Goal: Task Accomplishment & Management: Manage account settings

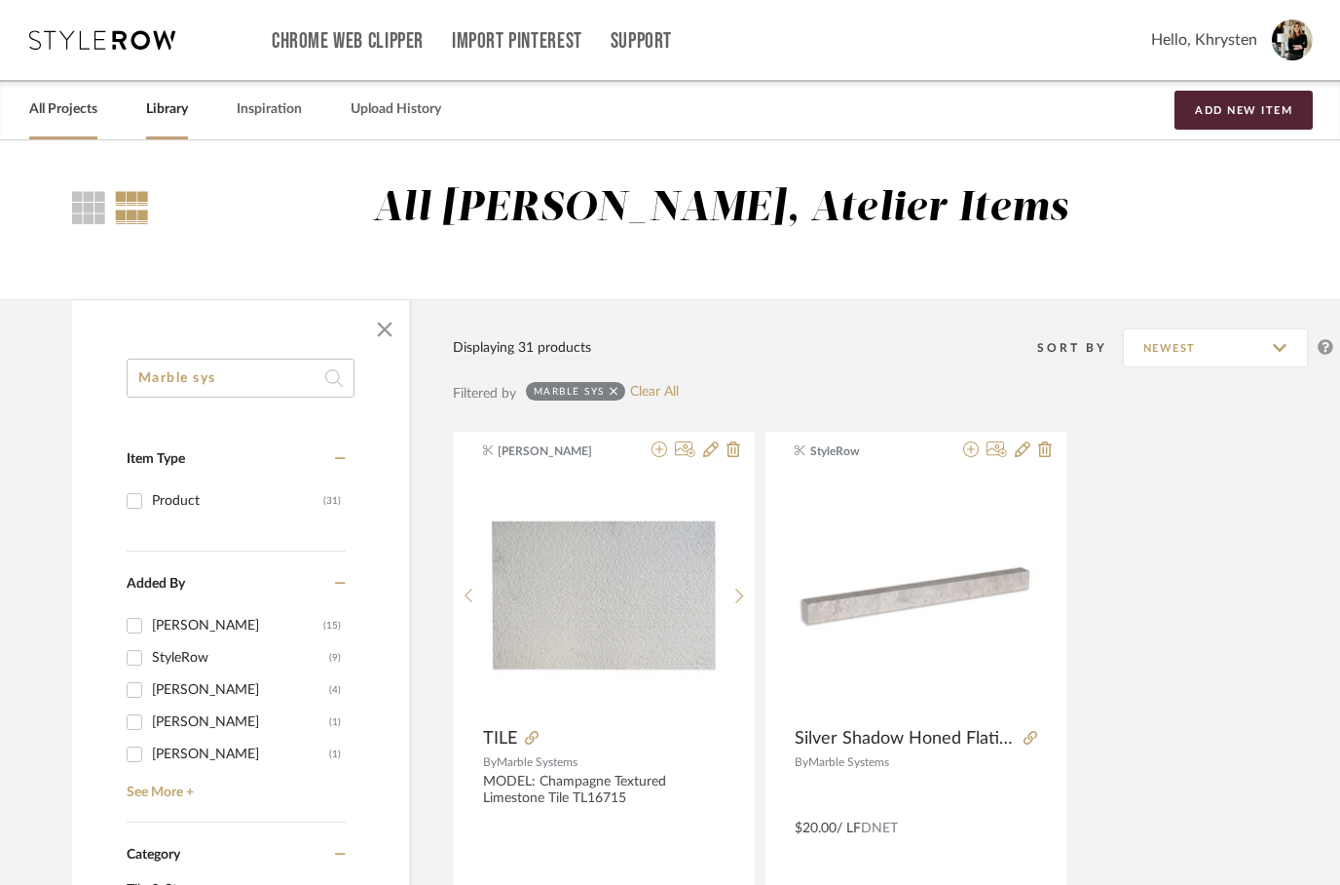
click at [52, 111] on link "All Projects" at bounding box center [63, 109] width 68 height 26
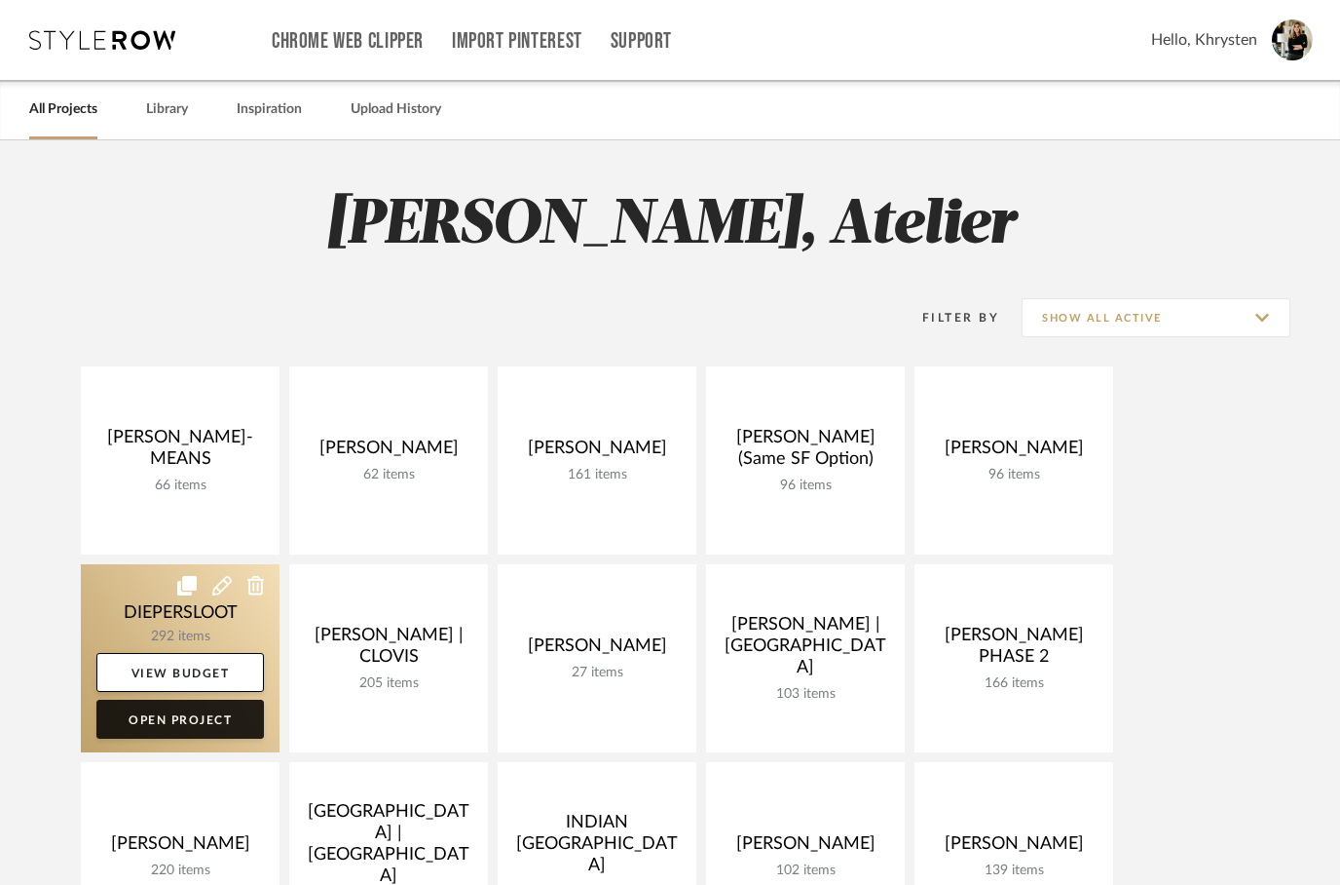
click at [169, 731] on link "Open Project" at bounding box center [180, 718] width 168 height 39
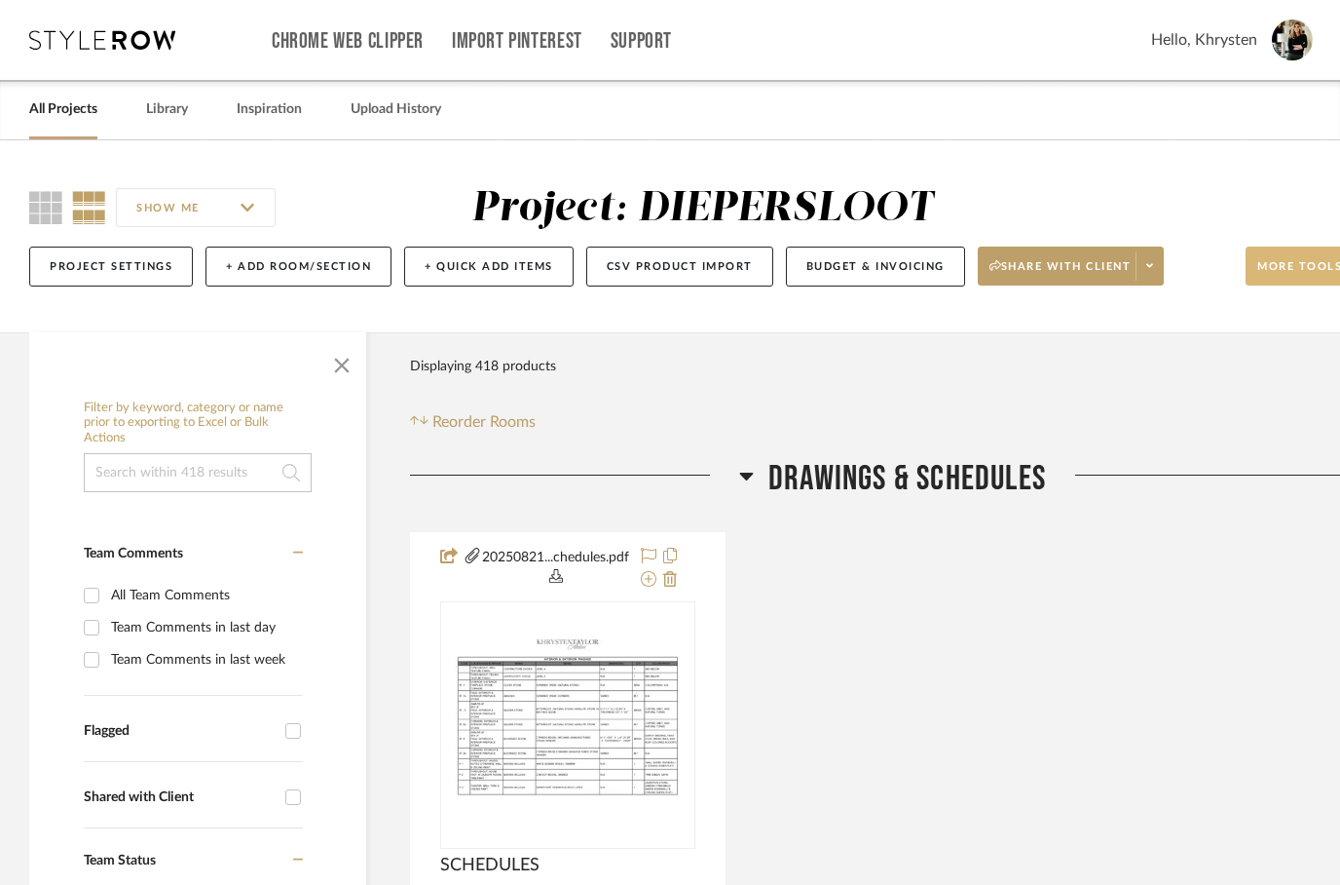
click at [1306, 280] on span "More tools" at bounding box center [1300, 273] width 85 height 29
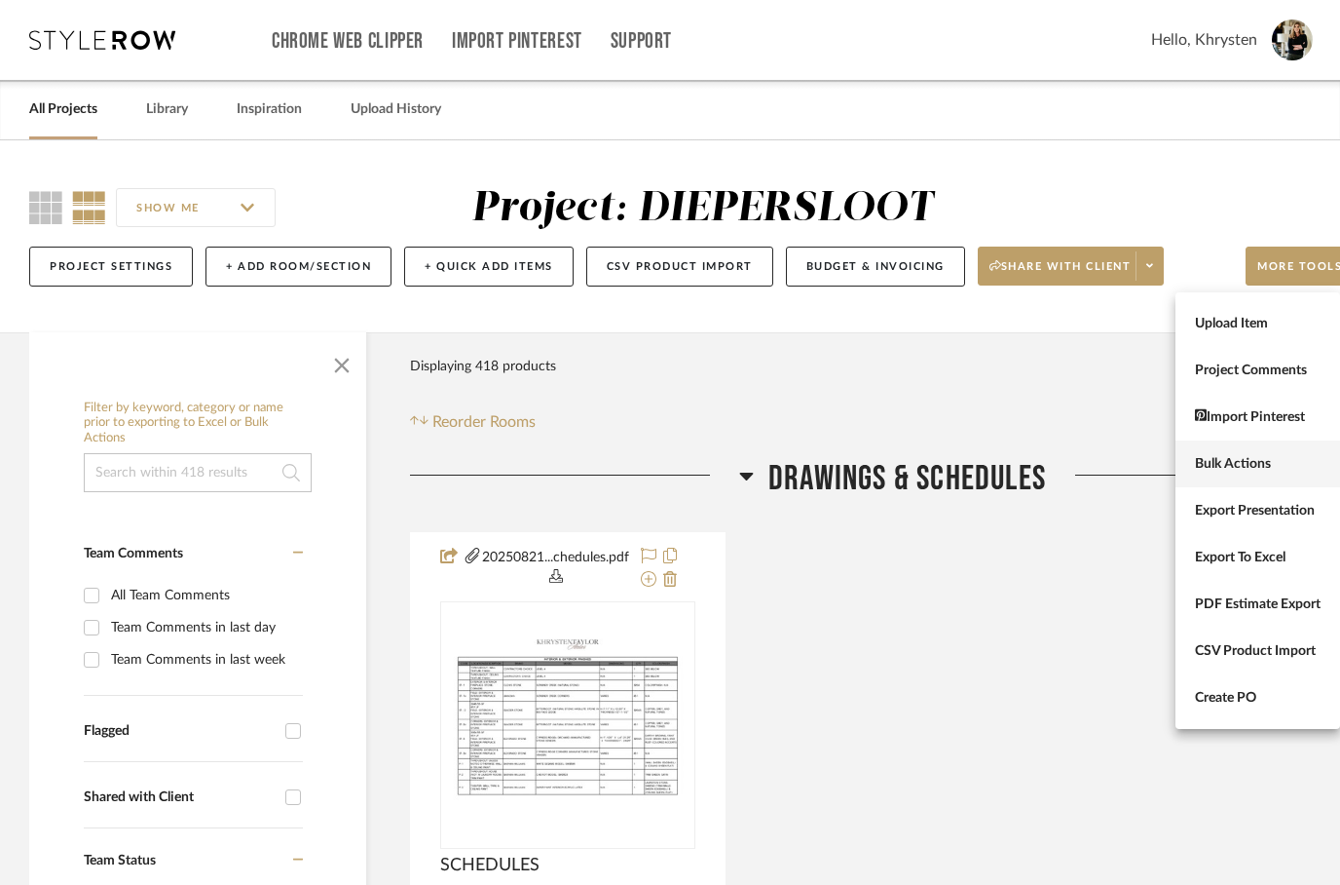
click at [1242, 463] on span "Bulk Actions" at bounding box center [1258, 464] width 126 height 17
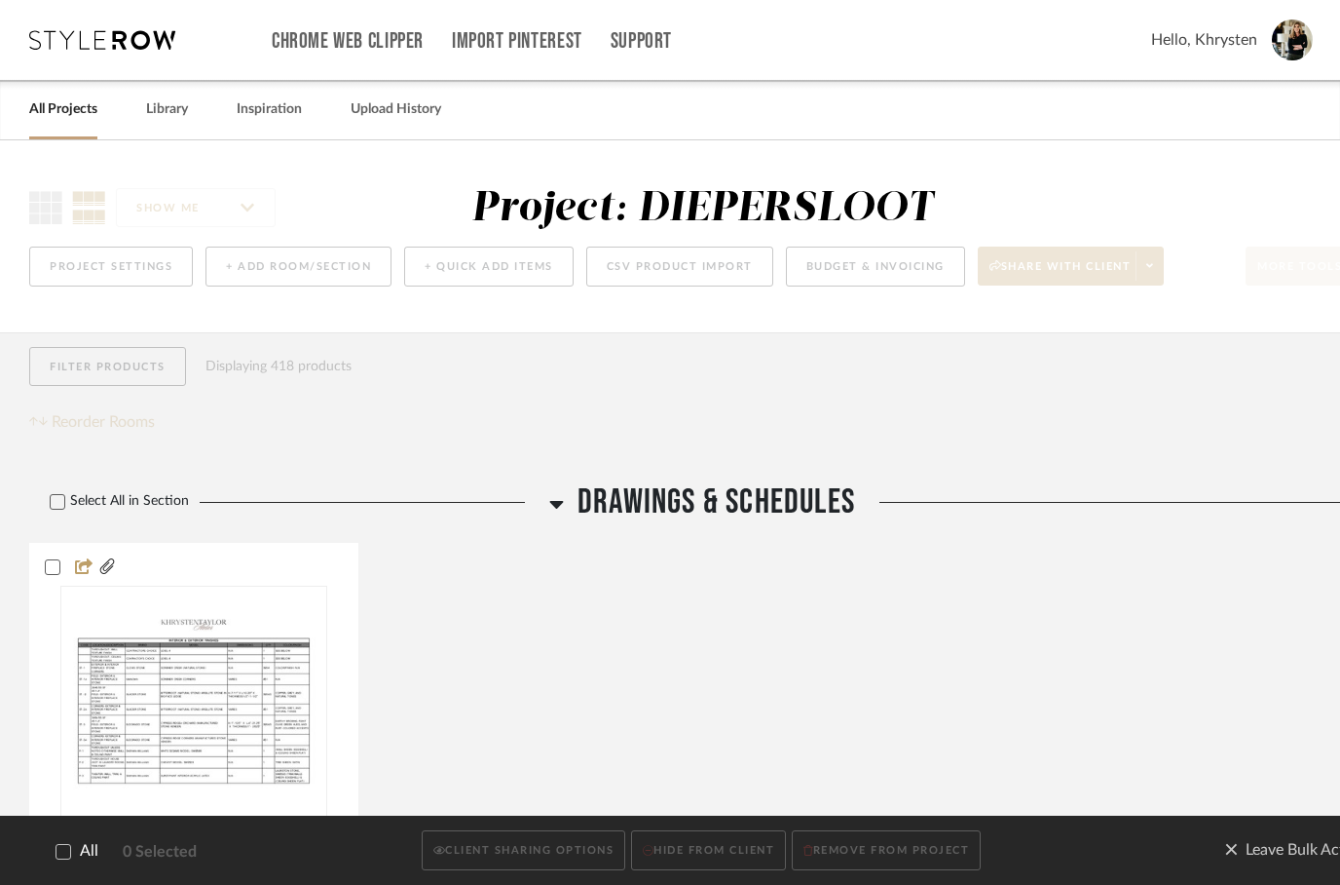
click at [65, 850] on icon at bounding box center [63, 852] width 13 height 10
checkbox input "true"
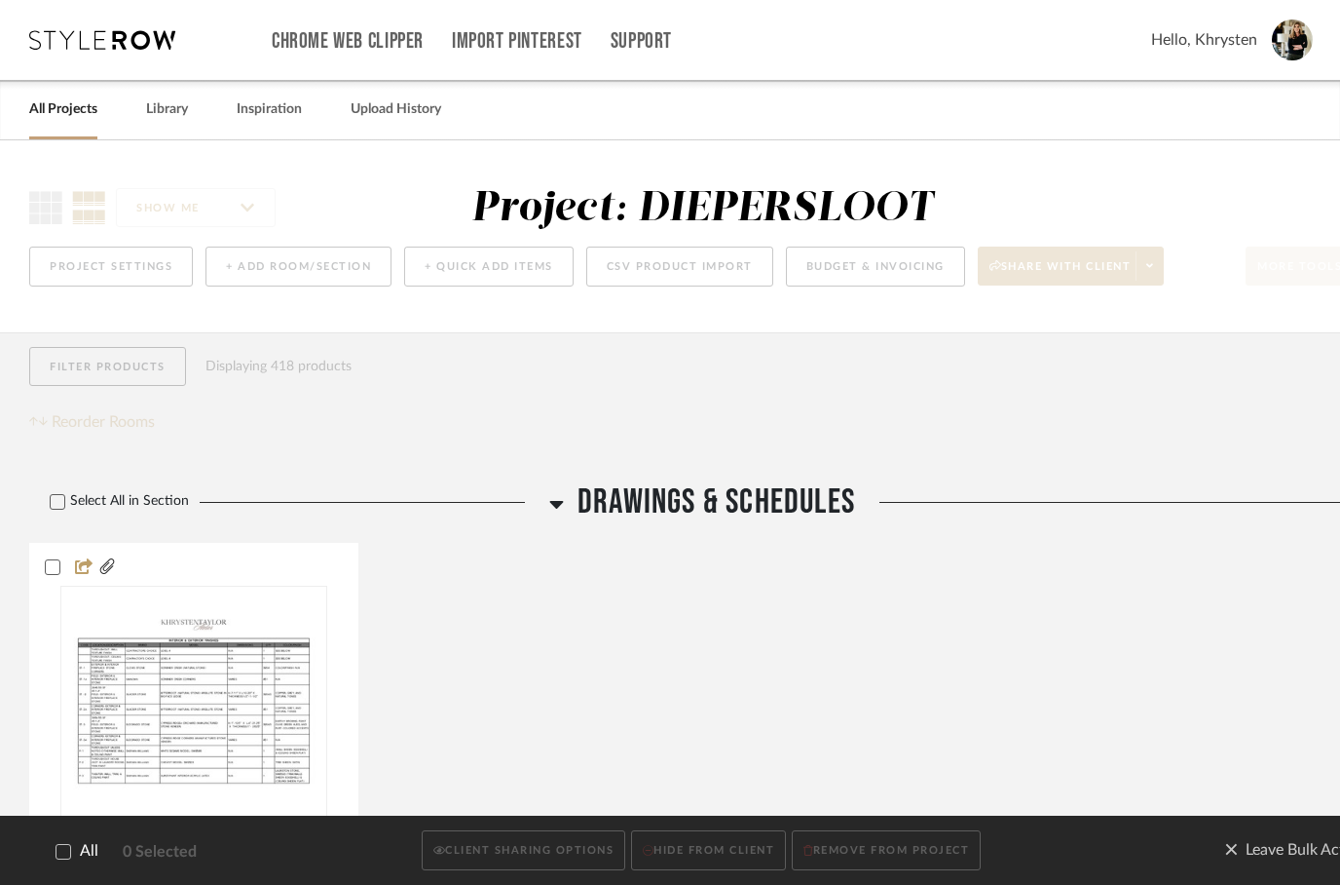
checkbox input "true"
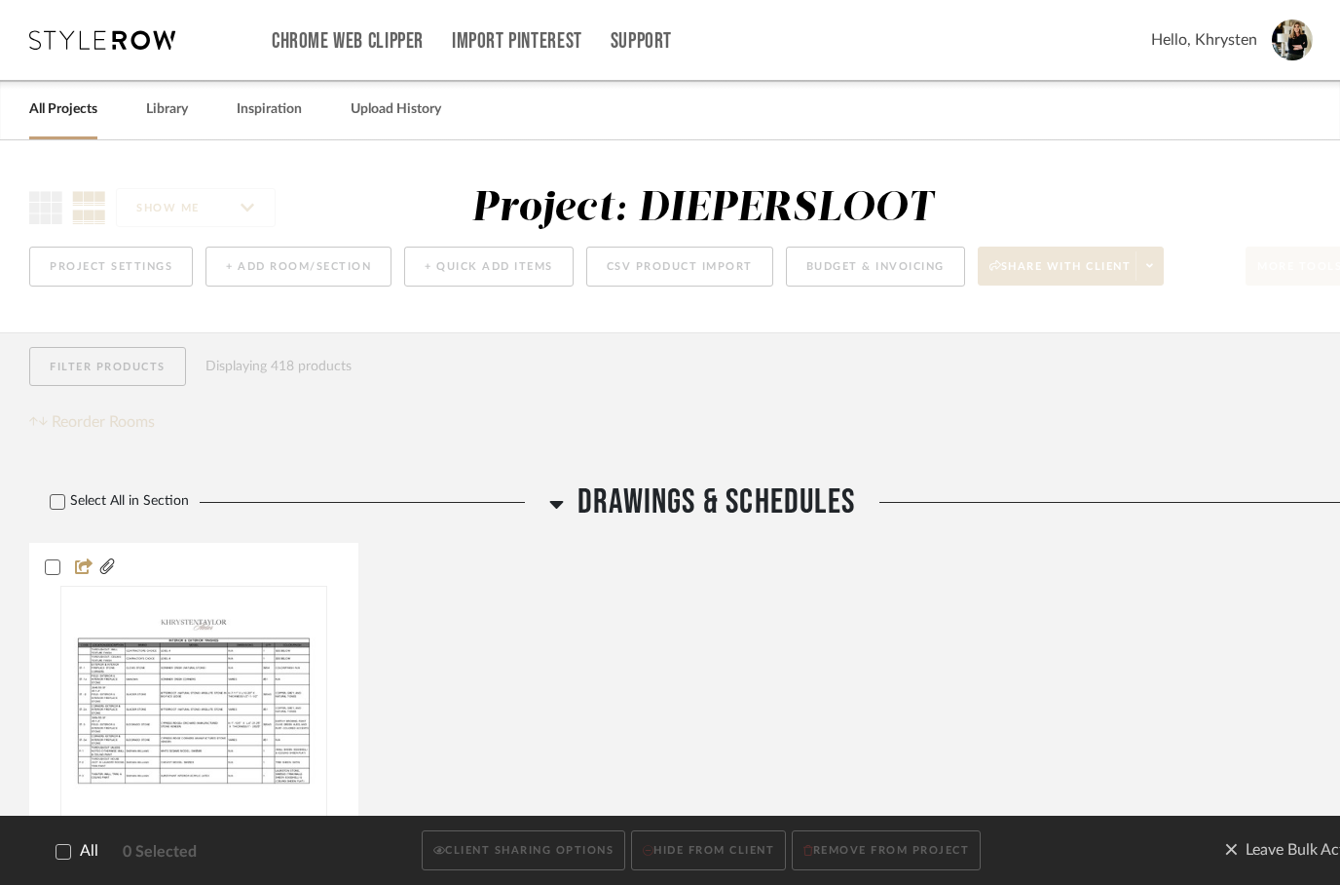
checkbox input "true"
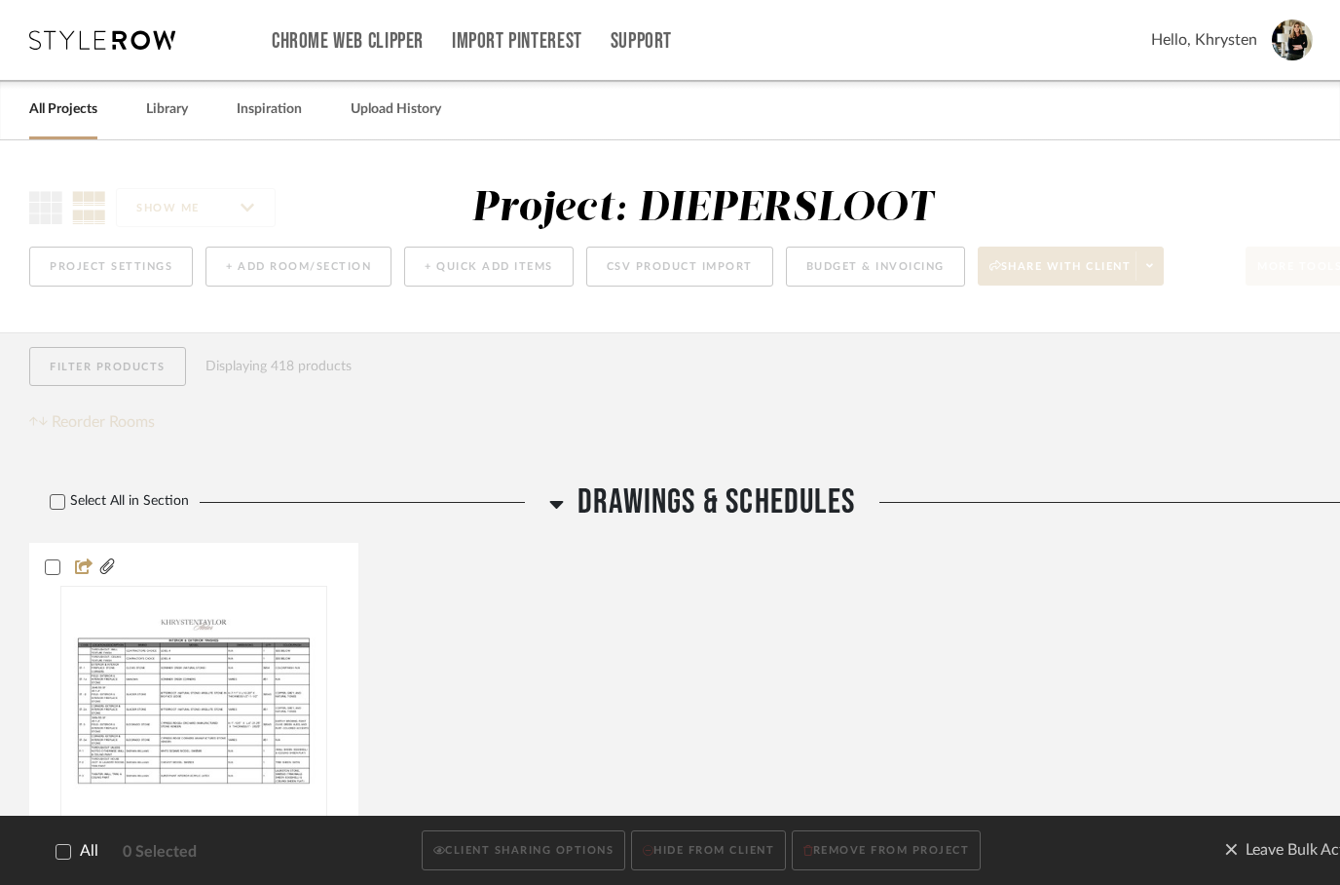
checkbox input "true"
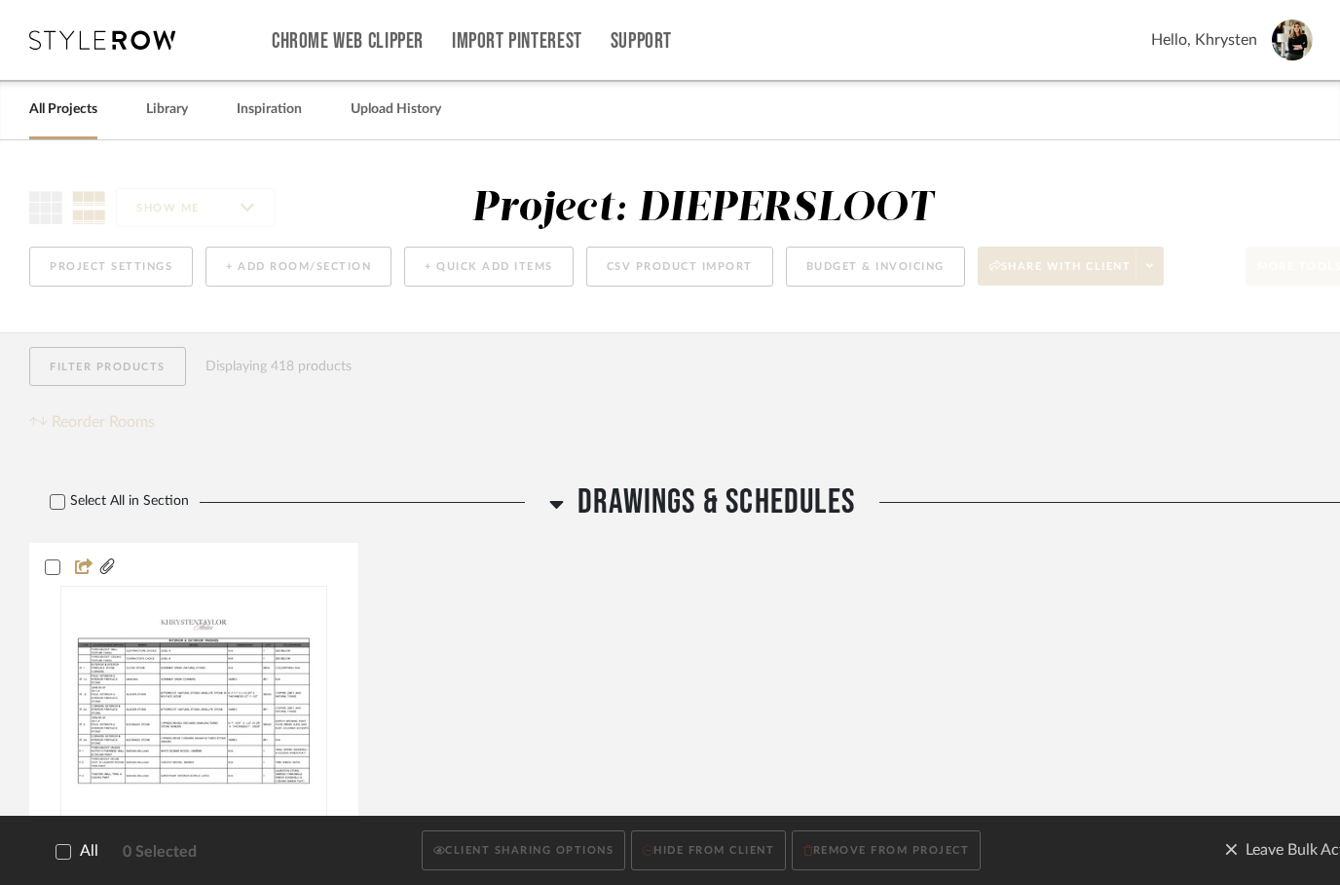
checkbox input "true"
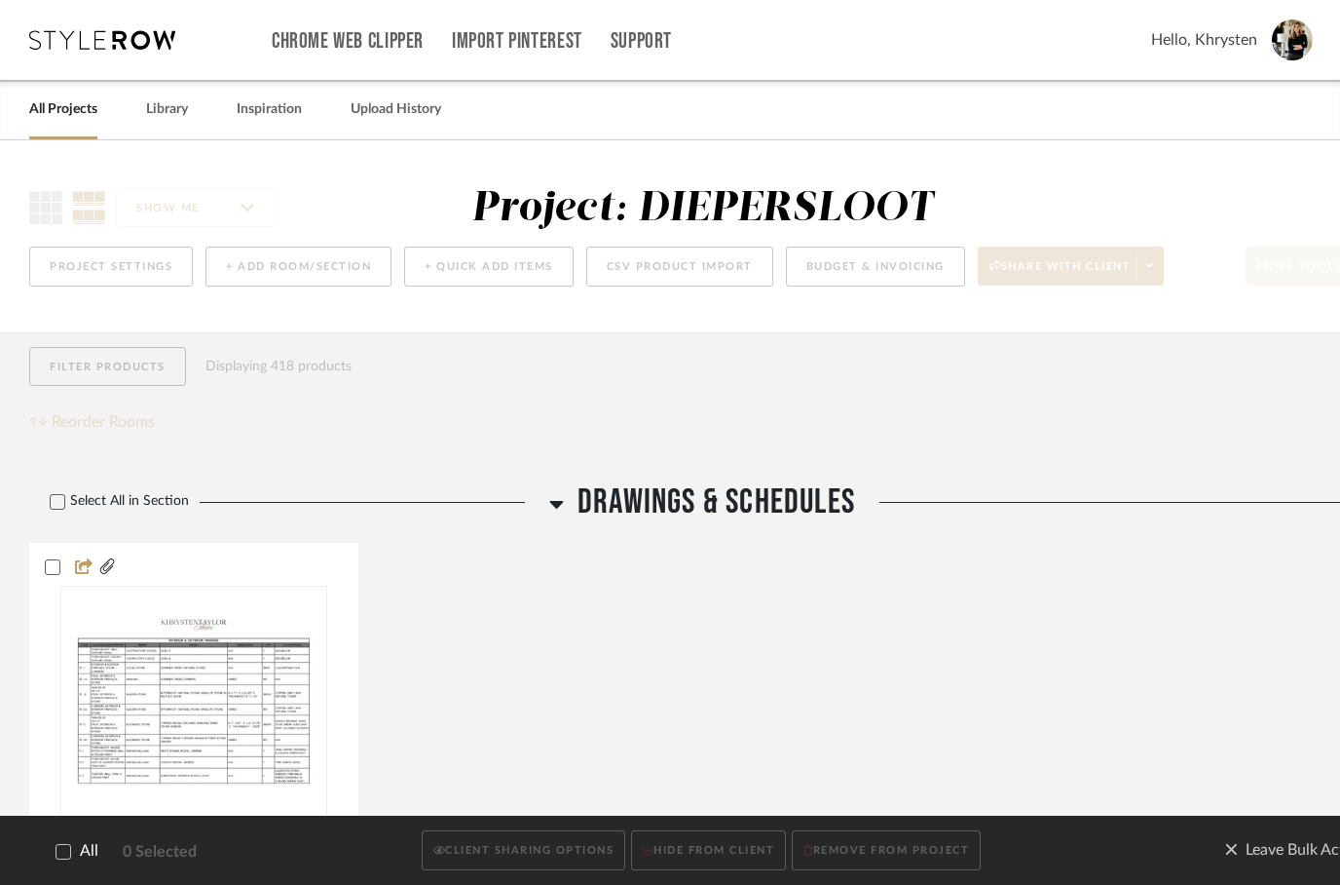
checkbox input "true"
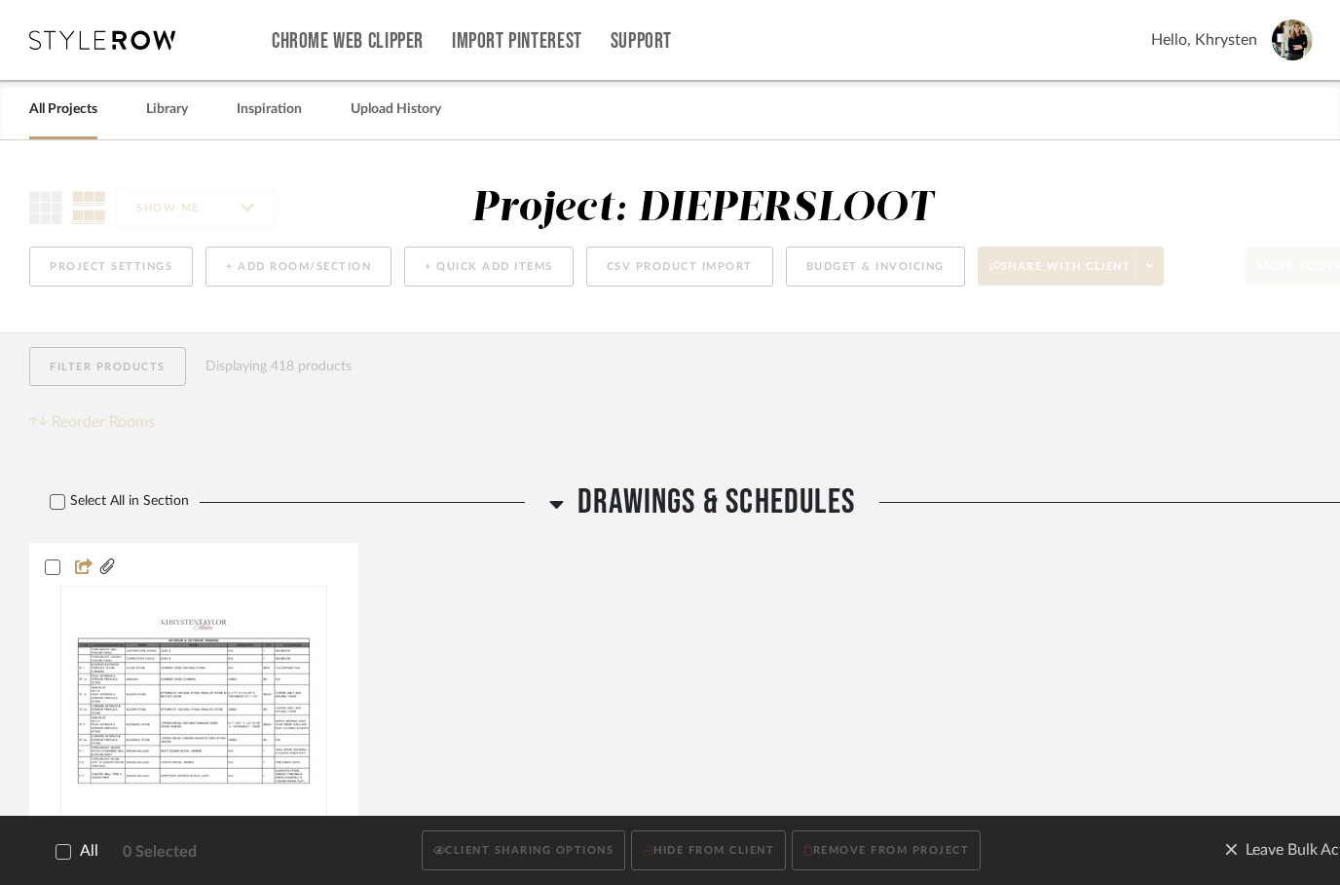
checkbox input "true"
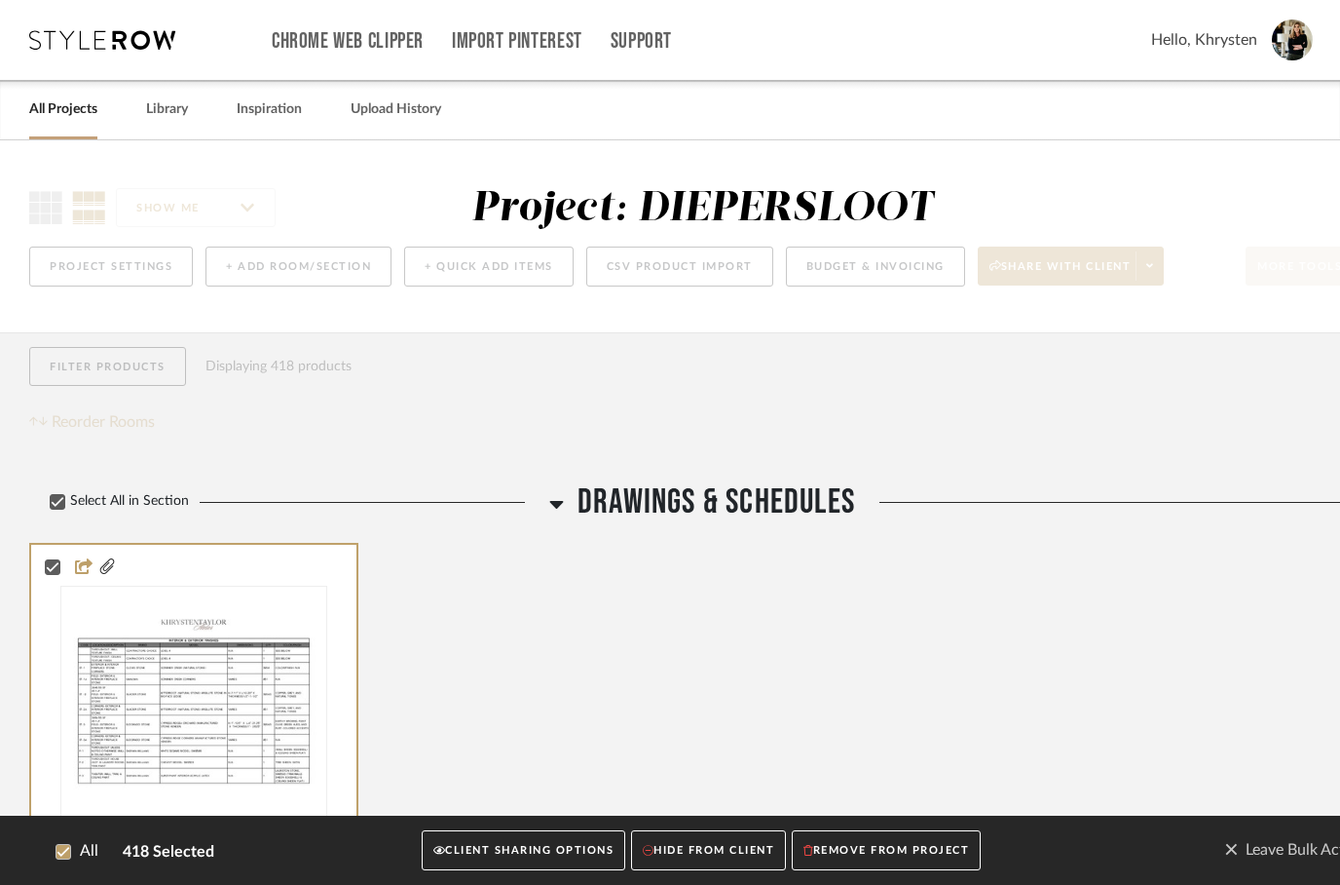
click at [509, 857] on button "CLIENT SHARING OPTIONS" at bounding box center [524, 851] width 204 height 40
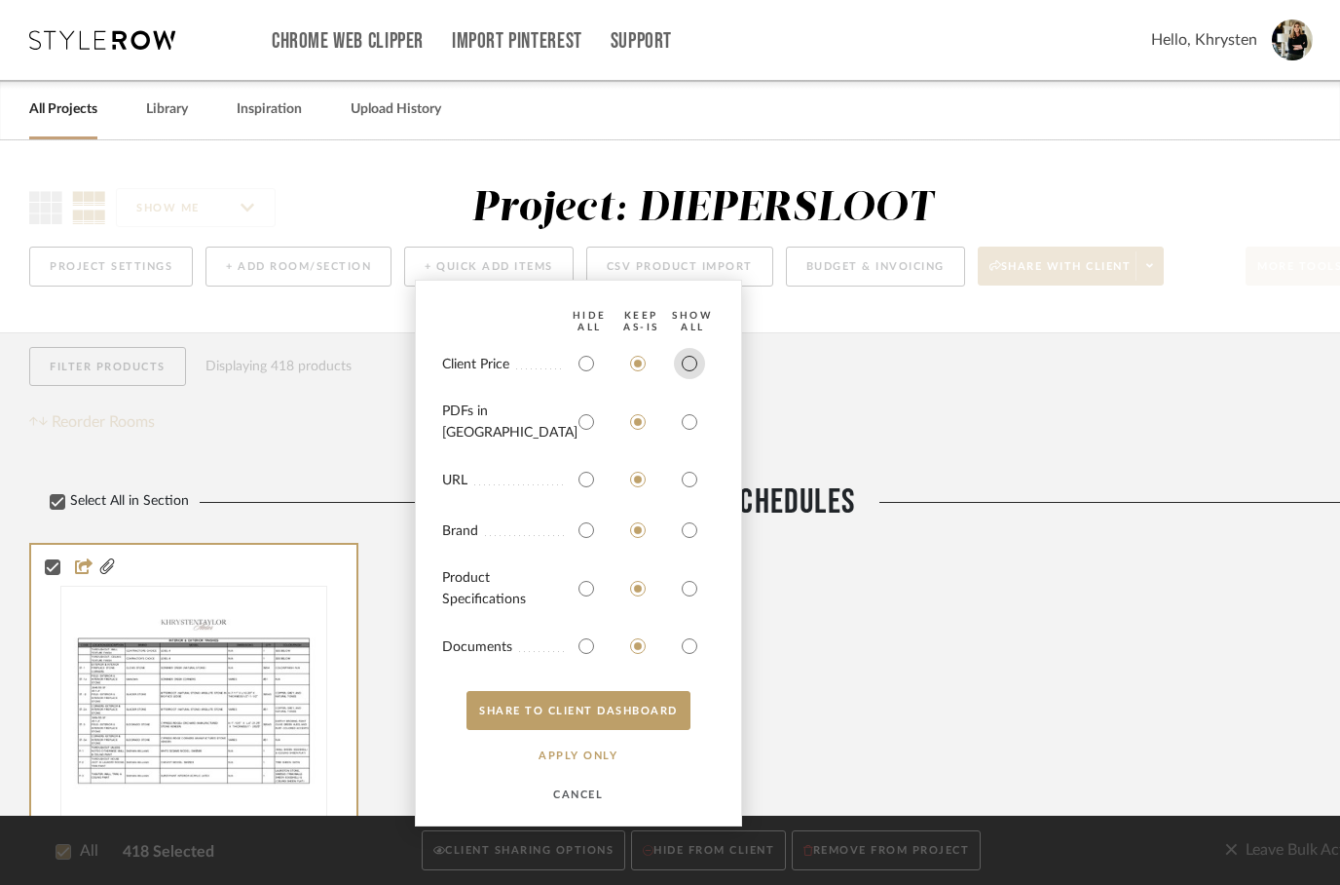
click at [692, 377] on input "radio" at bounding box center [689, 363] width 31 height 31
radio input "true"
click at [696, 433] on input "radio" at bounding box center [689, 421] width 31 height 31
radio input "true"
click at [686, 594] on input "radio" at bounding box center [689, 588] width 31 height 31
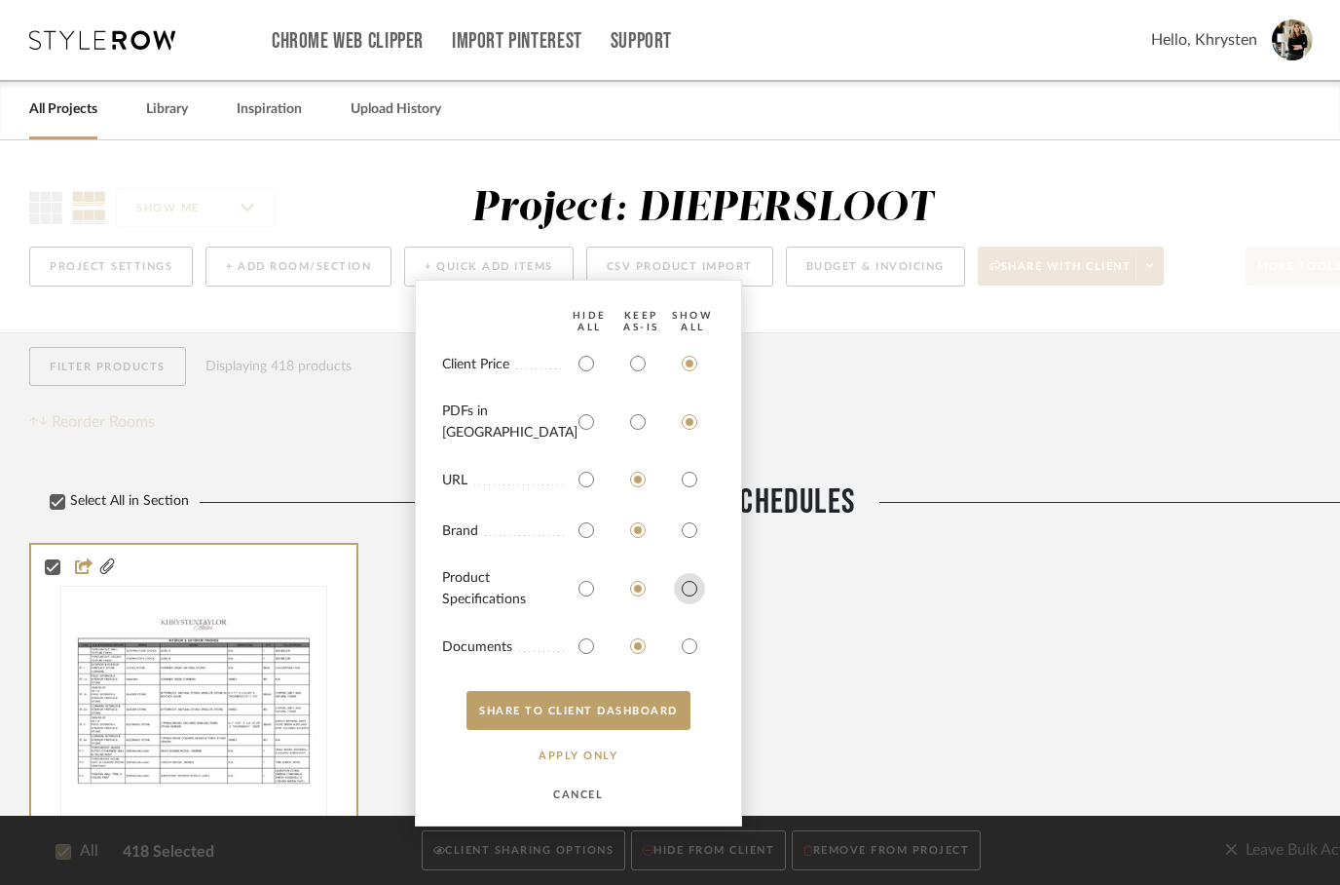
radio input "true"
click at [690, 656] on input "radio" at bounding box center [689, 645] width 31 height 31
radio input "true"
click at [625, 724] on button "SHARE TO CLIENT Dashboard" at bounding box center [579, 710] width 224 height 39
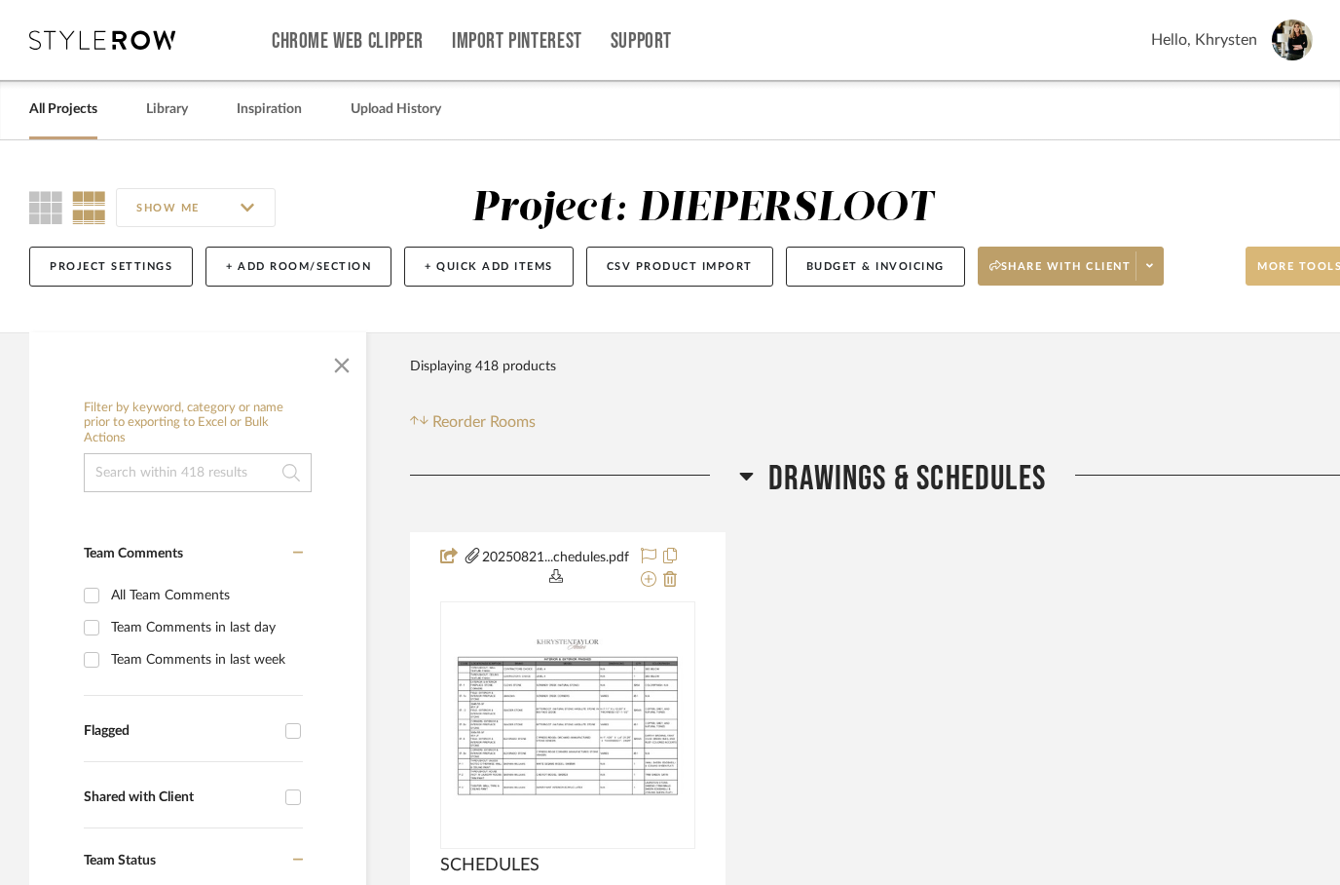
click at [1283, 273] on span "More tools" at bounding box center [1300, 273] width 85 height 29
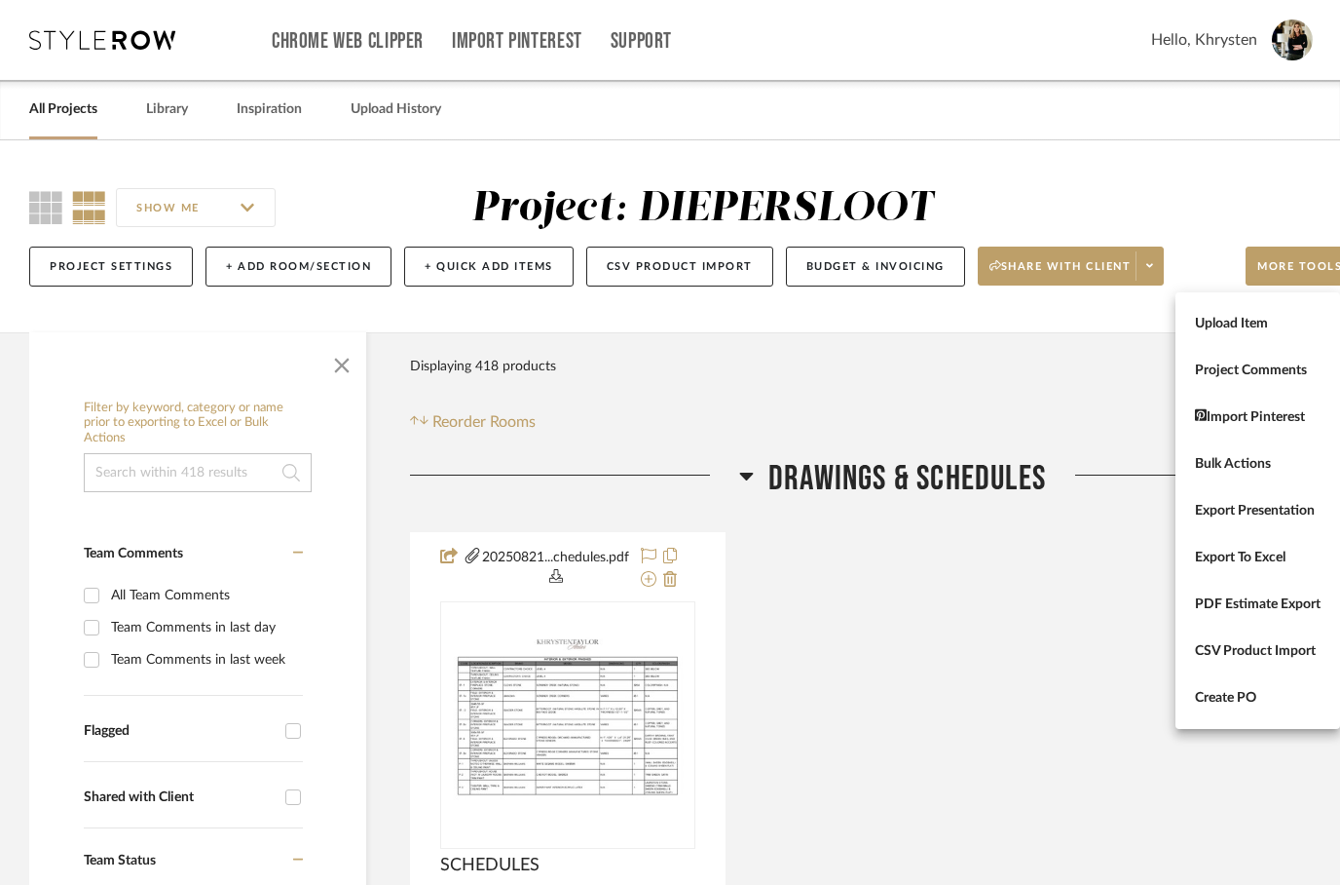
click at [979, 574] on div at bounding box center [670, 442] width 1340 height 885
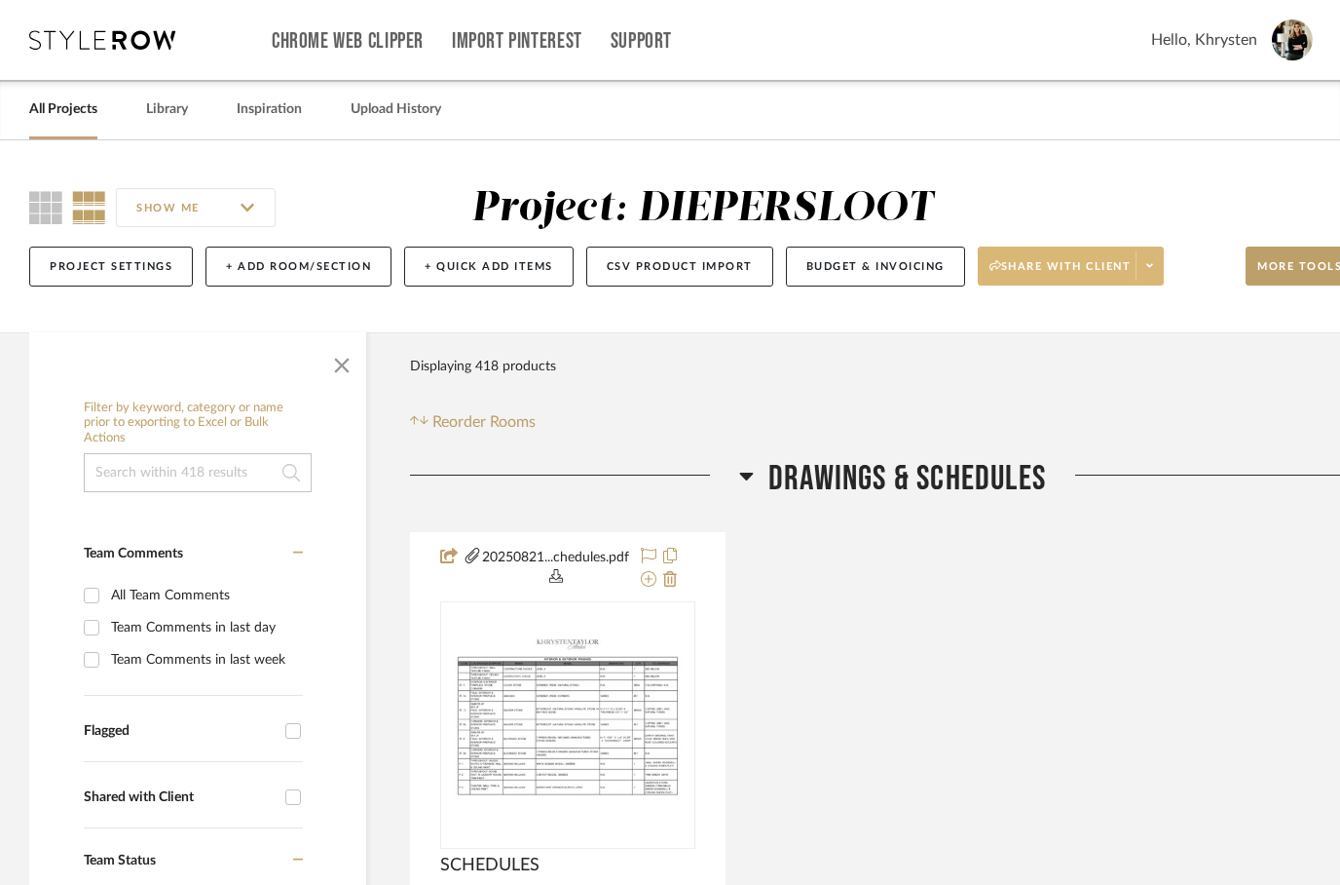
click at [1031, 267] on span "Share with client" at bounding box center [1061, 273] width 142 height 29
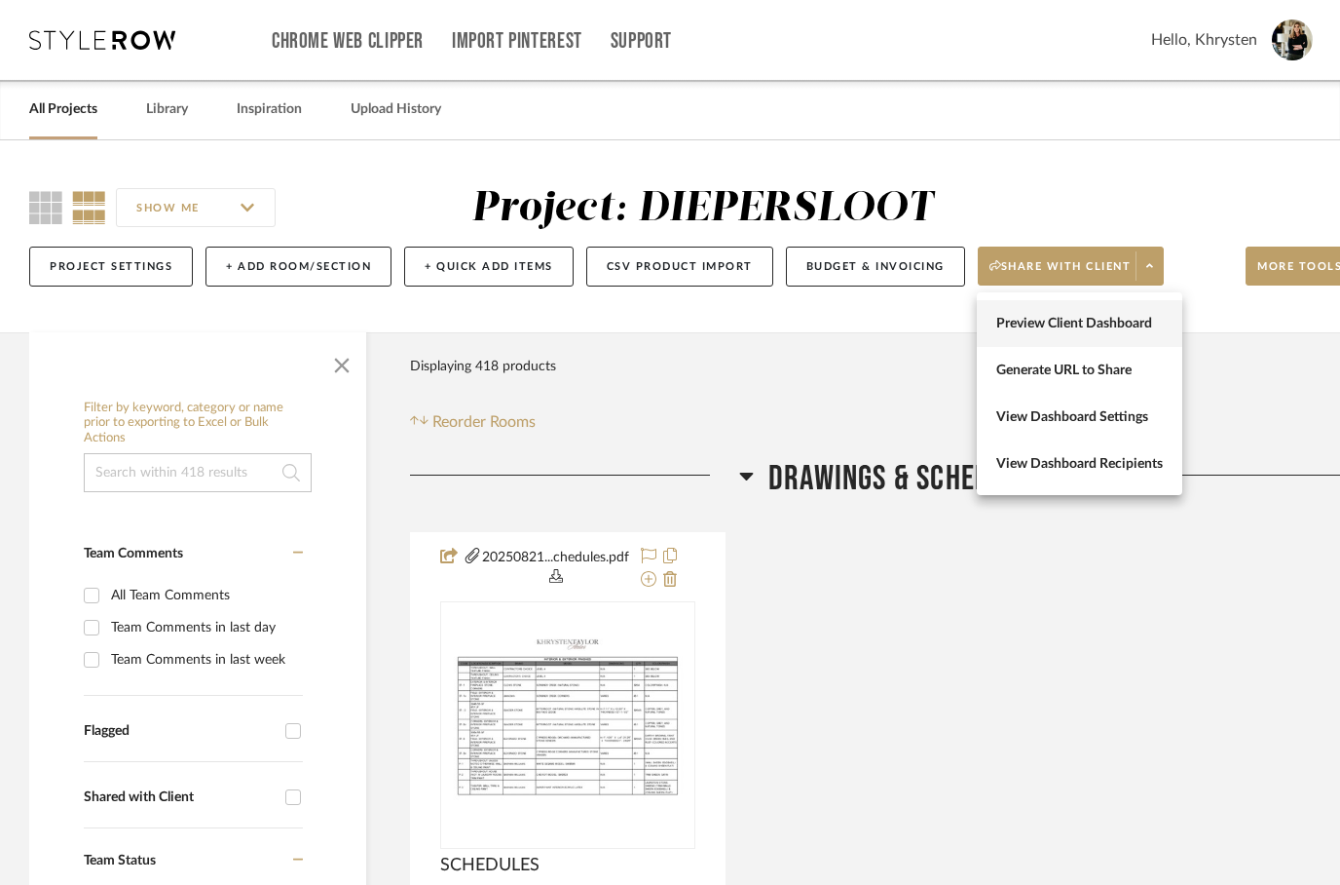
click at [1038, 322] on span "Preview Client Dashboard" at bounding box center [1080, 324] width 167 height 17
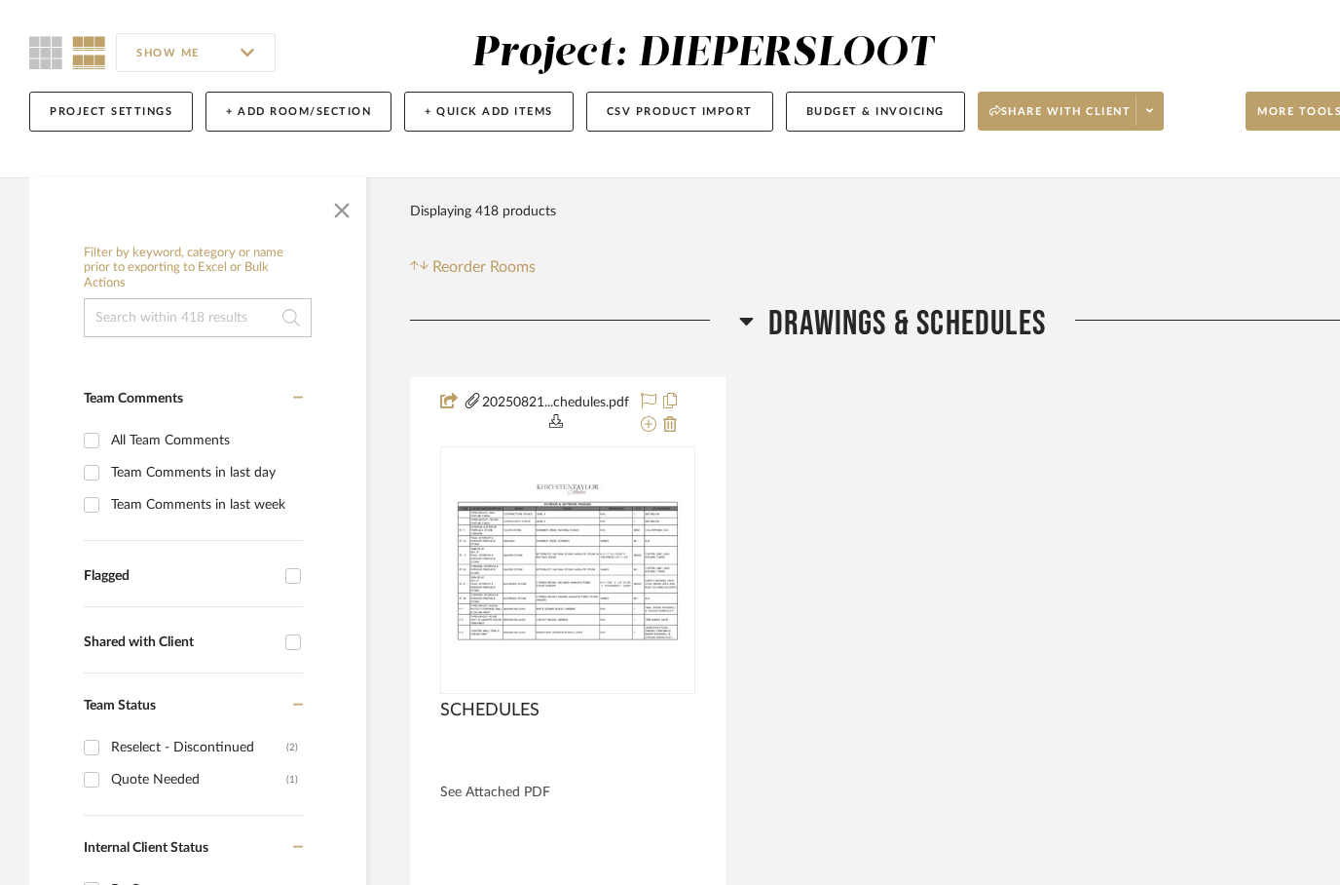
scroll to position [155, 0]
click at [140, 331] on input at bounding box center [198, 317] width 228 height 39
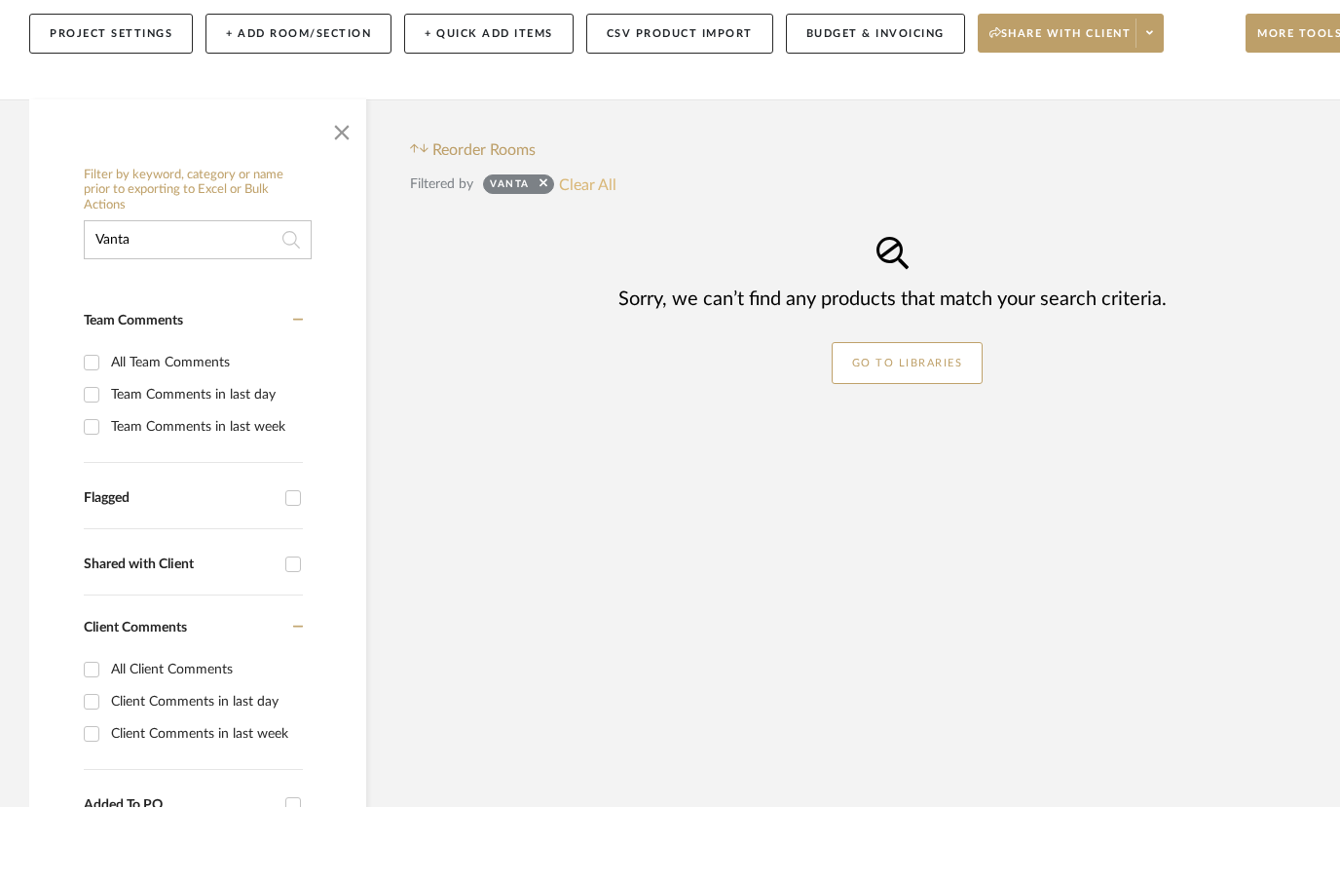
type input "Vanta"
click at [604, 249] on button "Clear All" at bounding box center [587, 261] width 57 height 25
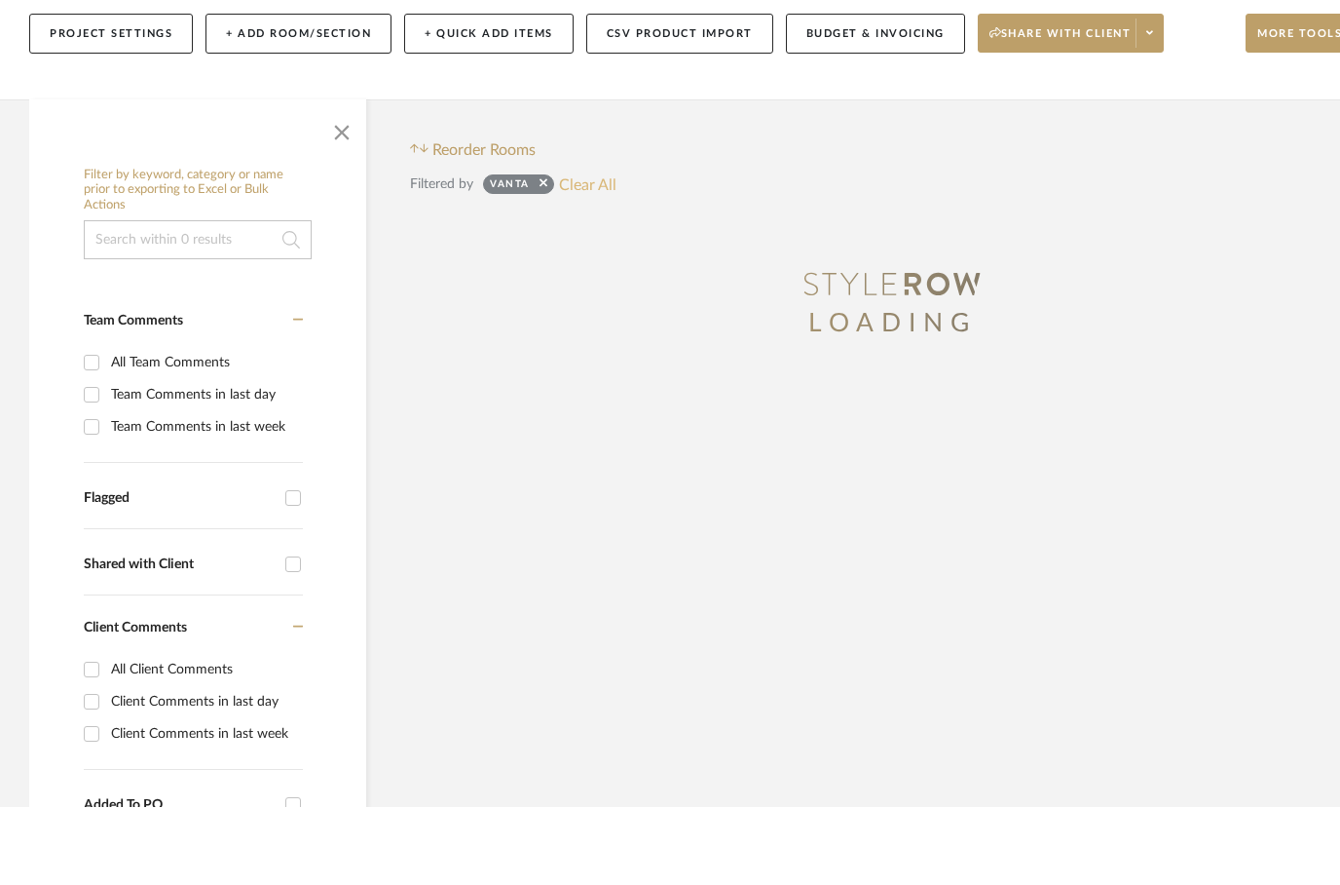
scroll to position [233, 0]
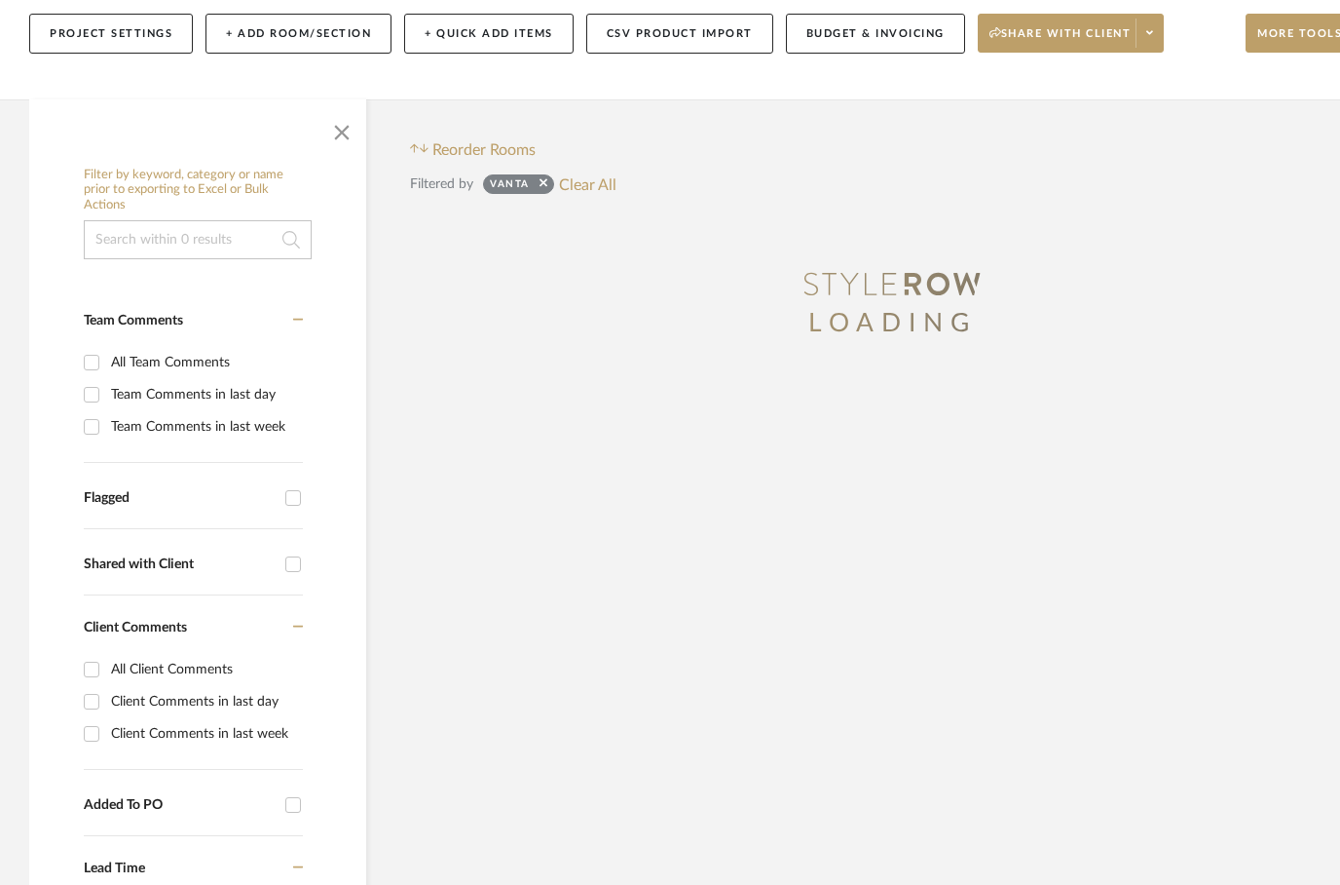
click at [536, 162] on div "Reorder Rooms" at bounding box center [473, 149] width 126 height 23
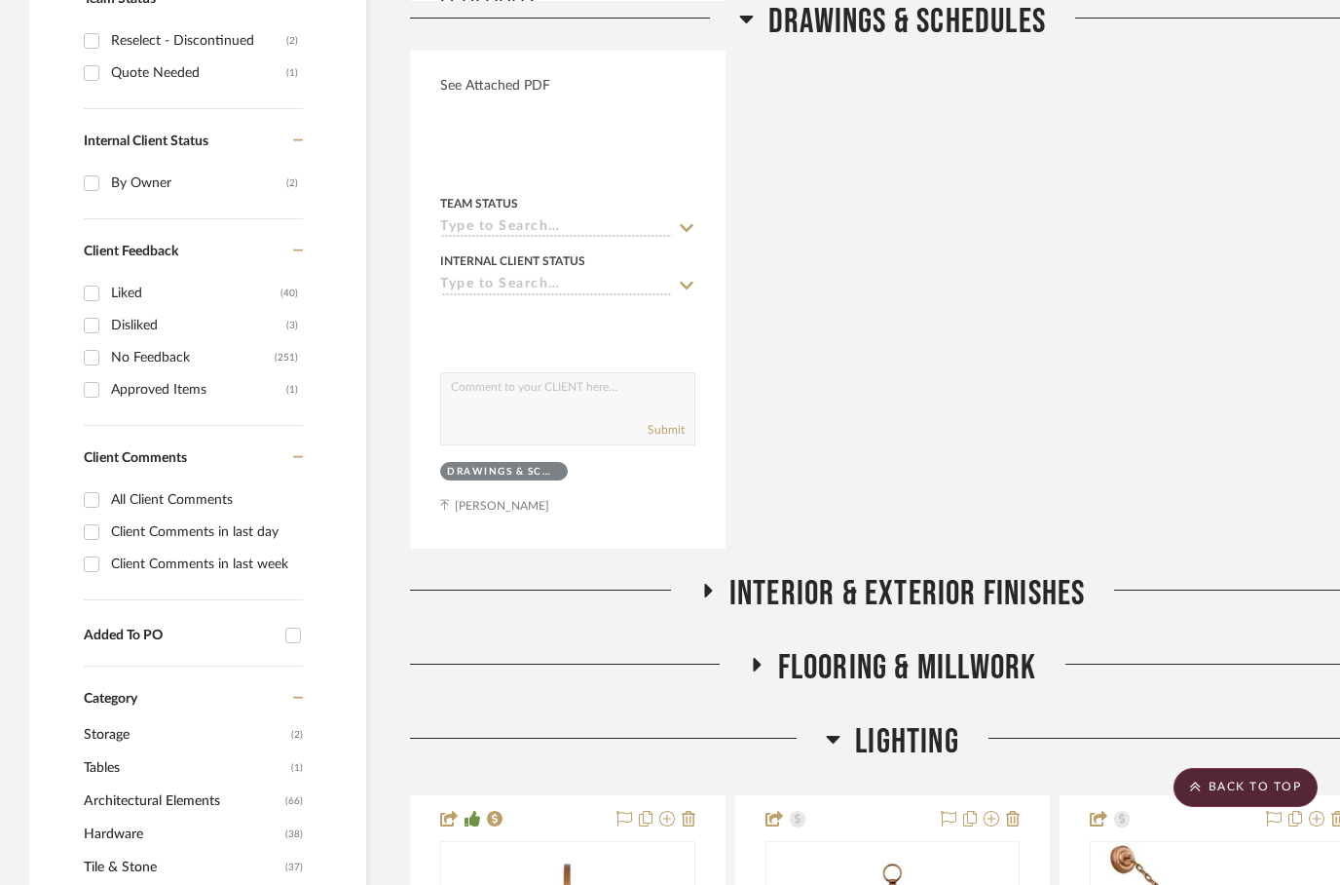
scroll to position [932, 0]
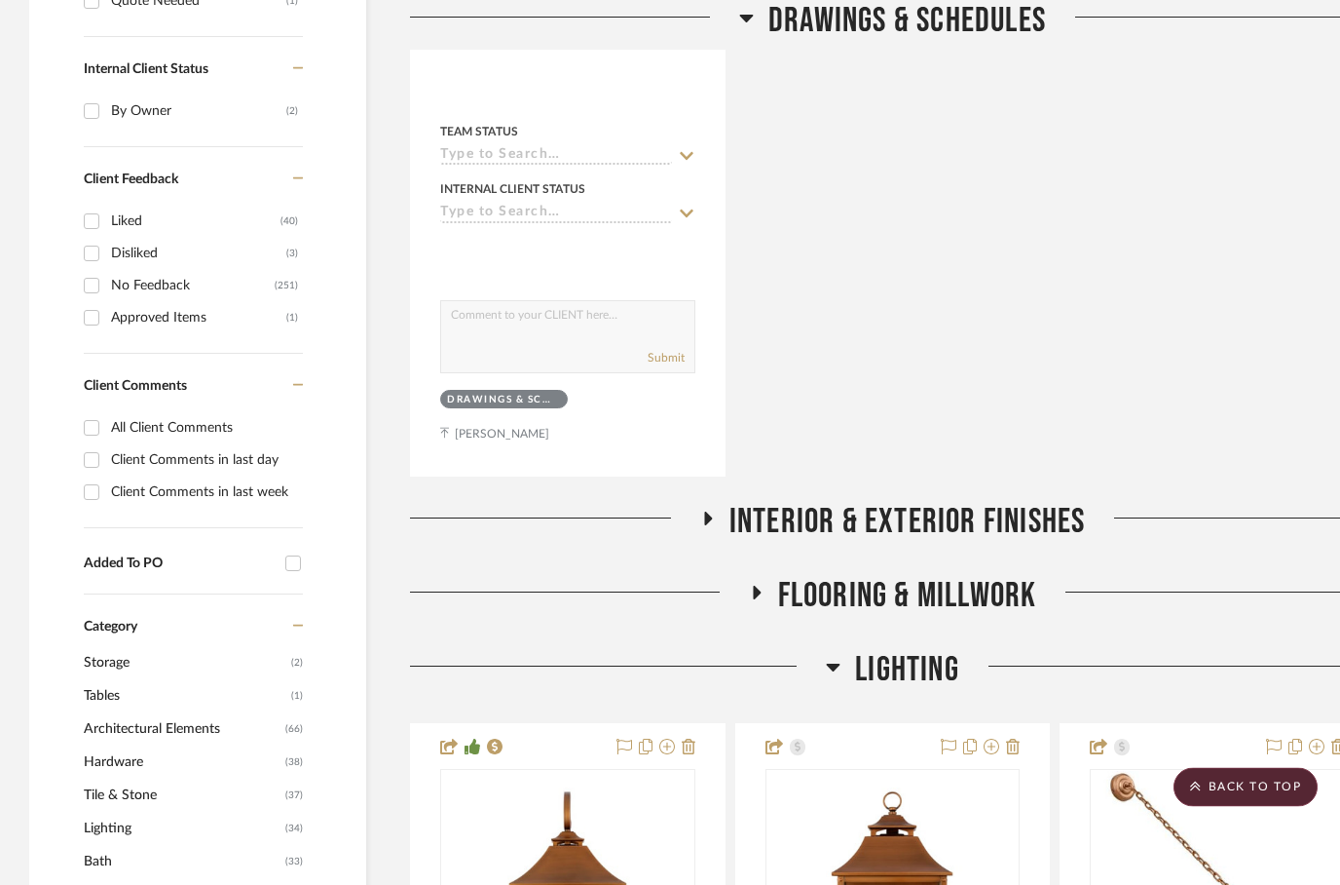
click at [833, 672] on icon at bounding box center [833, 667] width 15 height 23
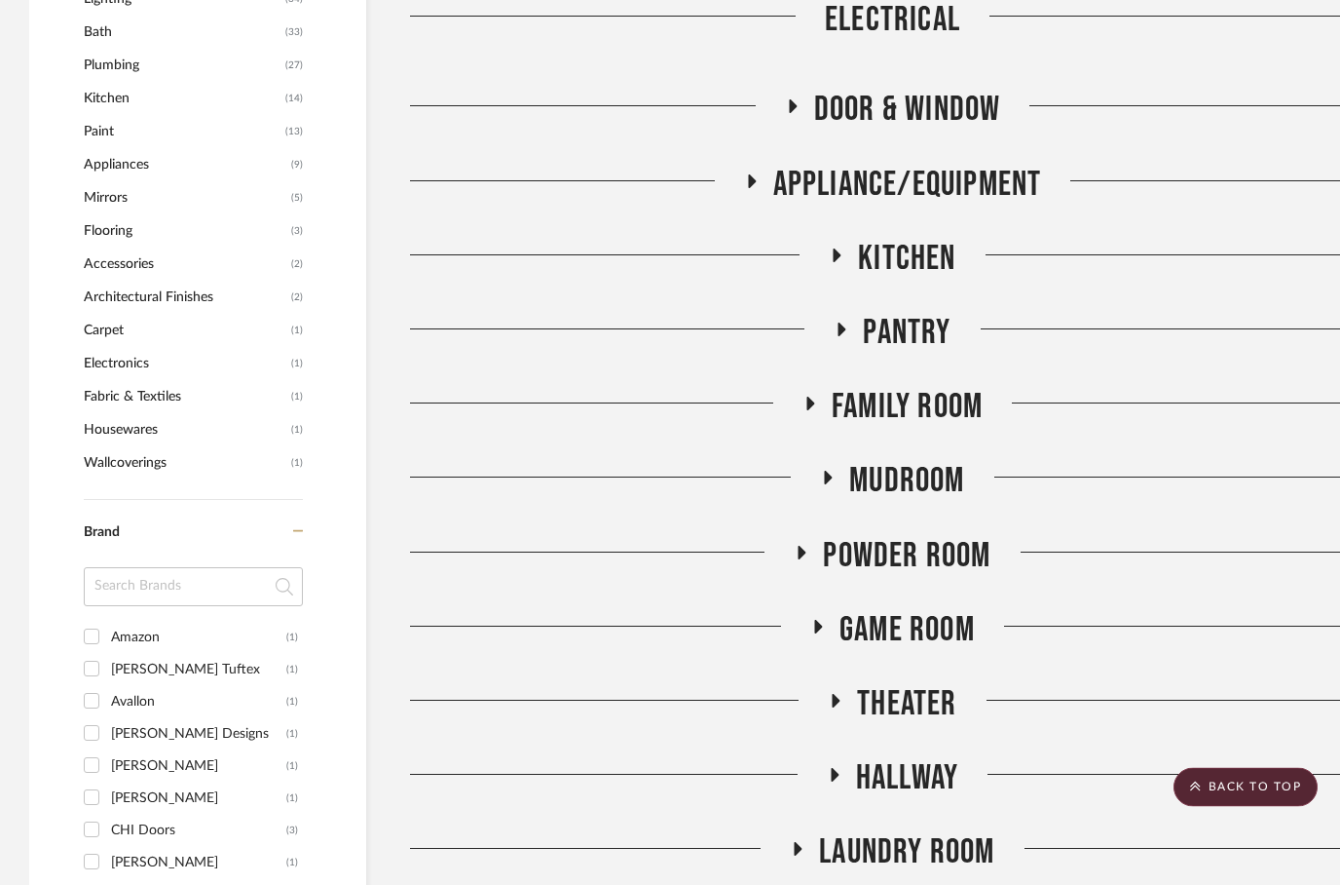
scroll to position [1797, 0]
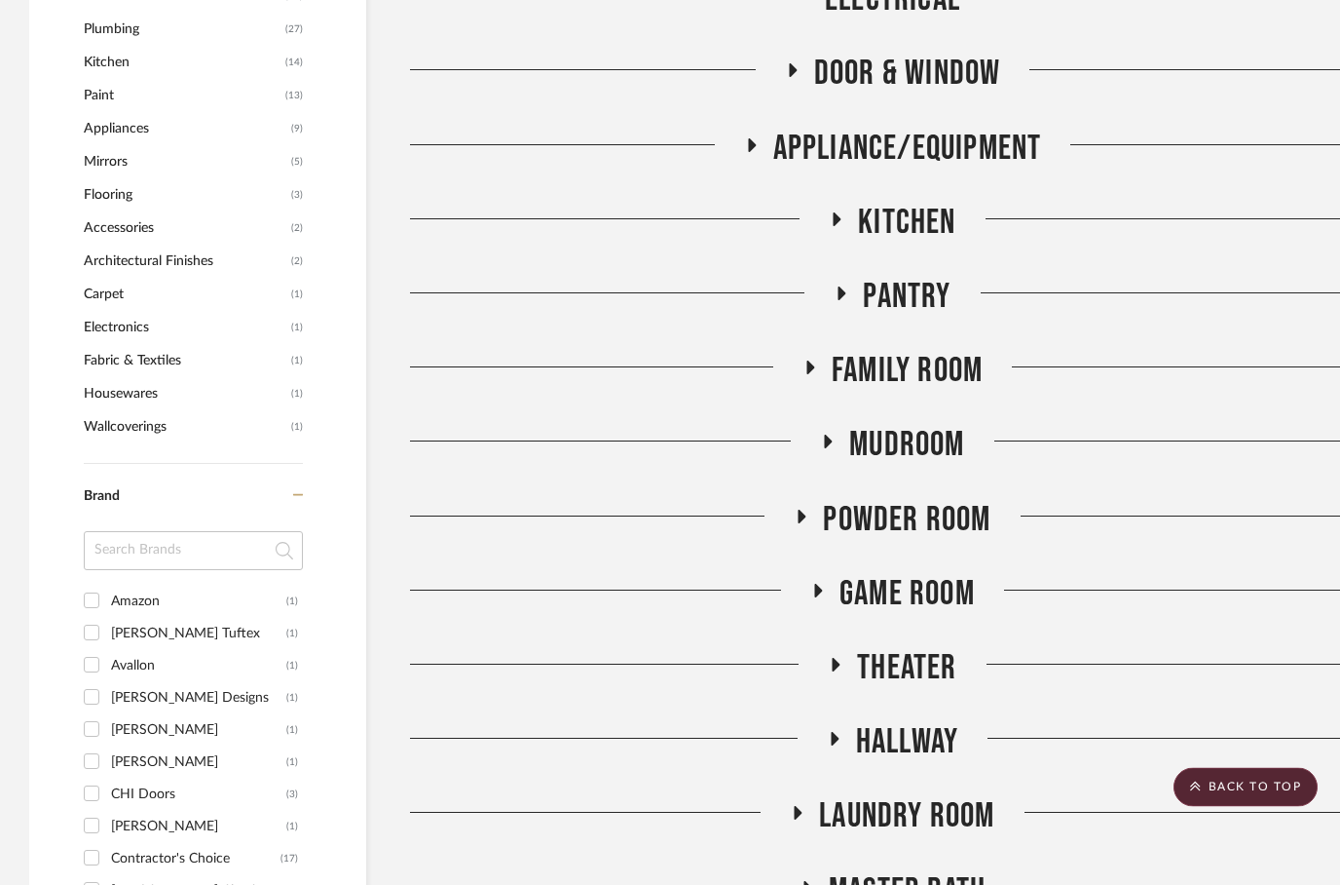
click at [787, 67] on icon at bounding box center [791, 71] width 23 height 15
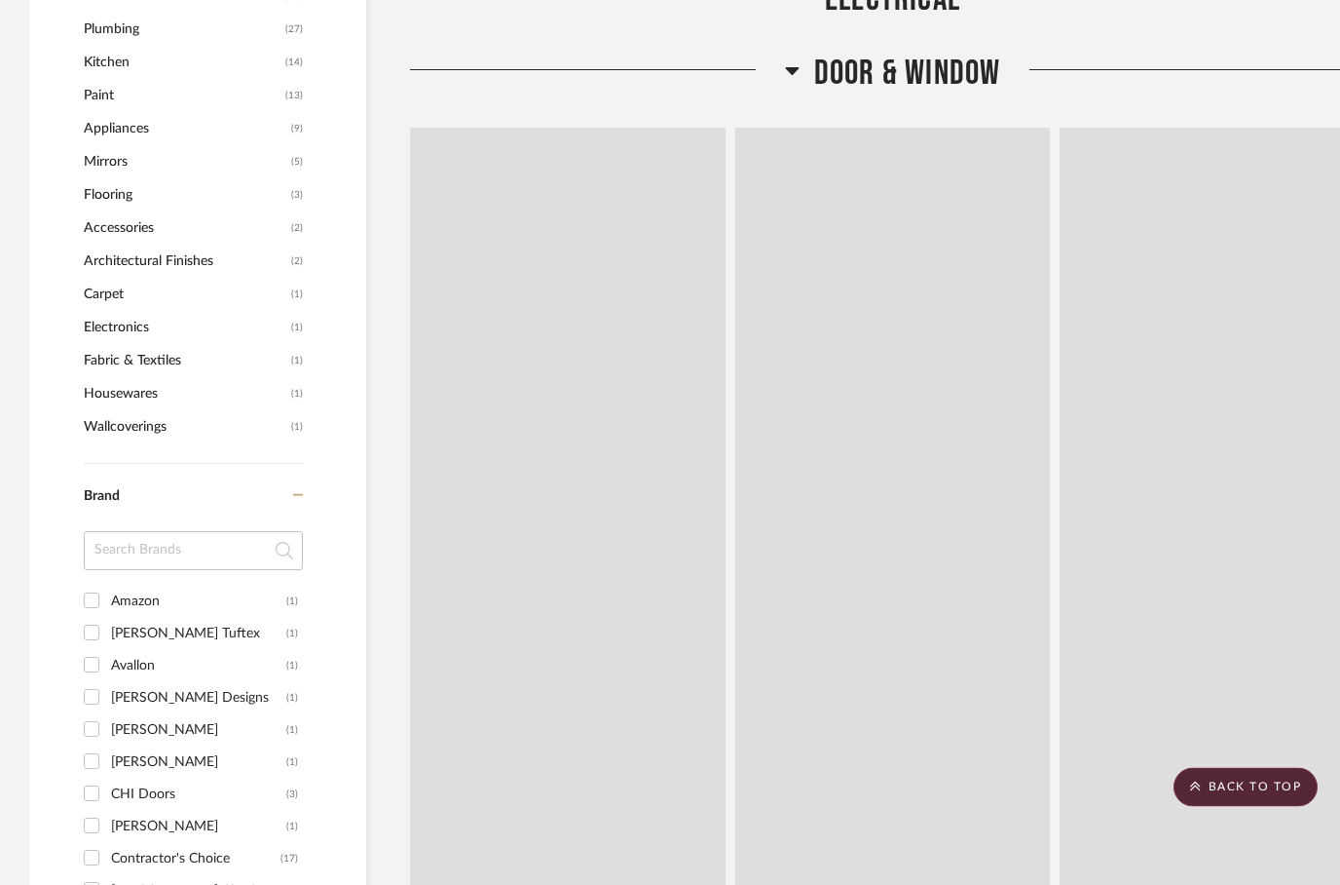
scroll to position [1798, 0]
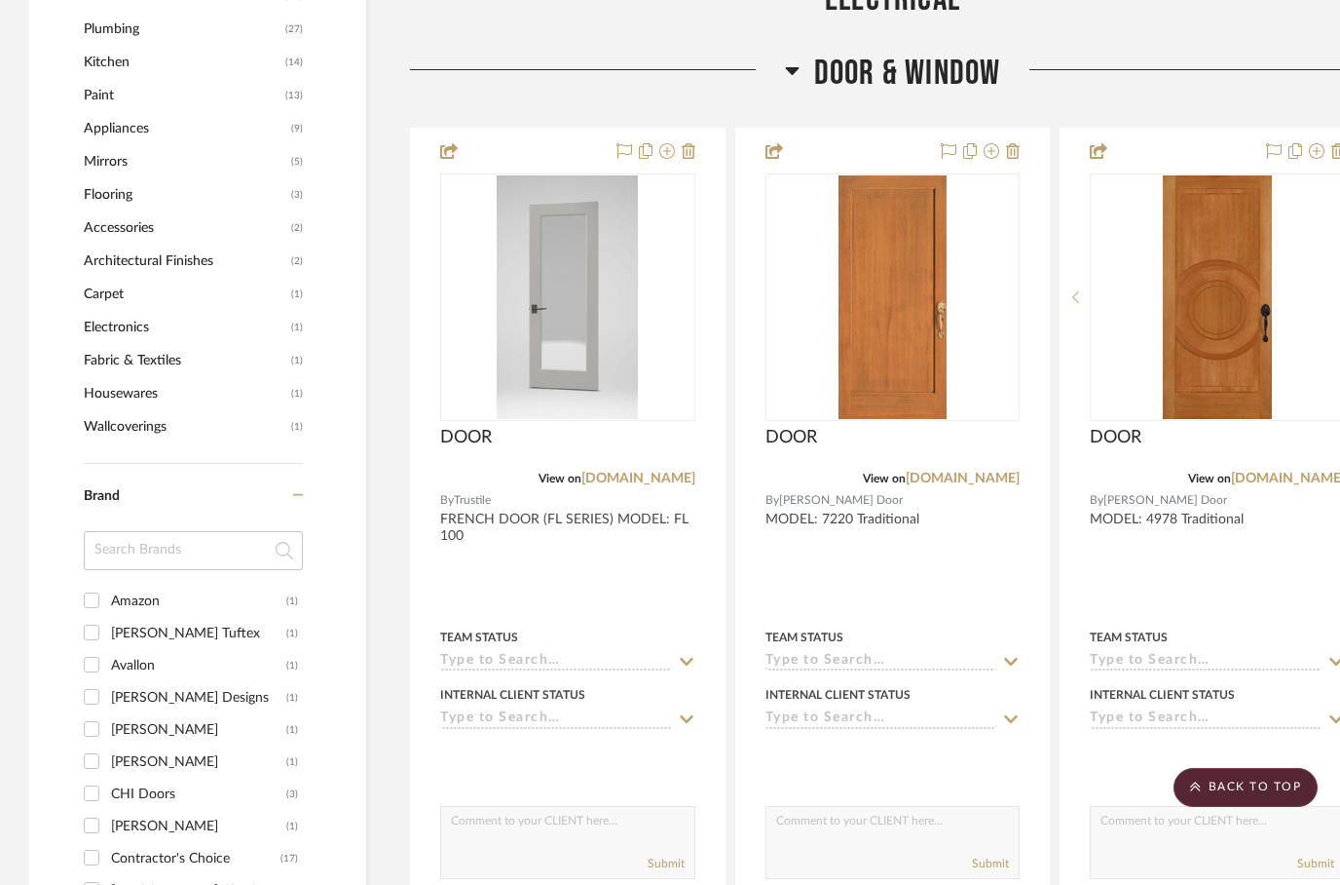
click at [800, 81] on h3 "Door & Window" at bounding box center [893, 74] width 216 height 42
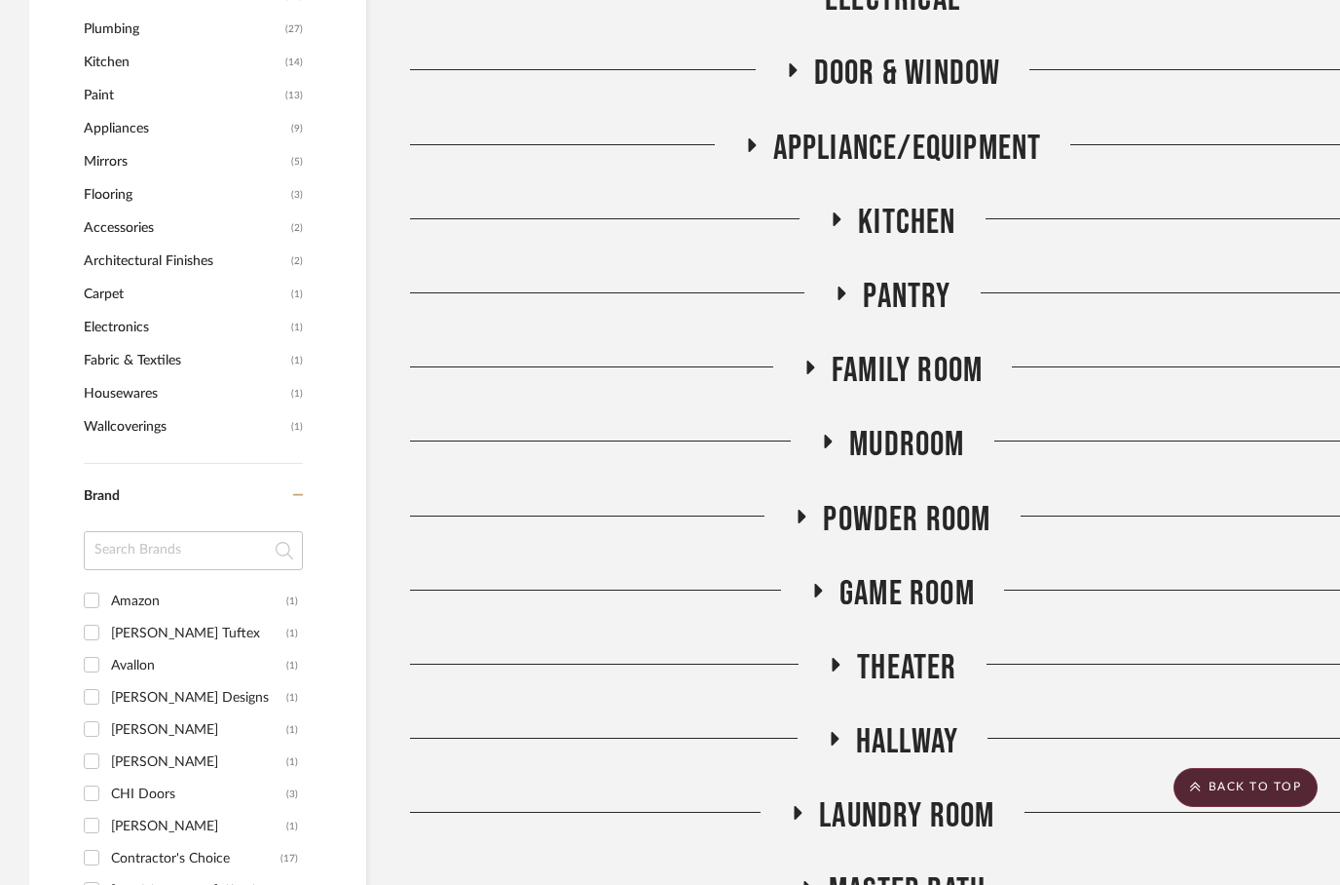
click at [845, 219] on icon at bounding box center [836, 218] width 23 height 15
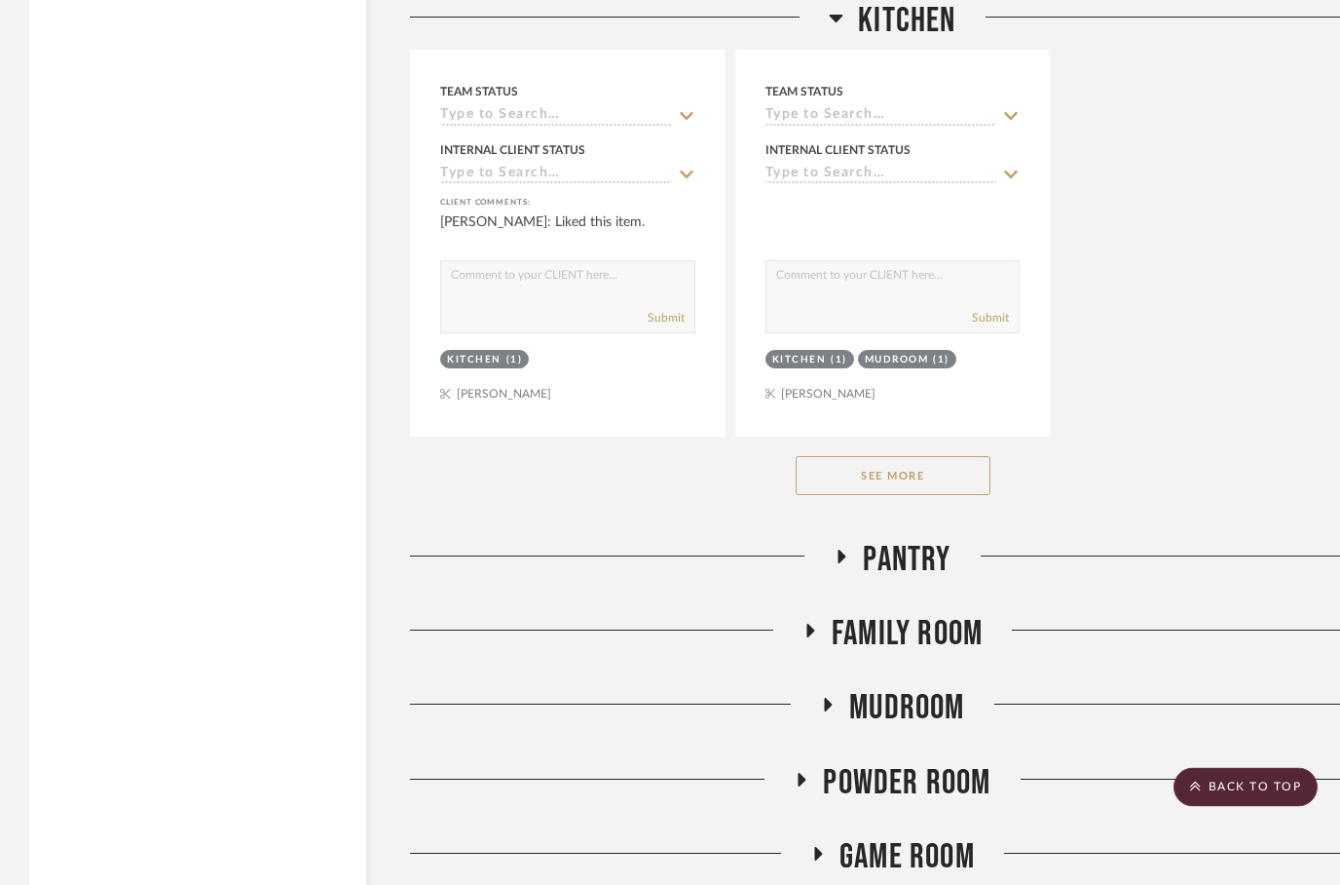
click at [899, 492] on button "See More" at bounding box center [893, 476] width 195 height 39
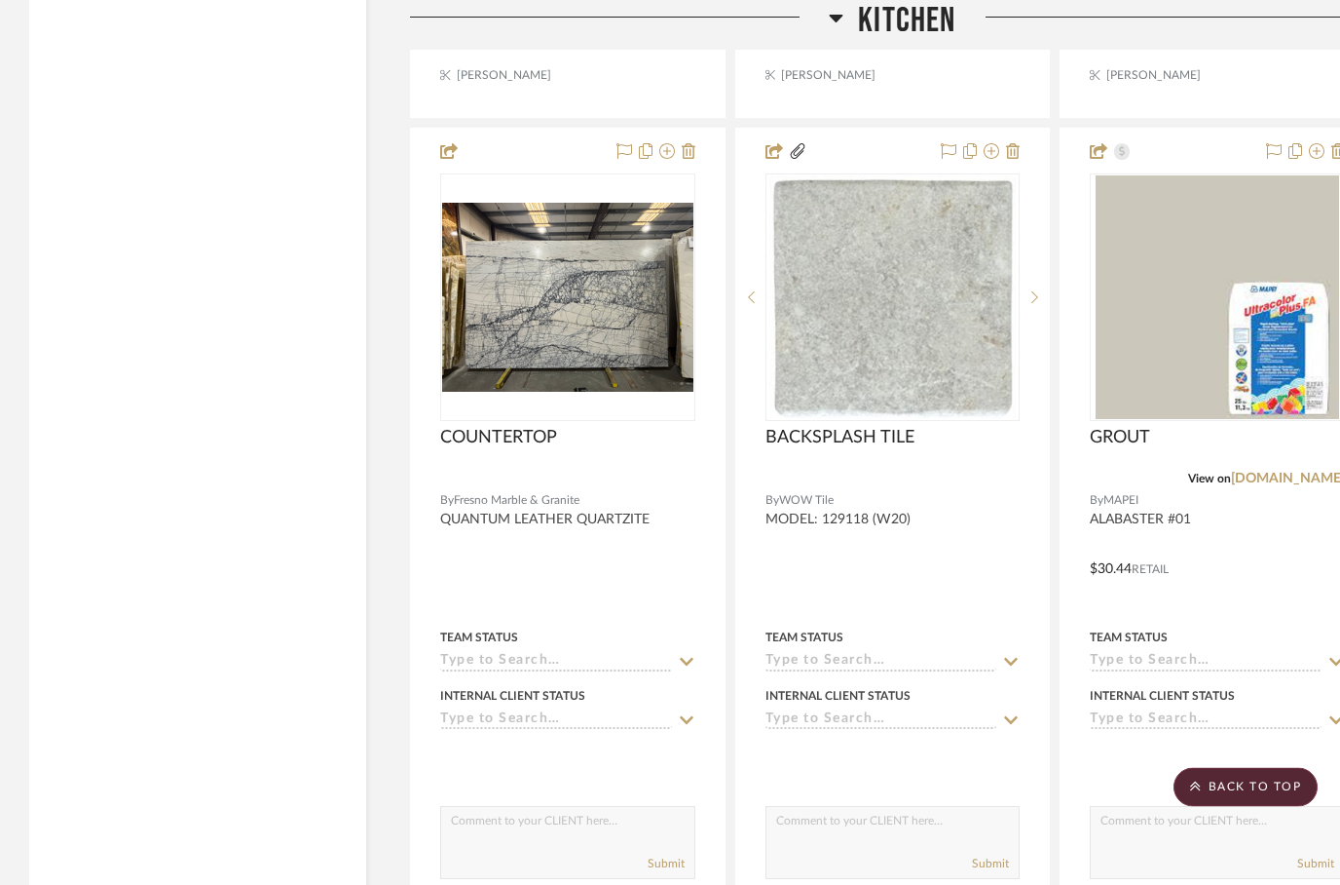
scroll to position [7127, 0]
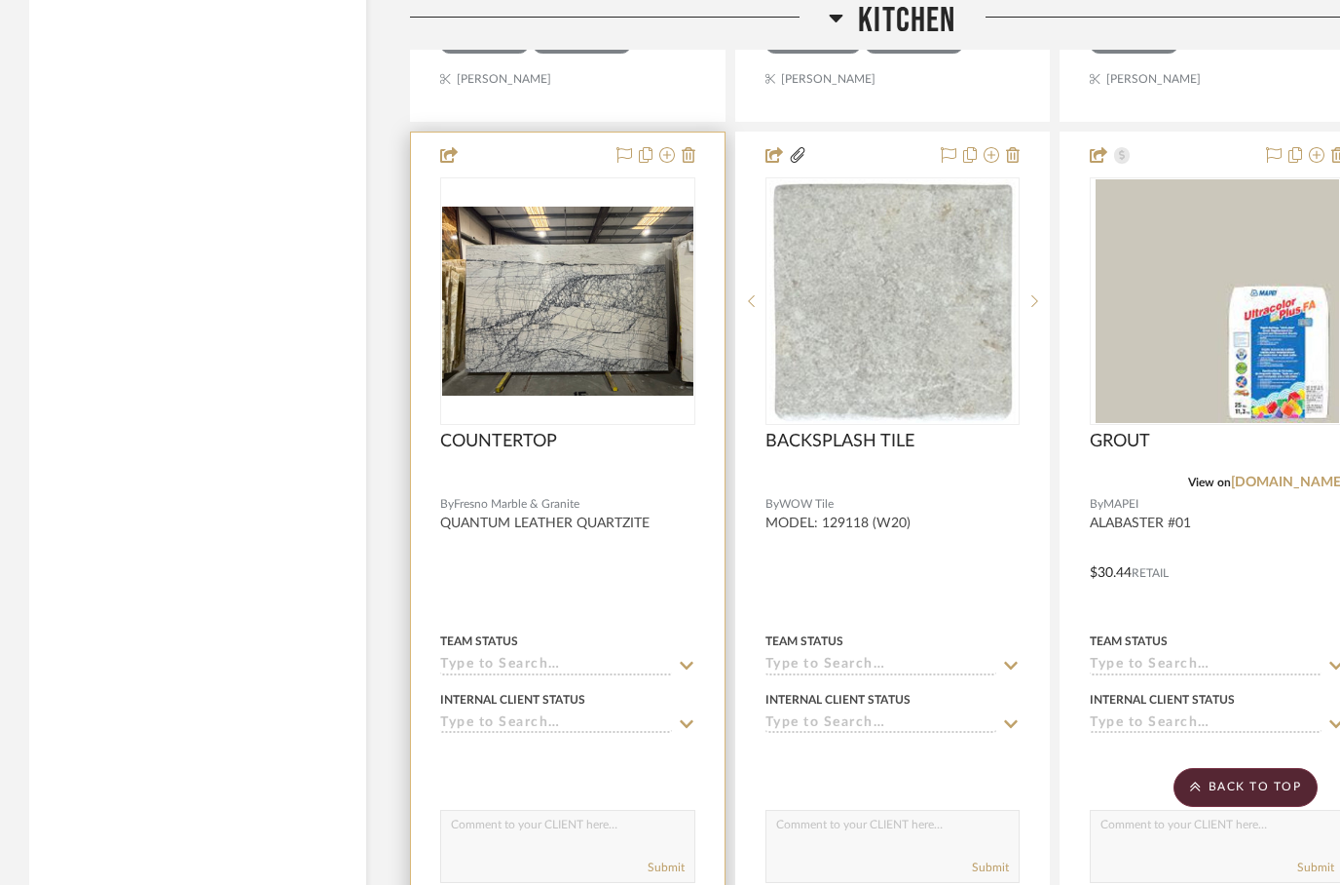
click at [549, 564] on div at bounding box center [568, 558] width 314 height 852
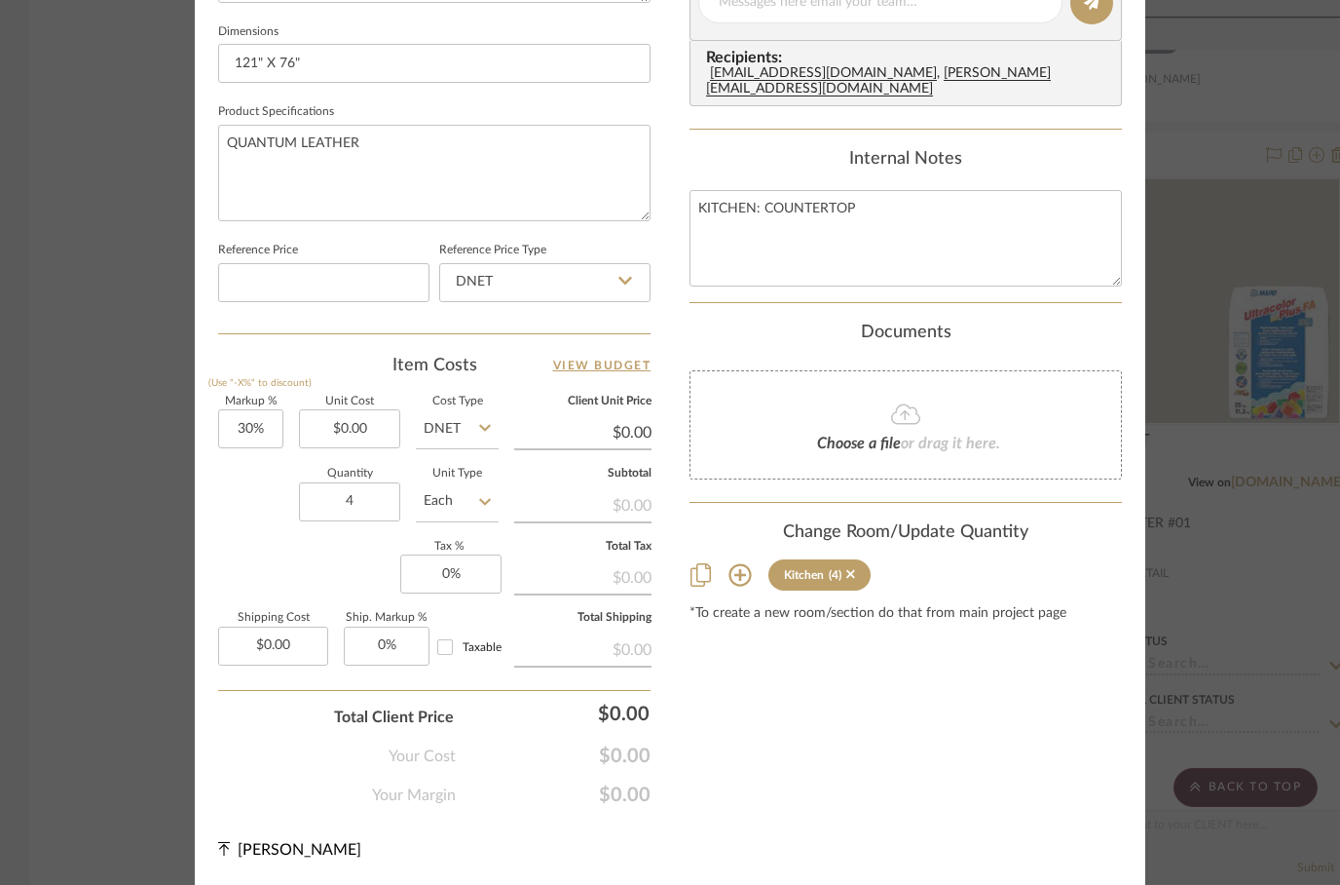
scroll to position [924, 0]
type input "2643.00"
type input "30"
type input "$2,643.00"
type input "$3,435.90"
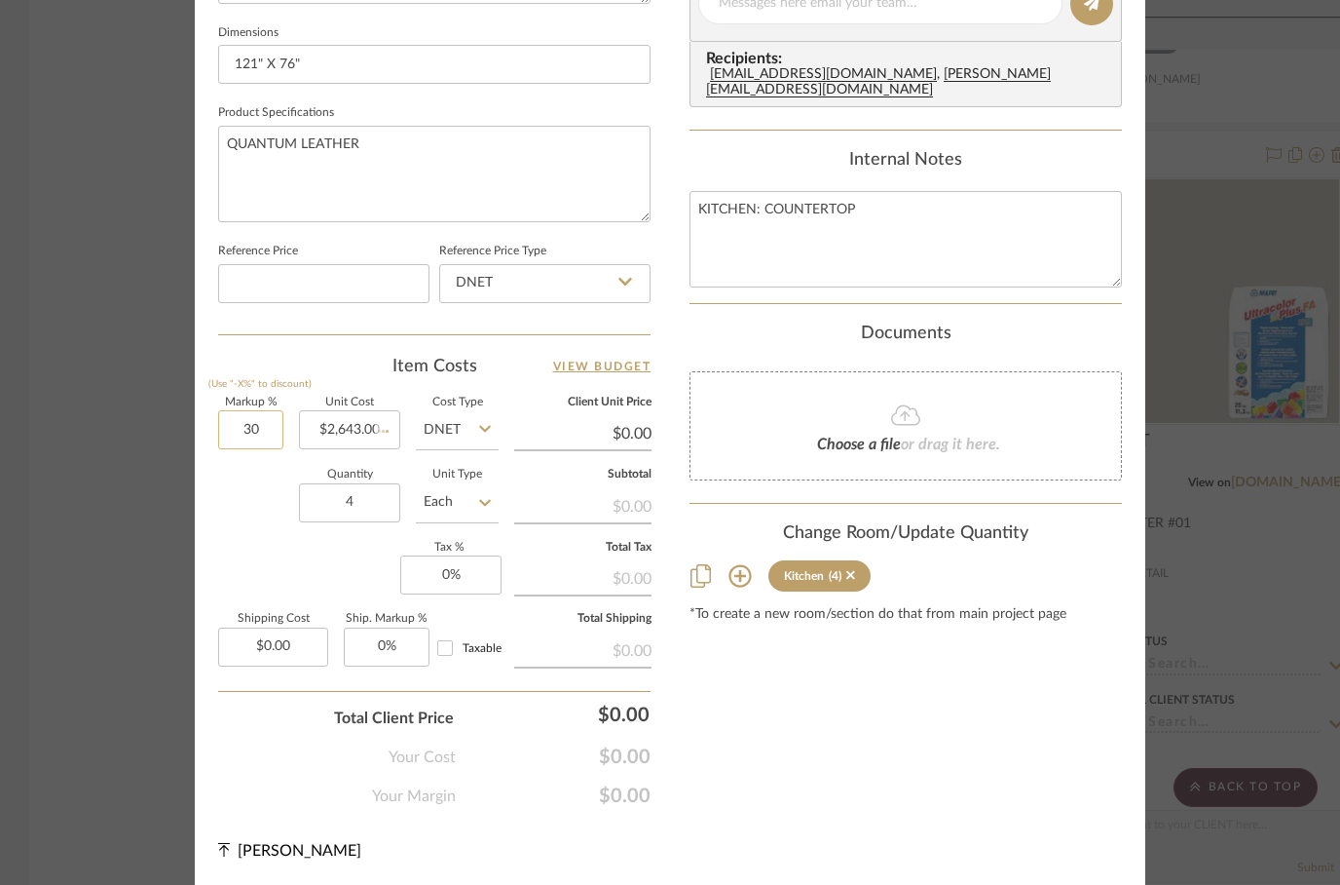
type input "$2,061.54"
click at [852, 671] on div "Content here copies to Client View - confirm visibility there. Show in Client D…" at bounding box center [906, 8] width 433 height 1600
type input "0%"
type input "$2,643.00"
type input "$1,585.80"
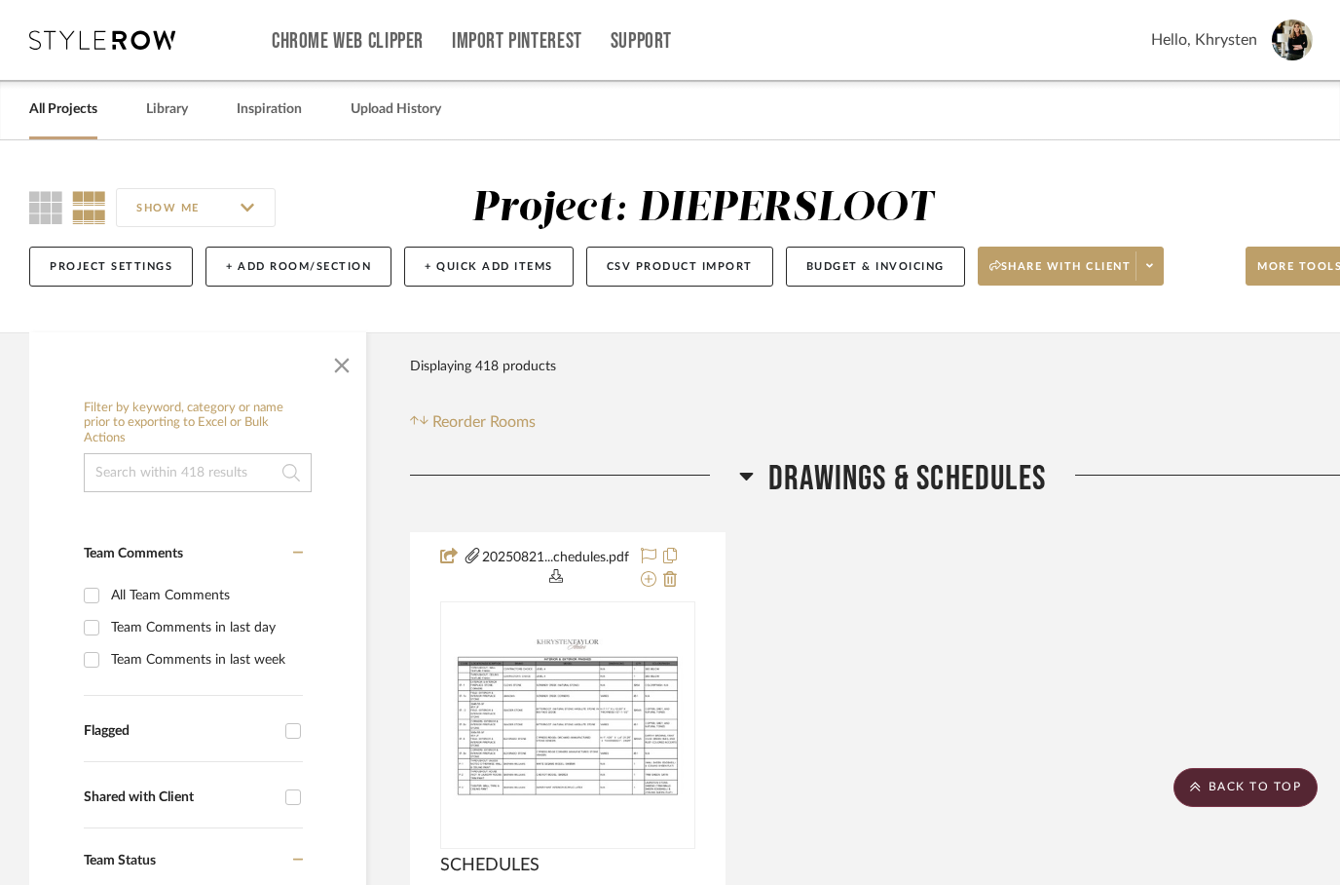
scroll to position [7127, 0]
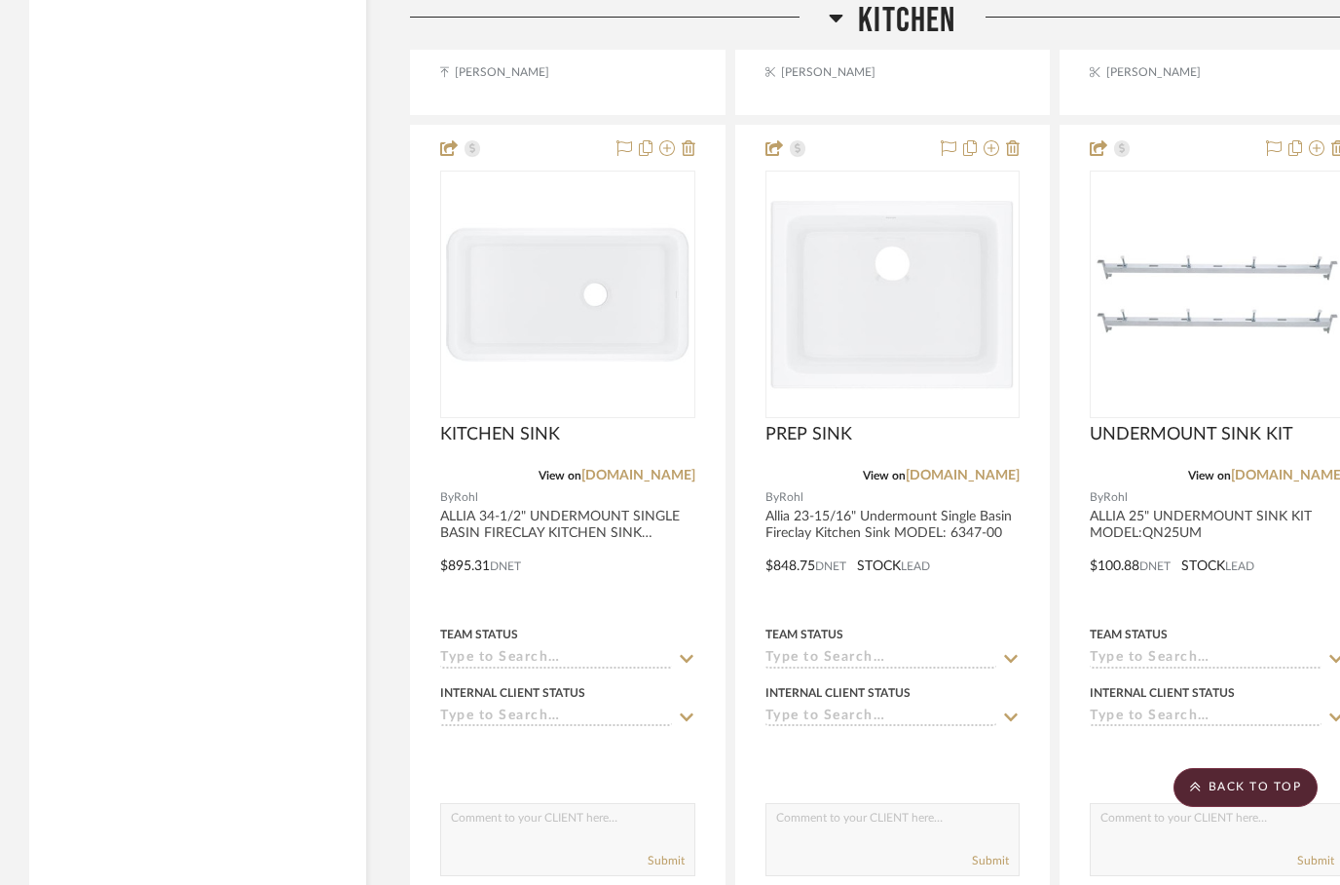
click at [842, 13] on icon at bounding box center [836, 17] width 15 height 23
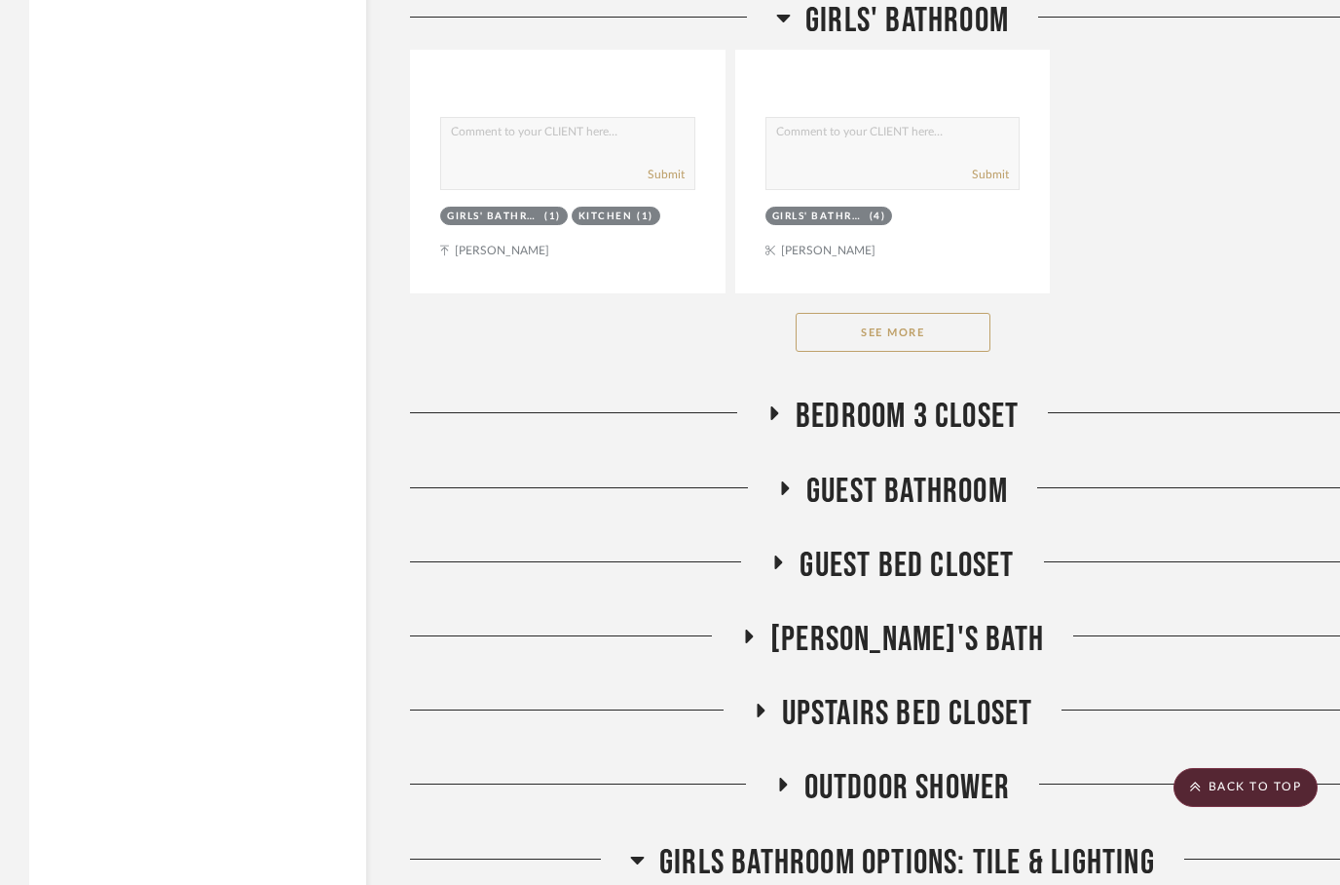
scroll to position [5333, 0]
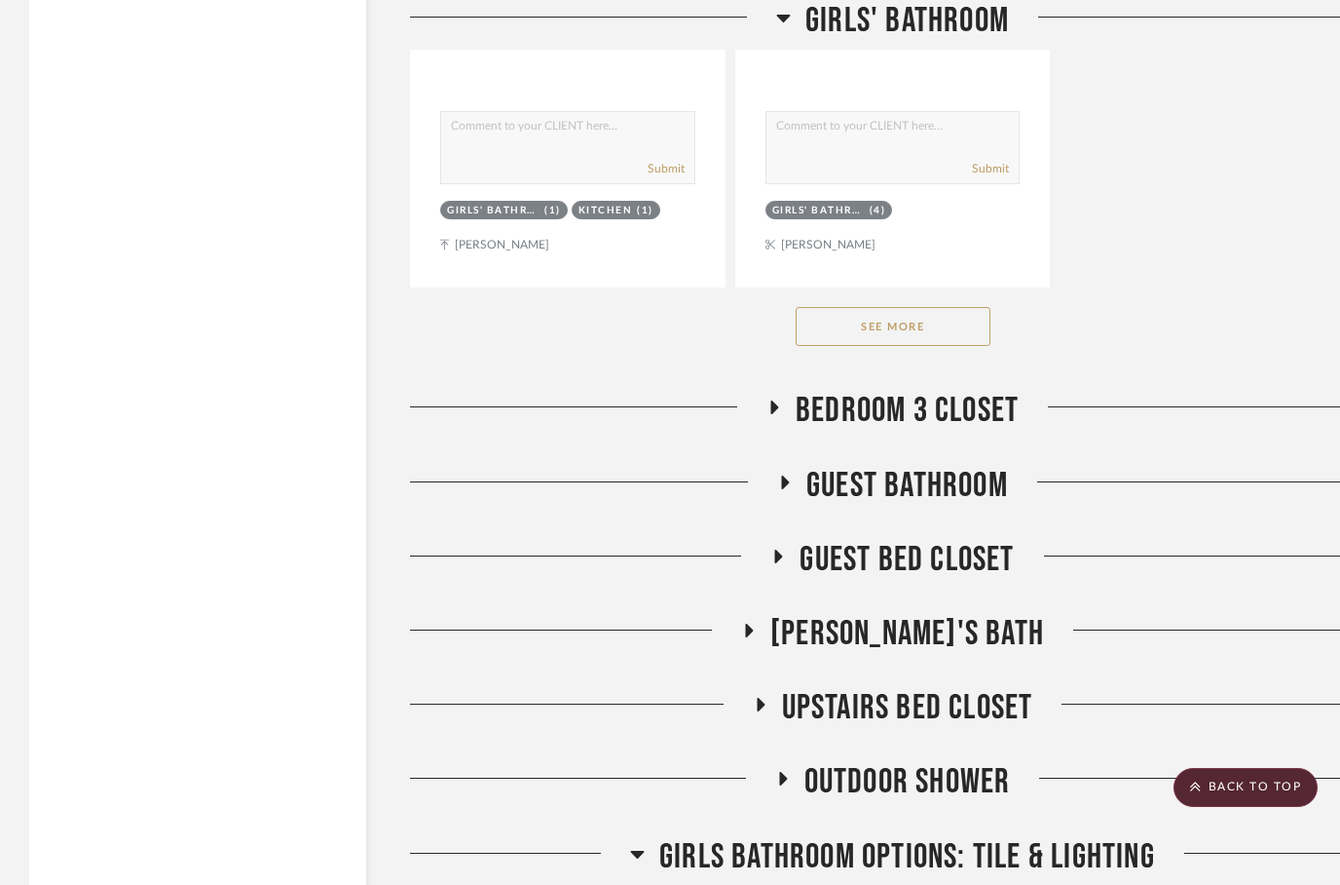
click at [791, 477] on icon at bounding box center [784, 481] width 23 height 15
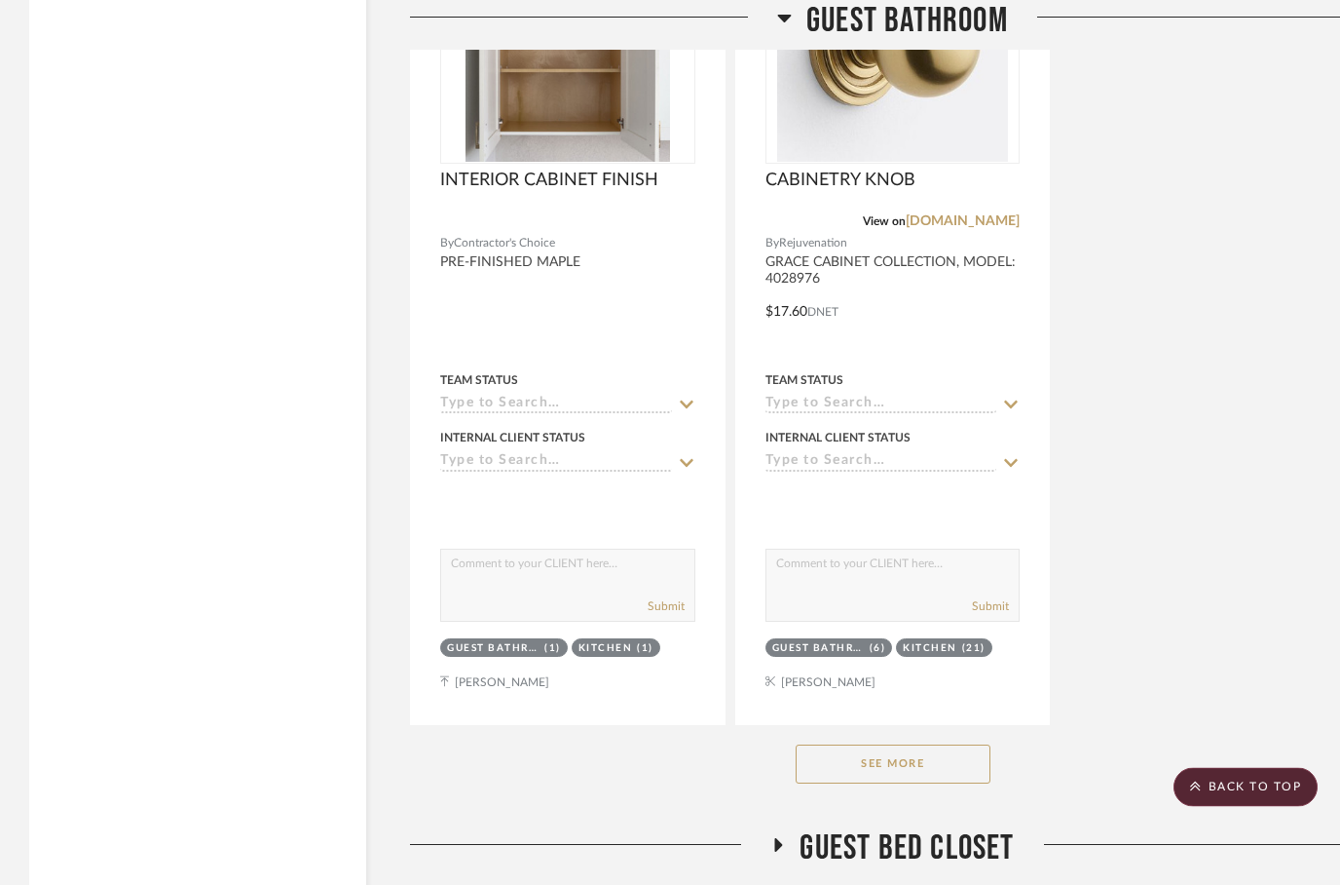
scroll to position [7742, 0]
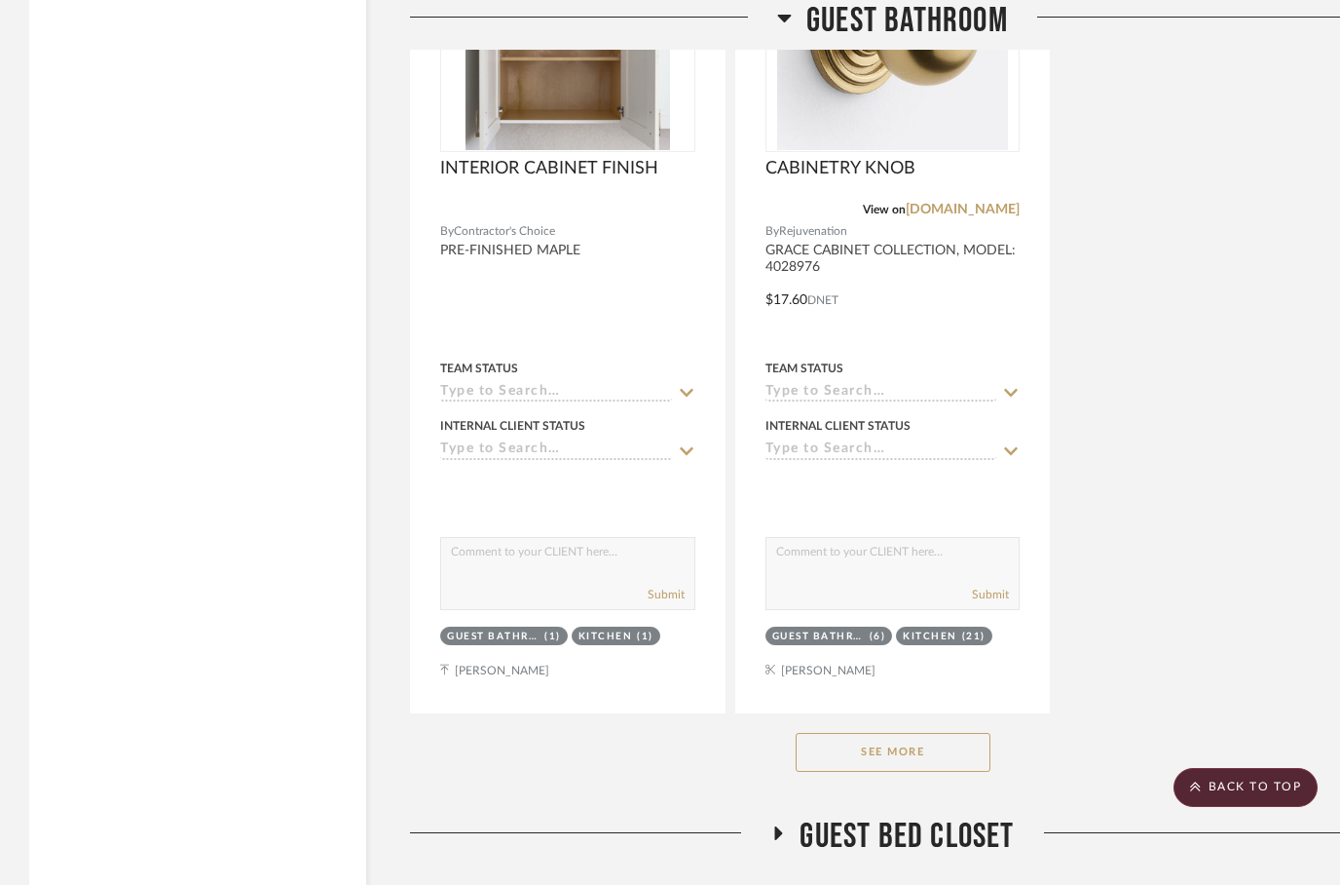
click at [878, 750] on button "See More" at bounding box center [893, 752] width 195 height 39
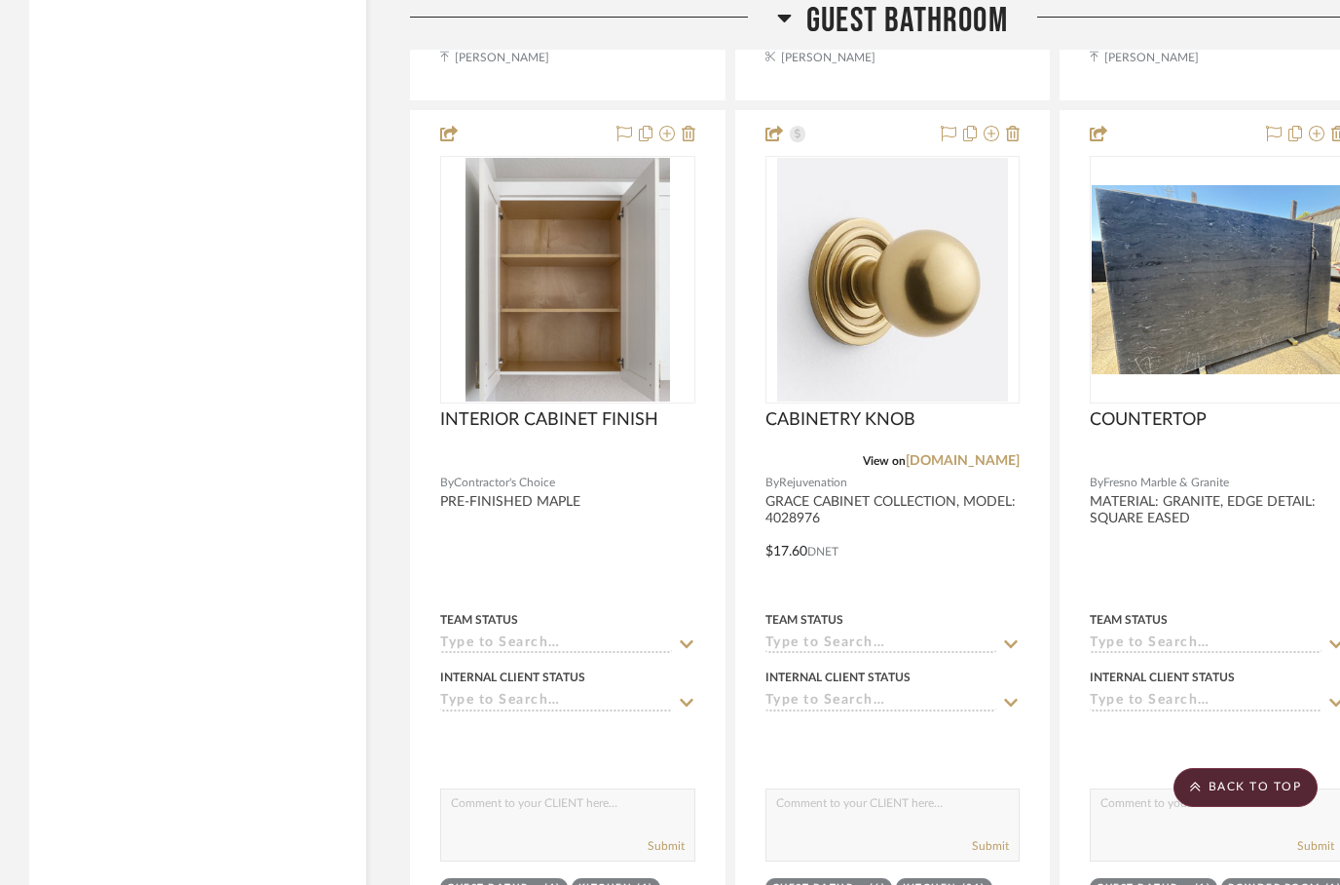
scroll to position [7495, 0]
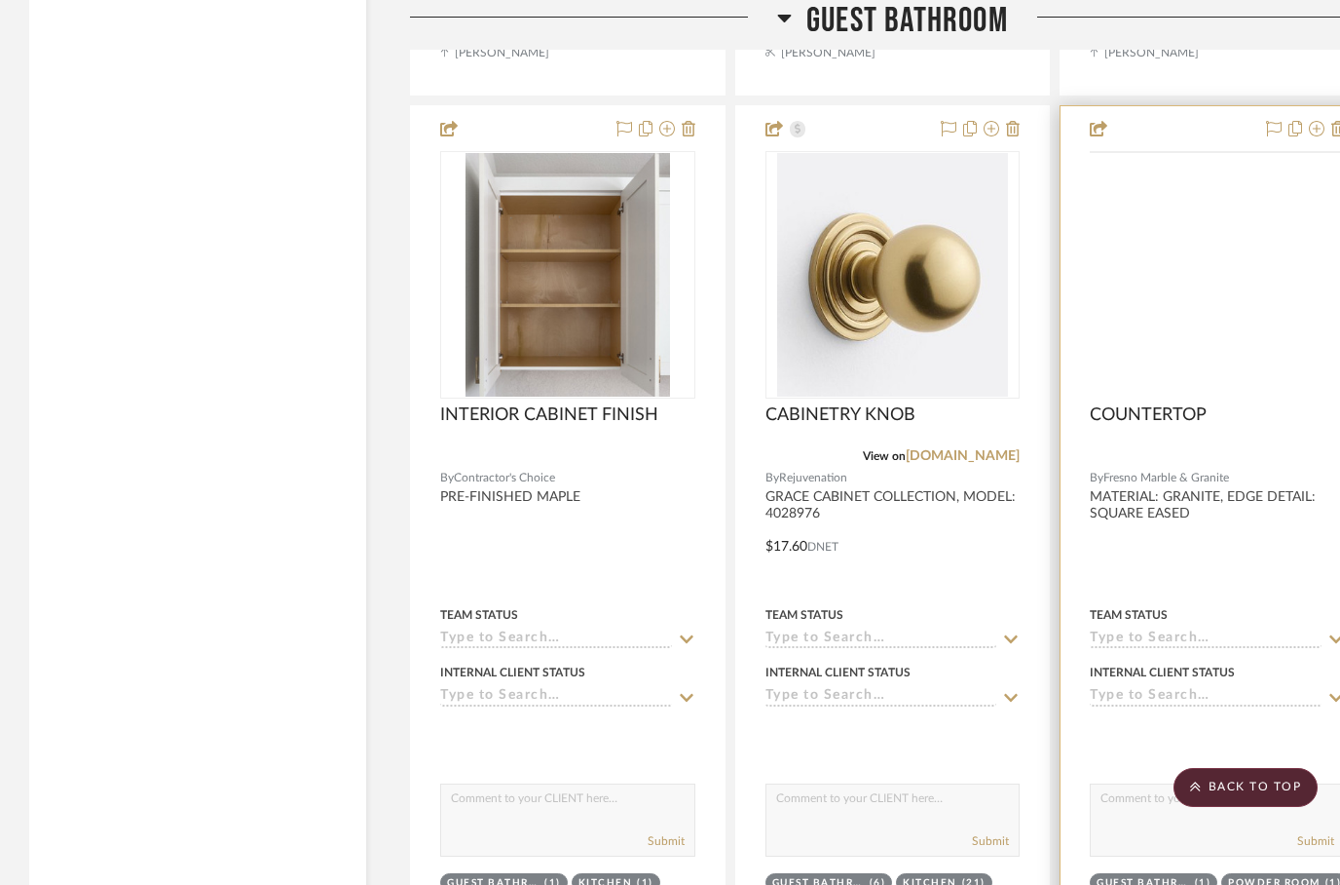
click at [0, 0] on img at bounding box center [0, 0] width 0 height 0
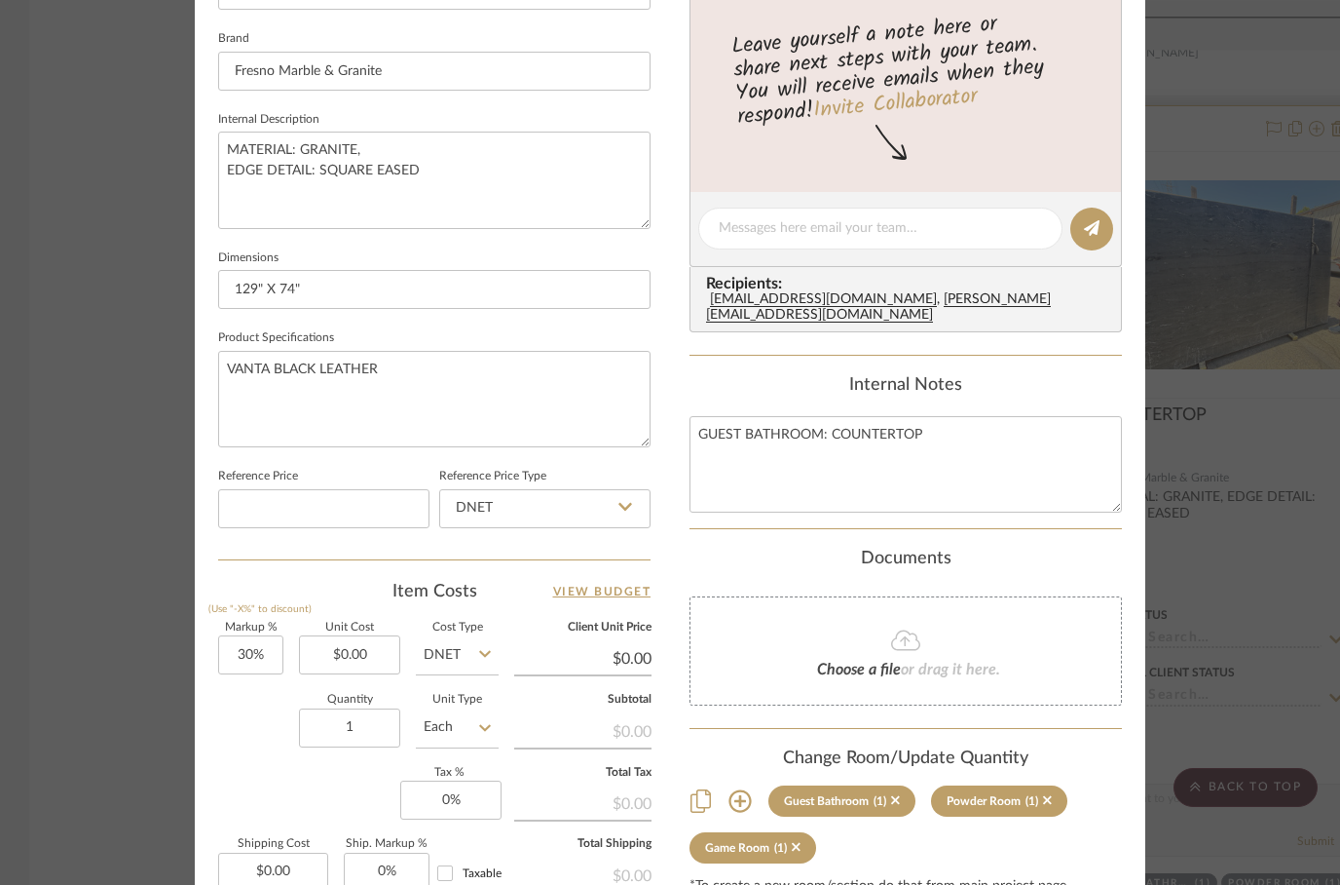
scroll to position [700, 0]
type input "0.00"
type input "30"
type input "$0.00"
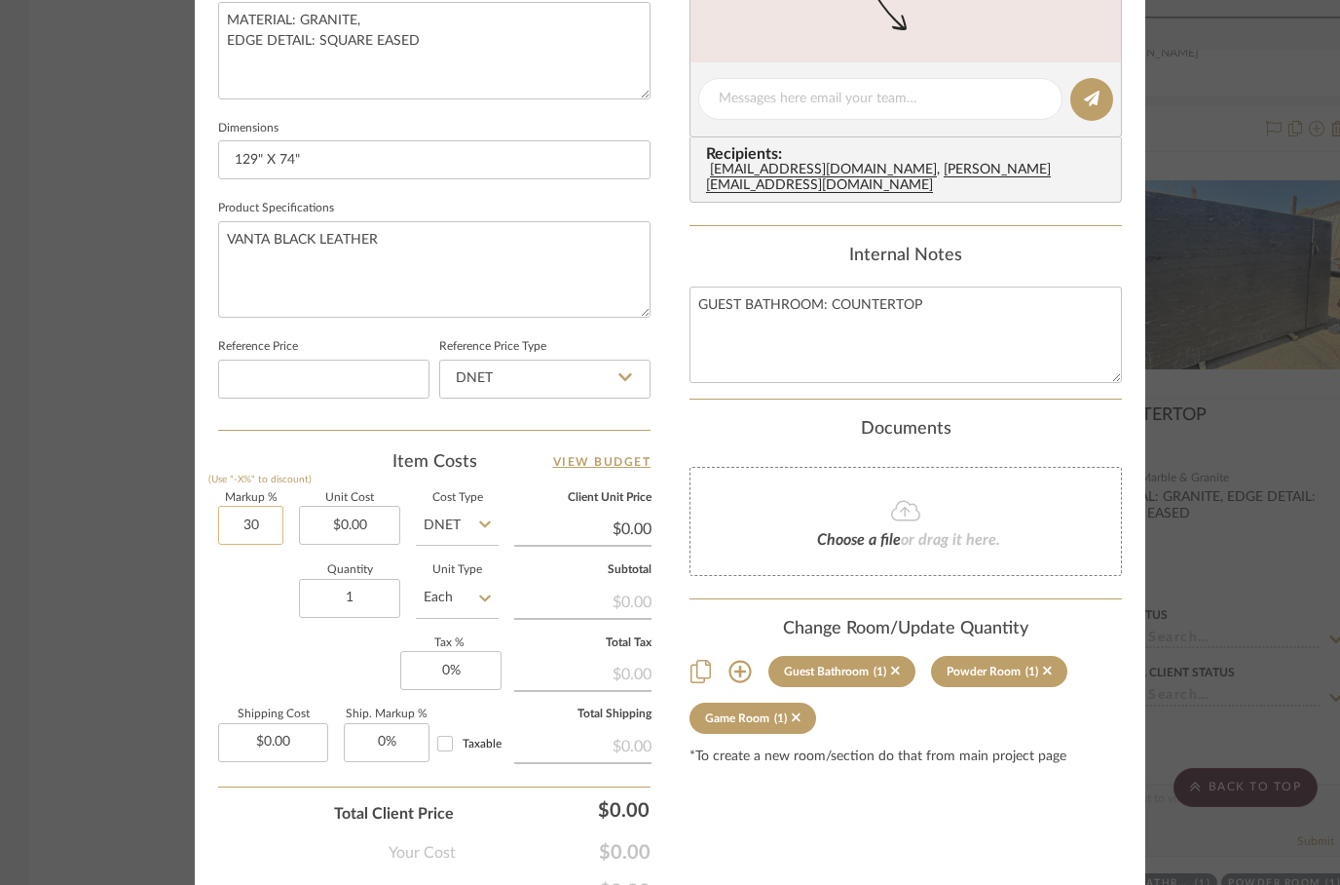
scroll to position [866, 0]
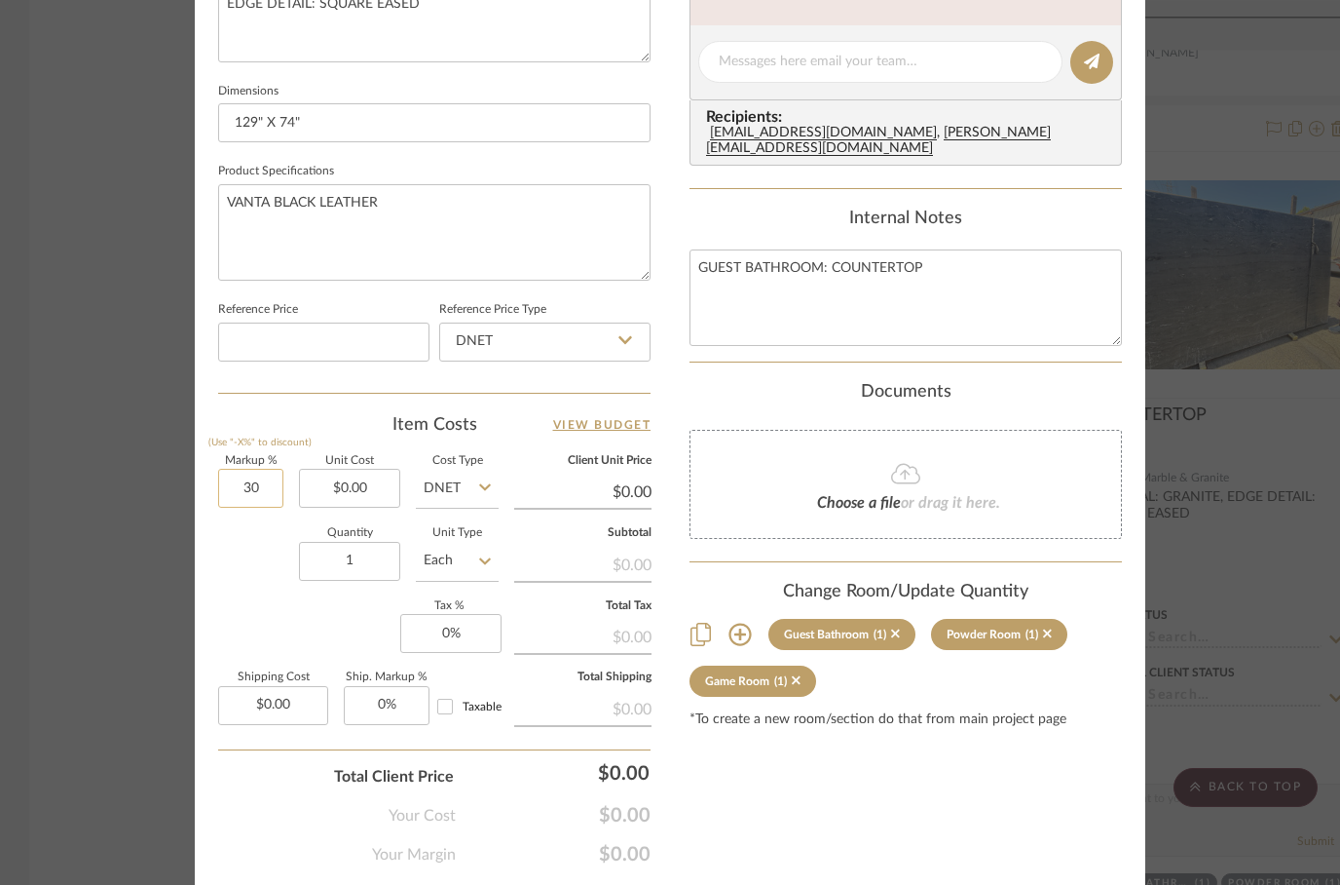
click at [262, 469] on input "30" at bounding box center [250, 488] width 65 height 39
type input "0"
type input "0.00"
type input "0%"
type input "$1,261.00"
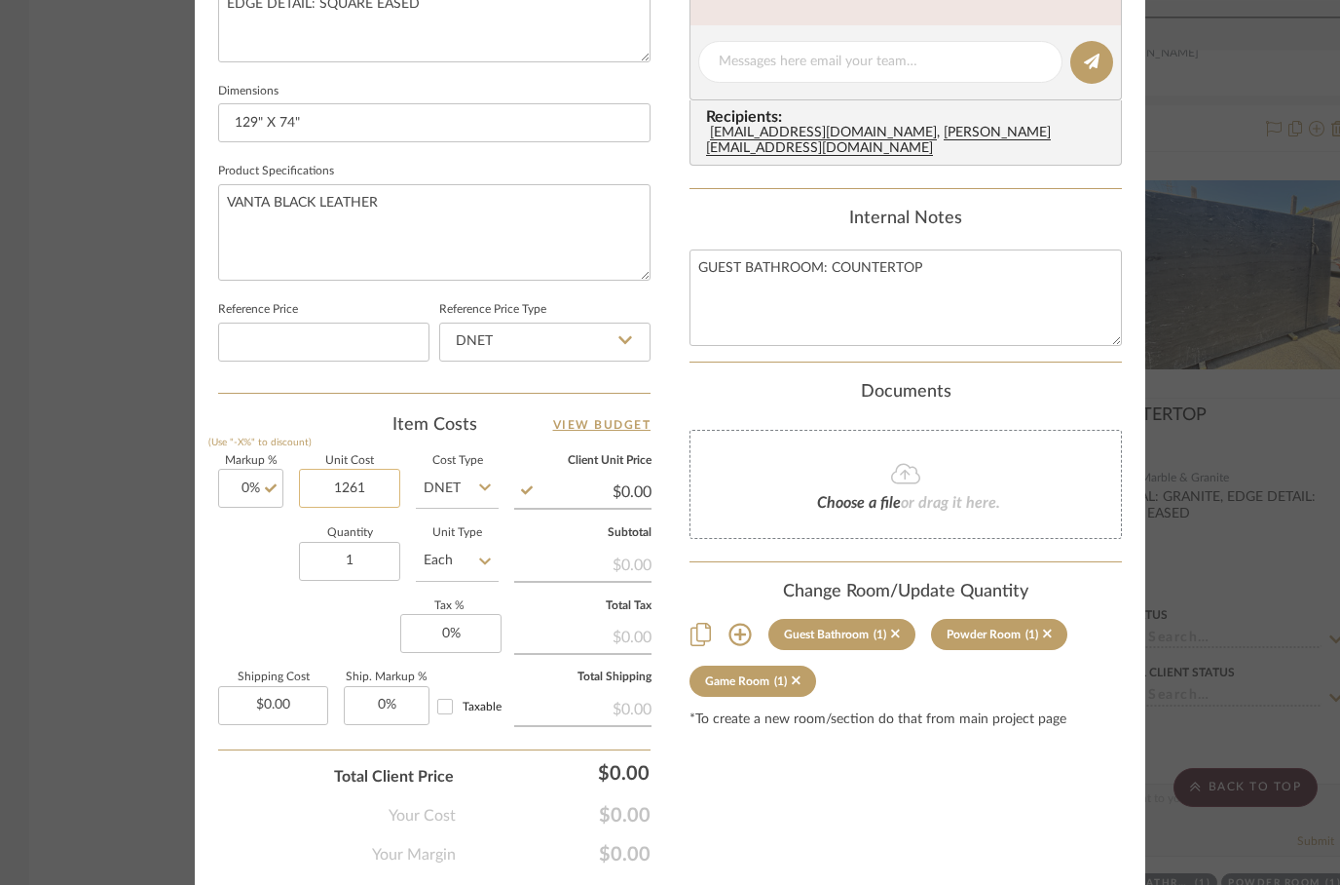
type input "0.00"
type input "$189.15"
type input "$0.00"
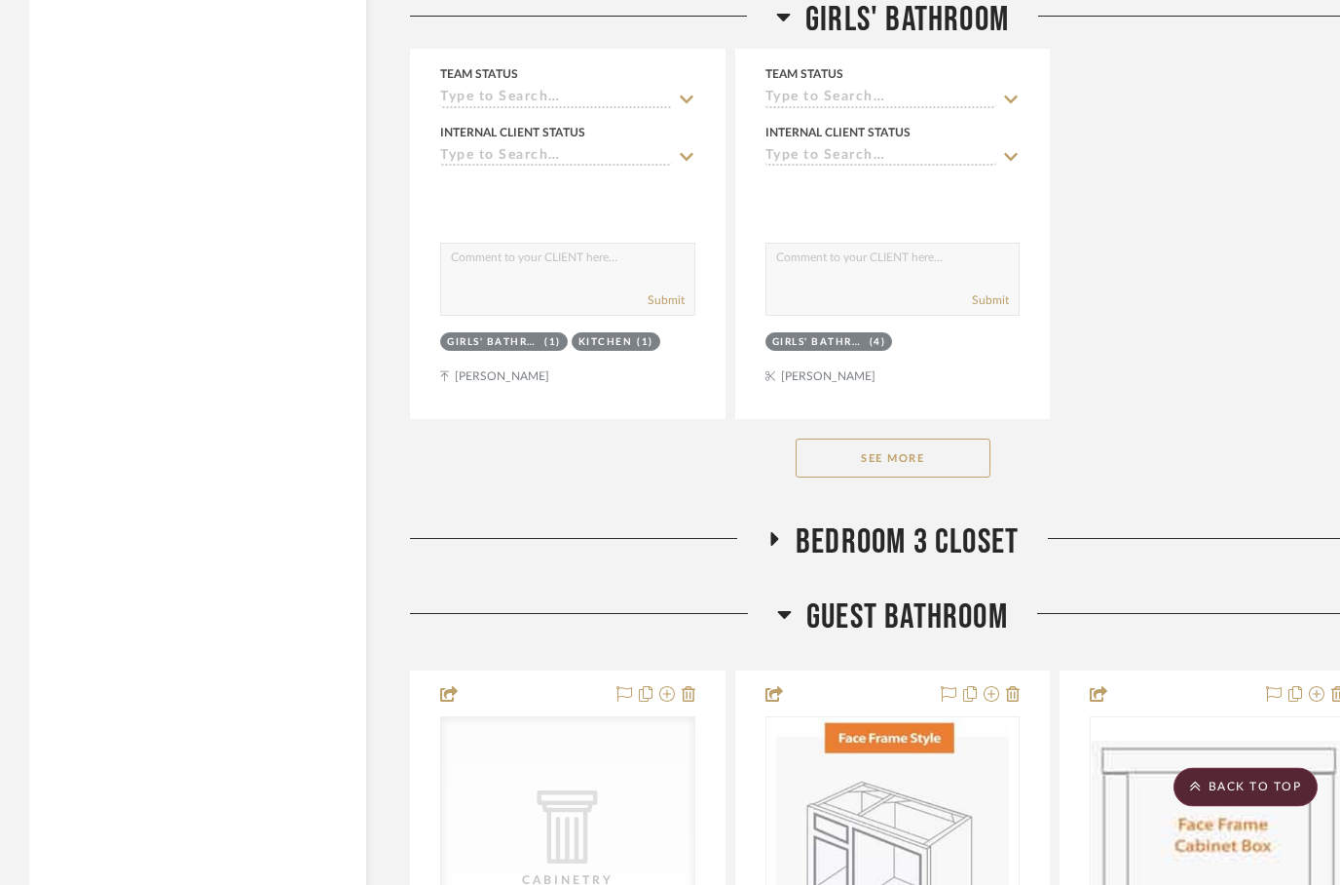
scroll to position [5202, 0]
click at [783, 613] on icon at bounding box center [785, 615] width 14 height 8
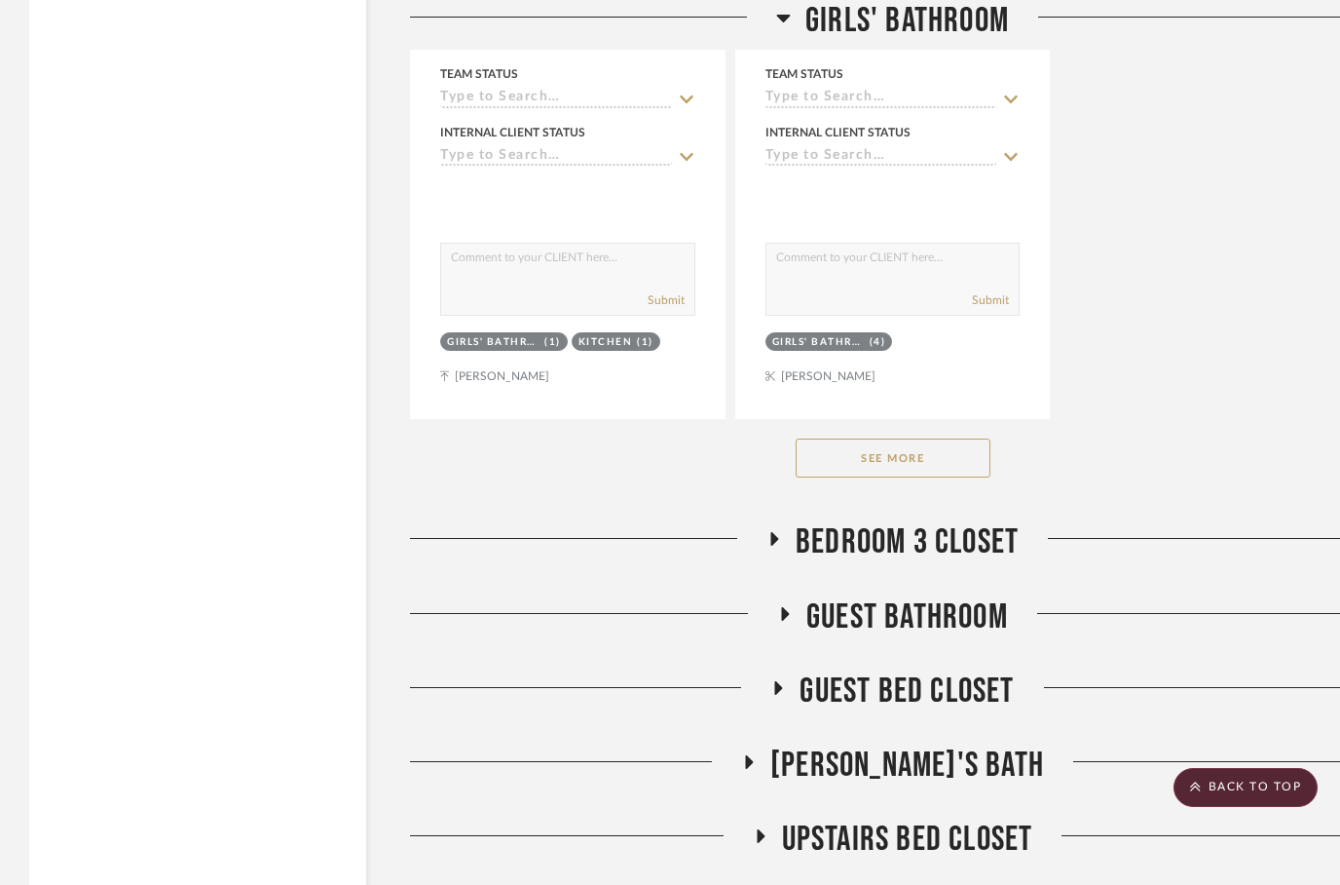
click at [781, 690] on icon at bounding box center [778, 687] width 23 height 15
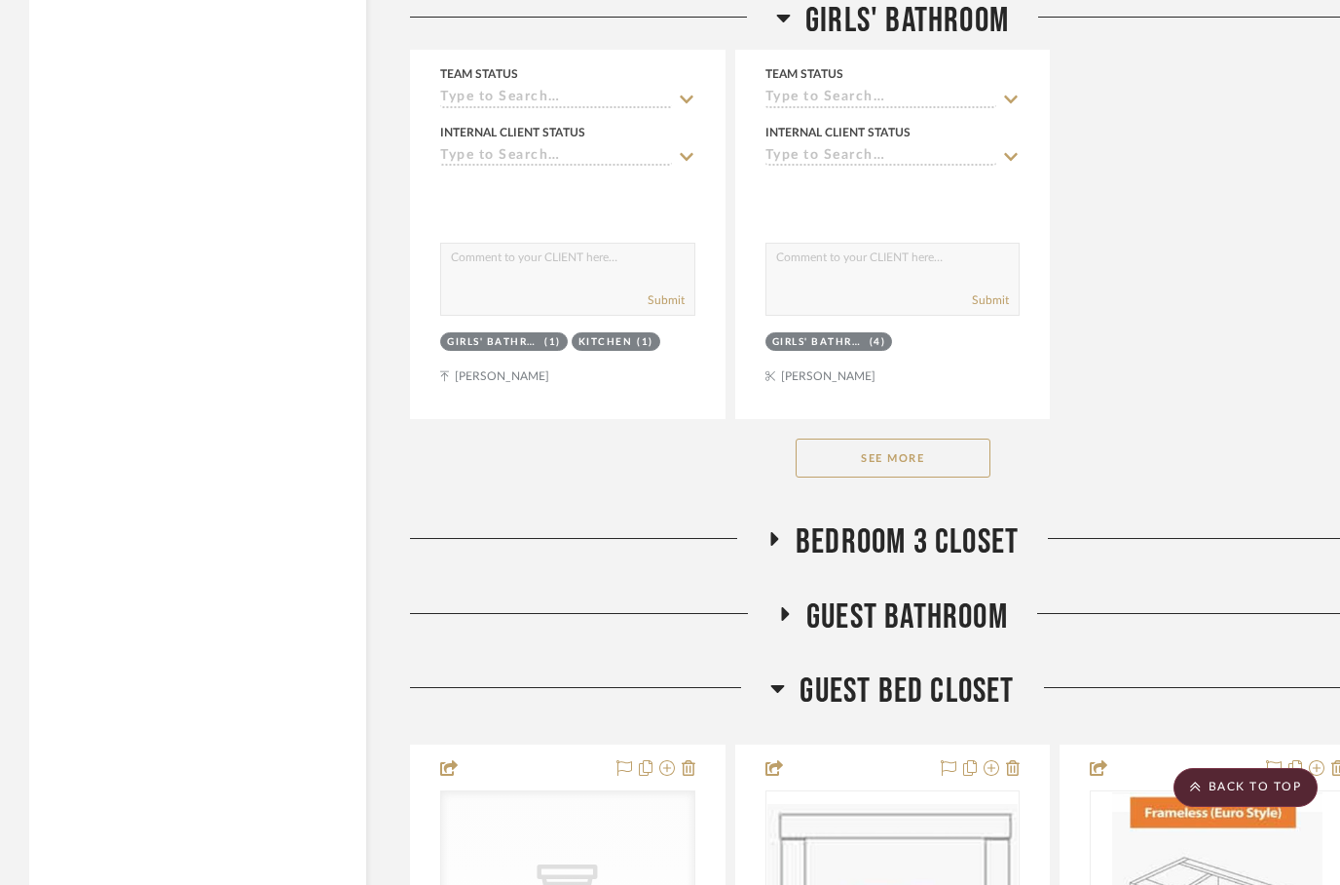
click at [786, 687] on h3 "Guest Bed Closet" at bounding box center [893, 691] width 244 height 42
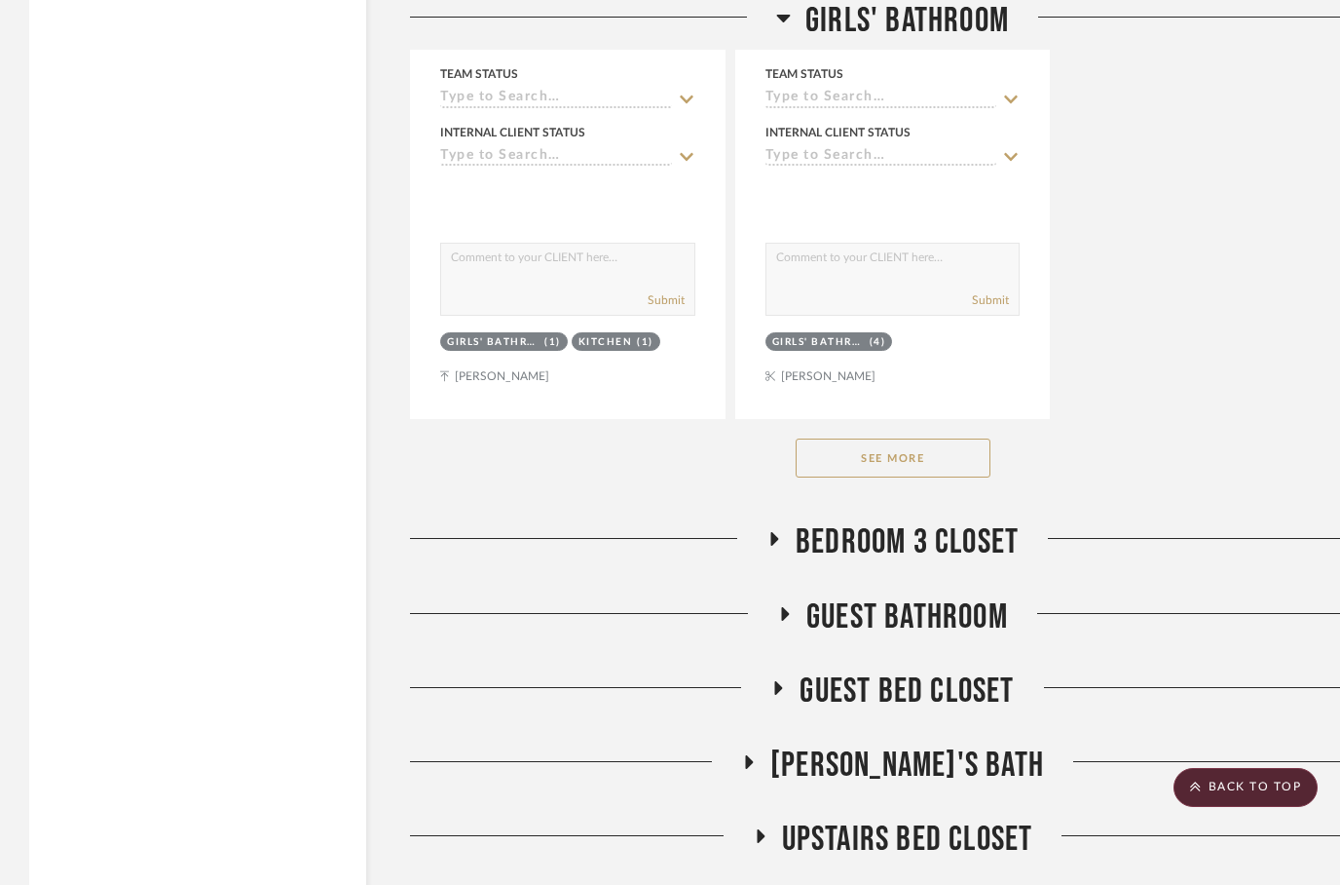
click at [761, 763] on icon at bounding box center [748, 762] width 23 height 15
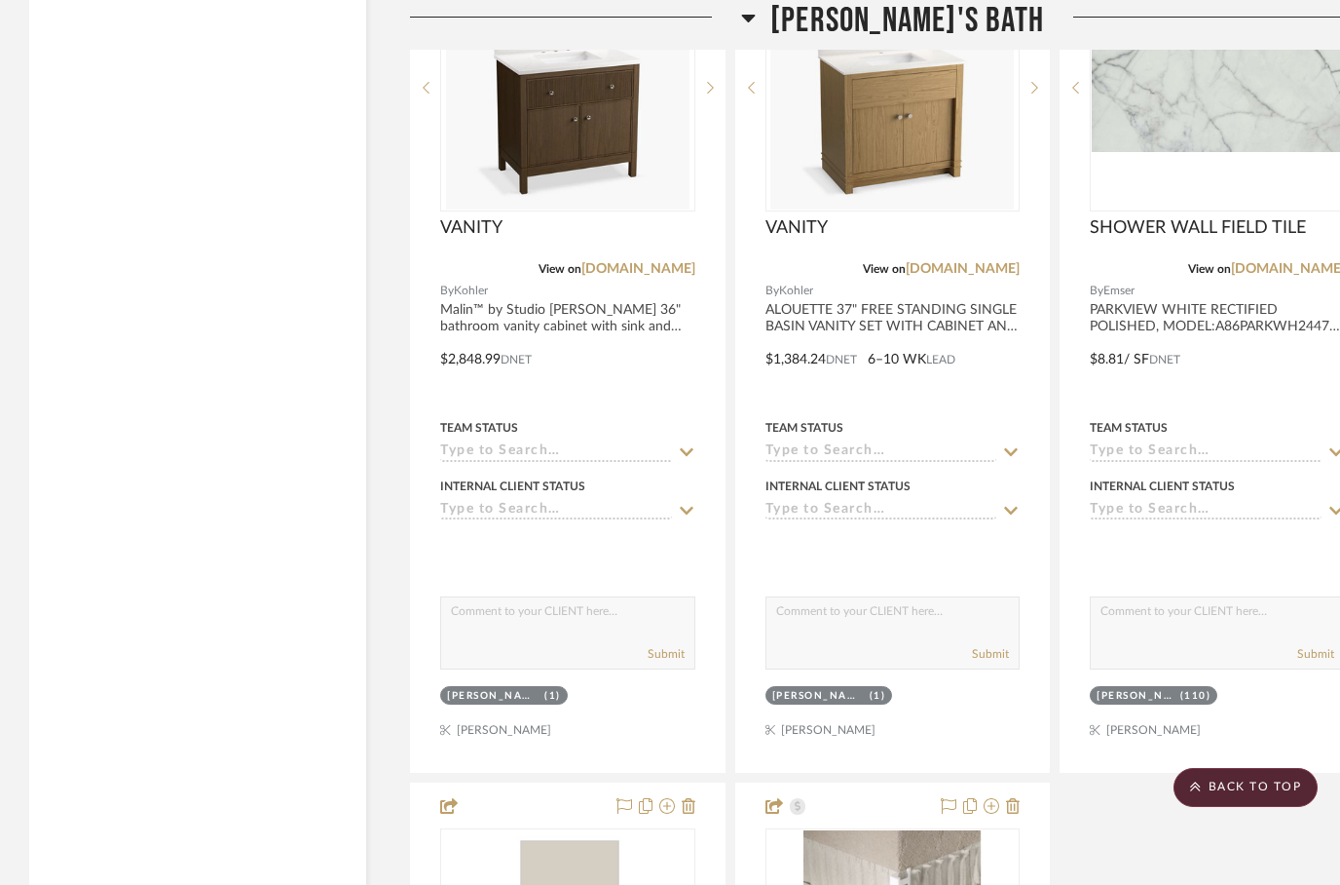
scroll to position [6944, 0]
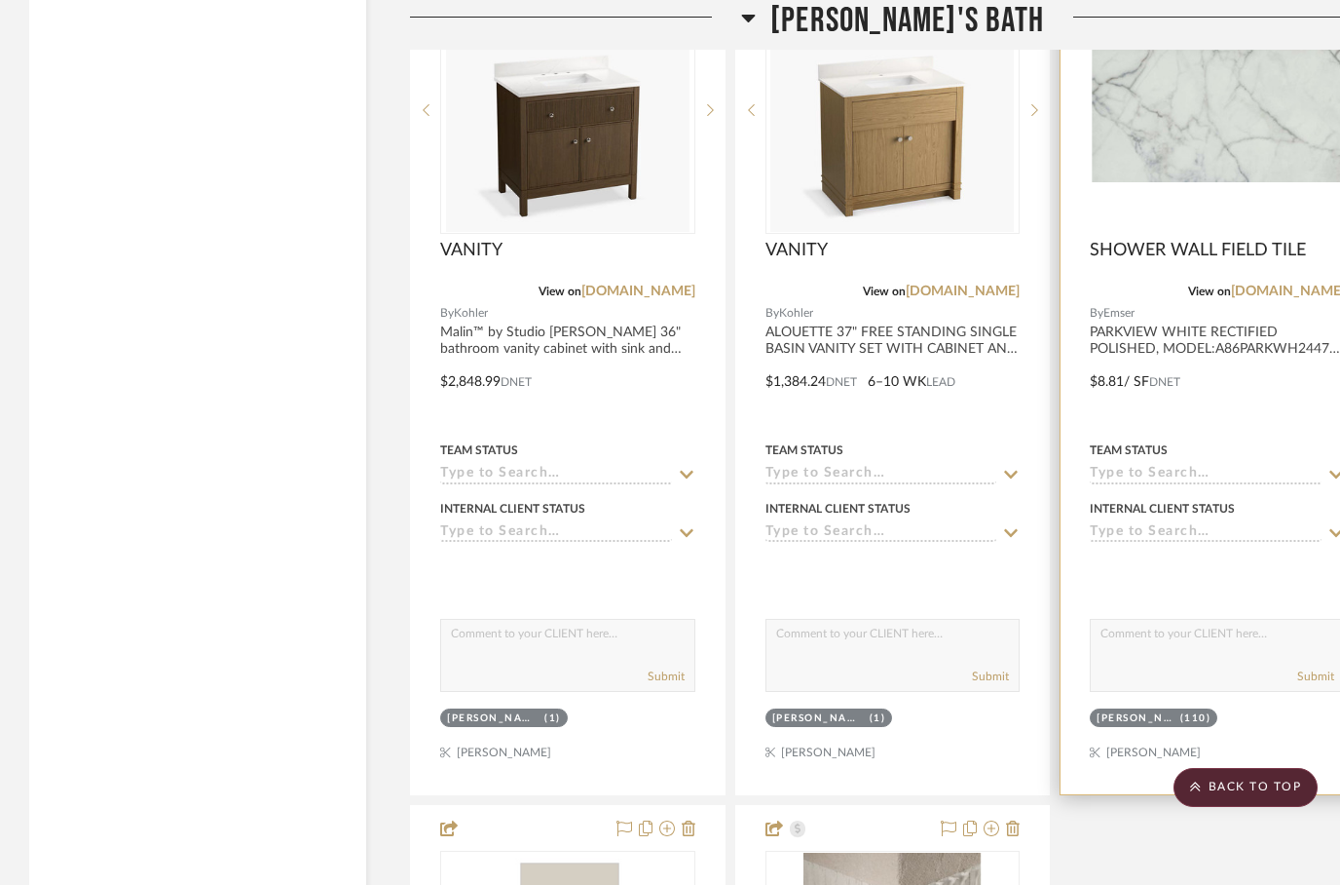
click at [0, 0] on img at bounding box center [0, 0] width 0 height 0
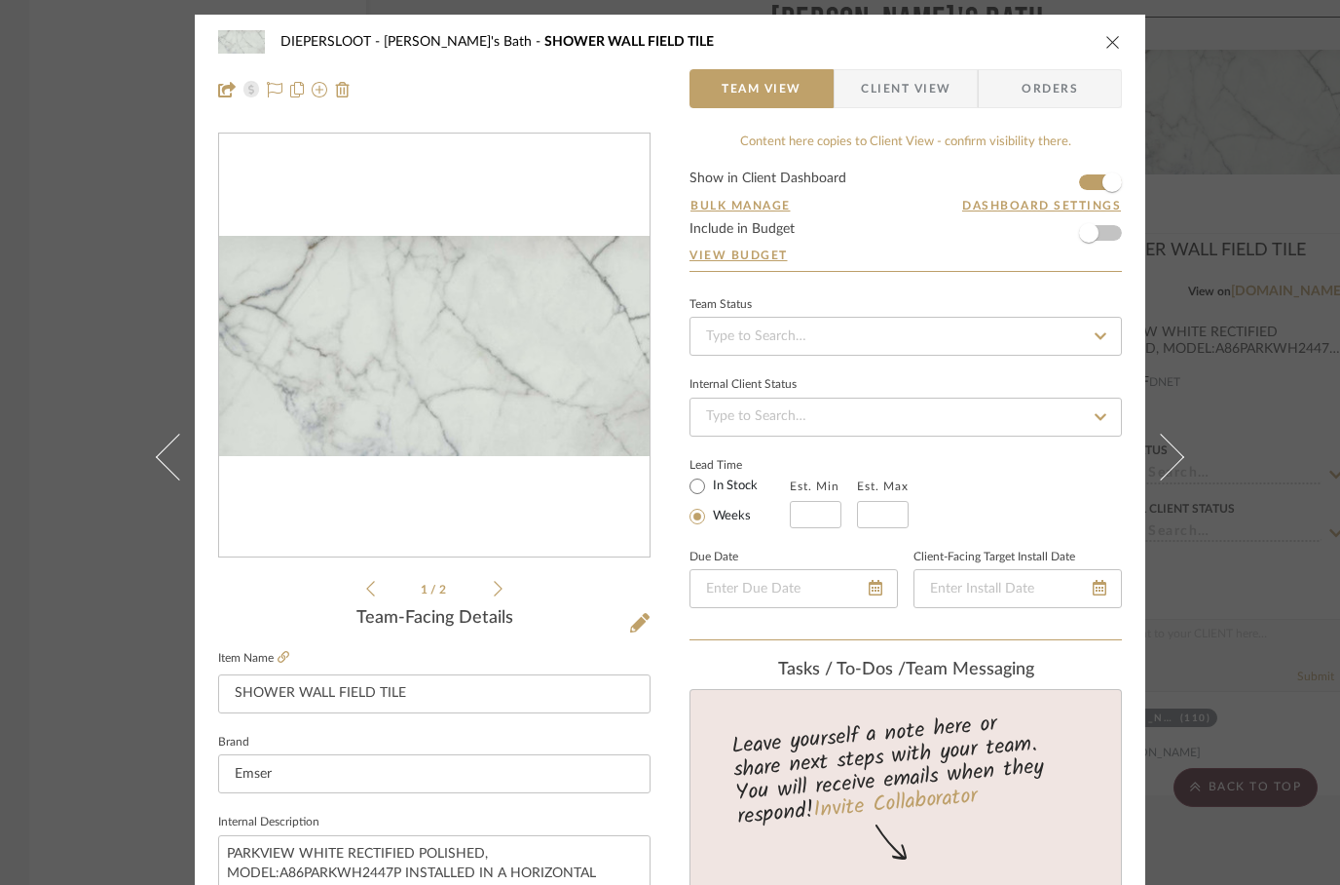
click at [1110, 46] on icon "close" at bounding box center [1114, 42] width 16 height 16
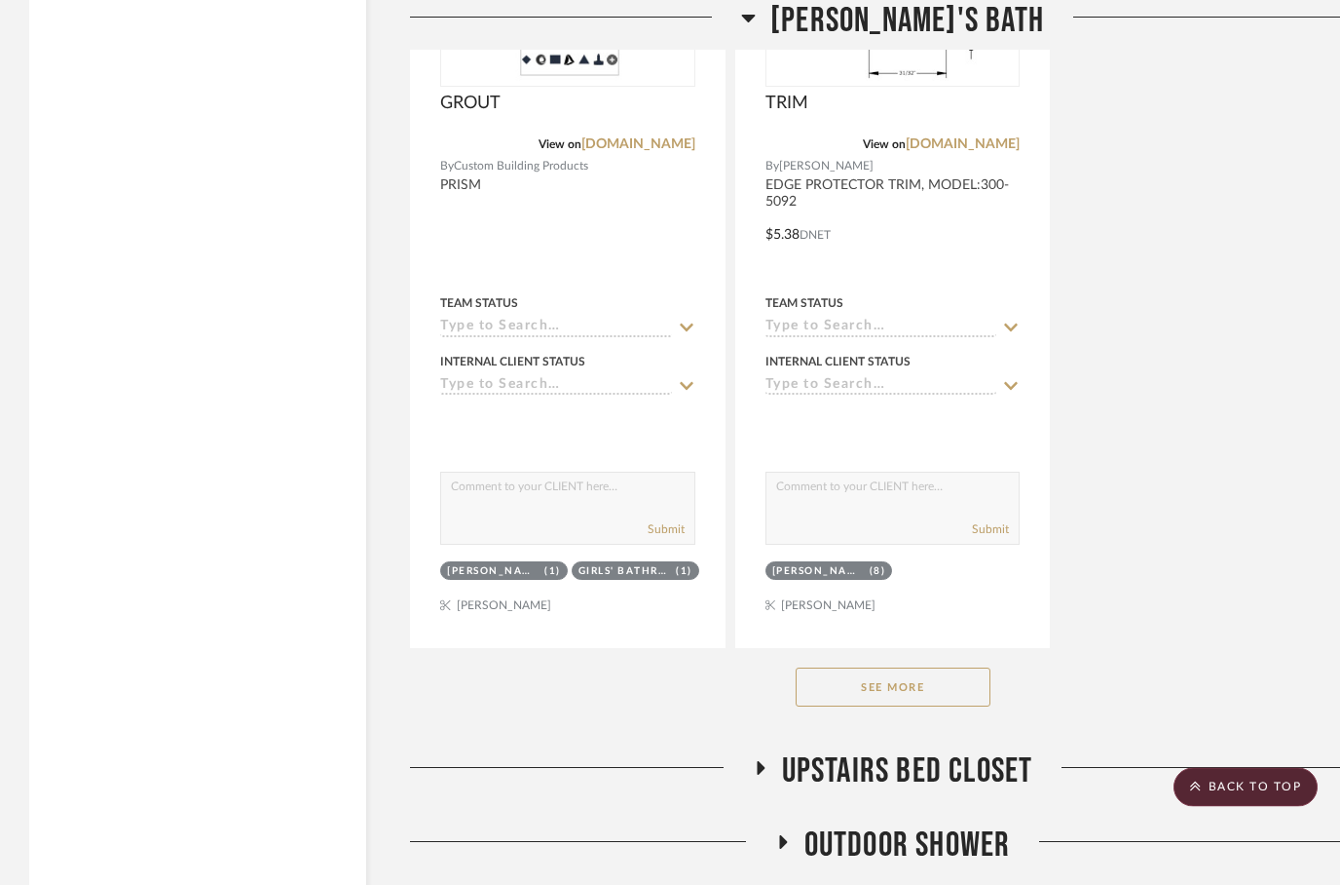
scroll to position [7982, 0]
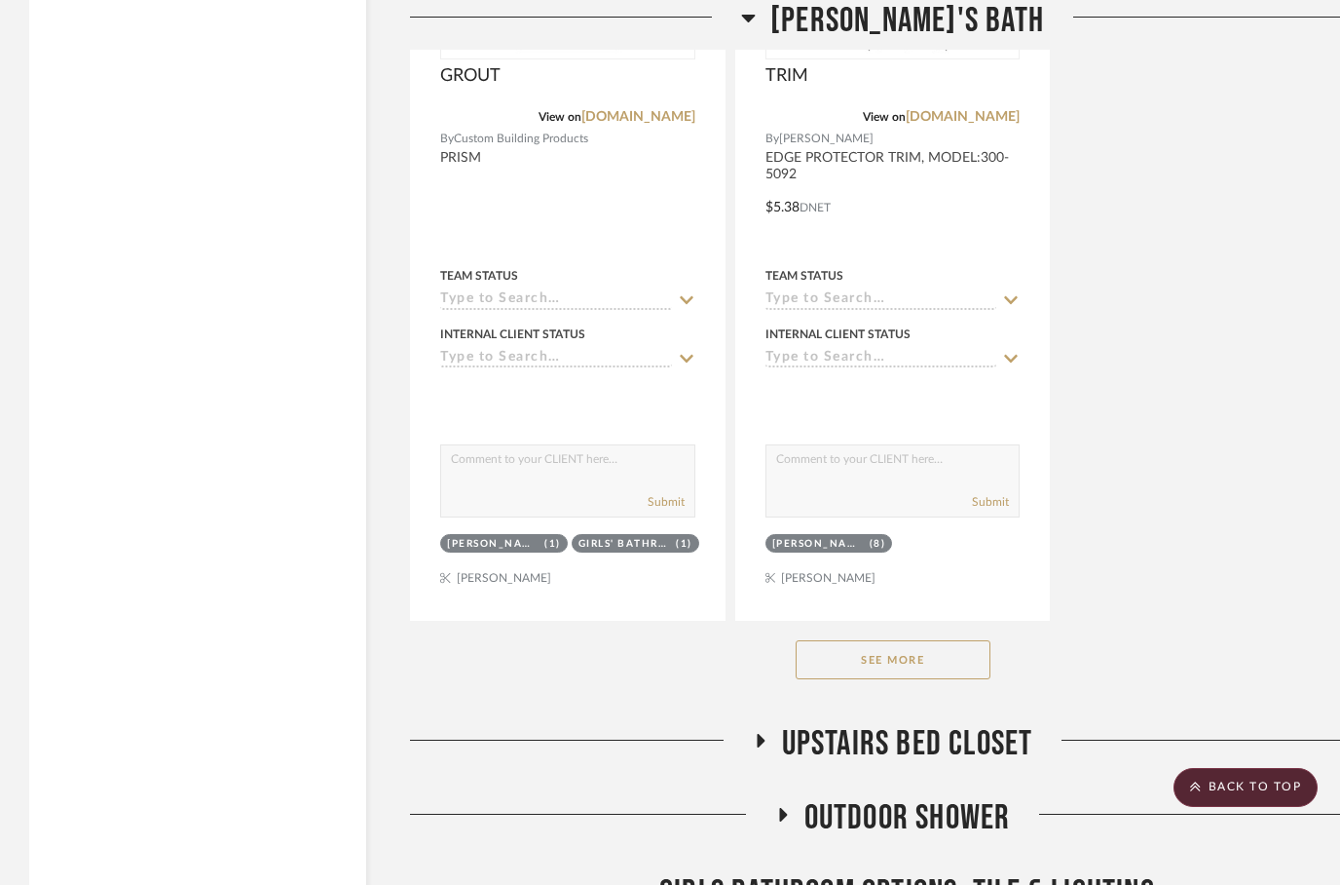
click at [886, 655] on button "See More" at bounding box center [893, 659] width 195 height 39
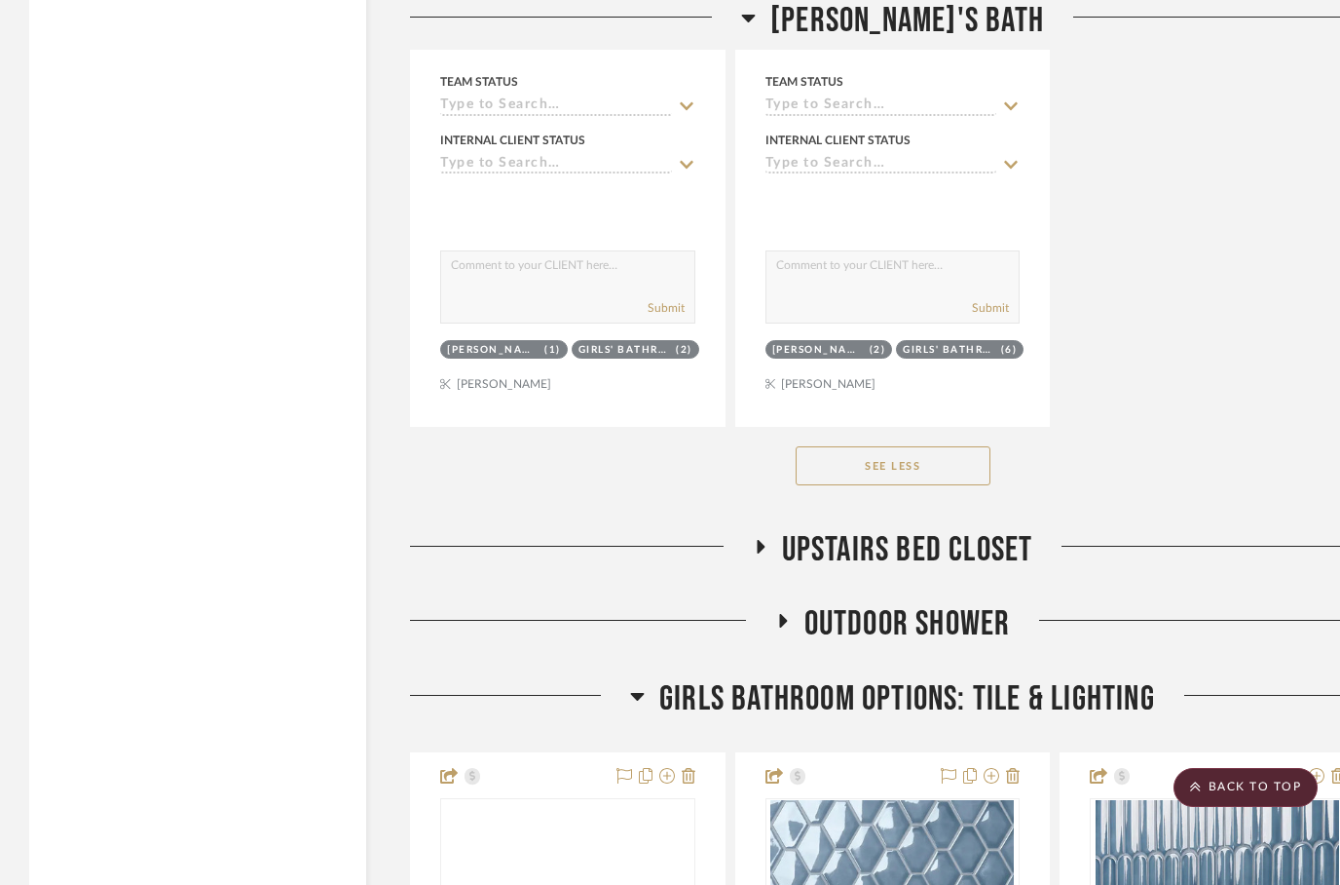
scroll to position [11604, 0]
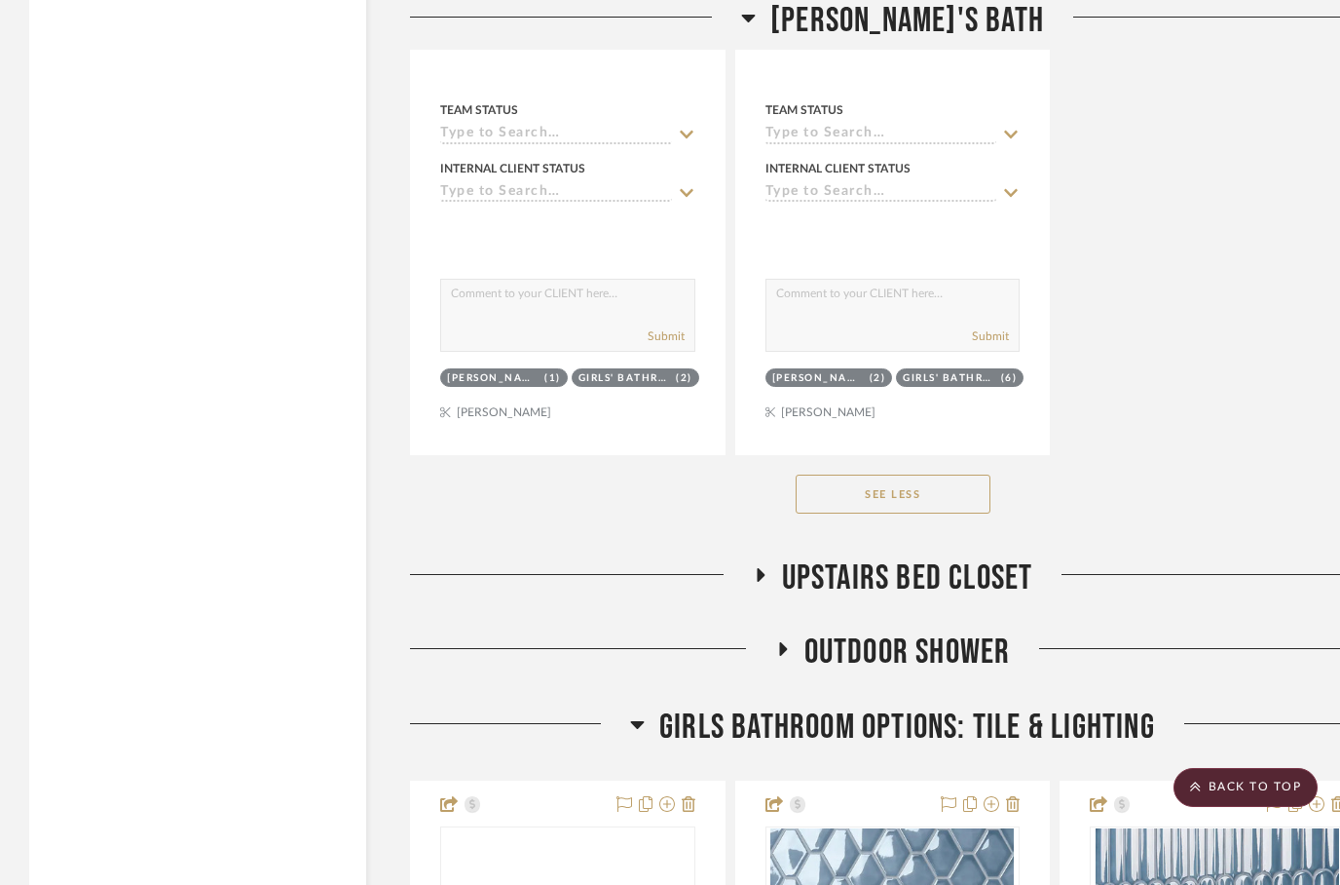
click at [766, 568] on icon at bounding box center [759, 575] width 23 height 15
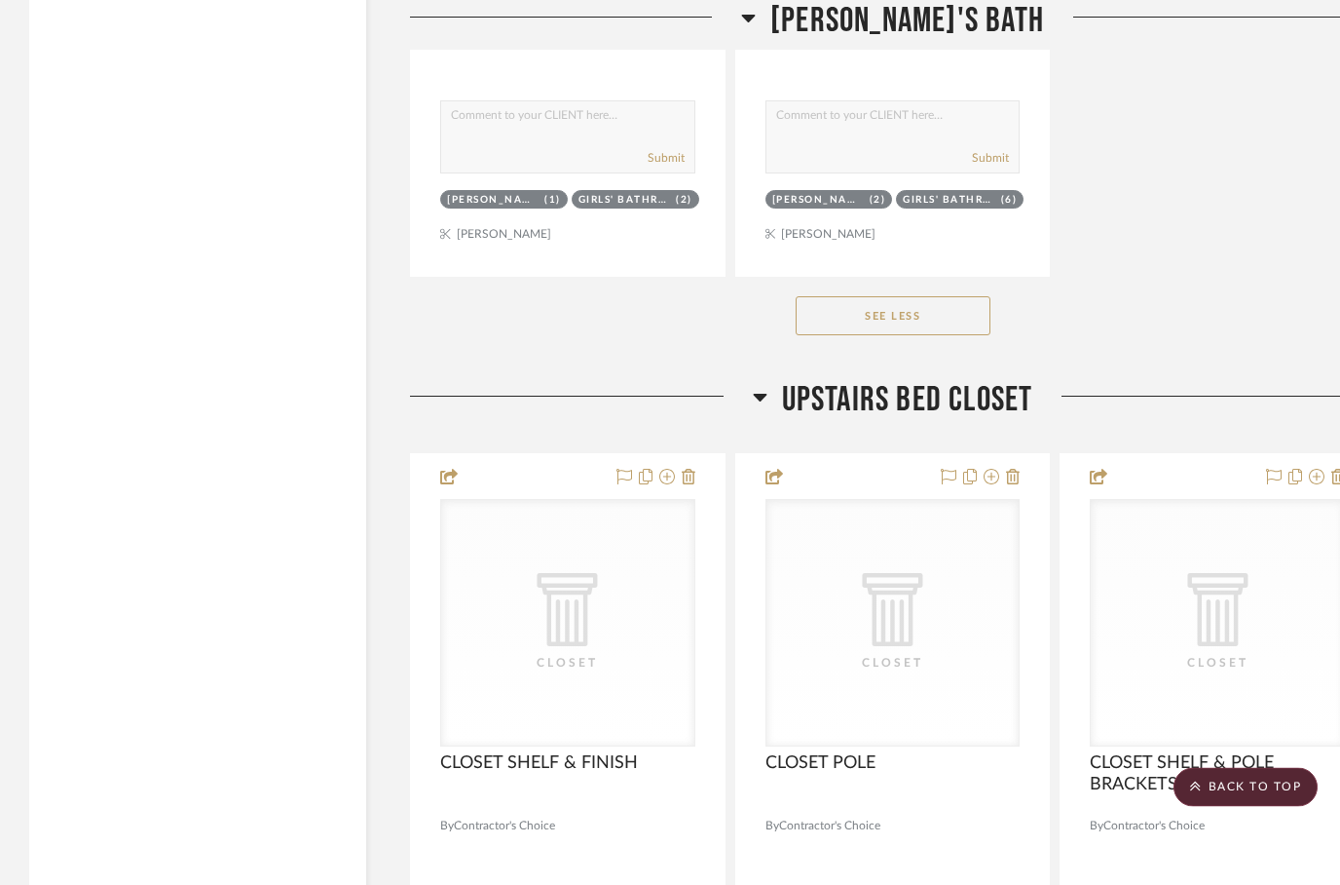
click at [766, 393] on icon at bounding box center [760, 397] width 15 height 23
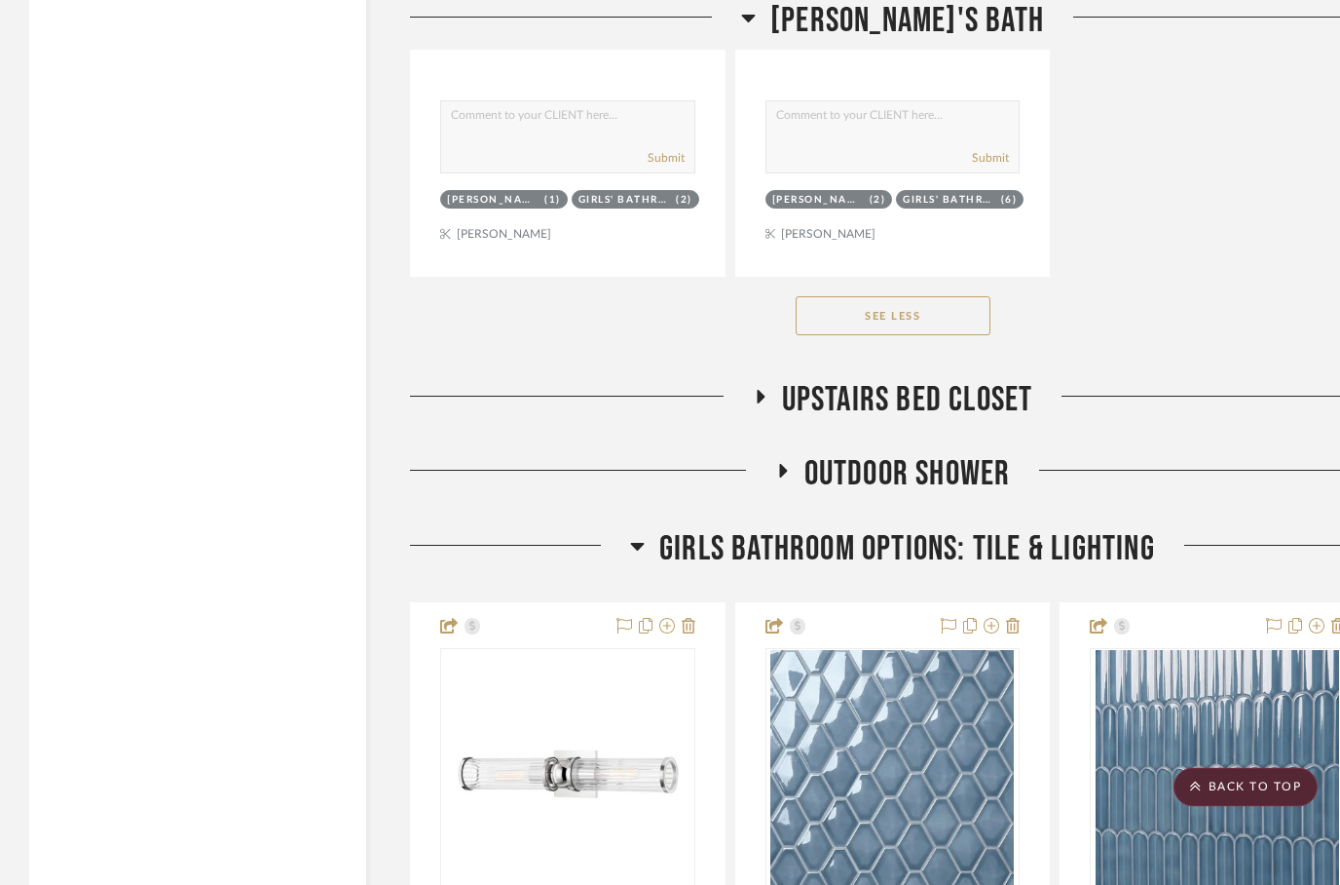
scroll to position [11782, 0]
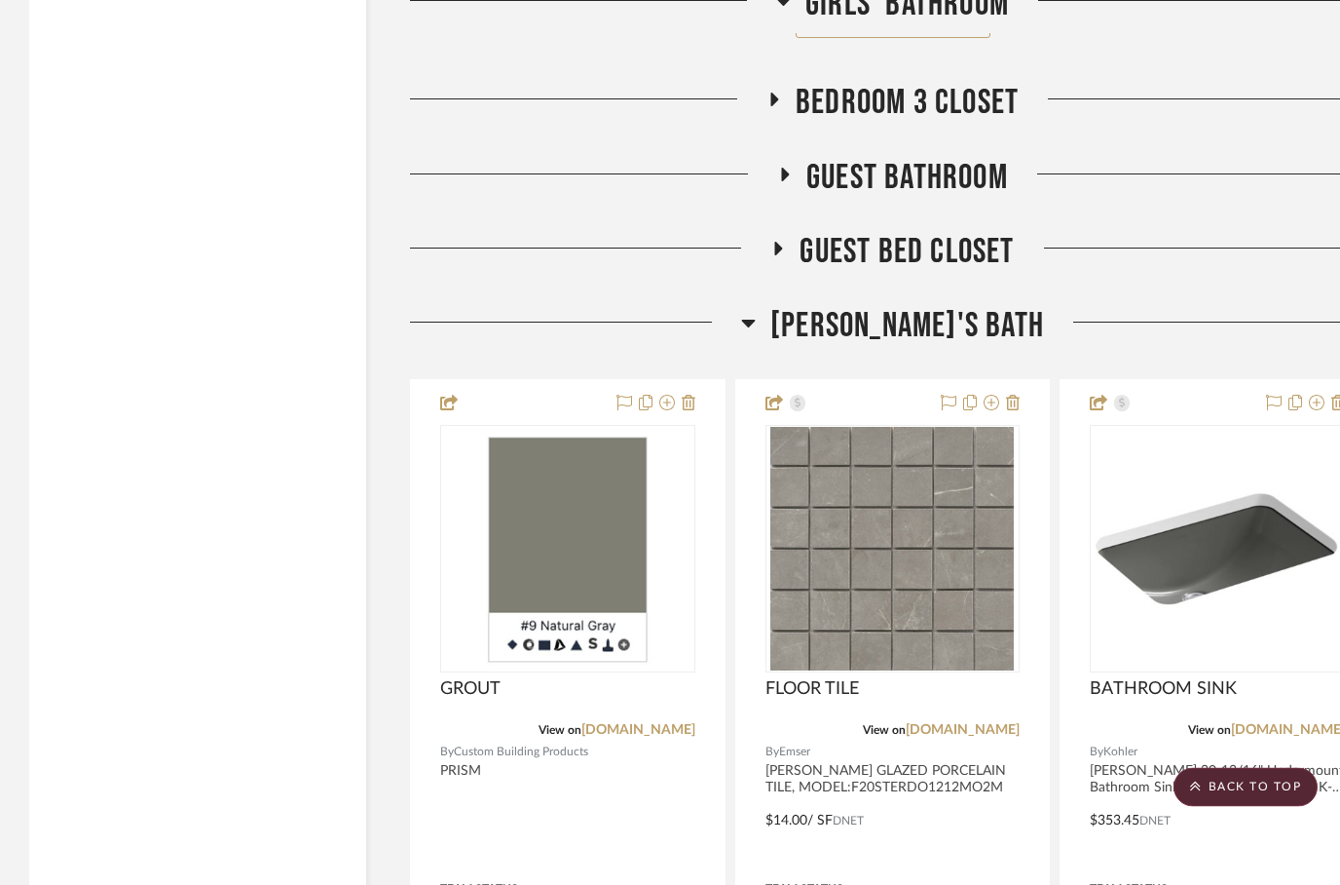
click at [803, 311] on h3 "[PERSON_NAME]'s Bath" at bounding box center [892, 327] width 303 height 42
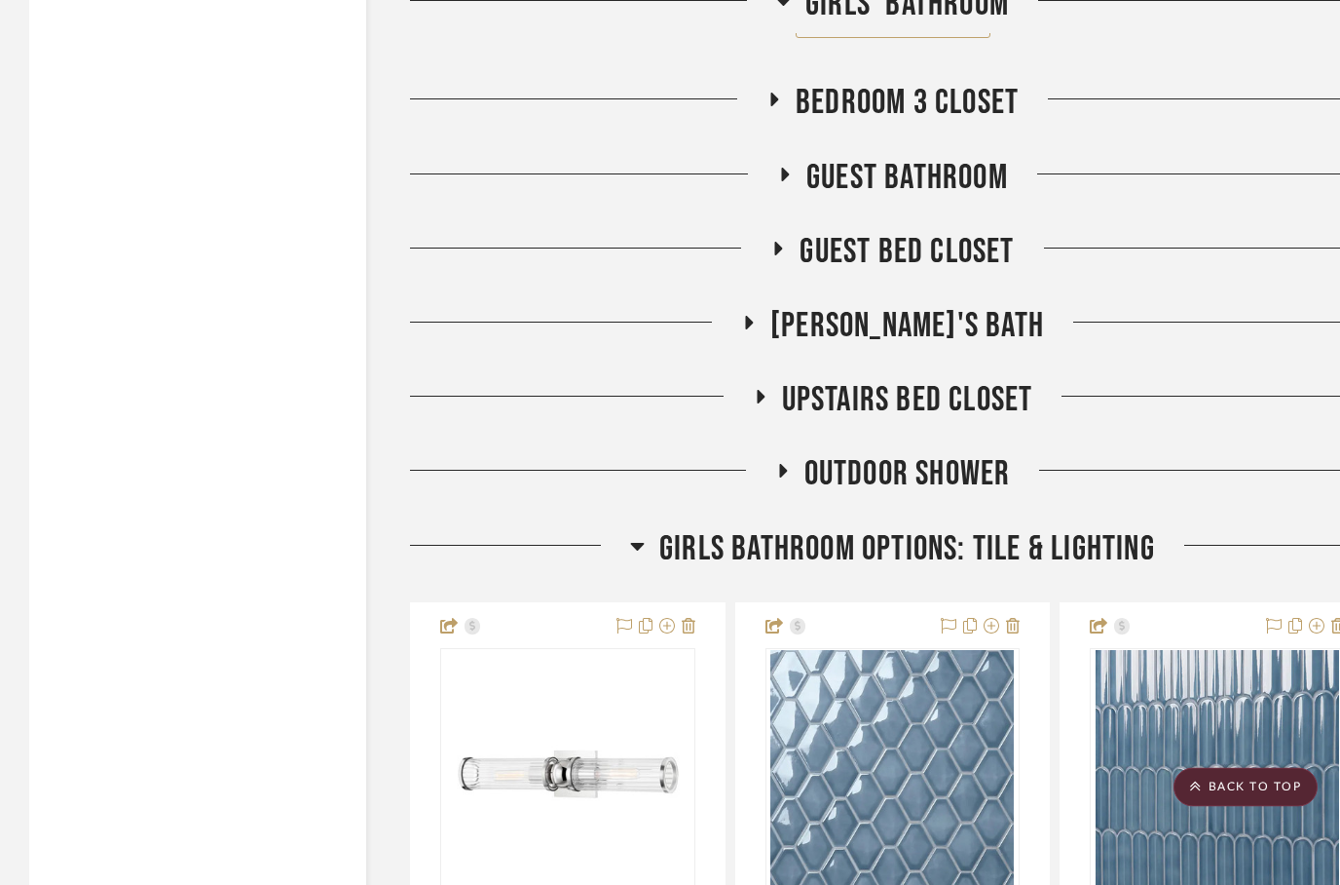
scroll to position [5641, 0]
click at [792, 171] on icon at bounding box center [784, 174] width 23 height 15
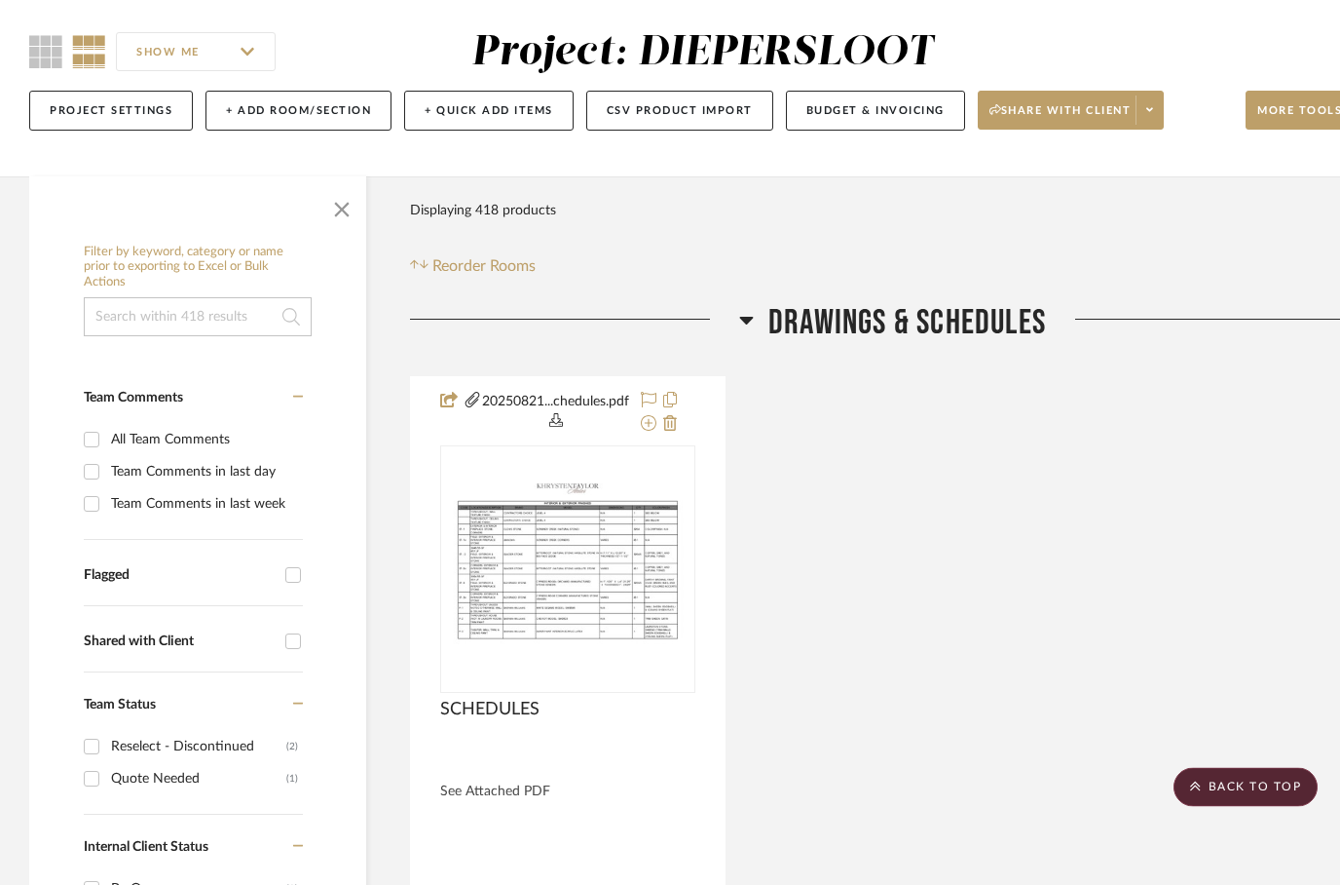
scroll to position [0, 0]
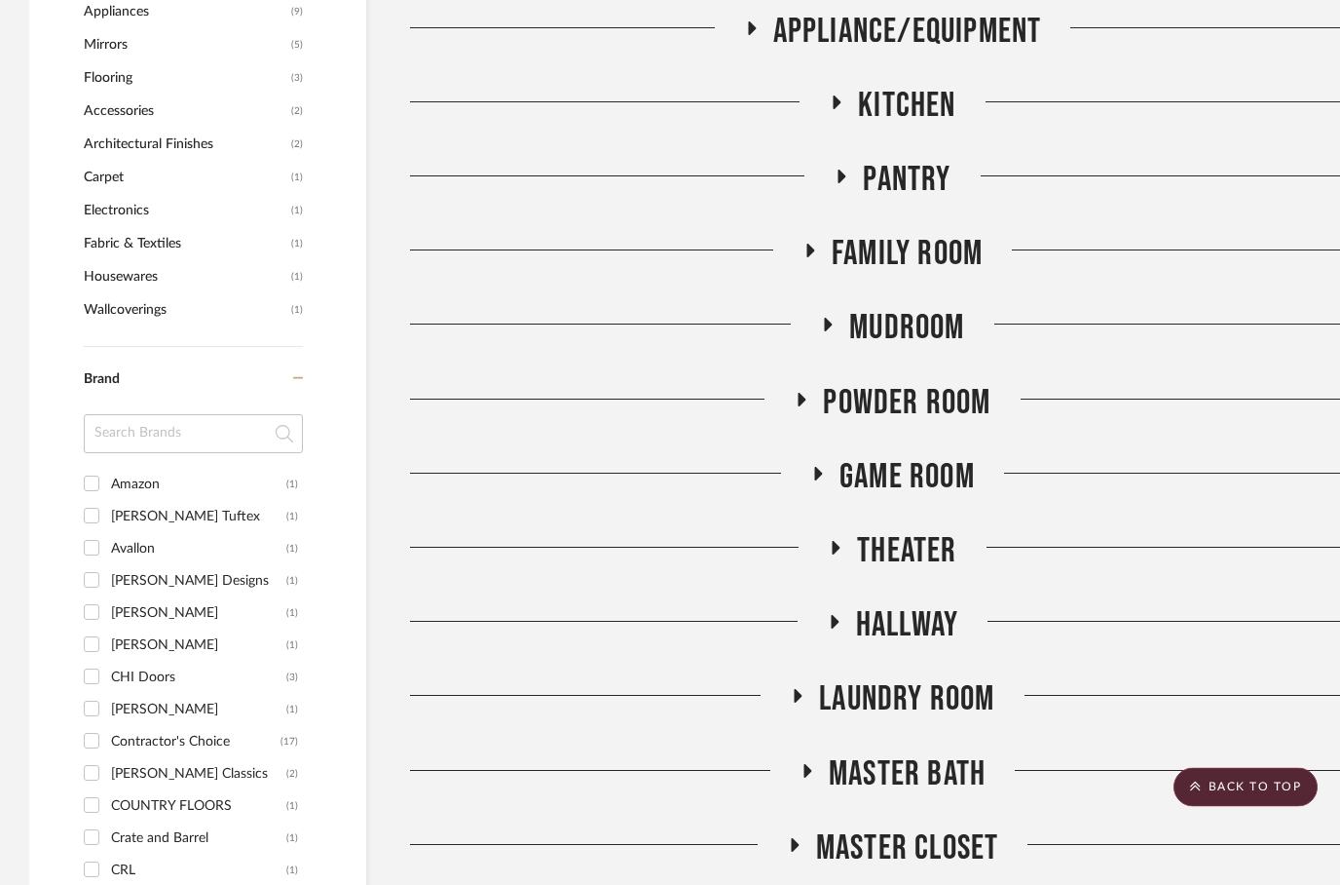
click at [58, 493] on div "Filter by keyword, category or name prior to exporting to Excel or Bulk Actions…" at bounding box center [197, 145] width 337 height 3338
click at [142, 398] on label "Brand" at bounding box center [188, 388] width 209 height 33
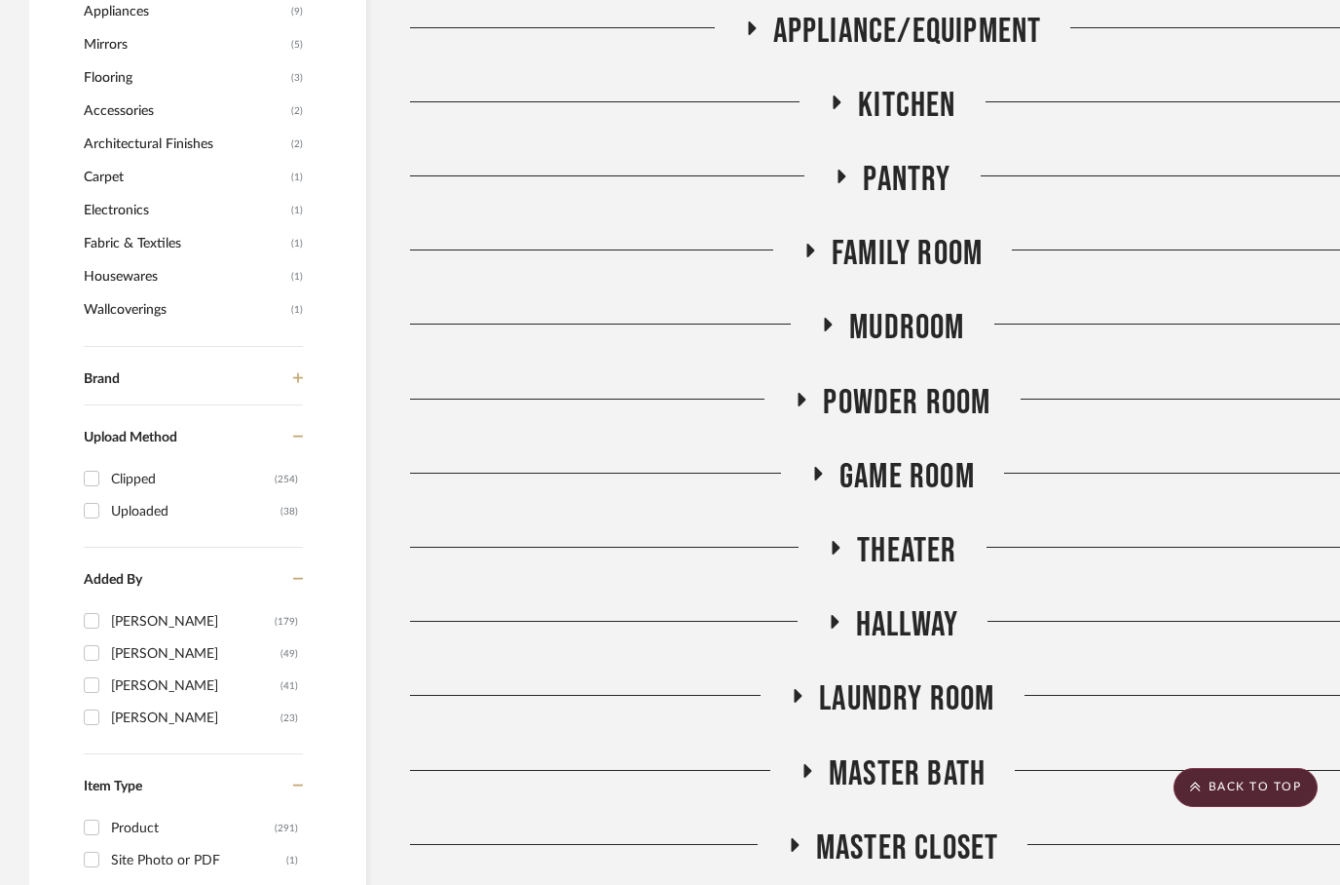
click at [110, 374] on span "Brand" at bounding box center [102, 379] width 36 height 14
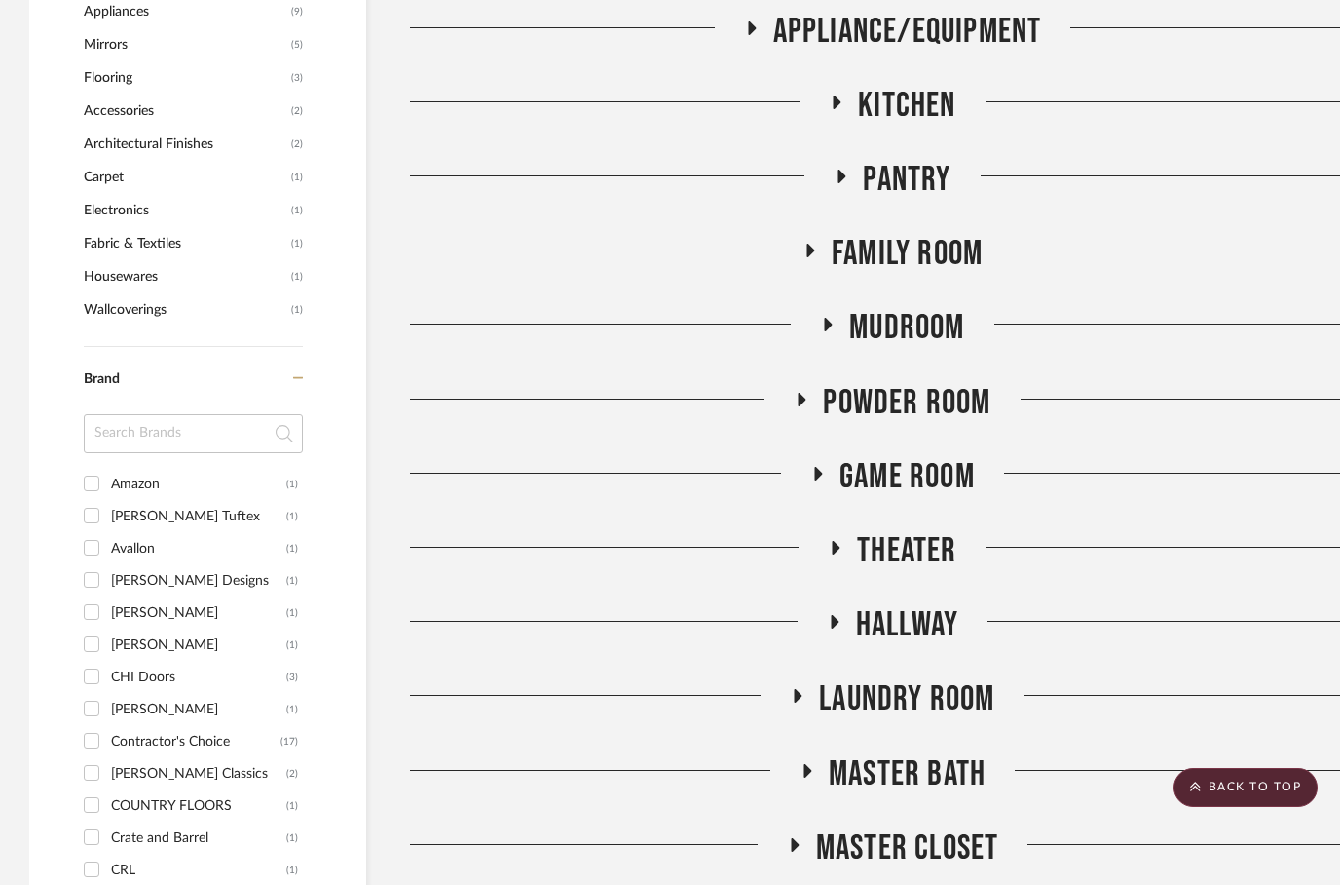
click at [142, 429] on input at bounding box center [193, 433] width 219 height 39
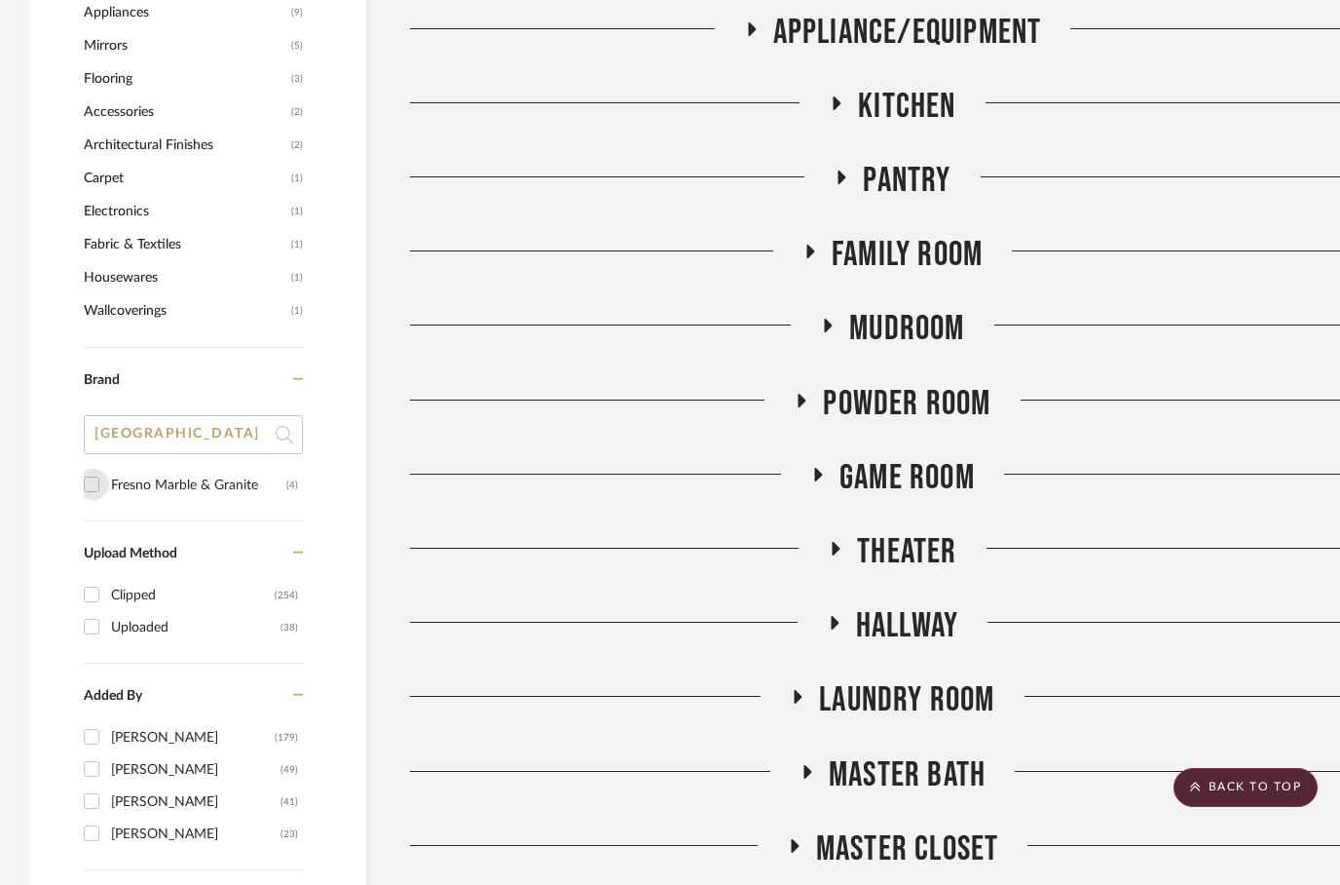
type input "Fresno"
click at [91, 481] on input "Fresno Marble & Granite (4)" at bounding box center [91, 484] width 31 height 31
checkbox input "true"
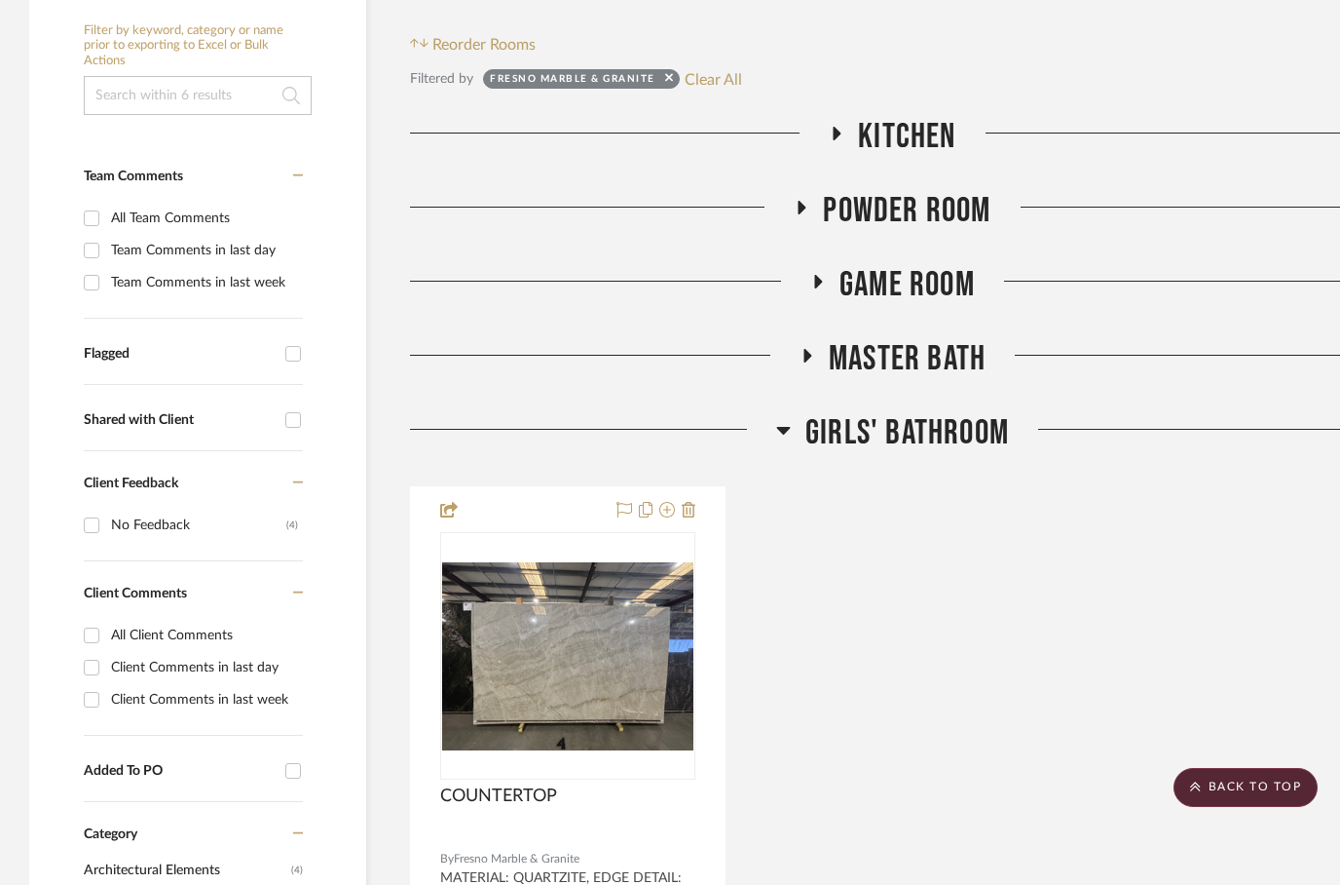
scroll to position [207, 0]
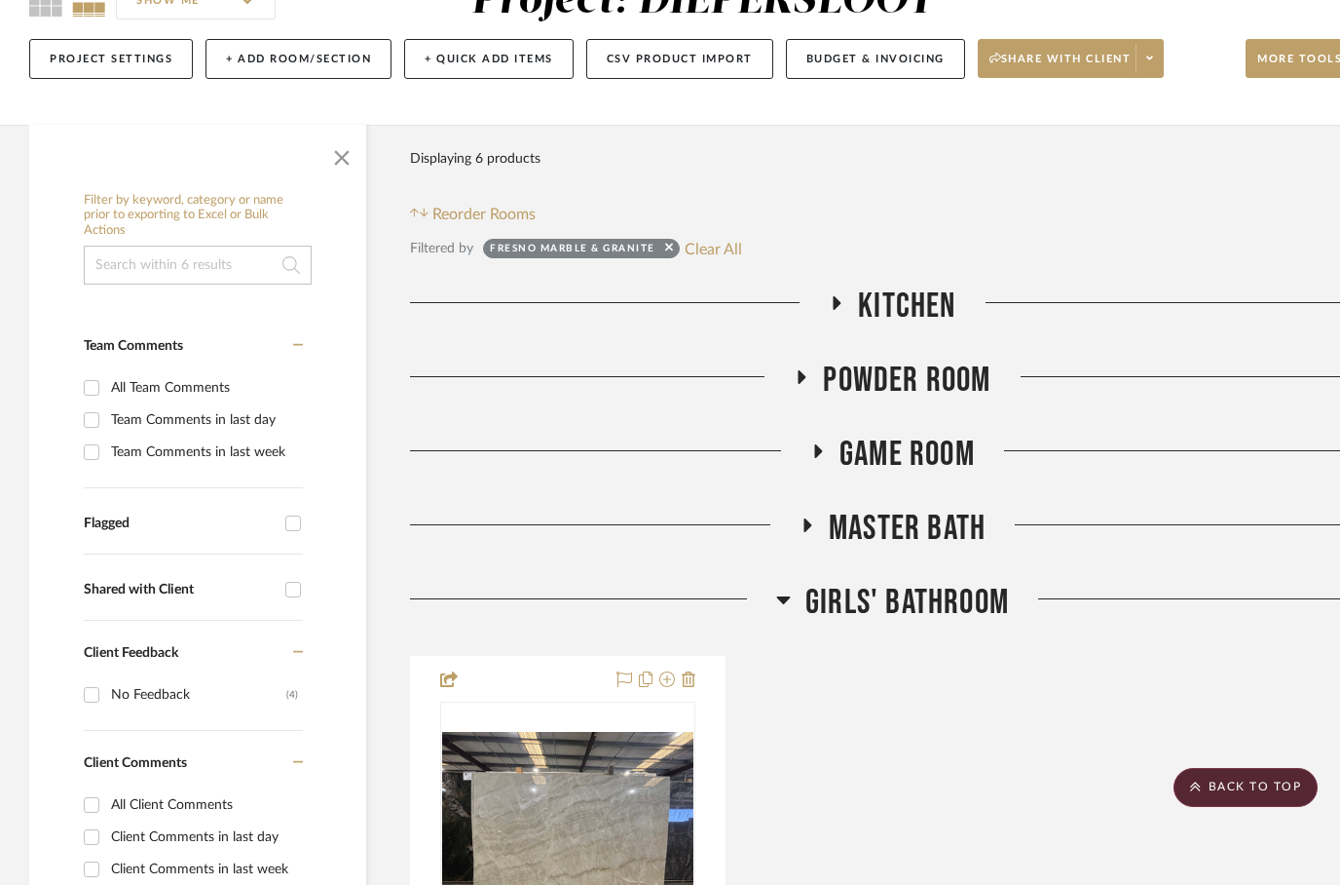
click at [806, 528] on icon at bounding box center [808, 525] width 8 height 14
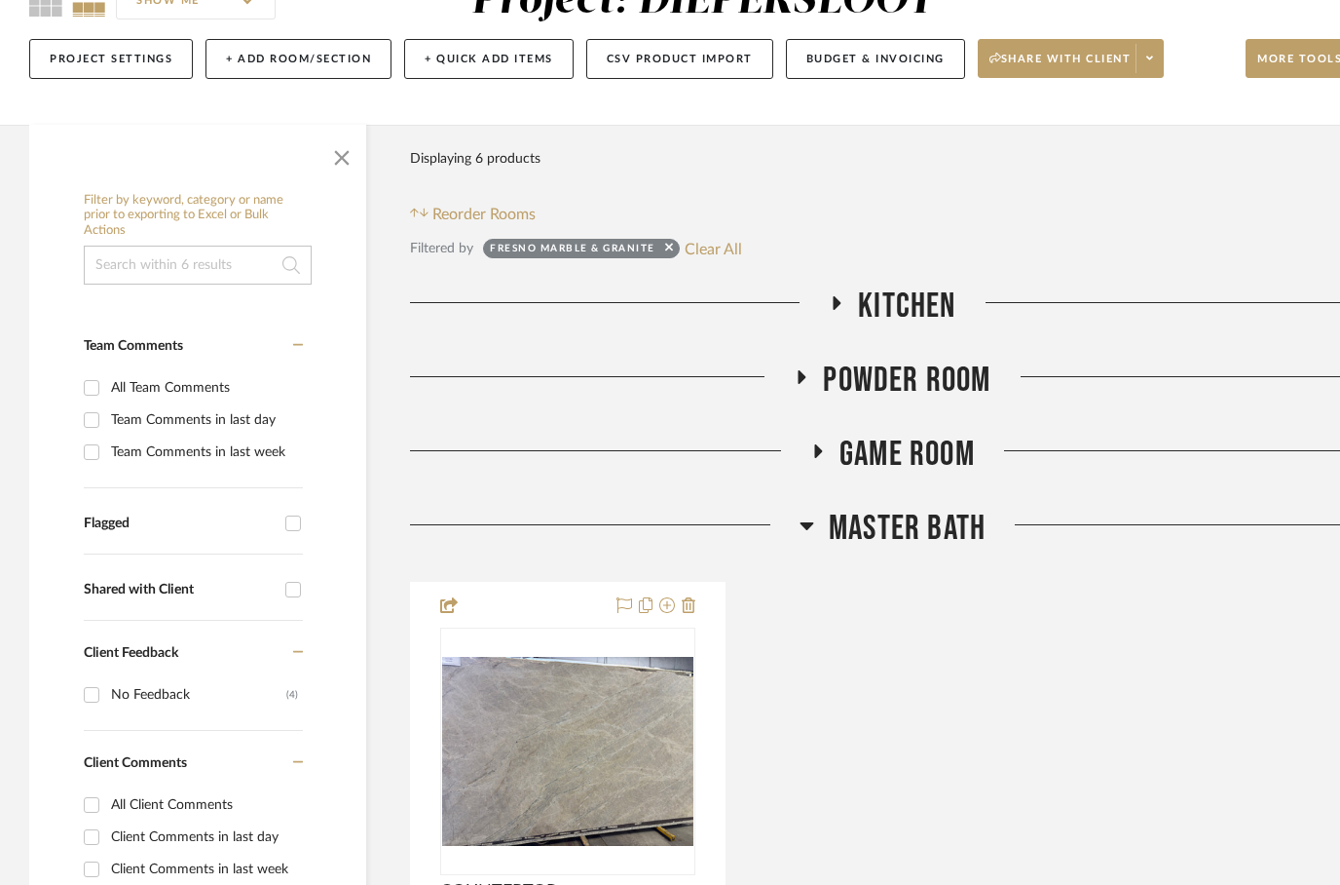
click at [834, 456] on h3 "Game Room" at bounding box center [892, 454] width 165 height 42
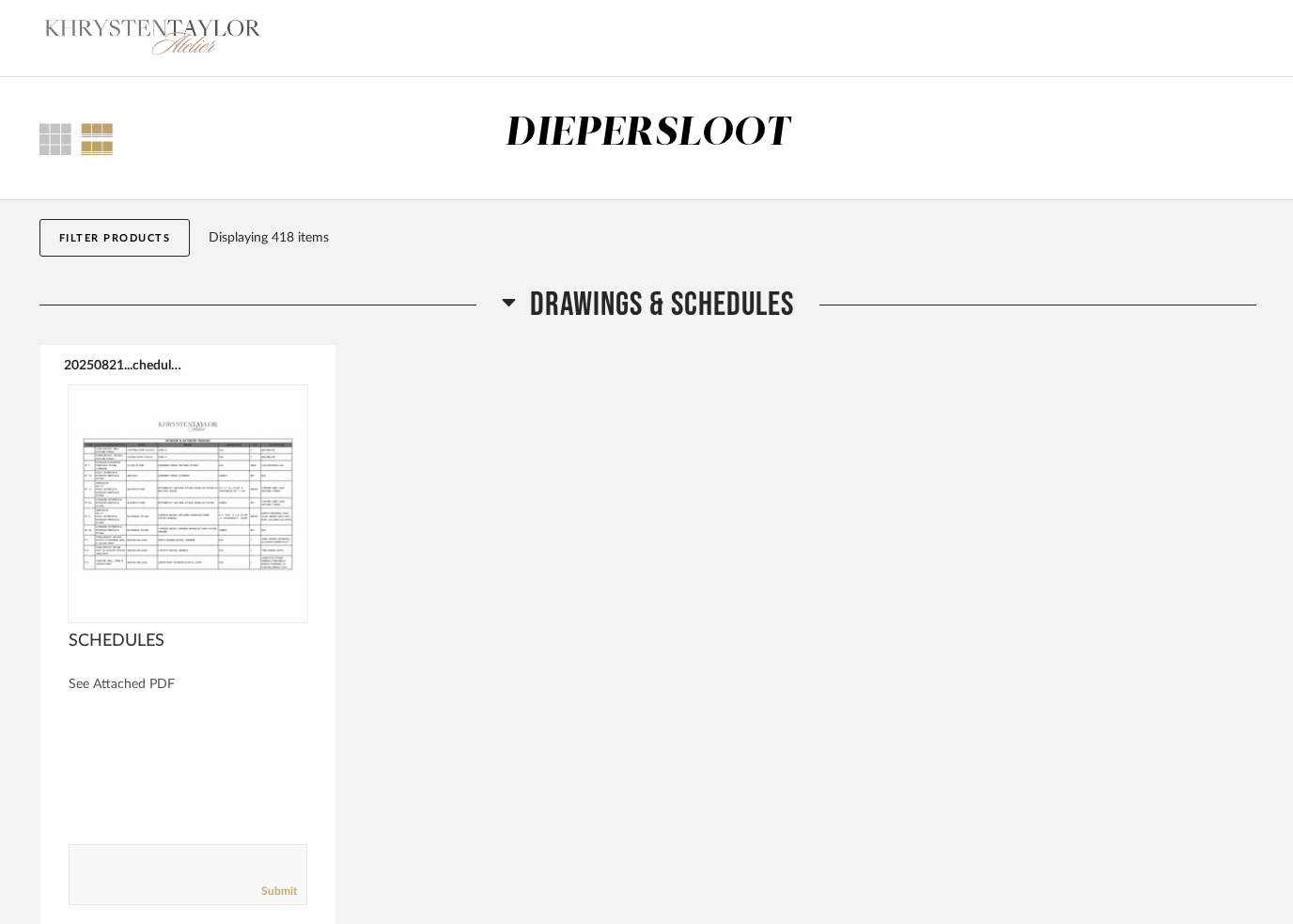
click at [520, 301] on h2 "Drawings & Schedules" at bounding box center [647, 305] width 292 height 41
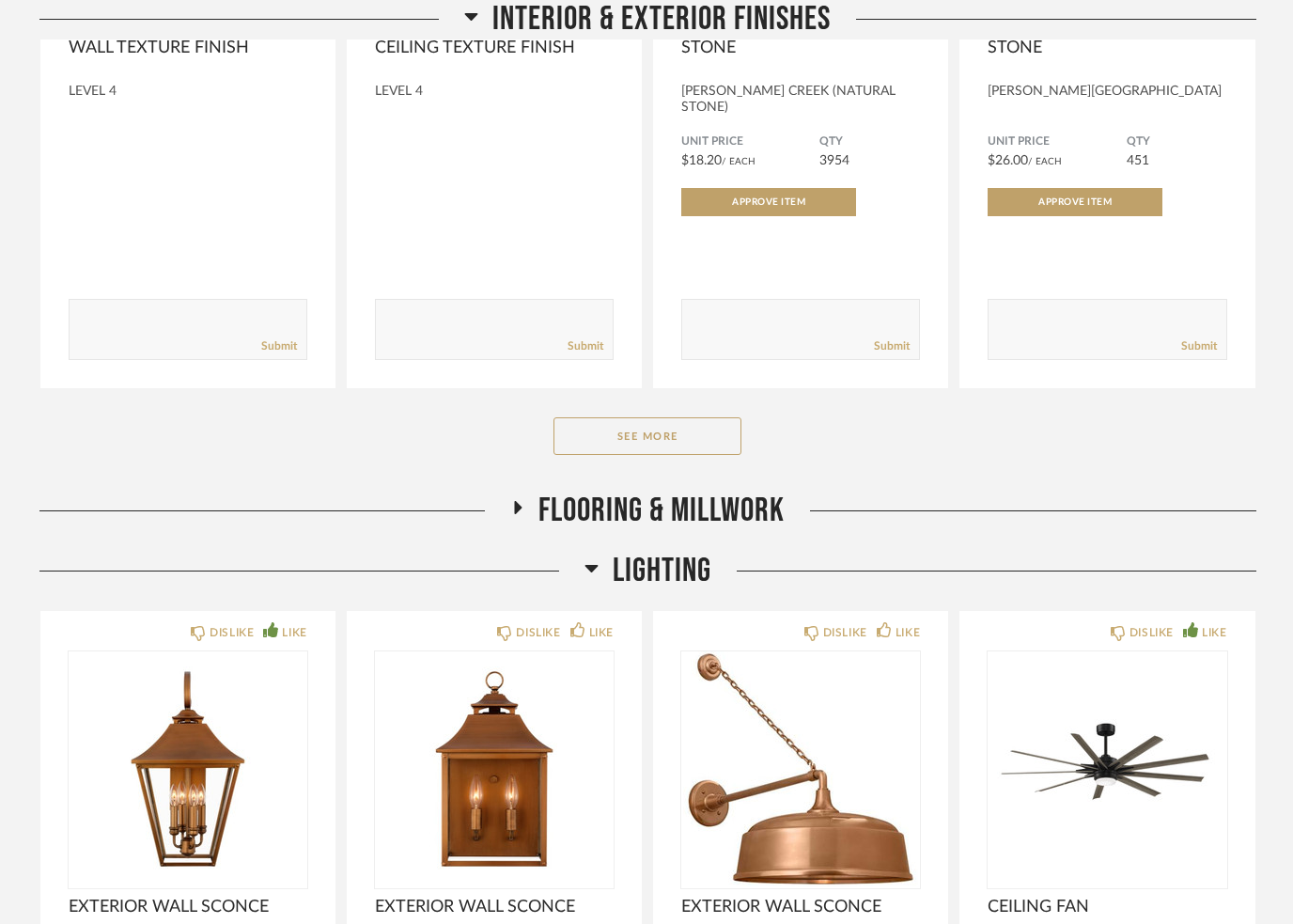
scroll to position [672, 0]
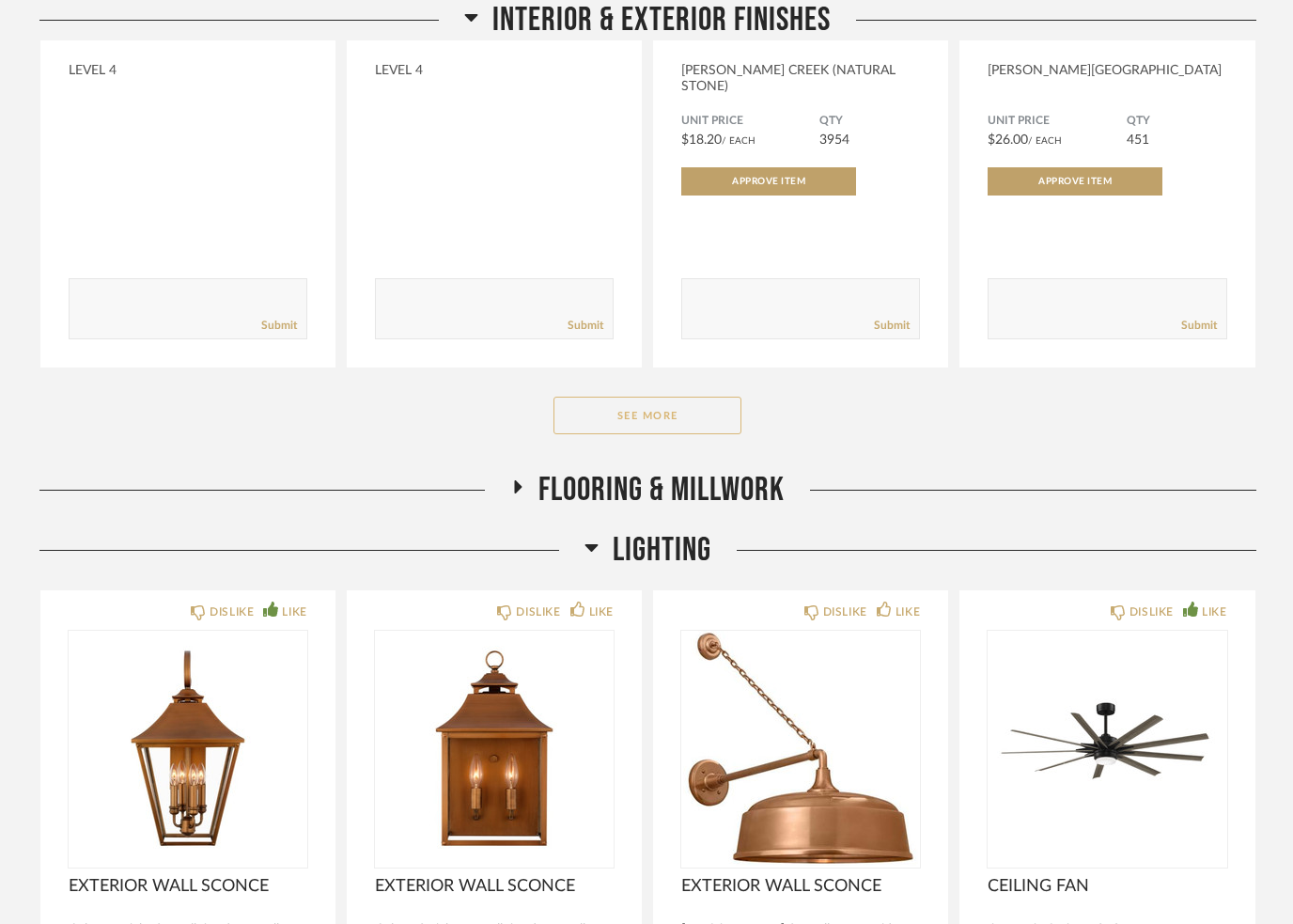
click at [633, 403] on button "See More" at bounding box center [647, 415] width 188 height 38
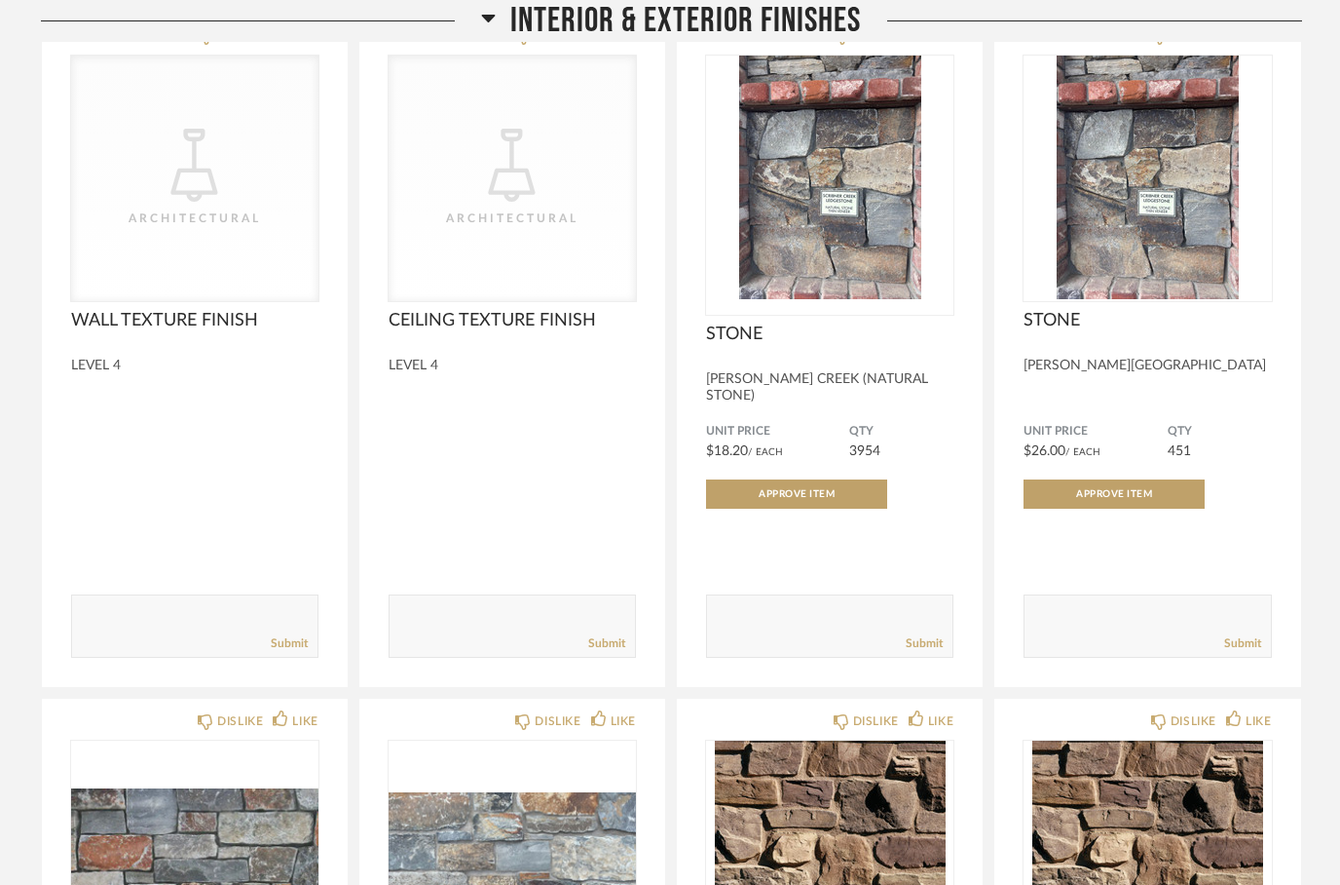
scroll to position [404, 0]
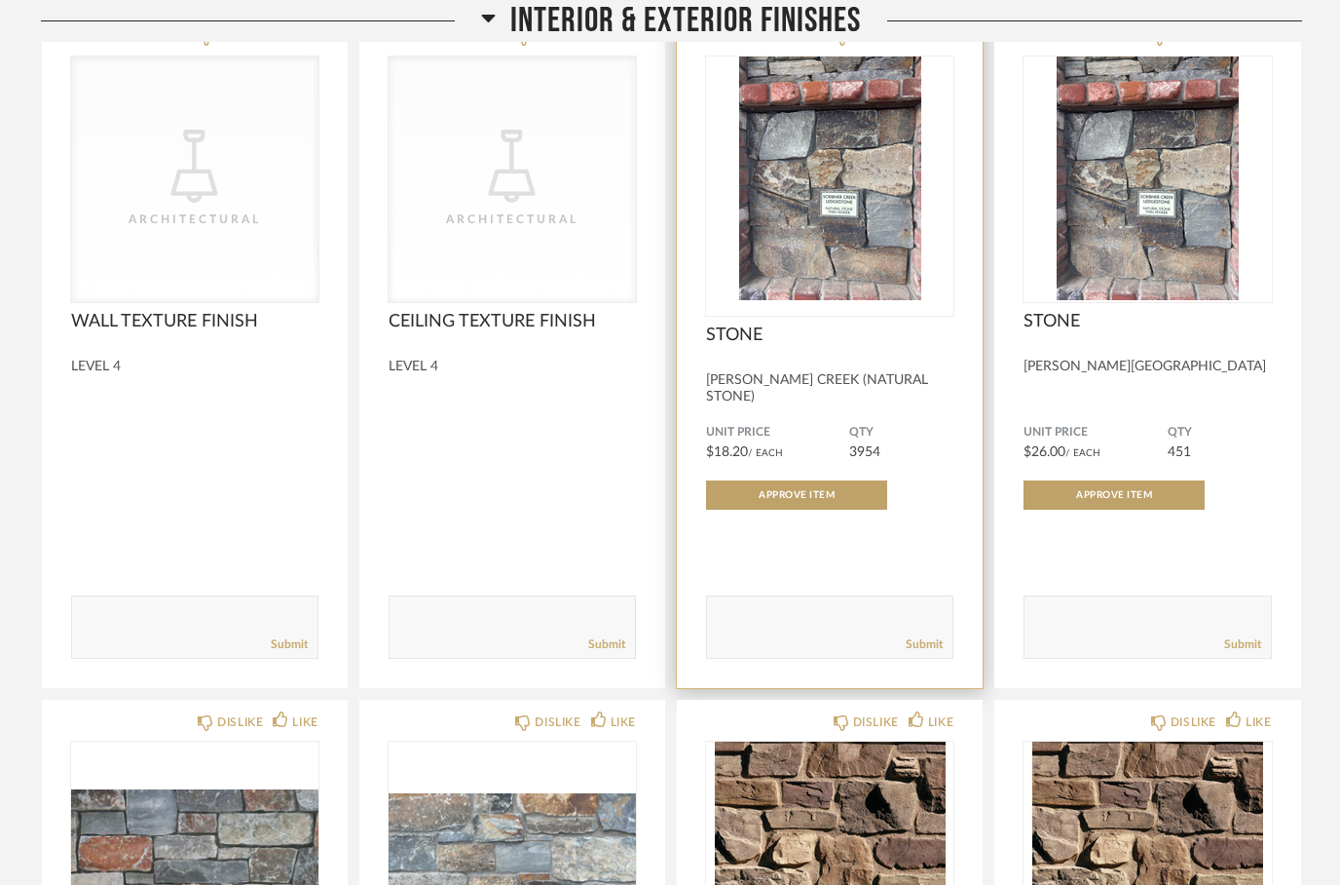
click at [814, 326] on span "STONE" at bounding box center [829, 334] width 247 height 21
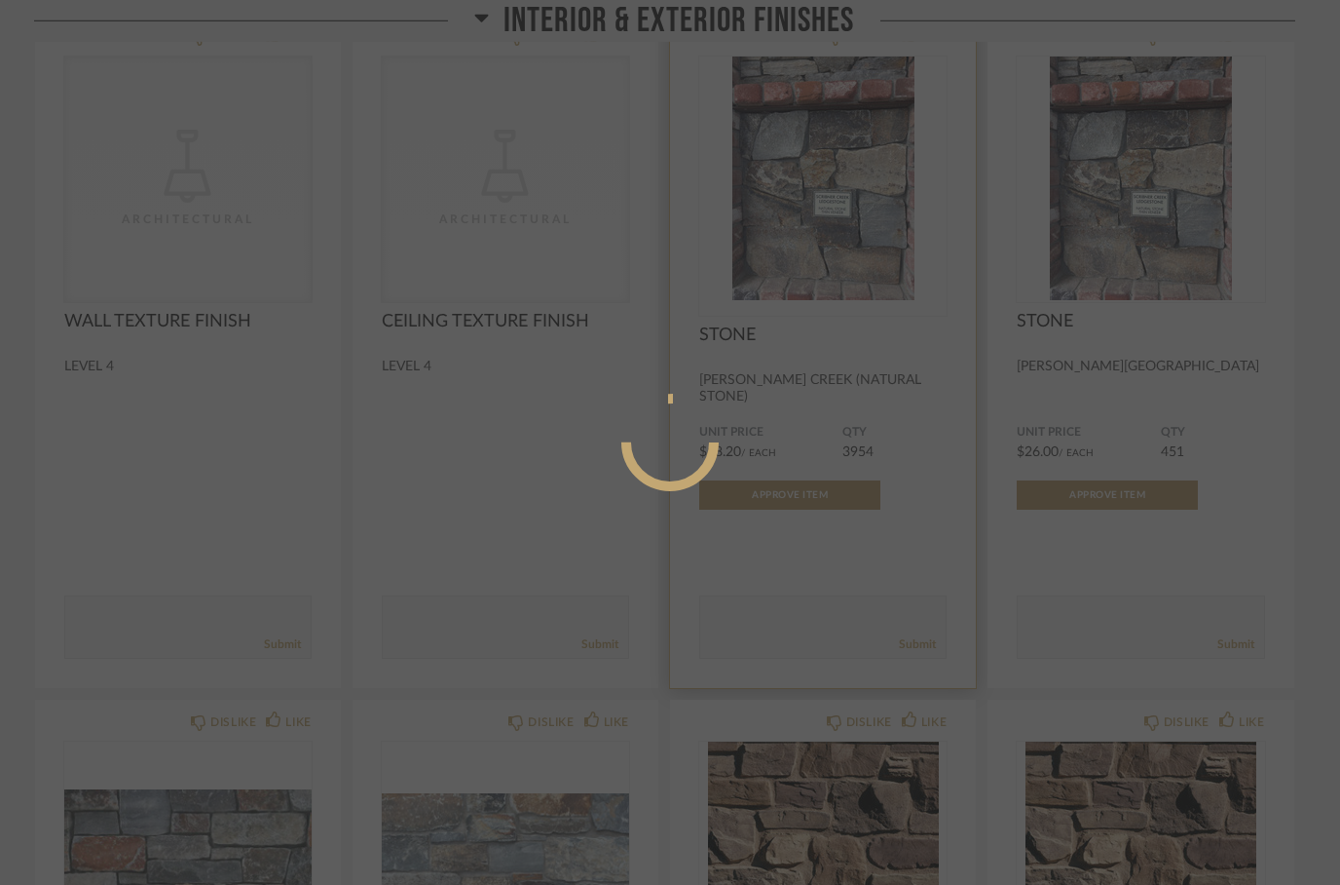
scroll to position [0, 0]
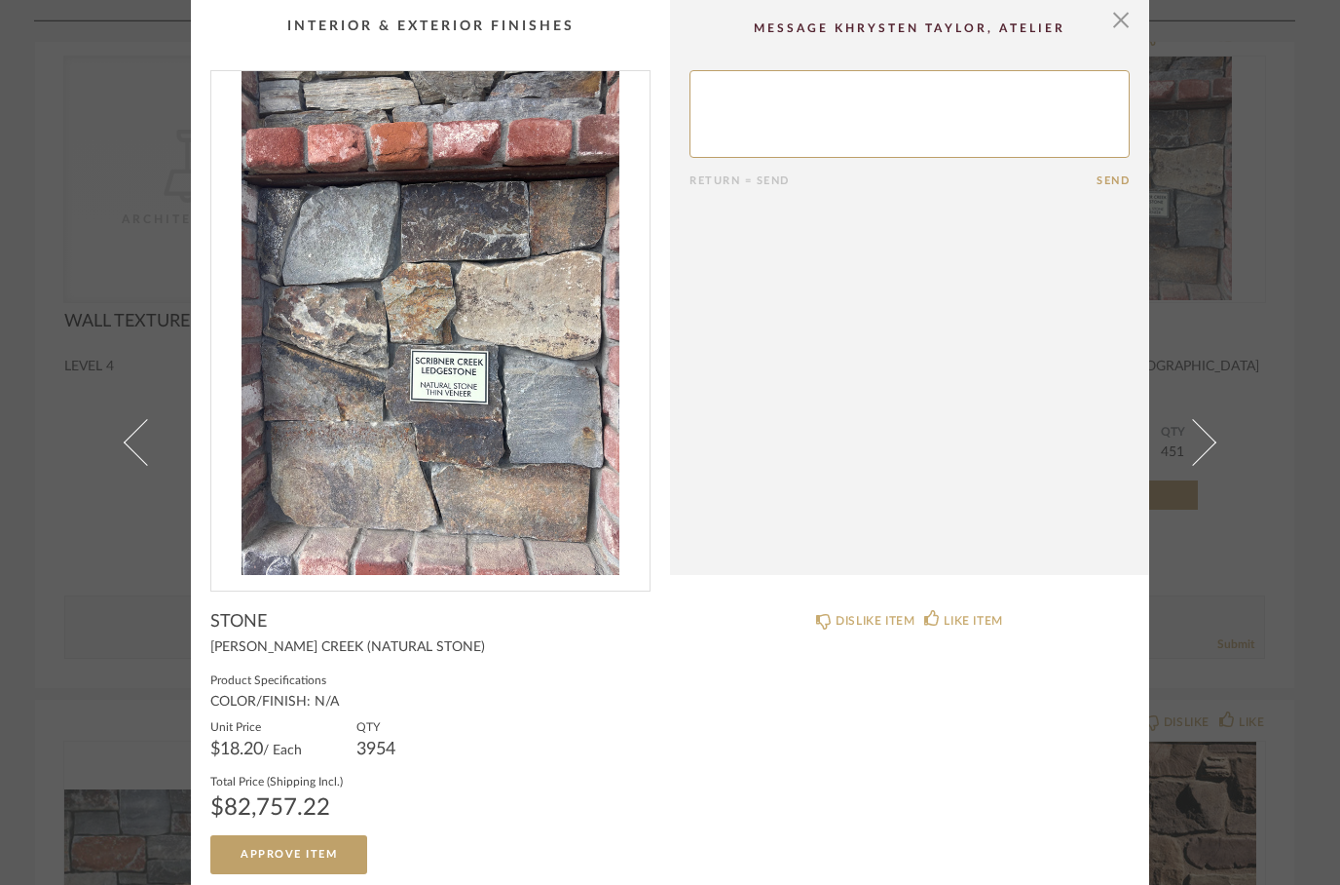
click at [1097, 12] on cpp-summary-comments "Return = Send Send" at bounding box center [909, 287] width 479 height 575
click at [1112, 12] on span "button" at bounding box center [1121, 19] width 39 height 39
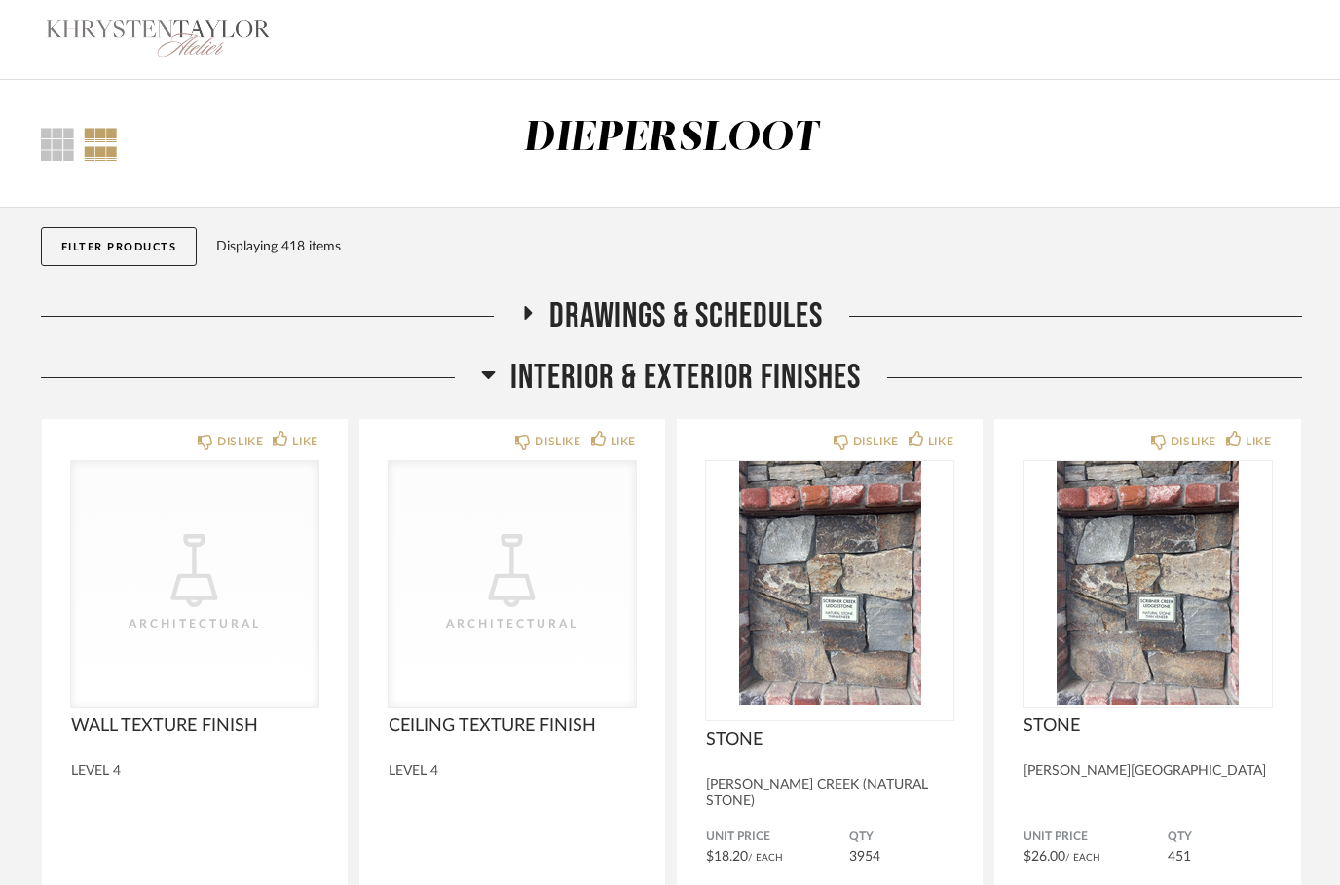
scroll to position [404, 0]
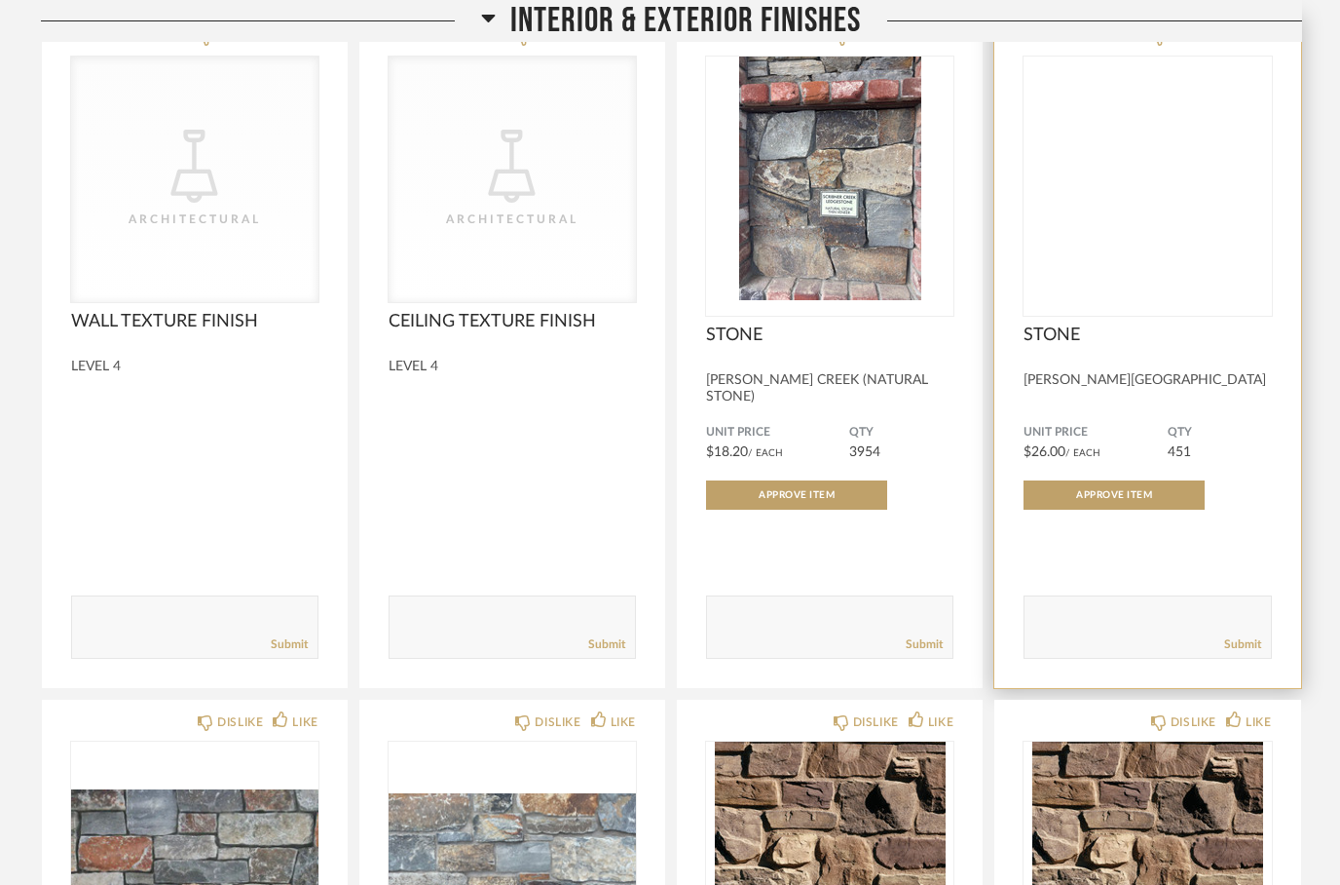
click at [0, 0] on img at bounding box center [0, 0] width 0 height 0
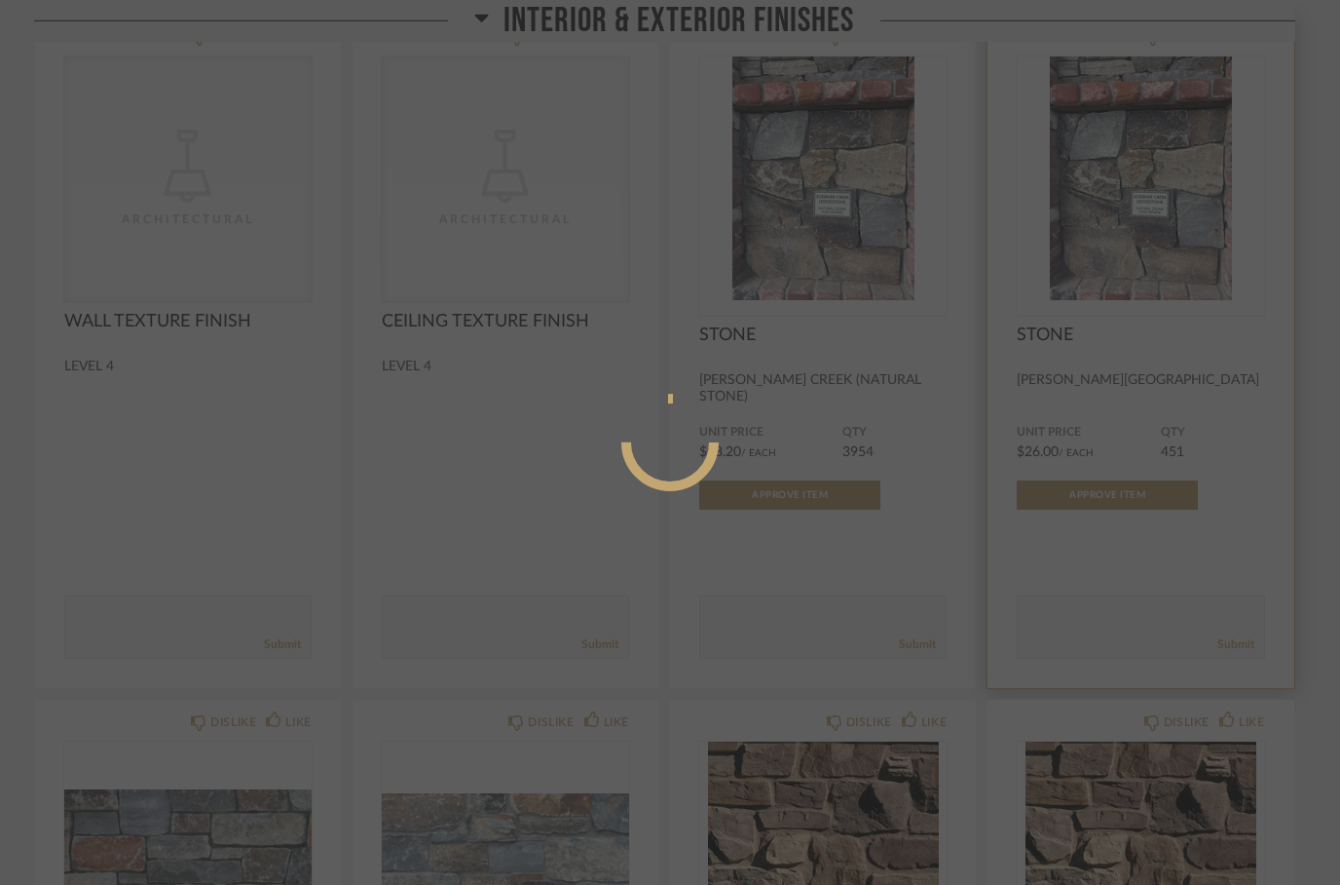
scroll to position [0, 0]
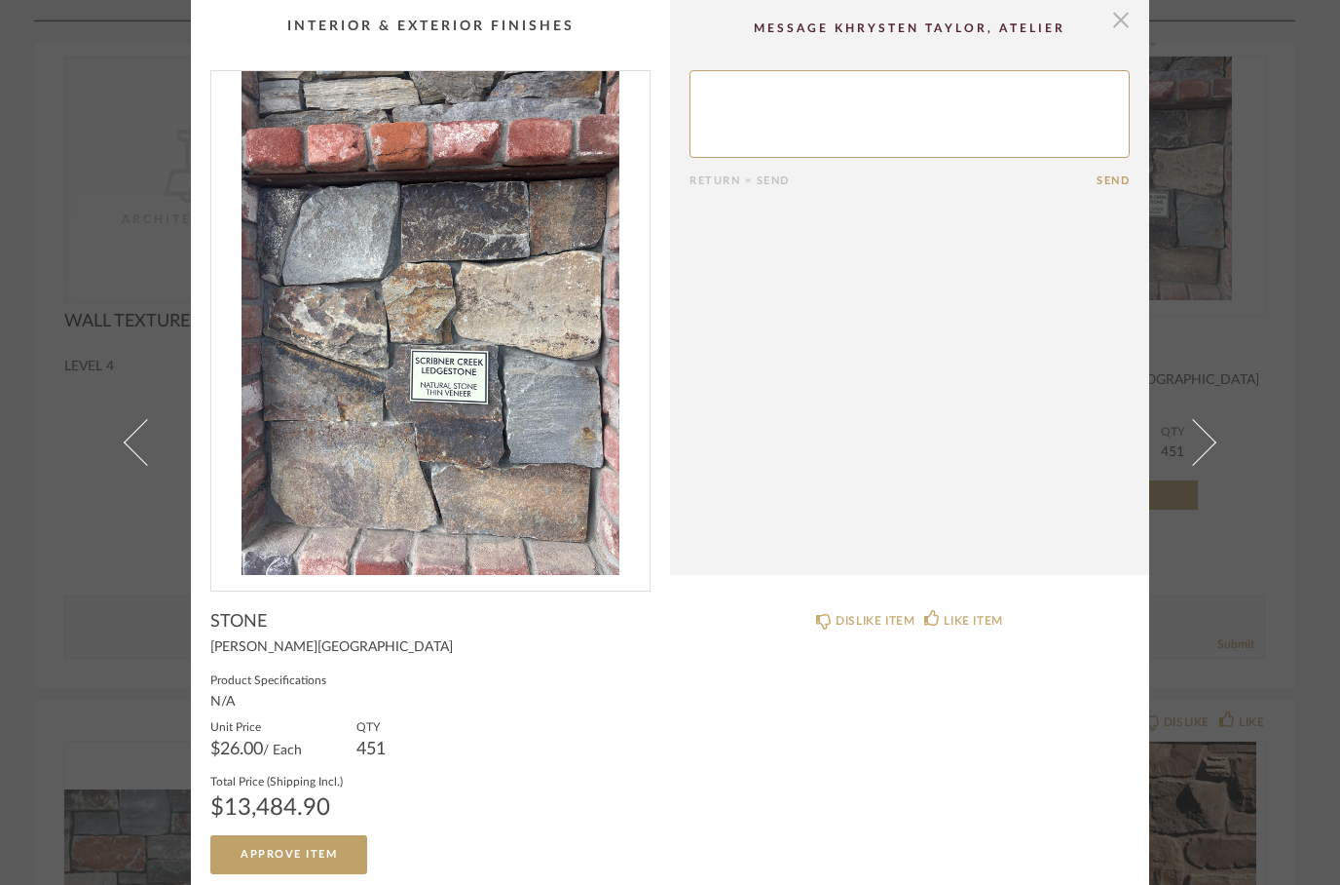
click at [1116, 34] on span "button" at bounding box center [1121, 19] width 39 height 39
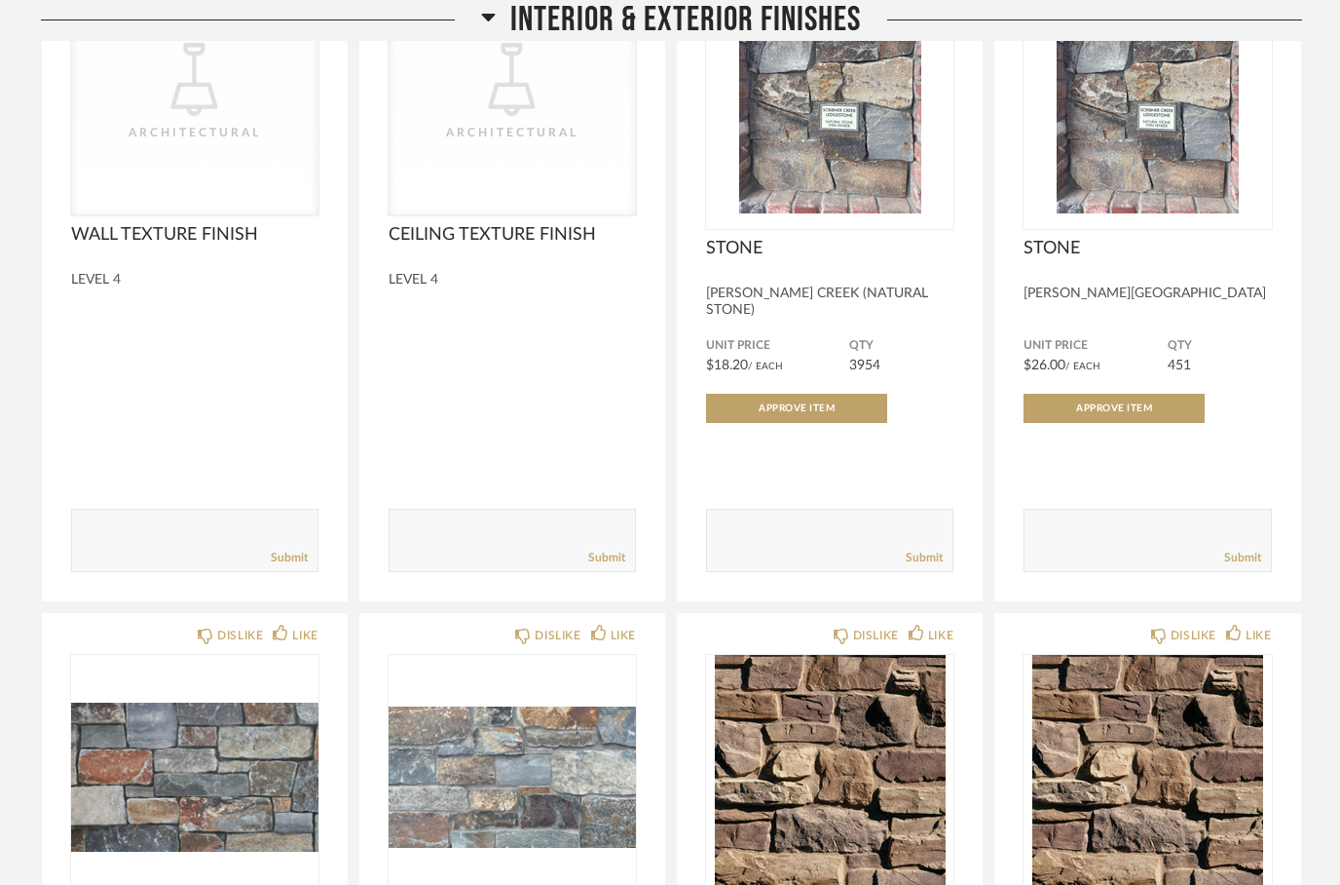
scroll to position [491, 0]
click at [578, 625] on div "DISLIKE" at bounding box center [558, 634] width 46 height 19
click at [591, 623] on fa-icon at bounding box center [599, 631] width 16 height 17
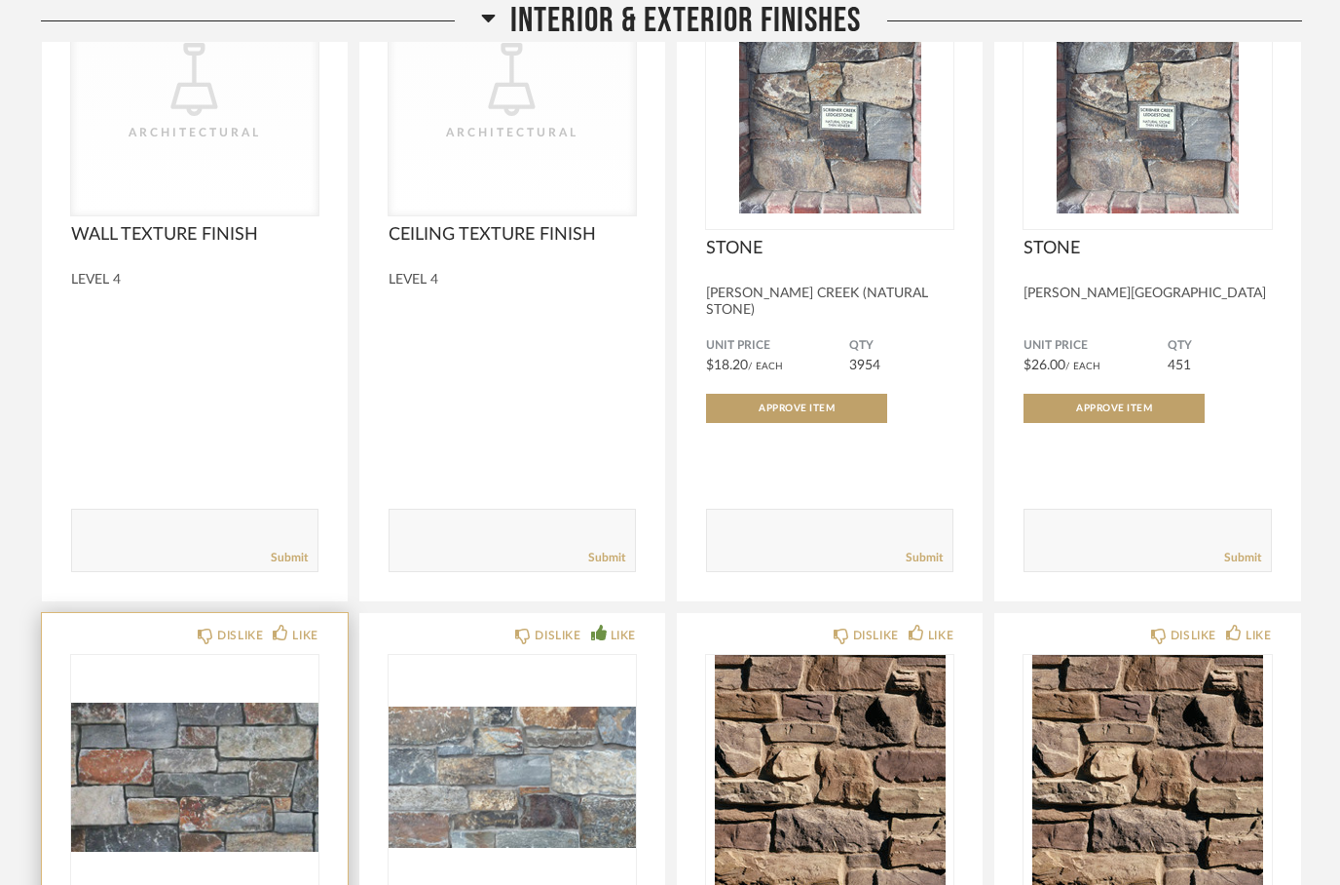
click at [275, 623] on fa-icon at bounding box center [281, 631] width 16 height 17
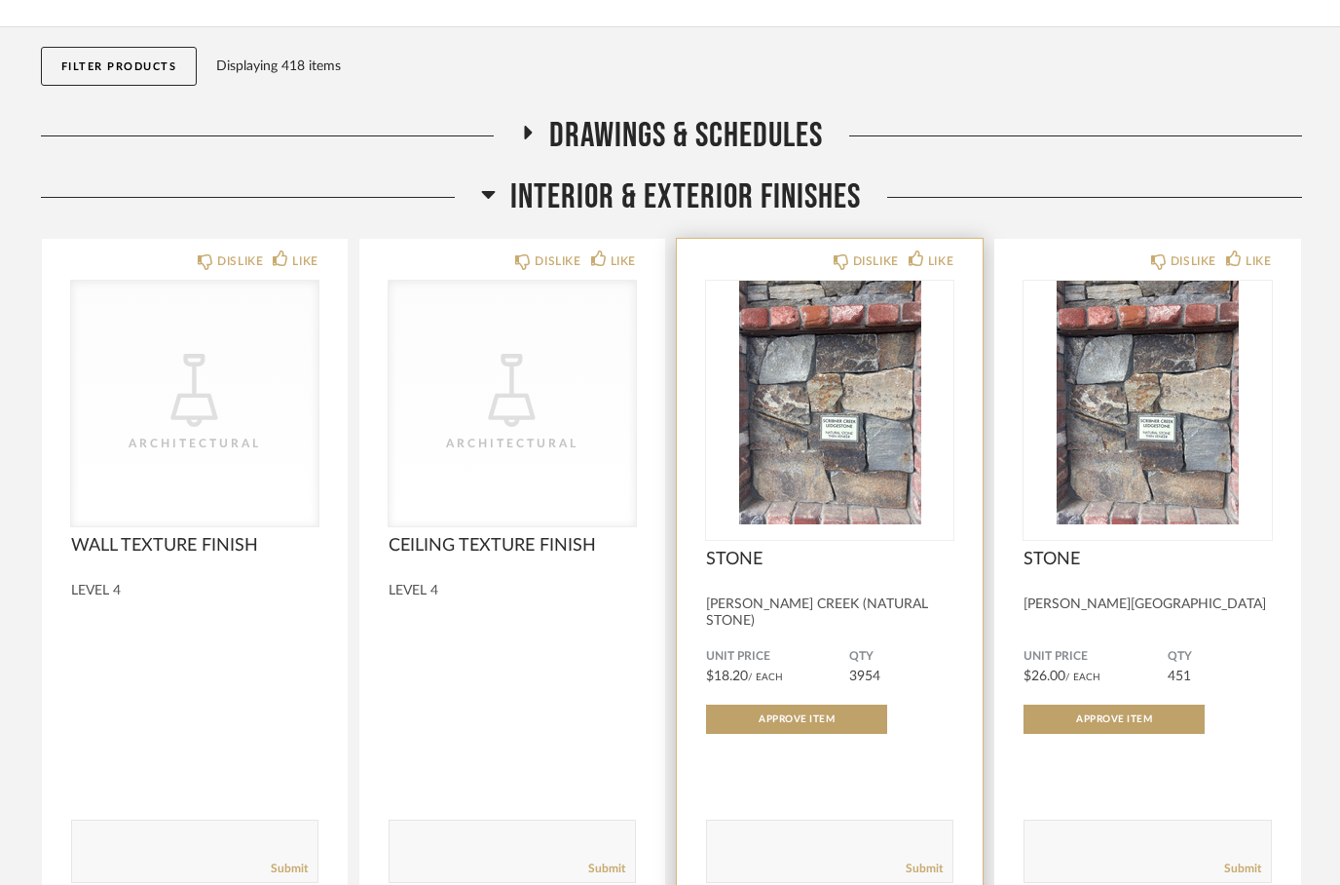
scroll to position [180, 0]
click at [791, 377] on img "0" at bounding box center [829, 403] width 247 height 244
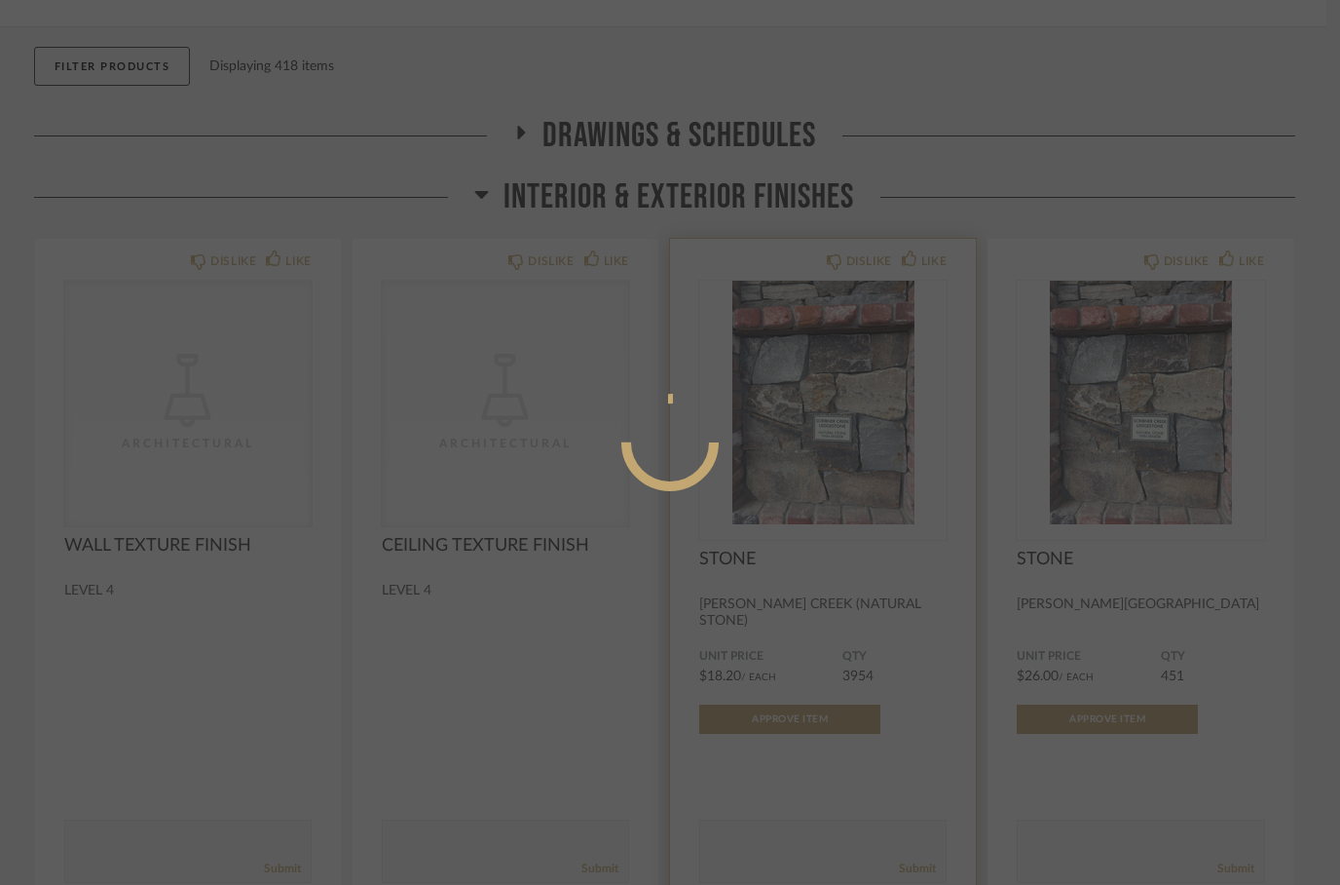
scroll to position [0, 0]
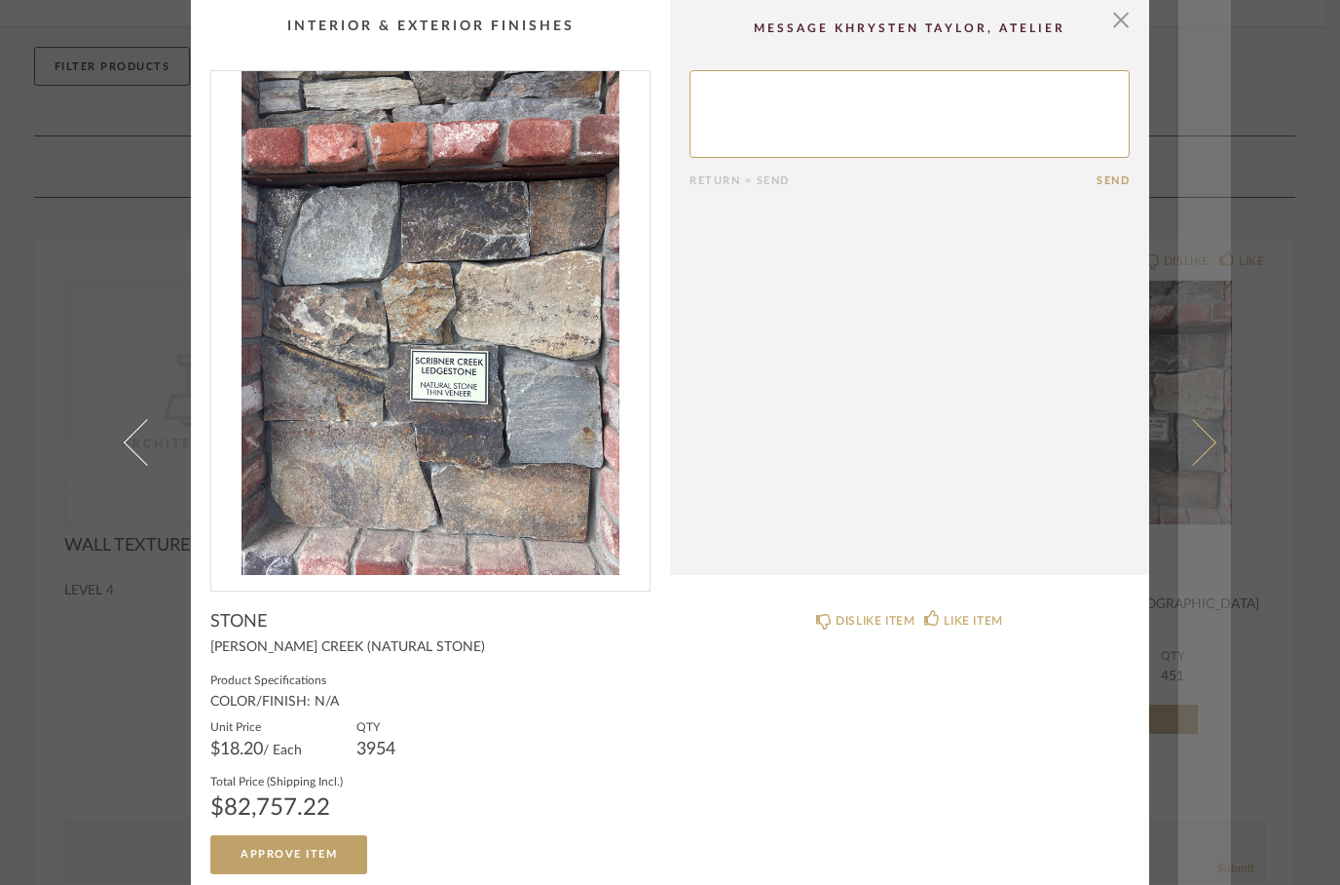
click at [1188, 442] on span at bounding box center [1193, 442] width 47 height 47
click at [1197, 428] on span at bounding box center [1193, 442] width 47 height 47
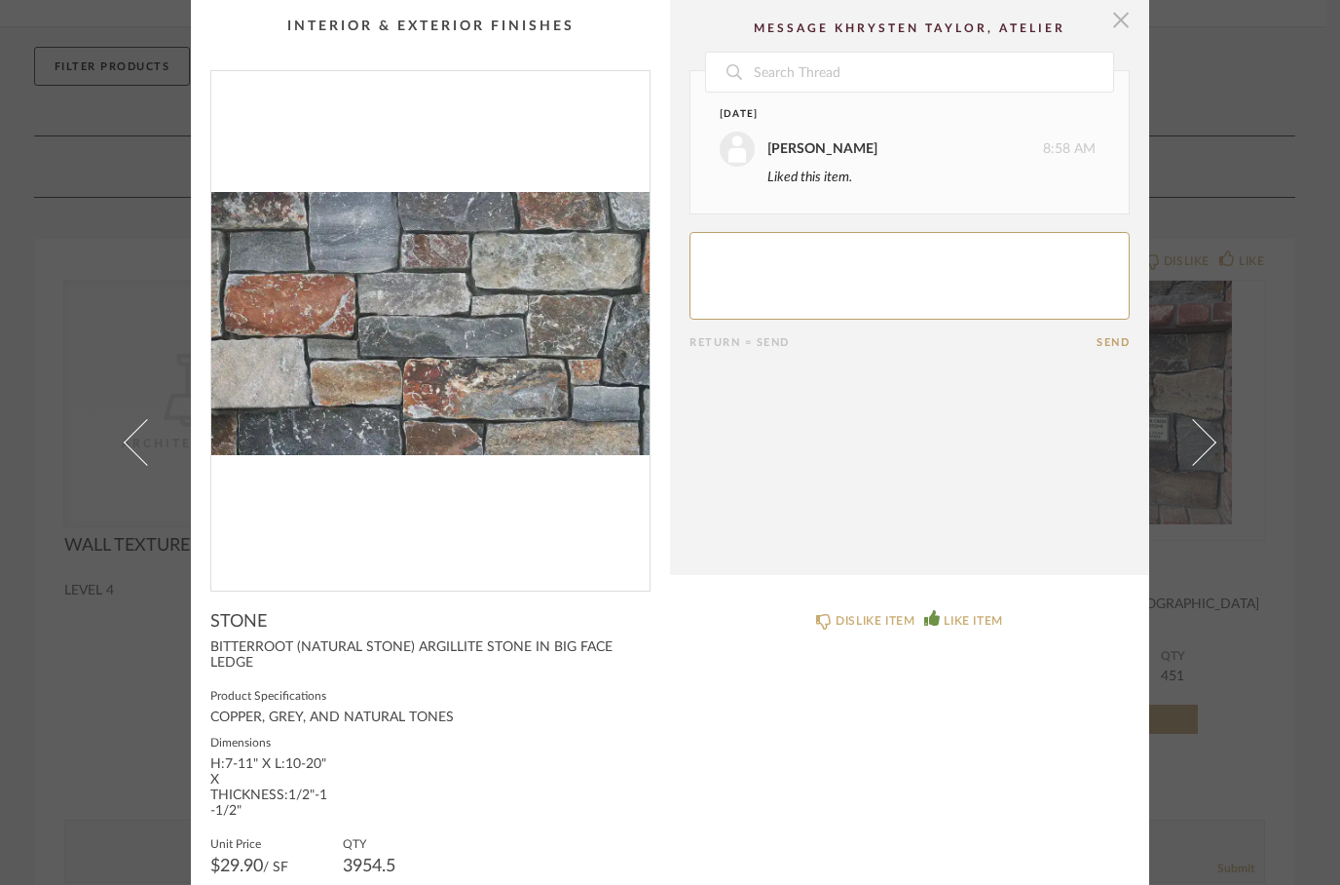
click at [1103, 16] on span "button" at bounding box center [1121, 19] width 39 height 39
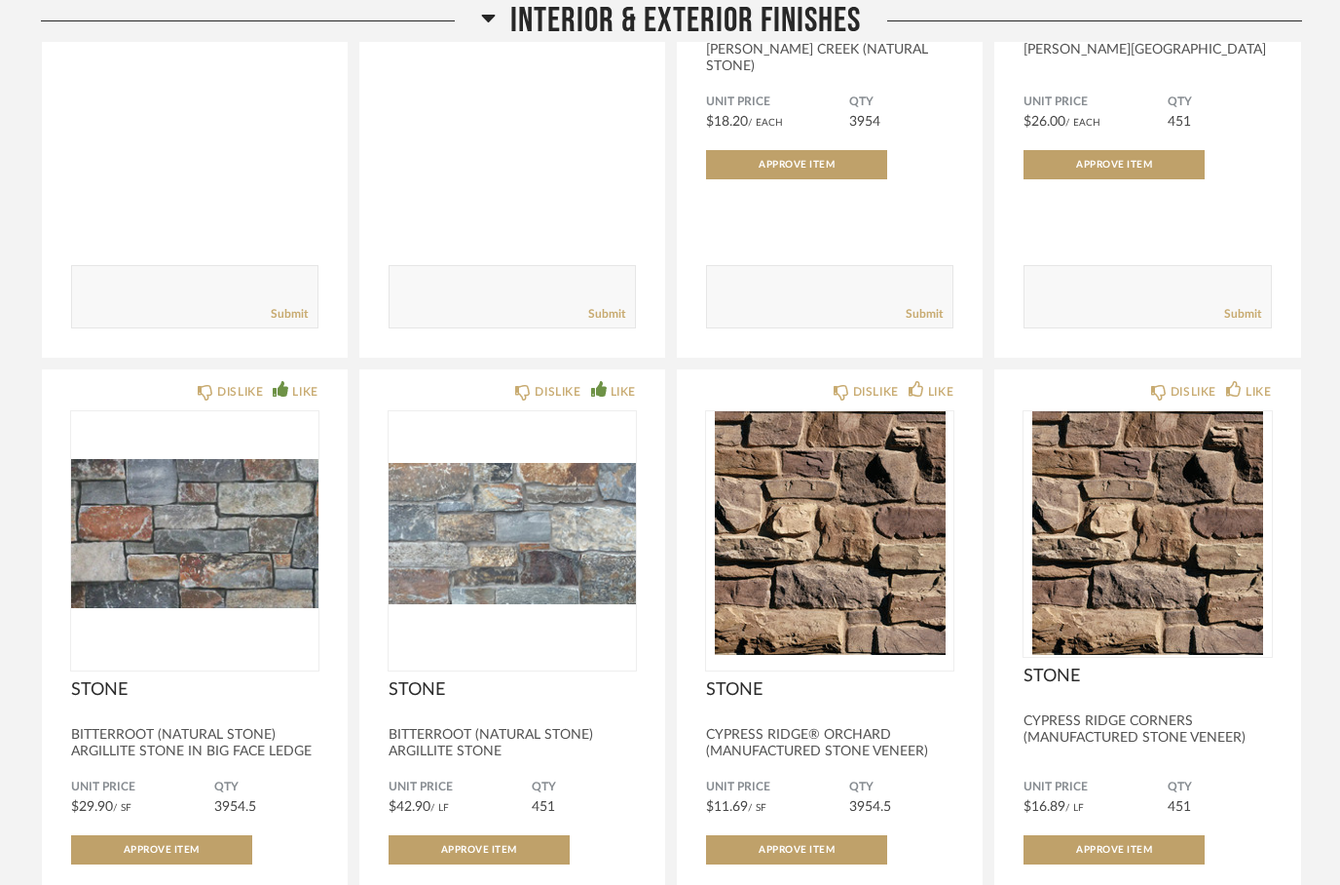
scroll to position [737, 0]
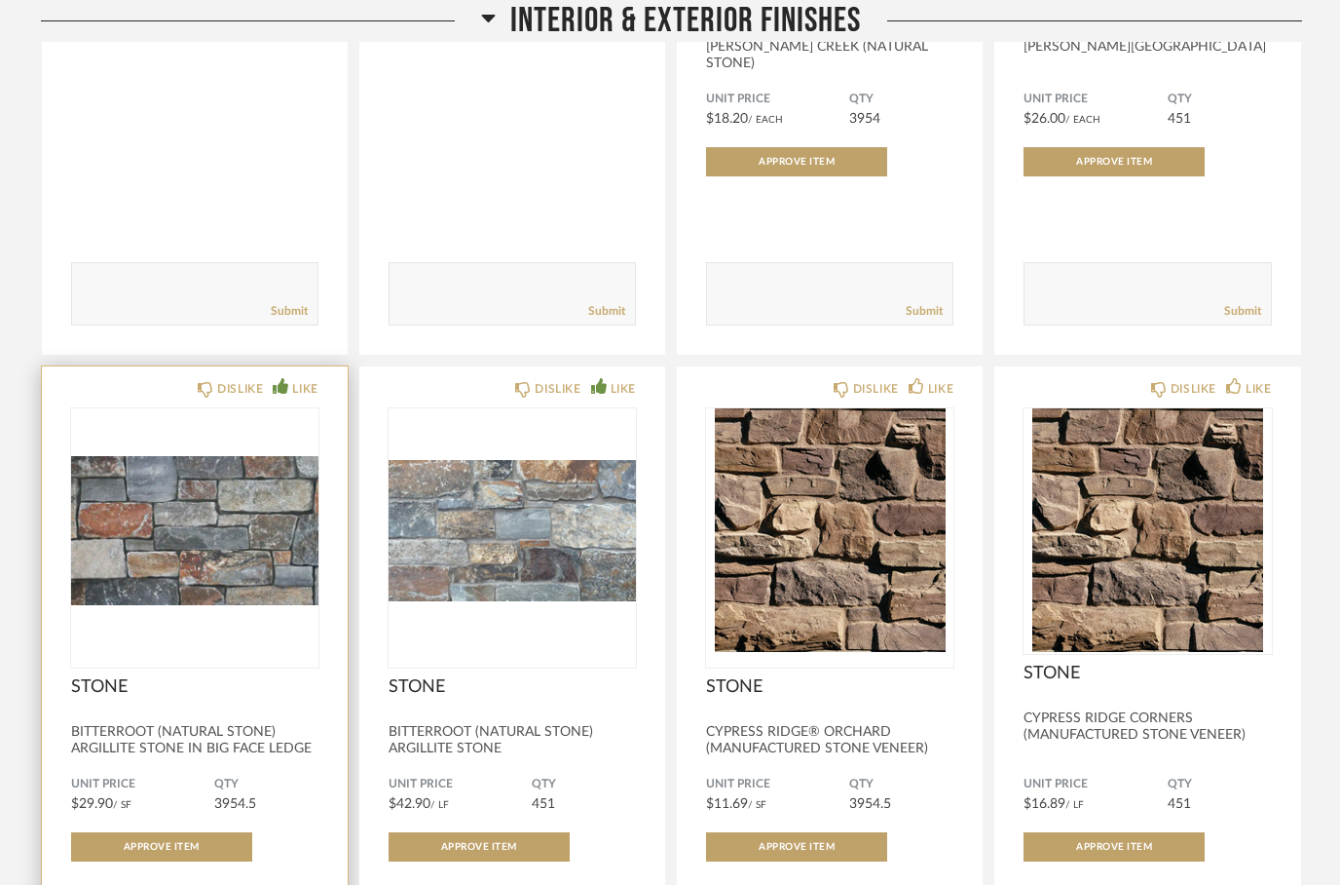
click at [163, 413] on img "0" at bounding box center [194, 530] width 247 height 244
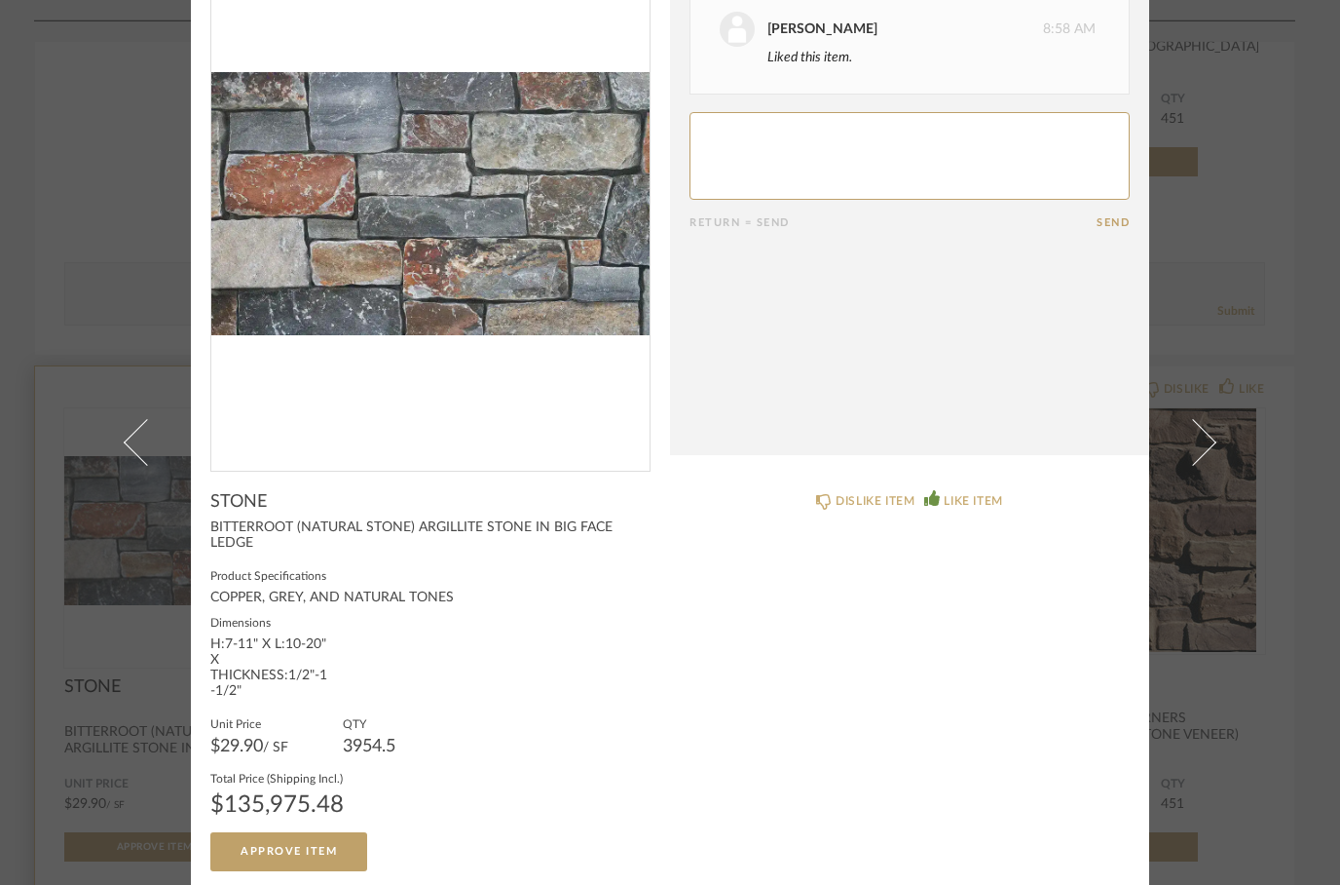
scroll to position [119, 0]
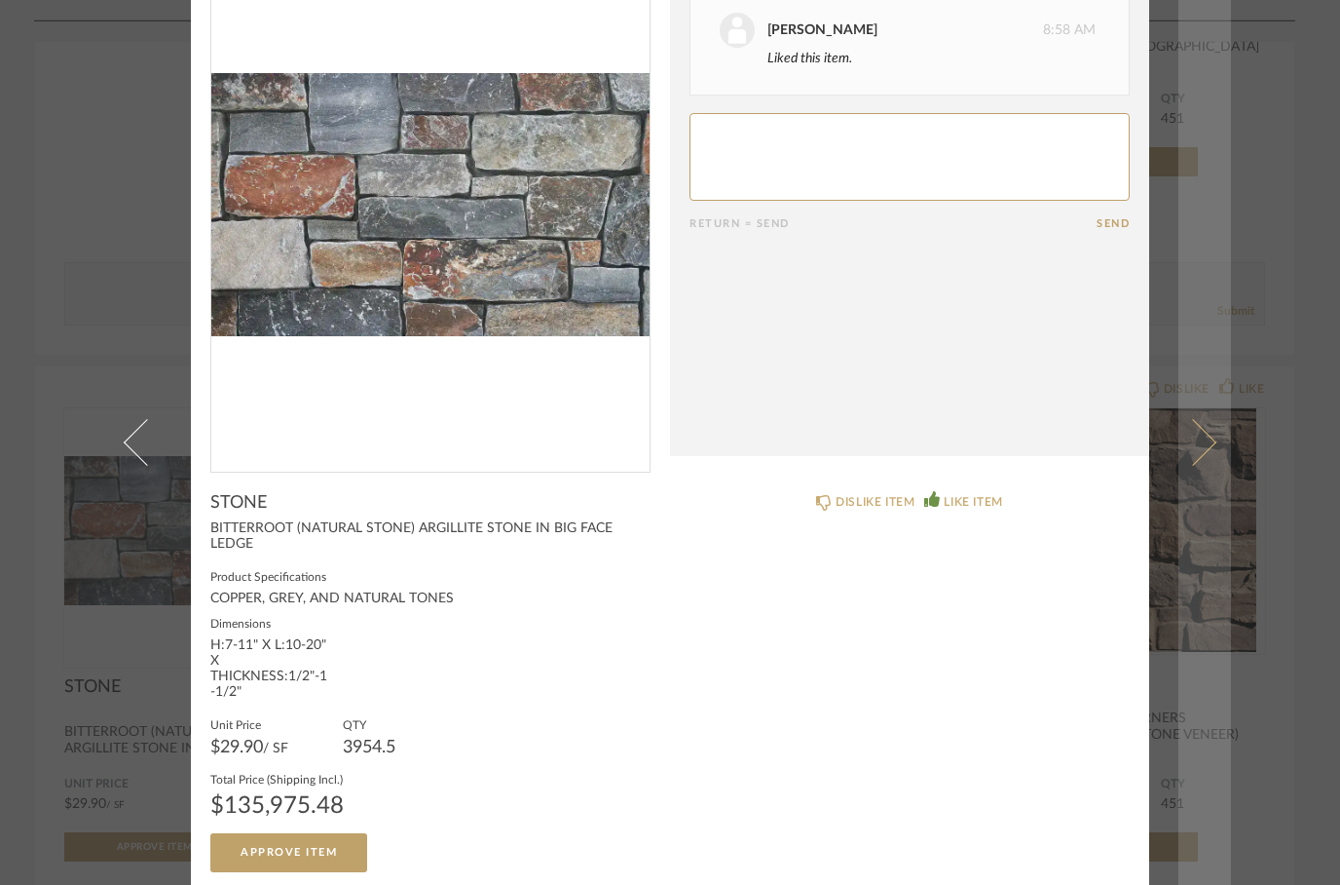
click at [1186, 422] on link at bounding box center [1205, 442] width 53 height 885
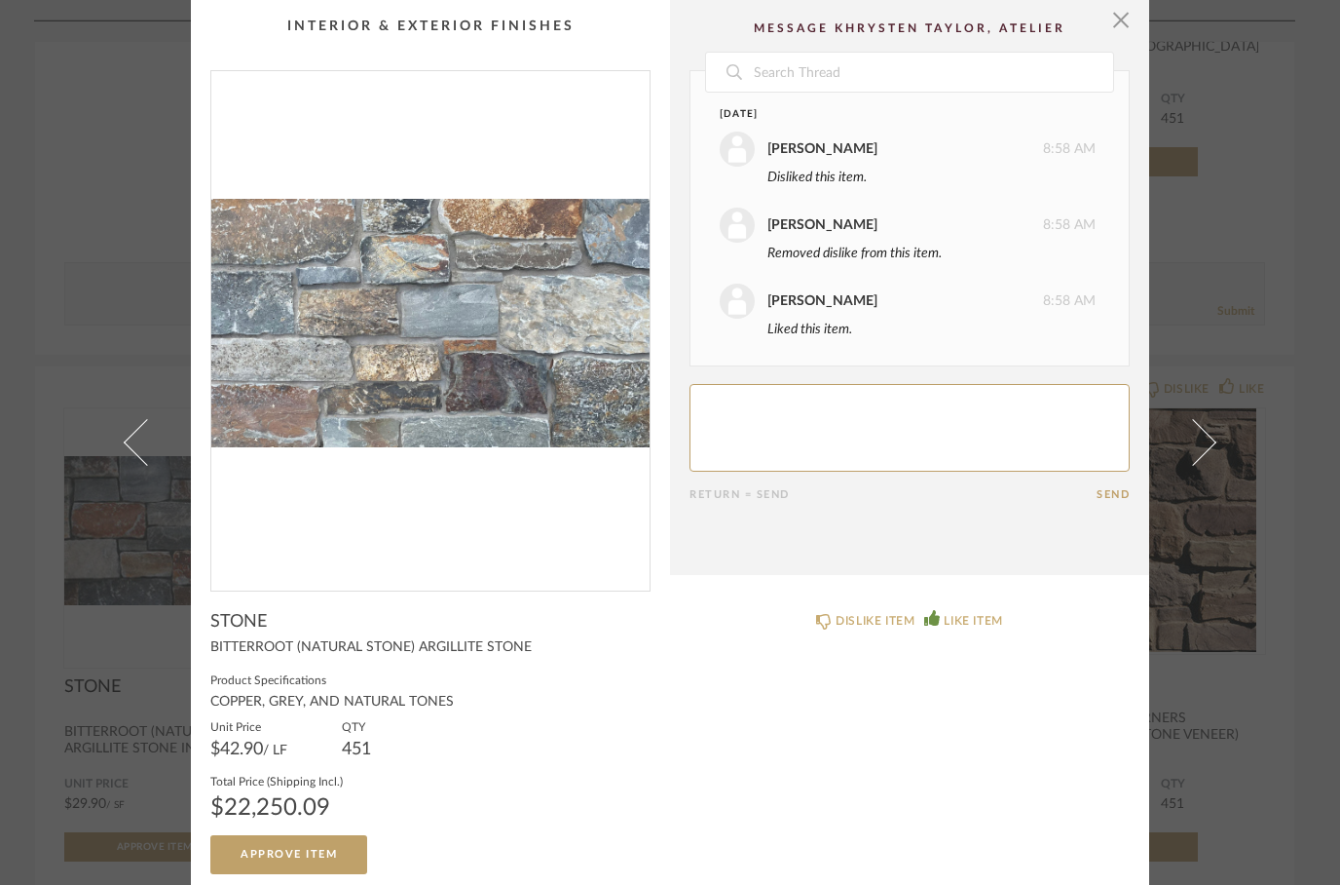
click at [1095, 24] on cpp-summary-comments "Date Today Khrysten Taylor 8:58 AM Disliked this item. Khrysten Taylor 8:58 AM …" at bounding box center [909, 287] width 479 height 575
click at [1112, 7] on span "button" at bounding box center [1121, 19] width 39 height 39
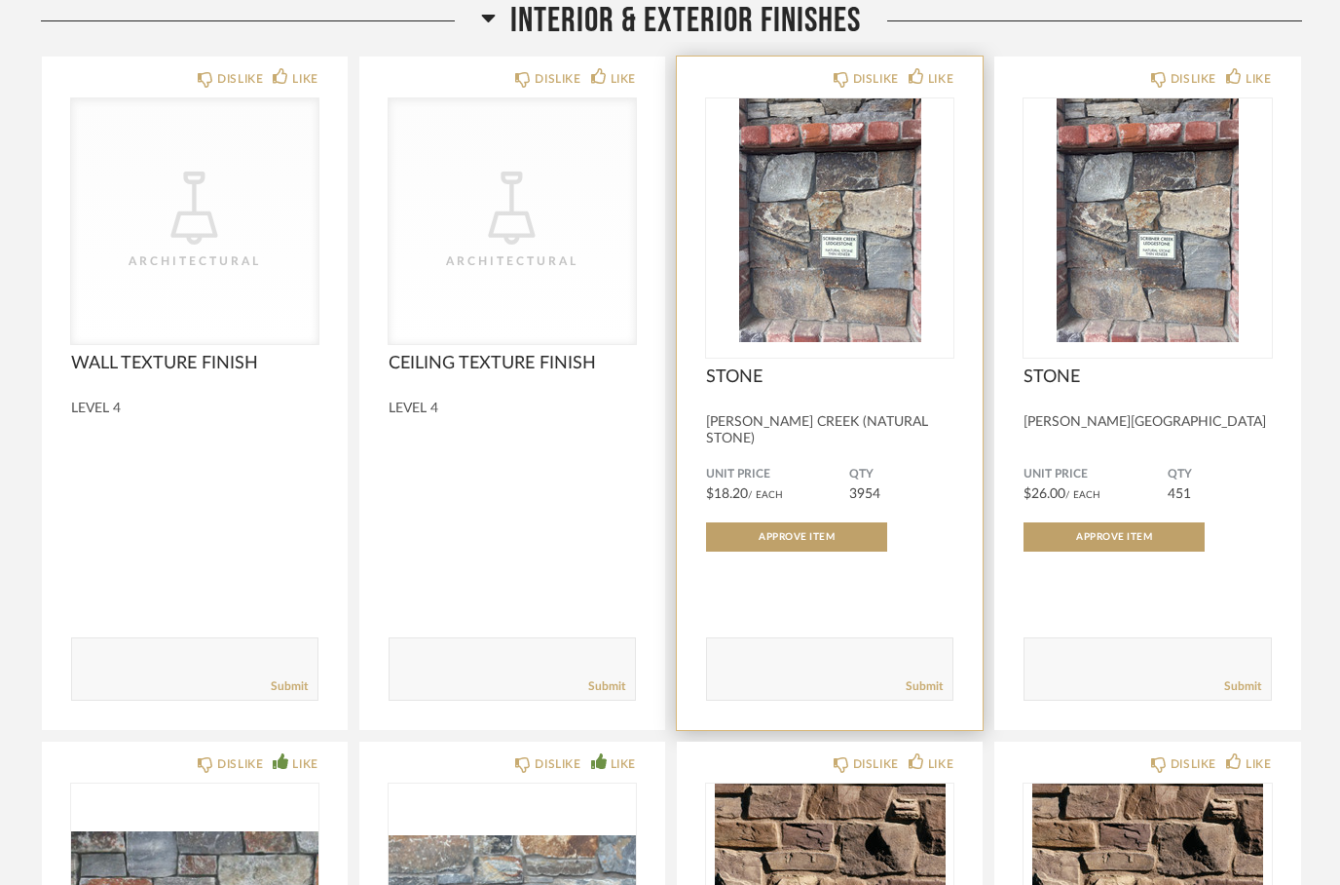
click at [825, 117] on img "0" at bounding box center [829, 220] width 247 height 244
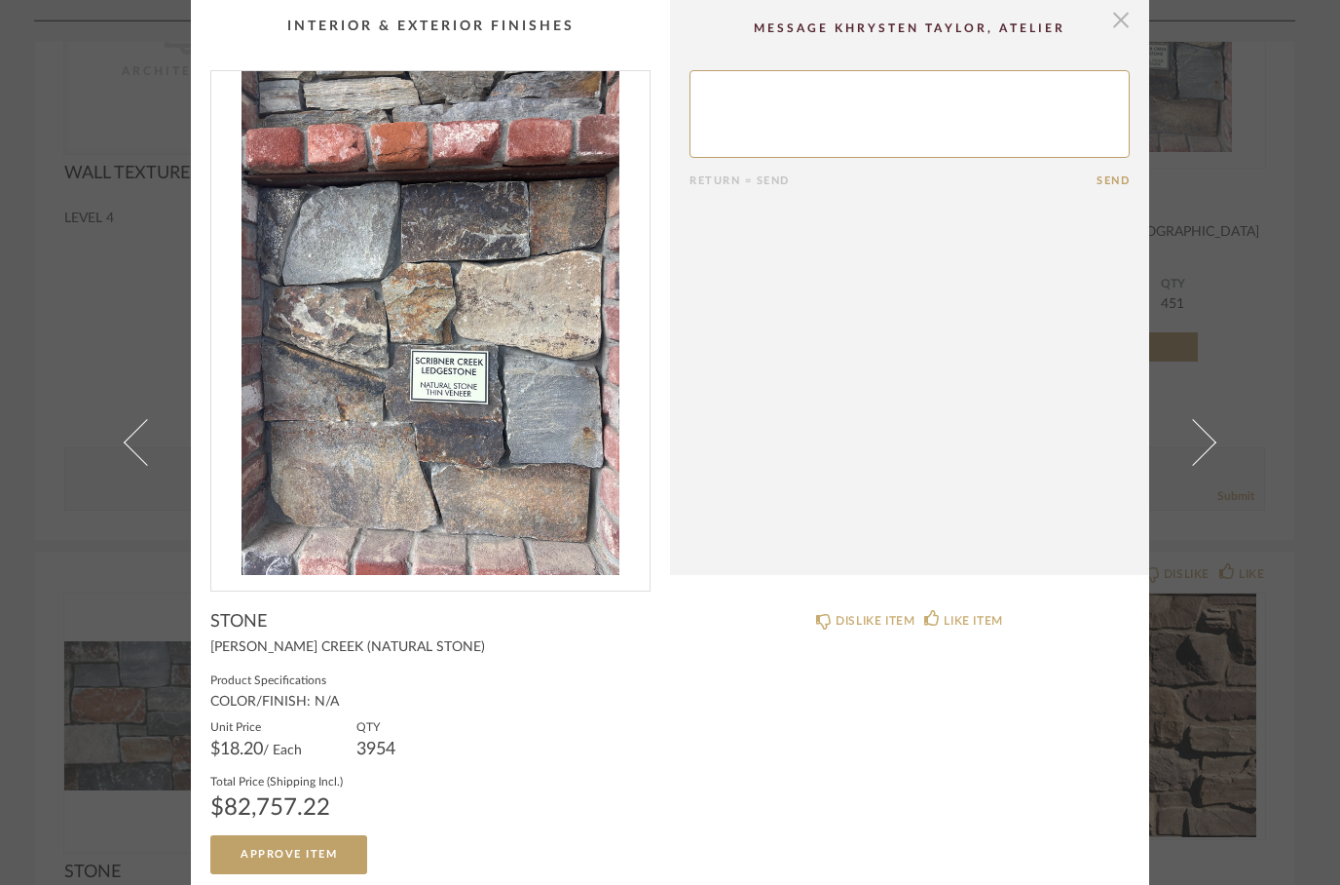
click at [1105, 17] on span "button" at bounding box center [1121, 19] width 39 height 39
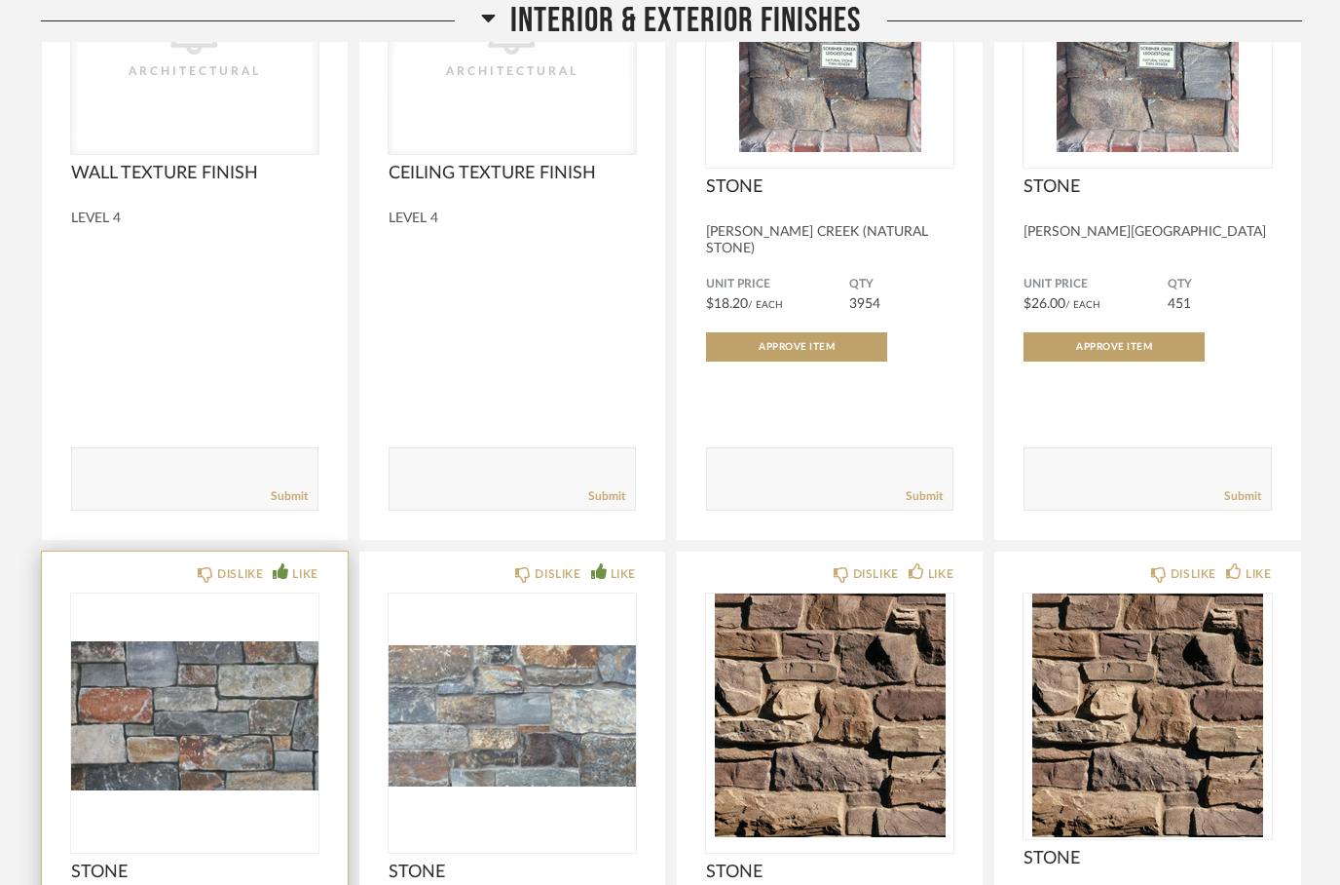
click at [278, 563] on icon at bounding box center [281, 571] width 16 height 16
click at [267, 564] on div "DISLIKE LIKE" at bounding box center [258, 572] width 121 height 16
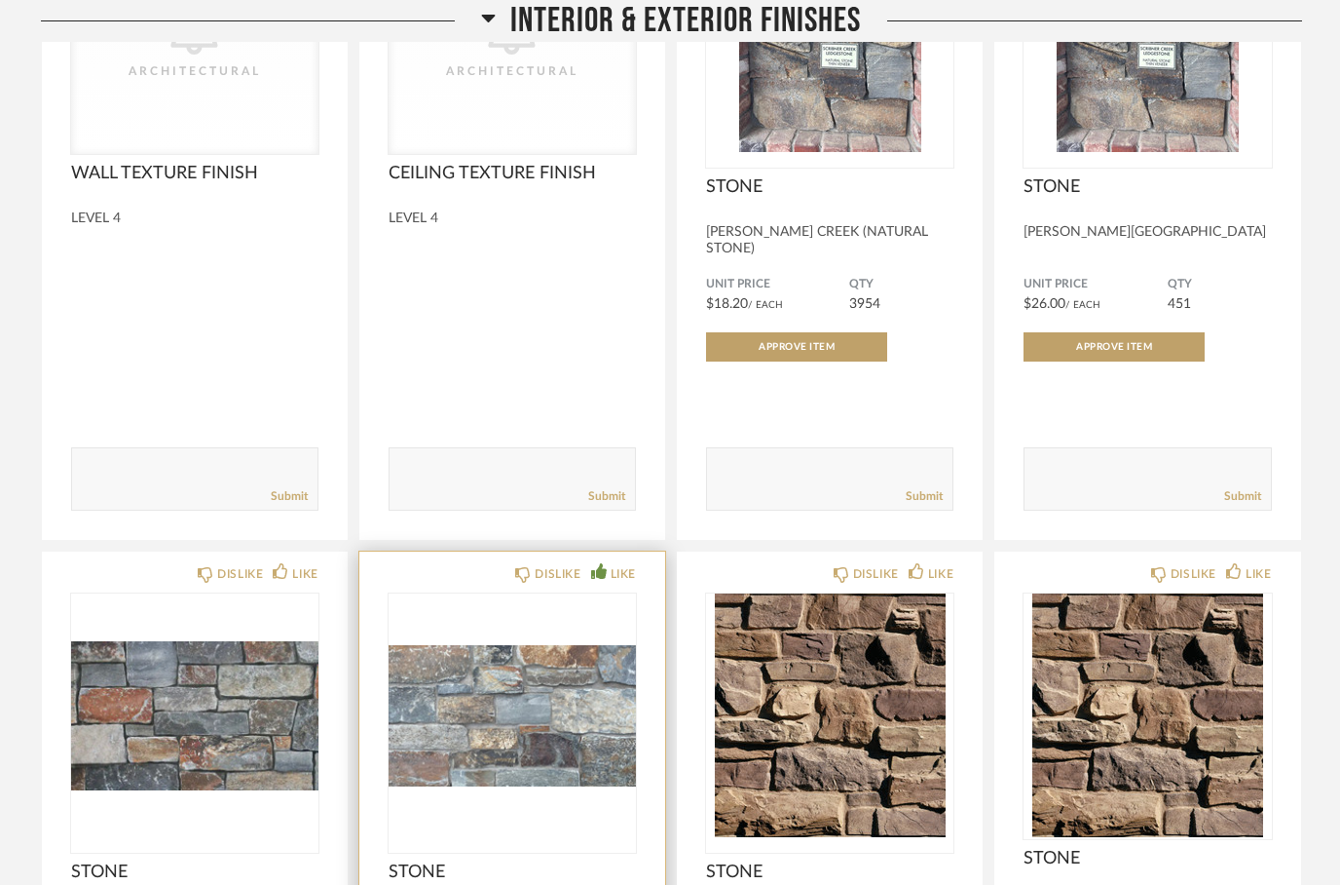
click at [596, 551] on div "DISLIKE LIKE STONE BITTERROOT (NATURAL STONE) ARGILLITE STONE Unit Price $42.90…" at bounding box center [512, 887] width 306 height 673
click at [585, 564] on div "DISLIKE LIKE" at bounding box center [575, 572] width 121 height 16
click at [582, 551] on div "DISLIKE LIKE STONE BITTERROOT (NATURAL STONE) ARGILLITE STONE Unit Price $42.90…" at bounding box center [512, 887] width 306 height 673
click at [591, 563] on icon at bounding box center [599, 571] width 16 height 16
click at [611, 569] on div "LIKE" at bounding box center [623, 573] width 25 height 19
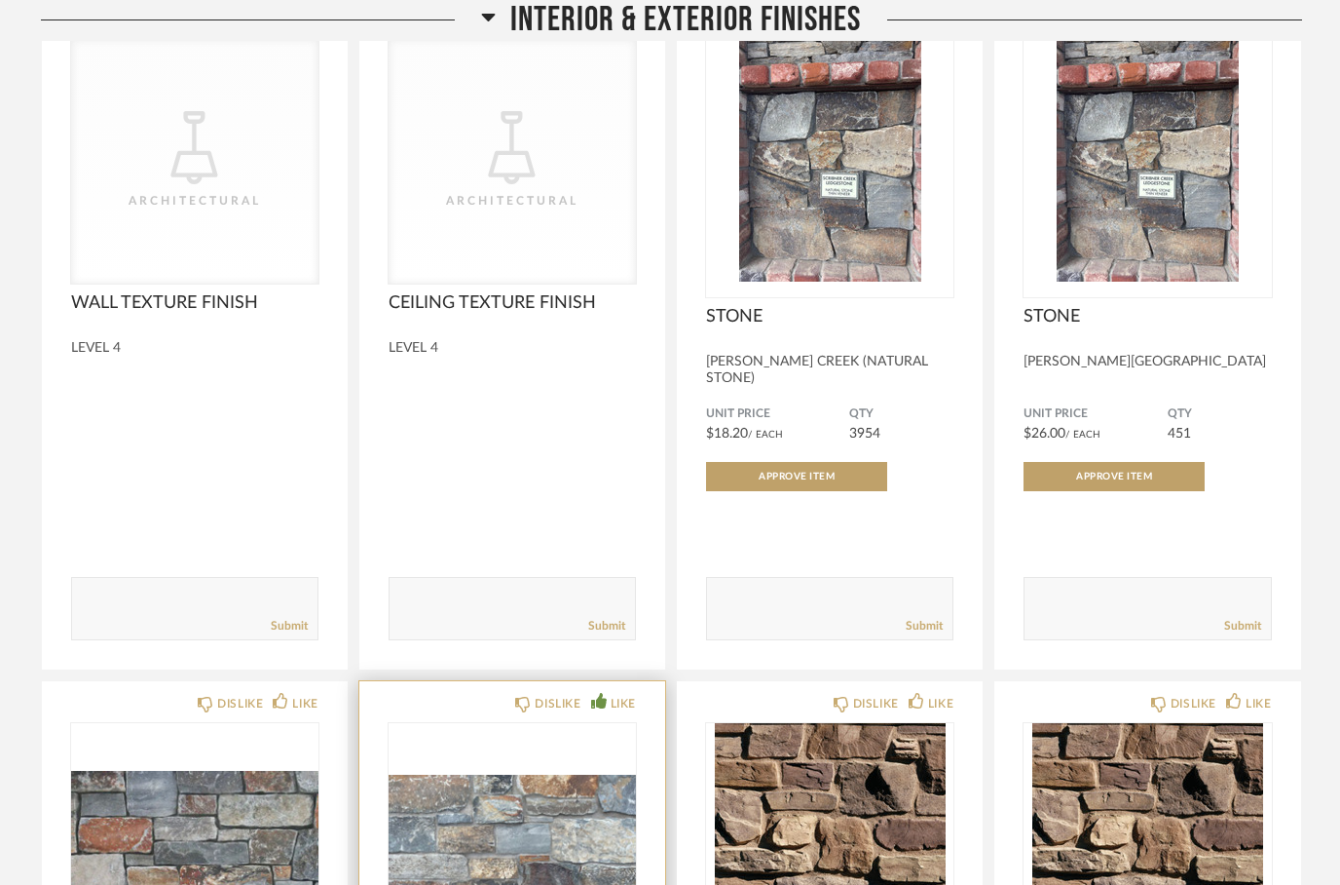
scroll to position [235, 0]
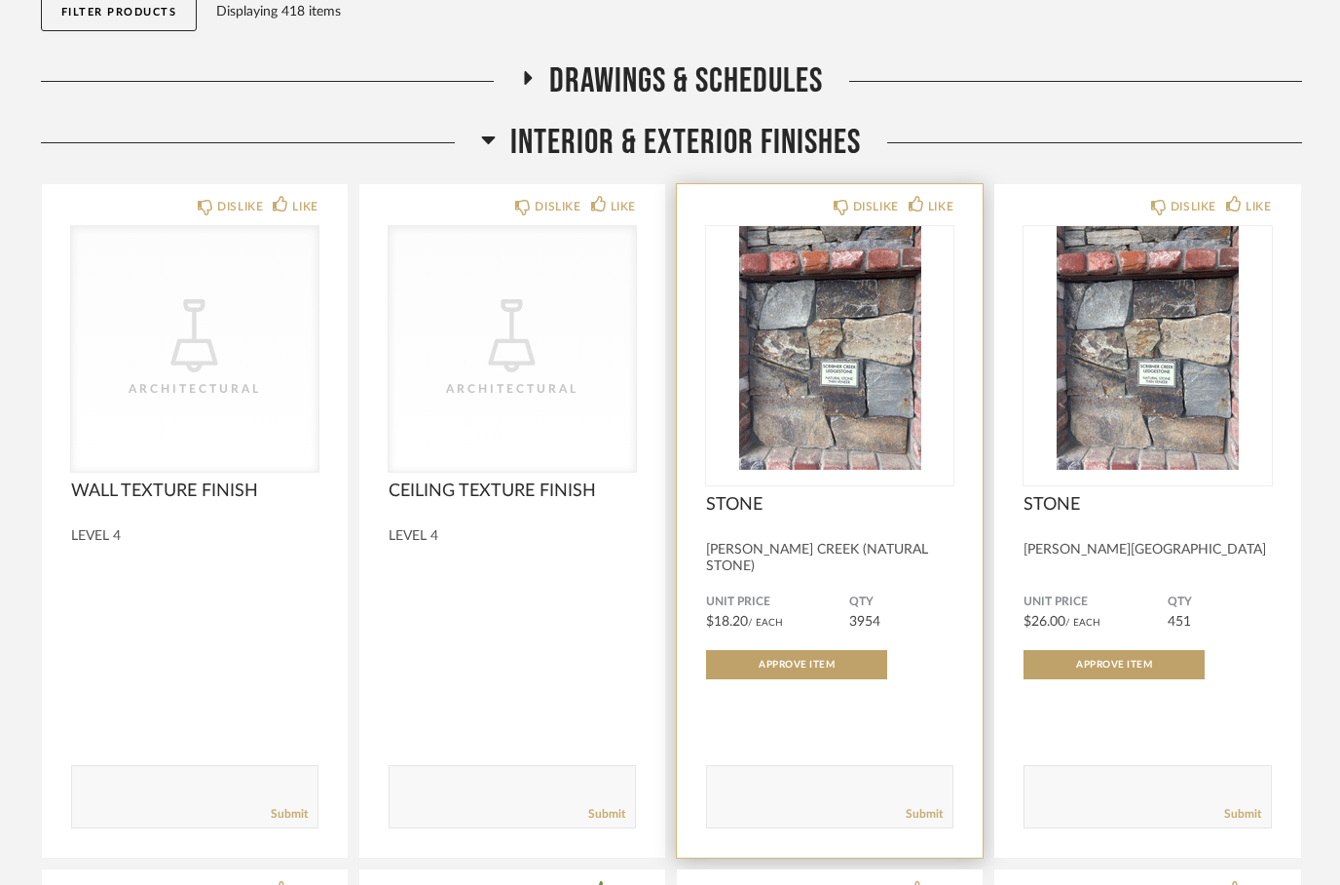
click at [909, 224] on div "DISLIKE LIKE STONE SCRIBNER CREEK (NATURAL STONE) Unit Price $18.20 / Each QTY …" at bounding box center [830, 520] width 306 height 673
click at [922, 207] on icon at bounding box center [917, 204] width 16 height 16
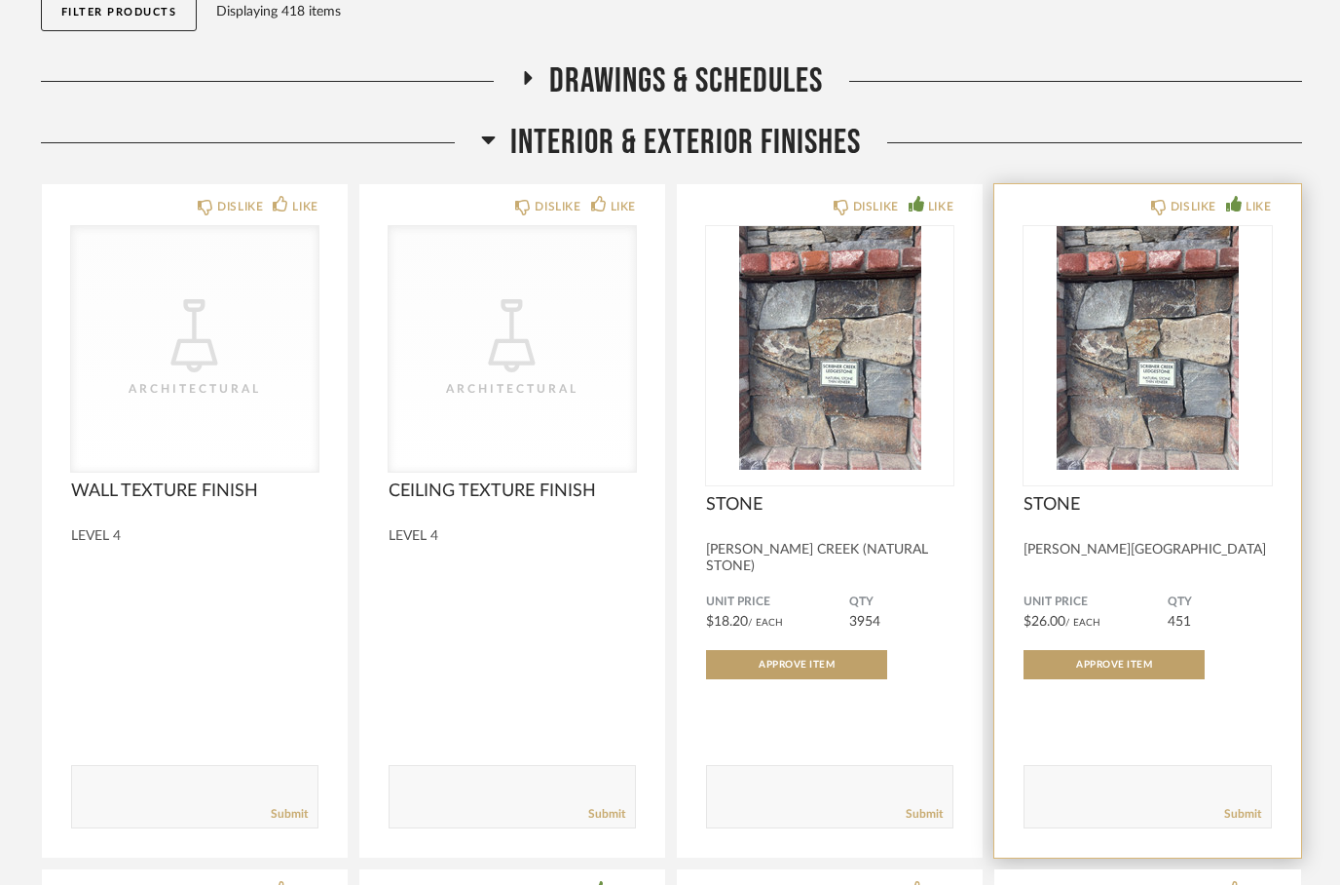
click at [1229, 205] on icon at bounding box center [1234, 204] width 16 height 16
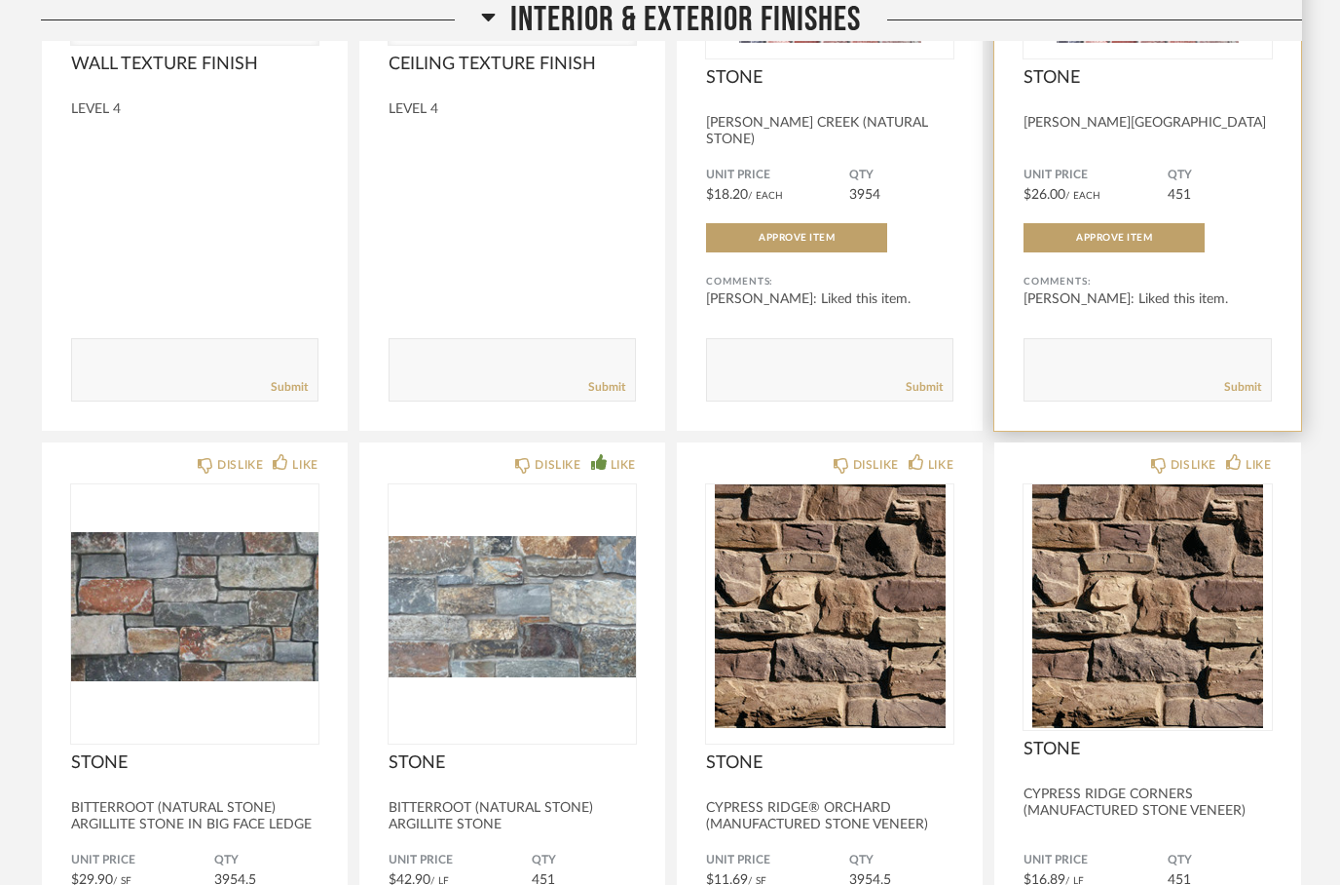
scroll to position [661, 0]
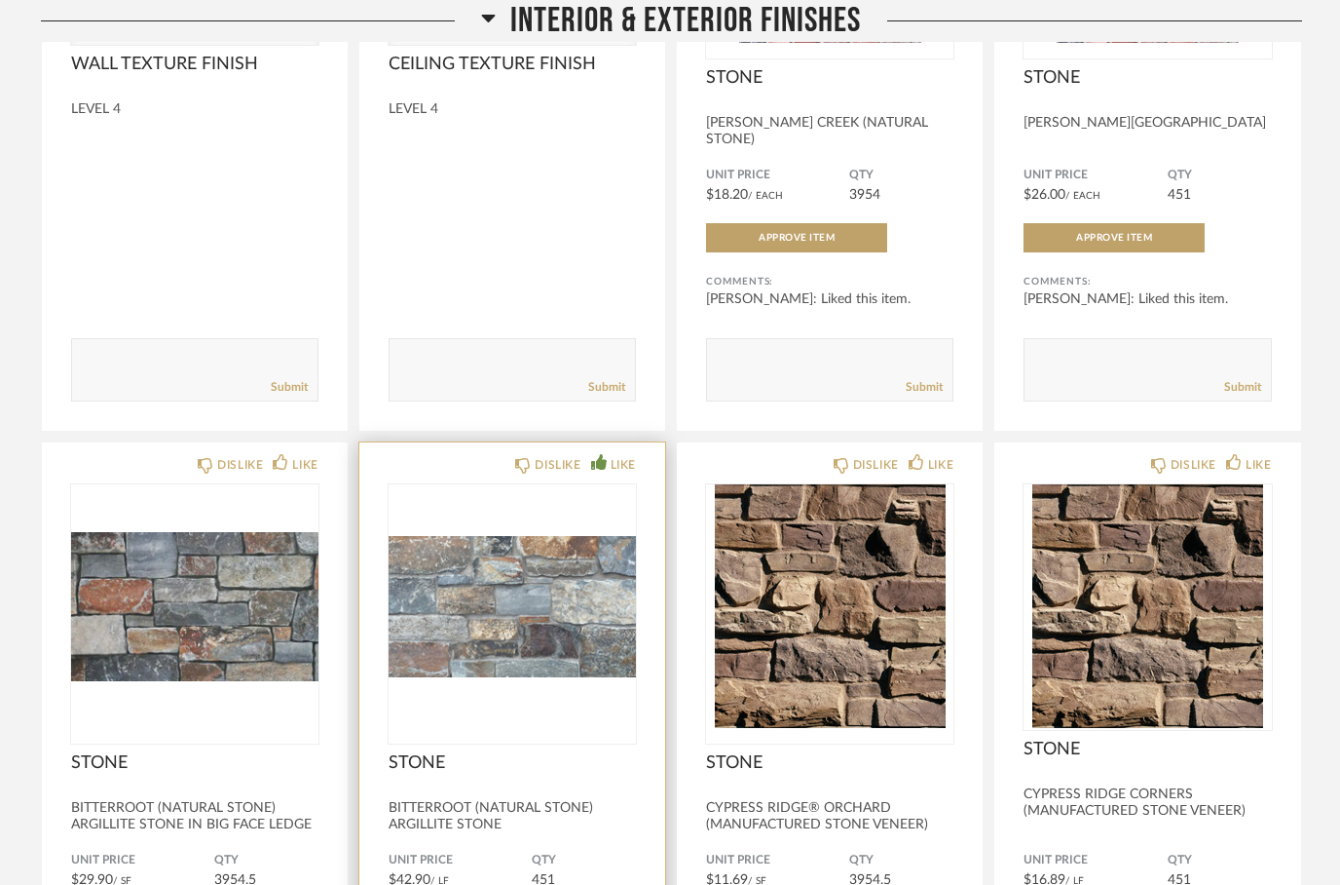
click at [611, 457] on div "LIKE" at bounding box center [623, 464] width 25 height 19
click at [598, 454] on icon at bounding box center [599, 462] width 16 height 16
click at [593, 454] on icon at bounding box center [599, 462] width 16 height 16
click at [522, 458] on icon at bounding box center [523, 466] width 16 height 16
click at [611, 455] on div "LIKE" at bounding box center [623, 464] width 25 height 19
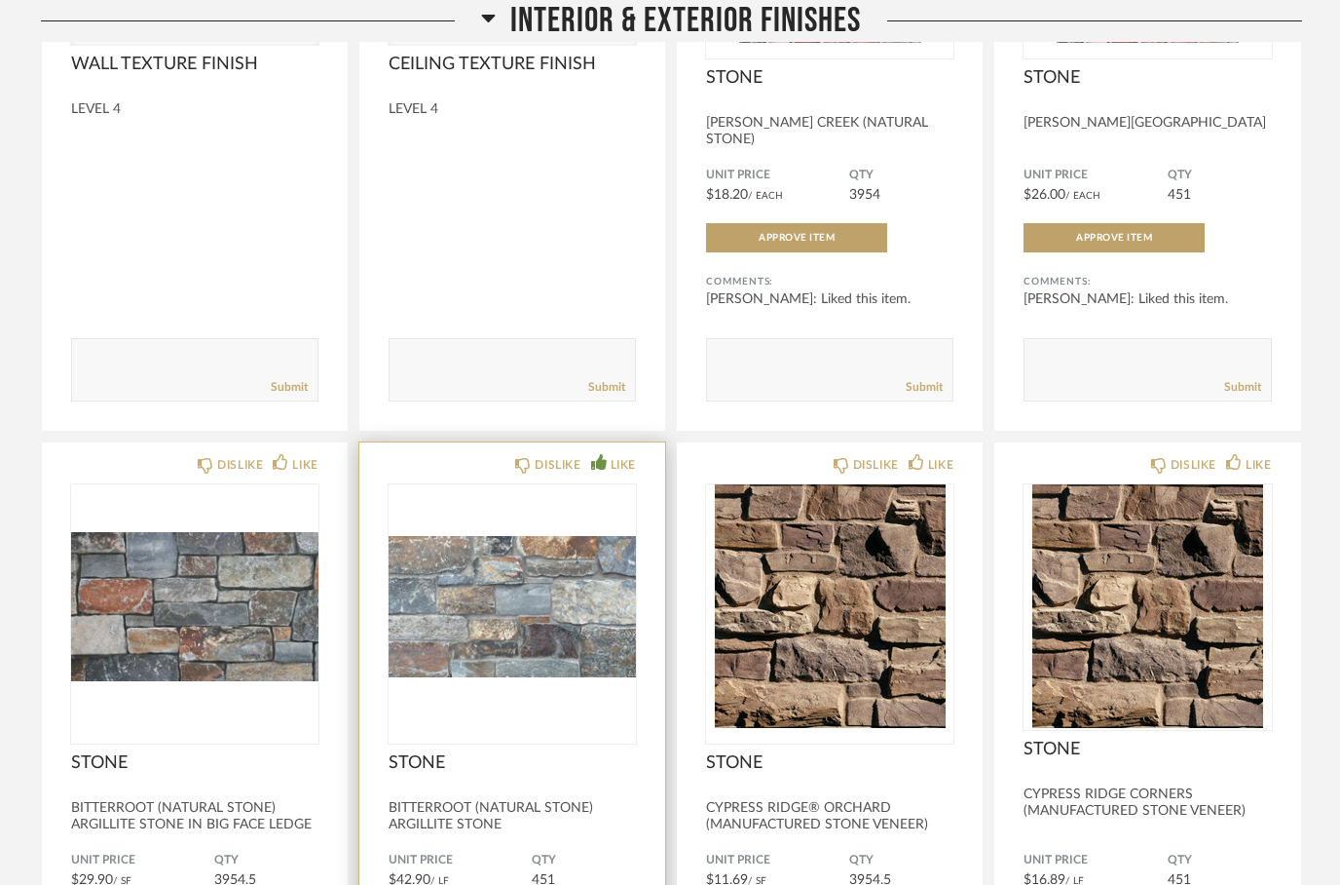
click at [612, 456] on div "LIKE" at bounding box center [623, 464] width 25 height 19
click at [598, 454] on icon at bounding box center [599, 462] width 16 height 16
click at [535, 455] on div "DISLIKE" at bounding box center [558, 464] width 46 height 19
click at [507, 455] on div "DISLIKE LIKE" at bounding box center [512, 463] width 247 height 16
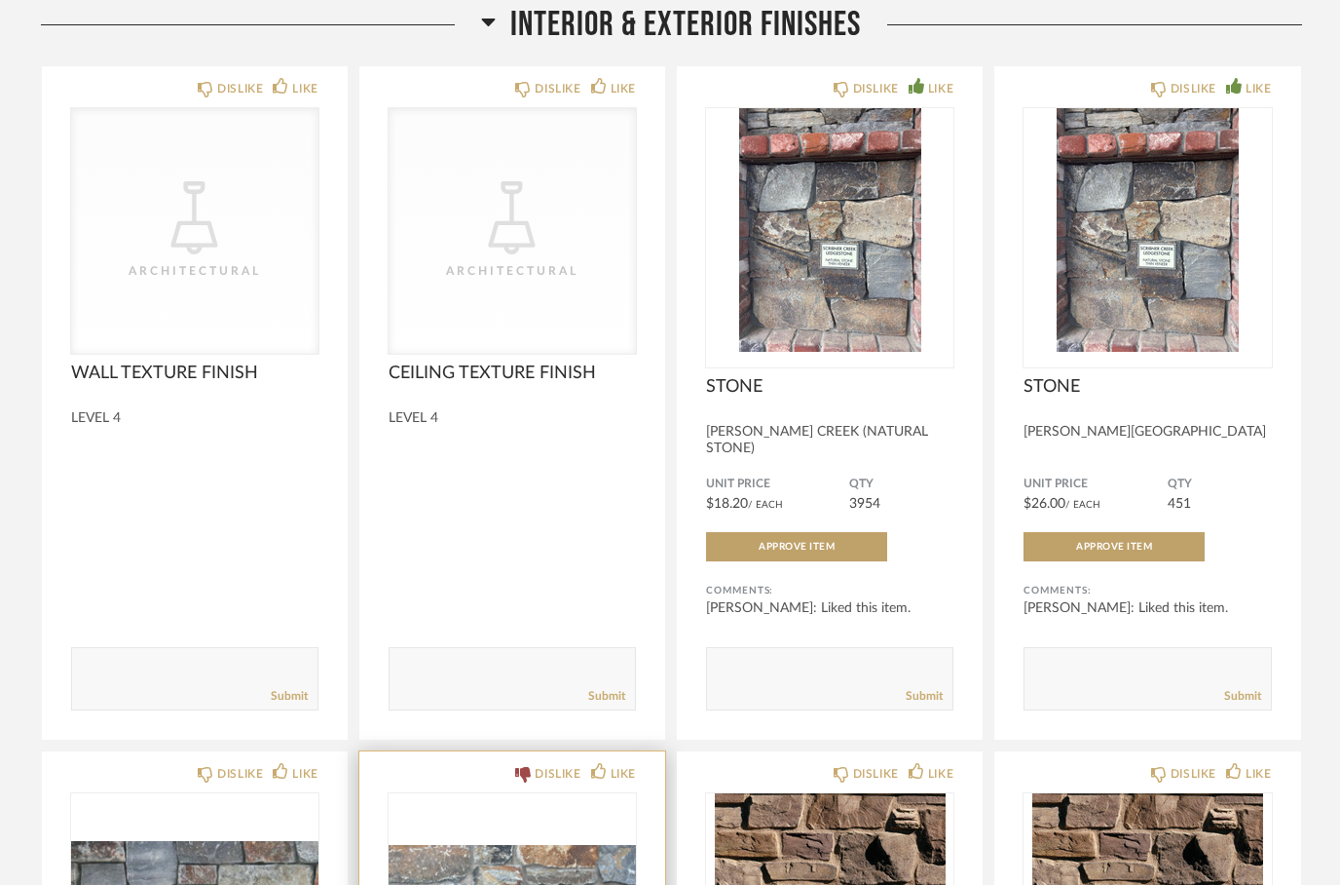
scroll to position [353, 0]
click at [491, 19] on icon at bounding box center [488, 21] width 15 height 23
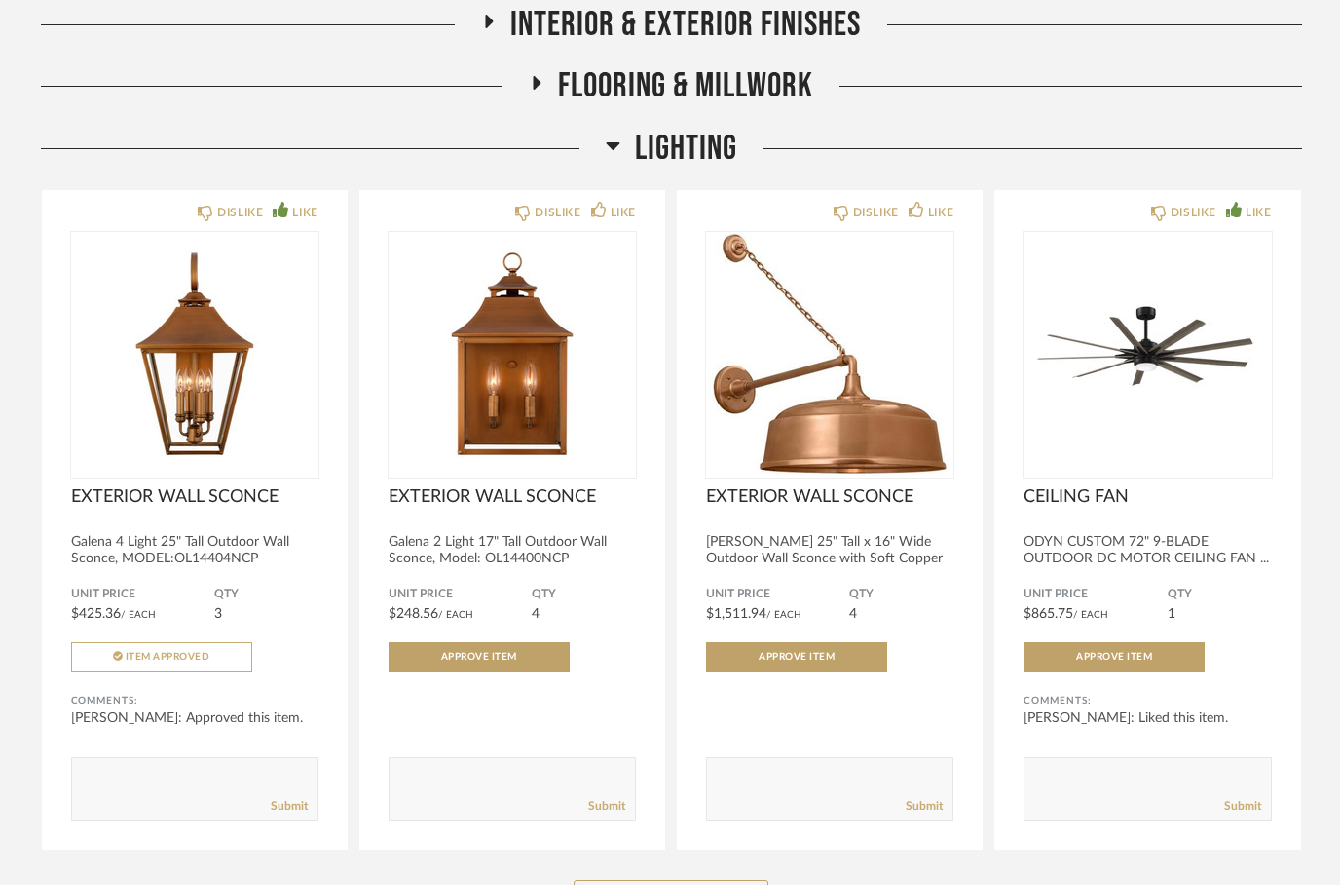
click at [609, 142] on icon at bounding box center [613, 144] width 15 height 23
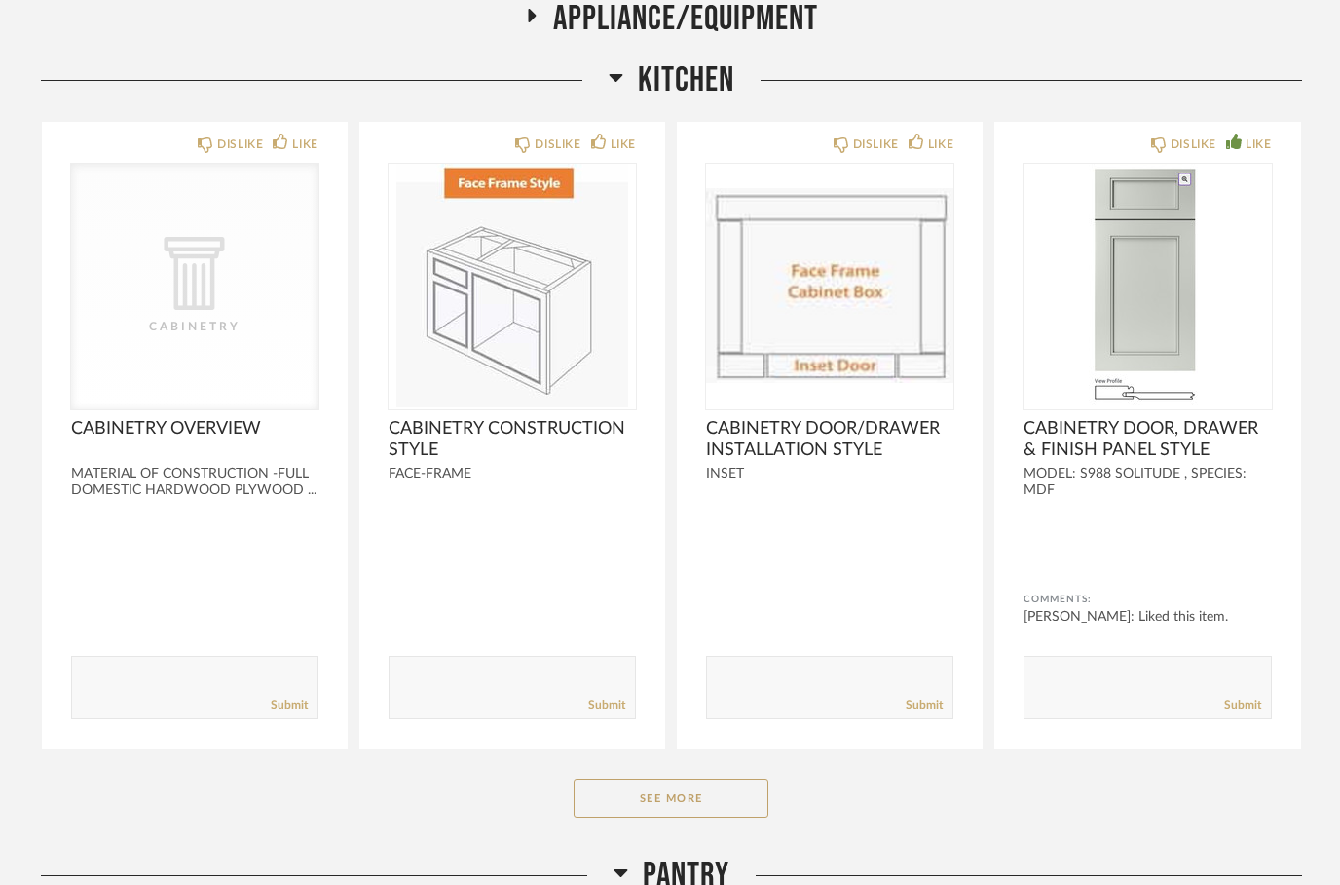
scroll to position [614, 0]
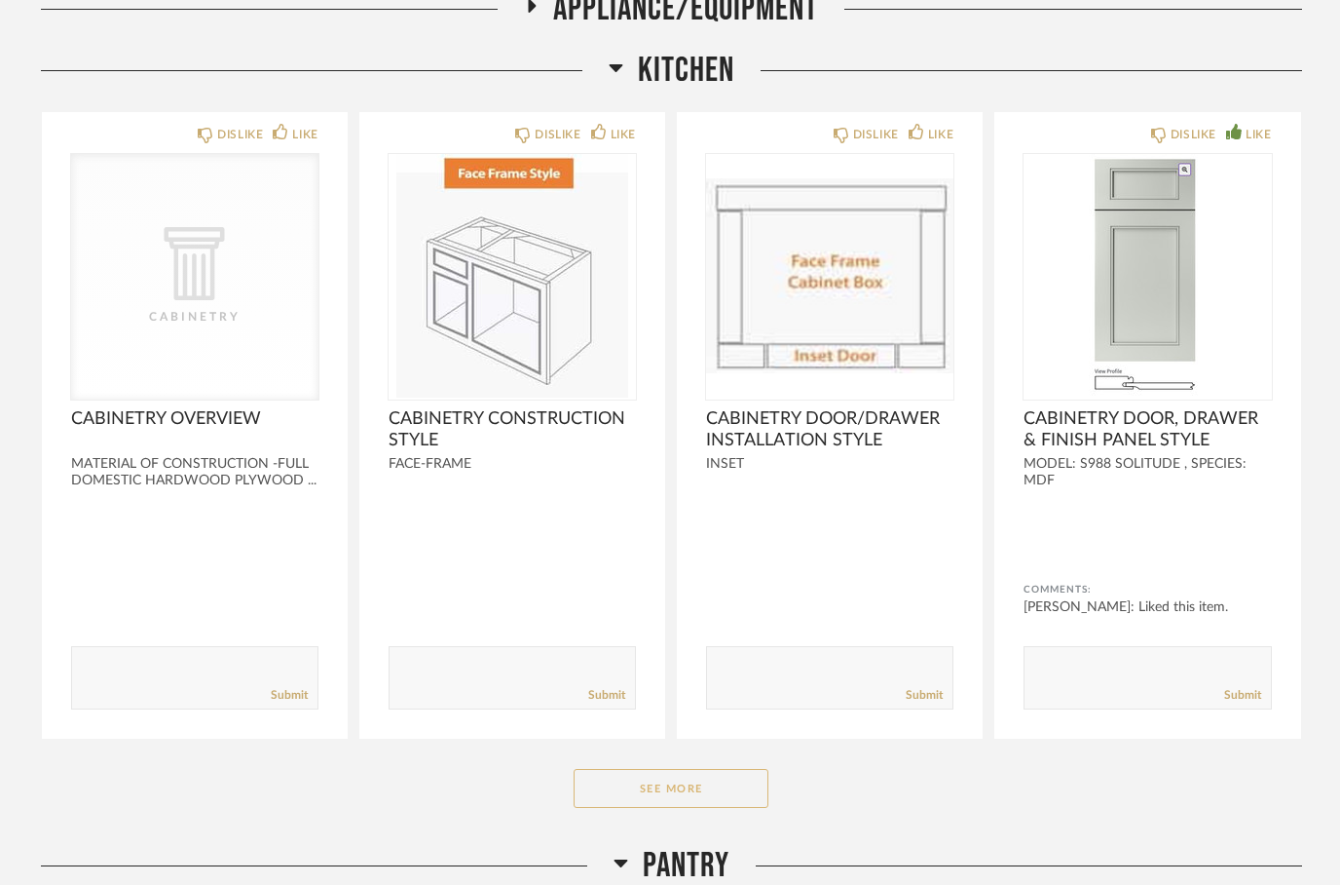
click at [652, 787] on button "See More" at bounding box center [671, 789] width 195 height 39
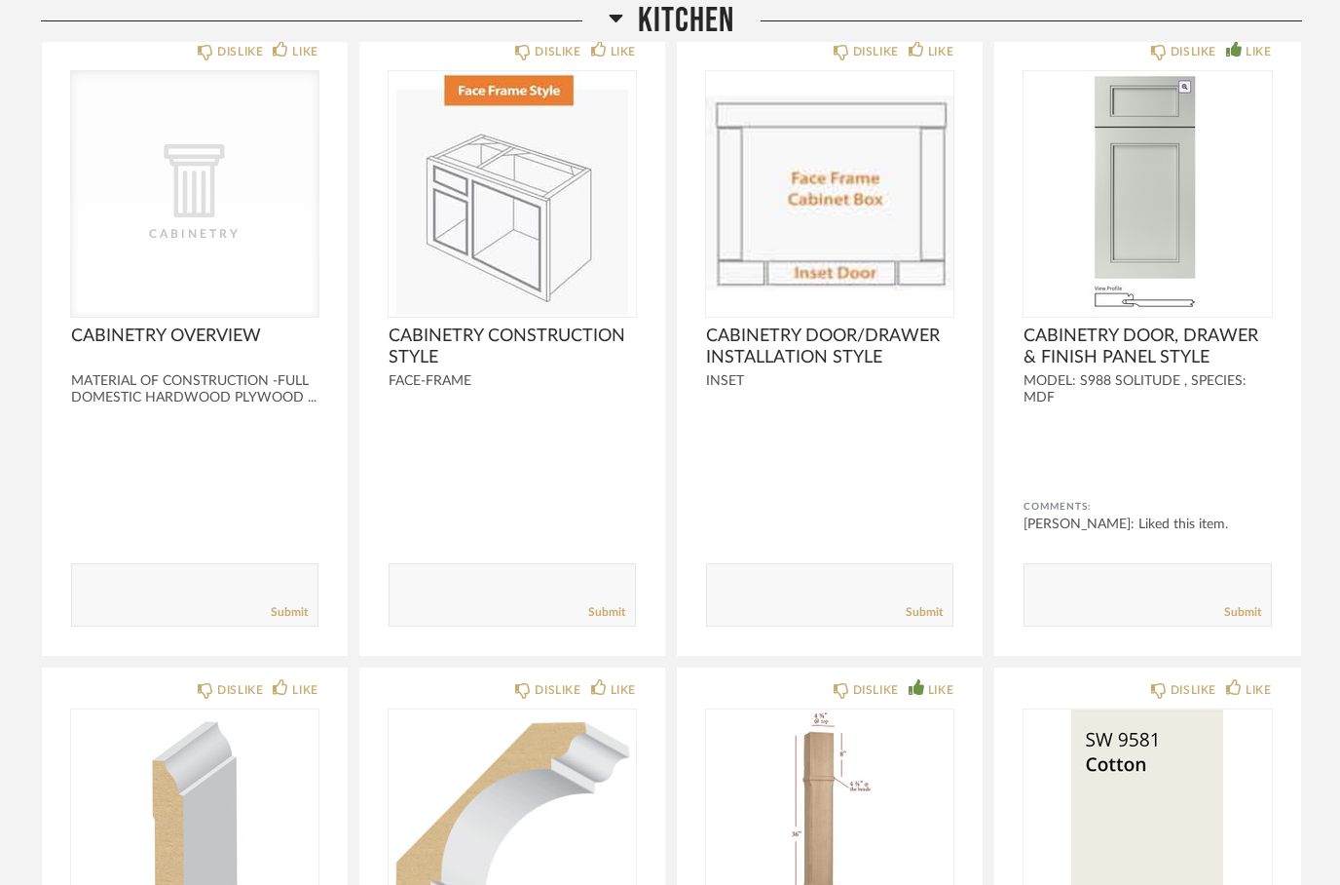
scroll to position [0, 0]
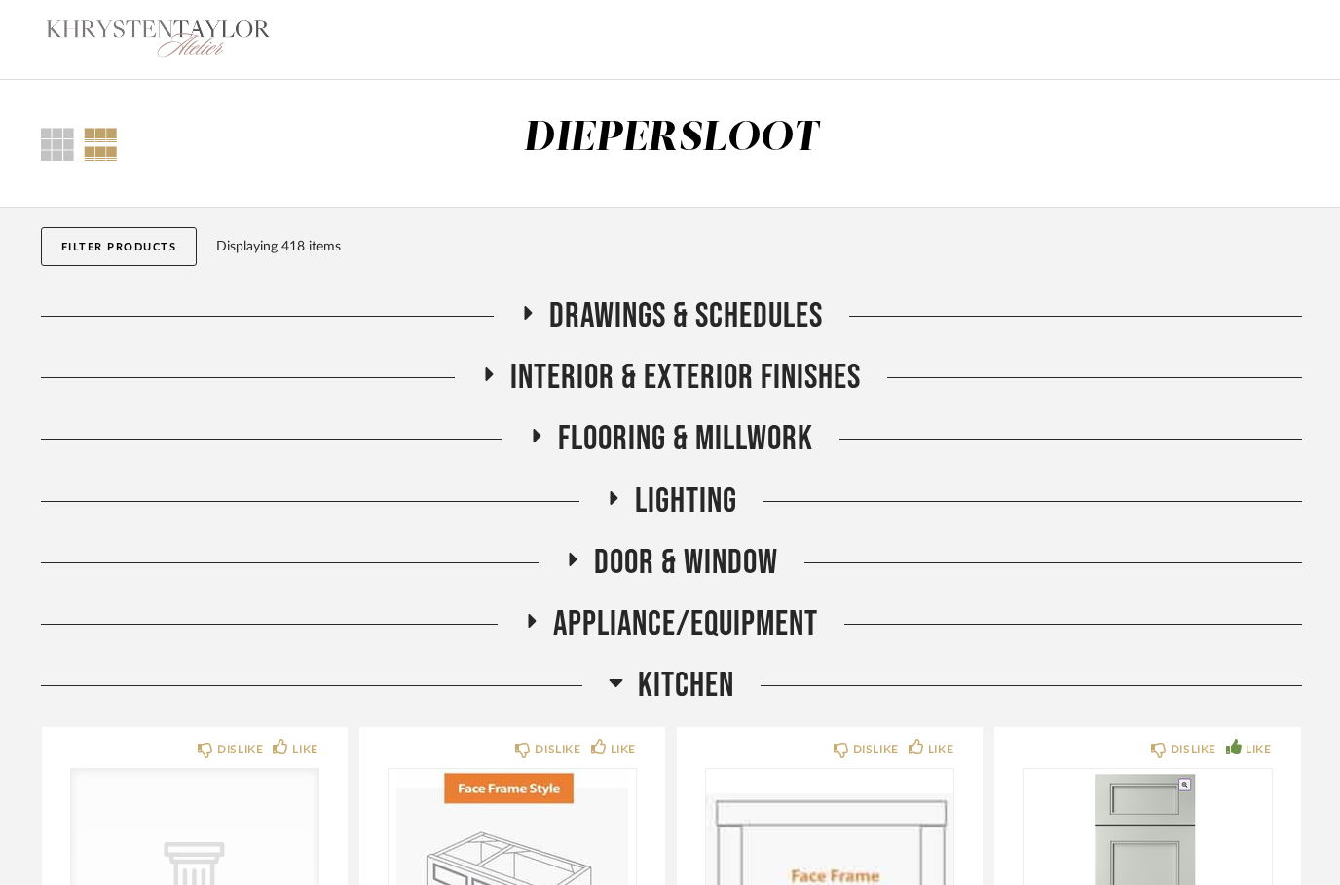
click at [116, 251] on button "Filter Products" at bounding box center [119, 246] width 157 height 39
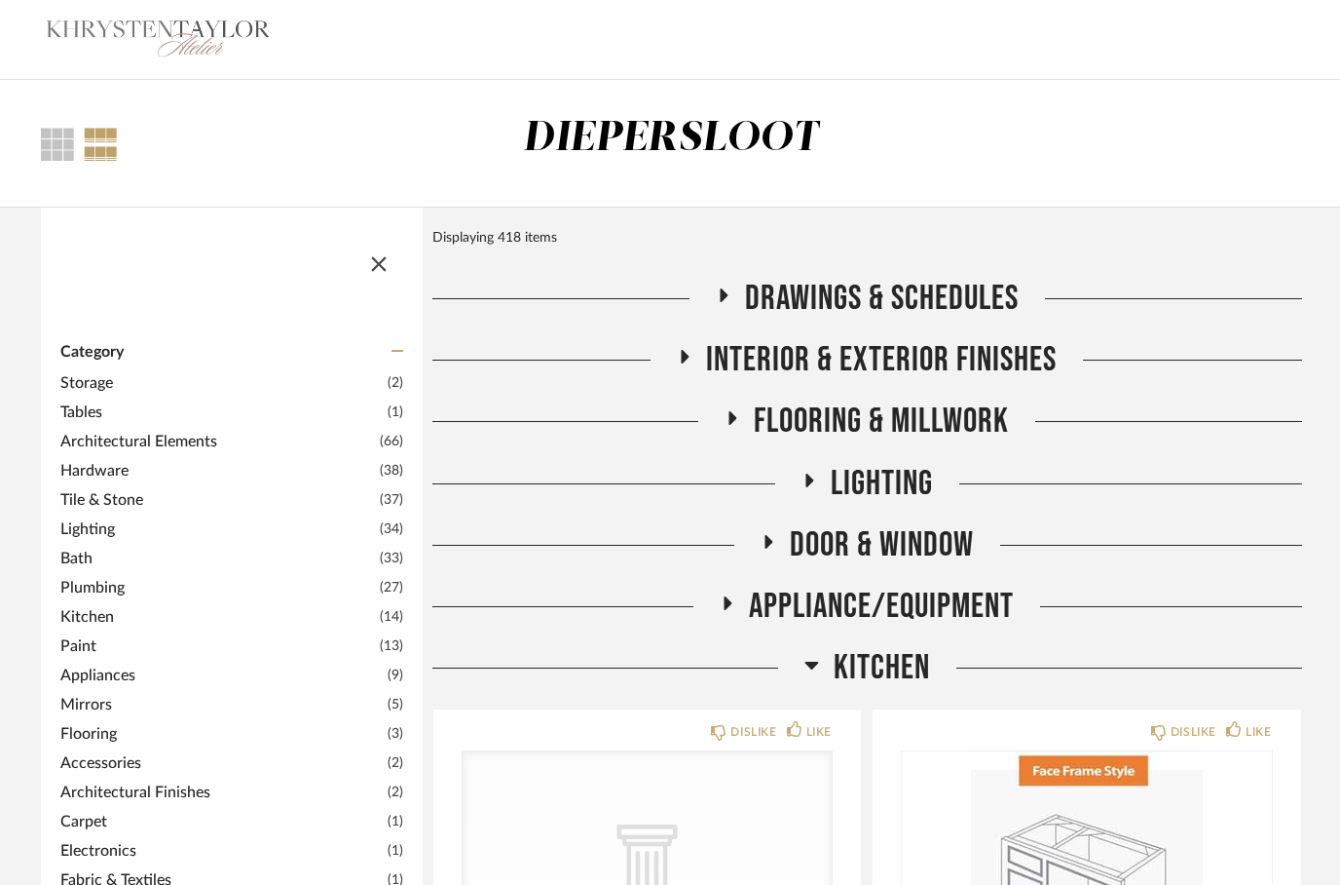
click at [94, 509] on span "Tile & Stone" at bounding box center [217, 499] width 315 height 23
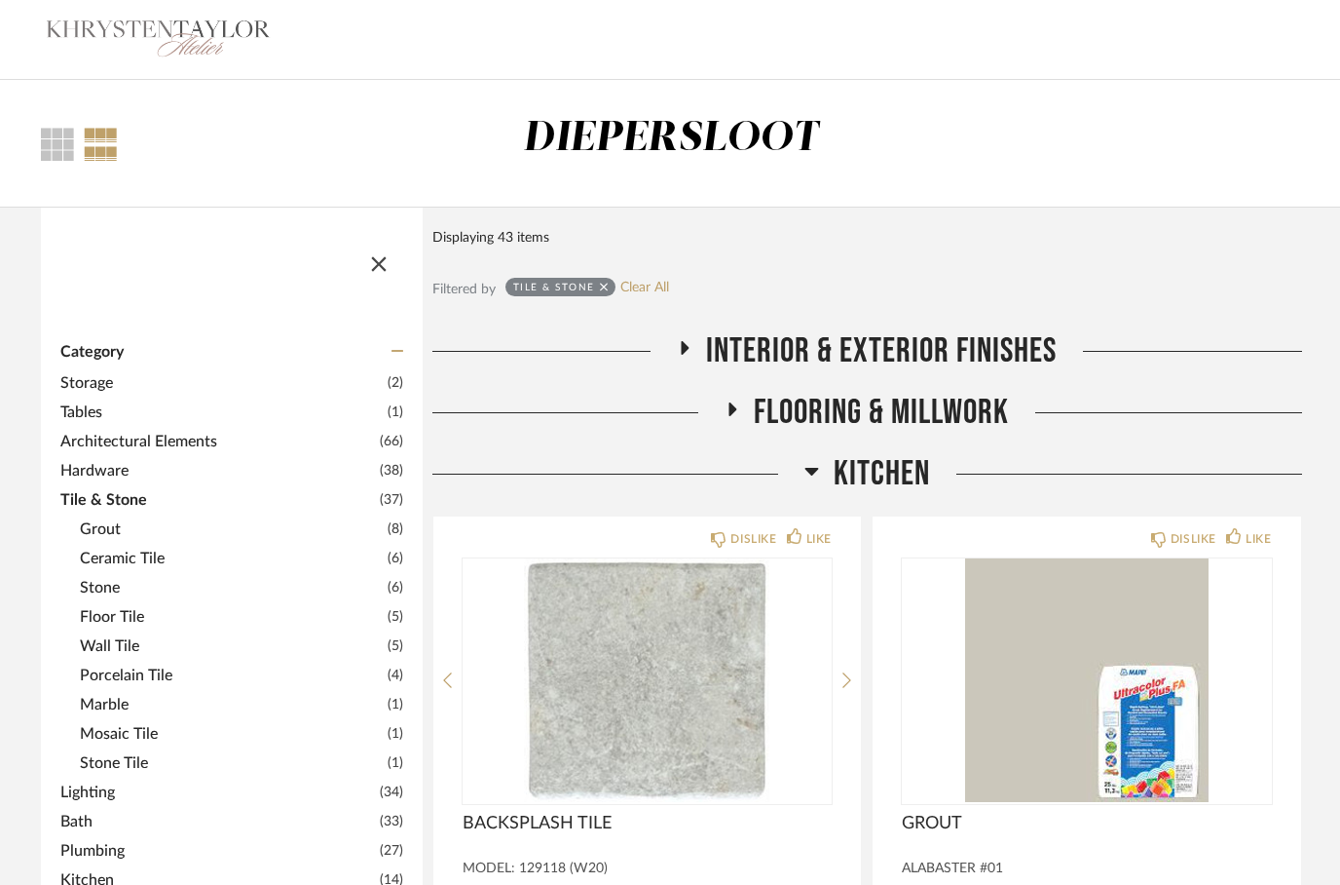
click at [101, 594] on span "Stone" at bounding box center [231, 587] width 303 height 23
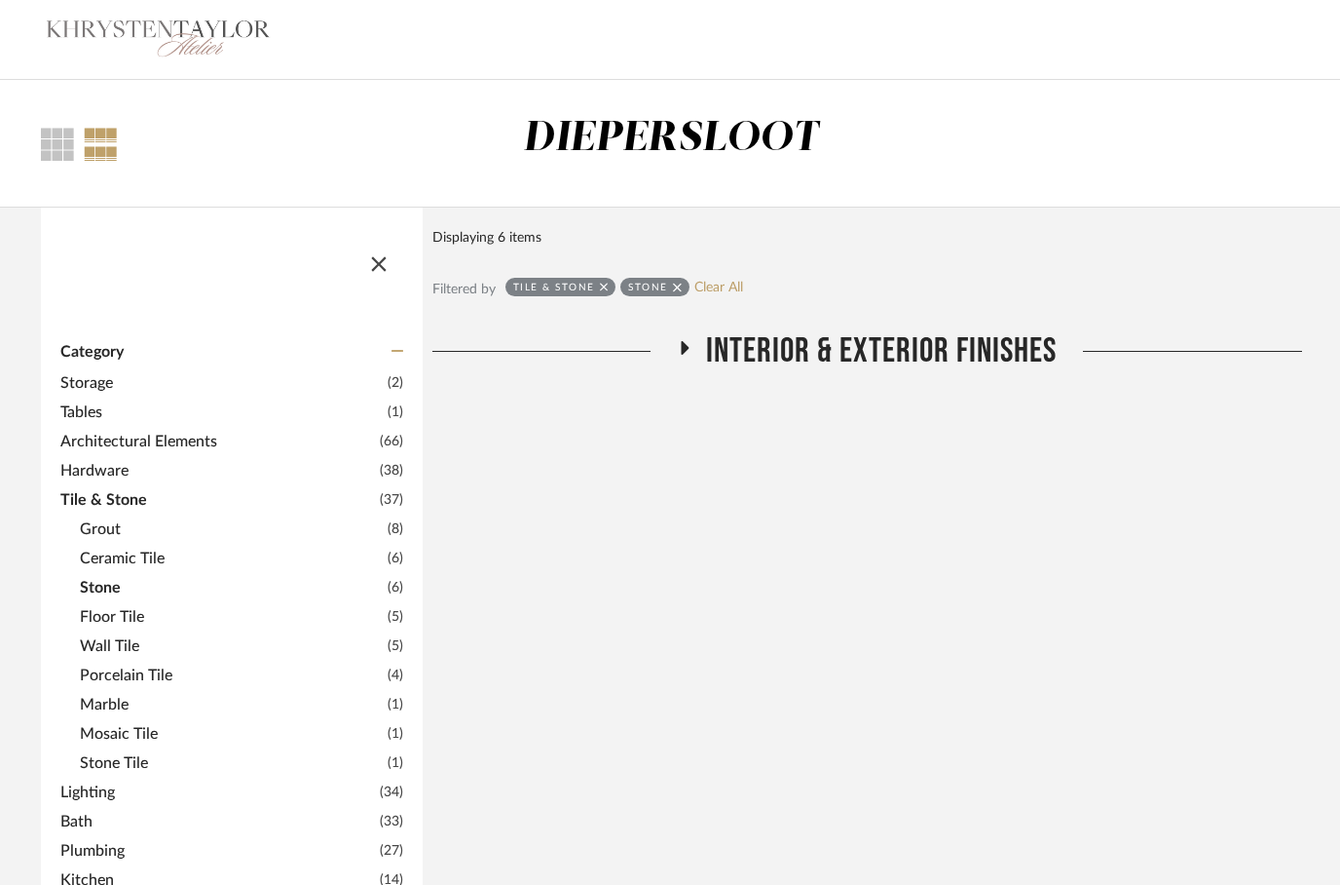
click at [689, 350] on icon at bounding box center [686, 348] width 8 height 14
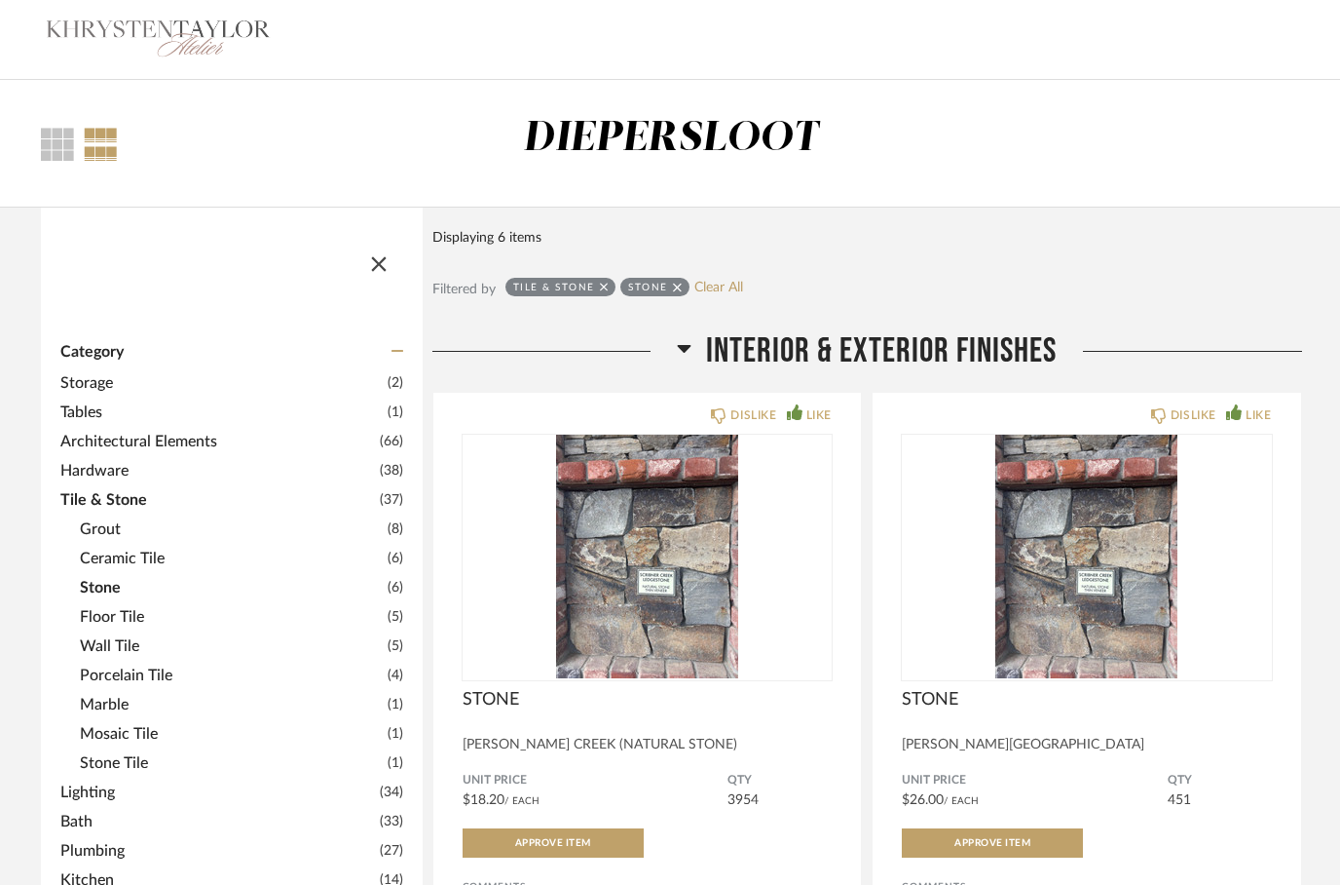
click at [686, 348] on icon at bounding box center [685, 349] width 14 height 8
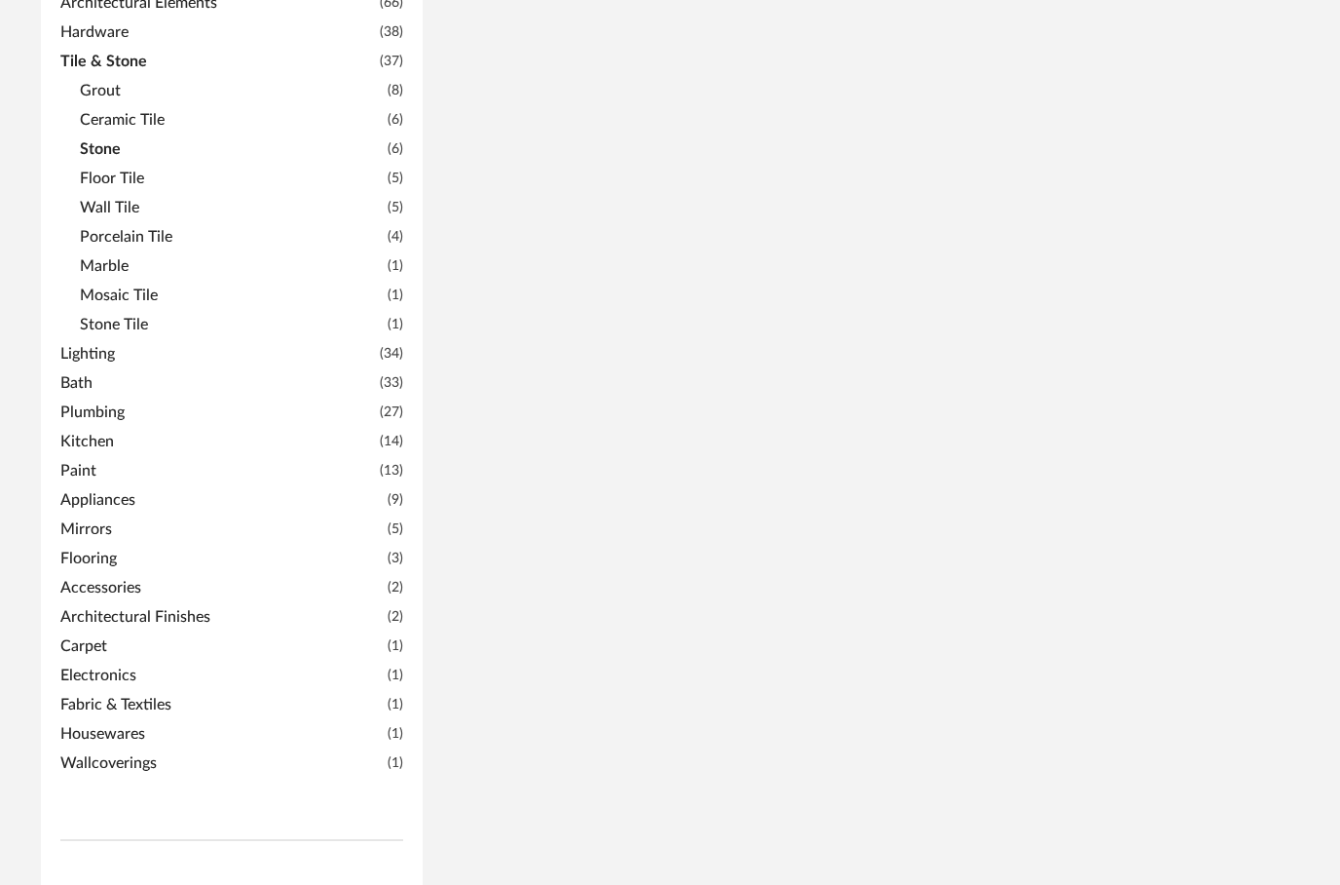
scroll to position [245, 0]
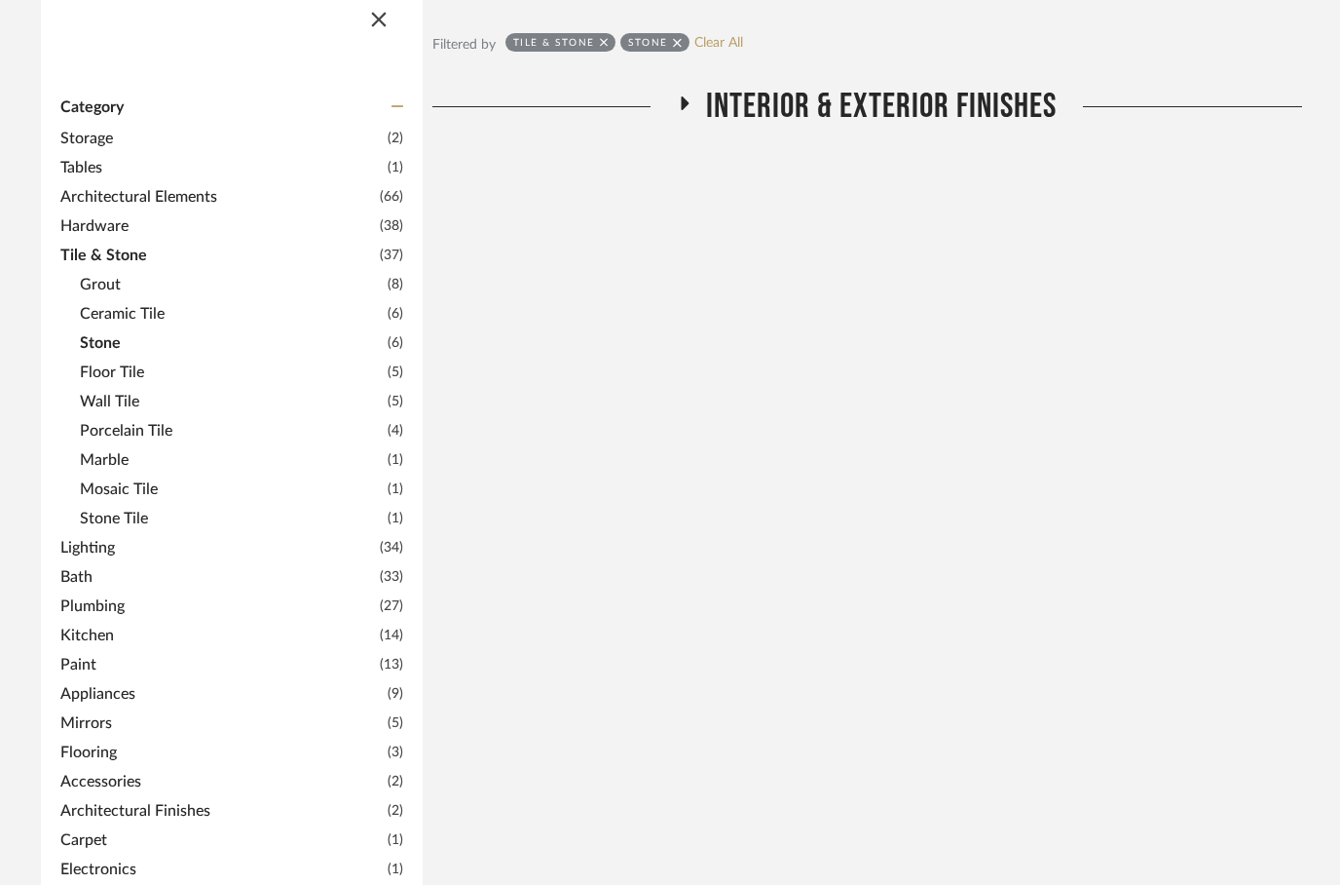
click at [131, 262] on span "Tile & Stone" at bounding box center [217, 255] width 315 height 23
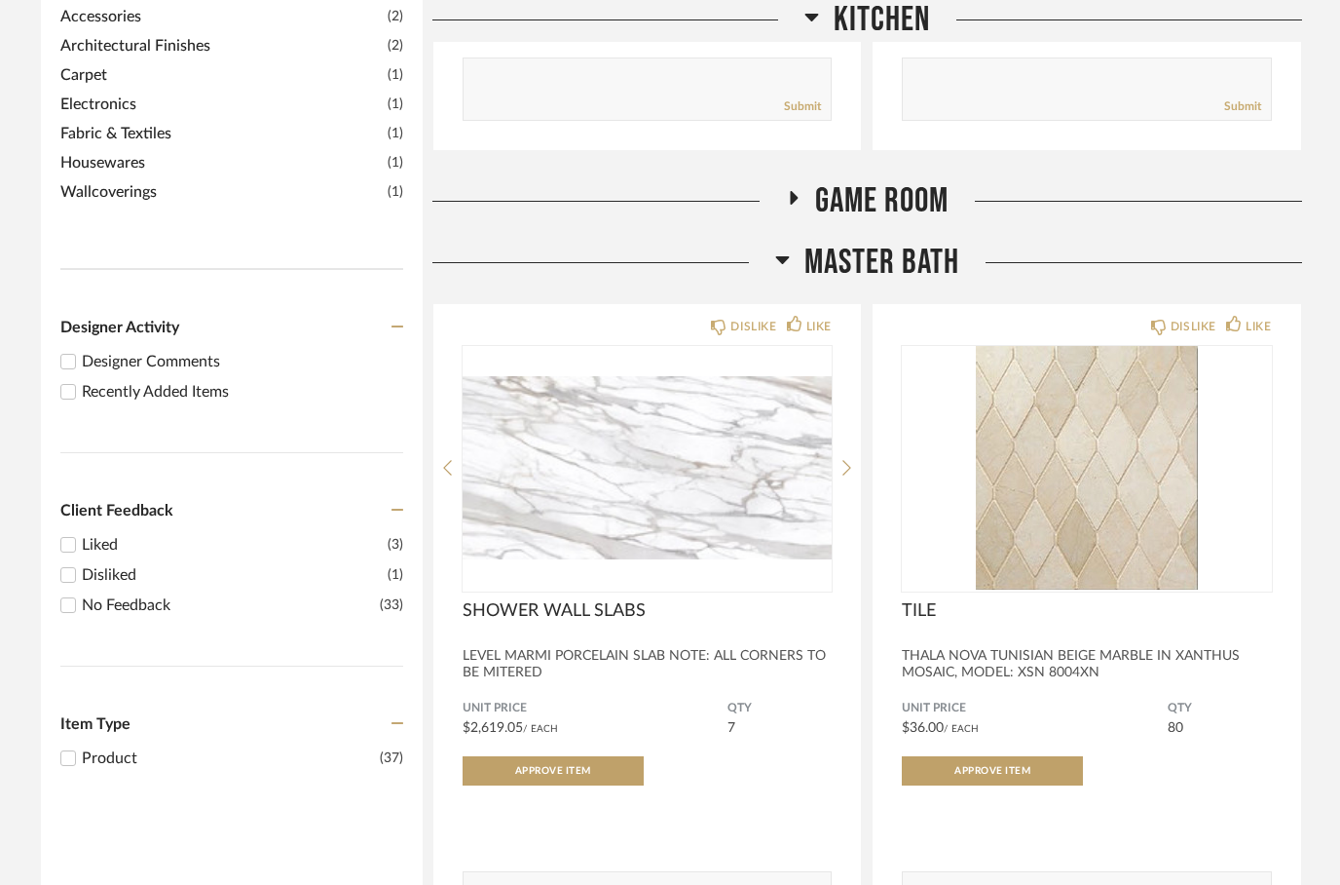
scroll to position [1009, 0]
click at [790, 190] on h2 "Game Room" at bounding box center [867, 201] width 163 height 42
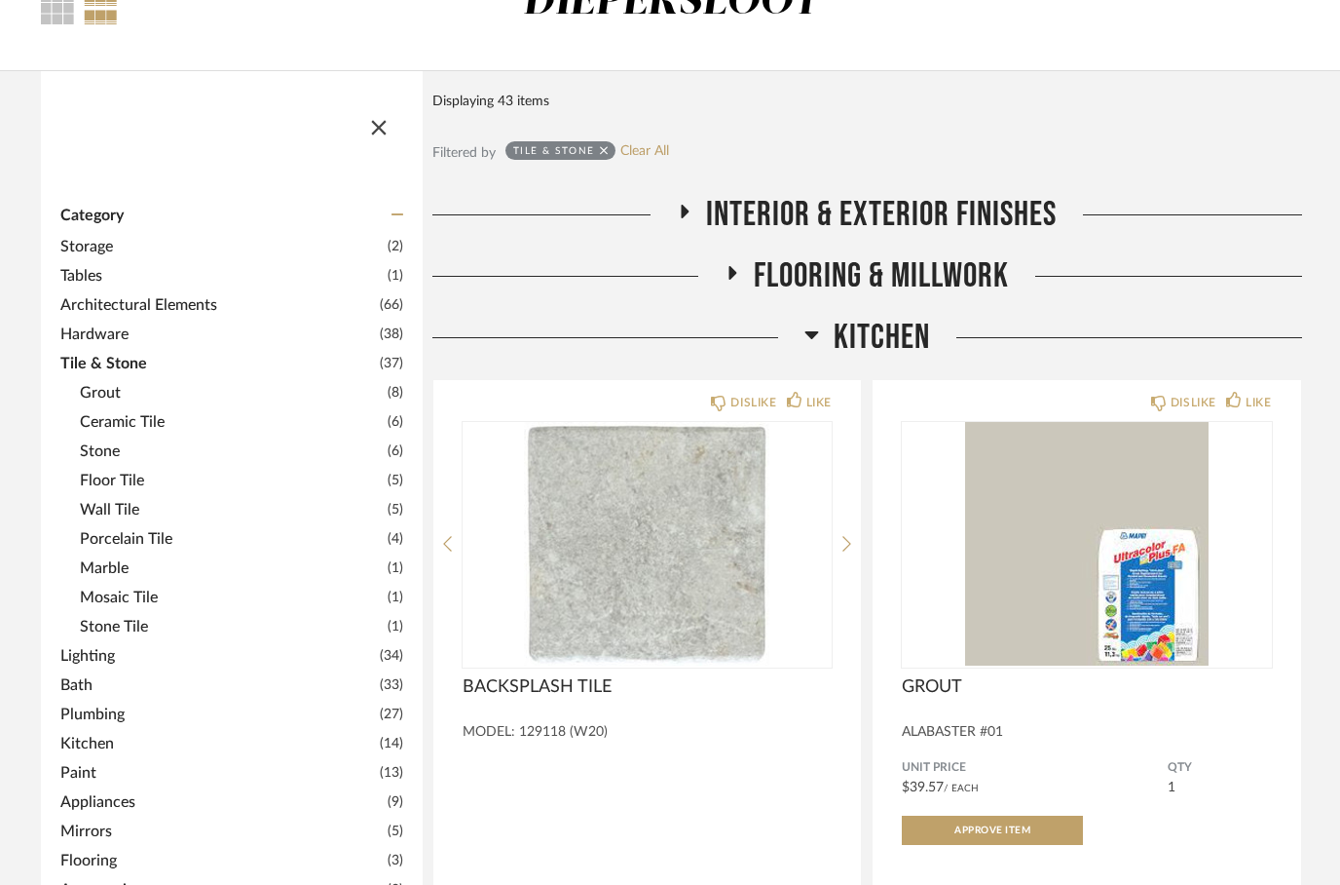
scroll to position [0, 0]
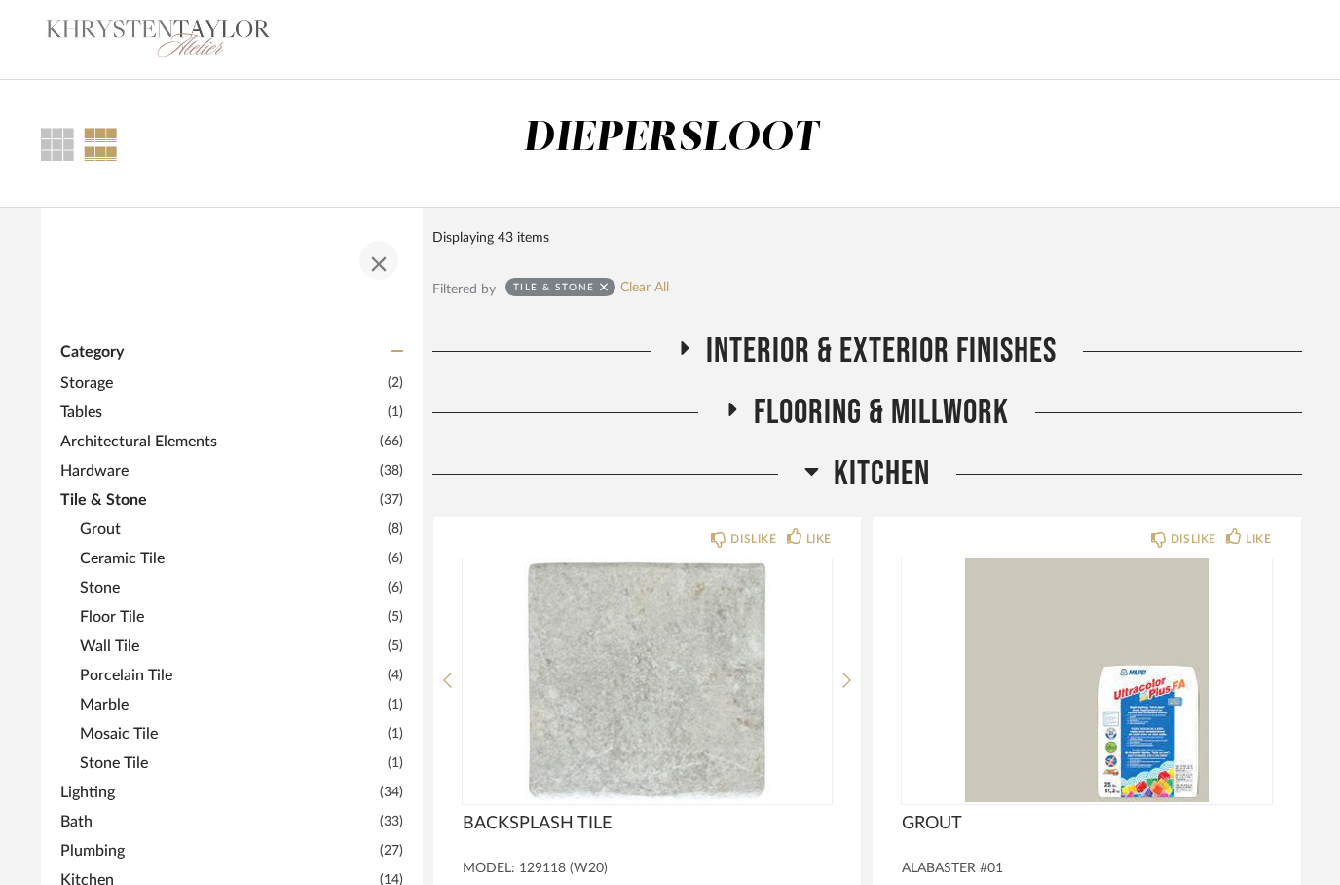
click at [378, 253] on span "button" at bounding box center [379, 260] width 47 height 47
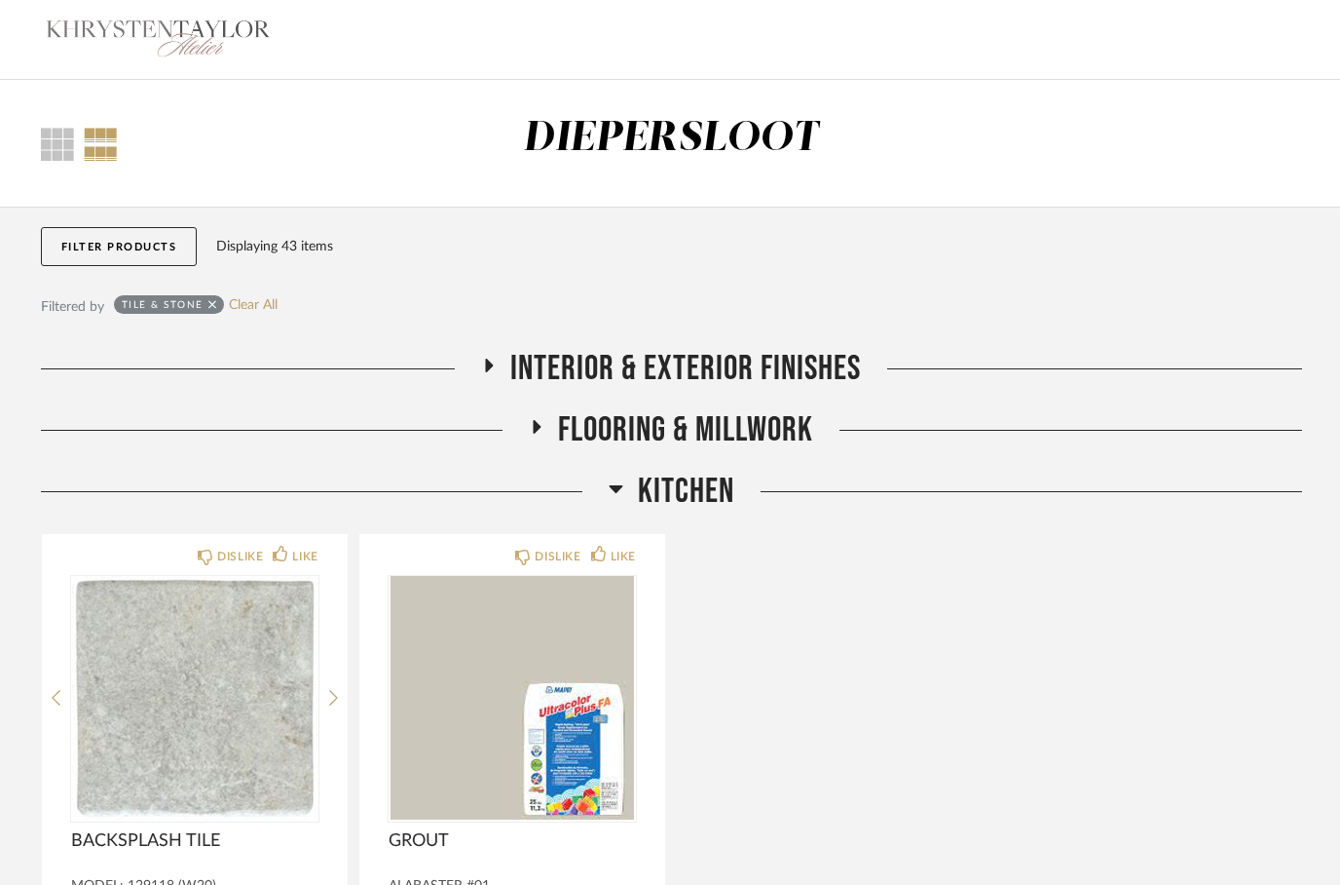
click at [499, 366] on icon at bounding box center [488, 365] width 23 height 15
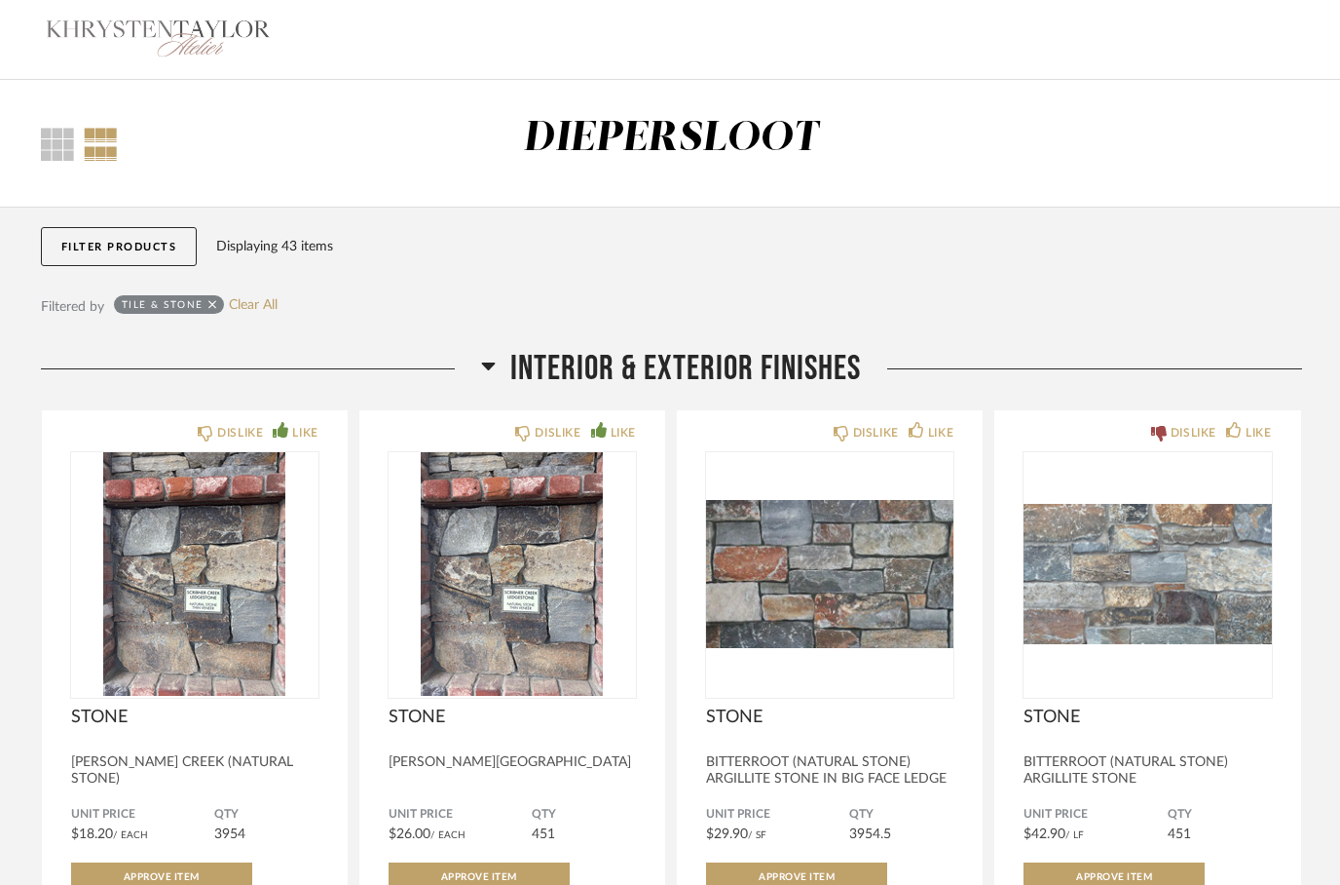
click at [508, 369] on h2 "INTERIOR & EXTERIOR FINISHES" at bounding box center [671, 369] width 380 height 42
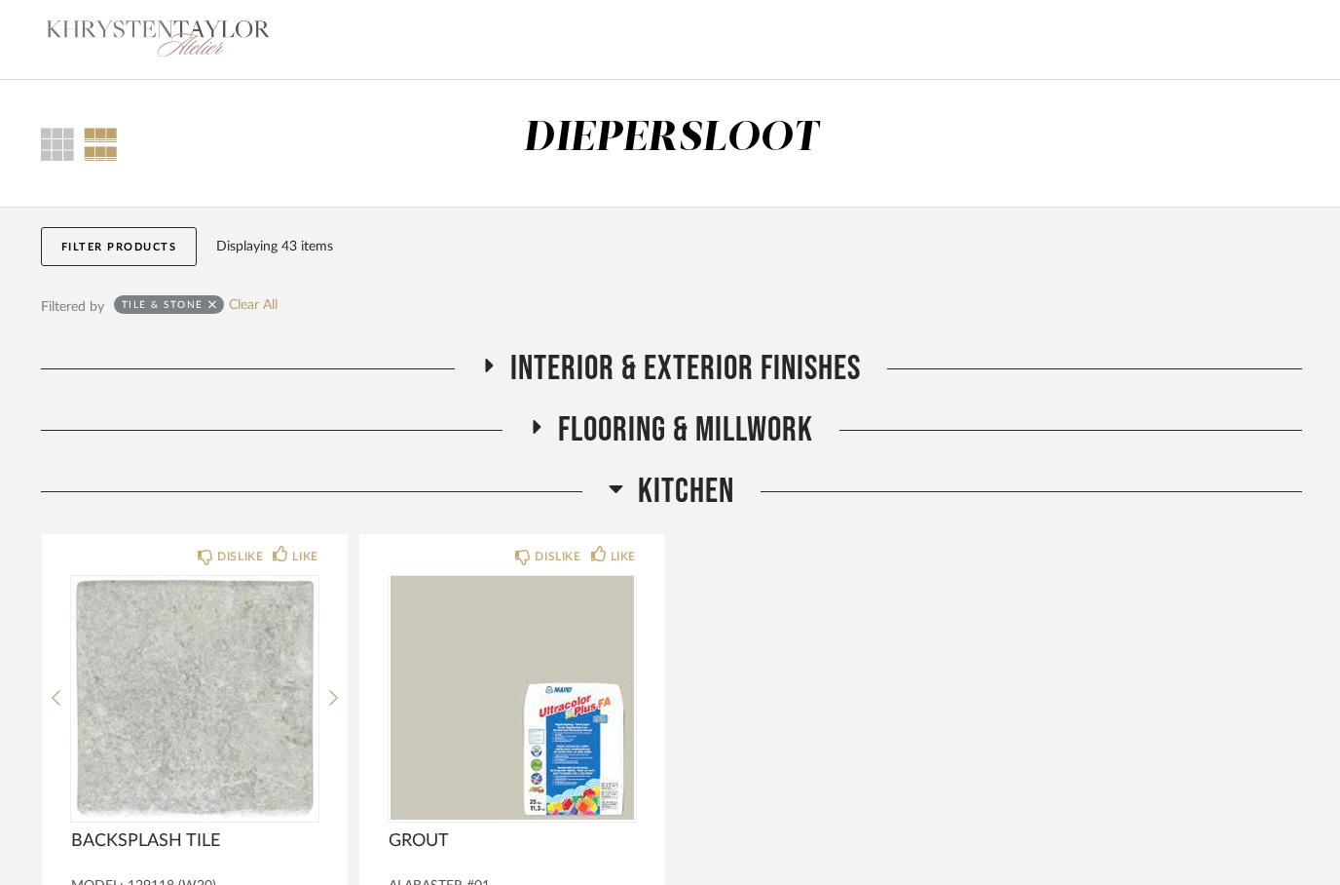
click at [620, 493] on icon at bounding box center [616, 487] width 15 height 23
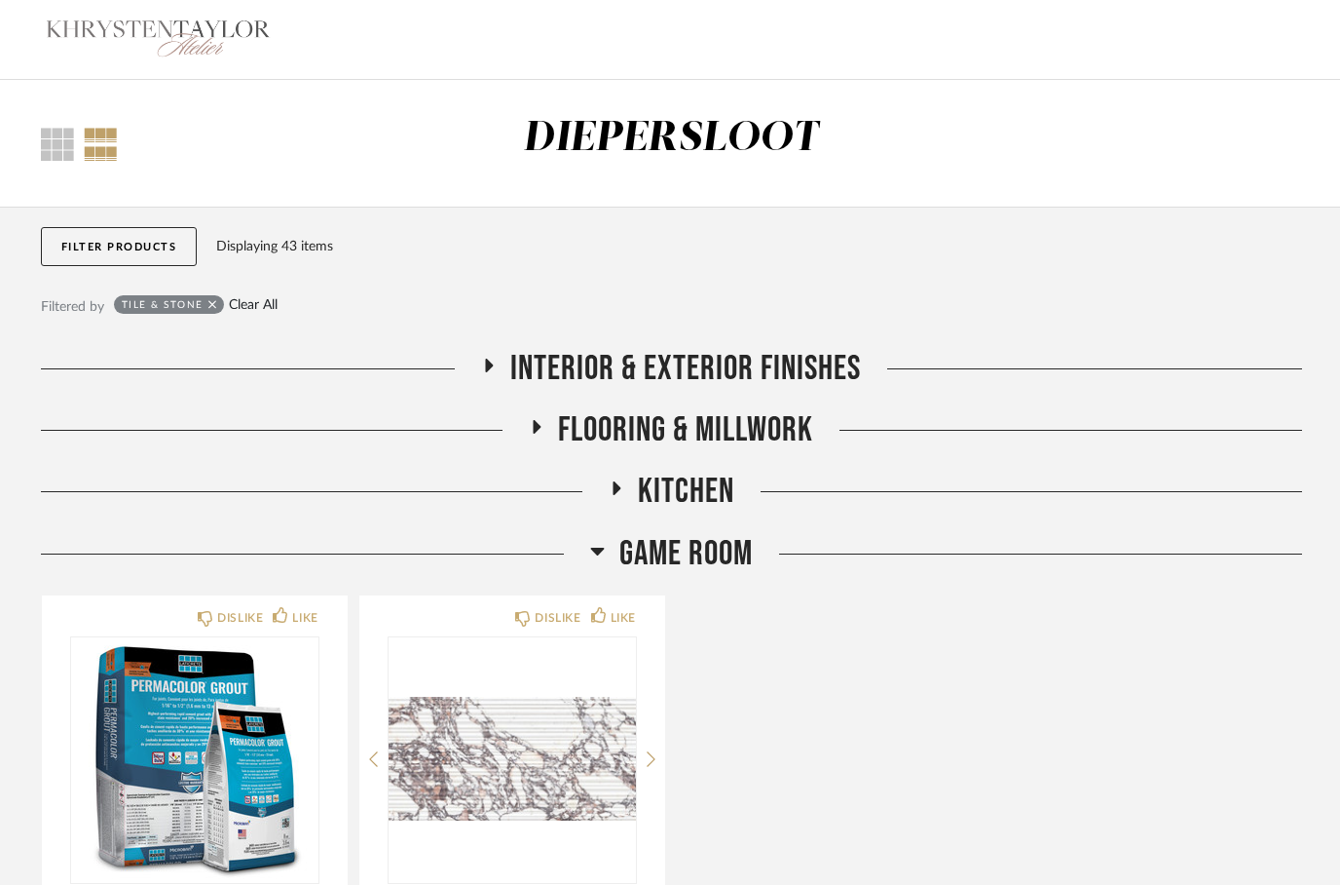
click at [249, 306] on link "Clear All" at bounding box center [253, 305] width 49 height 17
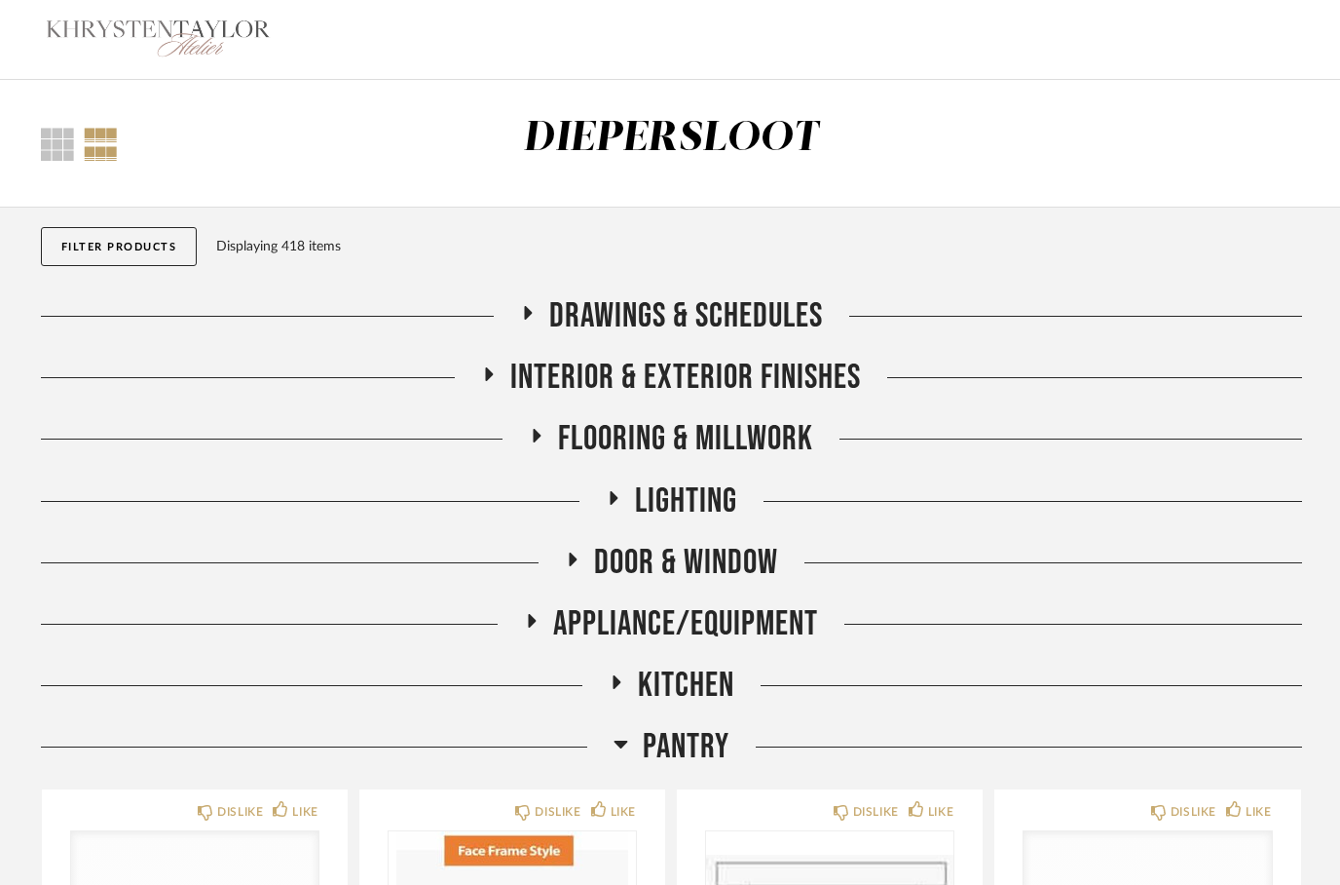
click at [615, 743] on icon at bounding box center [621, 744] width 14 height 8
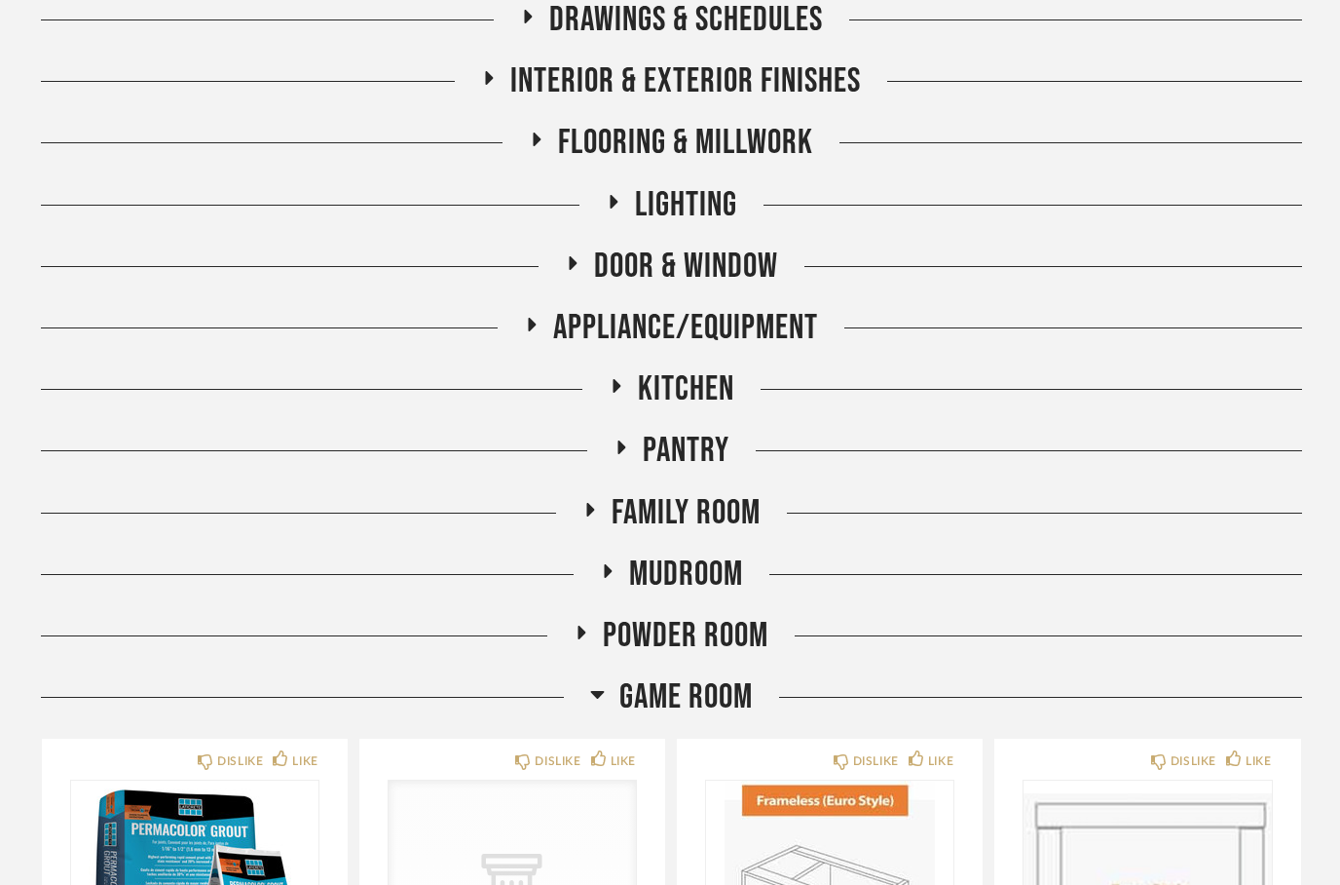
scroll to position [326, 0]
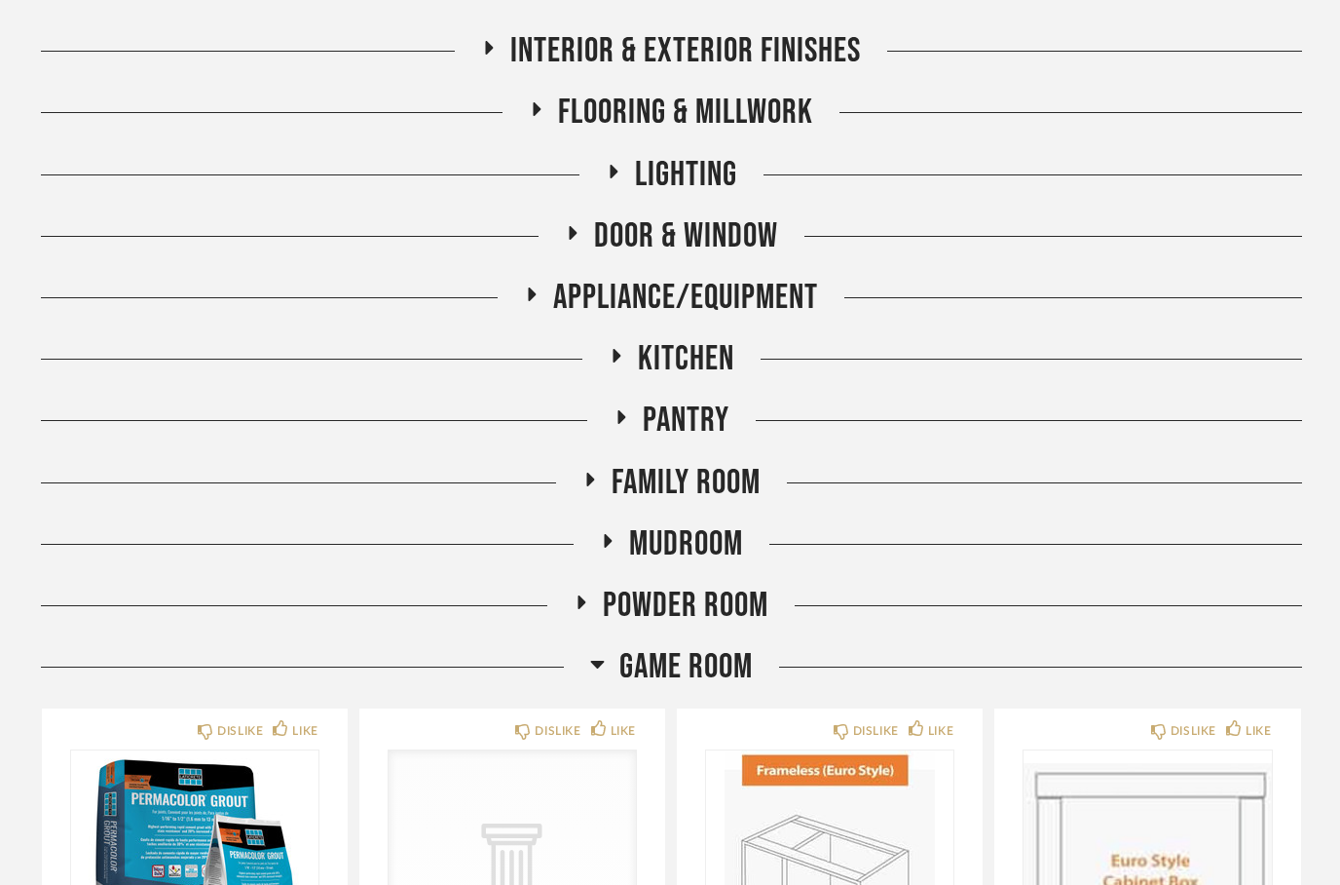
click at [610, 541] on icon at bounding box center [608, 541] width 8 height 14
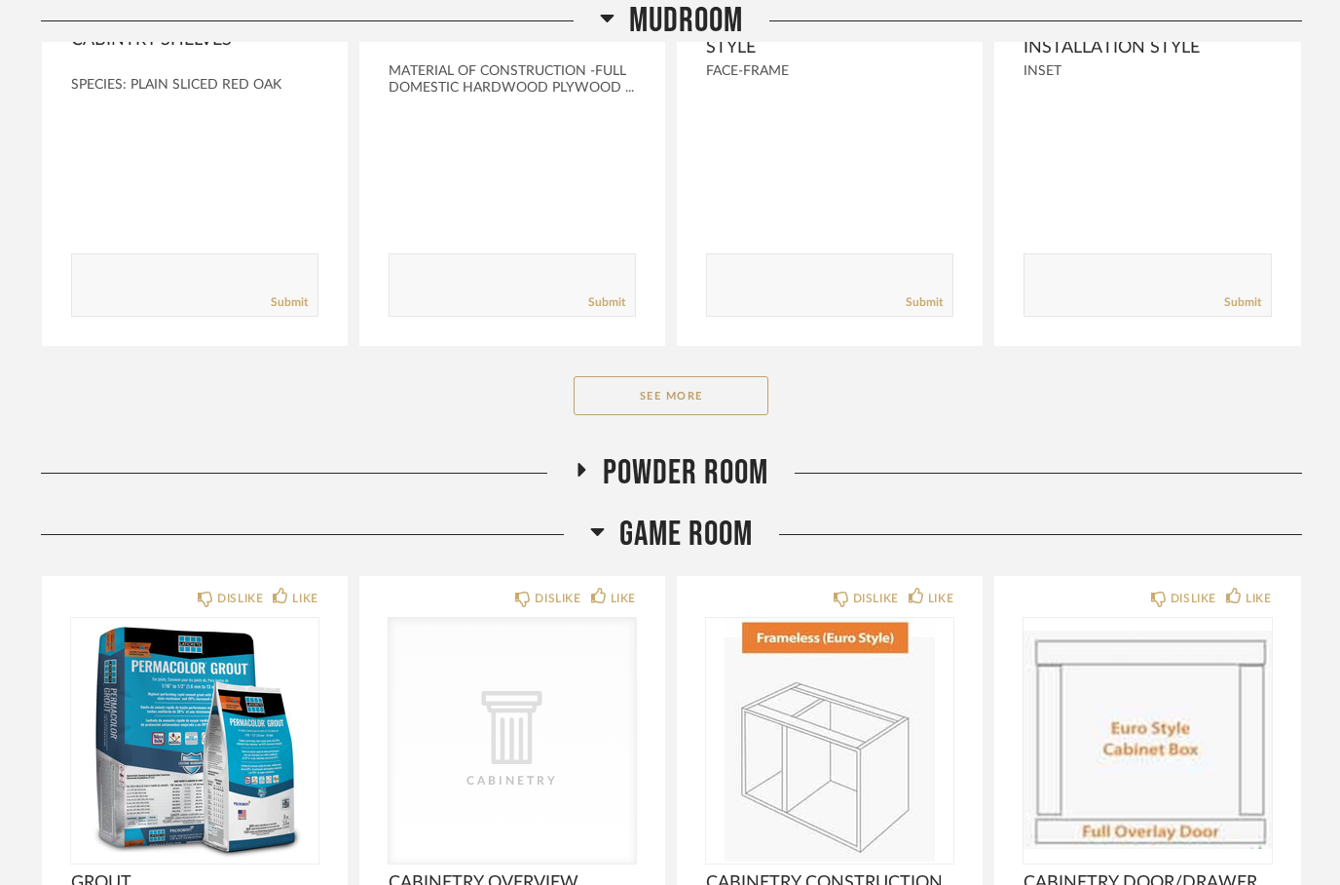
scroll to position [1224, 0]
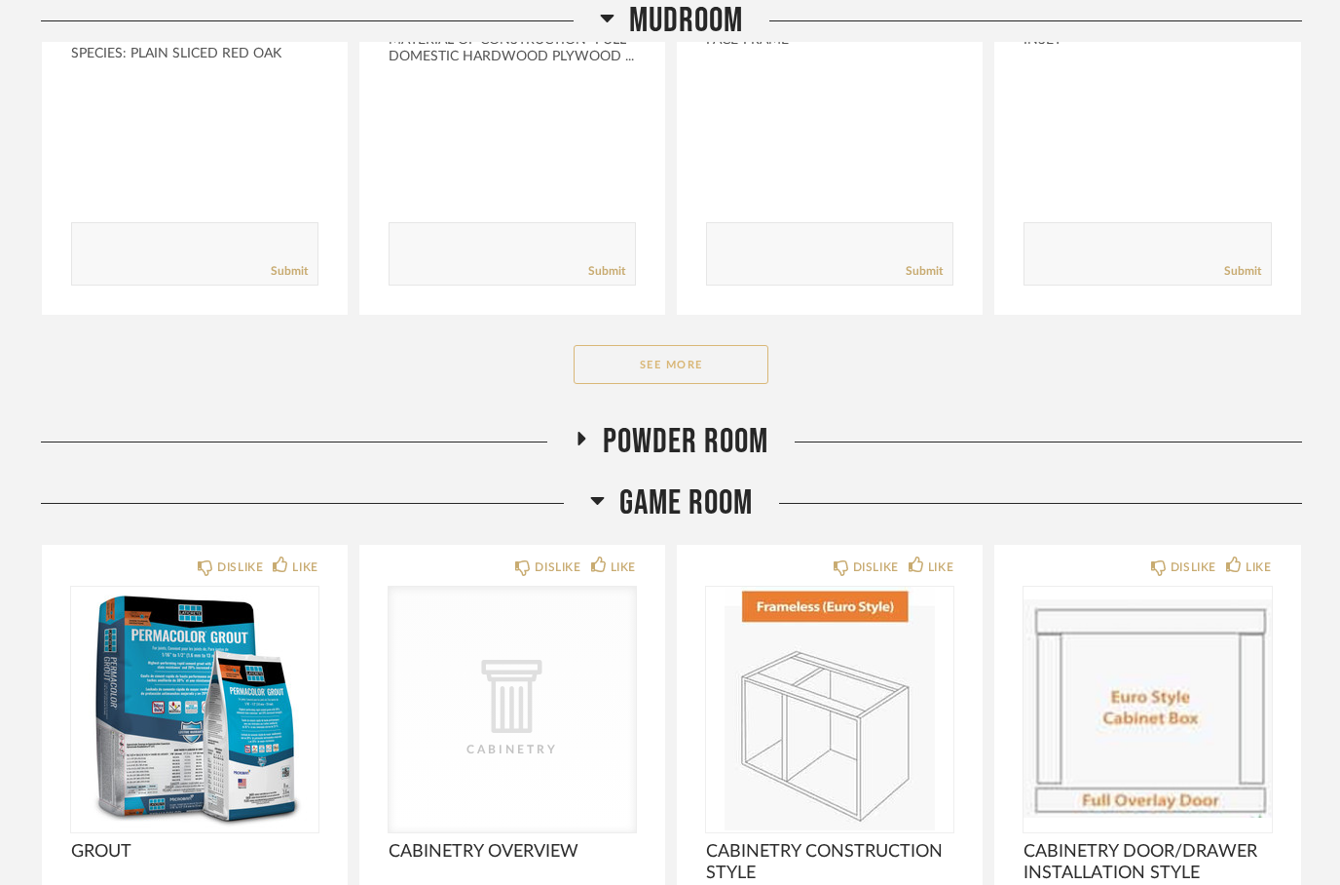
click at [643, 364] on button "See More" at bounding box center [671, 364] width 195 height 39
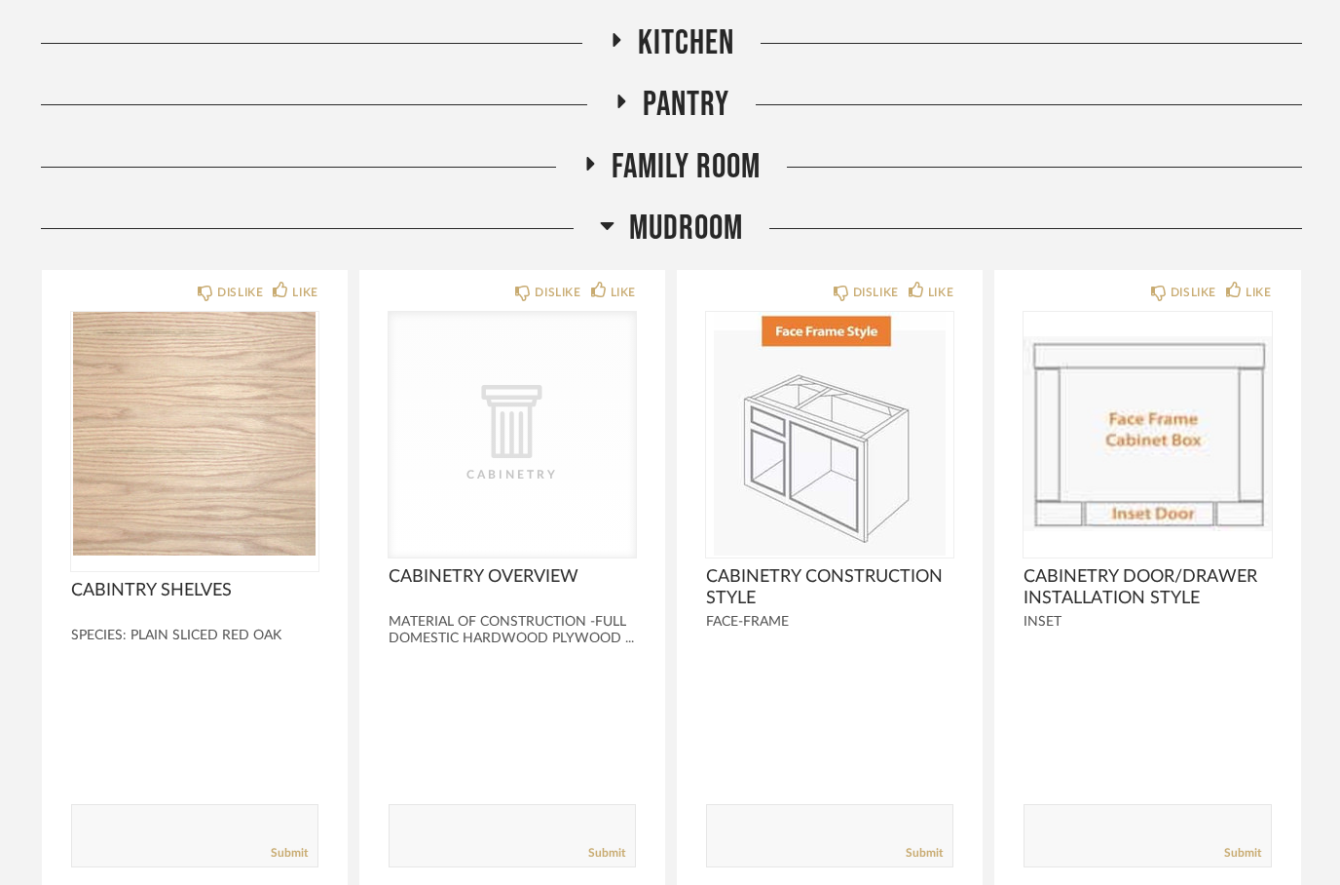
scroll to position [641, 0]
click at [617, 233] on h2 "Mudroom" at bounding box center [671, 229] width 143 height 42
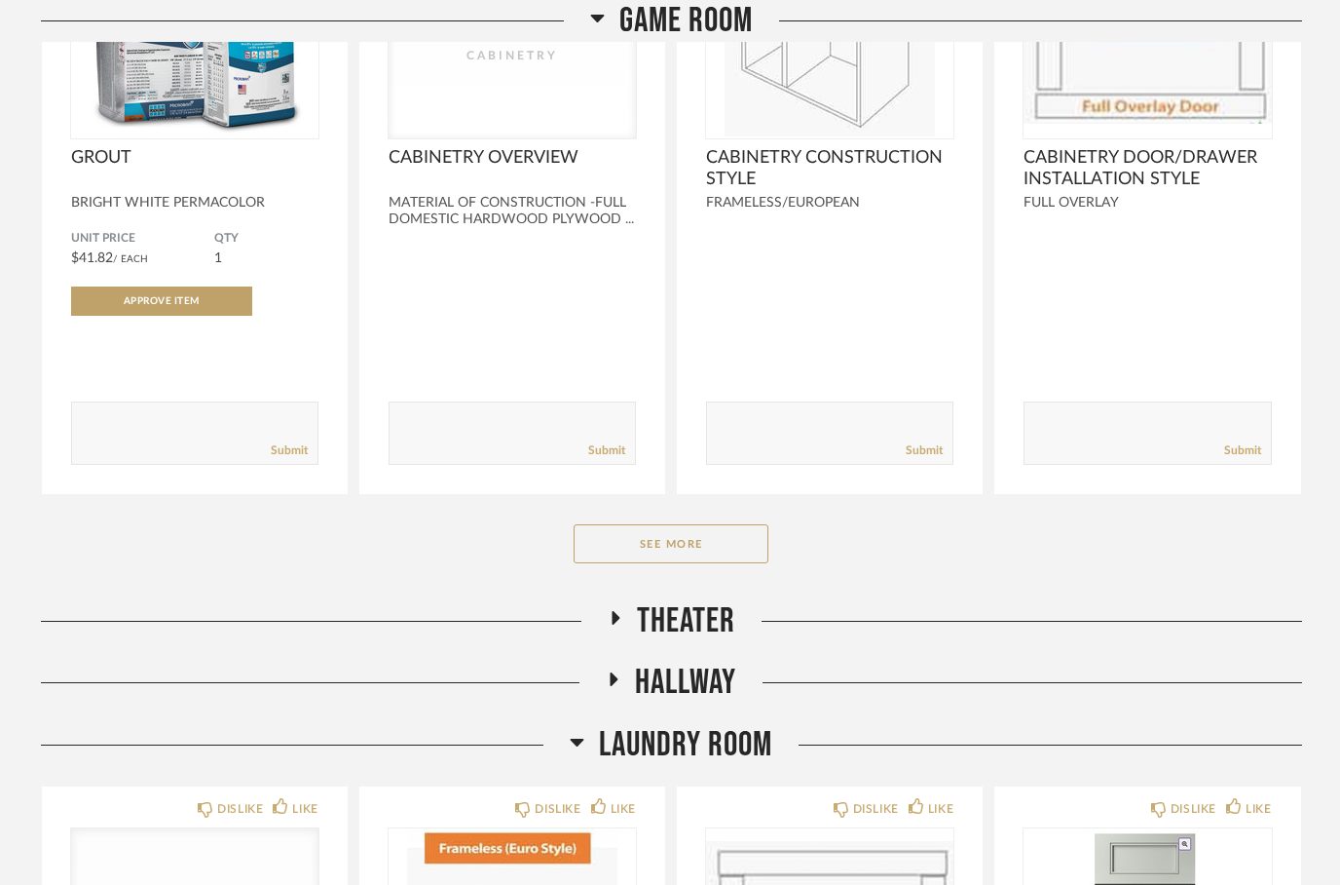
scroll to position [1187, 0]
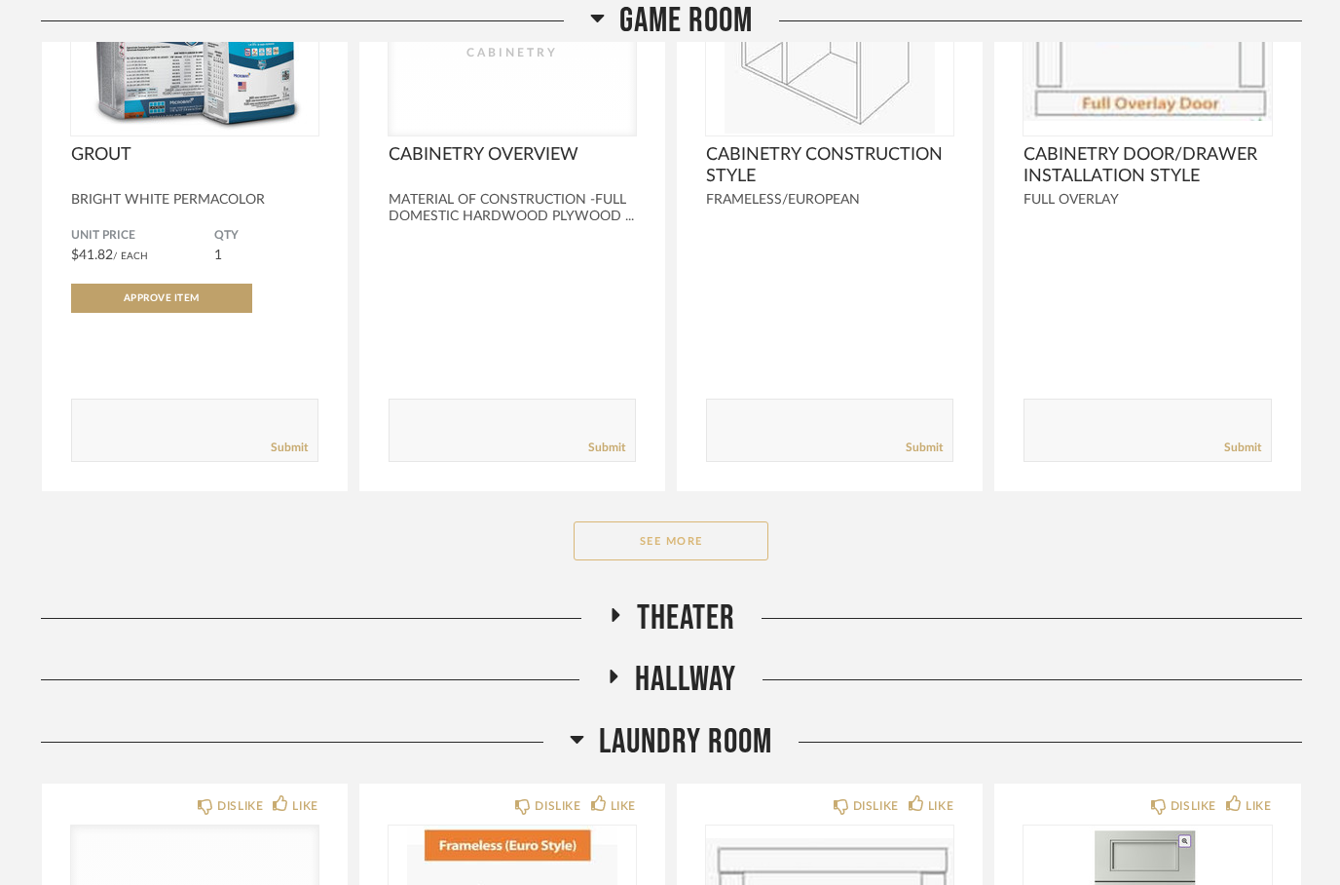
click at [651, 536] on button "See More" at bounding box center [671, 540] width 195 height 39
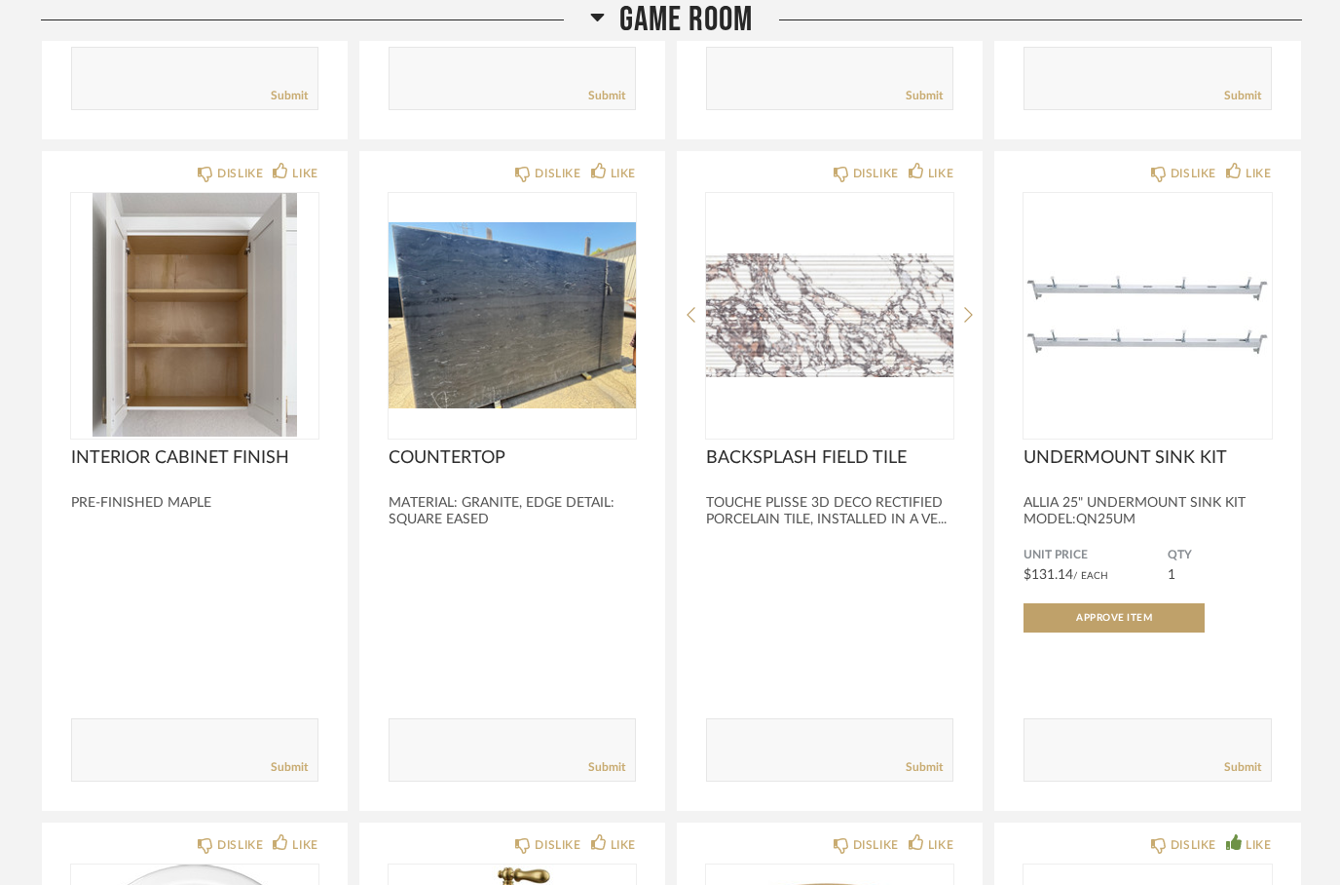
scroll to position [2847, 0]
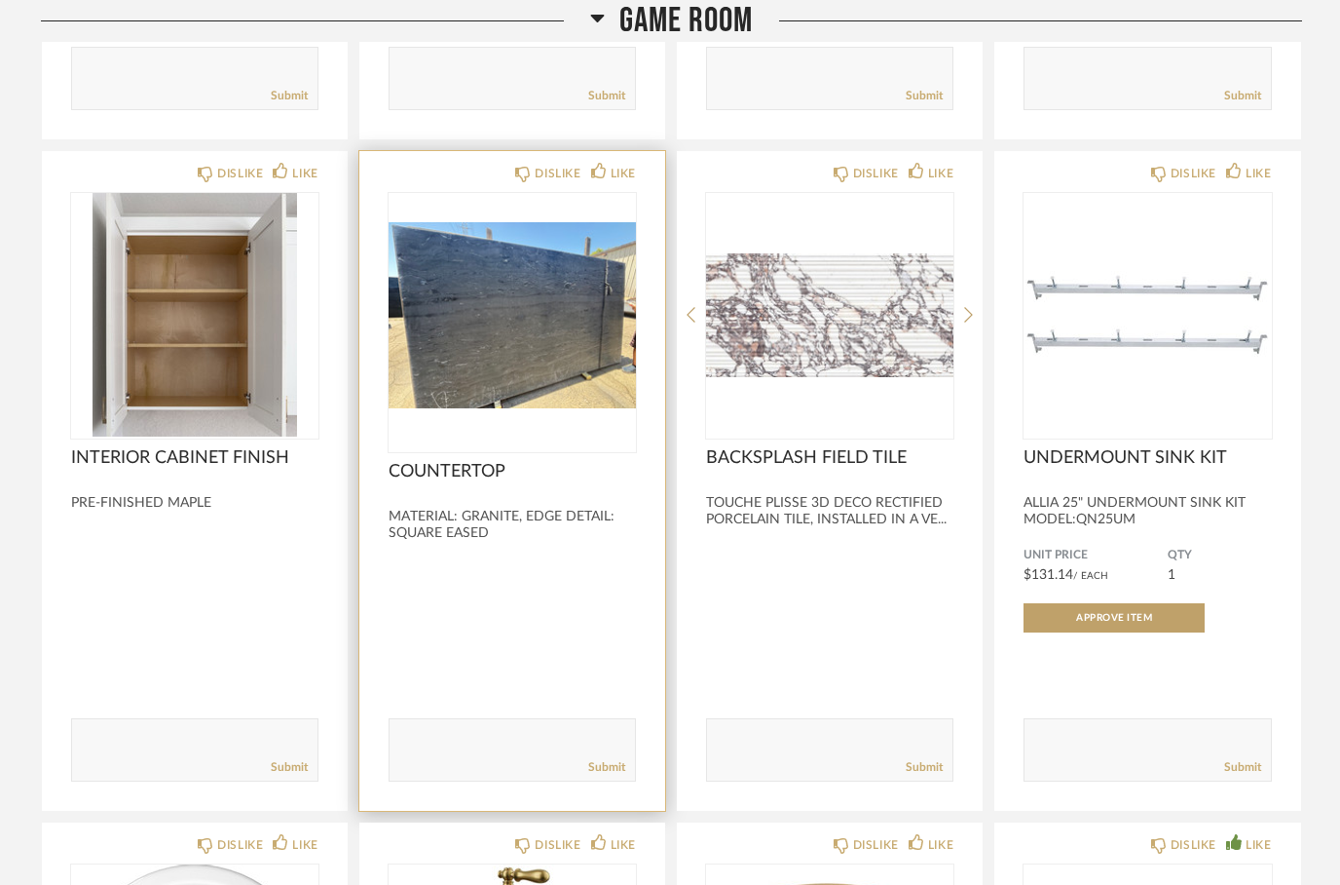
click at [0, 0] on img at bounding box center [0, 0] width 0 height 0
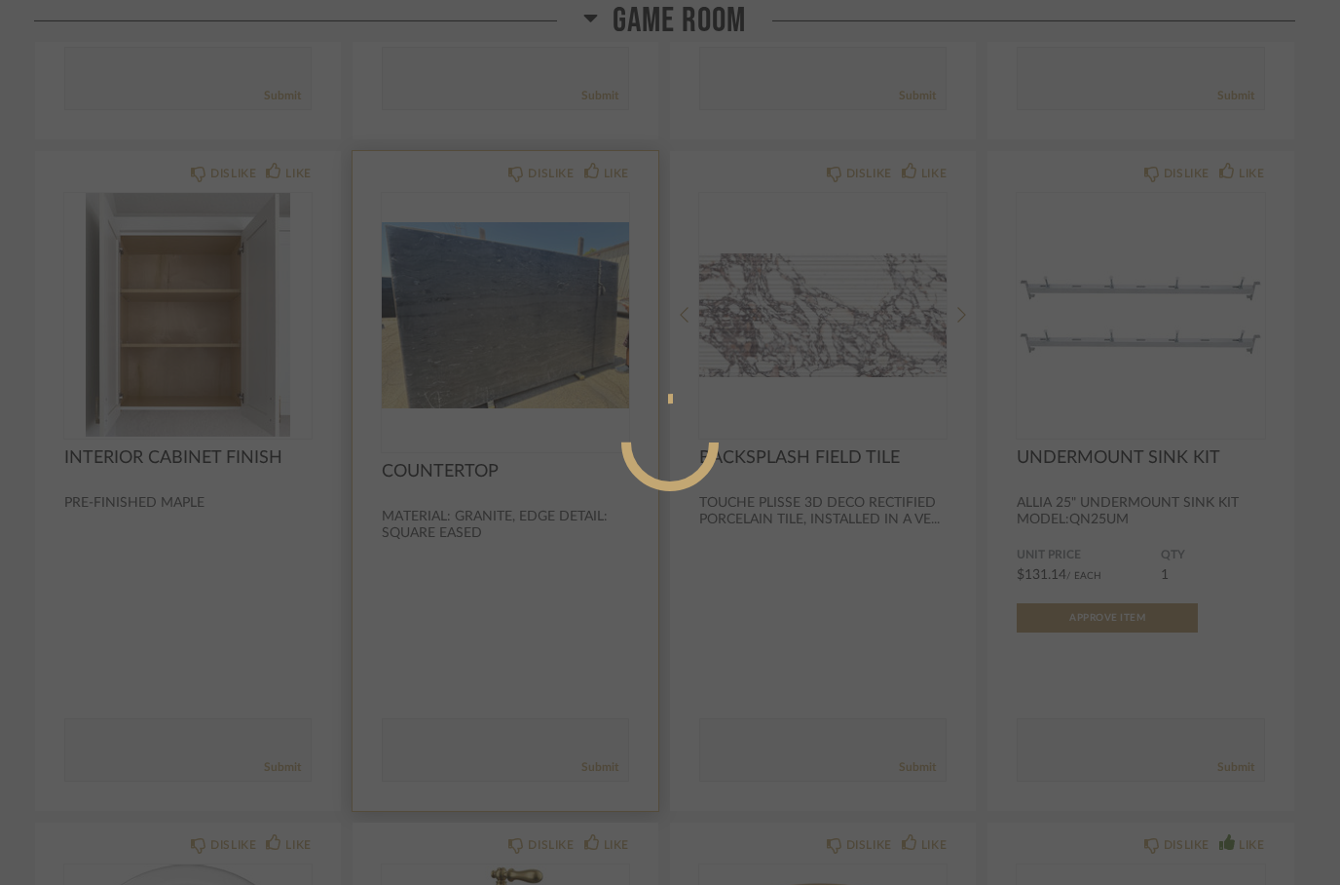
scroll to position [0, 0]
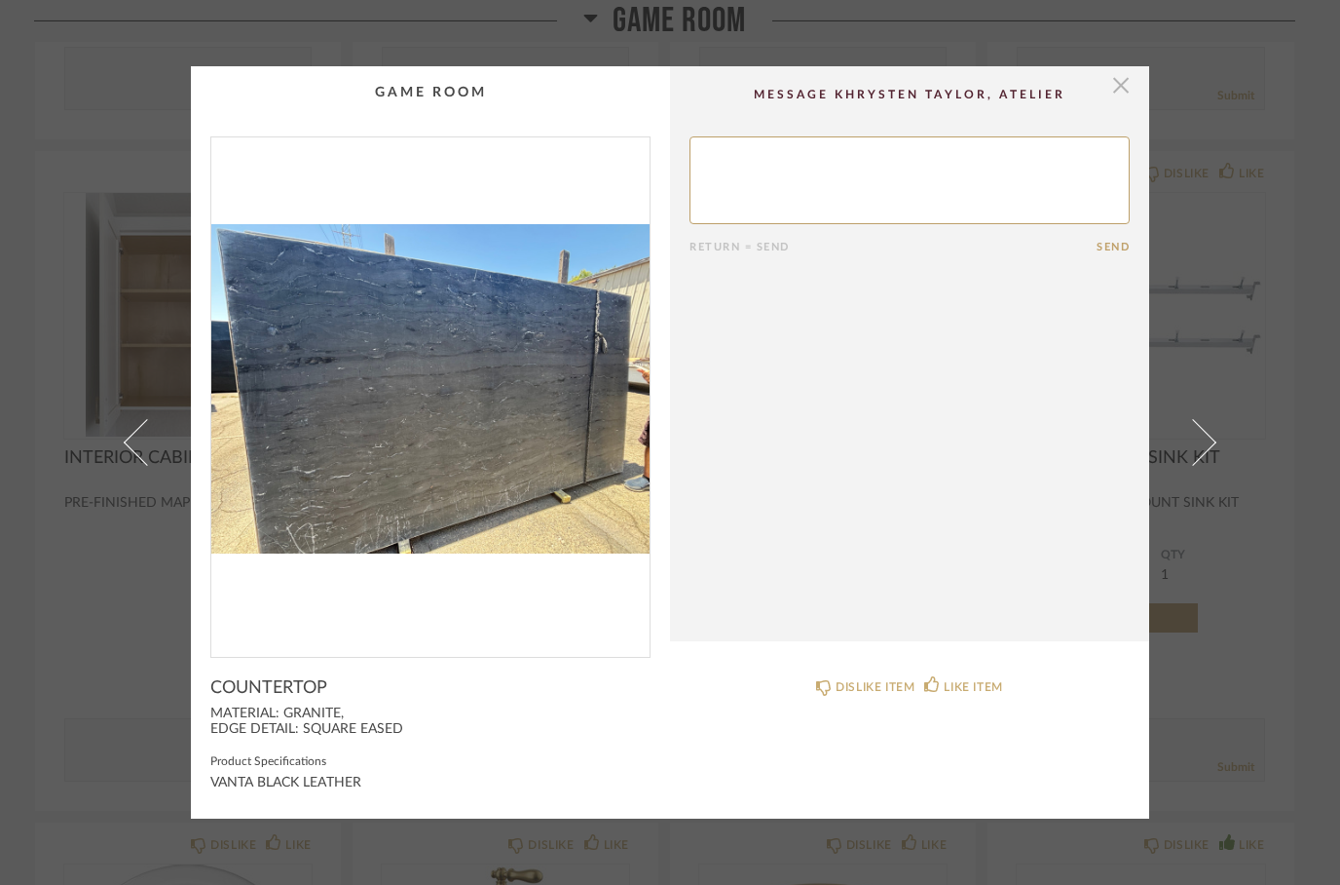
click at [1123, 84] on span "button" at bounding box center [1121, 85] width 39 height 39
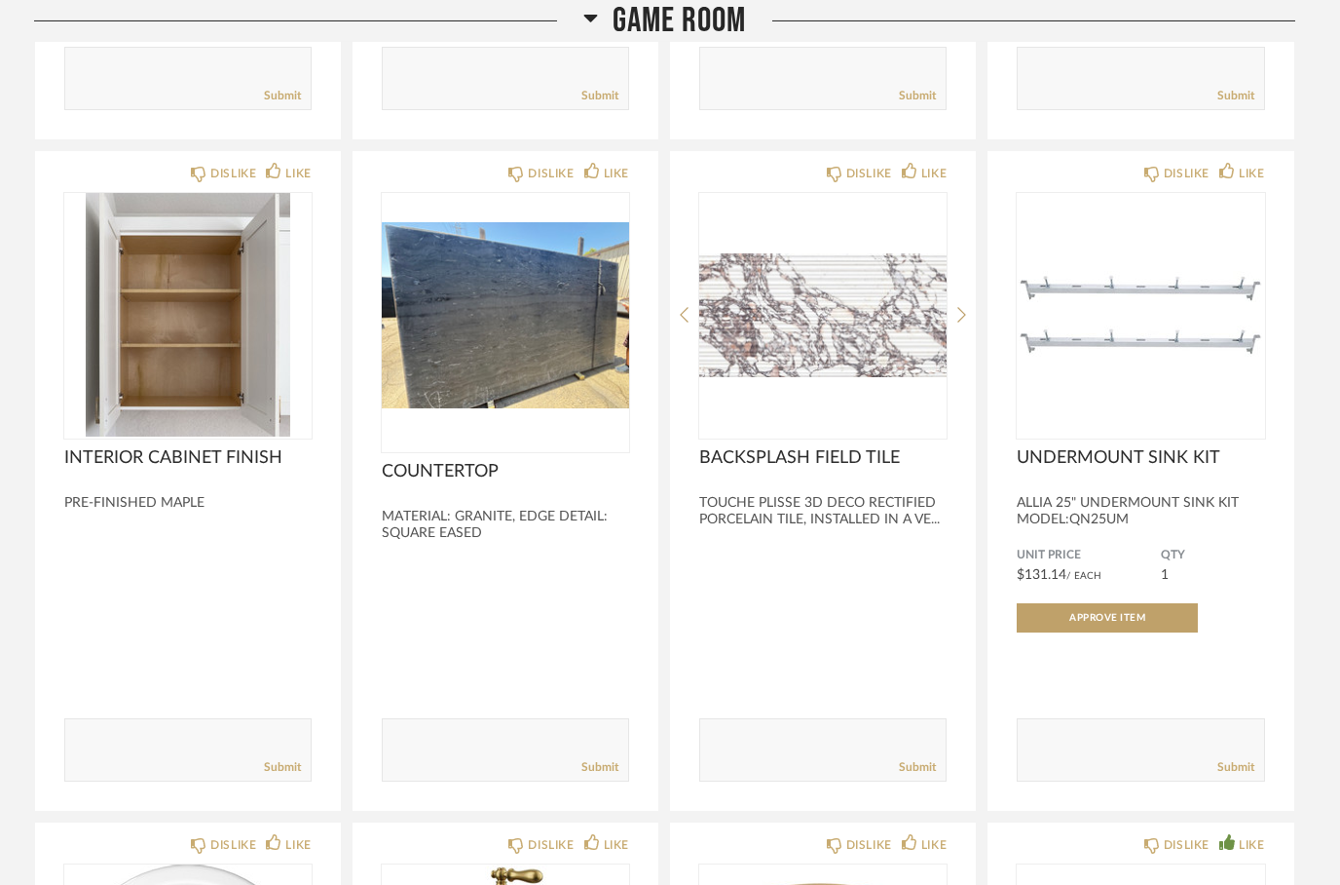
scroll to position [2847, 0]
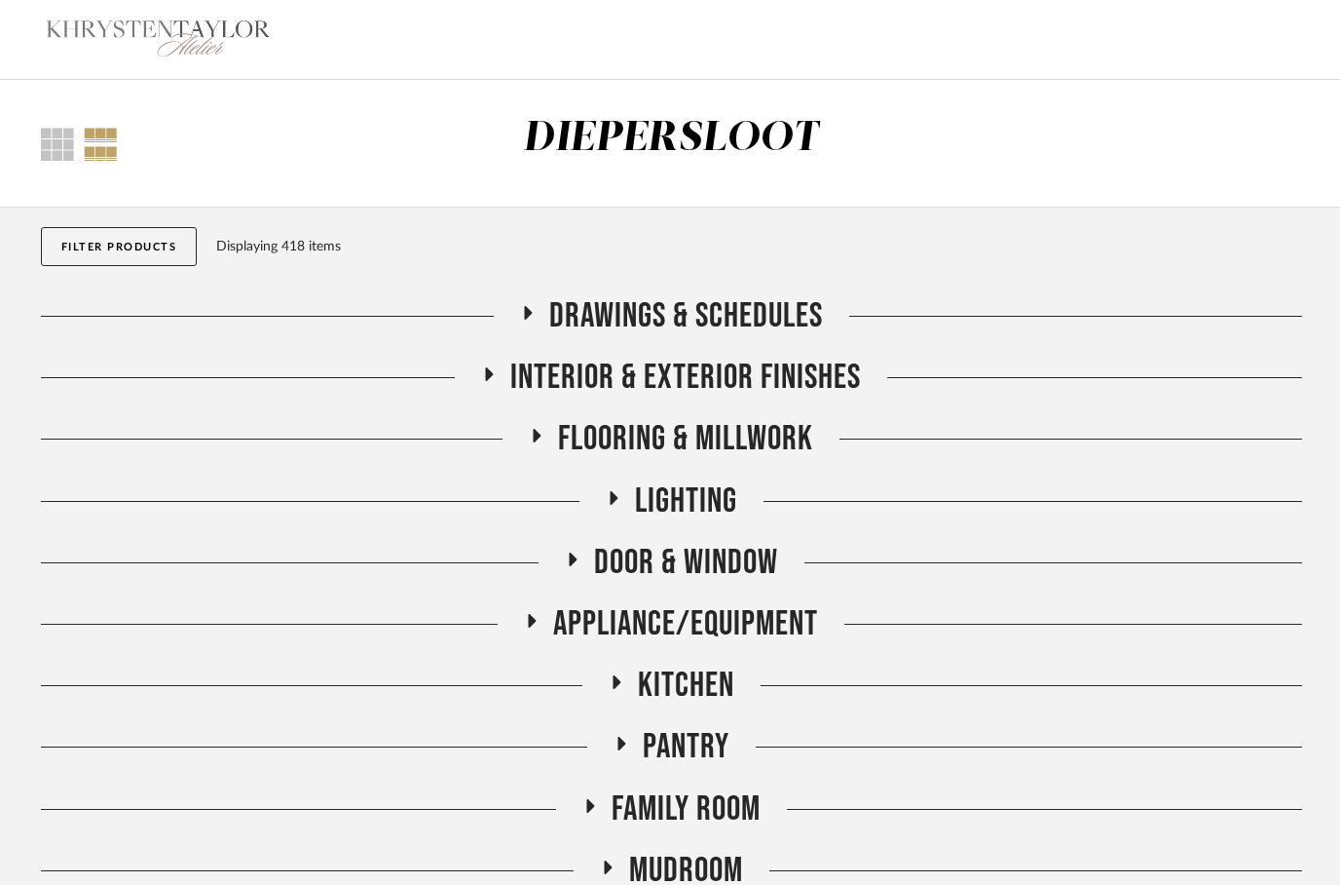
click at [486, 372] on icon at bounding box center [490, 374] width 8 height 14
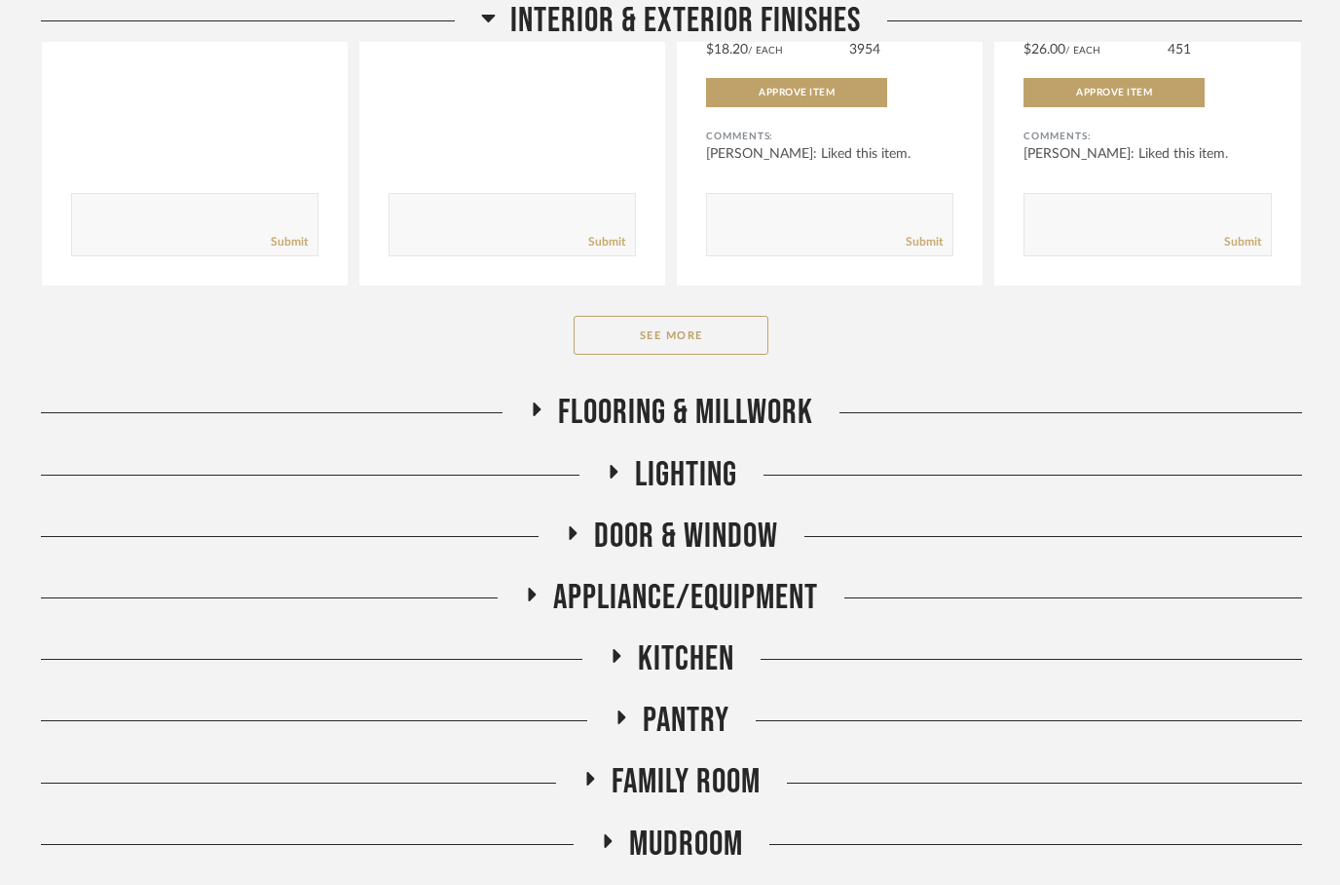
scroll to position [1028, 0]
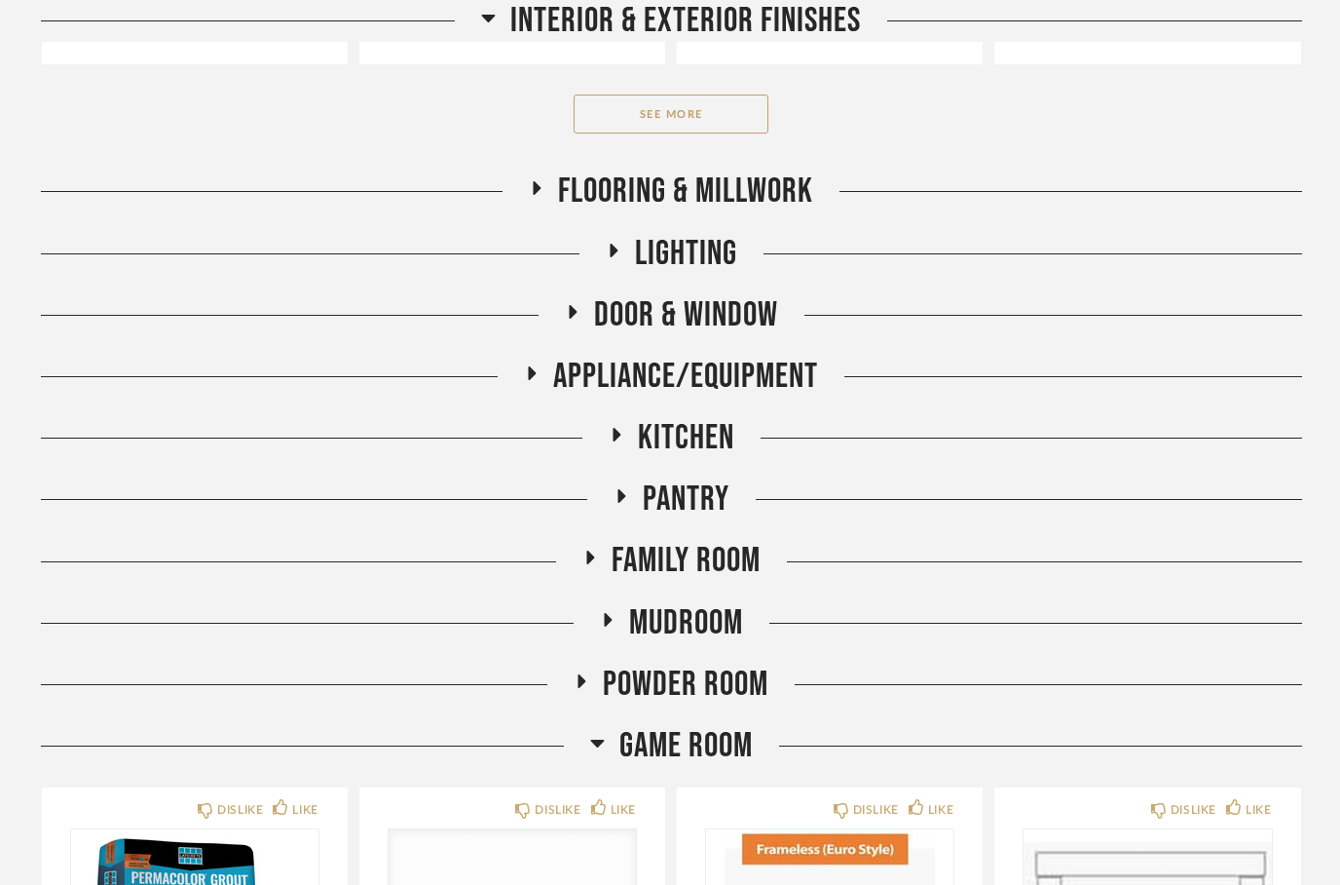
click at [526, 181] on icon at bounding box center [536, 188] width 23 height 15
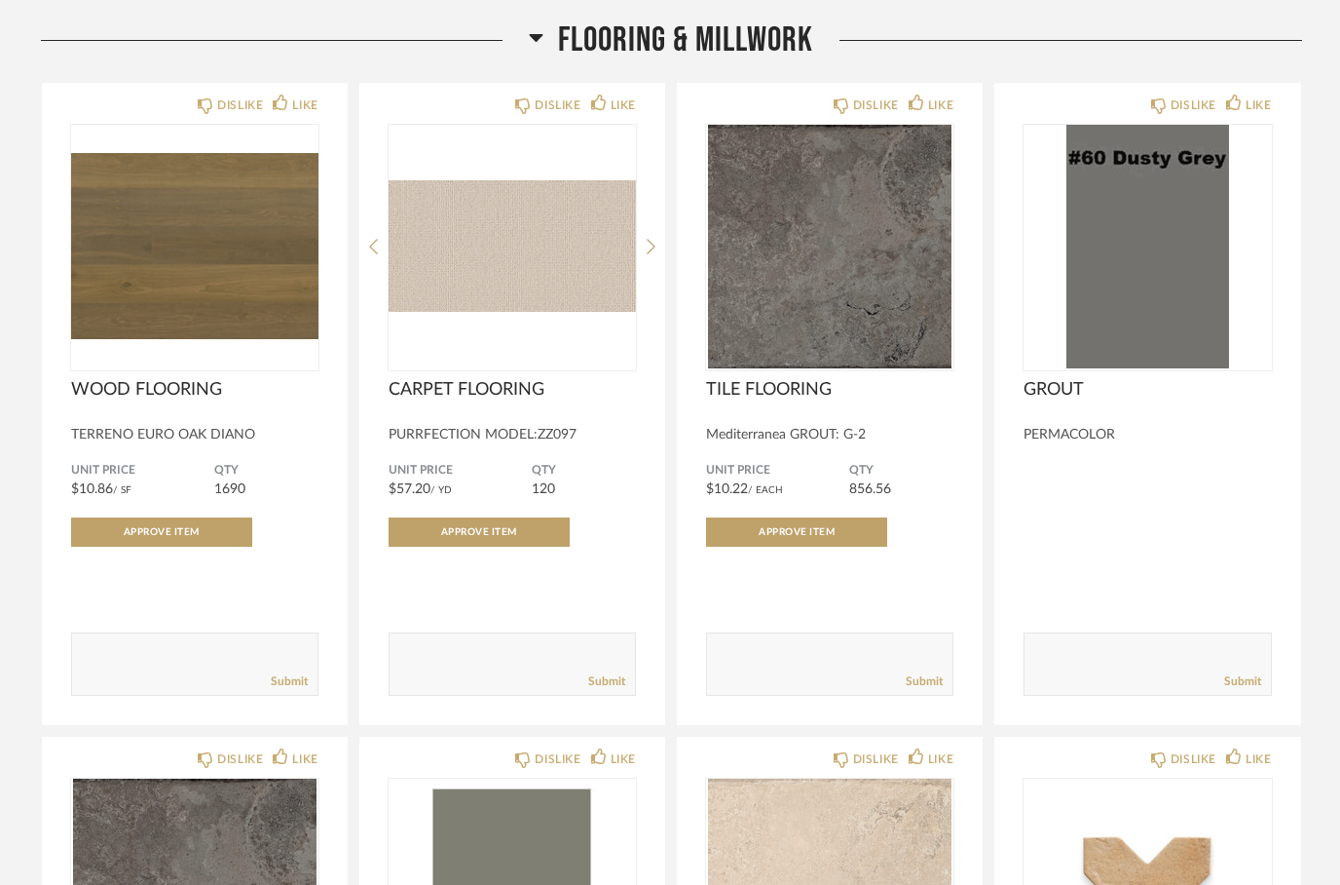
scroll to position [1178, 0]
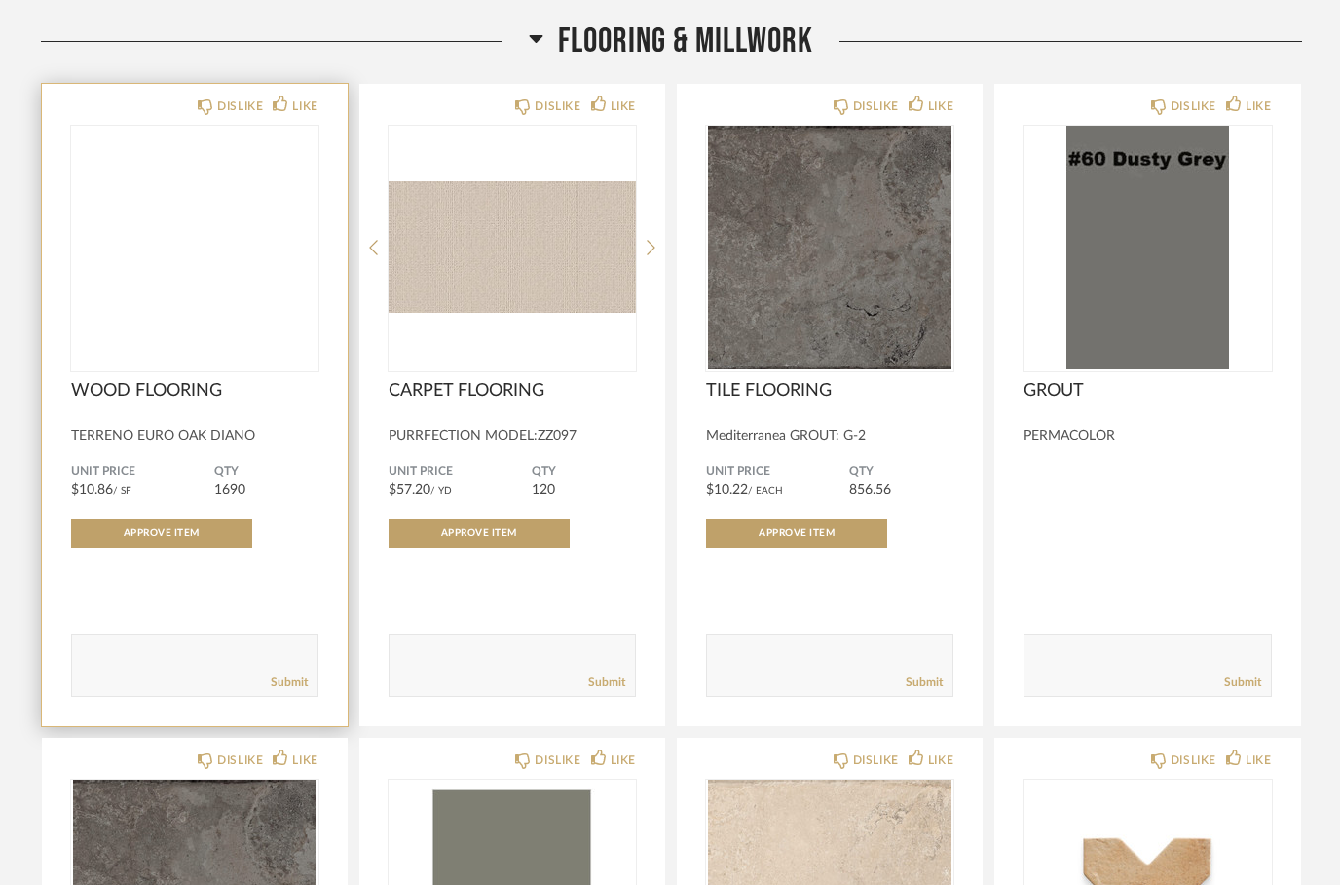
click at [0, 0] on img at bounding box center [0, 0] width 0 height 0
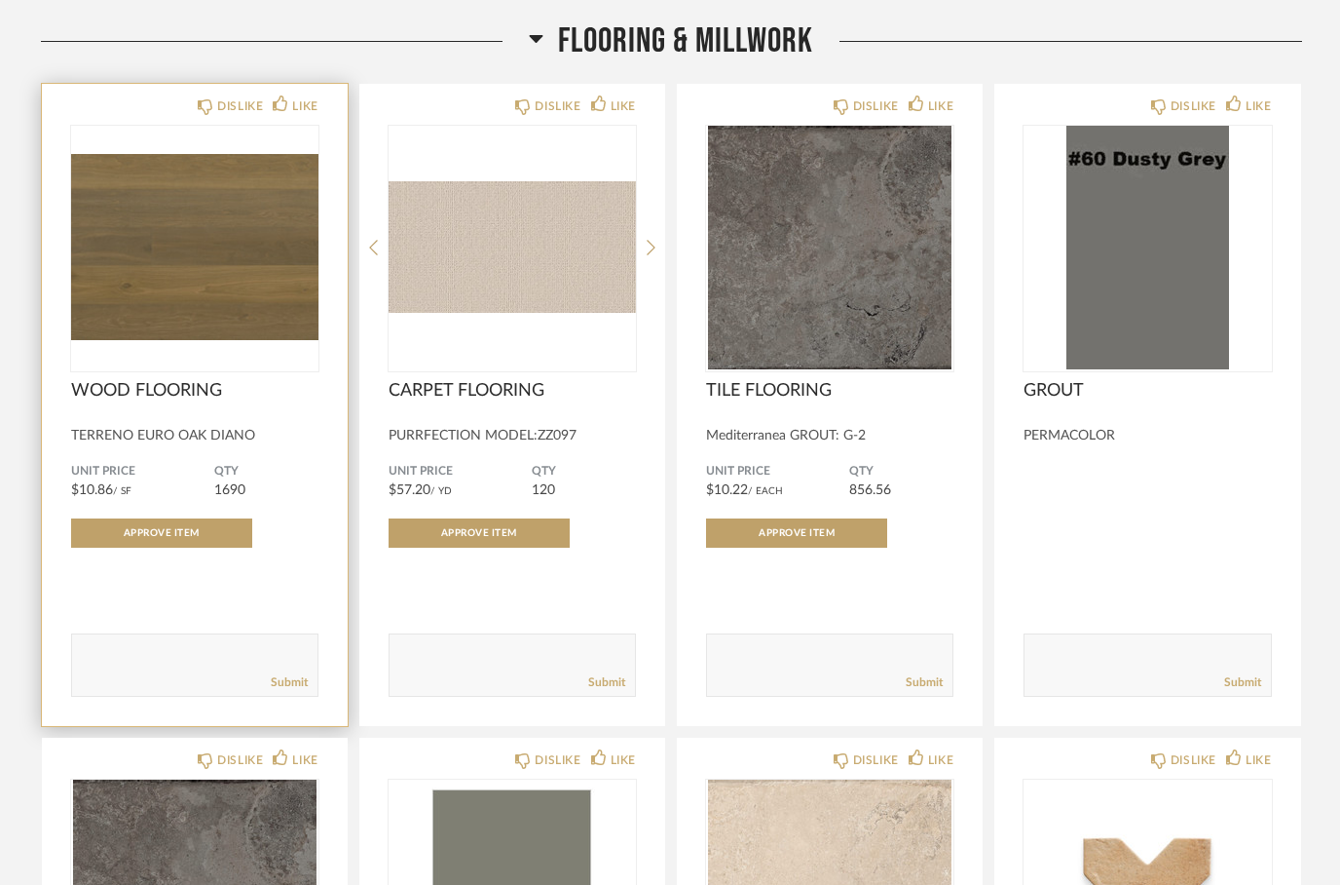
scroll to position [0, 0]
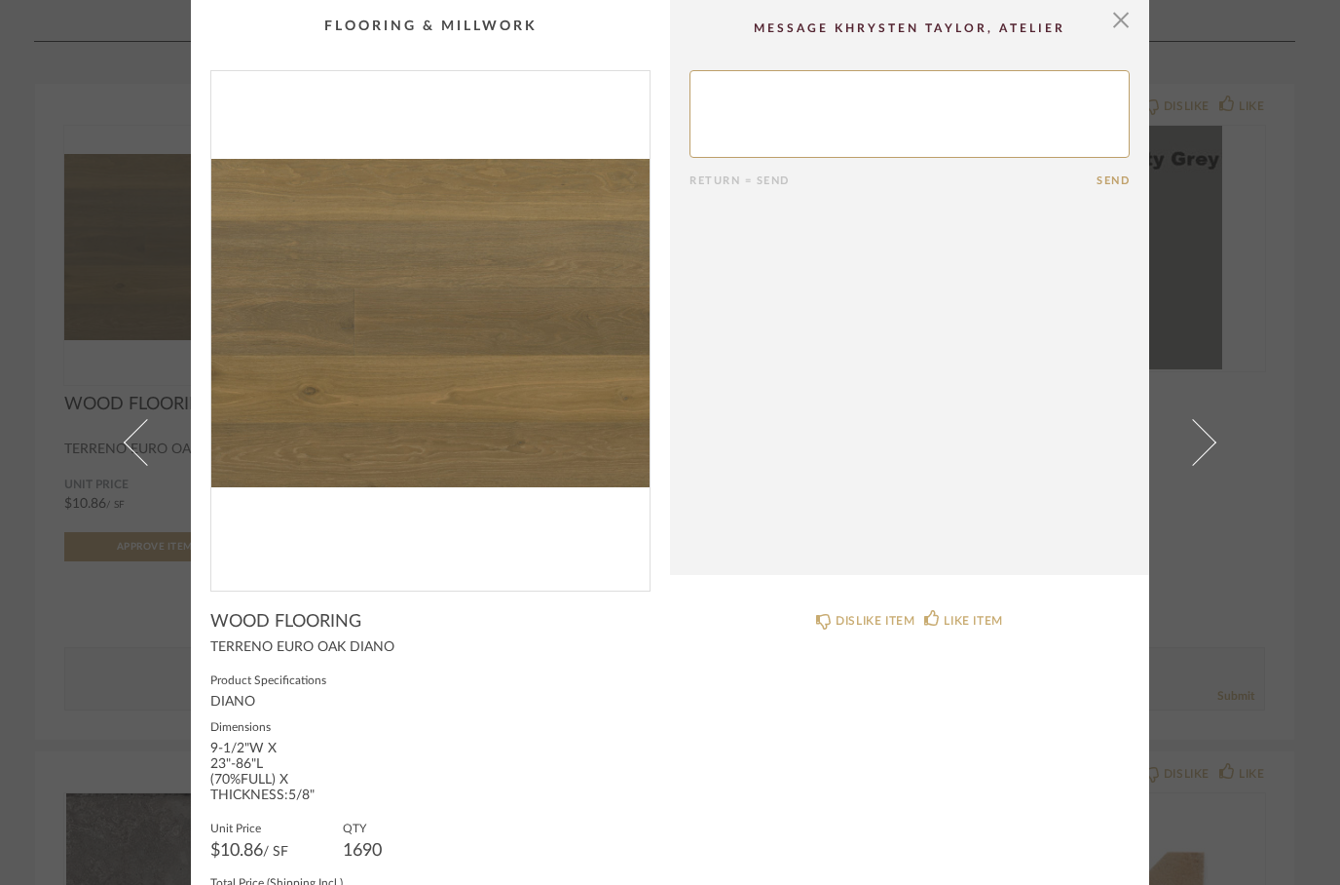
click at [286, 633] on product-name "WOOD FLOORING" at bounding box center [430, 625] width 440 height 29
click at [302, 631] on span "WOOD FLOORING" at bounding box center [285, 621] width 151 height 21
click at [1124, 28] on span "button" at bounding box center [1121, 19] width 39 height 39
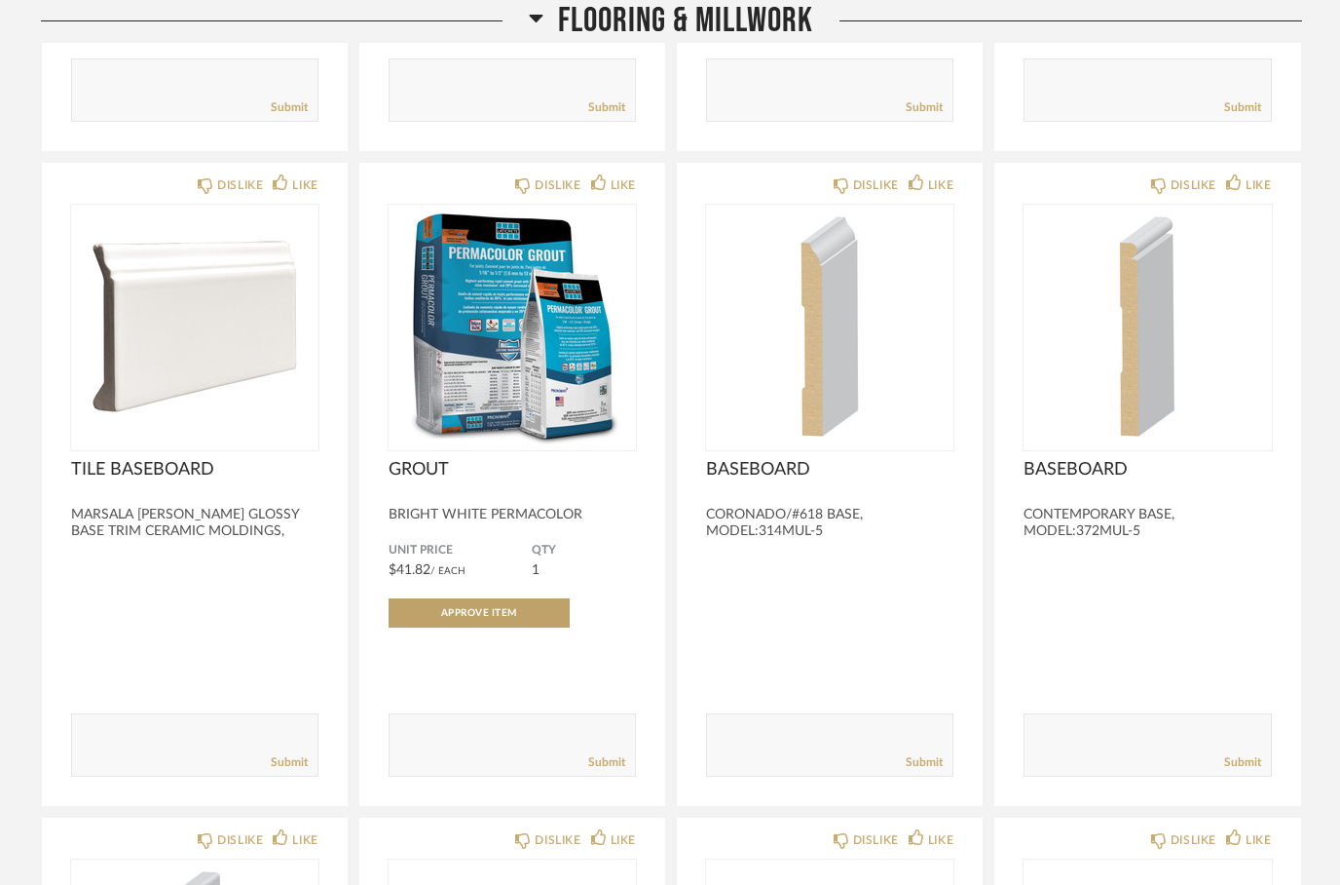
scroll to position [3115, 0]
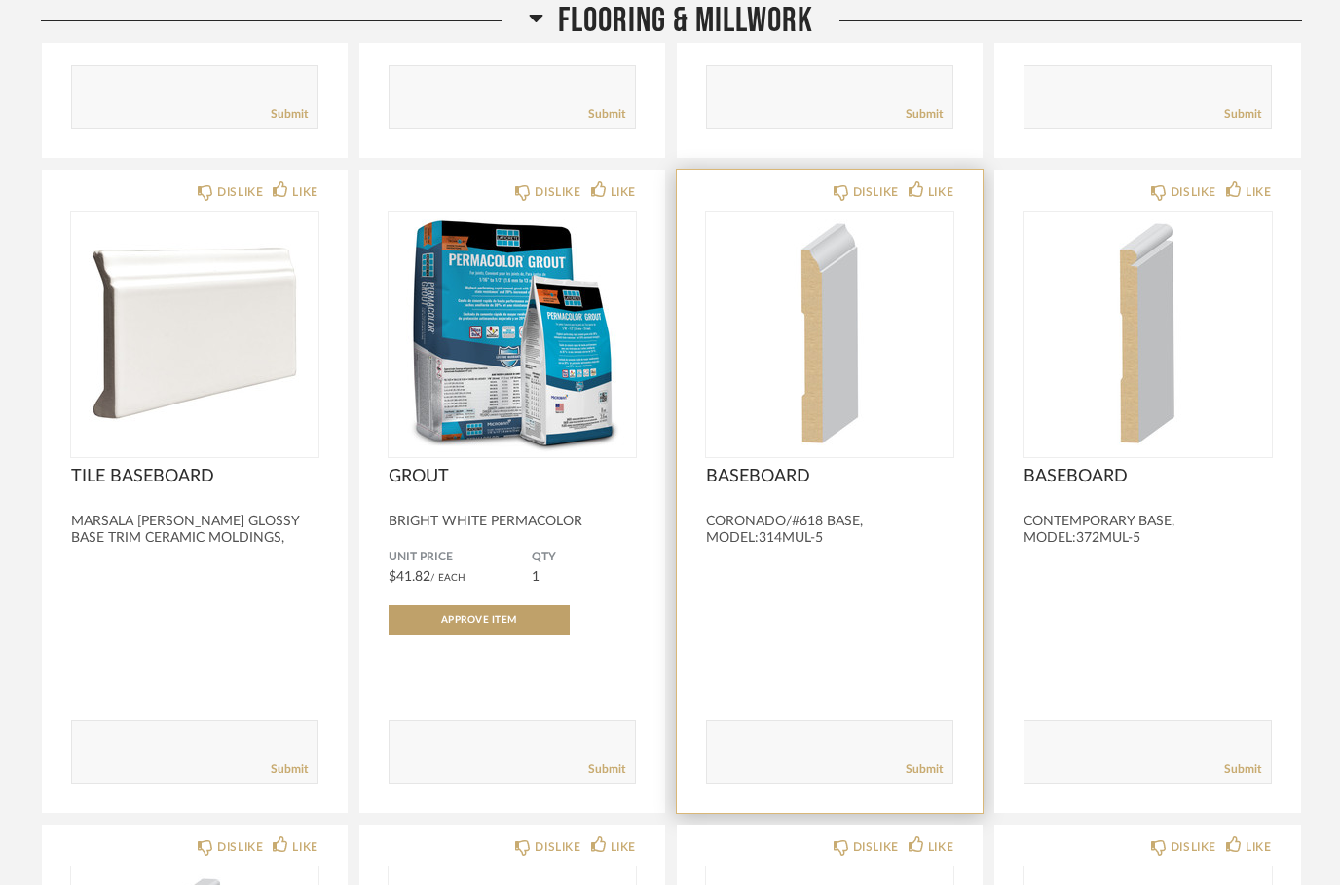
click at [808, 601] on div at bounding box center [829, 609] width 247 height 52
click at [0, 0] on img at bounding box center [0, 0] width 0 height 0
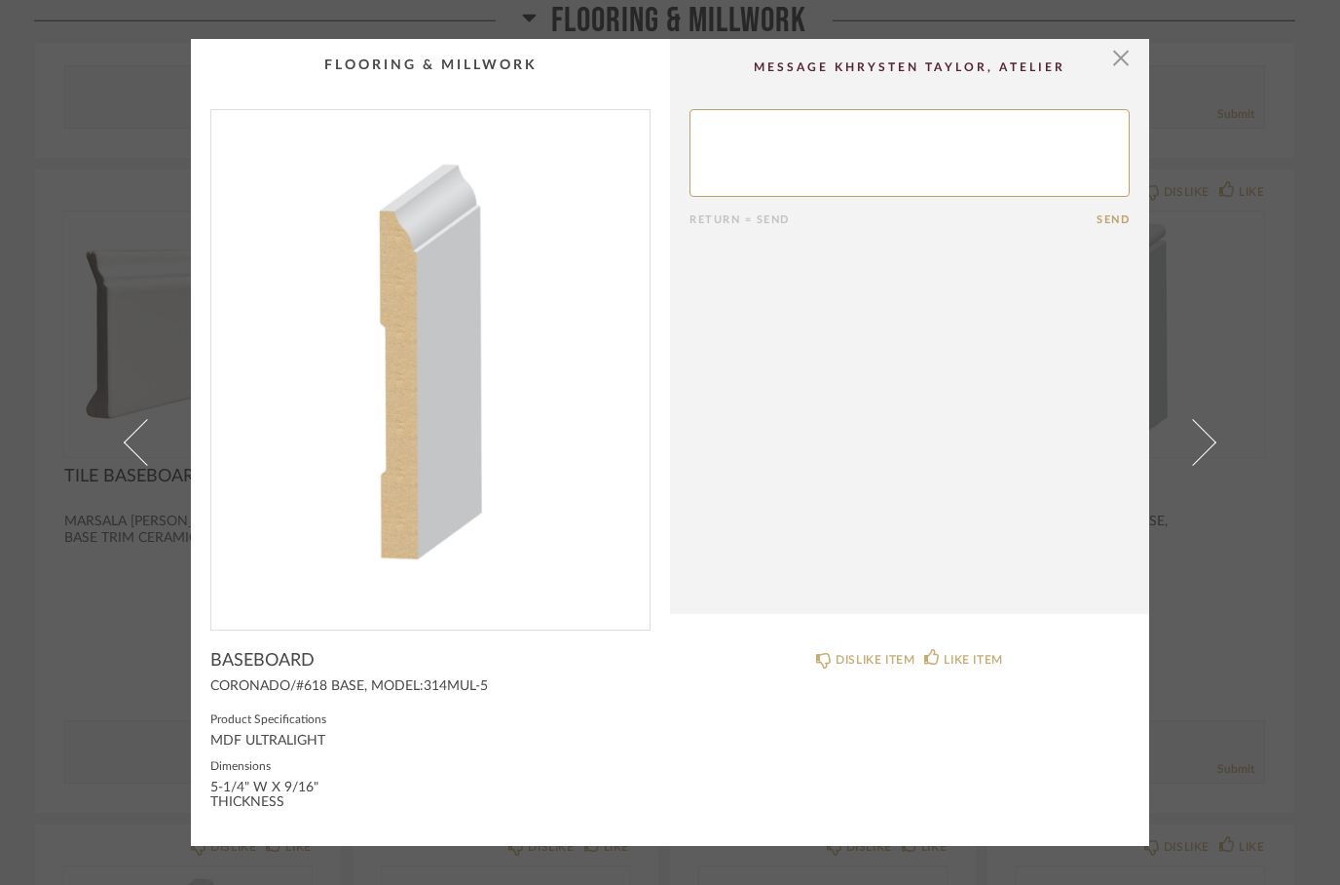
click at [349, 229] on img "0" at bounding box center [430, 362] width 438 height 504
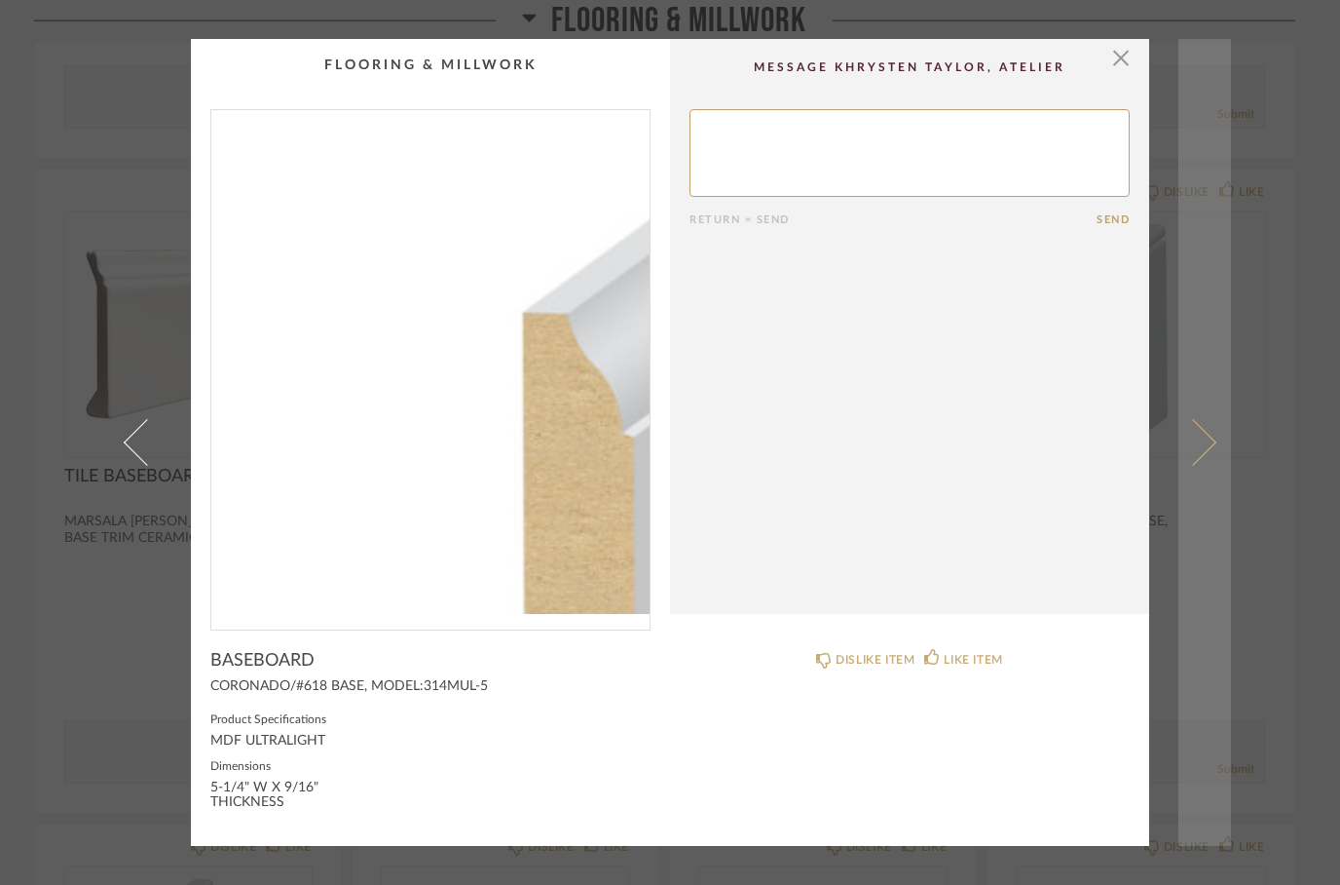
click at [1220, 433] on link at bounding box center [1205, 443] width 53 height 808
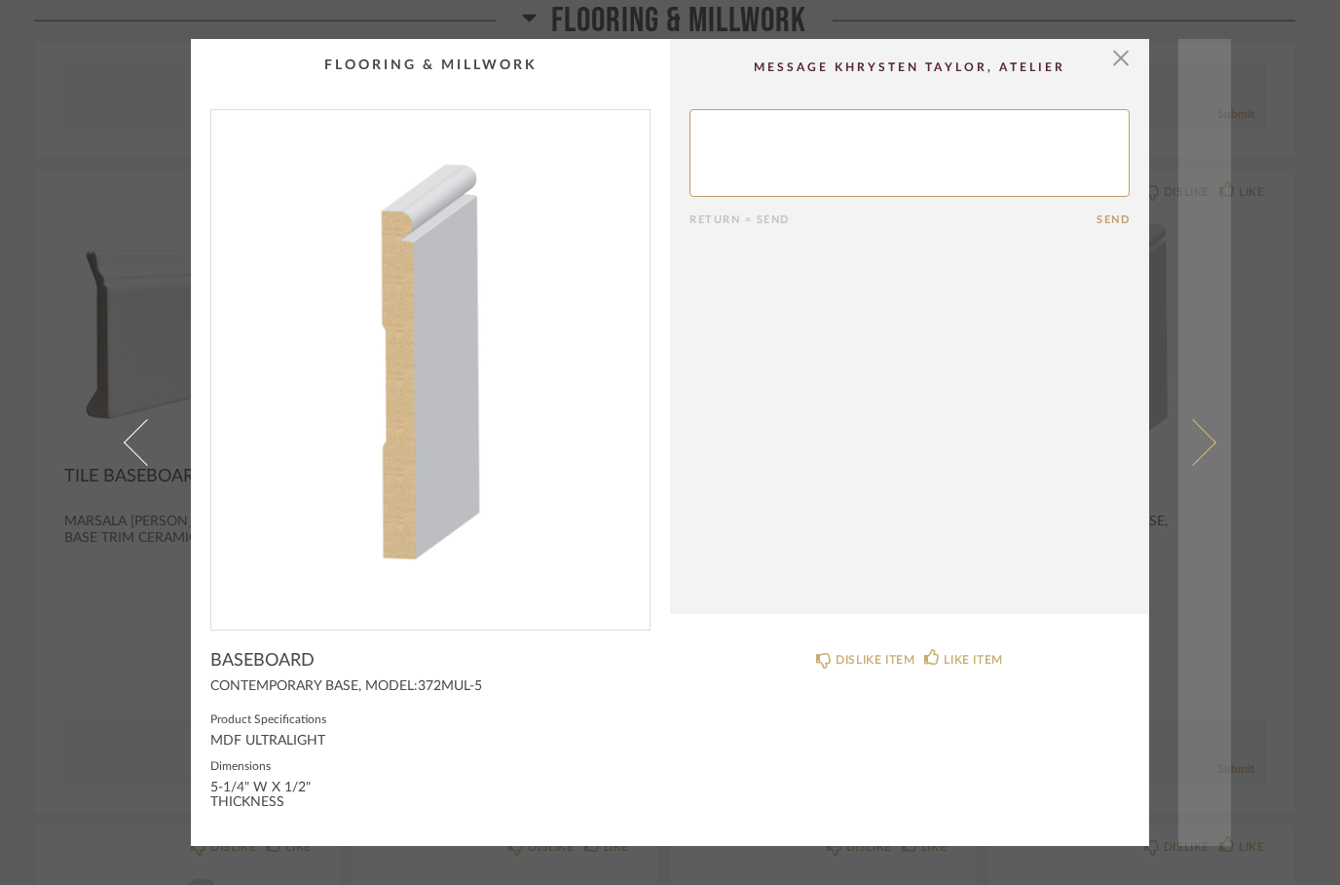
click at [1198, 460] on span at bounding box center [1193, 442] width 47 height 47
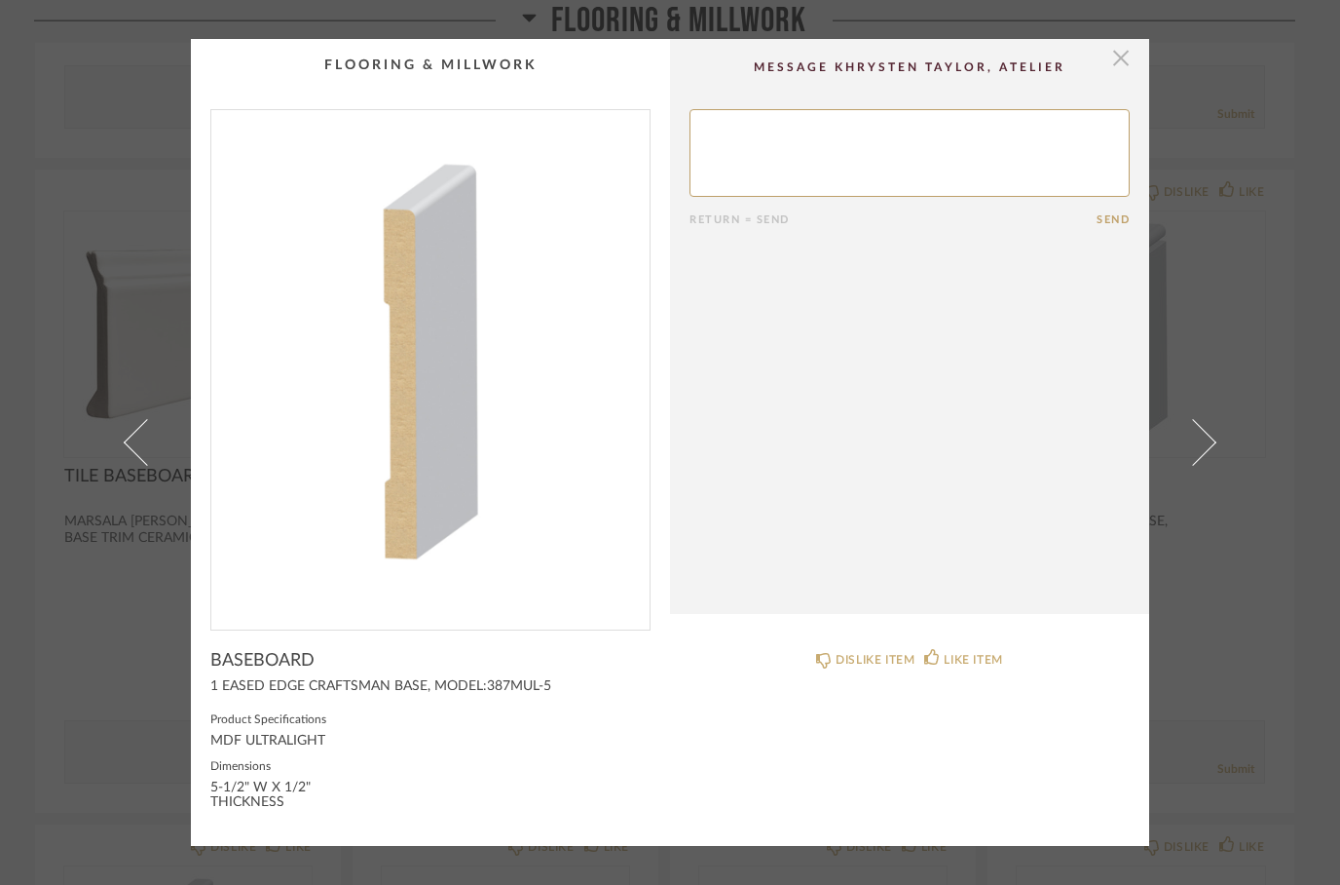
click at [1121, 65] on span "button" at bounding box center [1121, 58] width 39 height 39
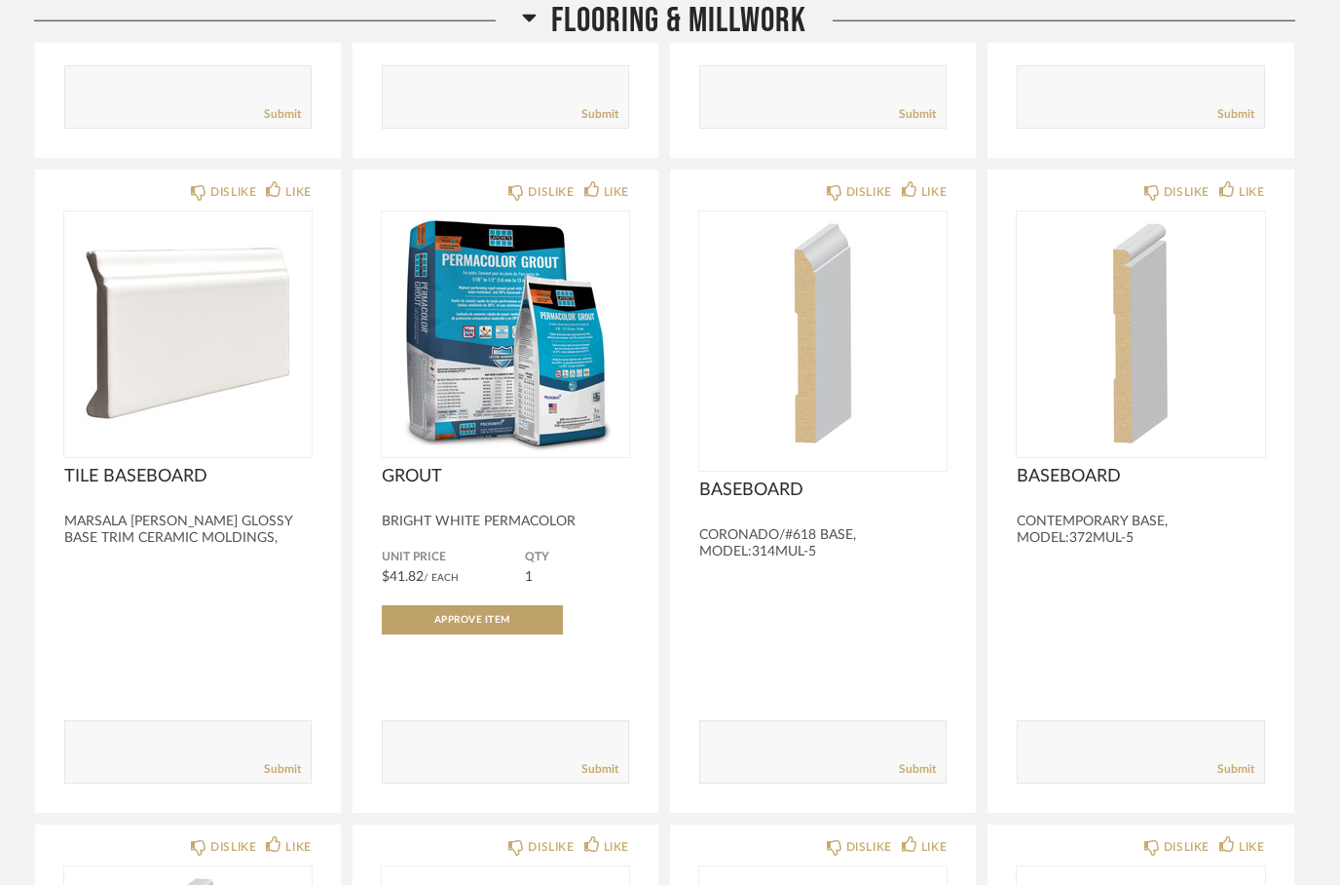
scroll to position [3115, 0]
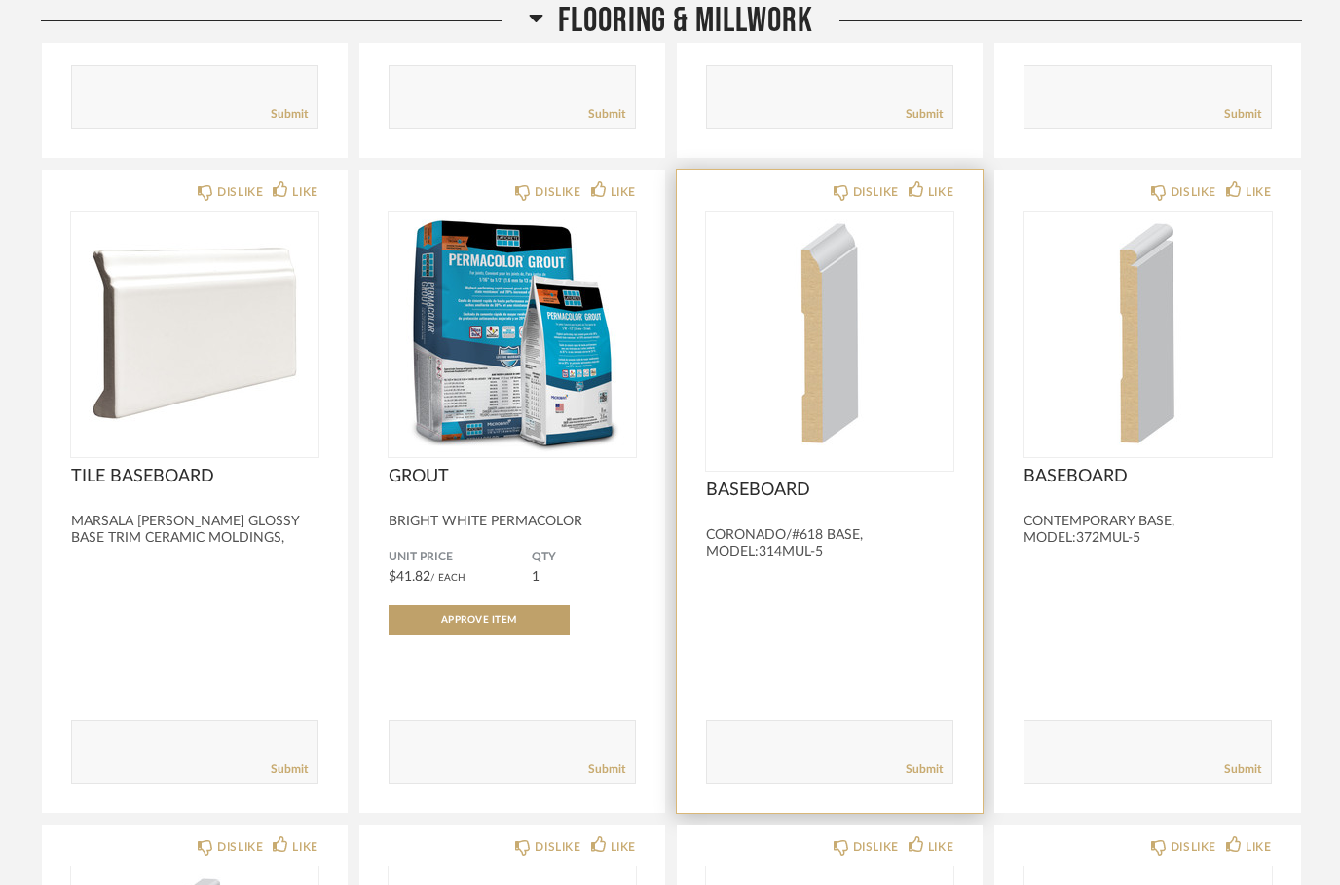
click at [825, 395] on img "0" at bounding box center [829, 333] width 247 height 244
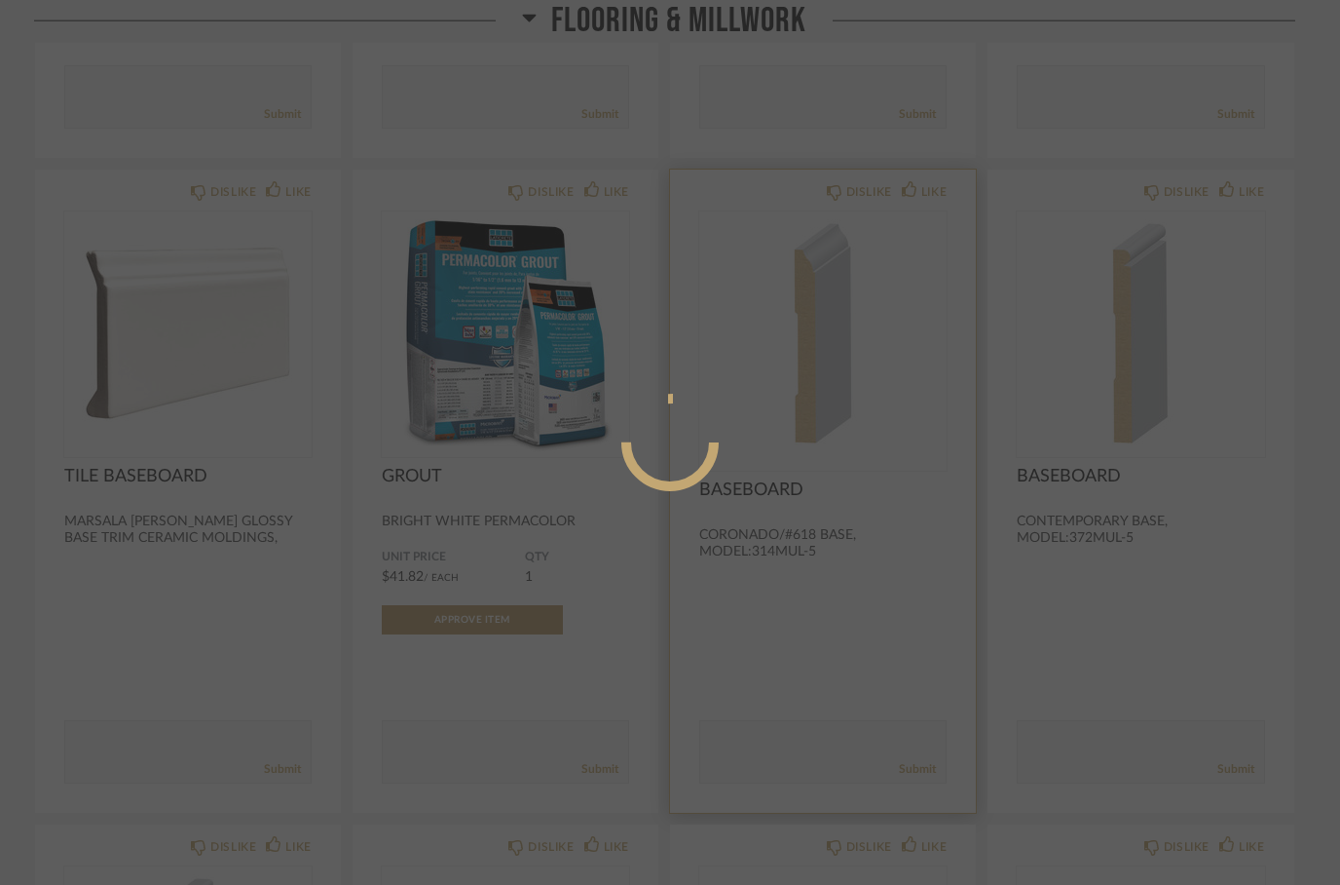
scroll to position [0, 0]
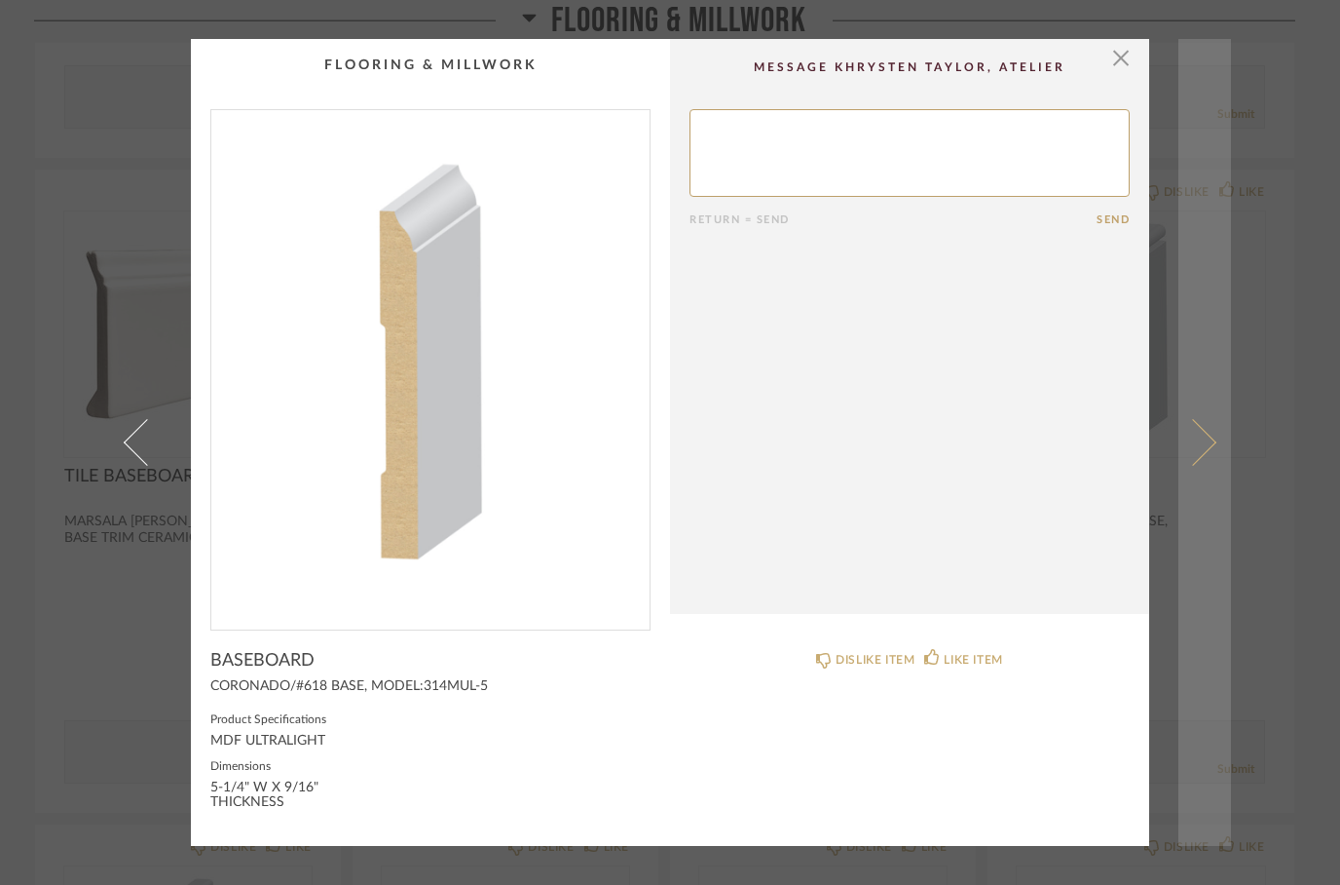
click at [1181, 451] on span at bounding box center [1193, 442] width 47 height 47
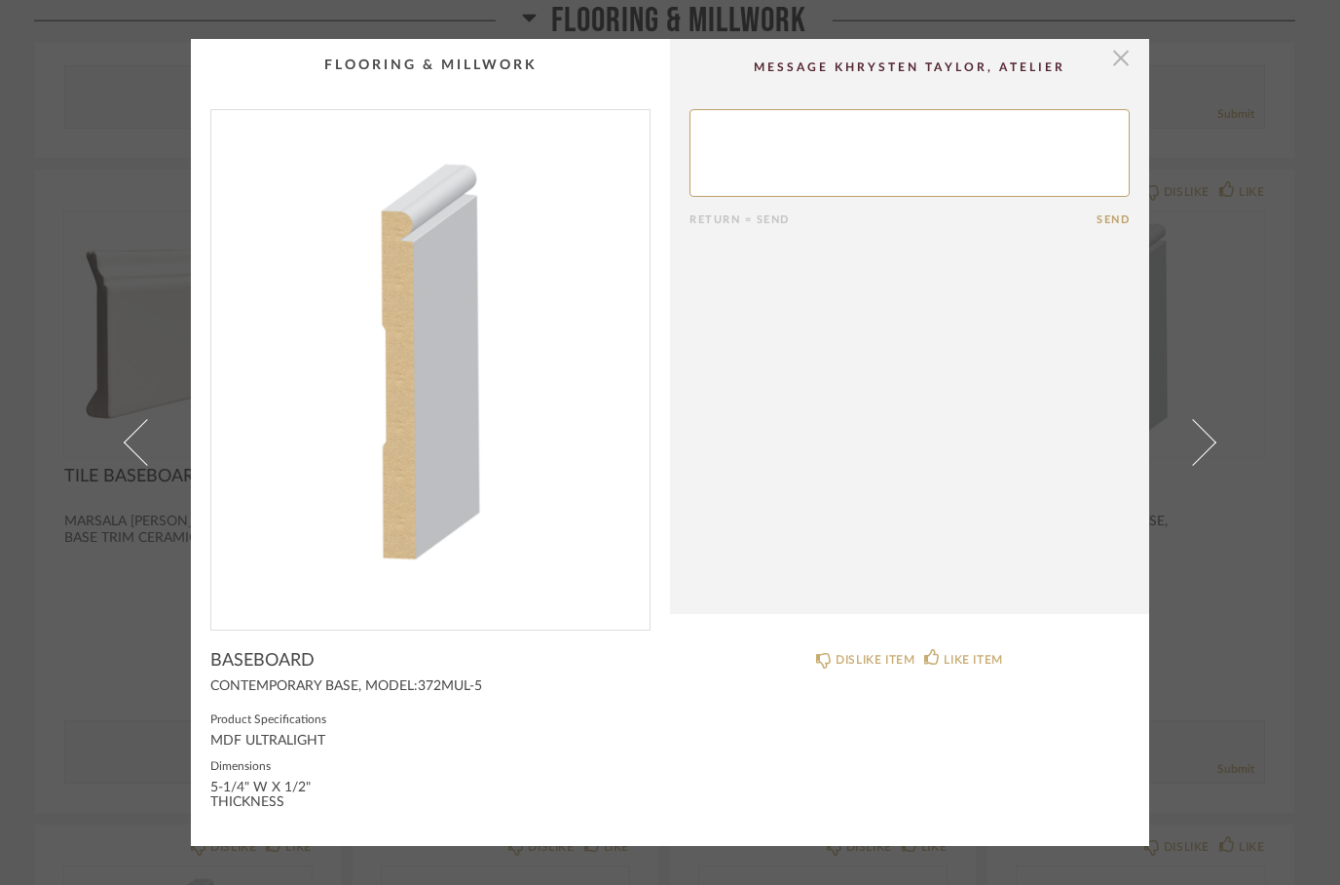
click at [1128, 57] on span "button" at bounding box center [1121, 58] width 39 height 39
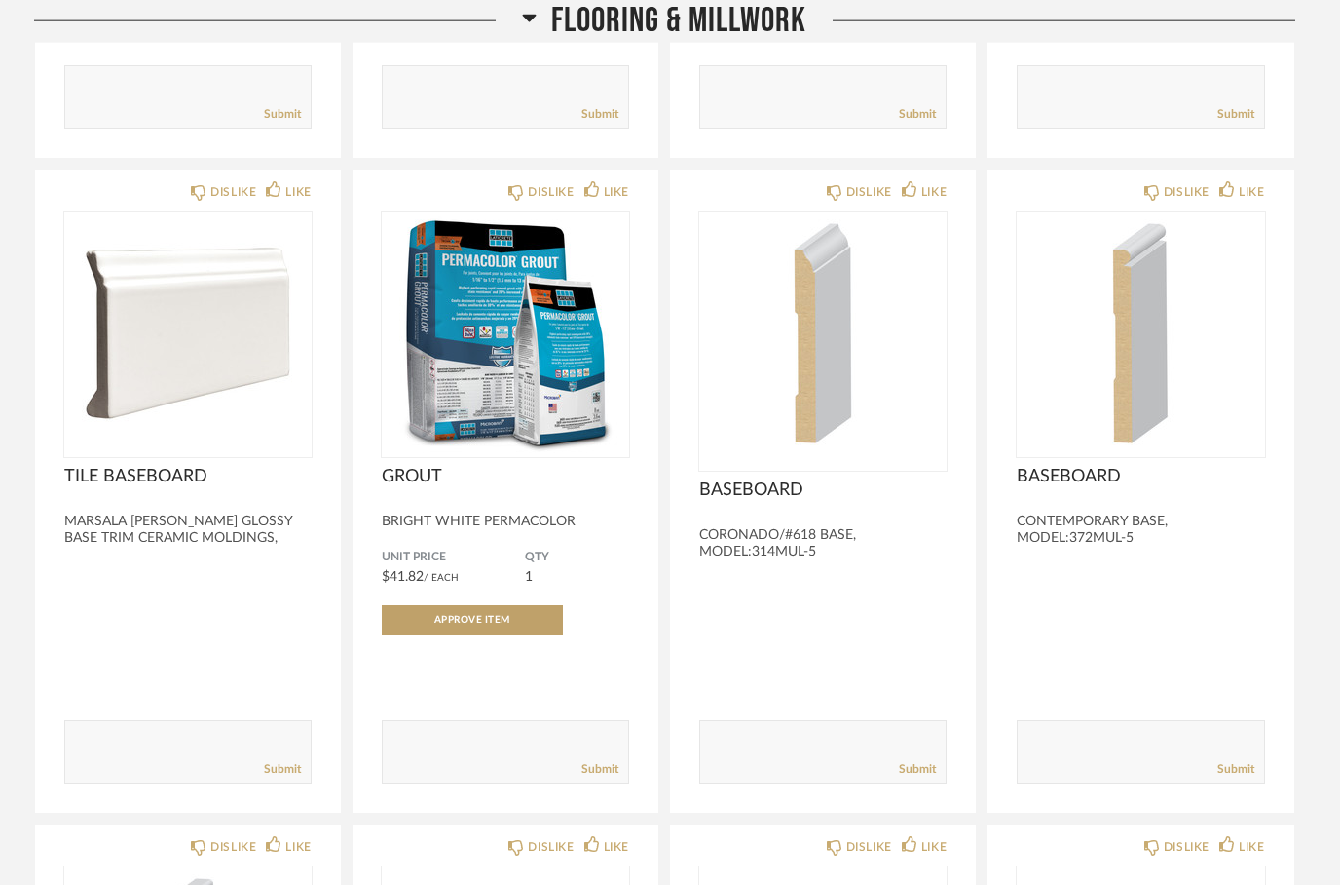
scroll to position [3115, 0]
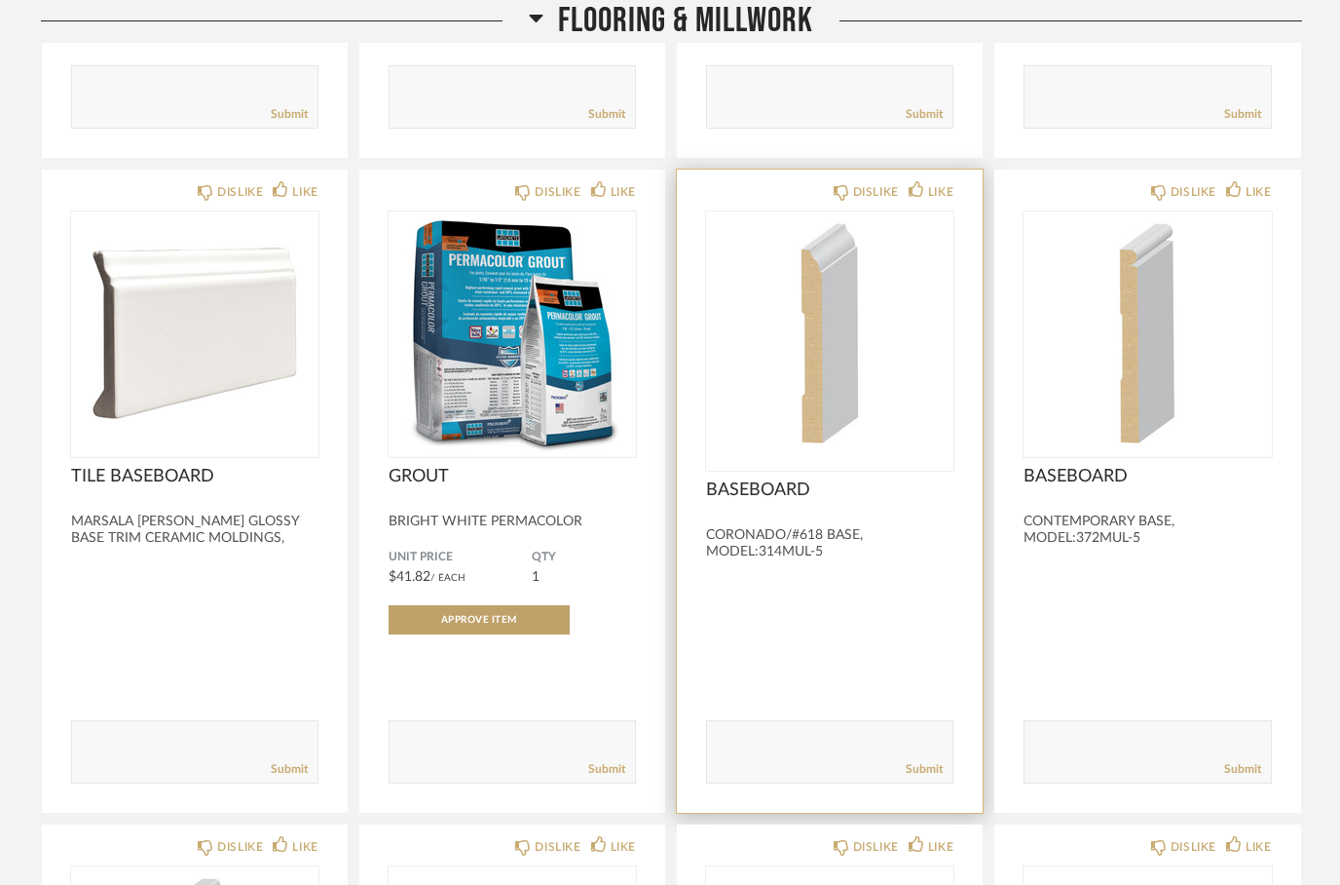
click at [770, 742] on textarea at bounding box center [829, 743] width 245 height 26
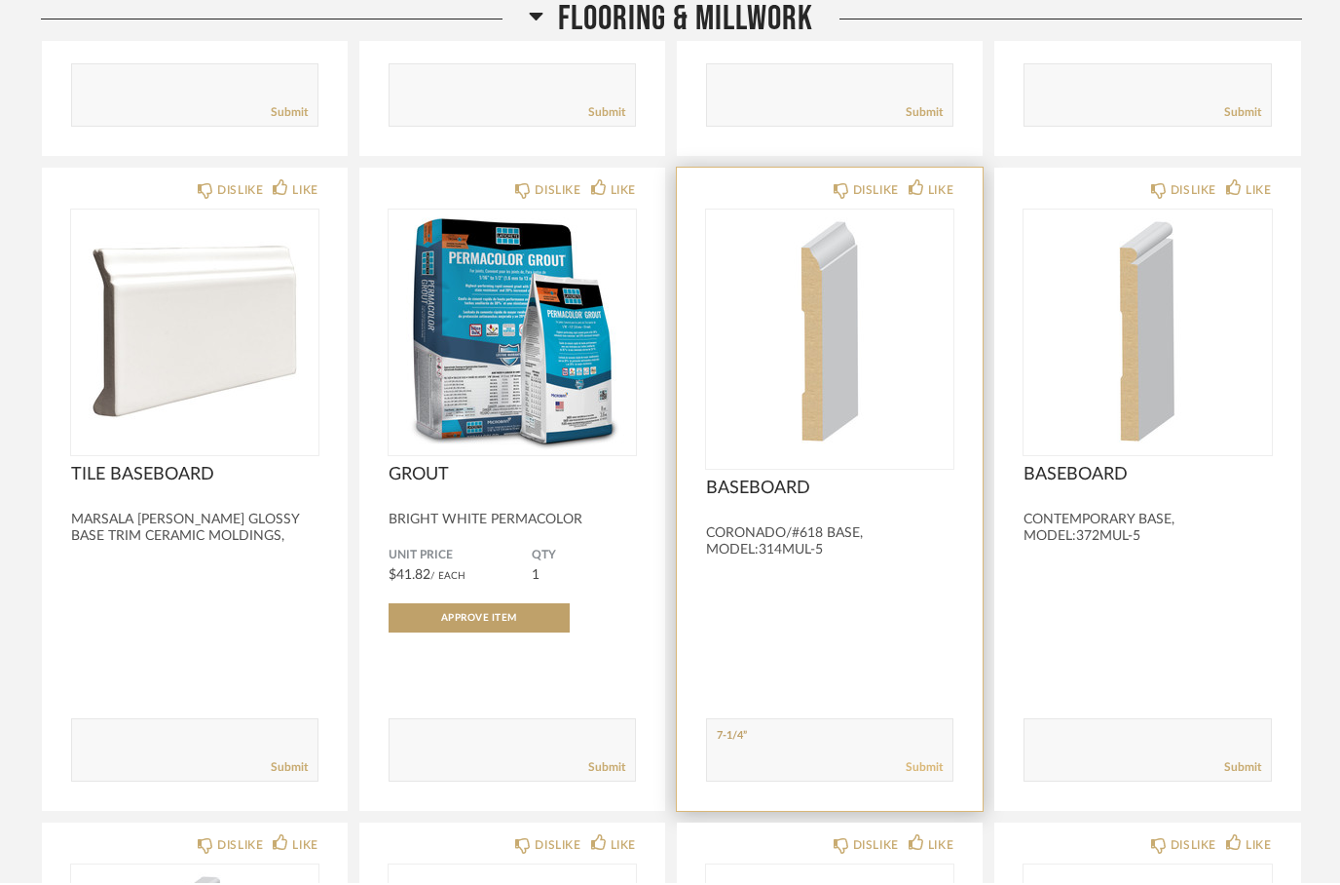
type textarea "7-1/4”"
click at [924, 761] on link "Submit" at bounding box center [924, 769] width 37 height 17
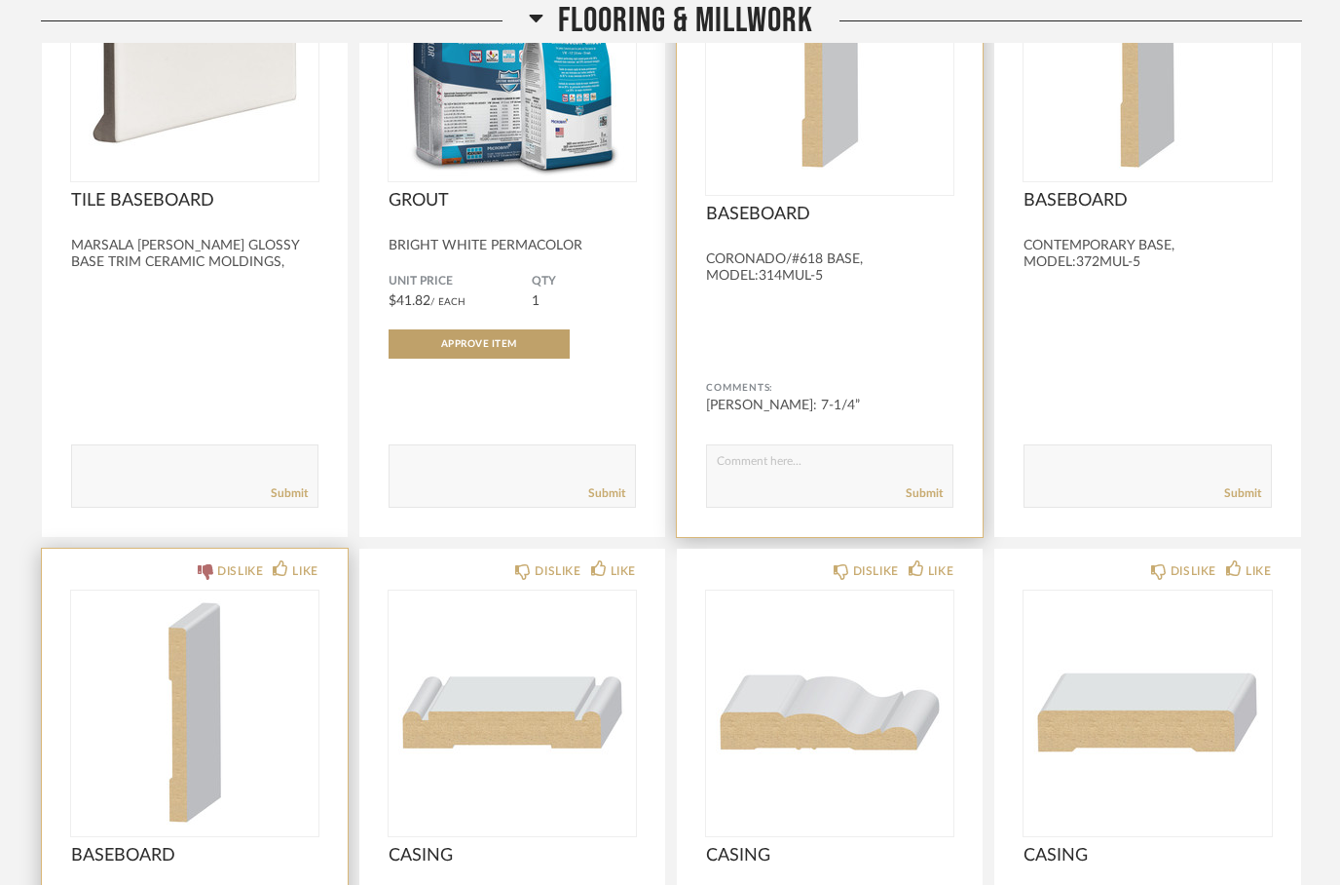
click at [211, 564] on icon at bounding box center [206, 572] width 16 height 16
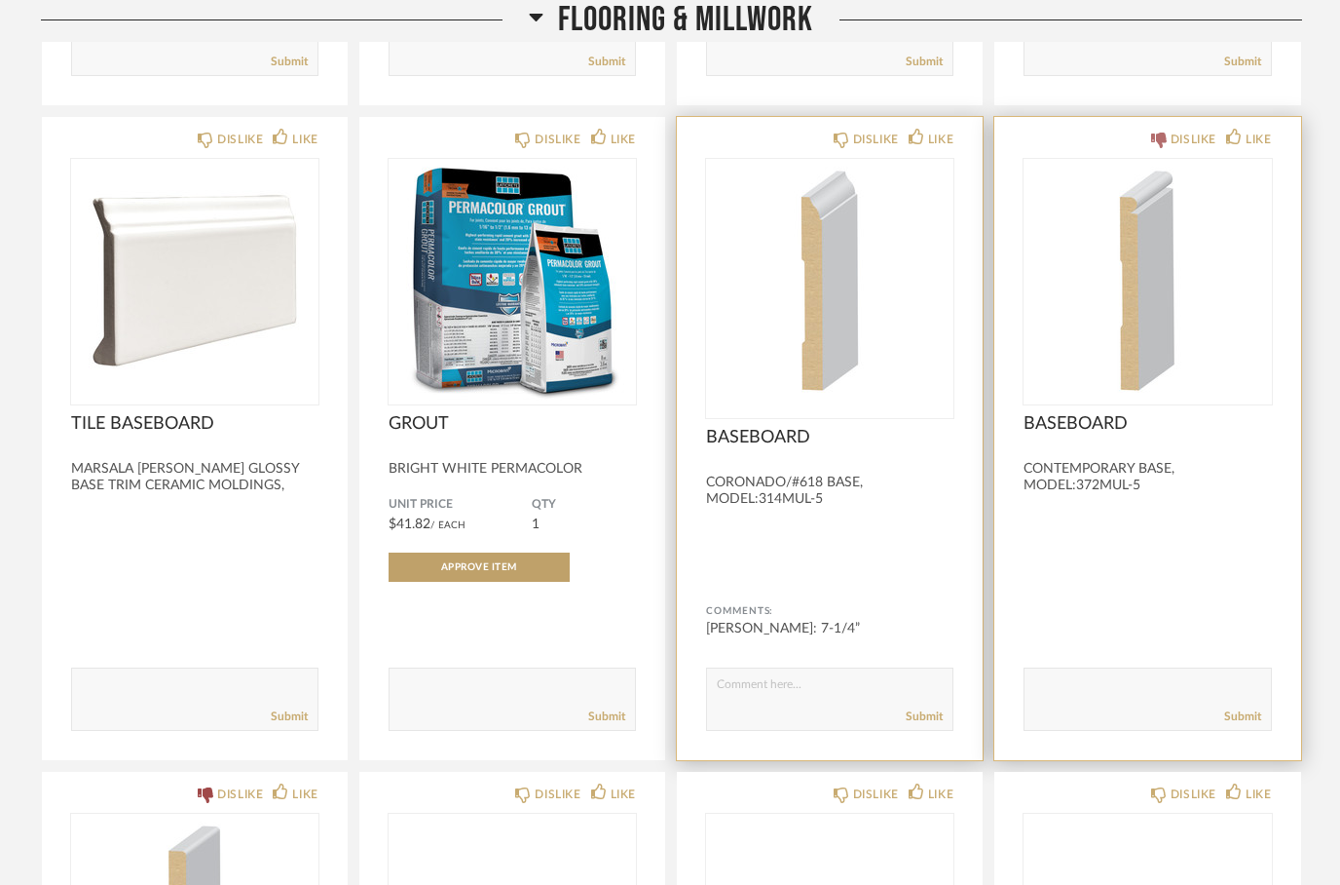
scroll to position [3168, 0]
click at [1155, 132] on icon at bounding box center [1159, 140] width 16 height 16
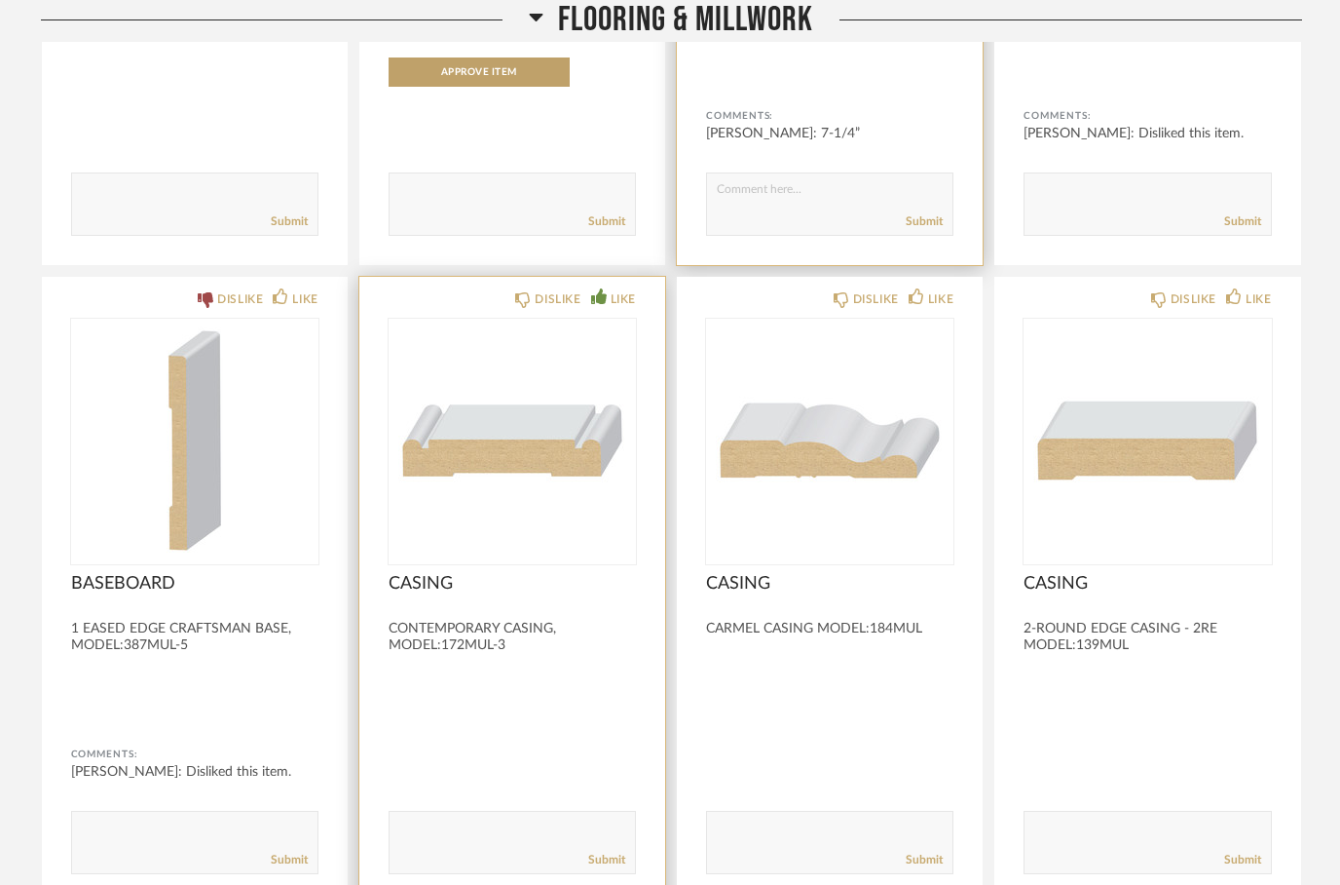
scroll to position [3663, 0]
click at [597, 288] on icon at bounding box center [599, 296] width 16 height 16
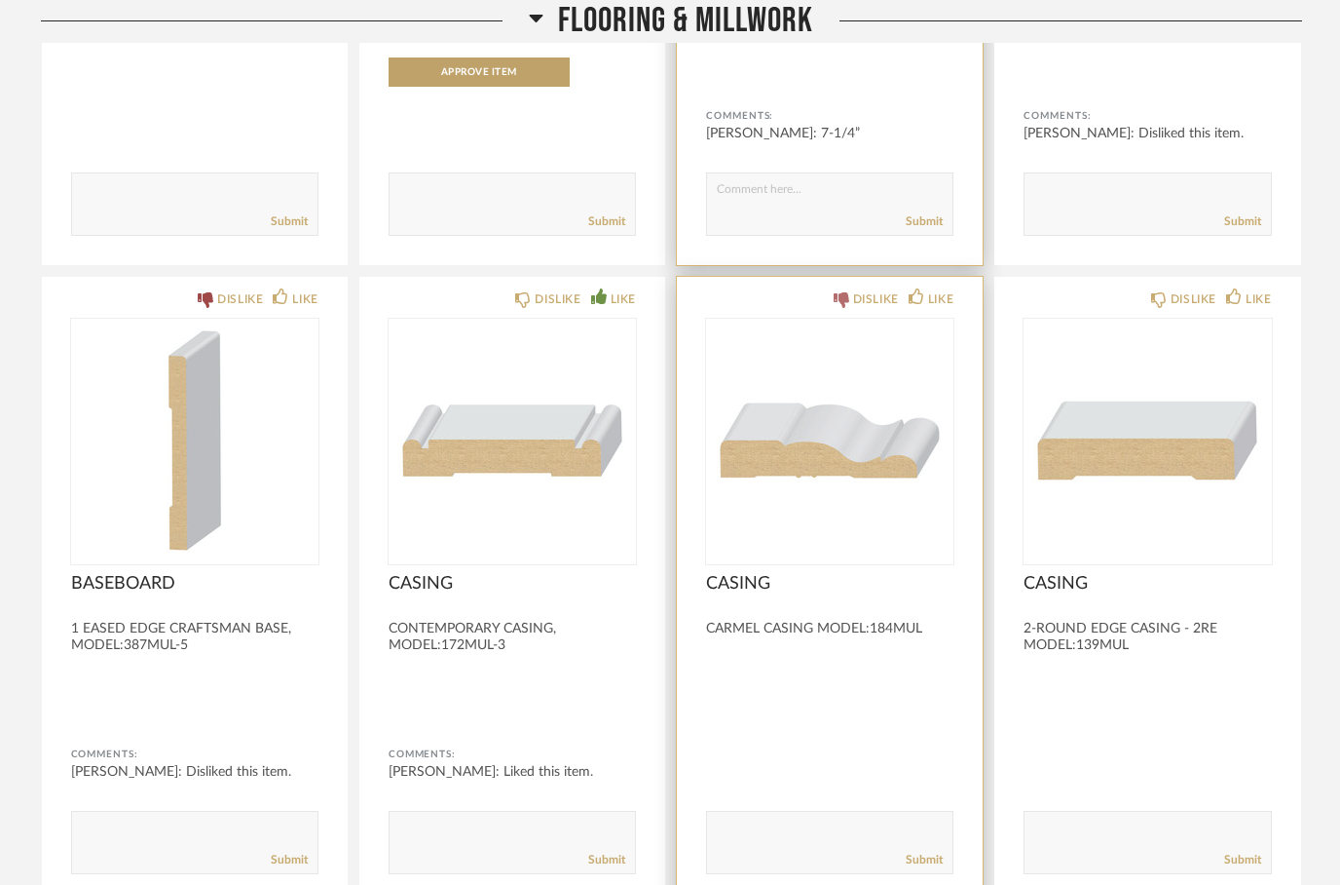
click at [840, 289] on div "DISLIKE" at bounding box center [866, 298] width 65 height 19
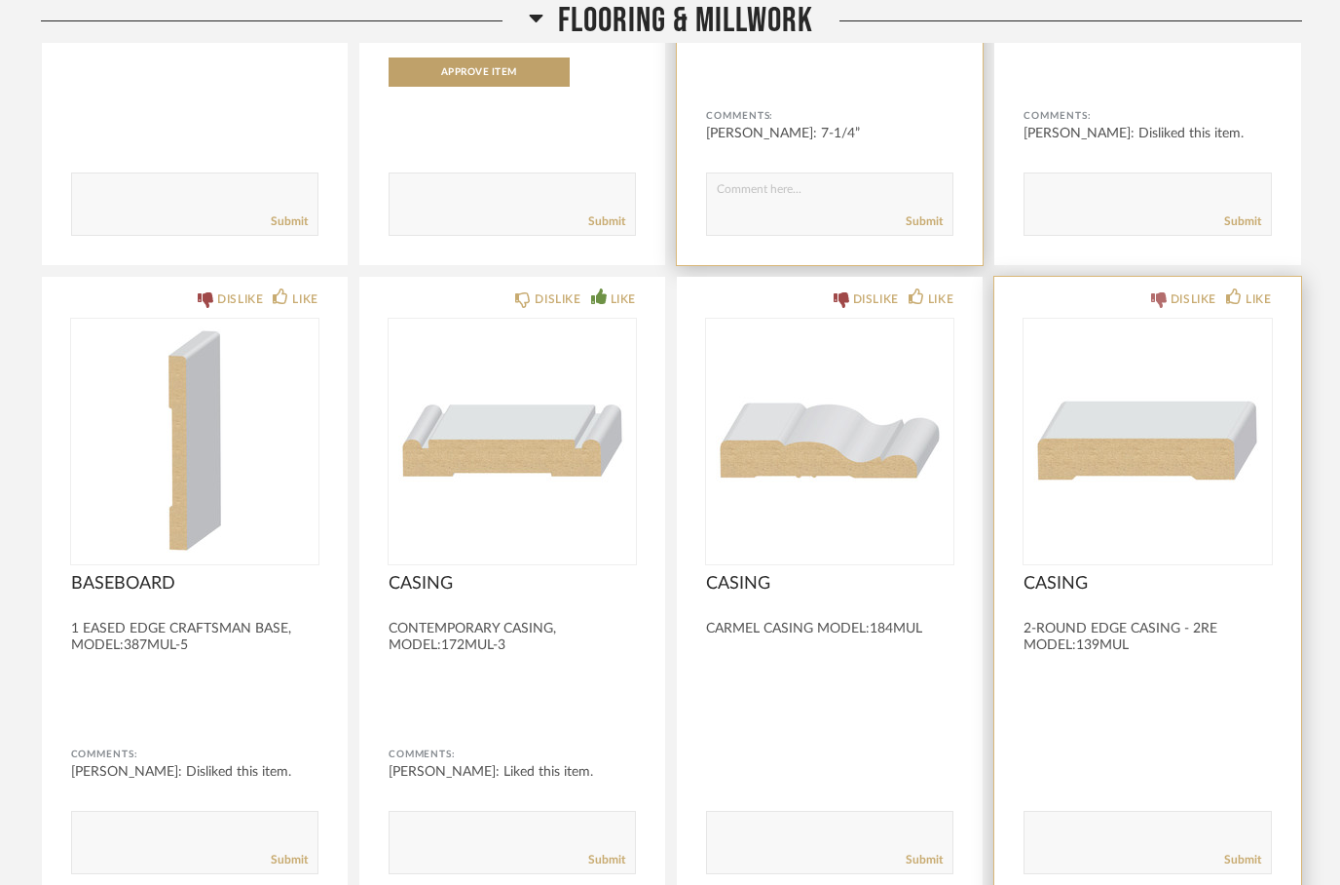
click at [1174, 289] on div "DISLIKE" at bounding box center [1194, 298] width 46 height 19
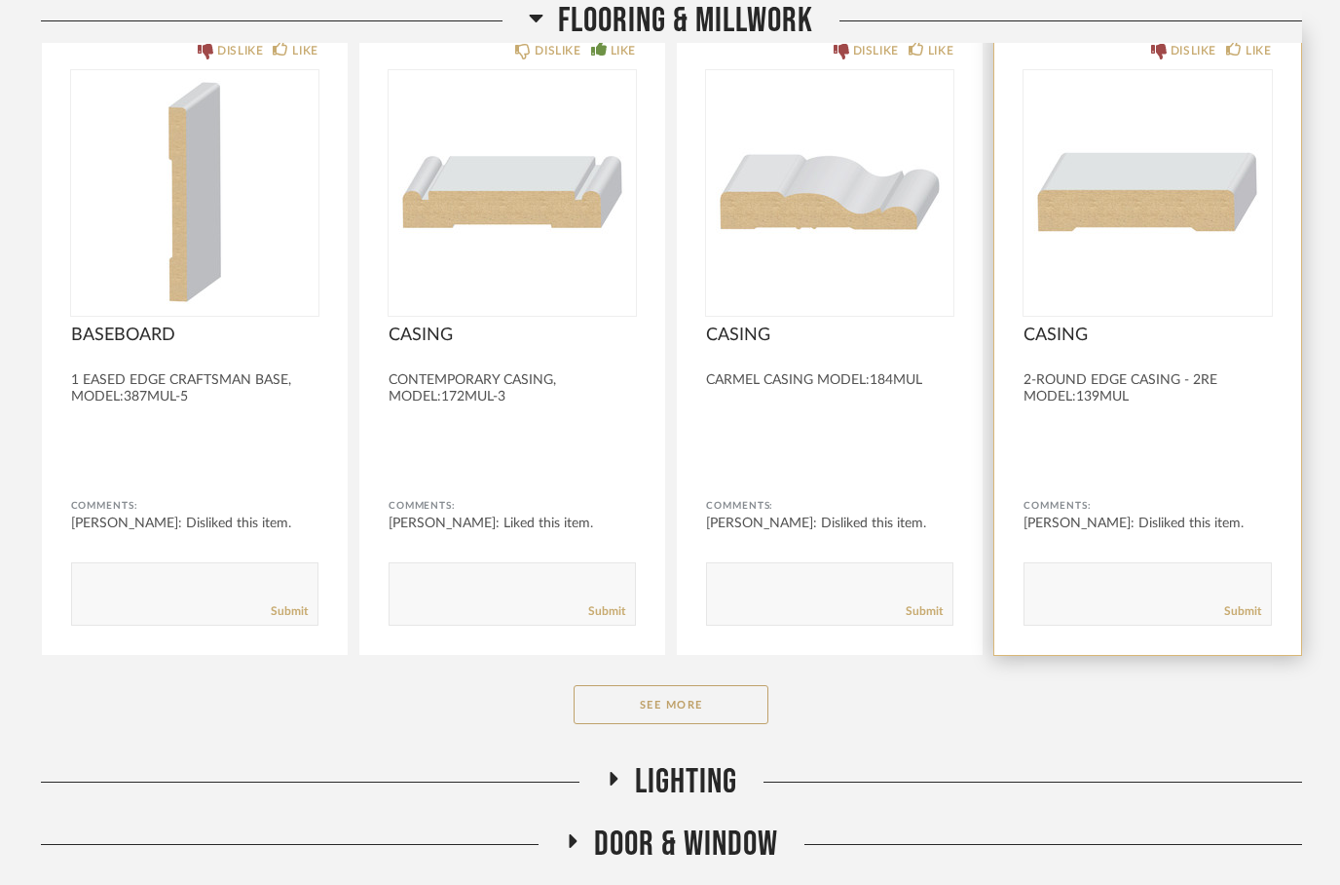
scroll to position [3949, 0]
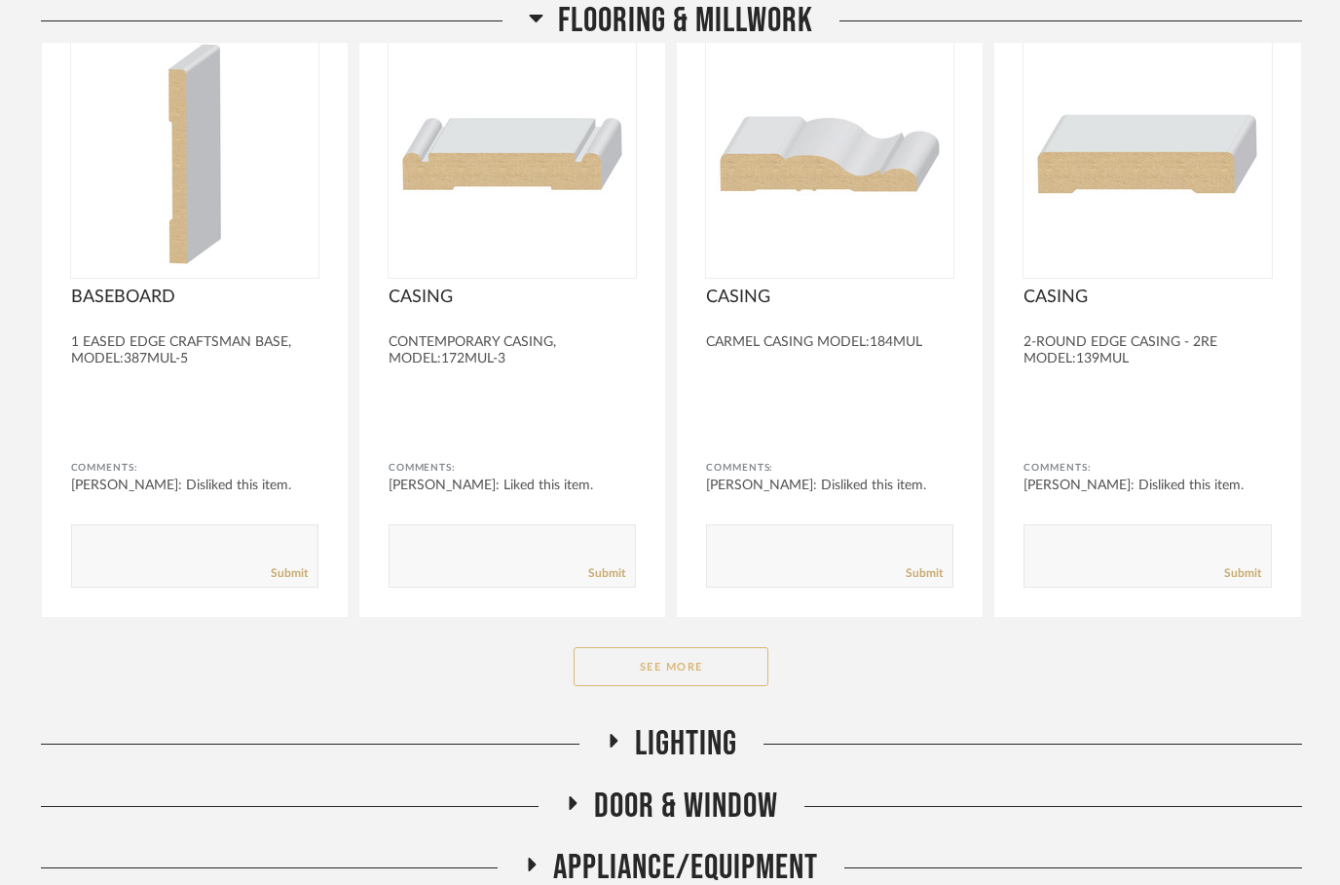
click at [656, 664] on button "See More" at bounding box center [671, 666] width 195 height 39
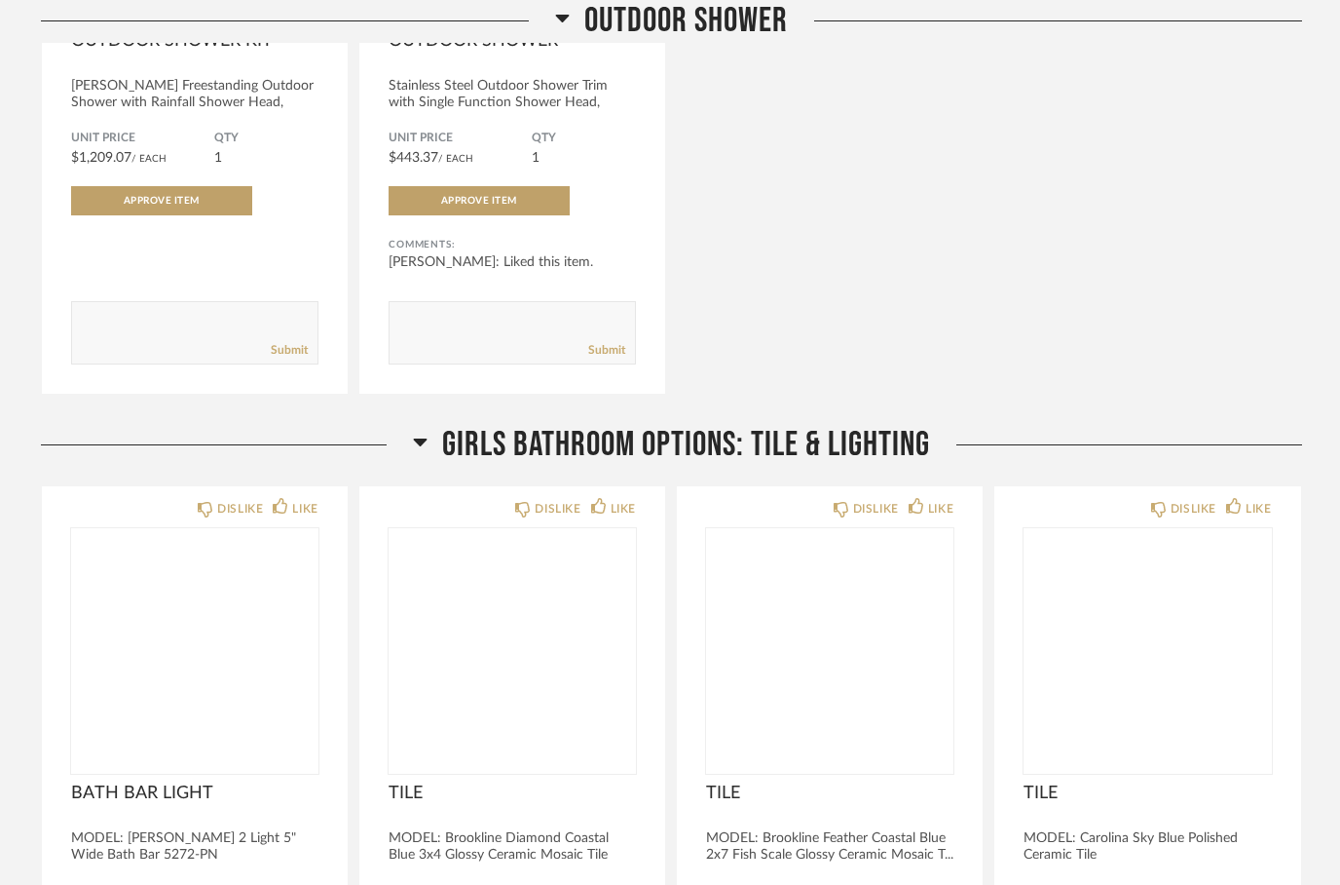
scroll to position [16589, 0]
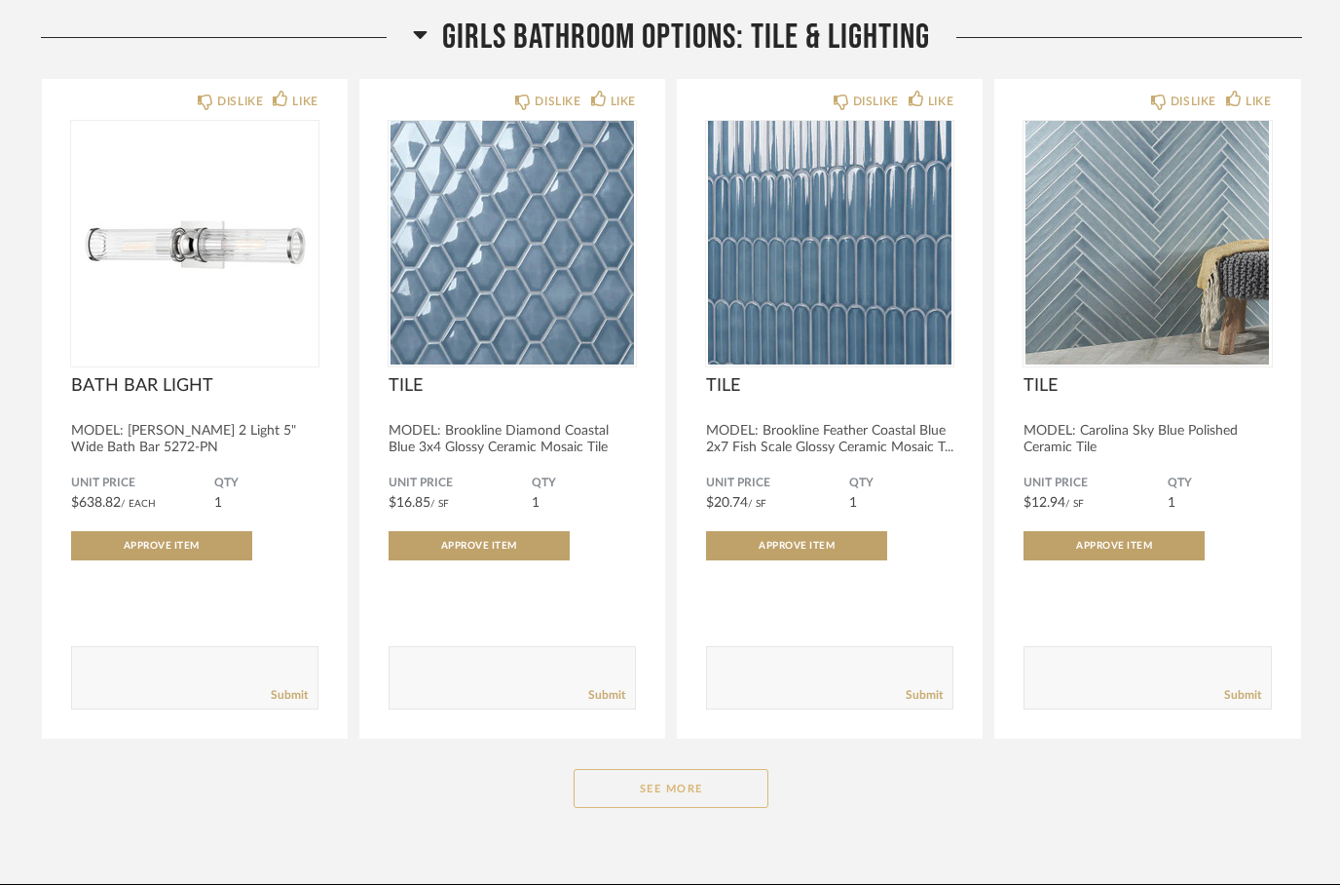
click at [696, 784] on button "See More" at bounding box center [671, 788] width 195 height 39
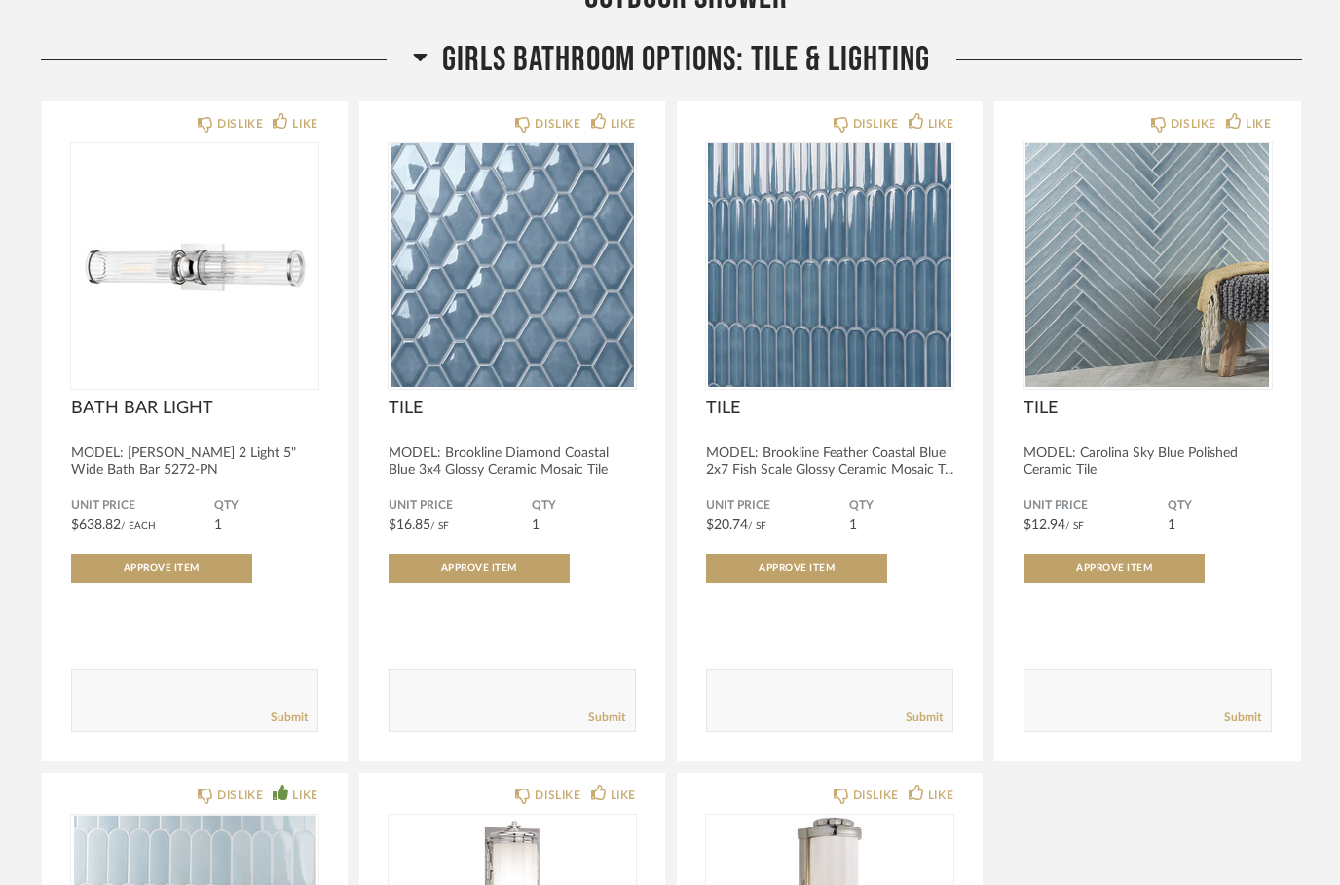
scroll to position [16566, 0]
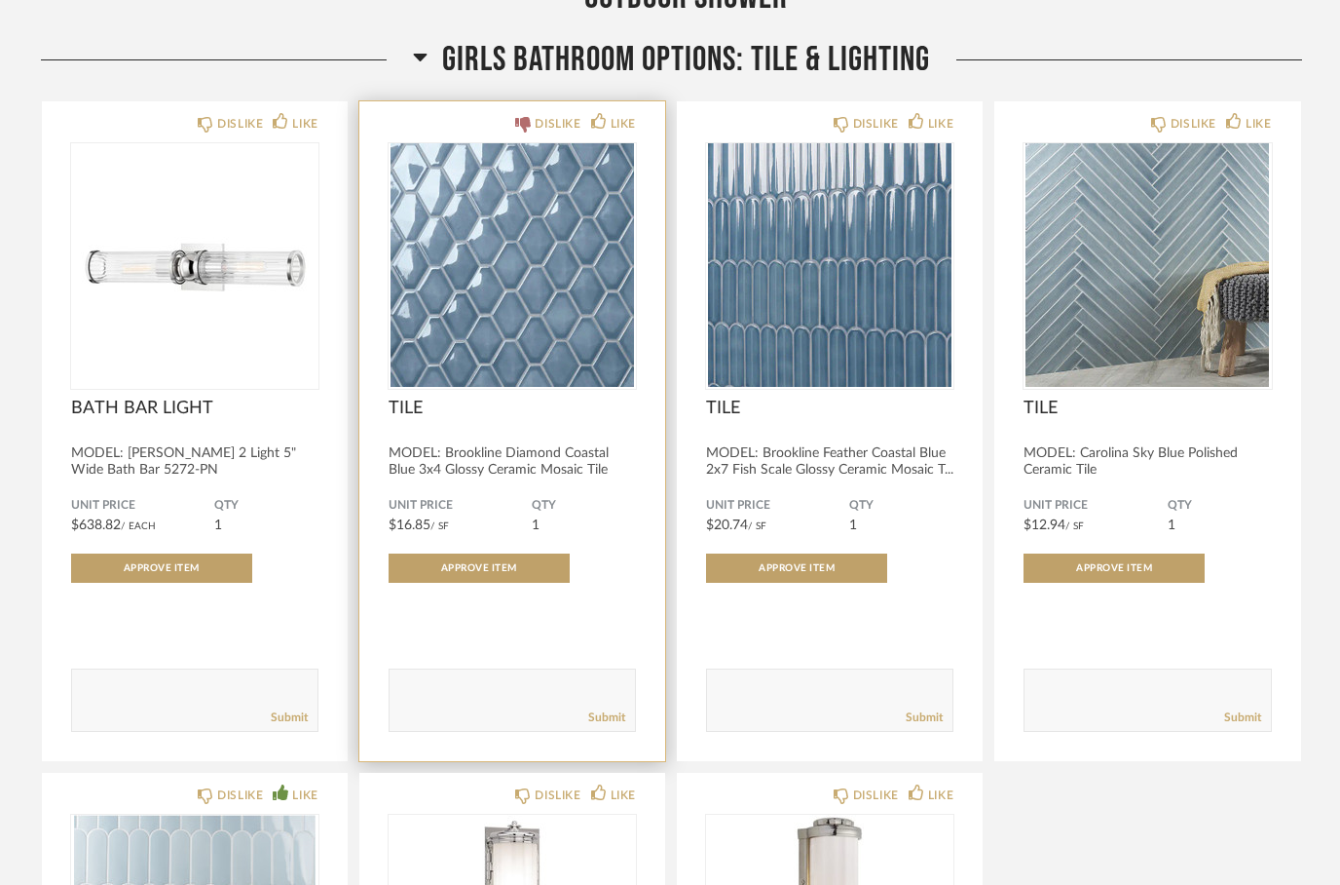
click at [519, 117] on icon at bounding box center [523, 125] width 16 height 16
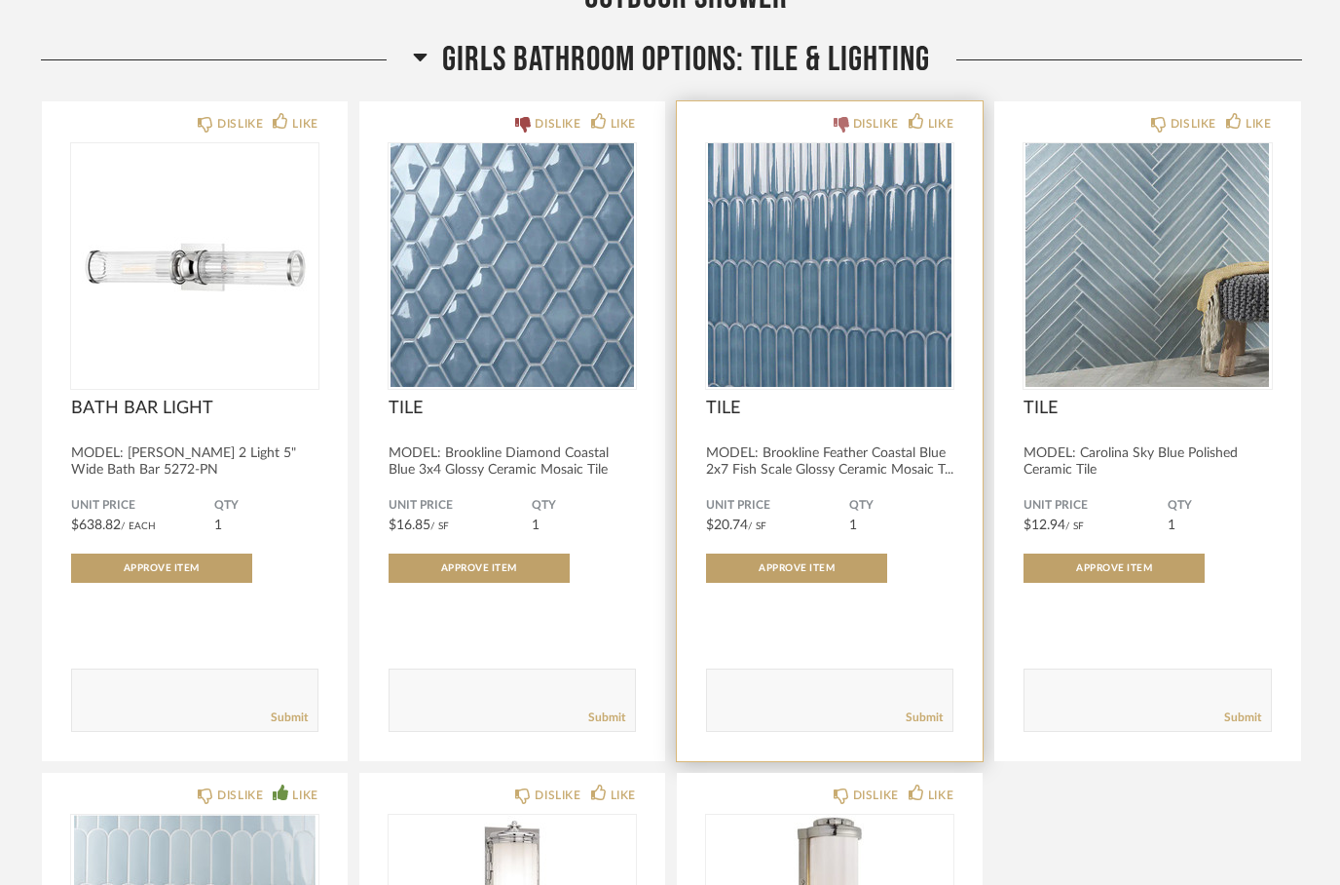
click at [840, 114] on div "DISLIKE" at bounding box center [866, 123] width 65 height 19
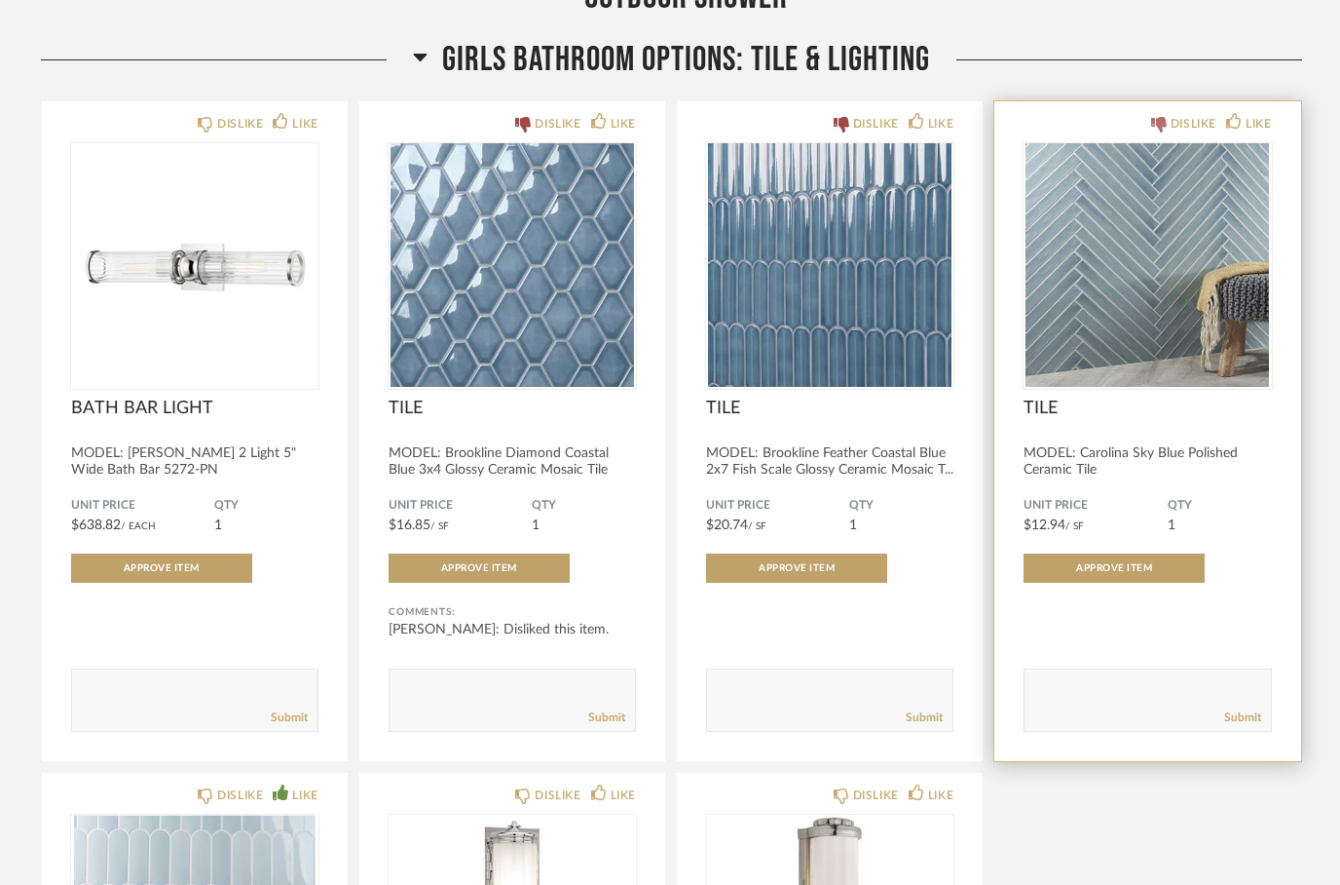
click at [1151, 117] on icon at bounding box center [1159, 125] width 16 height 16
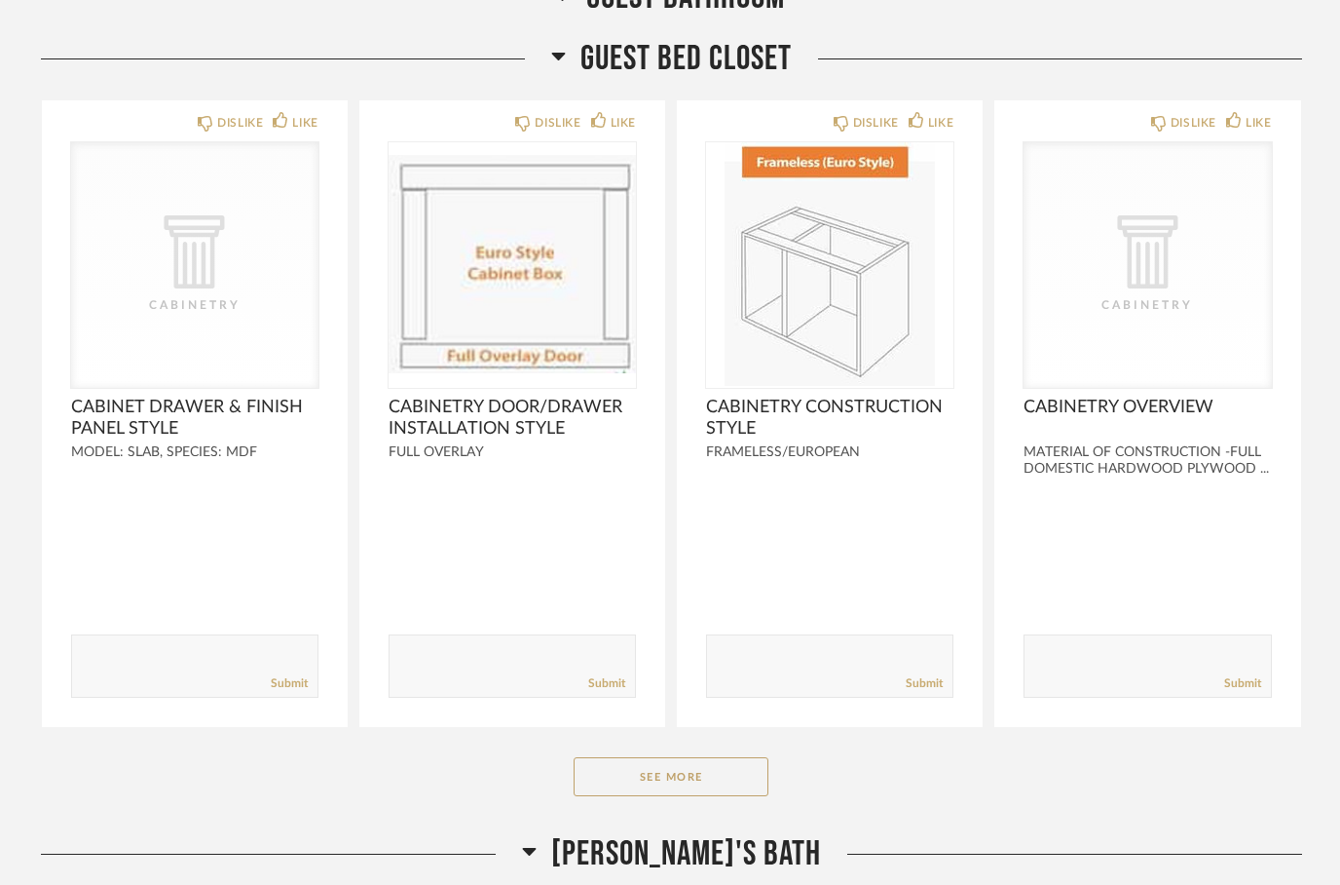
scroll to position [13510, 0]
click at [563, 53] on icon at bounding box center [558, 57] width 14 height 8
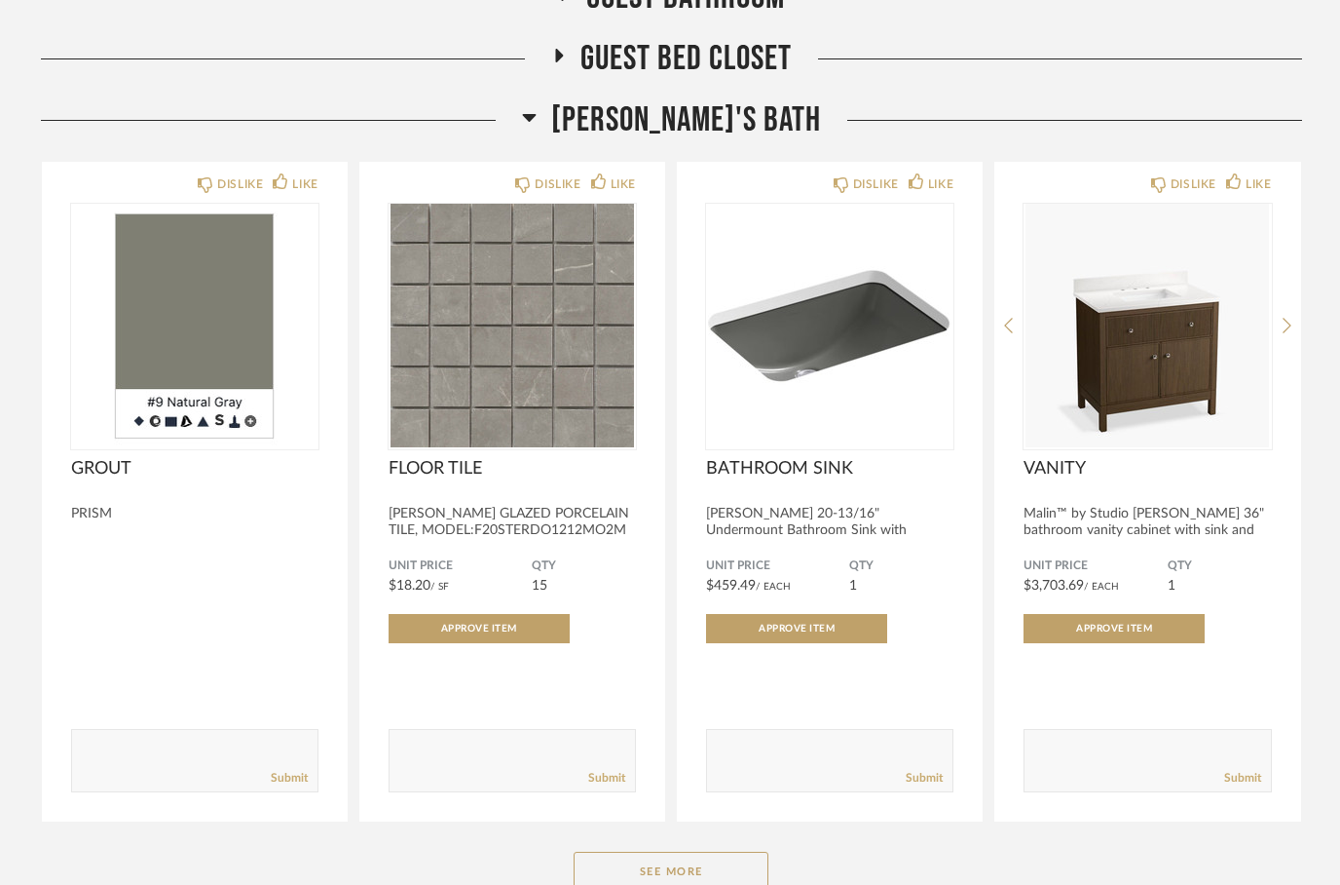
click at [582, 101] on h2 "[PERSON_NAME]'s Bath" at bounding box center [671, 120] width 299 height 42
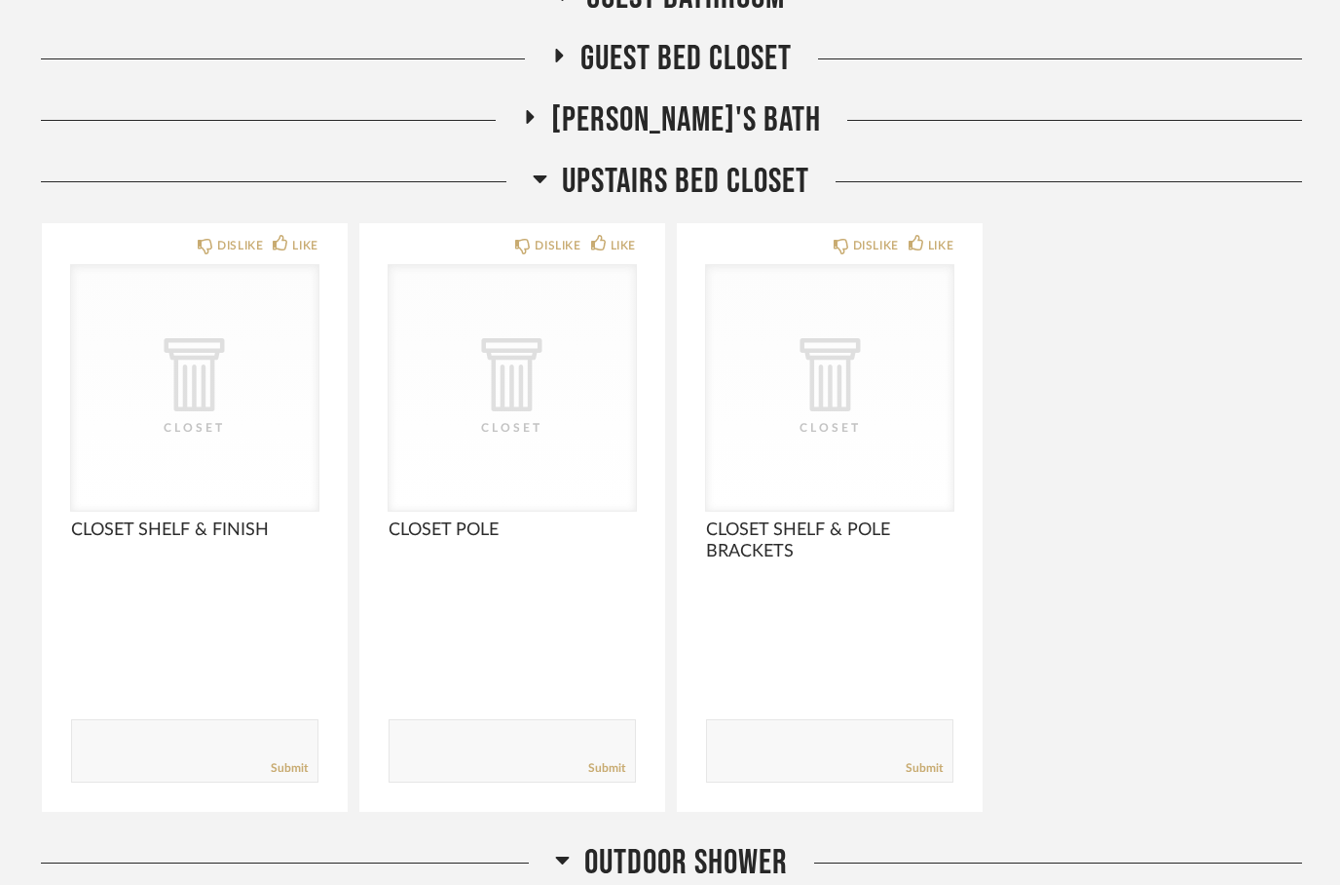
click at [545, 175] on icon at bounding box center [541, 179] width 14 height 8
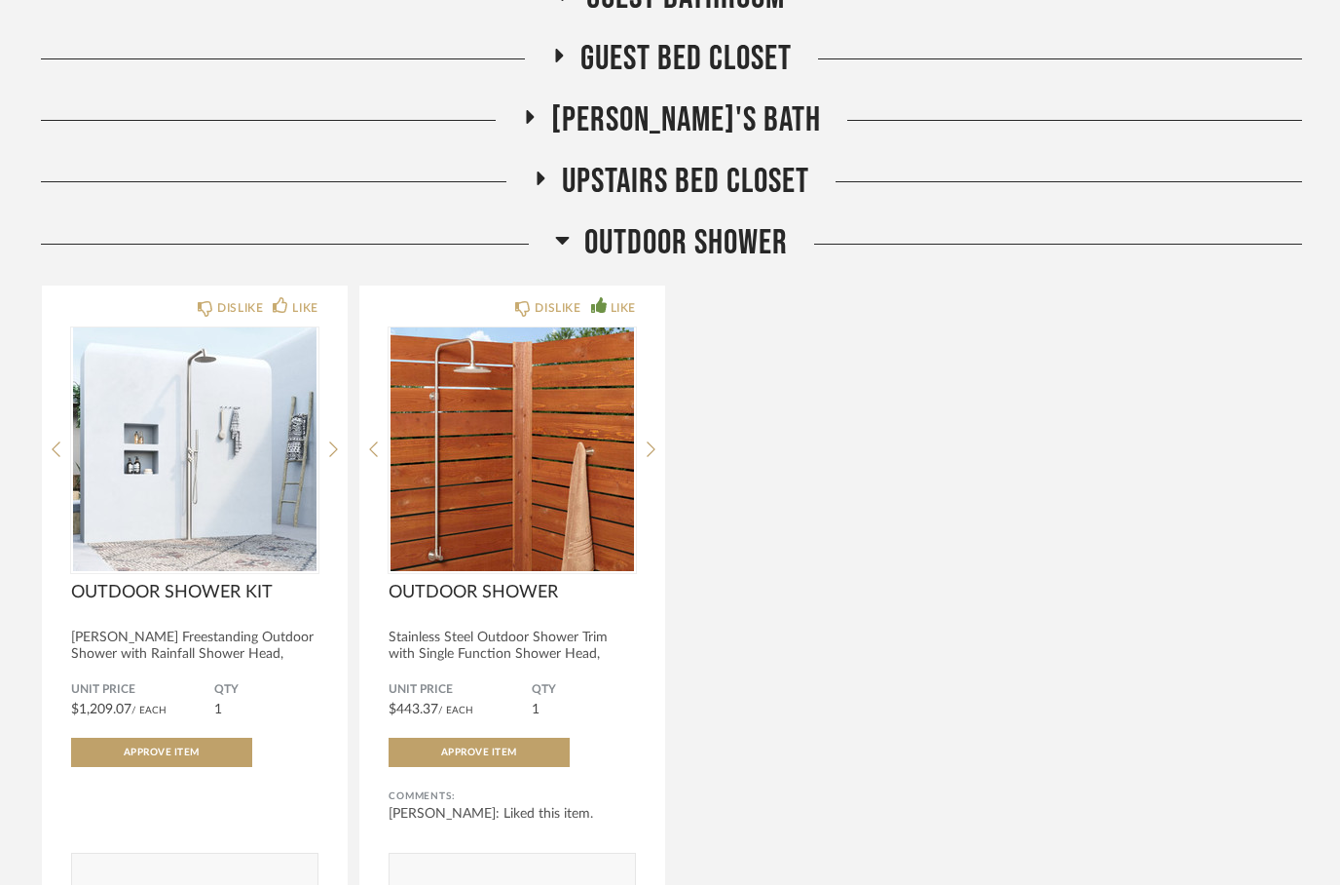
click at [570, 229] on h2 "OUTDOOR SHOWER" at bounding box center [671, 243] width 233 height 42
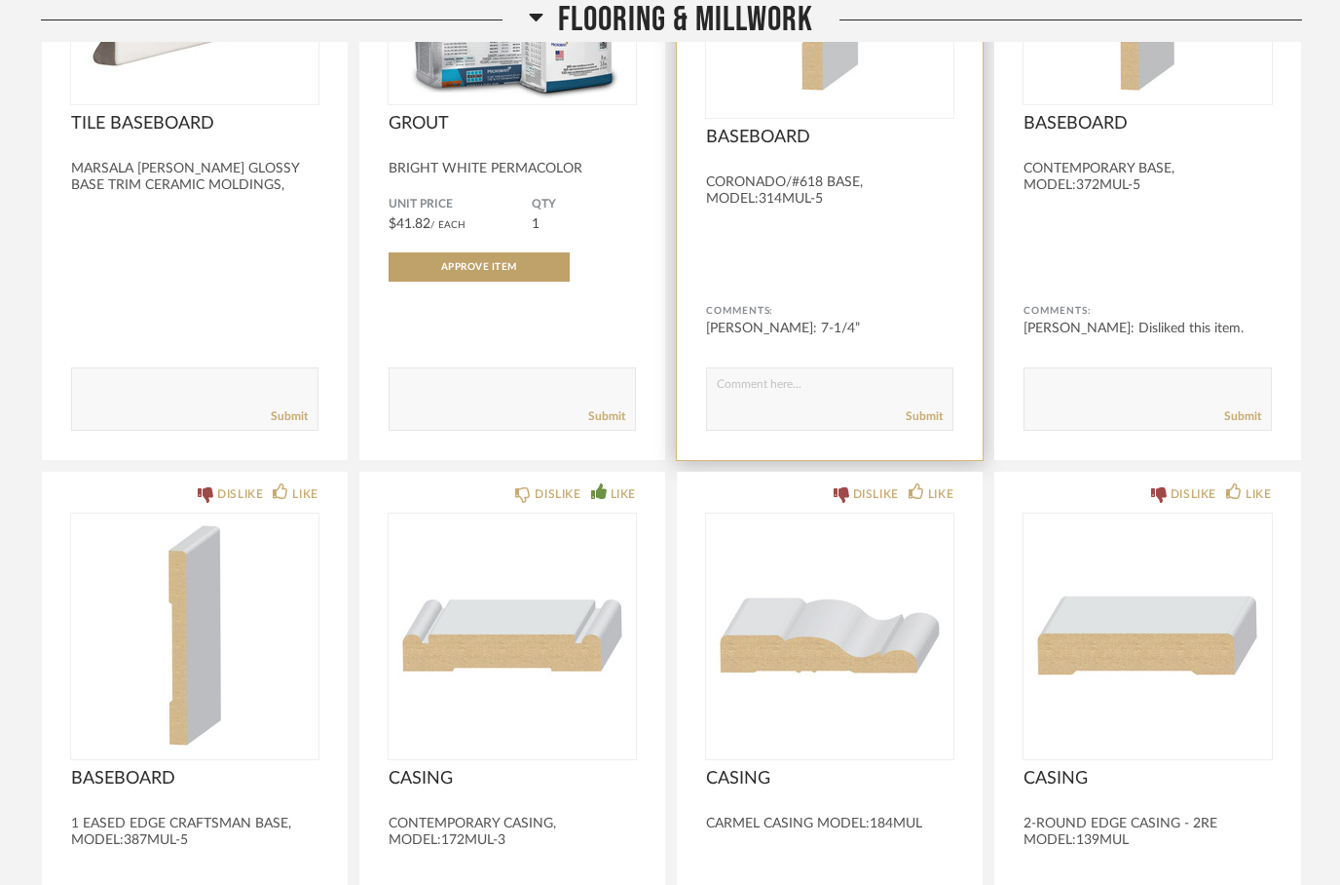
scroll to position [3460, 0]
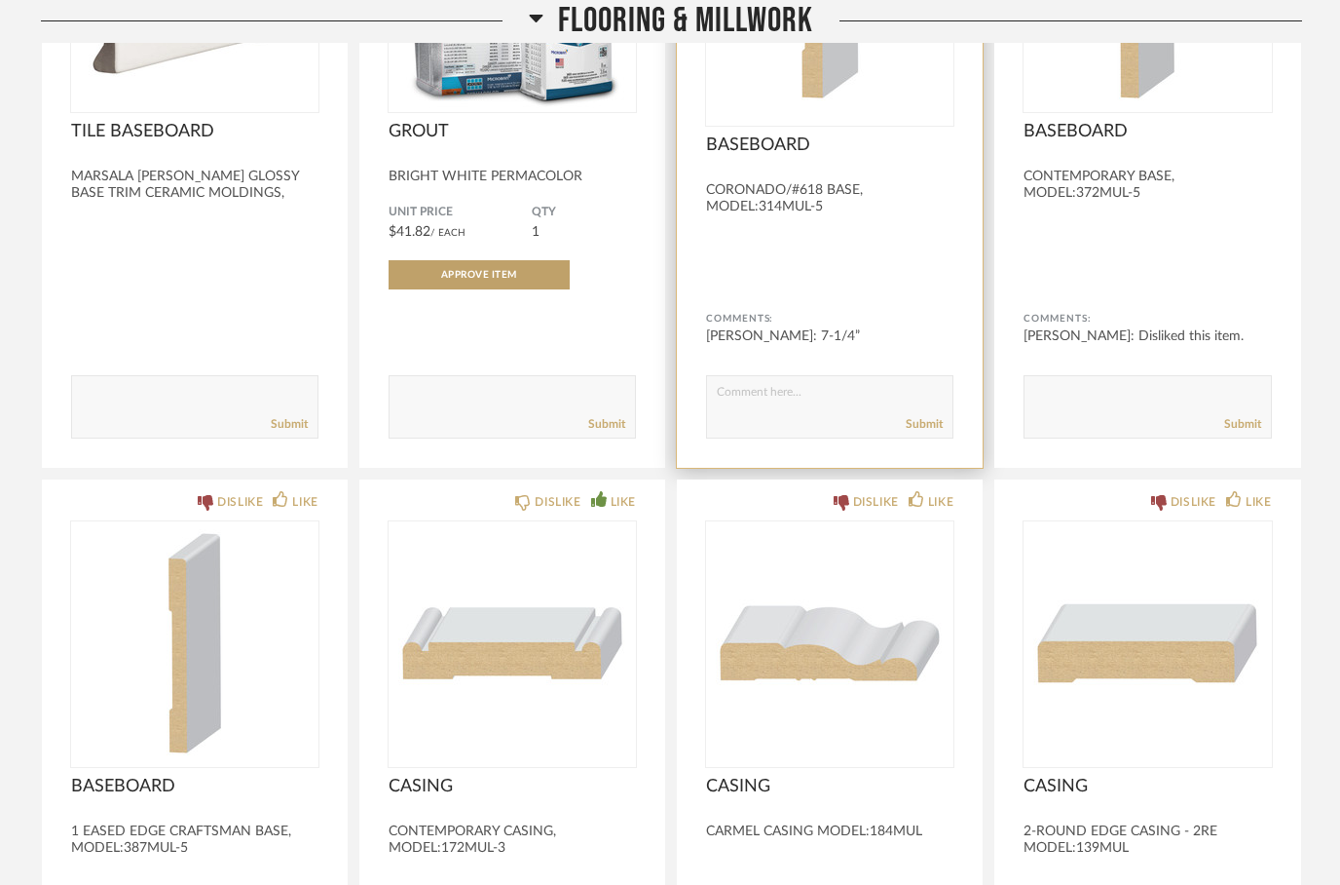
click at [536, 25] on icon at bounding box center [536, 17] width 15 height 23
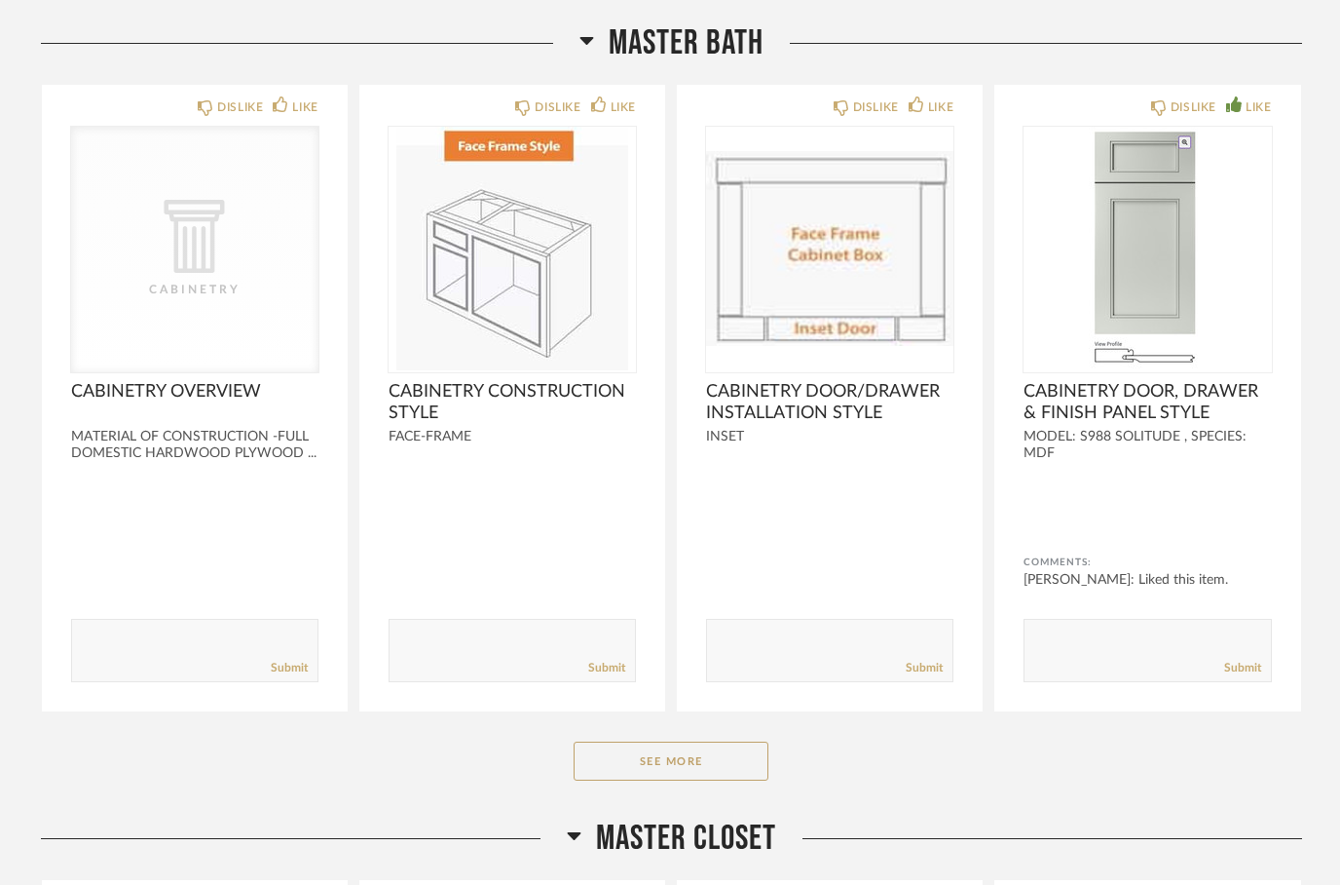
click at [597, 25] on h2 "Master Bath" at bounding box center [672, 43] width 184 height 42
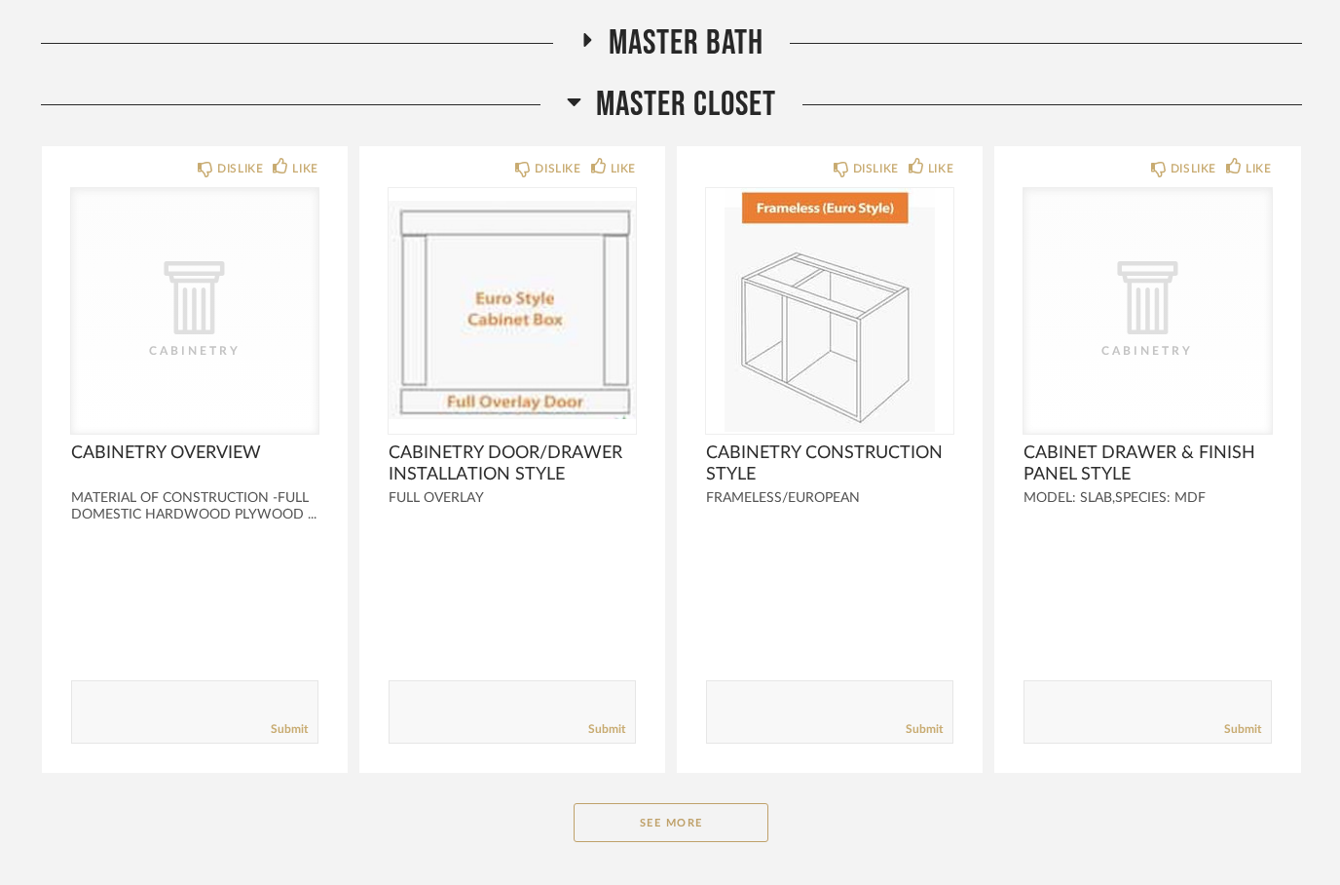
click at [579, 98] on icon at bounding box center [574, 102] width 14 height 8
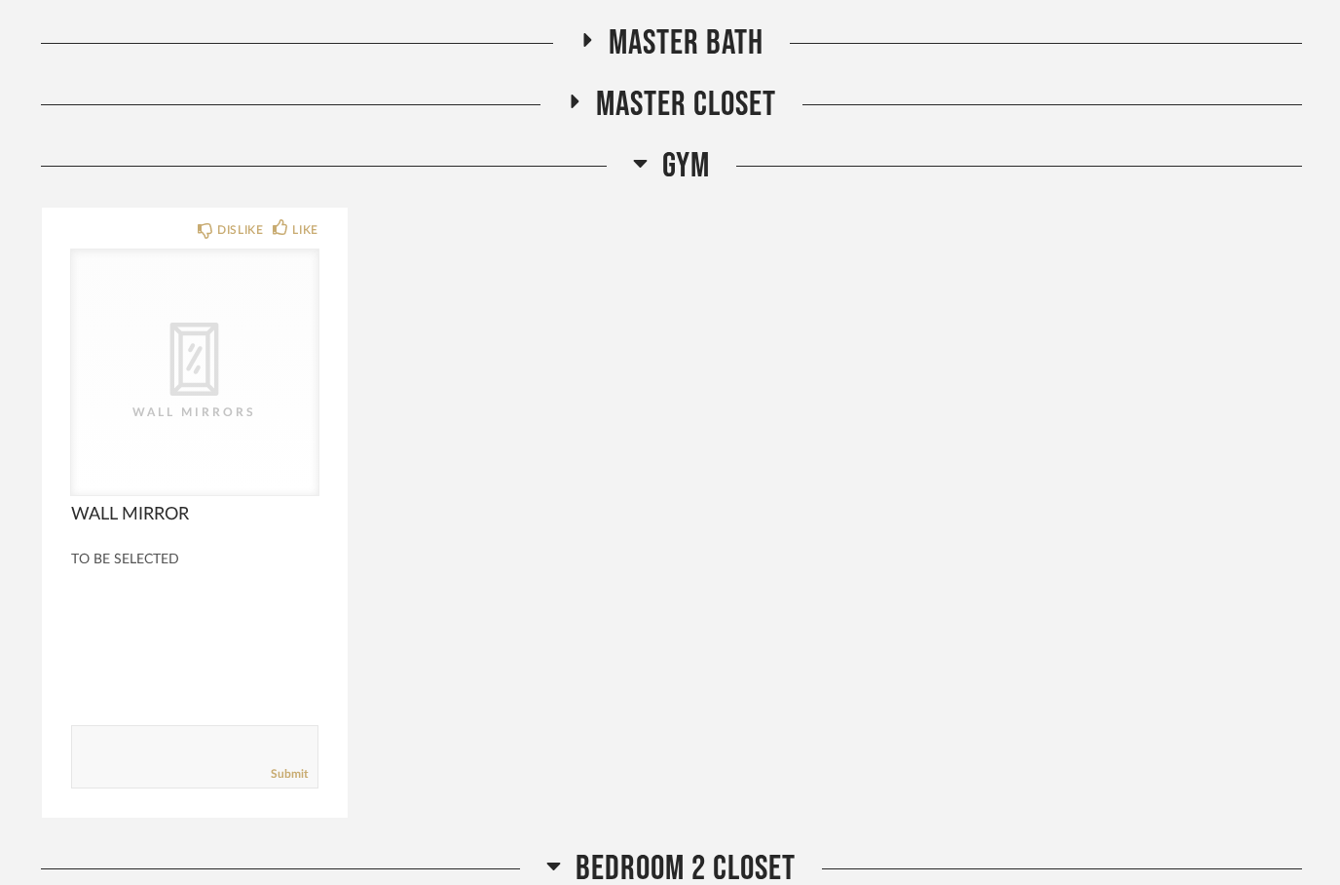
click at [638, 156] on icon at bounding box center [640, 162] width 15 height 23
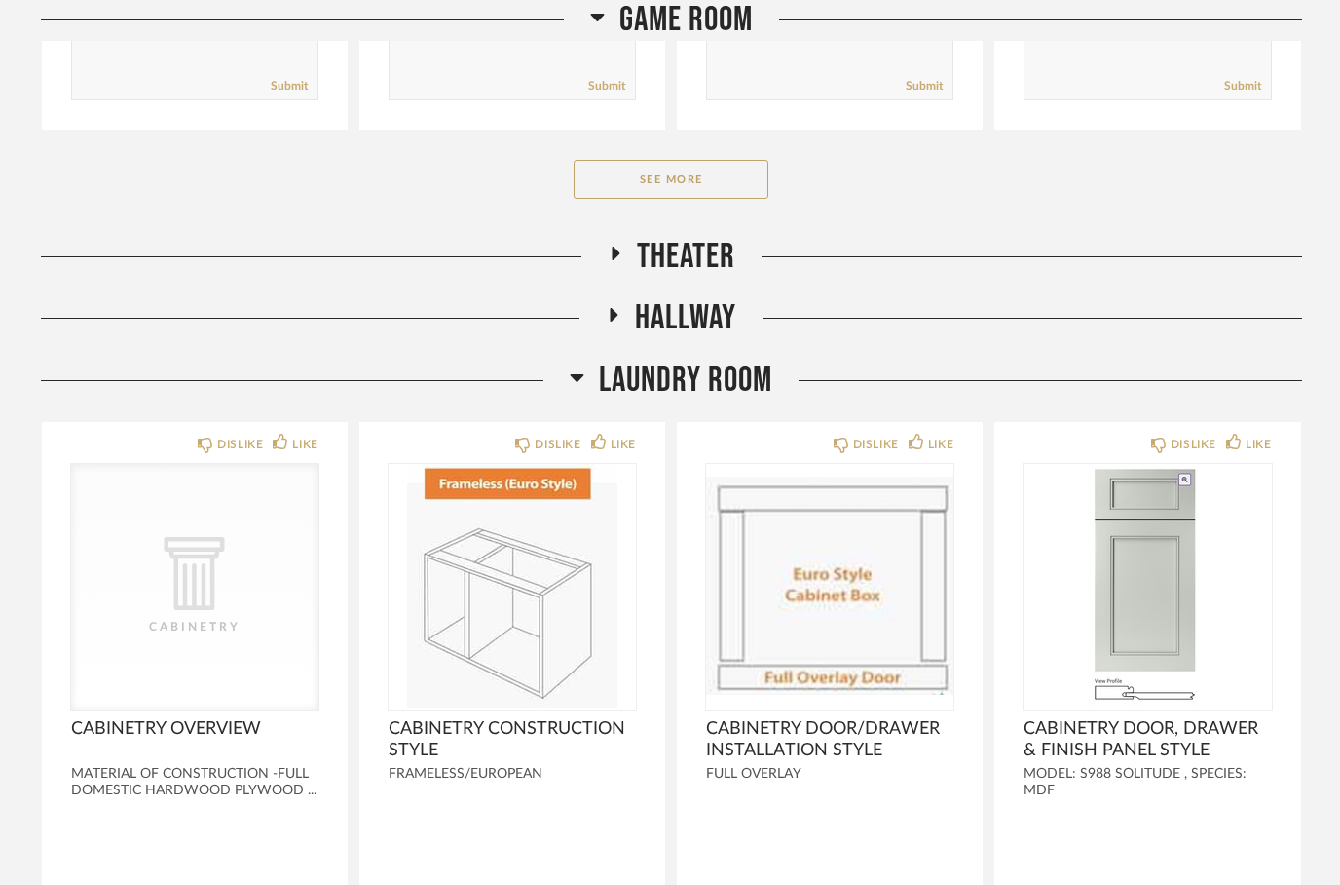
click at [584, 365] on h2 "Laundry Room" at bounding box center [671, 381] width 203 height 42
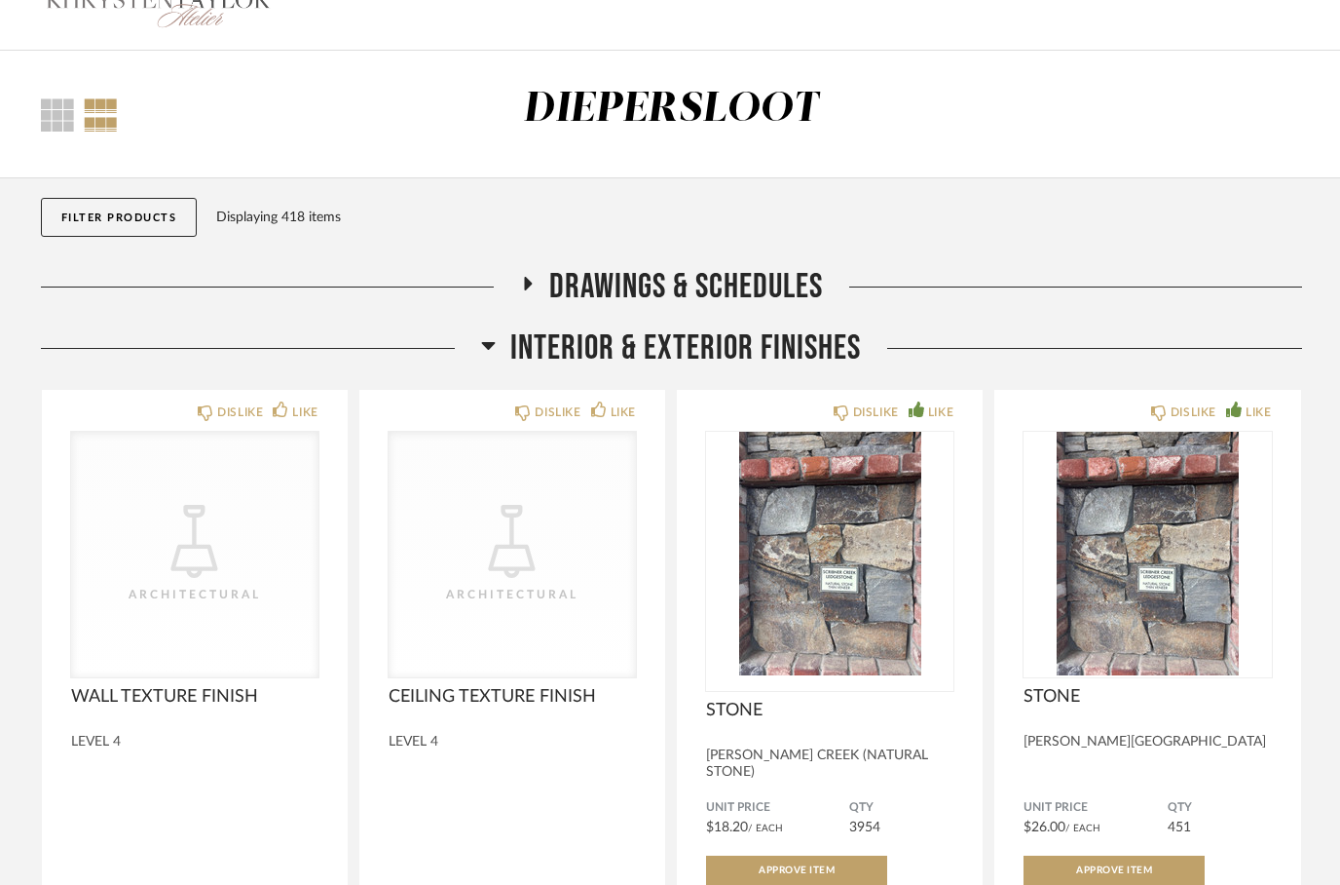
scroll to position [0, 0]
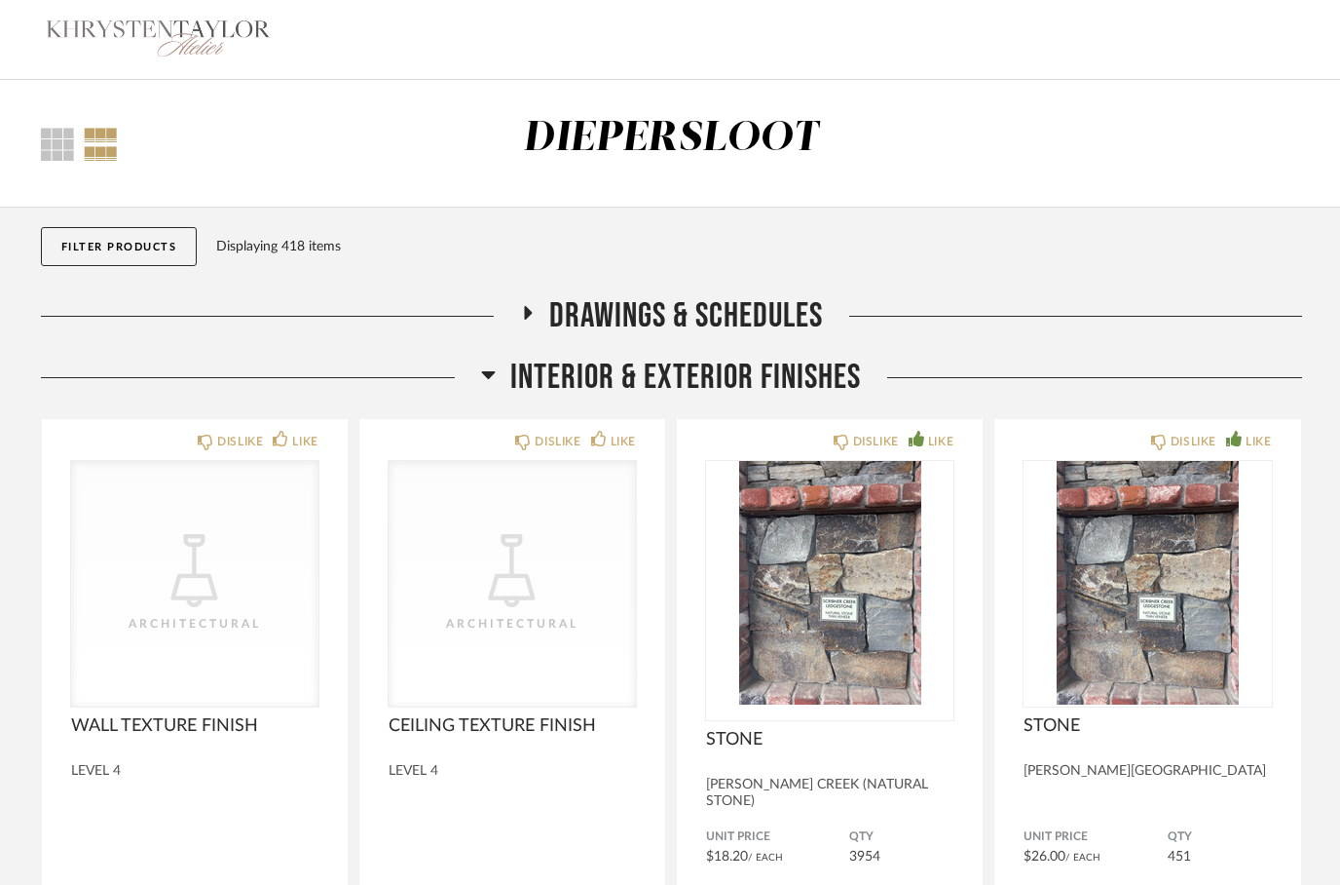
click at [504, 368] on h2 "INTERIOR & EXTERIOR FINISHES" at bounding box center [671, 378] width 380 height 42
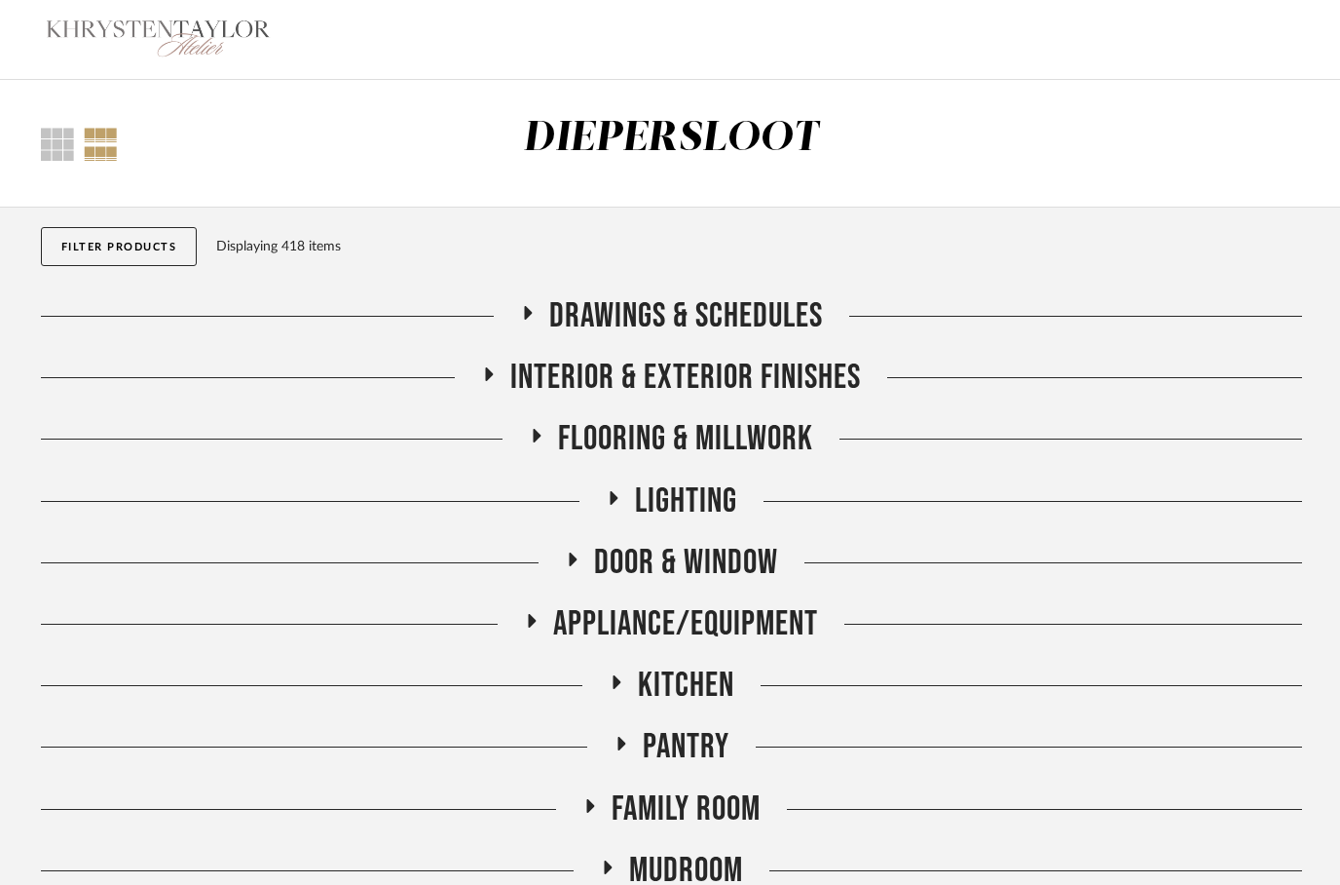
click at [625, 503] on h2 "LIGHTING" at bounding box center [672, 501] width 132 height 42
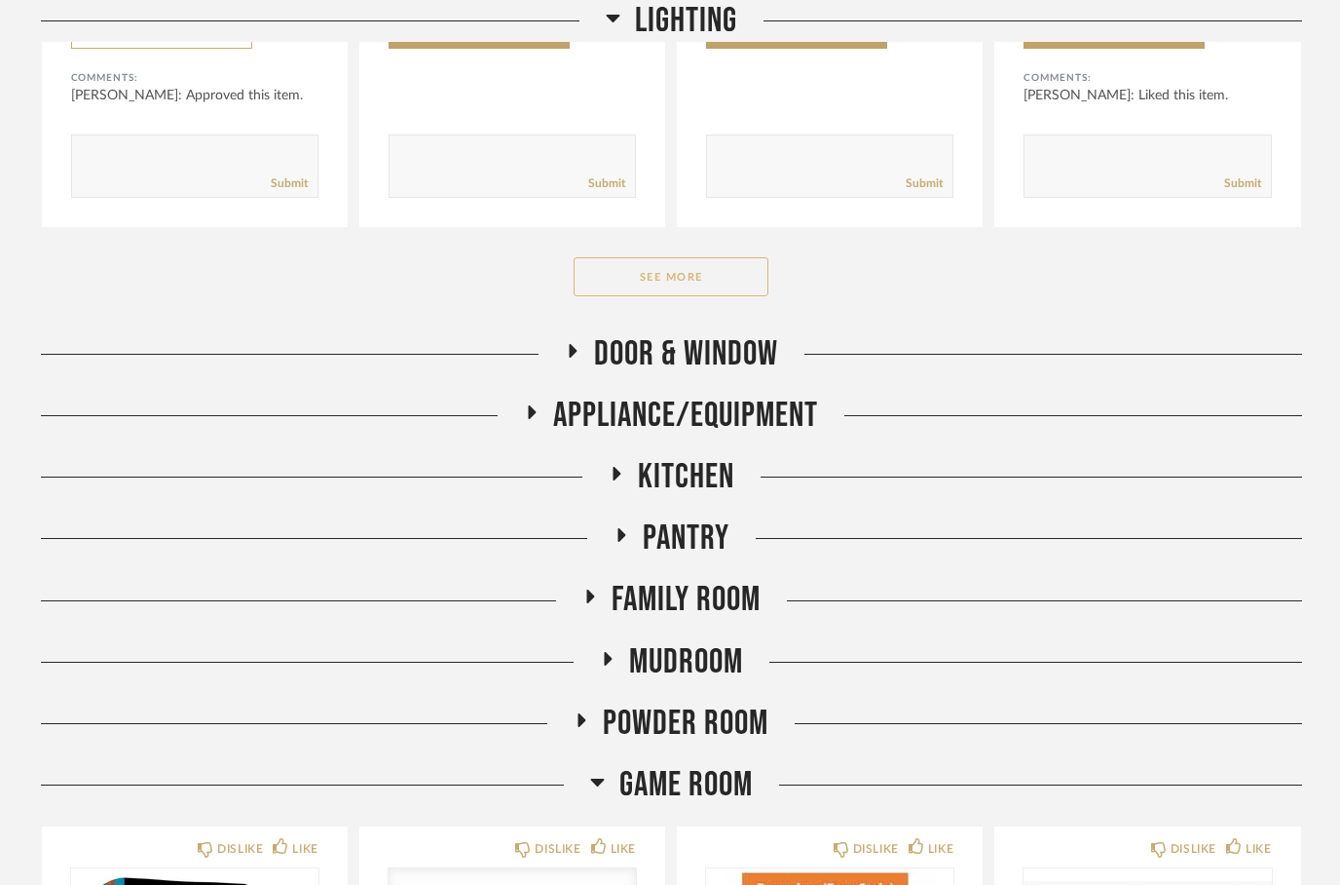
click at [651, 286] on button "See More" at bounding box center [671, 277] width 195 height 39
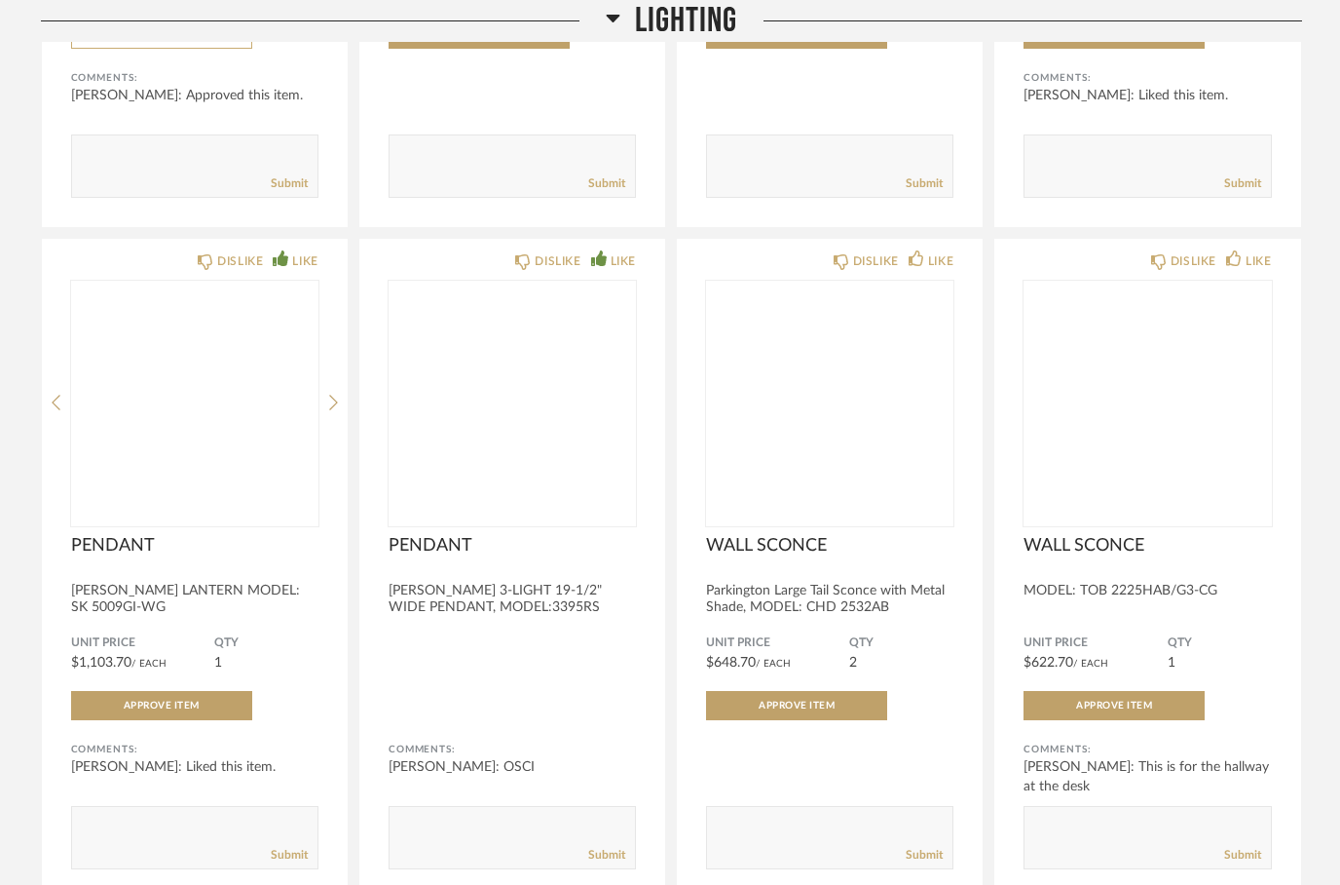
scroll to position [975, 0]
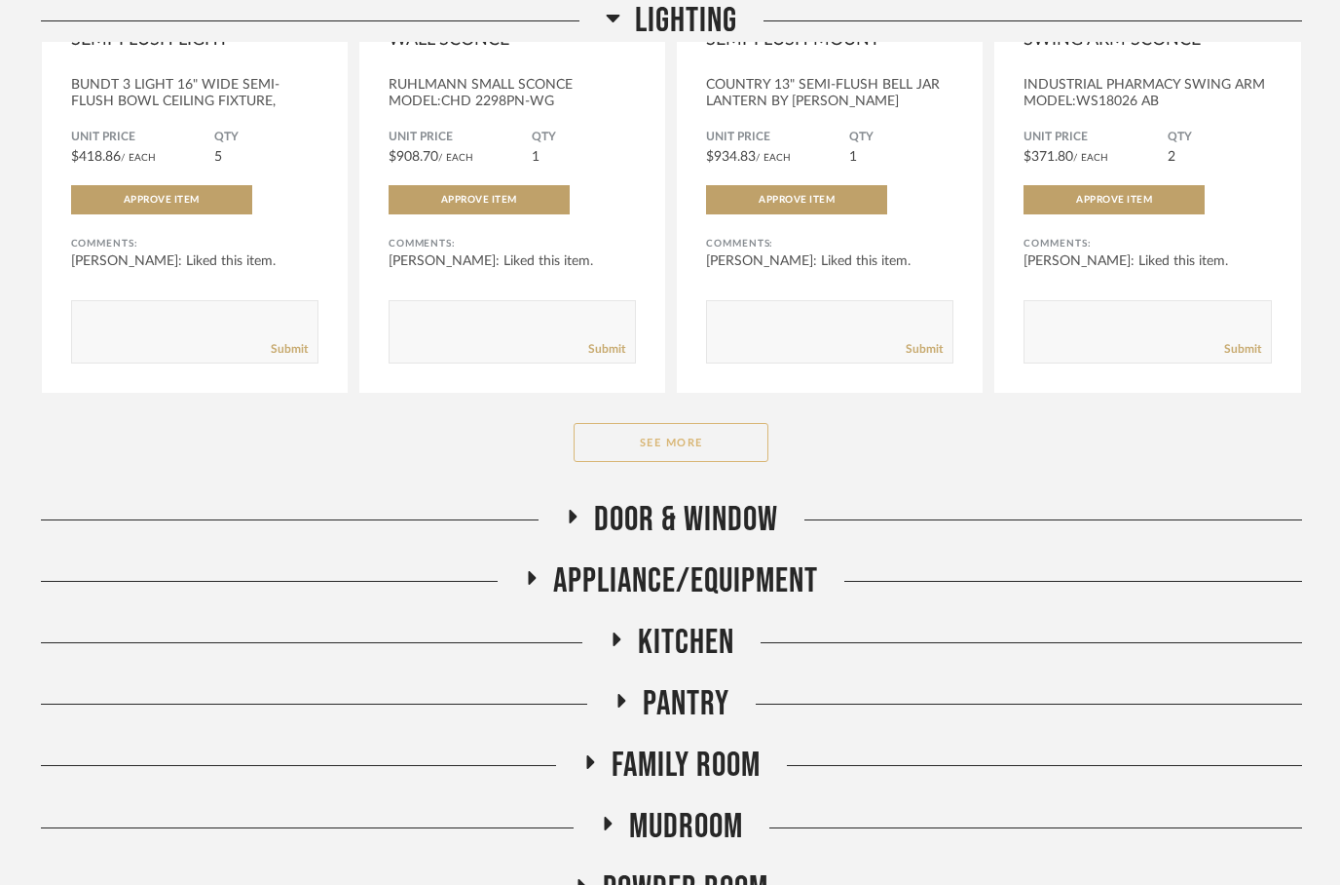
click at [642, 443] on button "See More" at bounding box center [671, 443] width 195 height 39
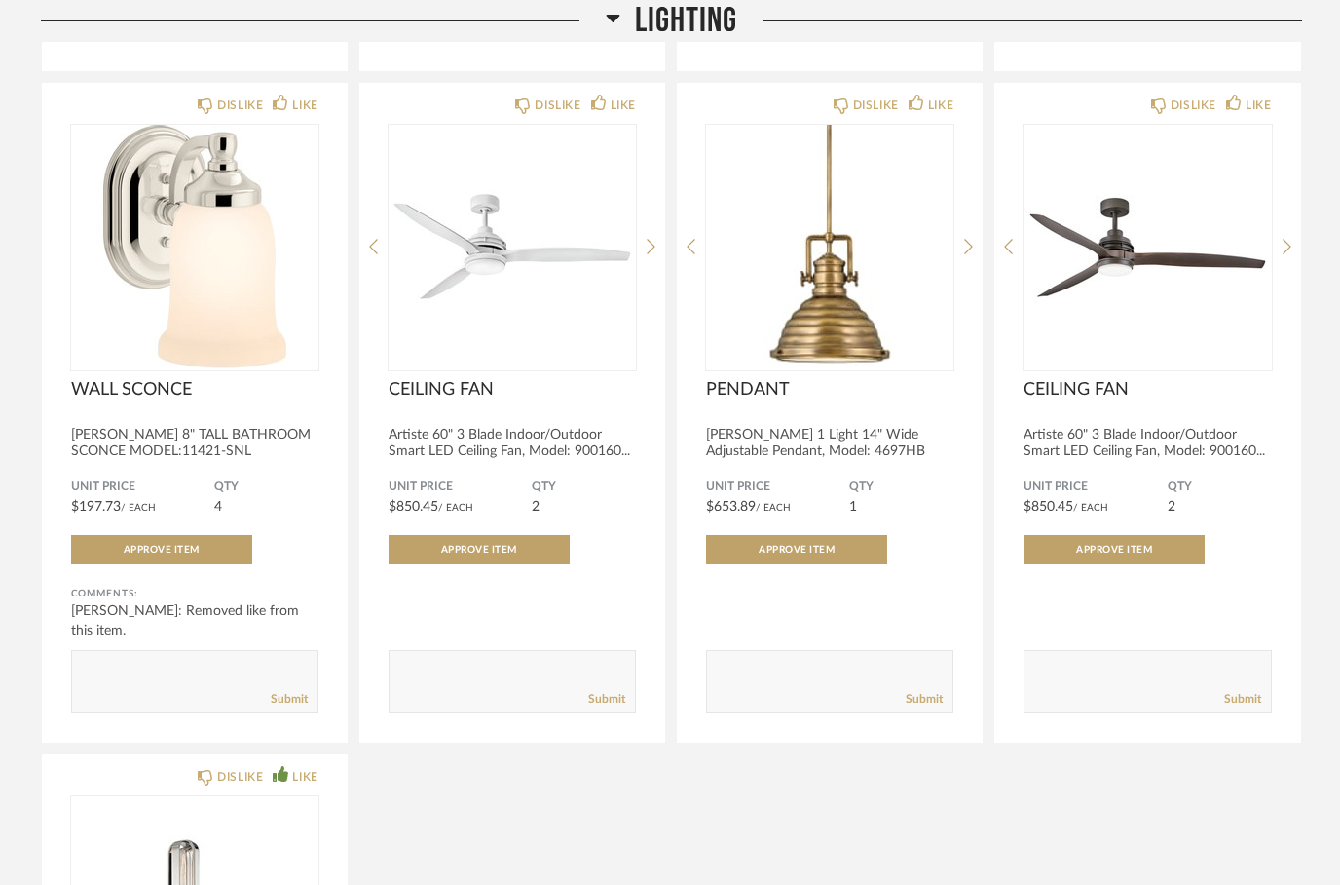
scroll to position [4486, 0]
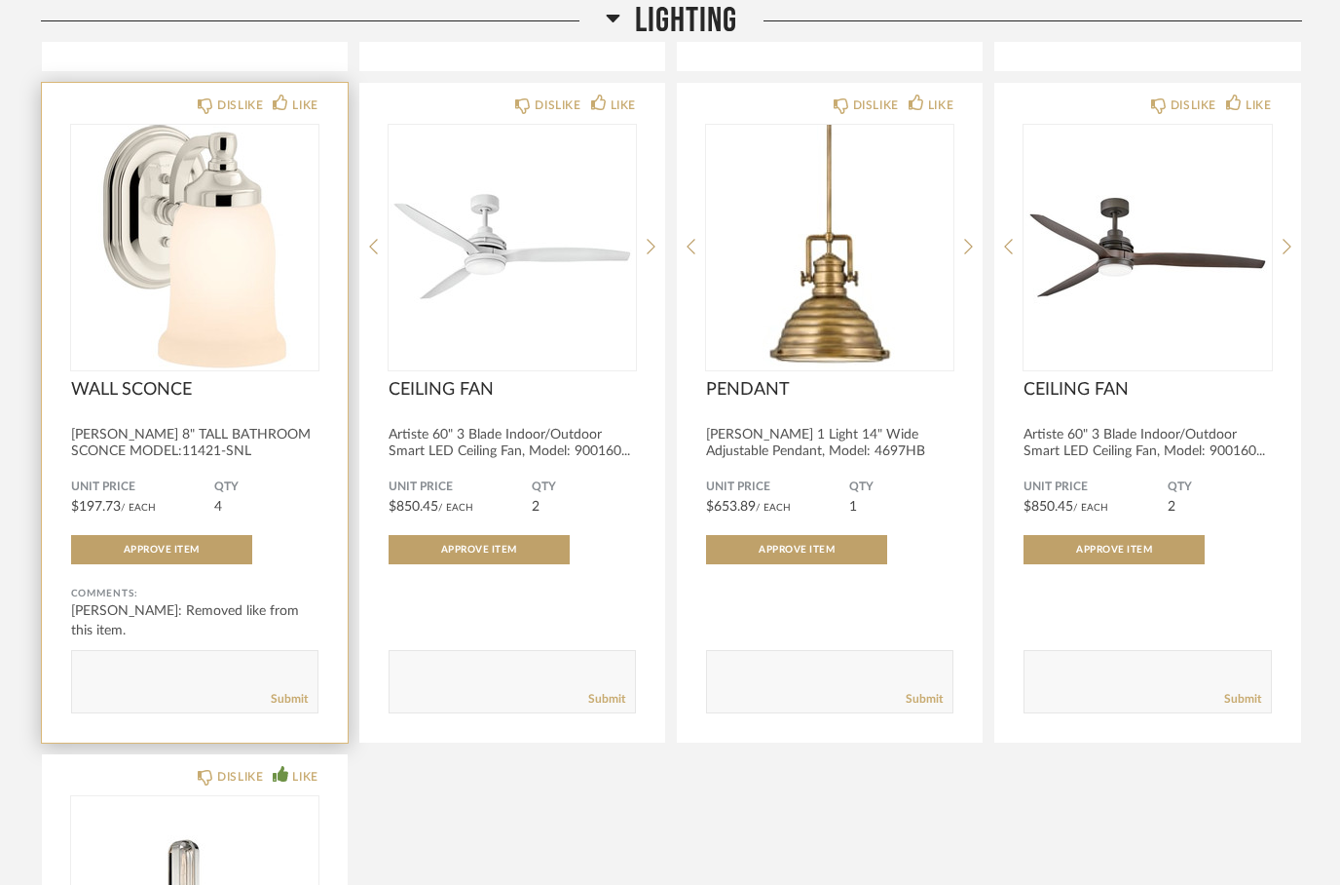
click at [289, 495] on span "QTY" at bounding box center [266, 487] width 104 height 16
click at [167, 676] on textarea at bounding box center [194, 672] width 245 height 26
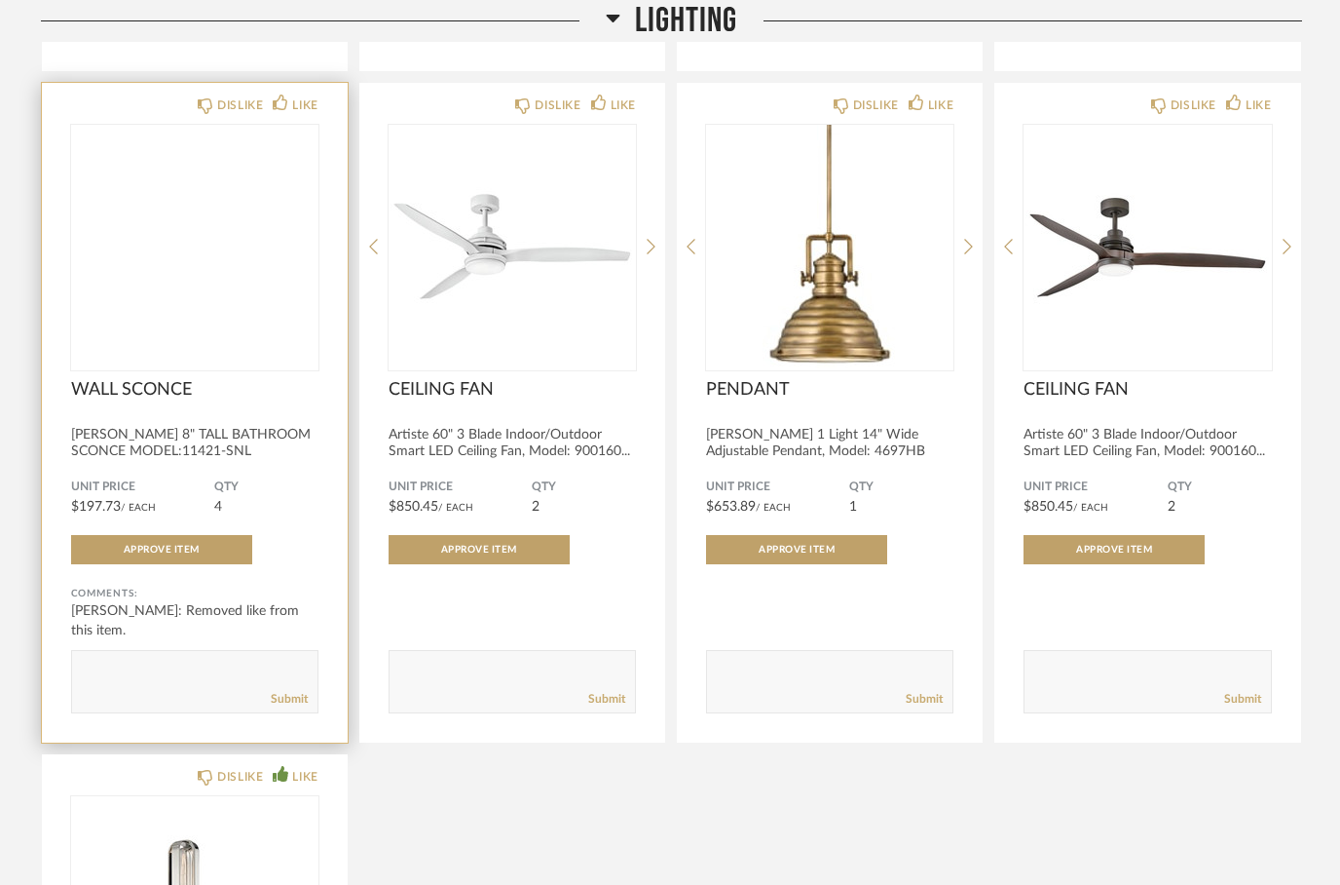
click at [0, 0] on img at bounding box center [0, 0] width 0 height 0
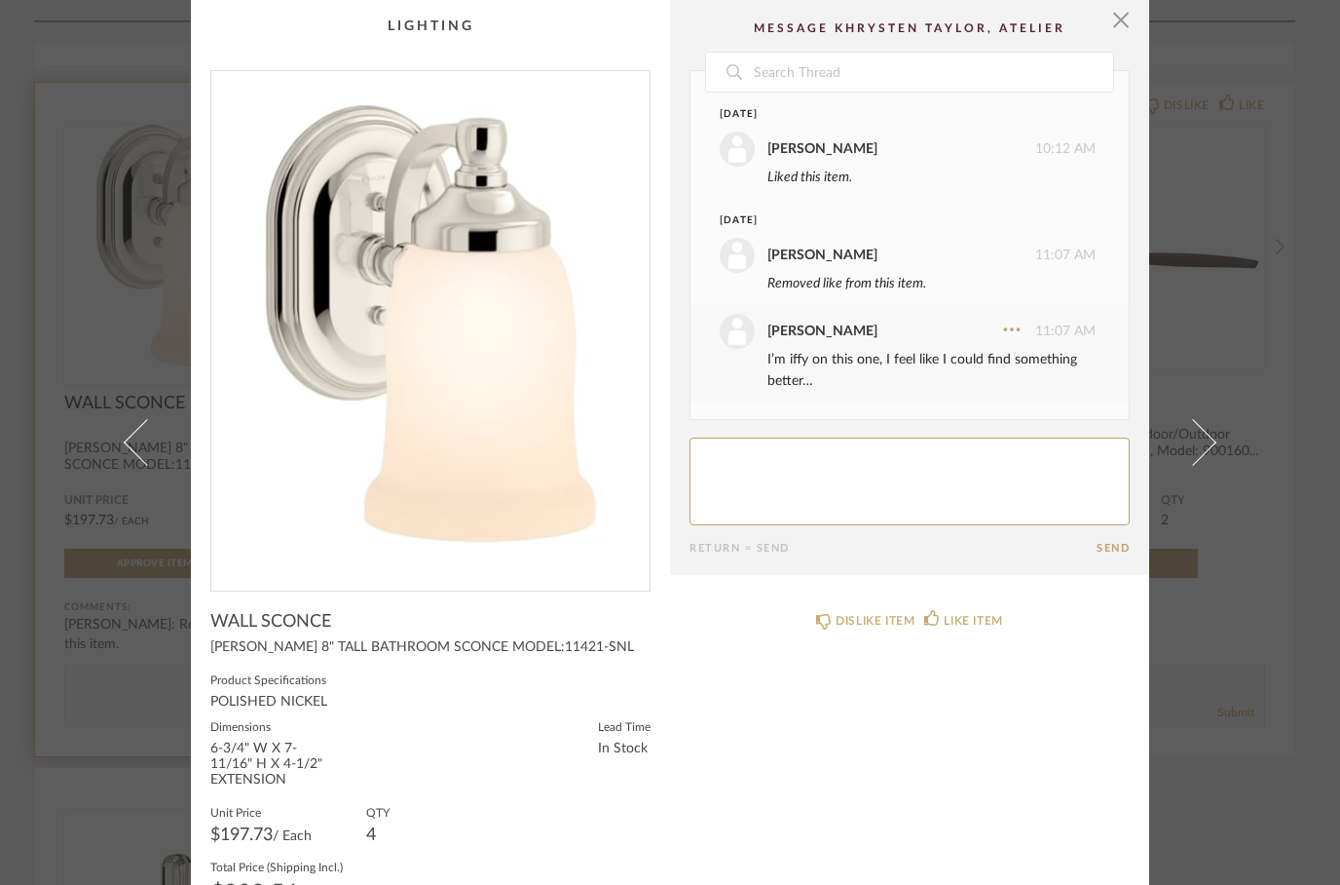
scroll to position [329, 0]
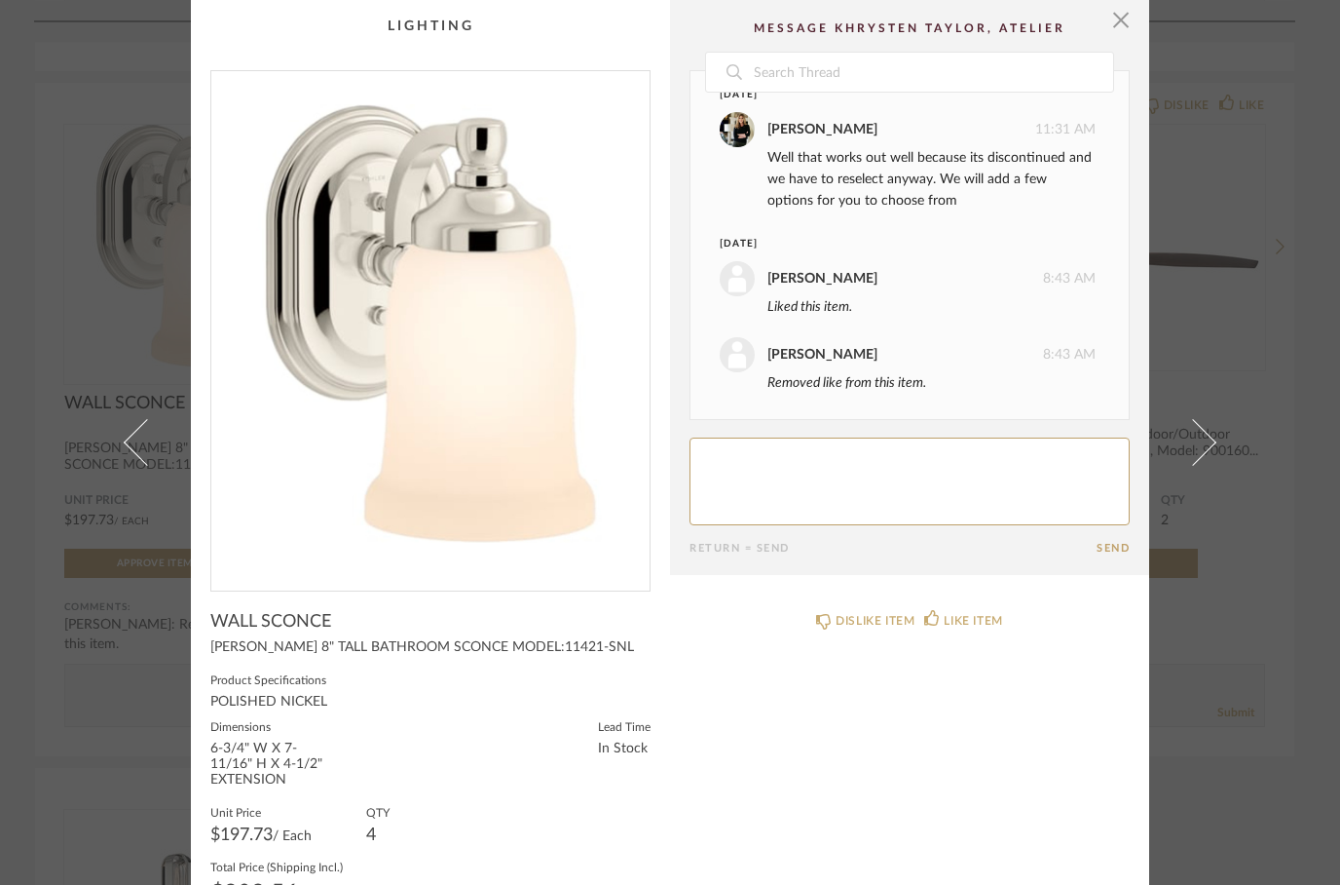
click at [235, 641] on div "BANCROFT 8" TALL BATHROOM SCONCE MODEL:11421-SNL" at bounding box center [430, 648] width 440 height 16
copy div "BANCROFT 8" TALL BATHROOM SCONCE MODEL:11421-SNL"
click at [1117, 24] on span "button" at bounding box center [1121, 19] width 39 height 39
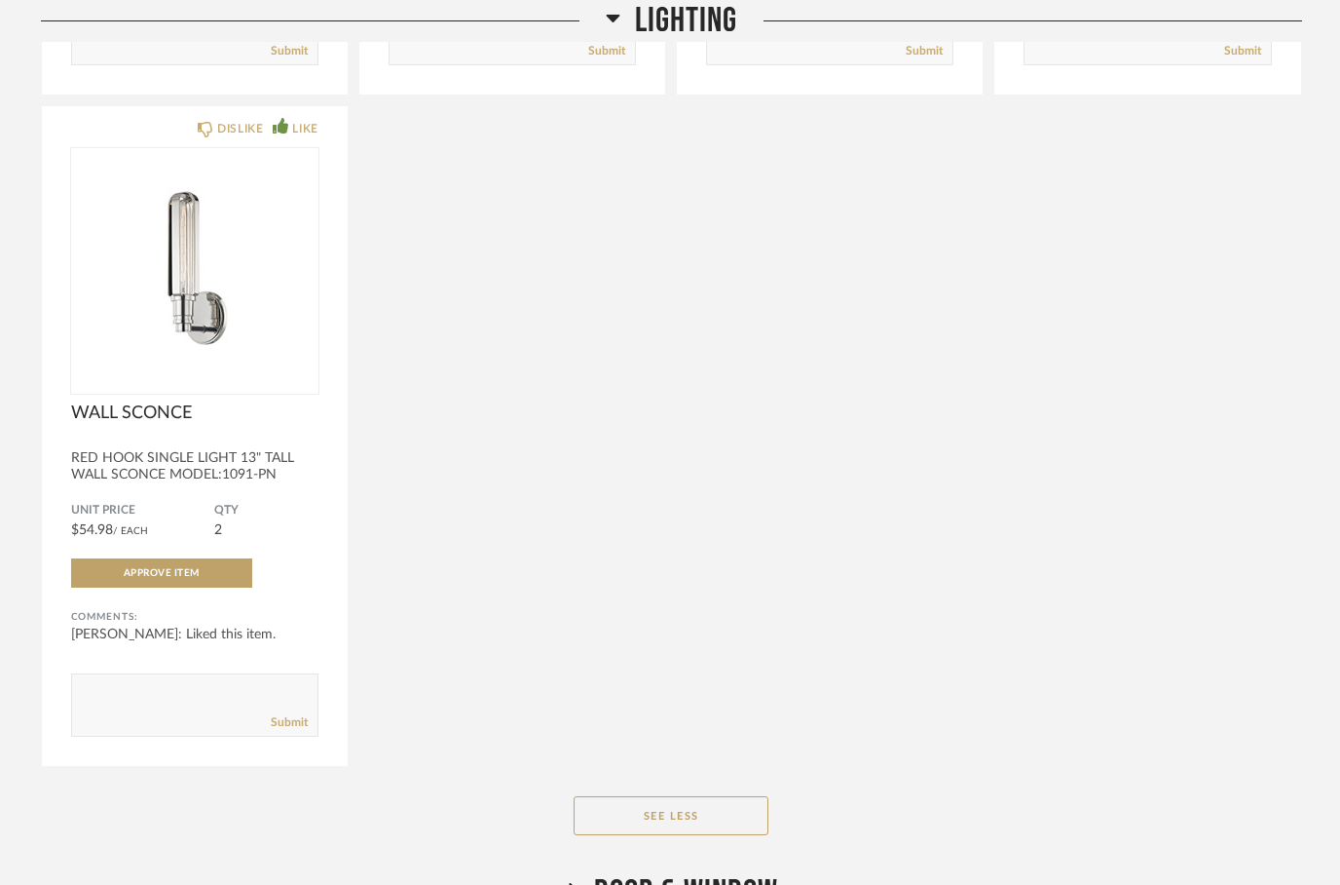
scroll to position [5148, 0]
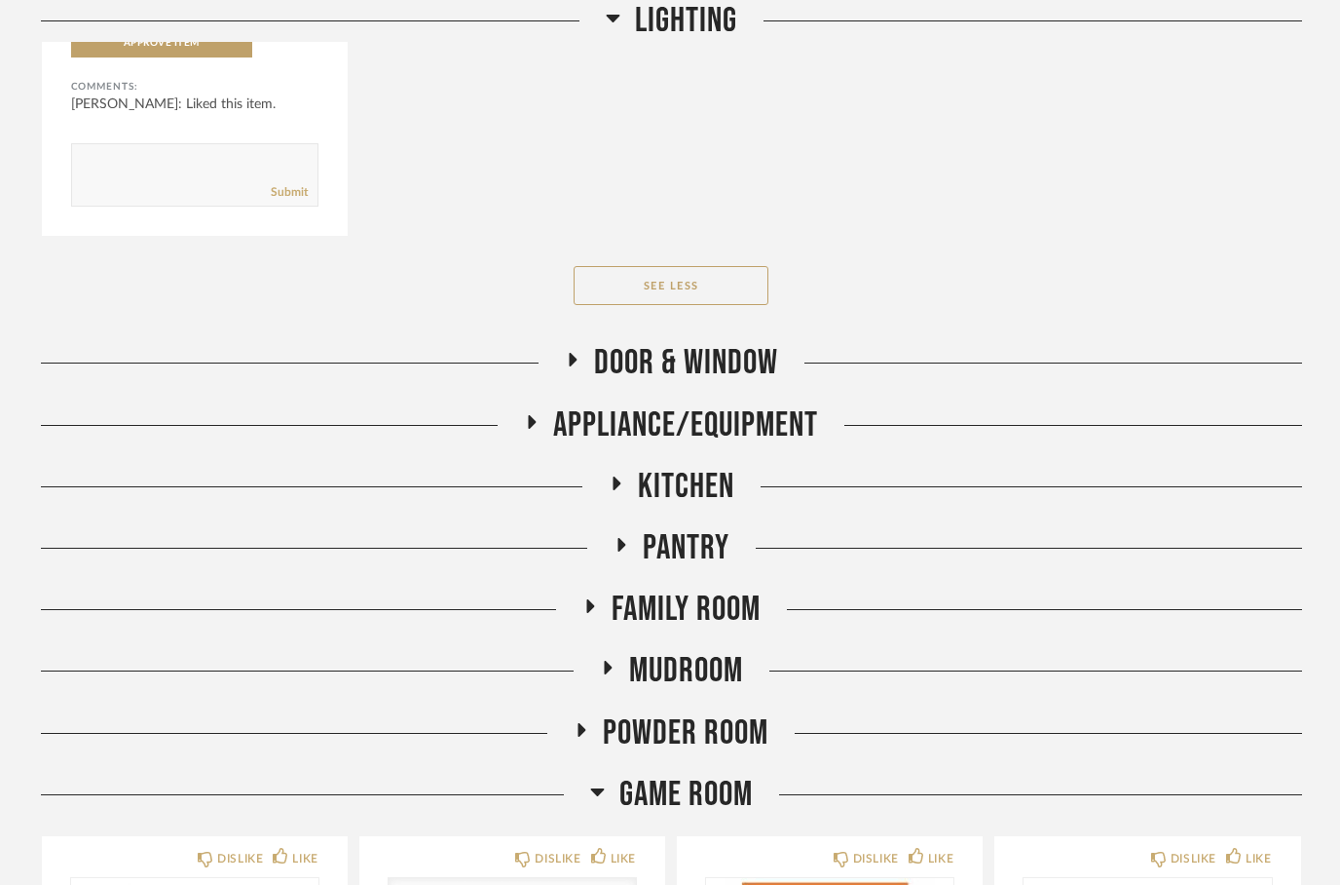
click at [570, 379] on fa-icon at bounding box center [572, 367] width 15 height 28
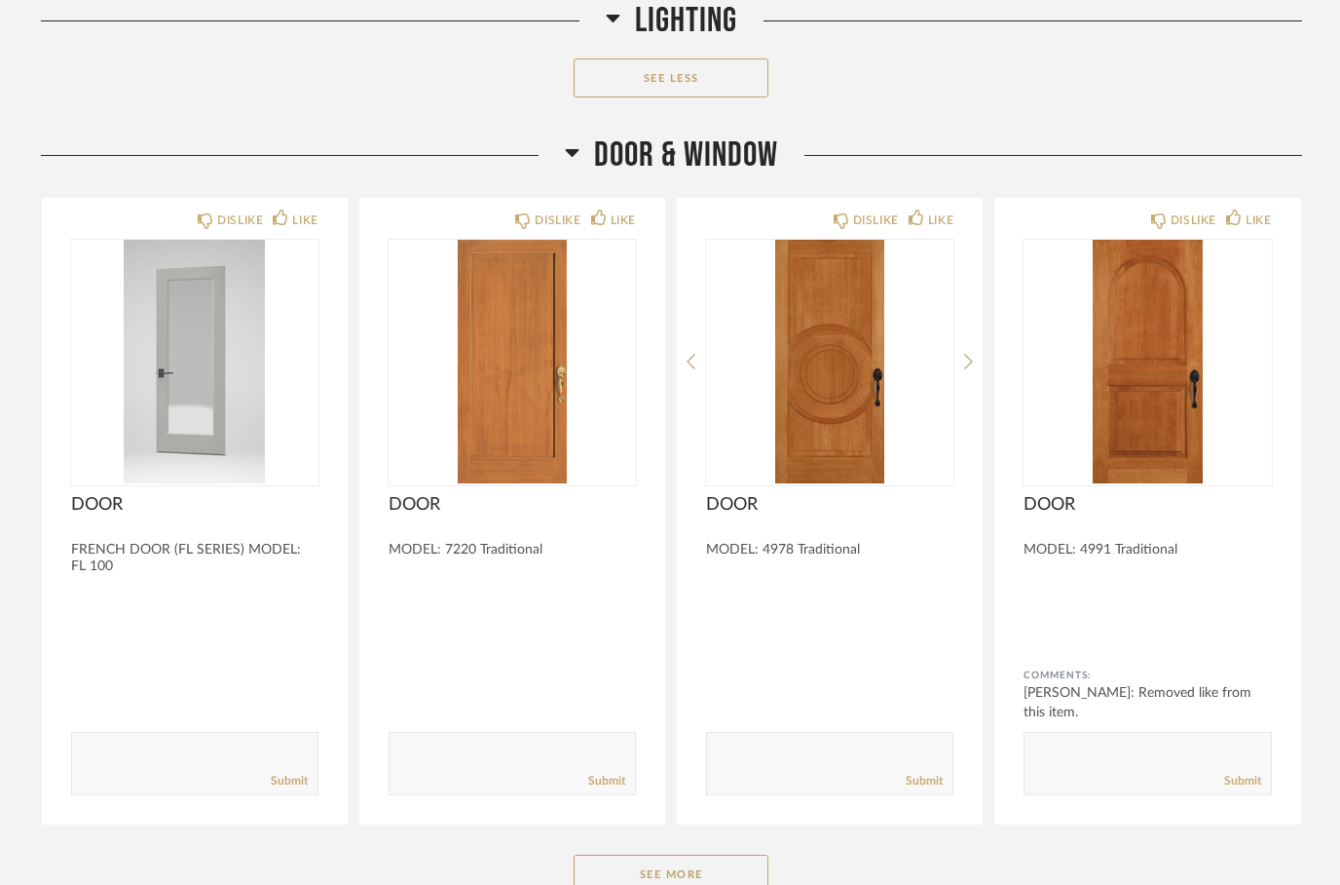
scroll to position [5885, 0]
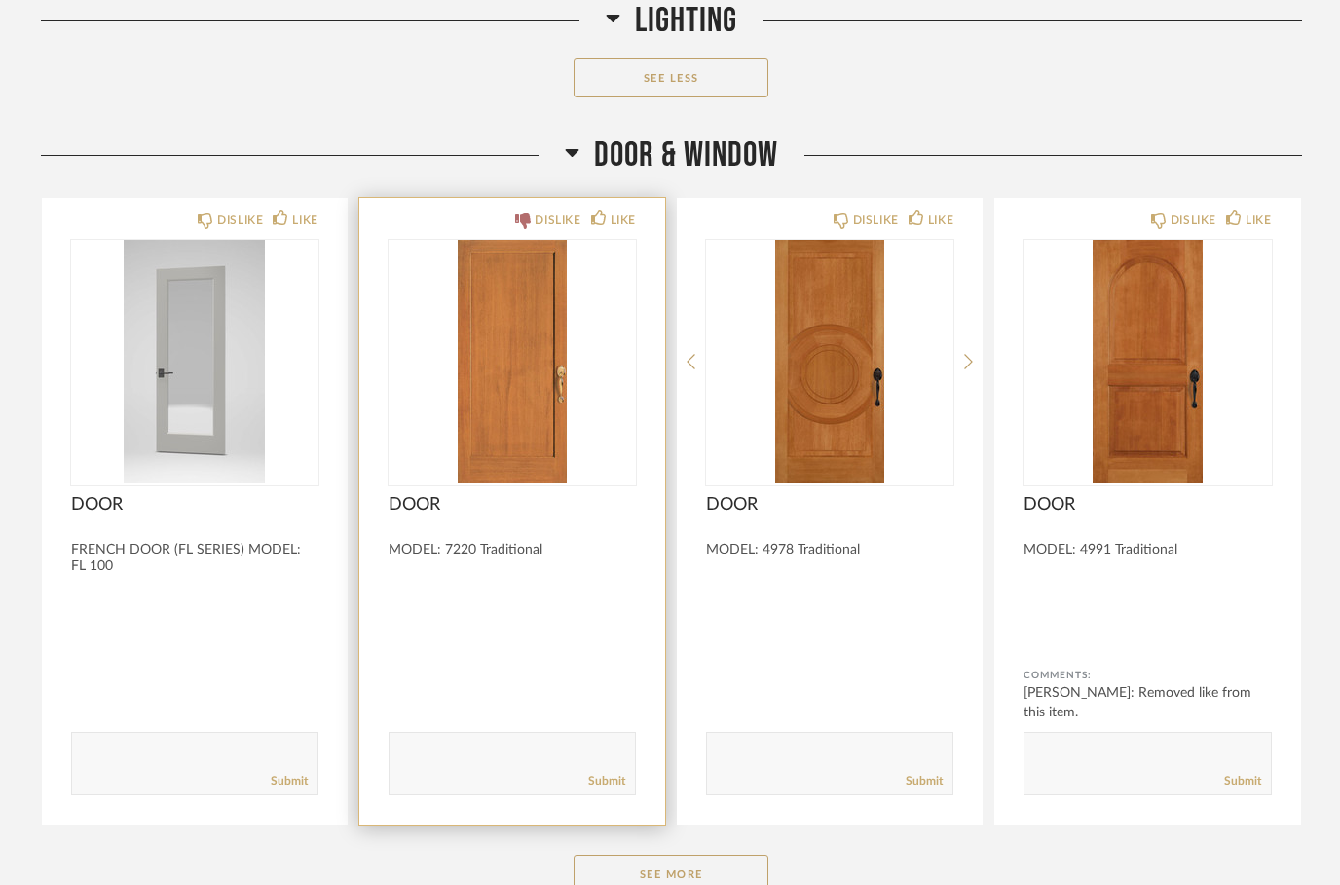
click at [530, 230] on div "DISLIKE" at bounding box center [547, 219] width 65 height 19
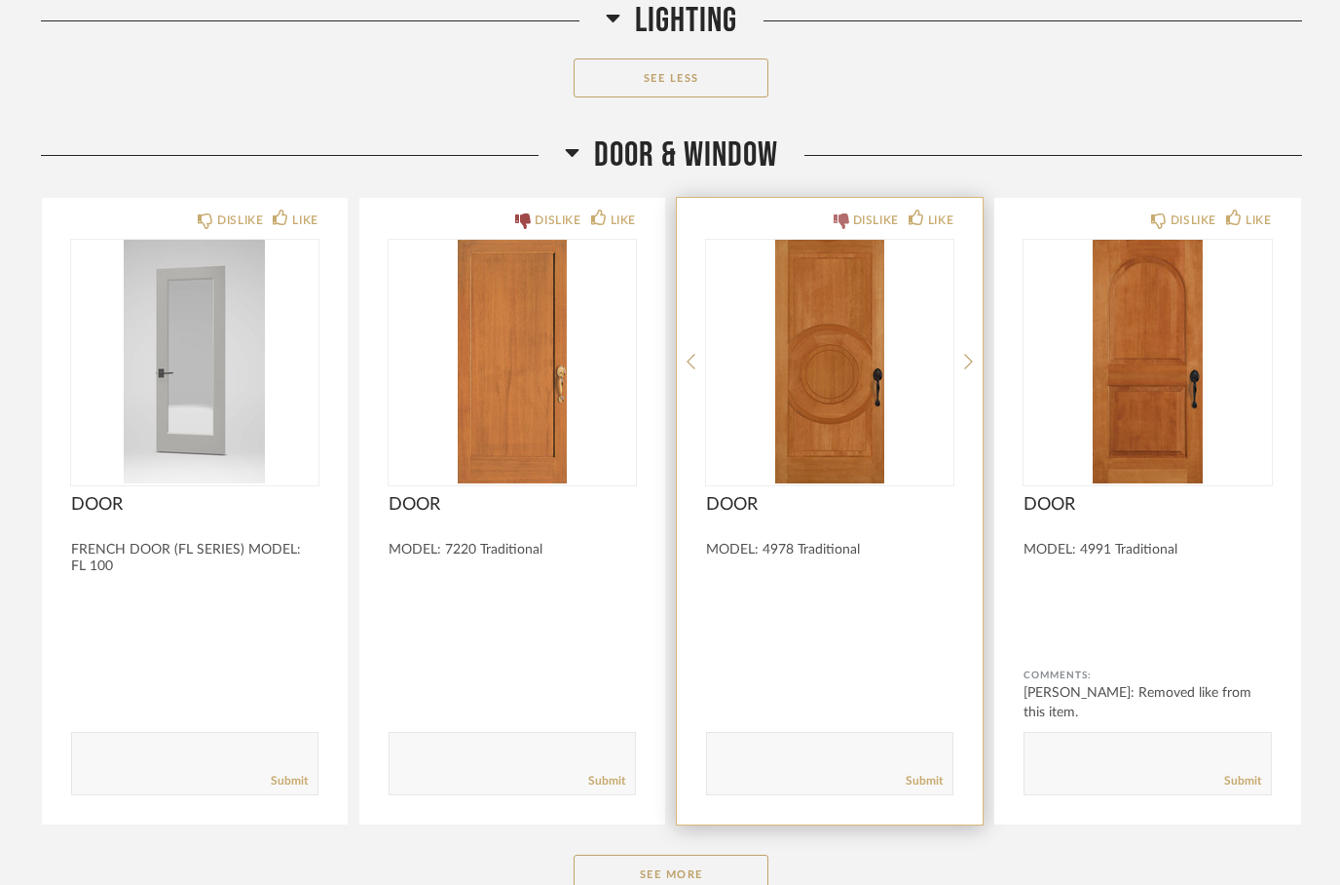
click at [846, 229] on icon at bounding box center [842, 221] width 16 height 16
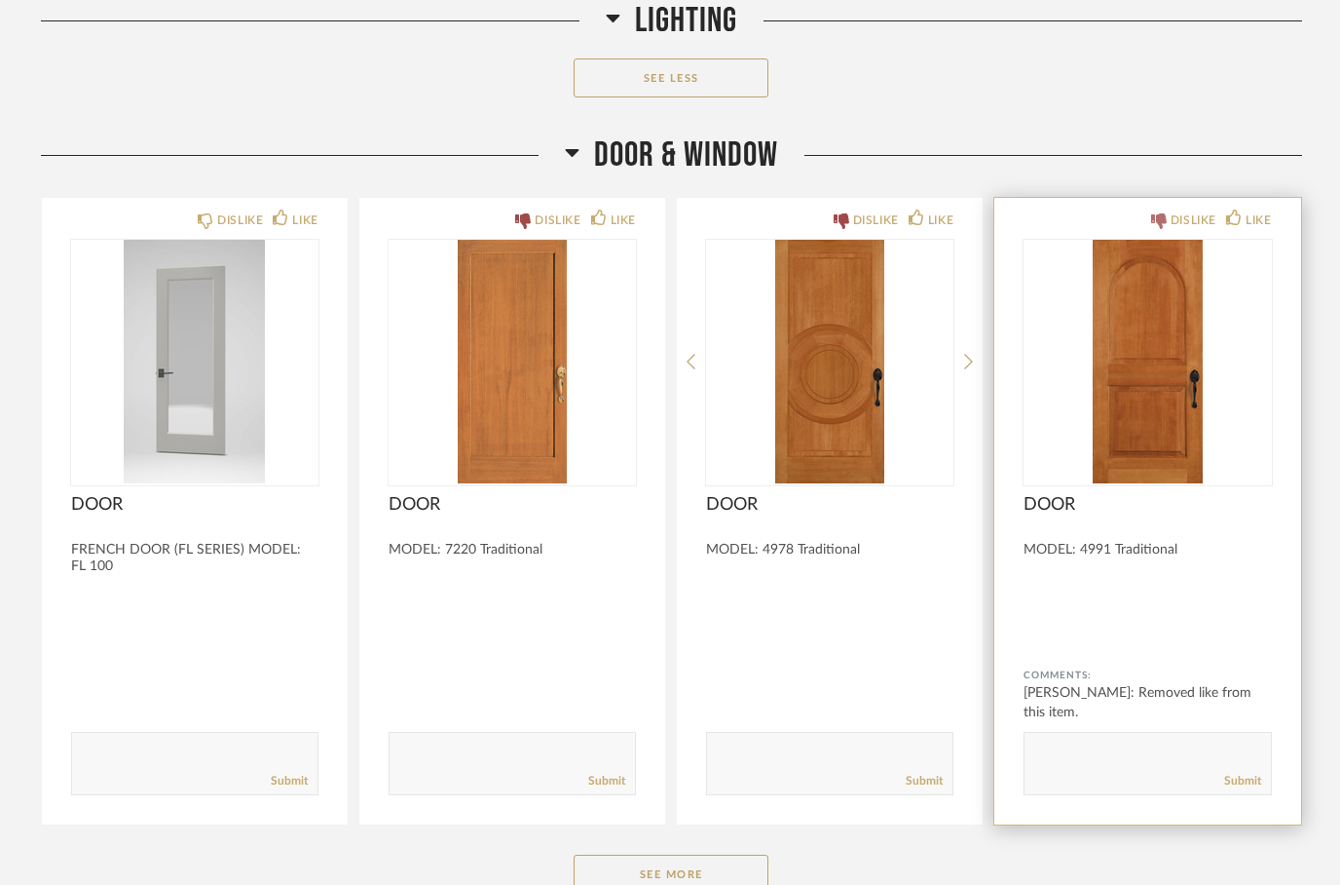
click at [1151, 229] on icon at bounding box center [1159, 221] width 16 height 16
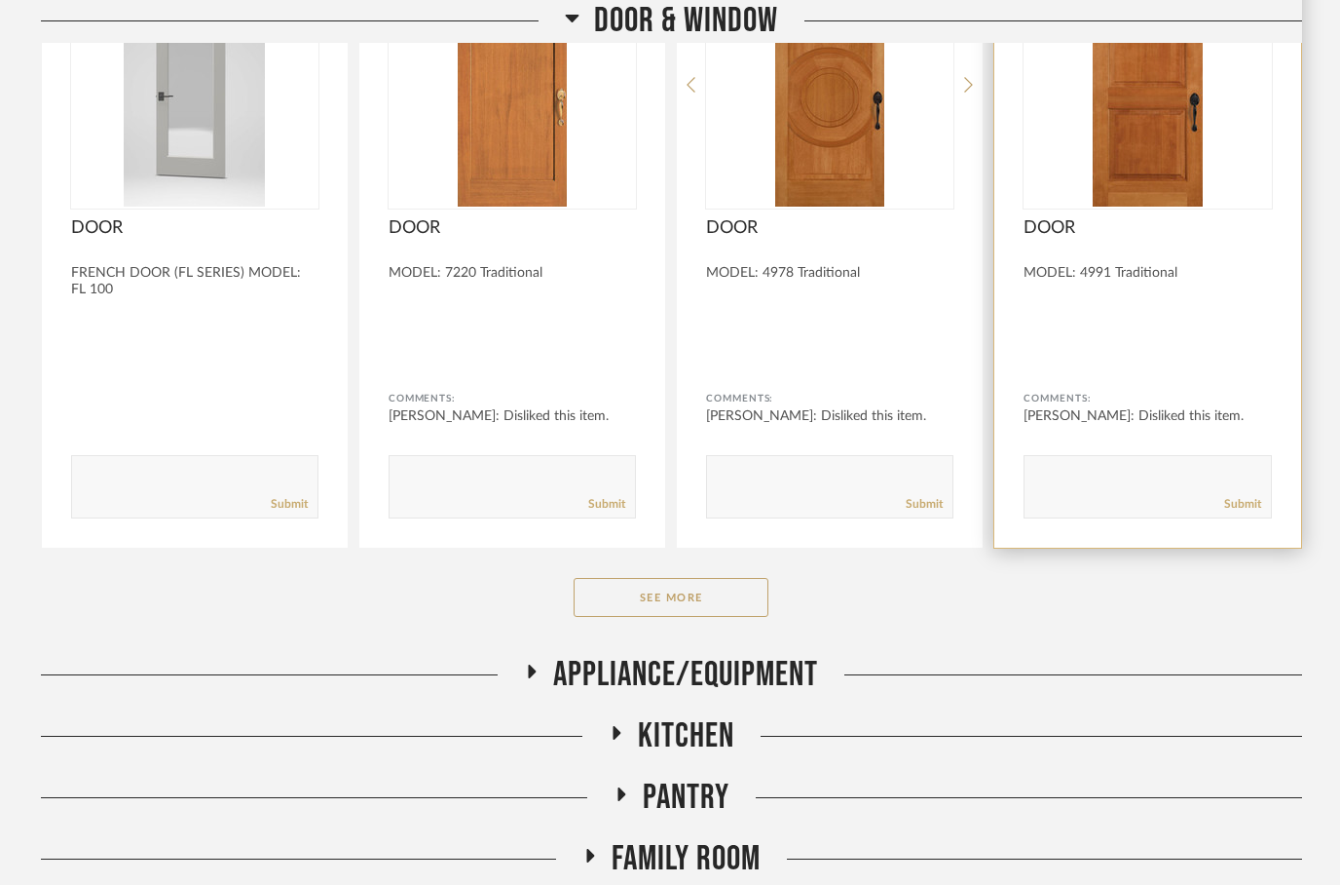
scroll to position [6174, 0]
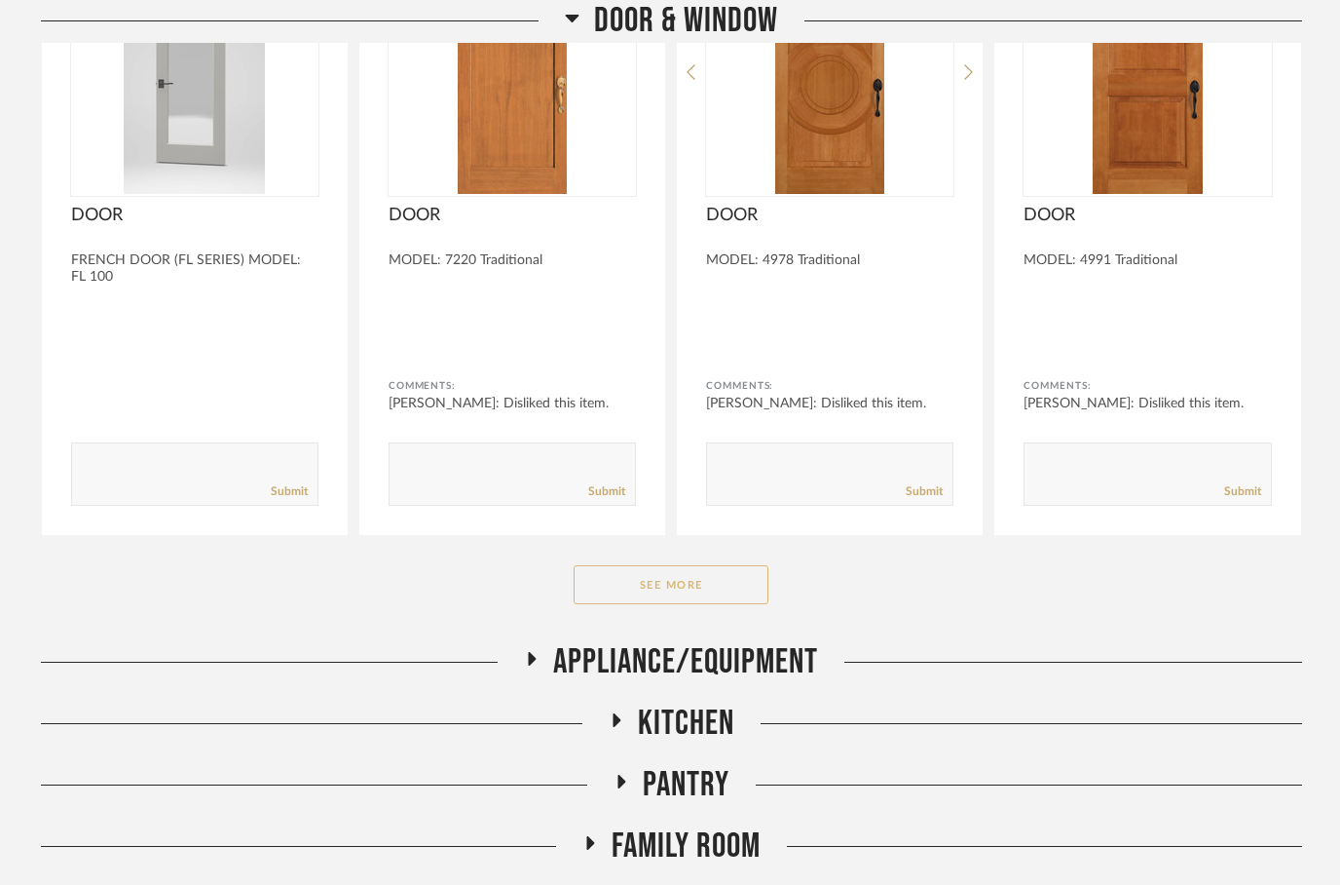
click at [648, 604] on button "See More" at bounding box center [671, 584] width 195 height 39
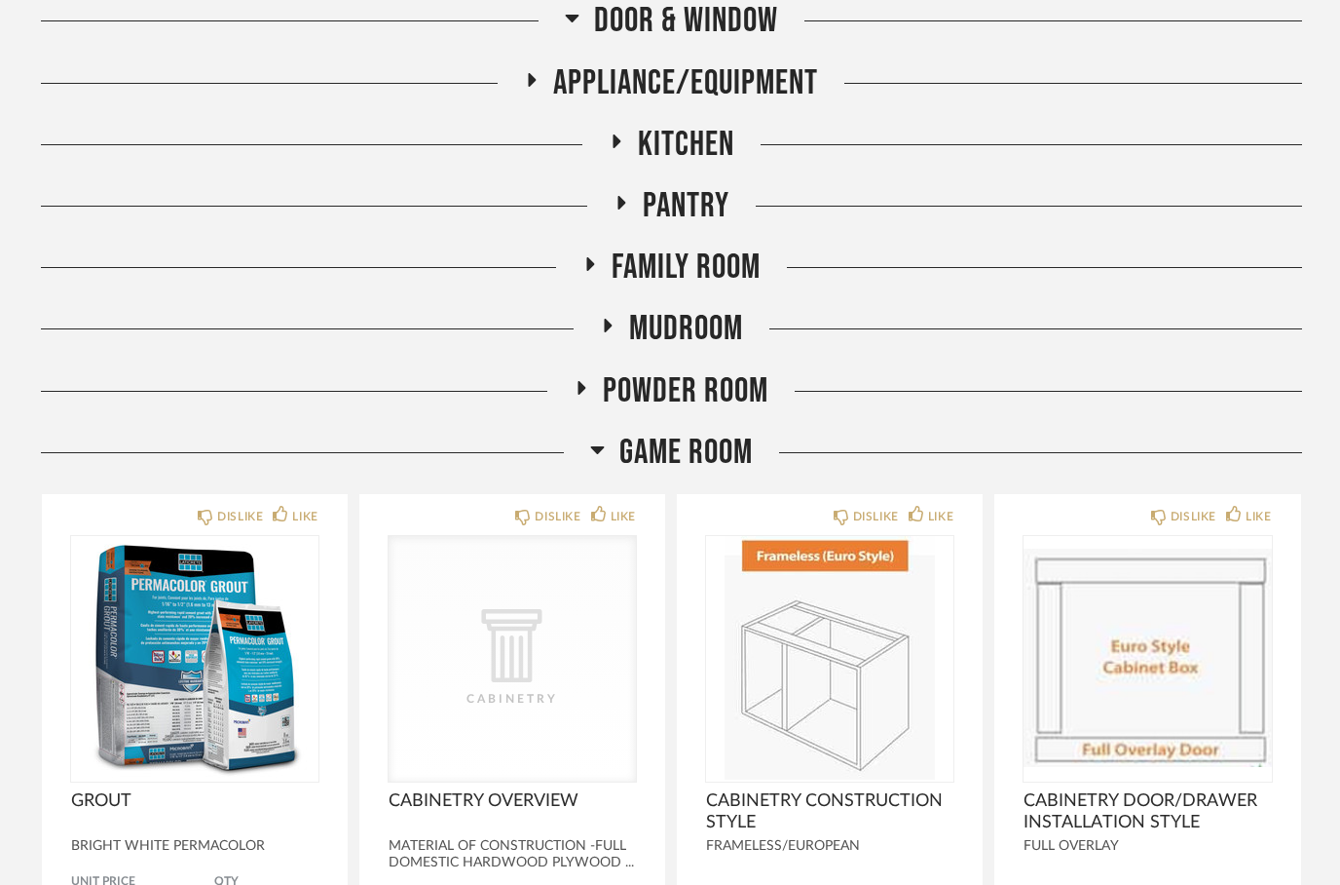
scroll to position [9304, 0]
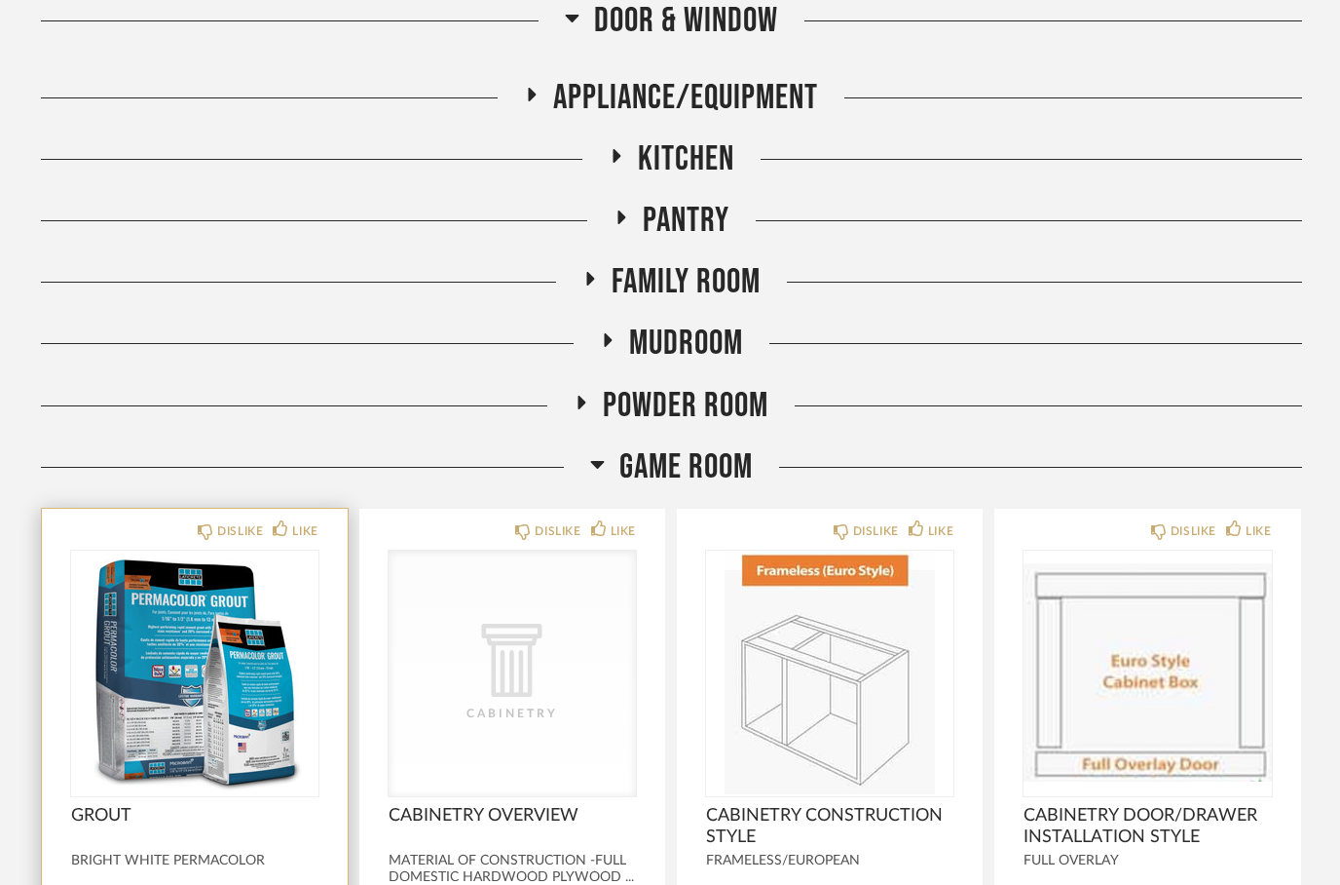
click at [55, 879] on div "DISLIKE LIKE GROUT BRIGHT WHITE PERMACOLOR Unit Price $41.82 / Each QTY 1 Appro…" at bounding box center [195, 830] width 306 height 643
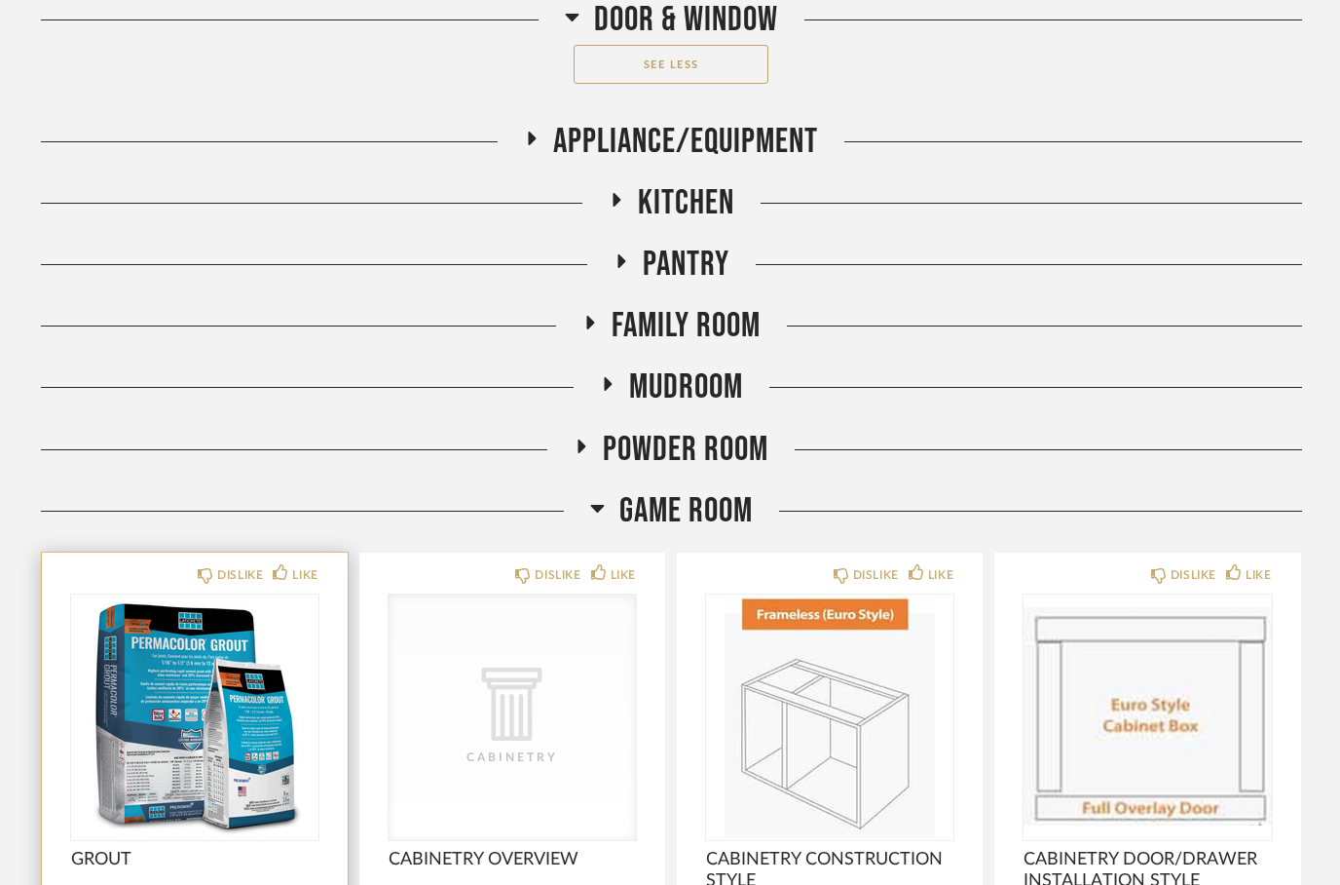
scroll to position [9260, 0]
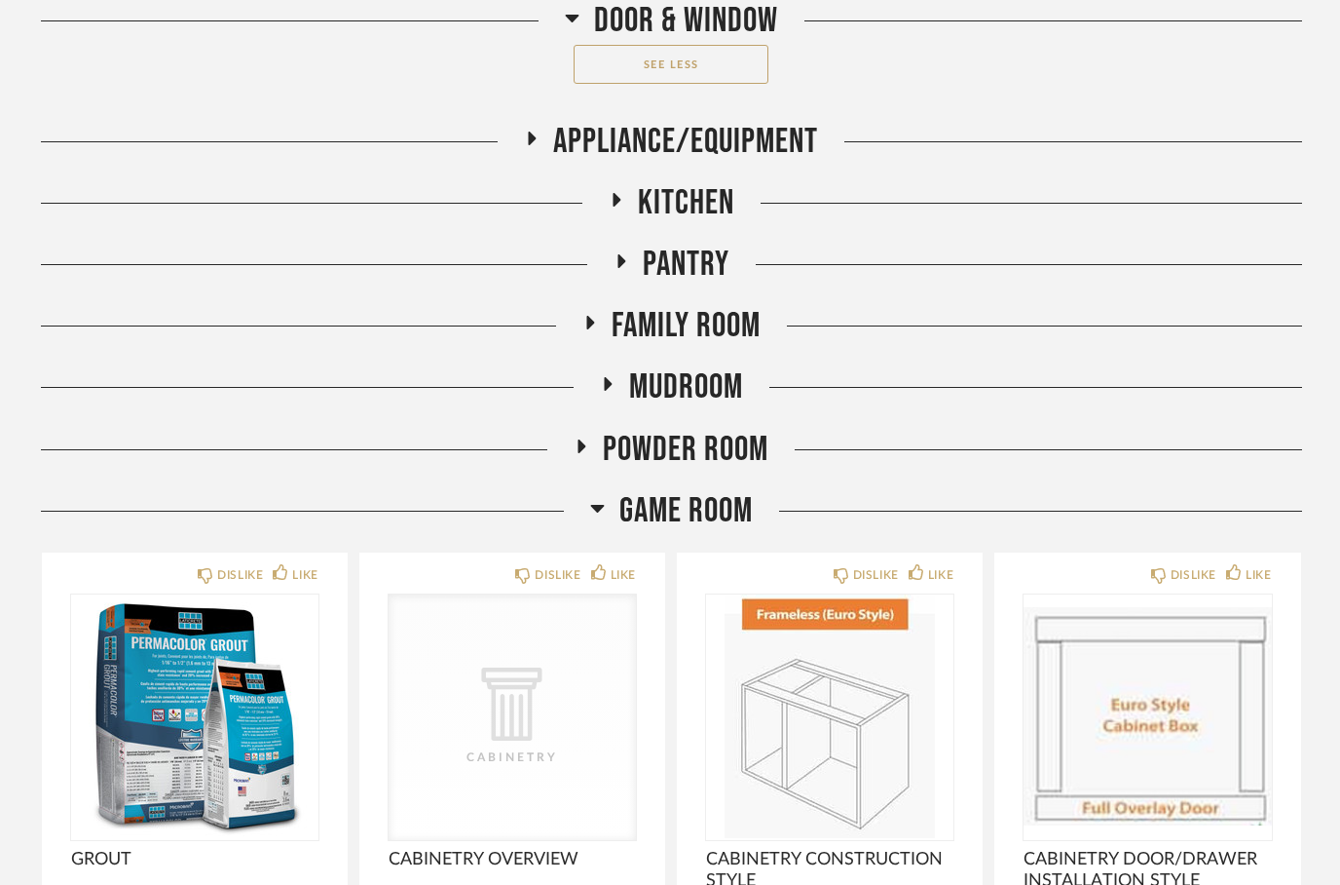
click at [569, 23] on icon at bounding box center [572, 17] width 15 height 23
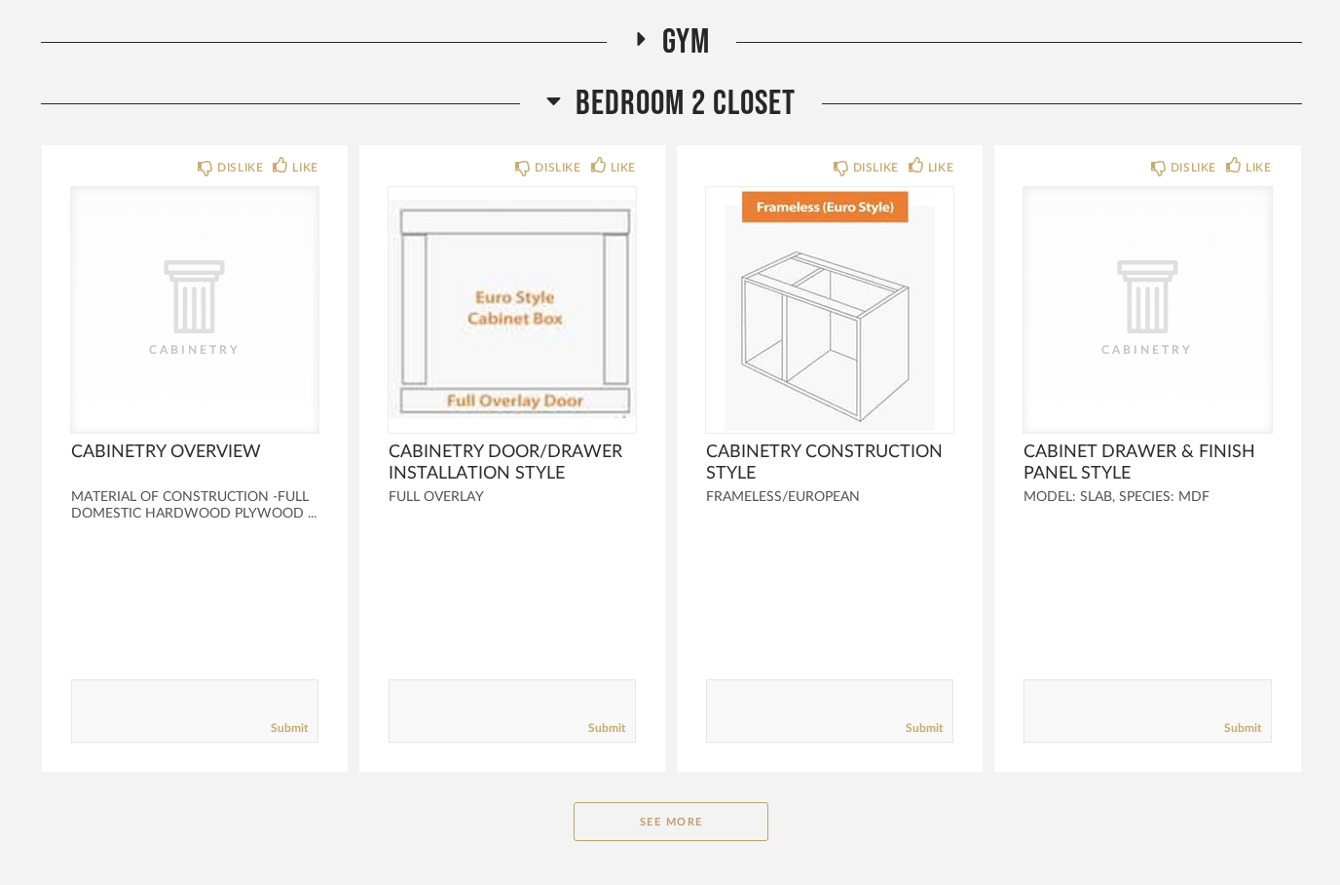
scroll to position [7549, 0]
click at [557, 103] on icon at bounding box center [553, 100] width 15 height 23
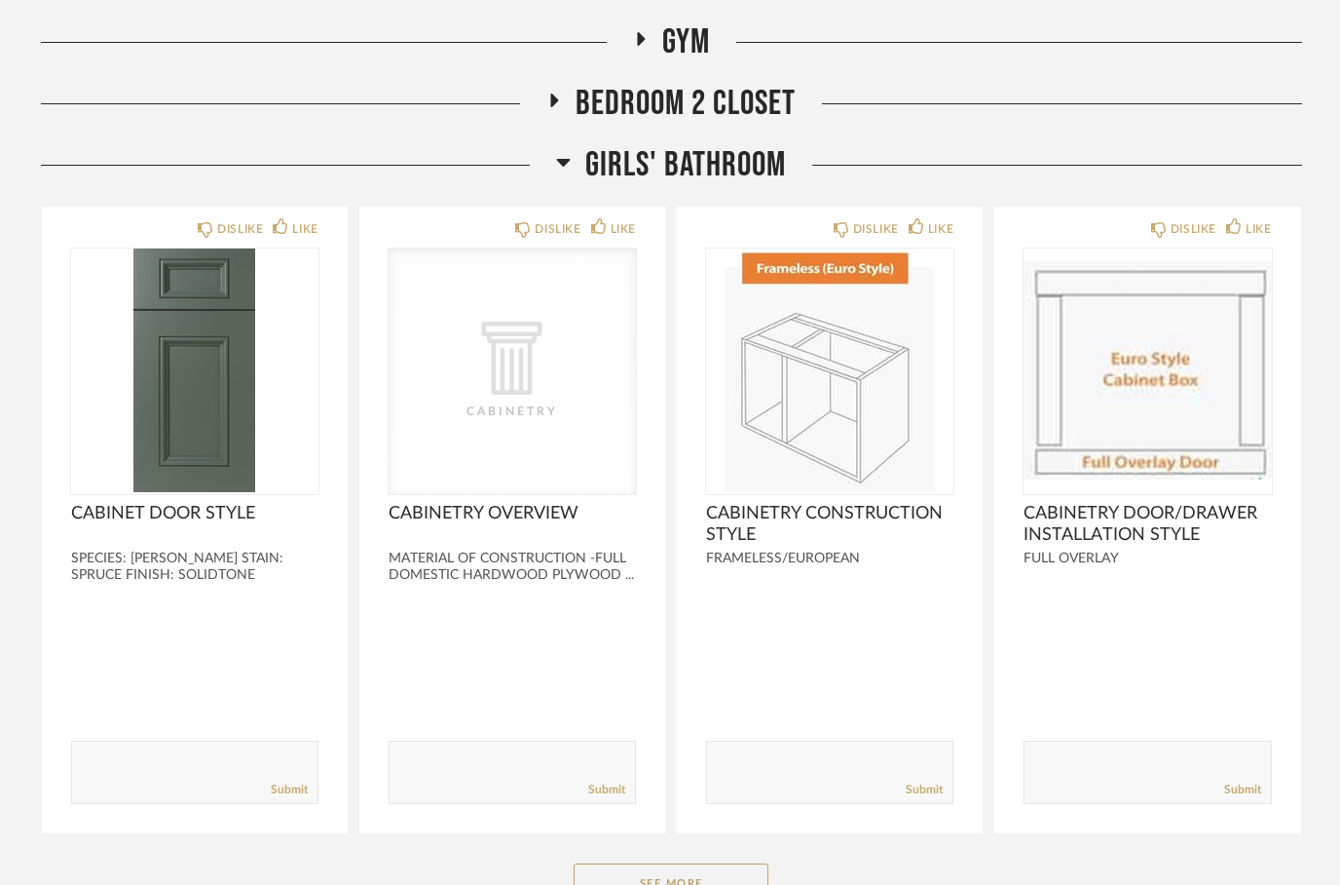
click at [566, 173] on icon at bounding box center [563, 161] width 15 height 23
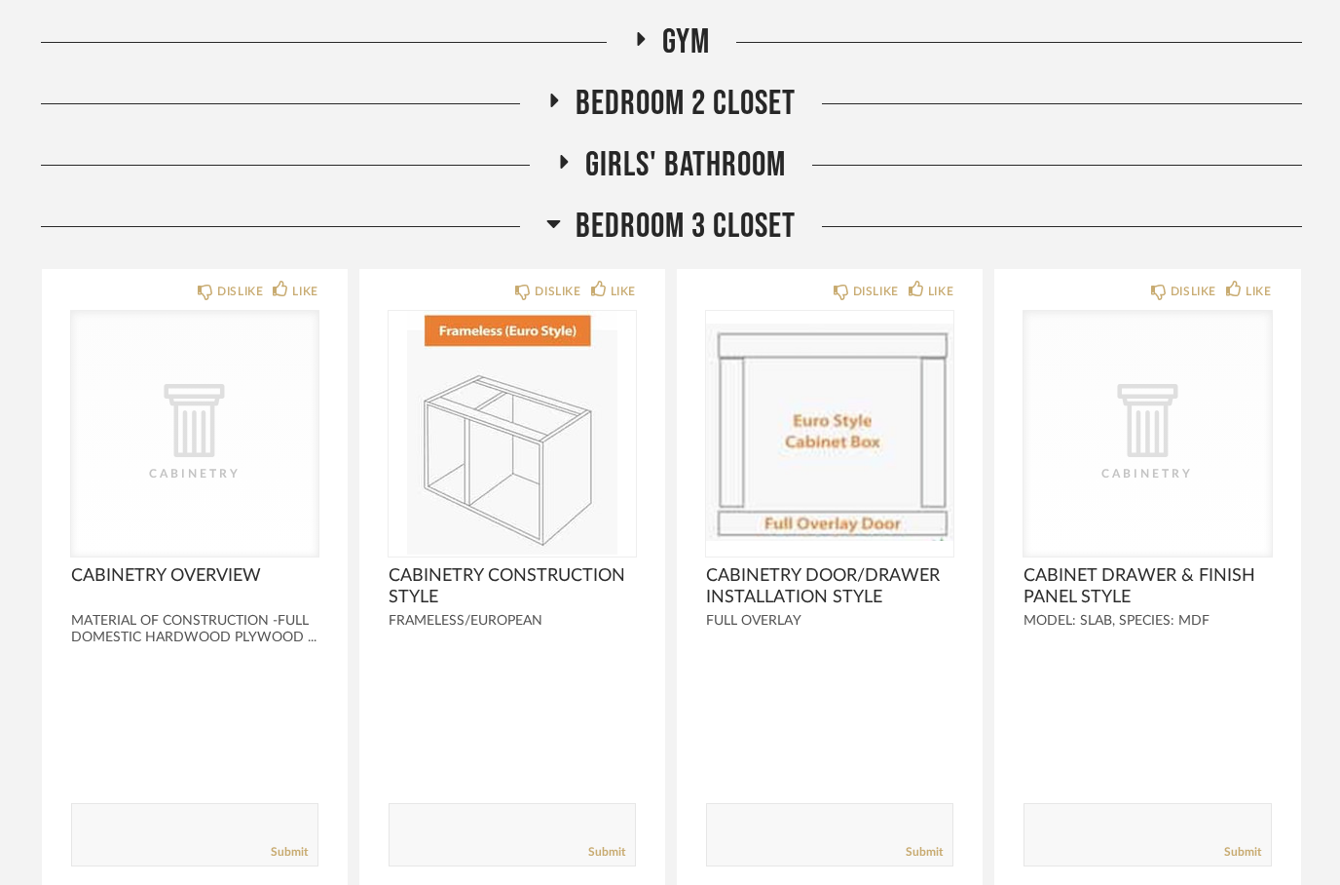
click at [546, 226] on icon at bounding box center [553, 222] width 15 height 23
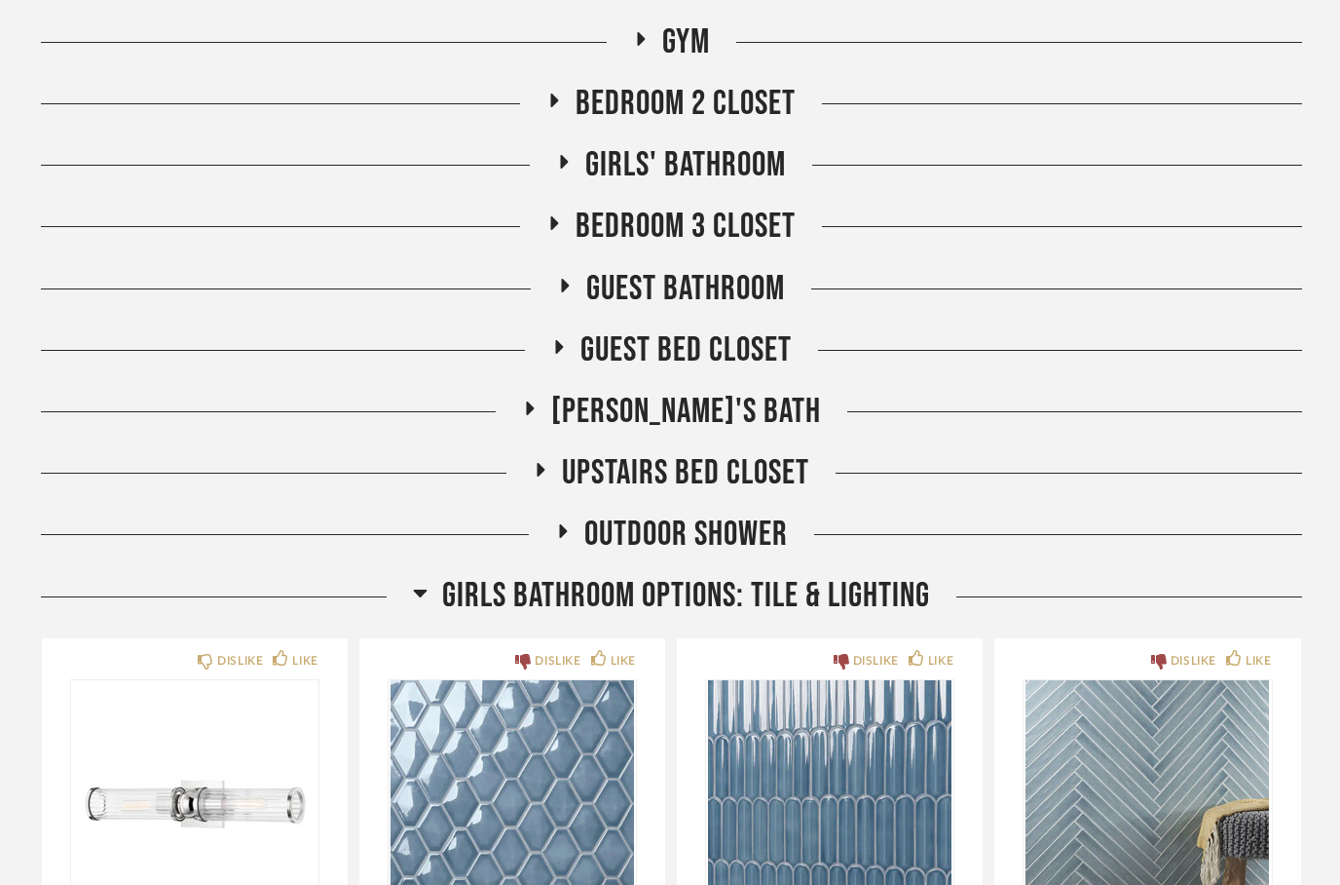
click at [564, 547] on fa-icon at bounding box center [562, 537] width 15 height 28
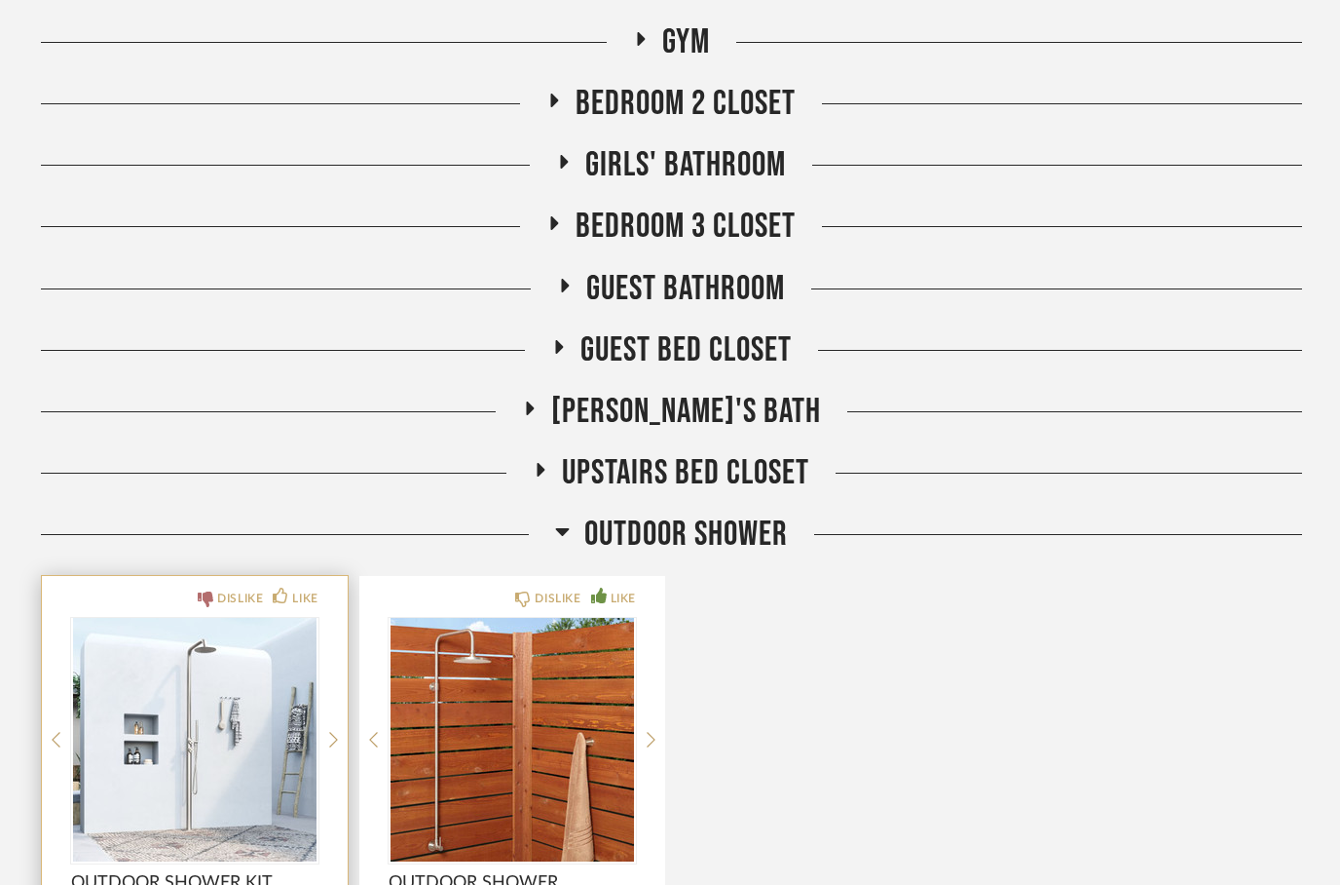
click at [206, 607] on icon at bounding box center [206, 599] width 16 height 16
click at [538, 476] on icon at bounding box center [542, 470] width 8 height 14
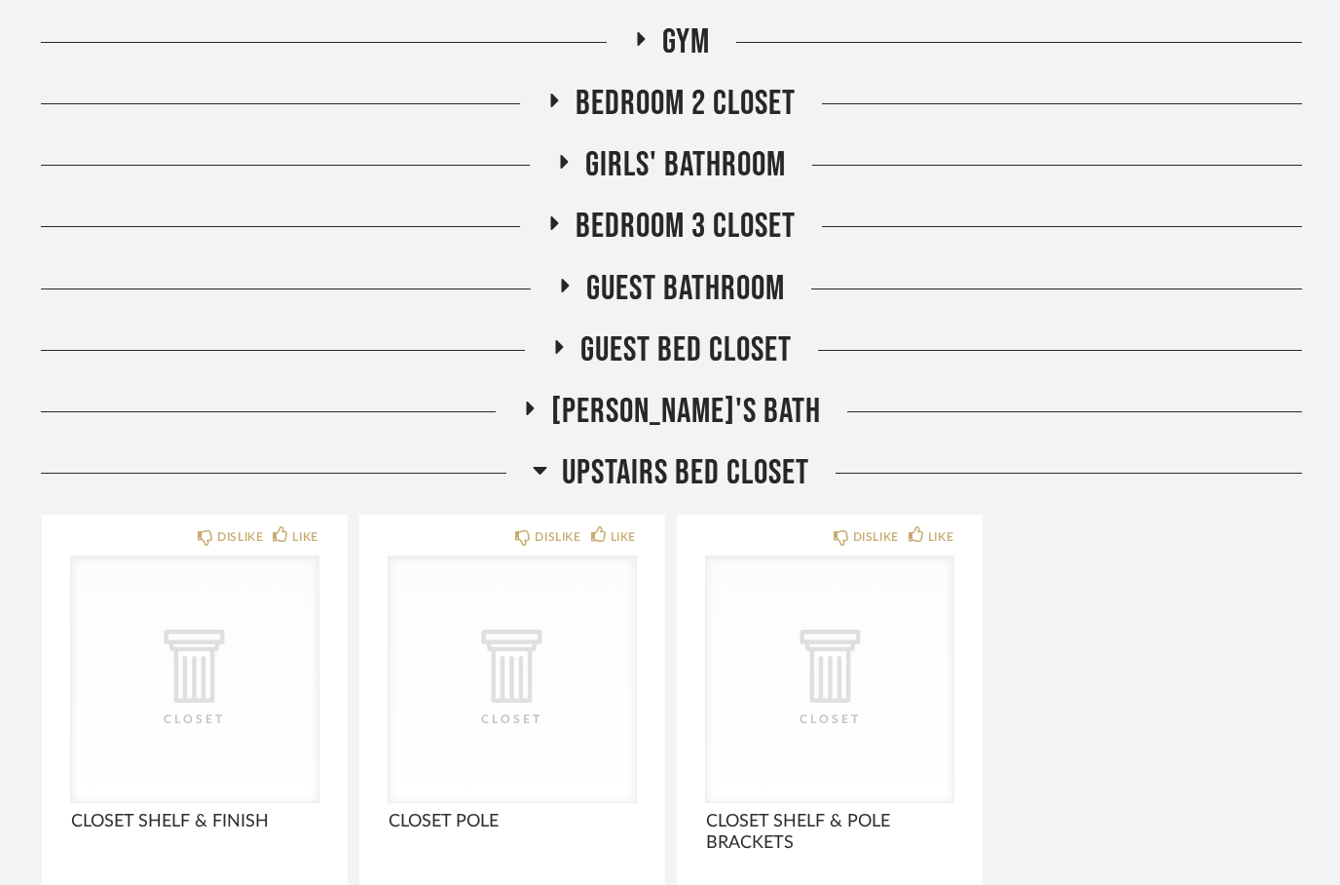
click at [534, 415] on icon at bounding box center [530, 408] width 8 height 14
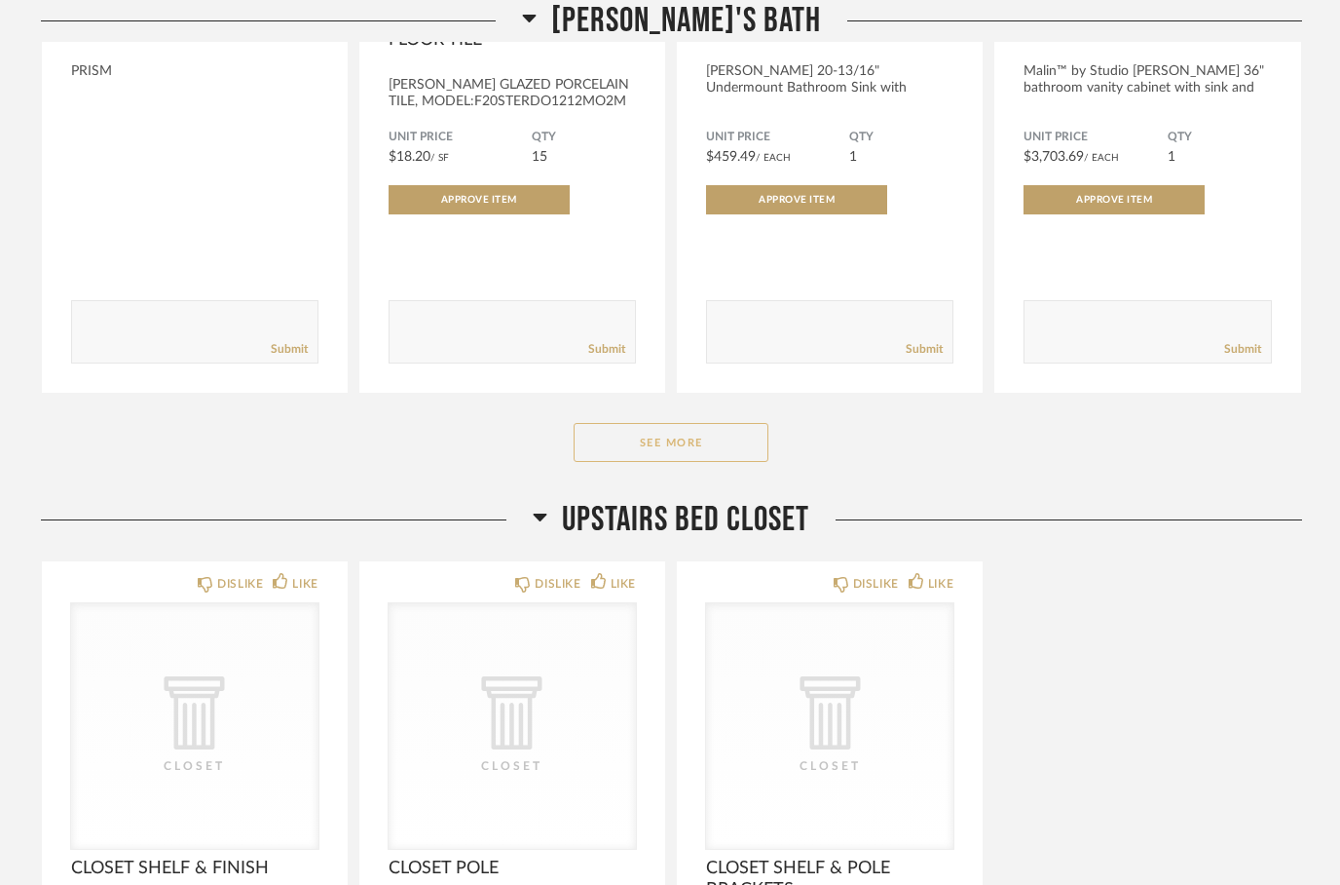
click at [647, 442] on button "See More" at bounding box center [671, 443] width 195 height 39
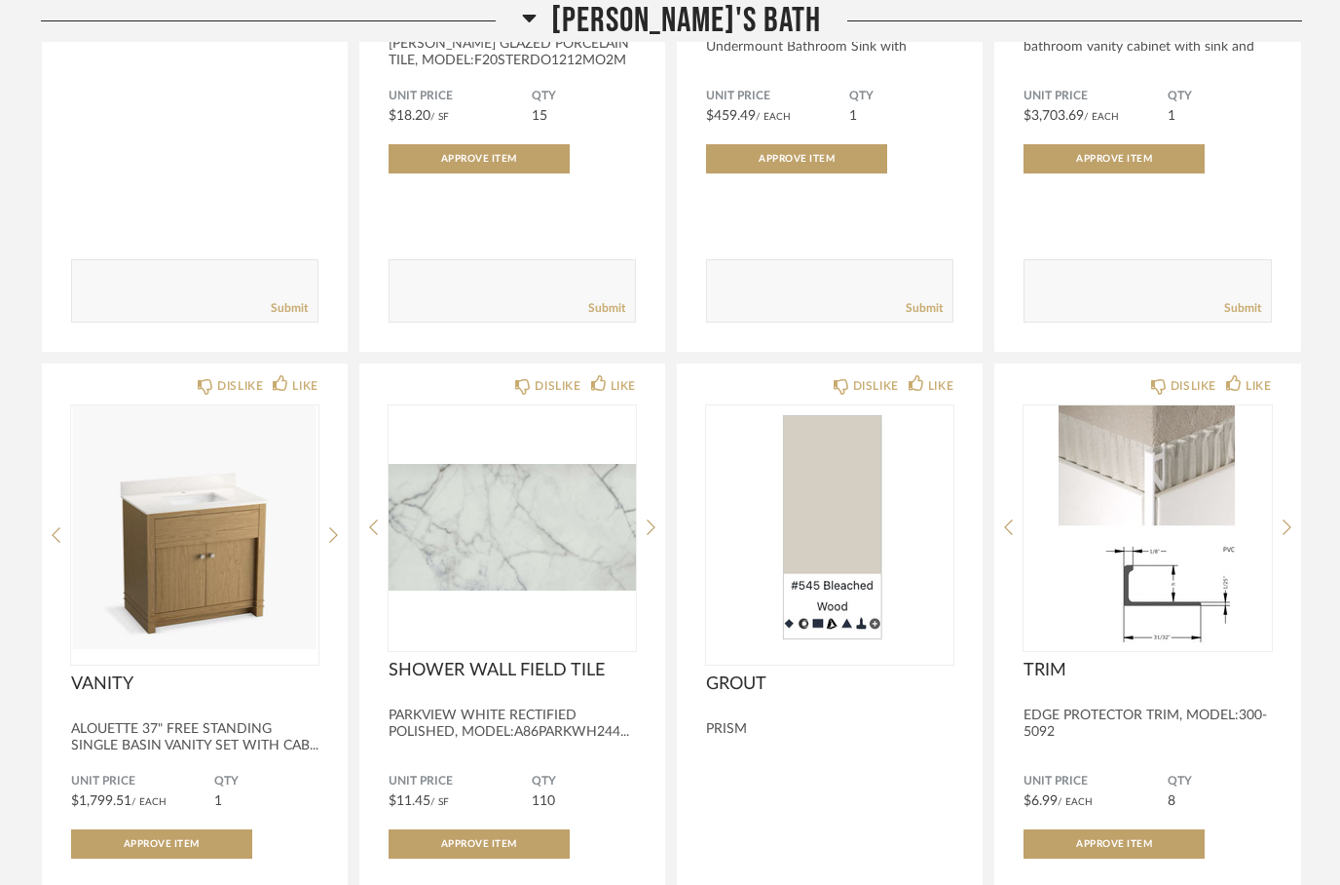
scroll to position [8325, 0]
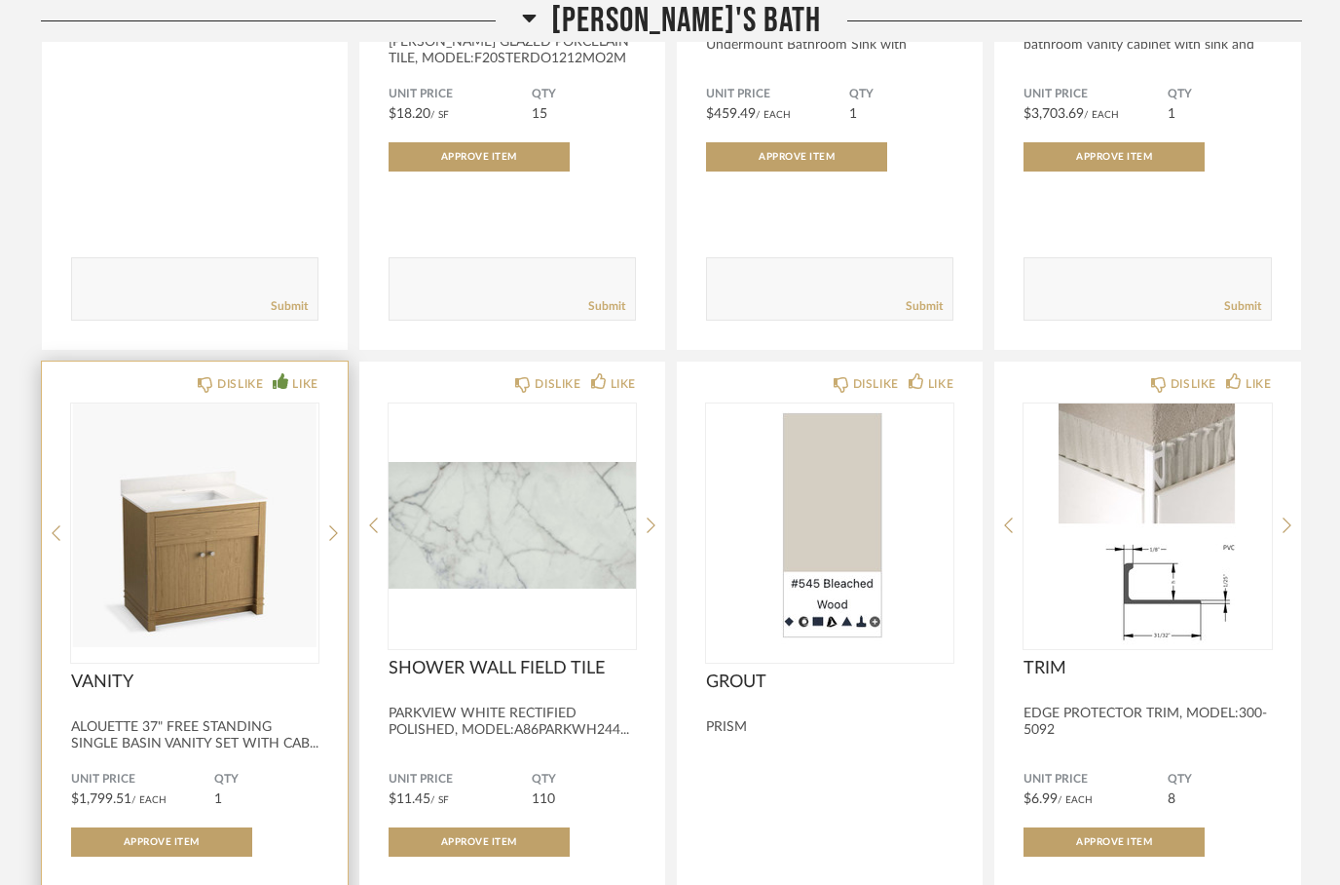
click at [281, 389] on icon at bounding box center [281, 381] width 16 height 16
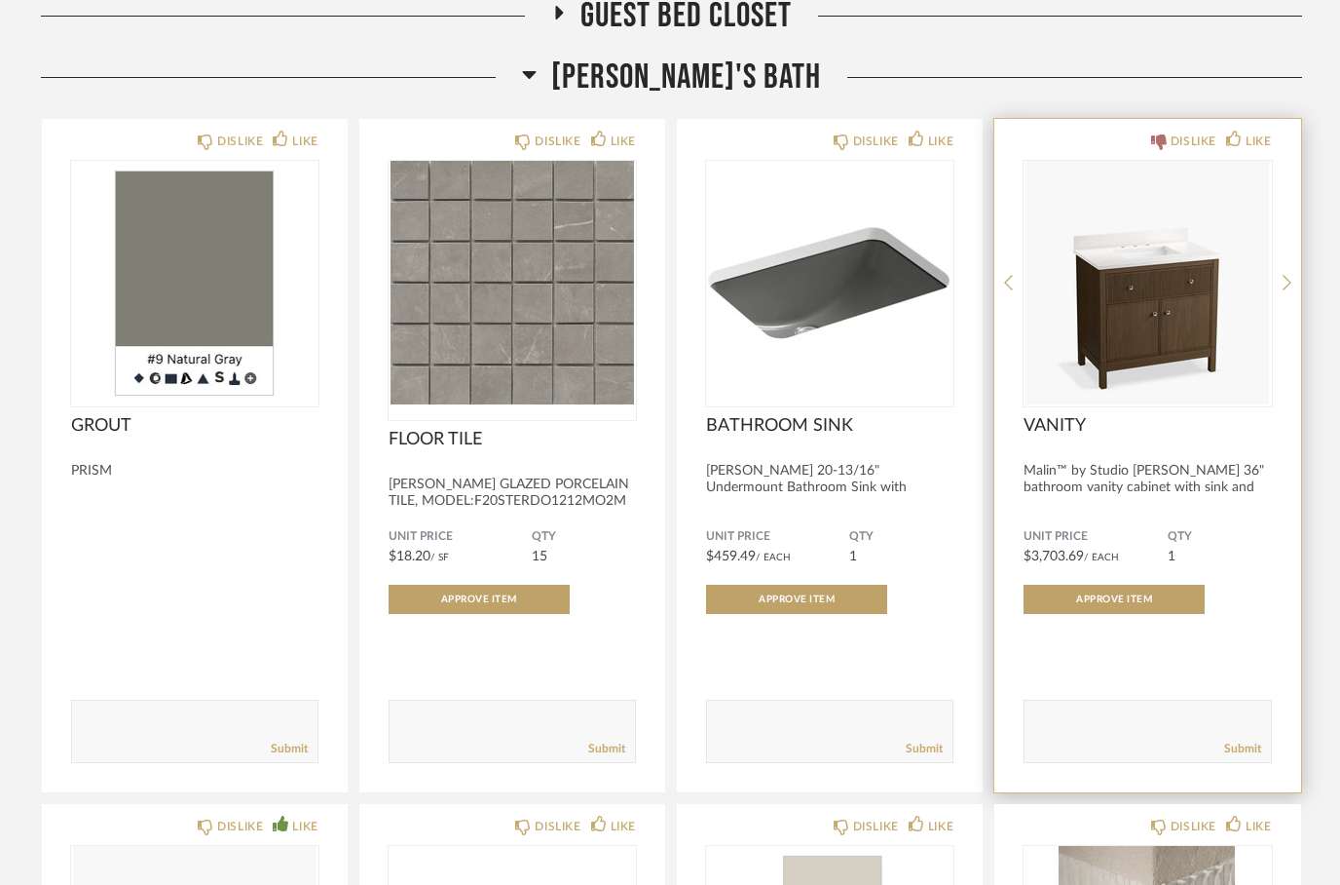
scroll to position [7883, 0]
click at [1151, 150] on icon at bounding box center [1159, 142] width 16 height 16
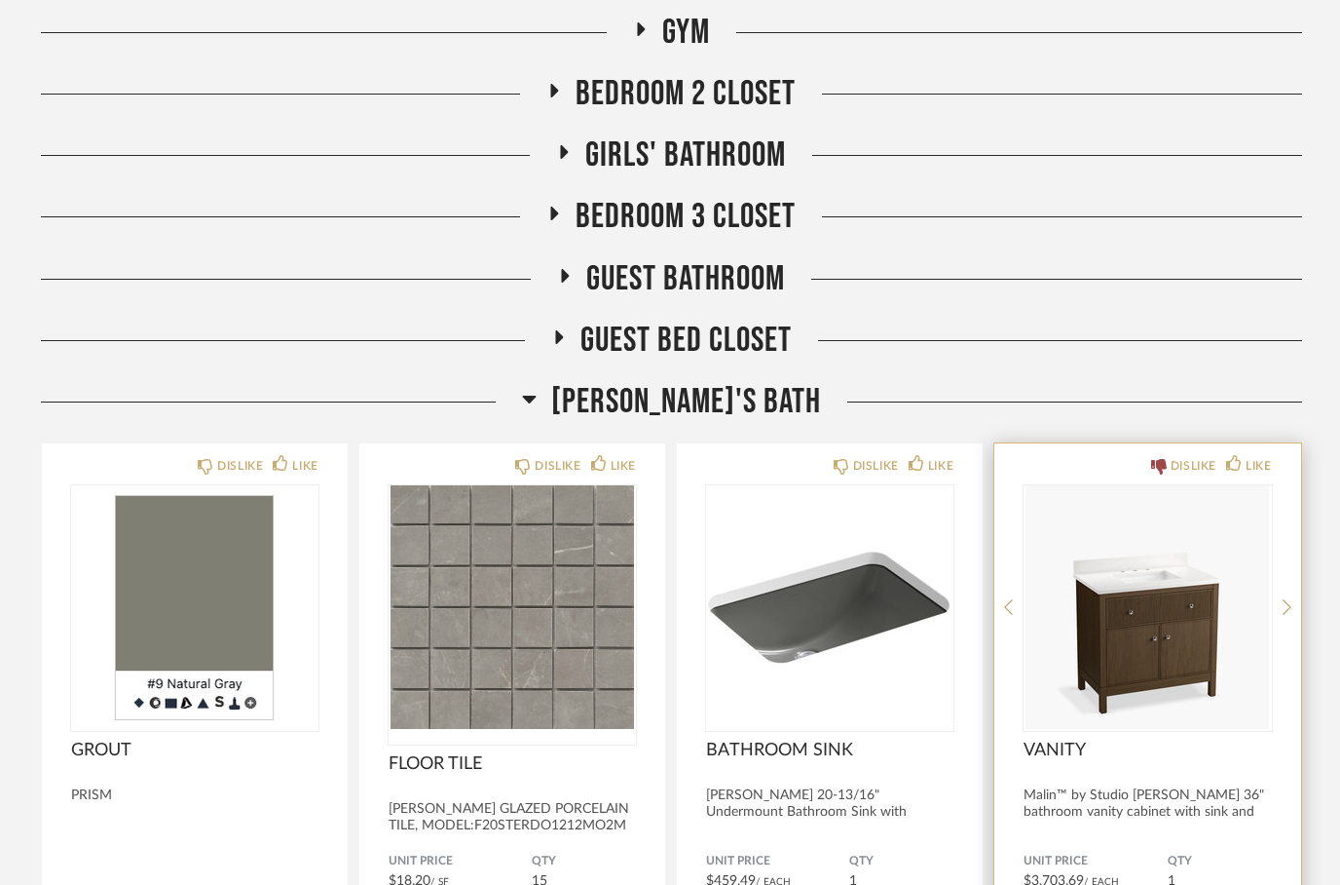
scroll to position [7559, 0]
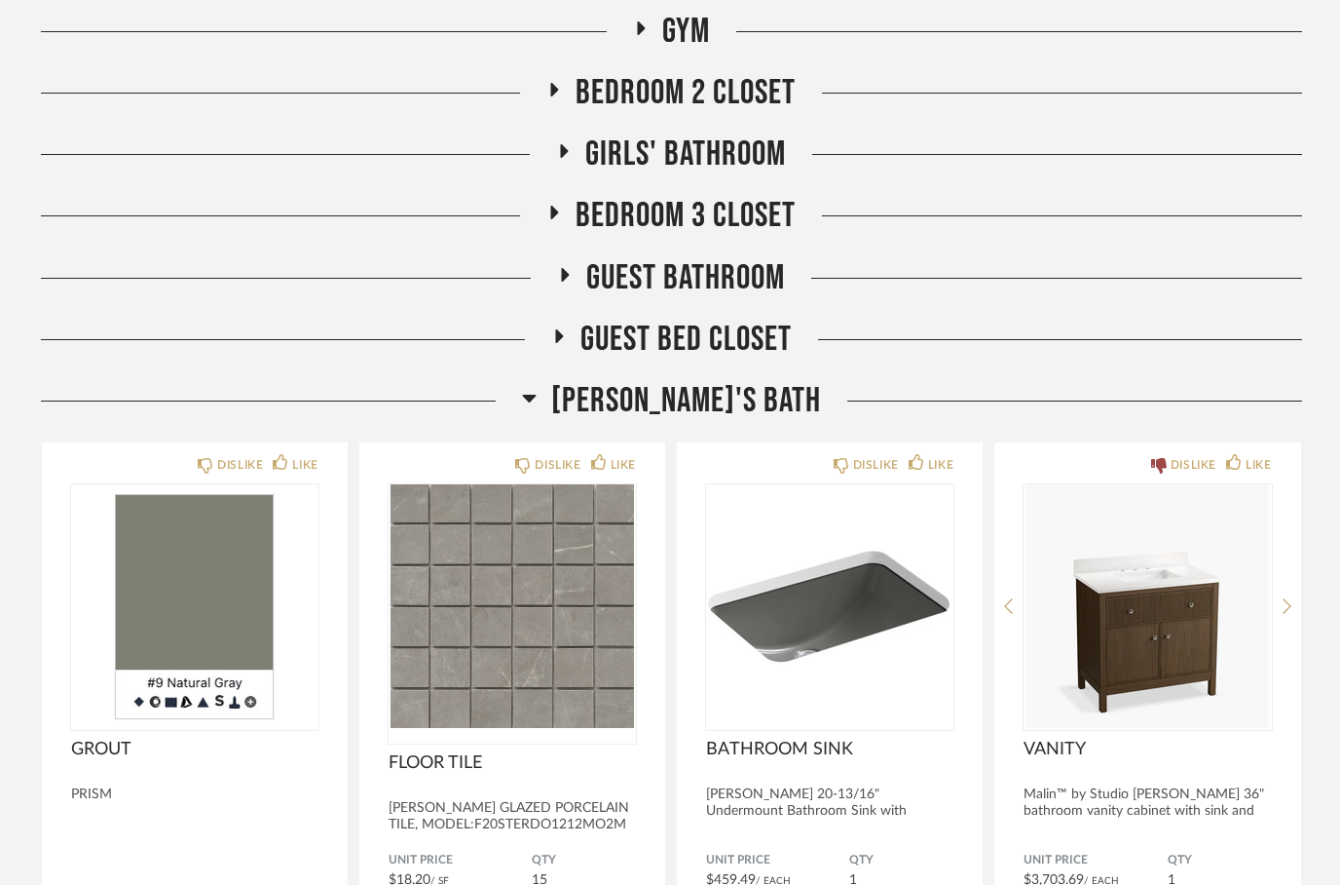
click at [559, 342] on icon at bounding box center [559, 336] width 8 height 14
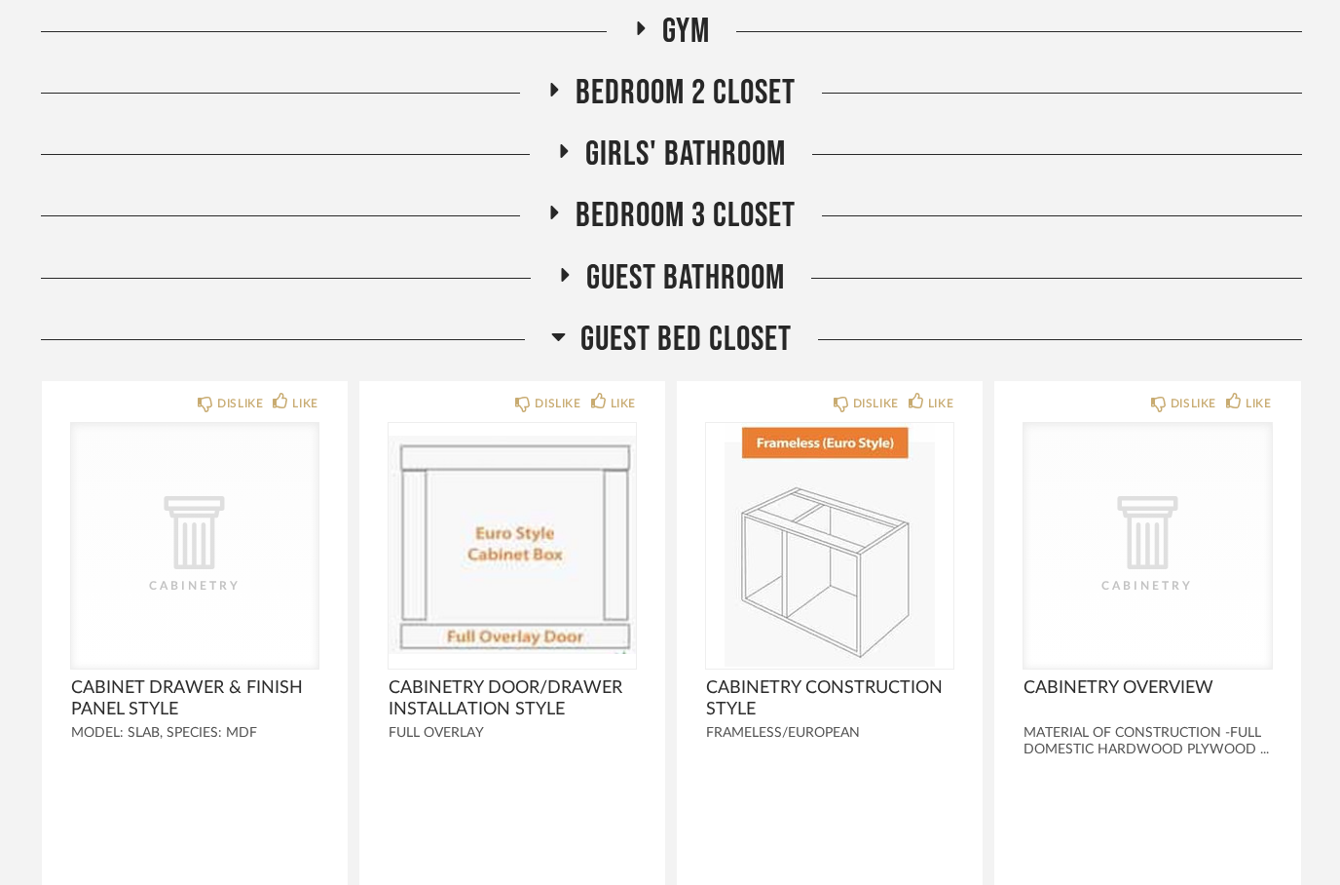
click at [556, 348] on icon at bounding box center [558, 335] width 15 height 23
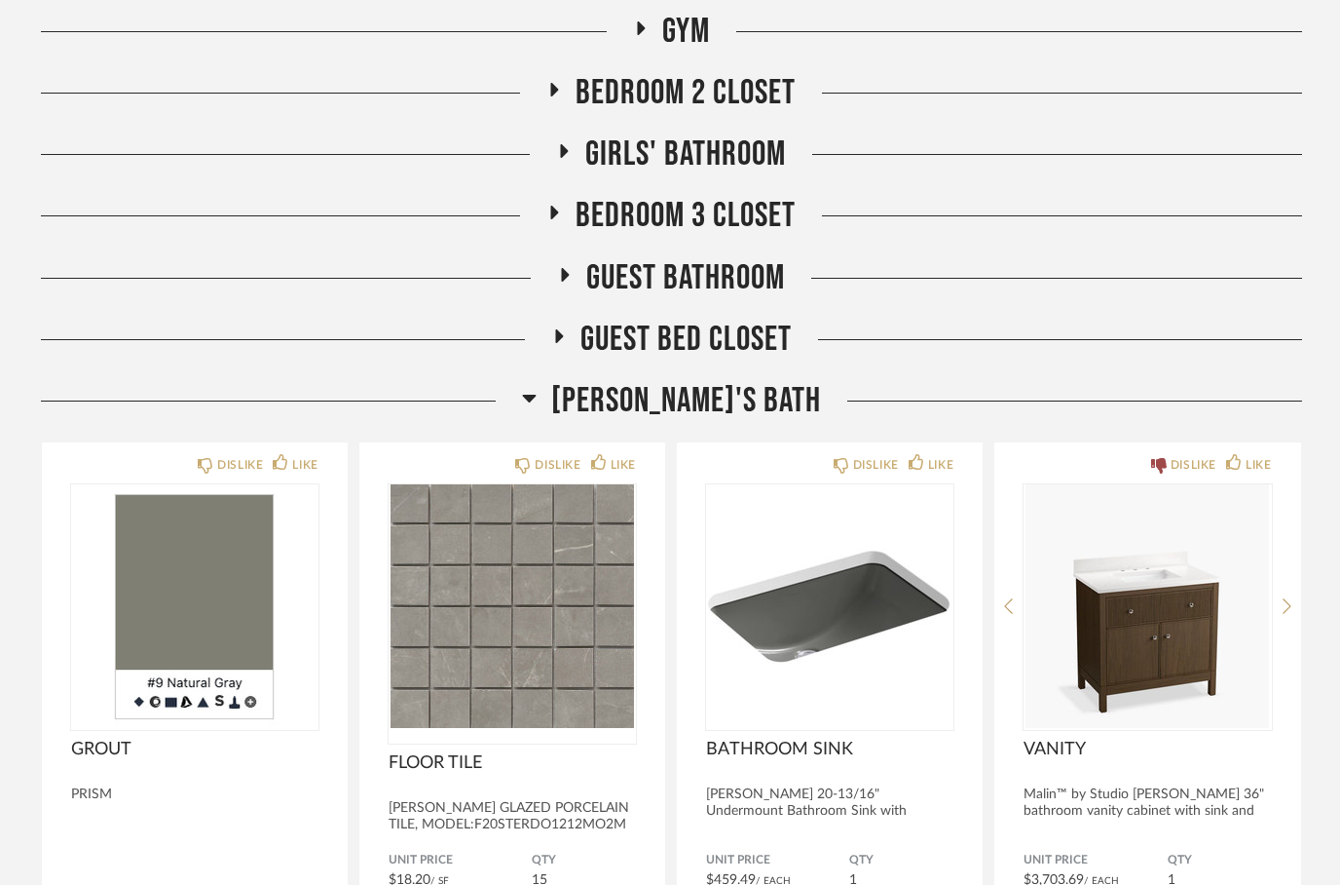
click at [572, 282] on icon at bounding box center [564, 274] width 23 height 15
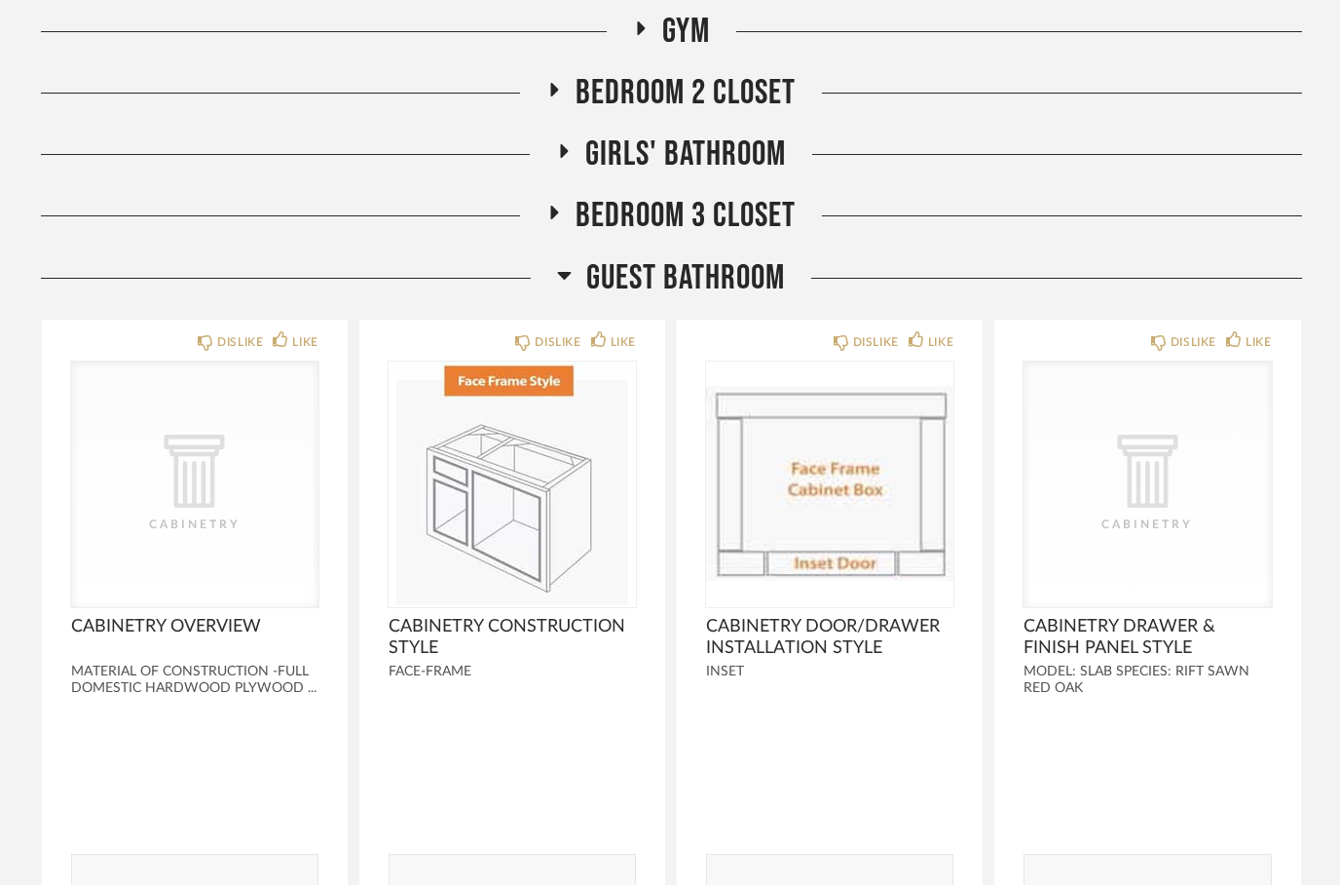
click at [544, 220] on icon at bounding box center [554, 213] width 23 height 15
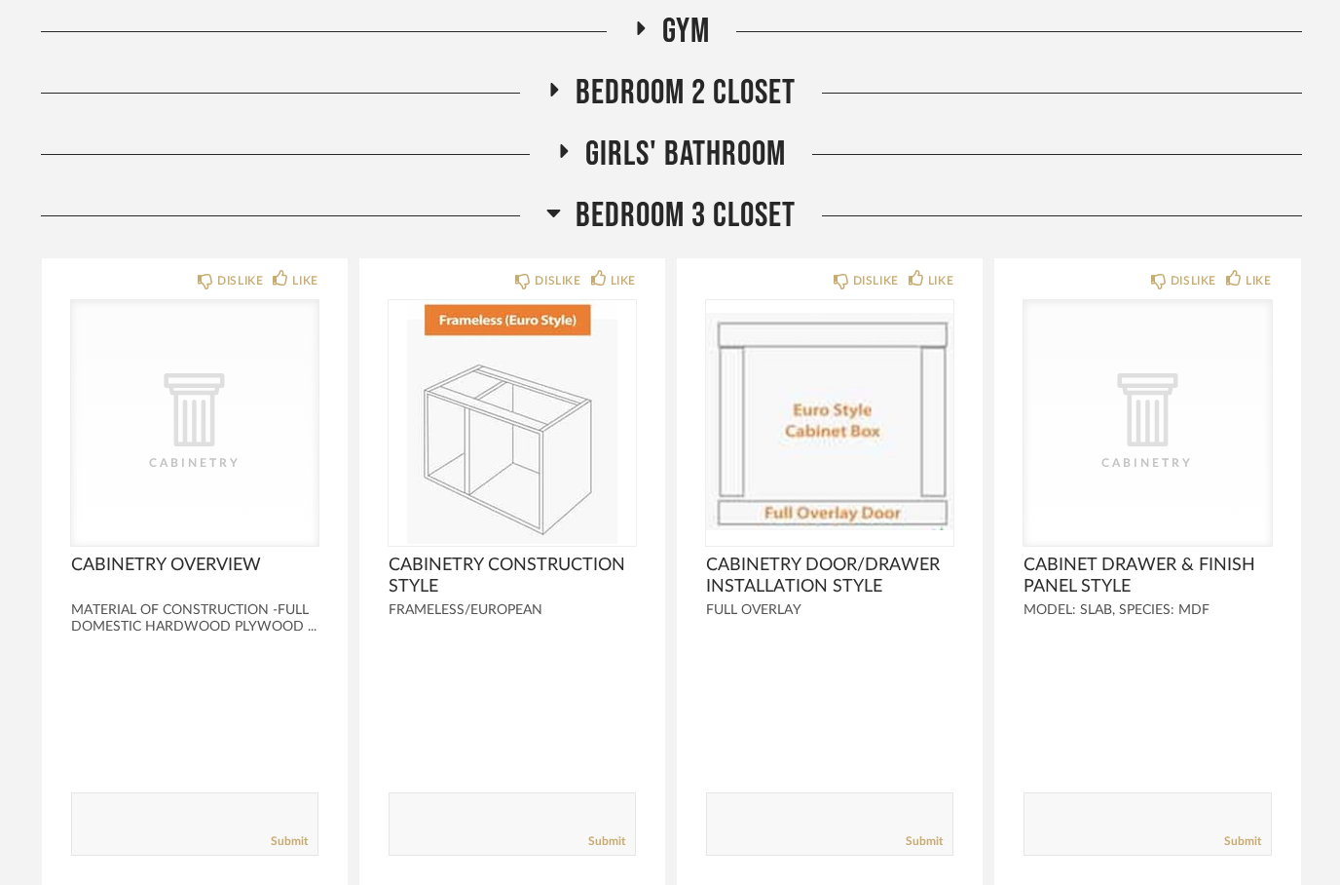
click at [561, 157] on icon at bounding box center [565, 151] width 8 height 14
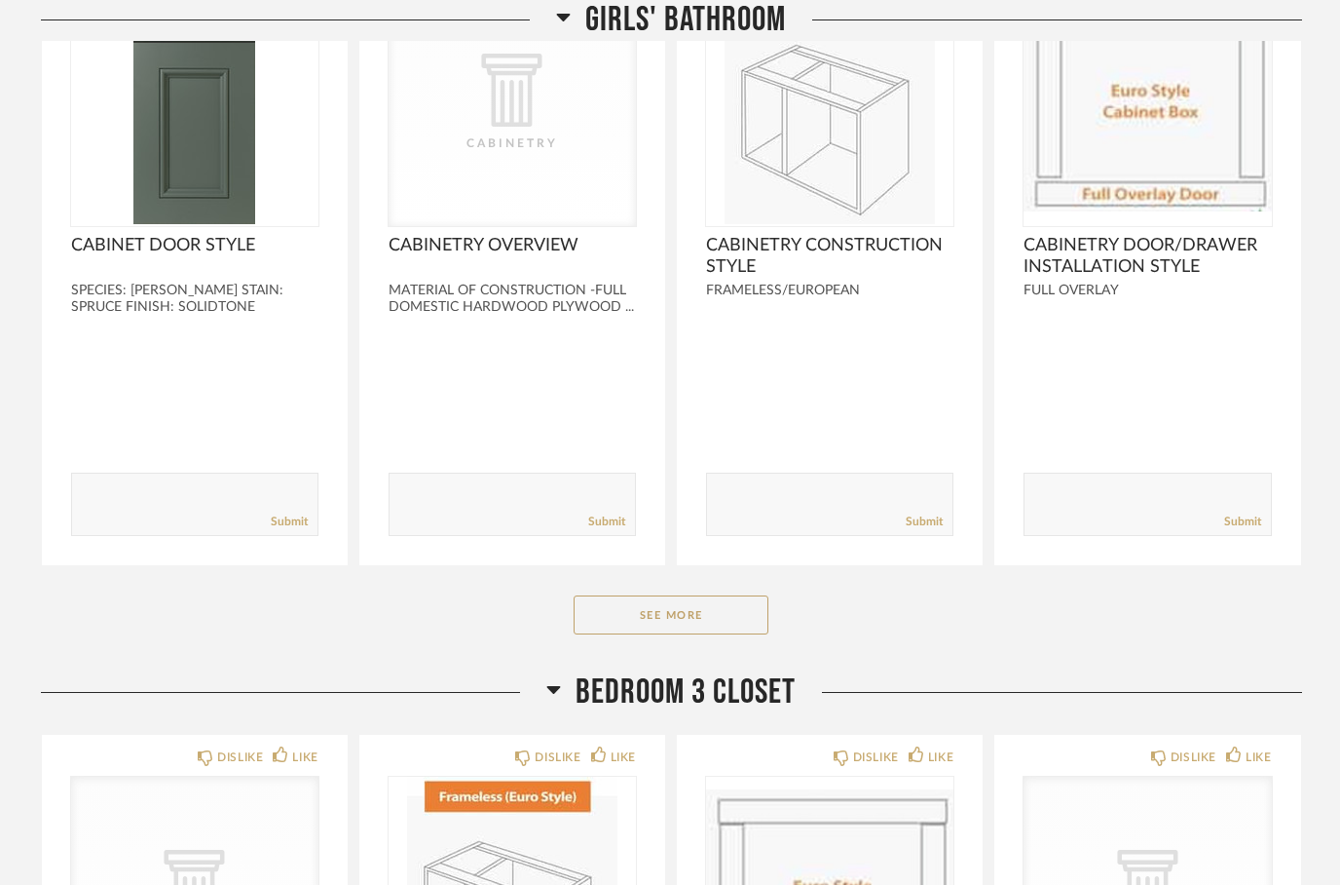
scroll to position [7817, 0]
click at [608, 623] on button "See More" at bounding box center [671, 614] width 195 height 39
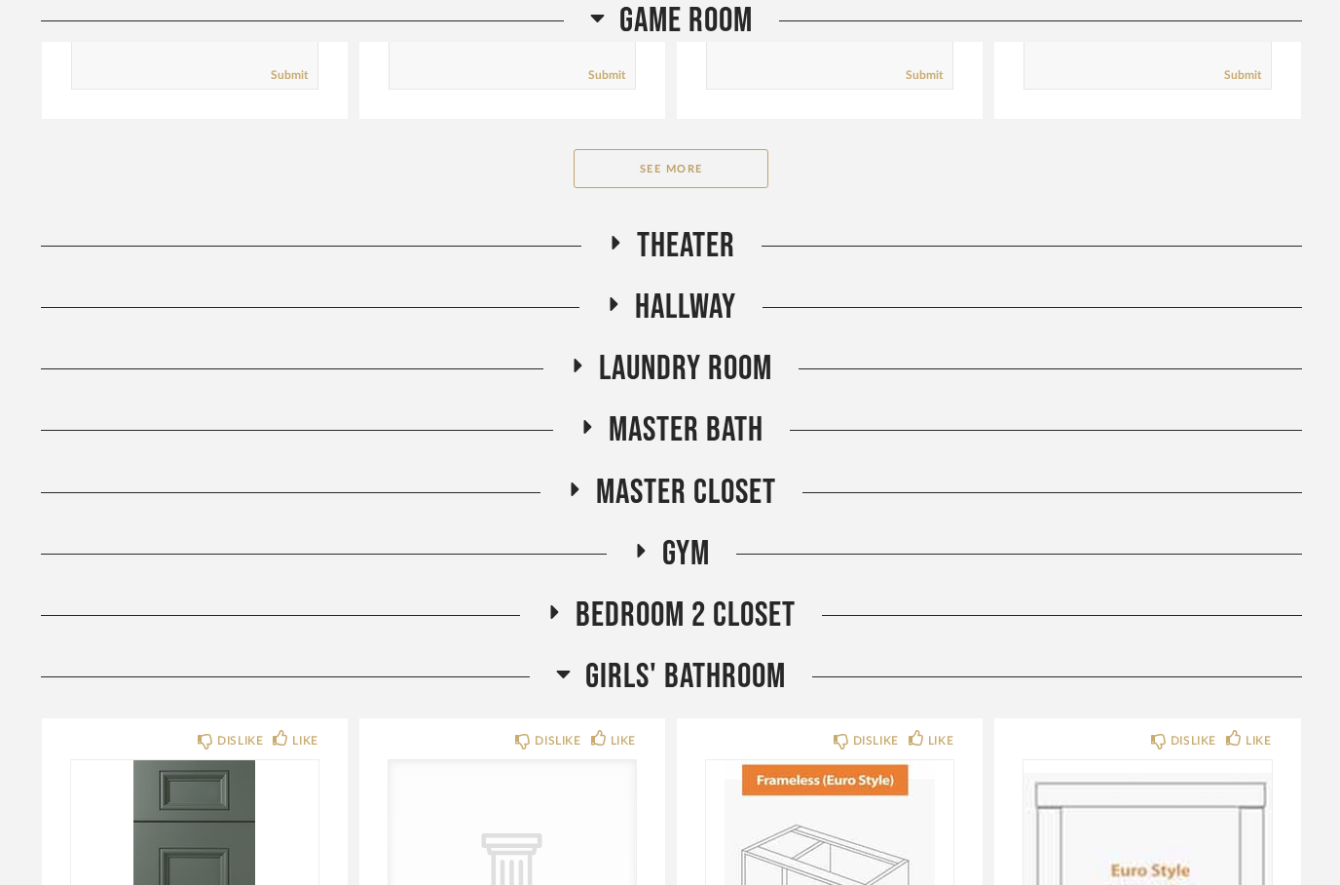
scroll to position [7032, 0]
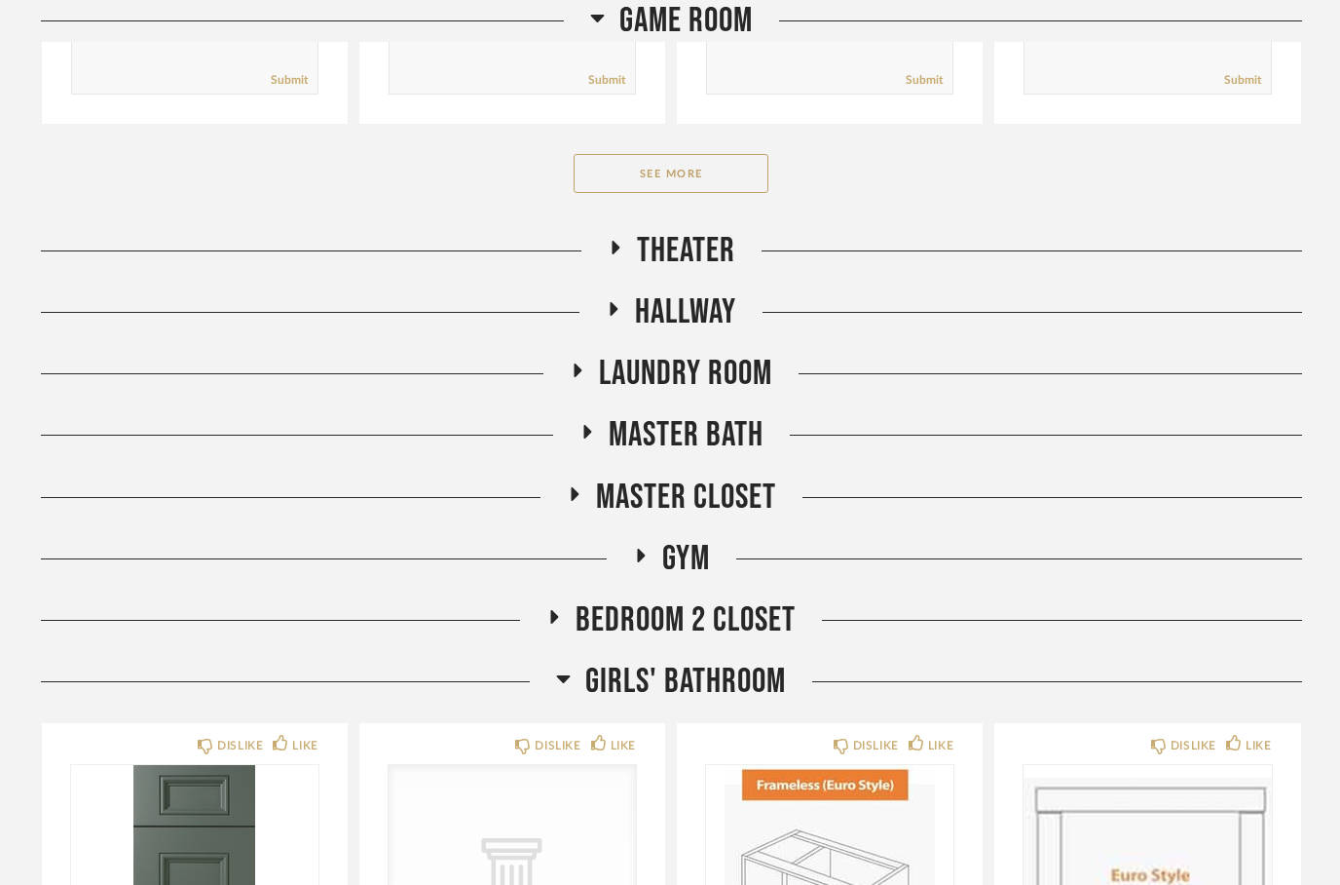
click at [563, 632] on h2 "Bedroom 2 Closet" at bounding box center [670, 620] width 249 height 42
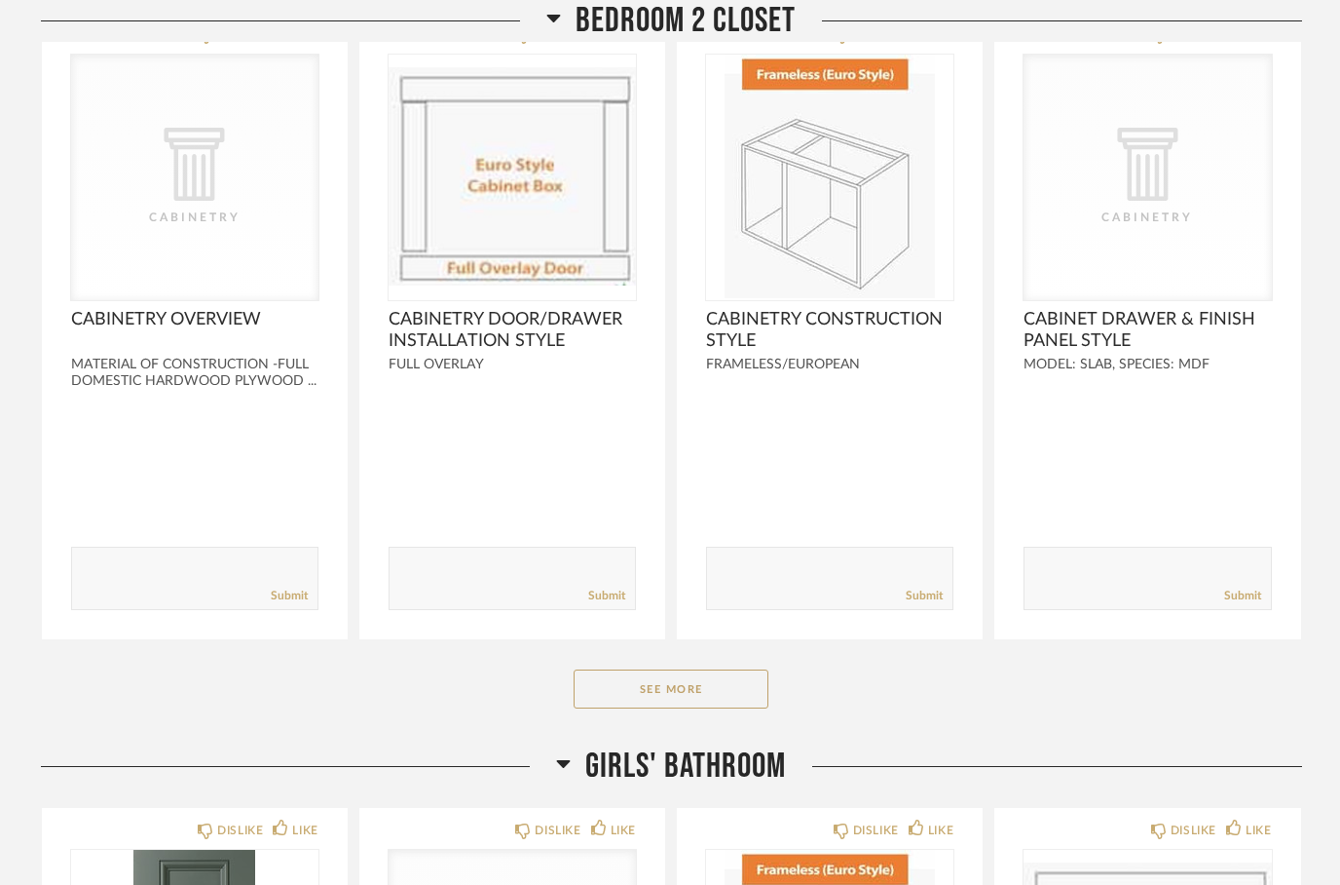
scroll to position [7687, 0]
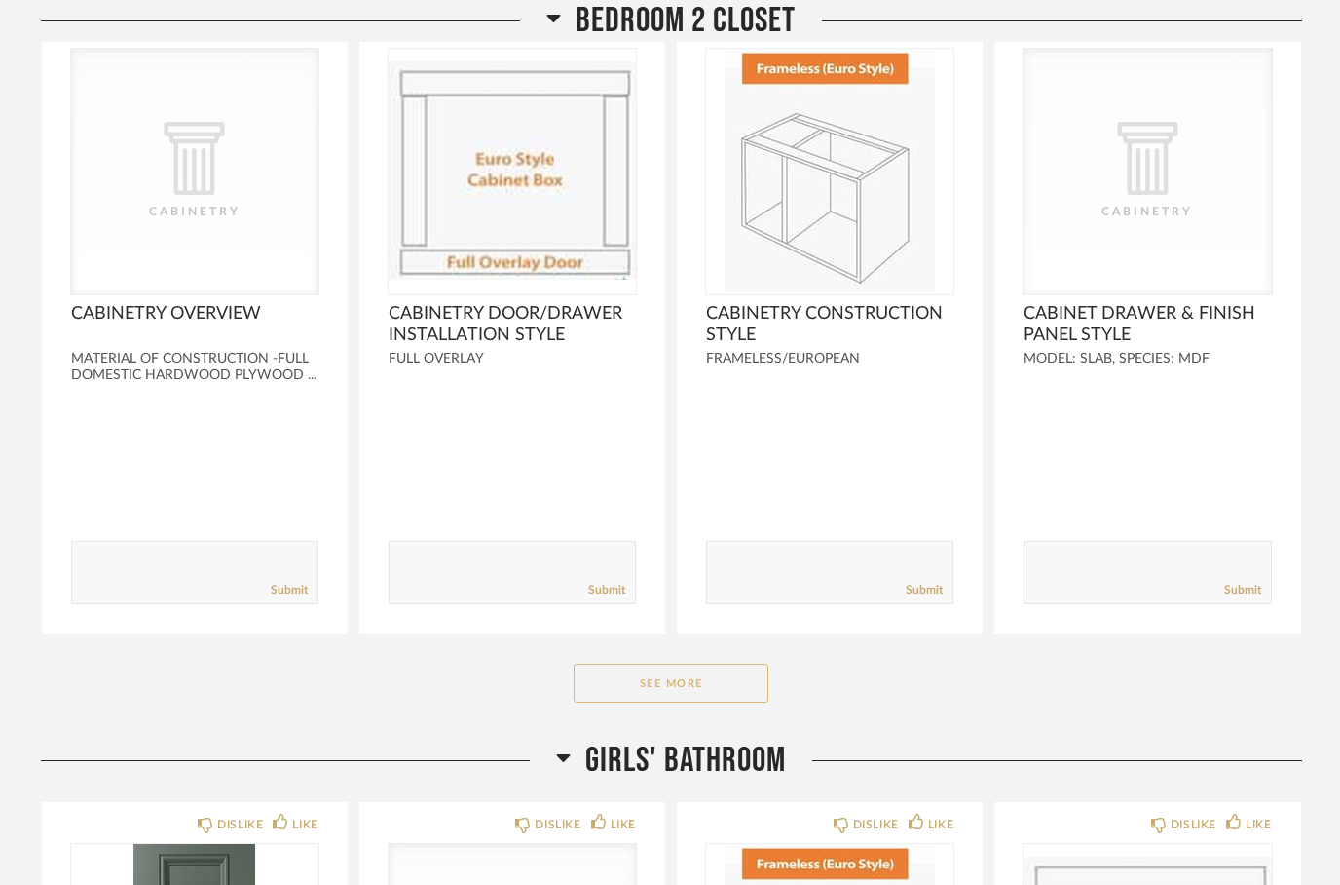
click at [611, 702] on button "See More" at bounding box center [671, 682] width 195 height 39
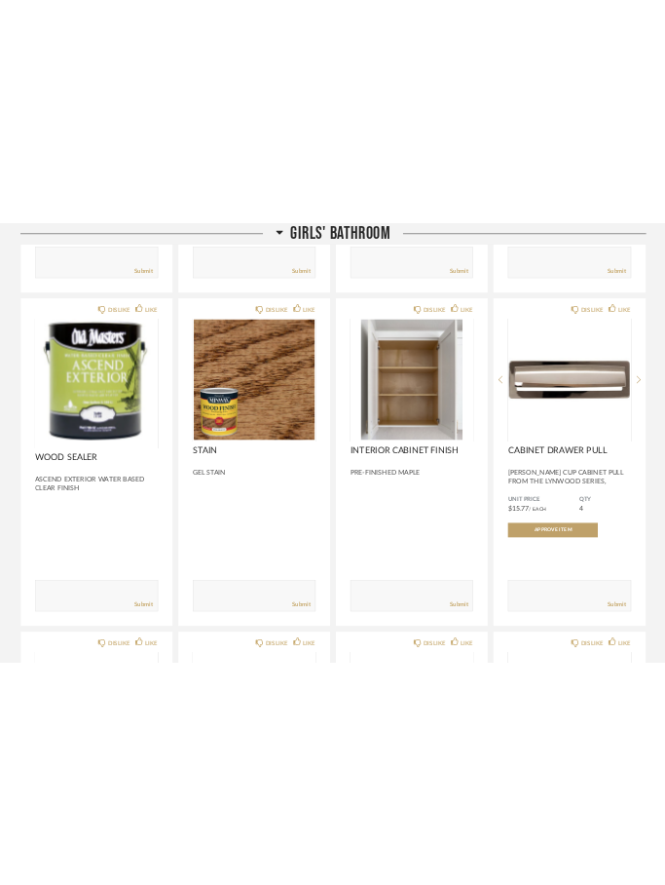
scroll to position [10345, 0]
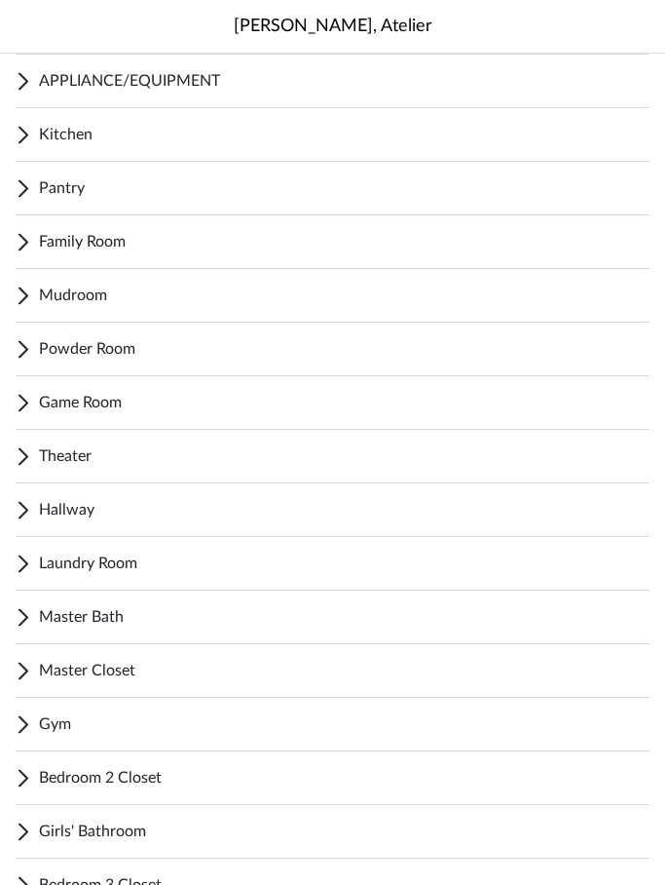
scroll to position [433, 0]
click at [43, 825] on span "Girls' Bathroom" at bounding box center [344, 829] width 611 height 23
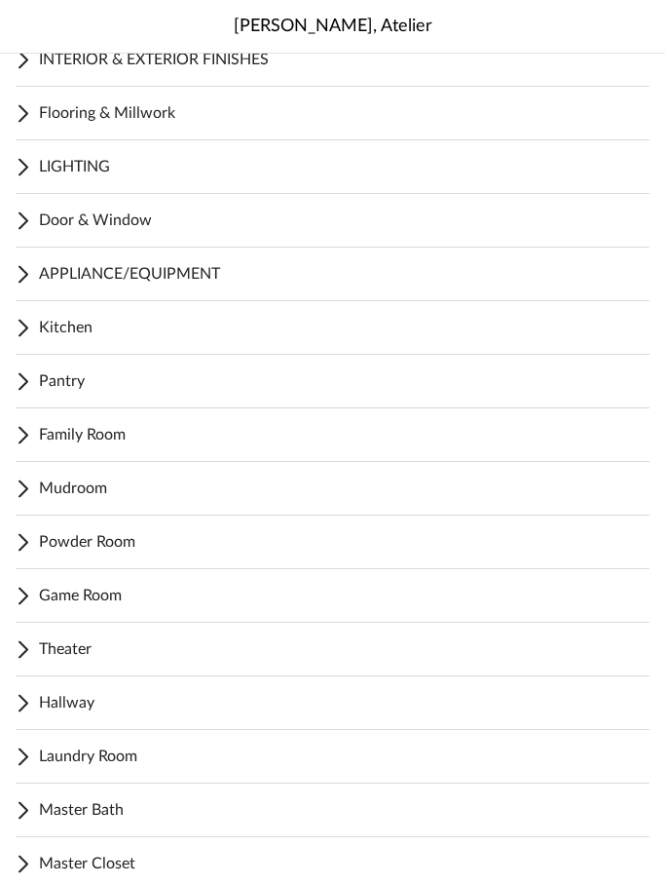
scroll to position [233, 0]
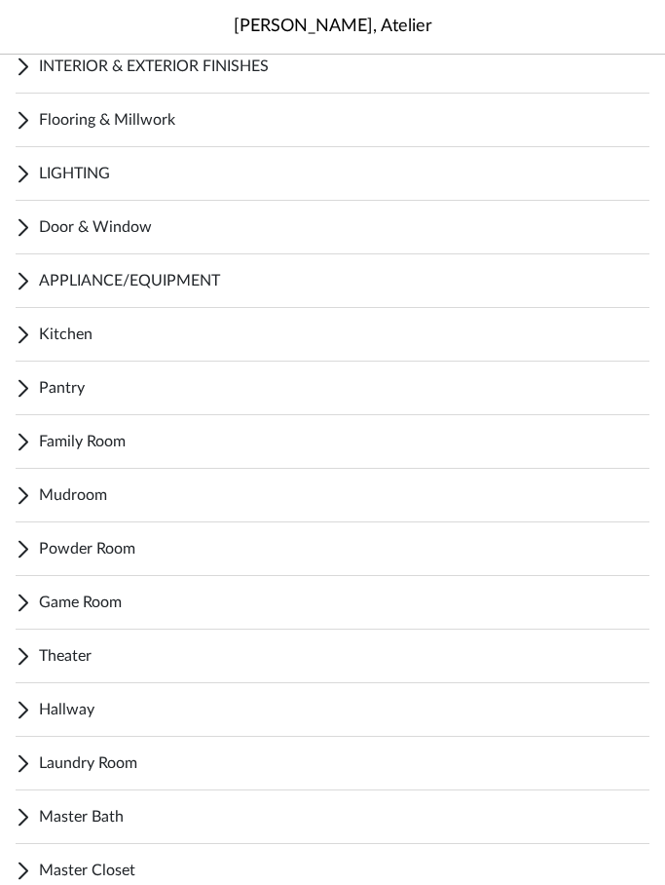
click at [21, 179] on icon at bounding box center [23, 174] width 8 height 16
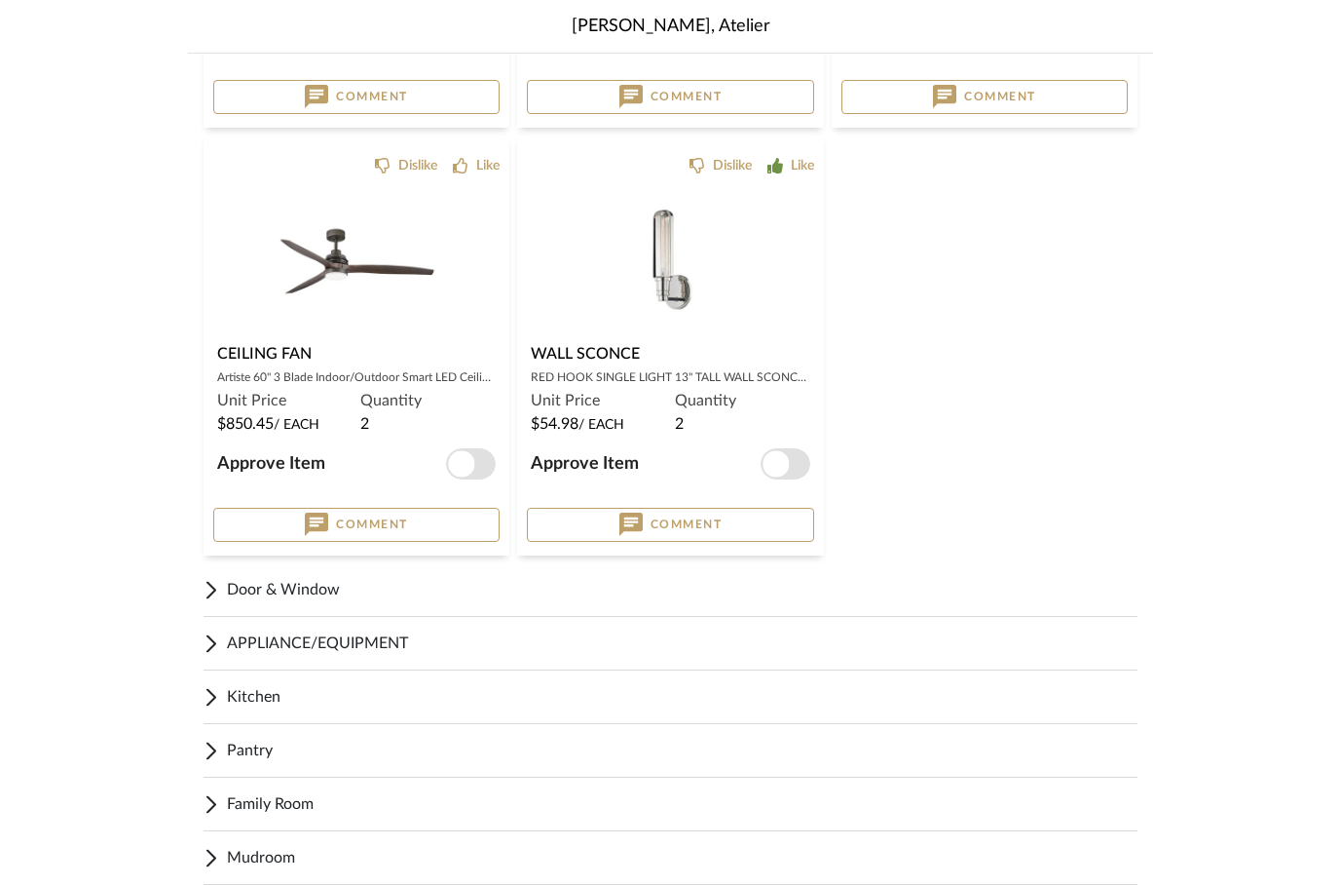
scroll to position [4153, 0]
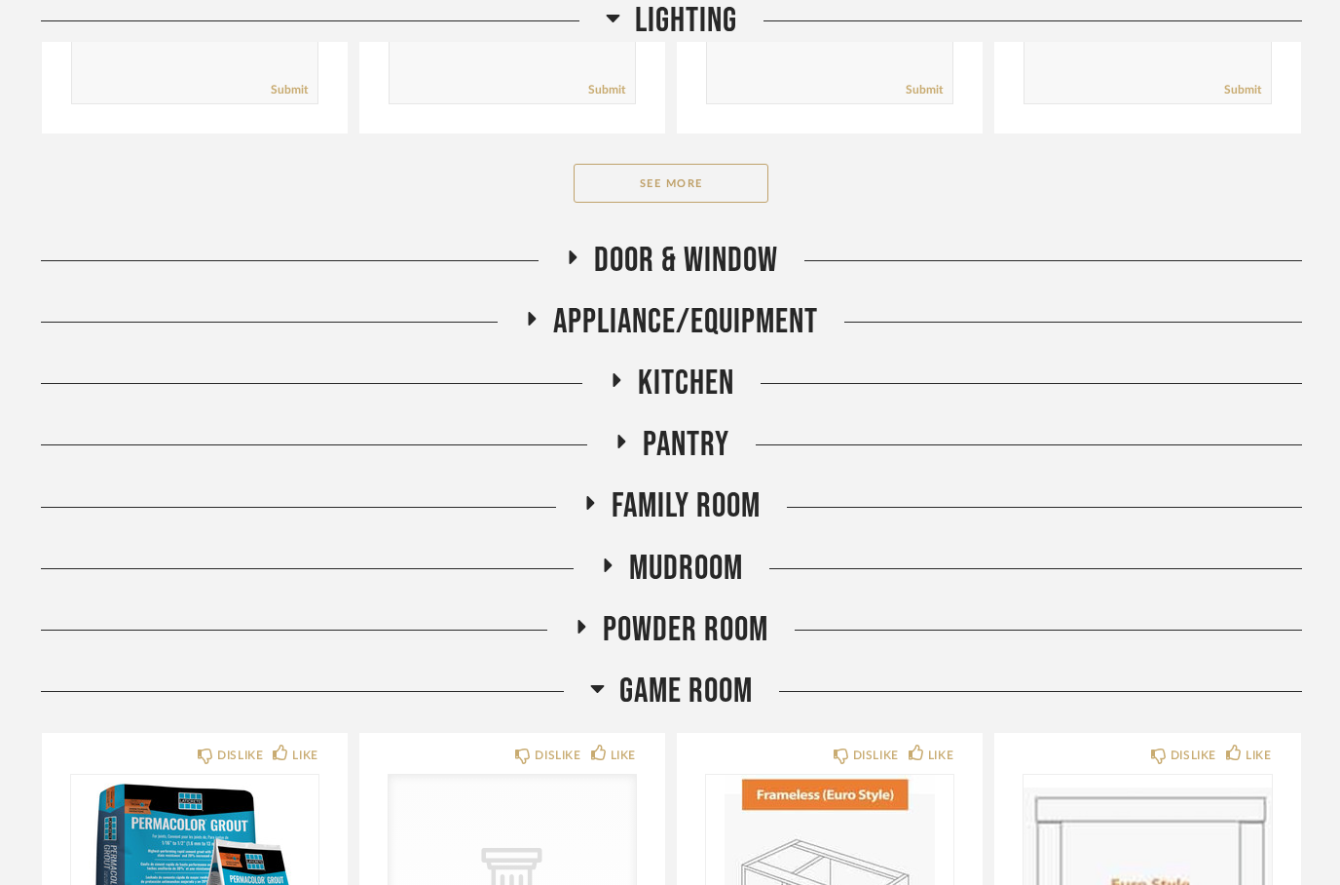
scroll to position [1064, 0]
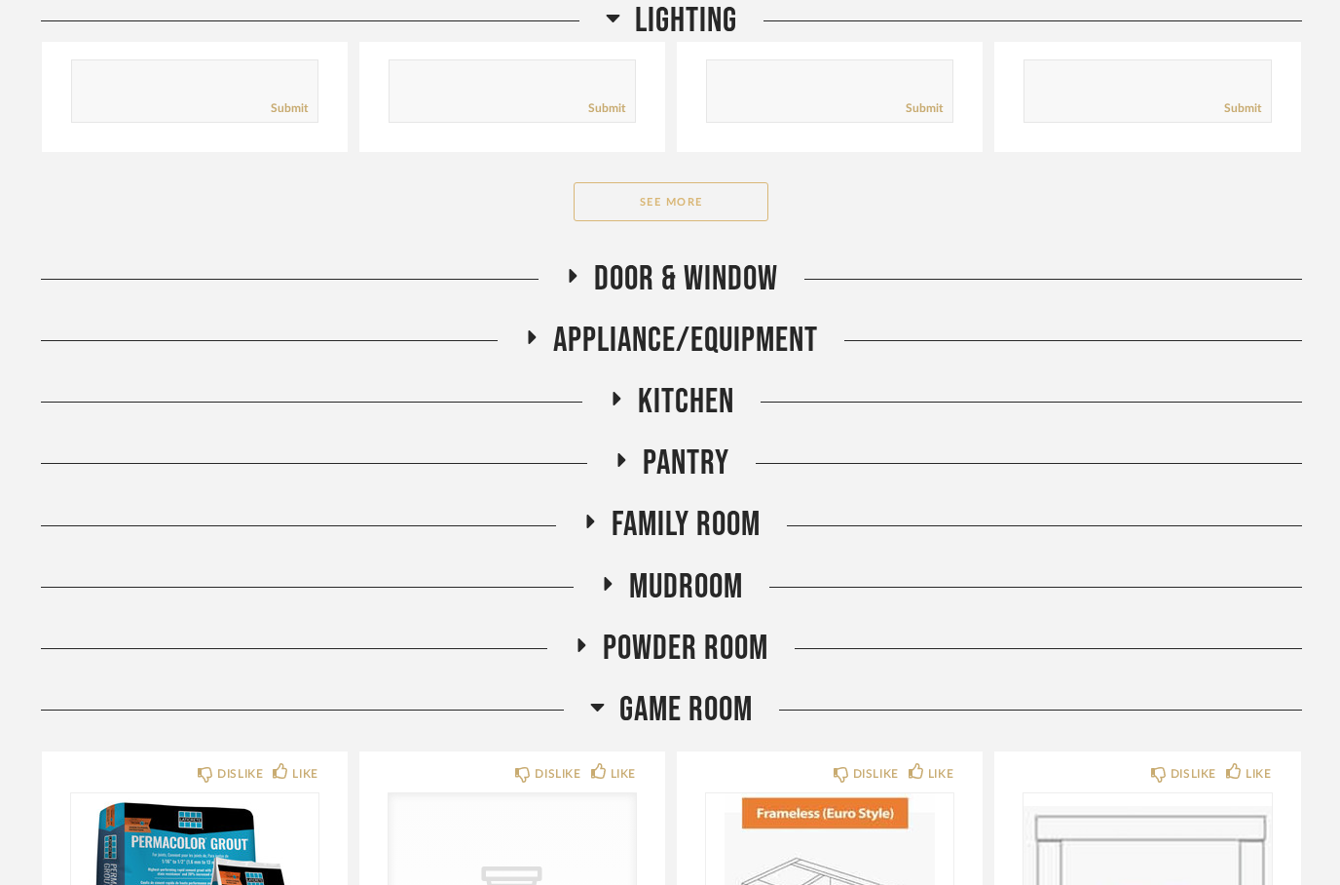
click at [661, 210] on button "See More" at bounding box center [671, 201] width 195 height 39
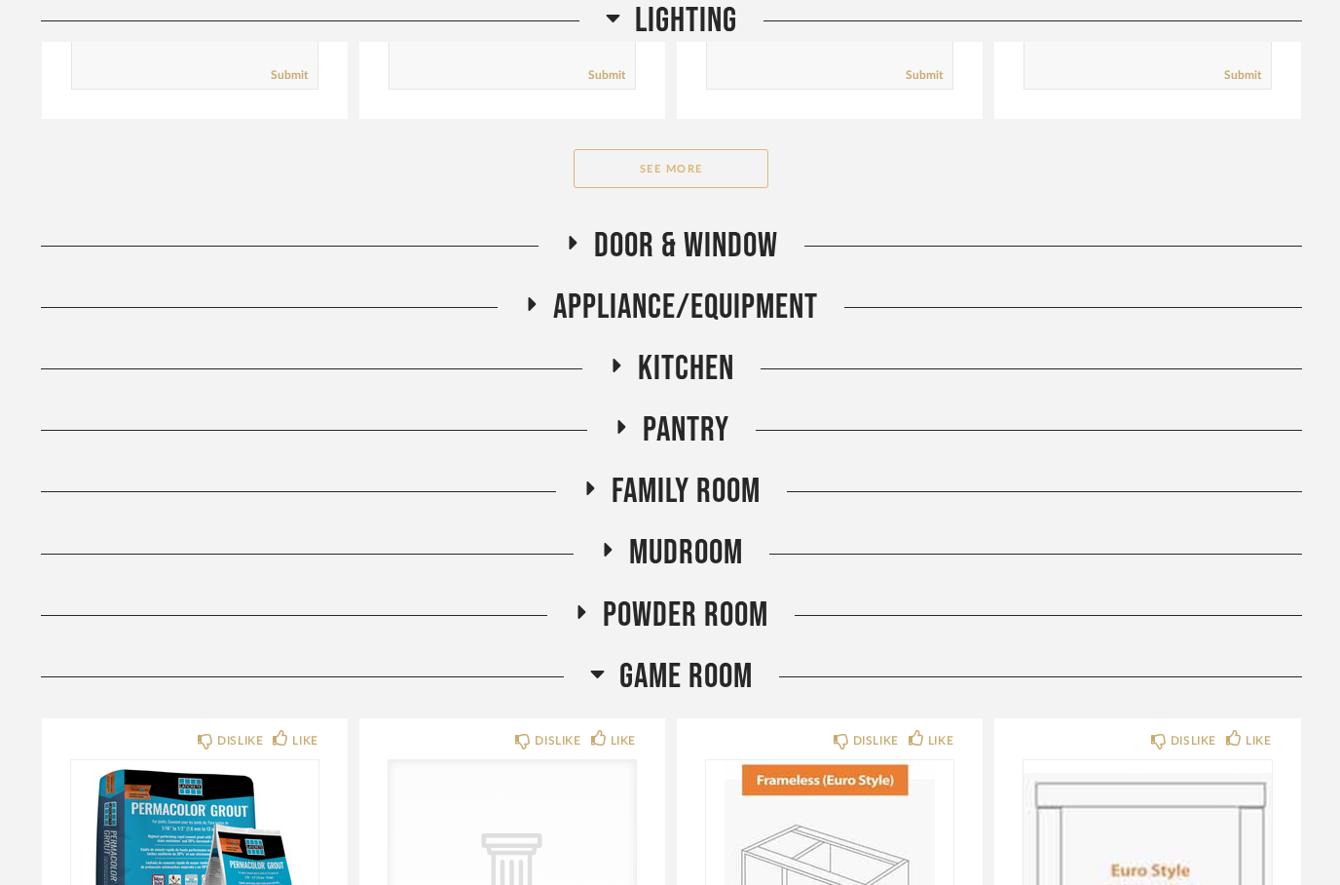
click at [642, 180] on button "See More" at bounding box center [671, 169] width 195 height 39
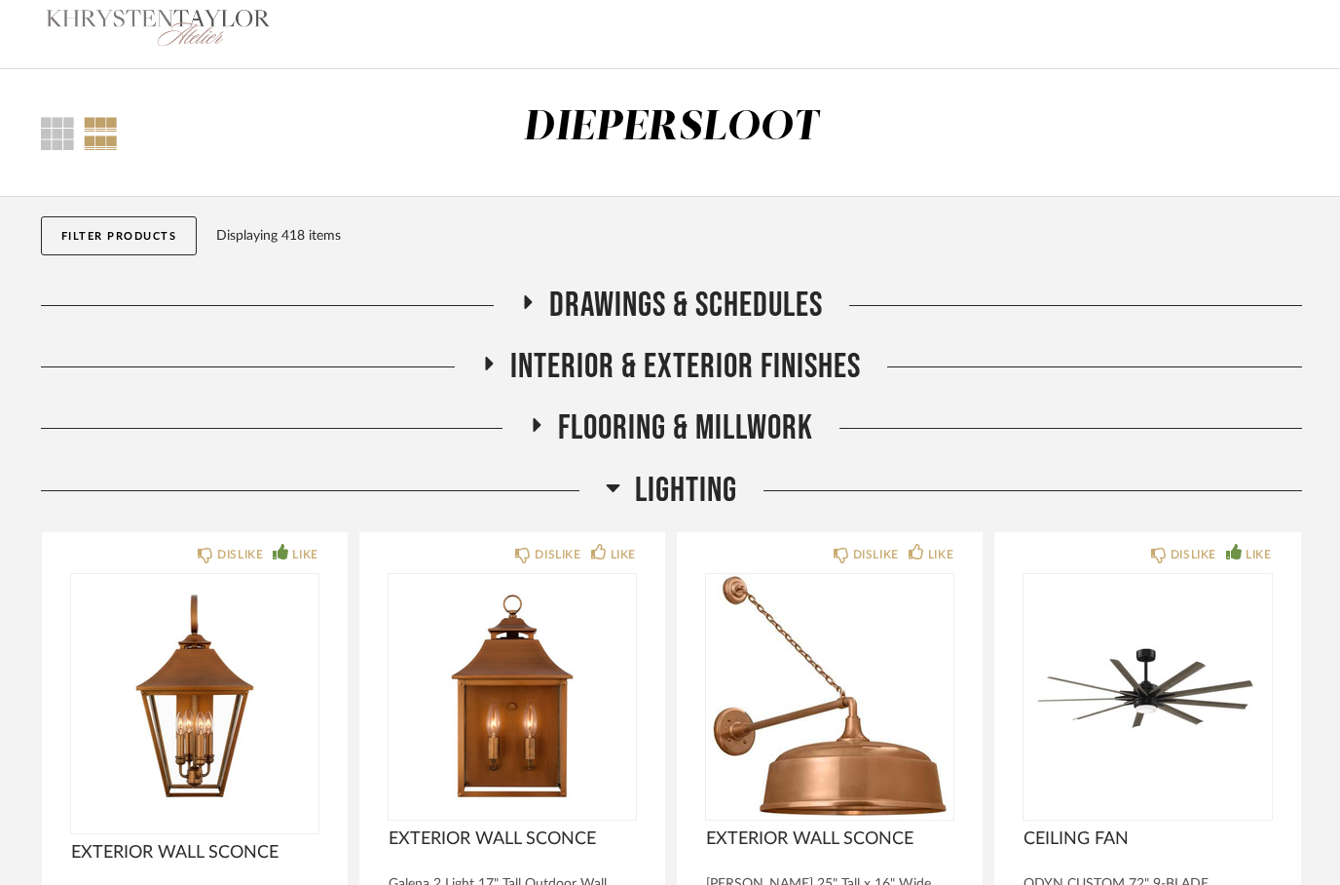
scroll to position [0, 0]
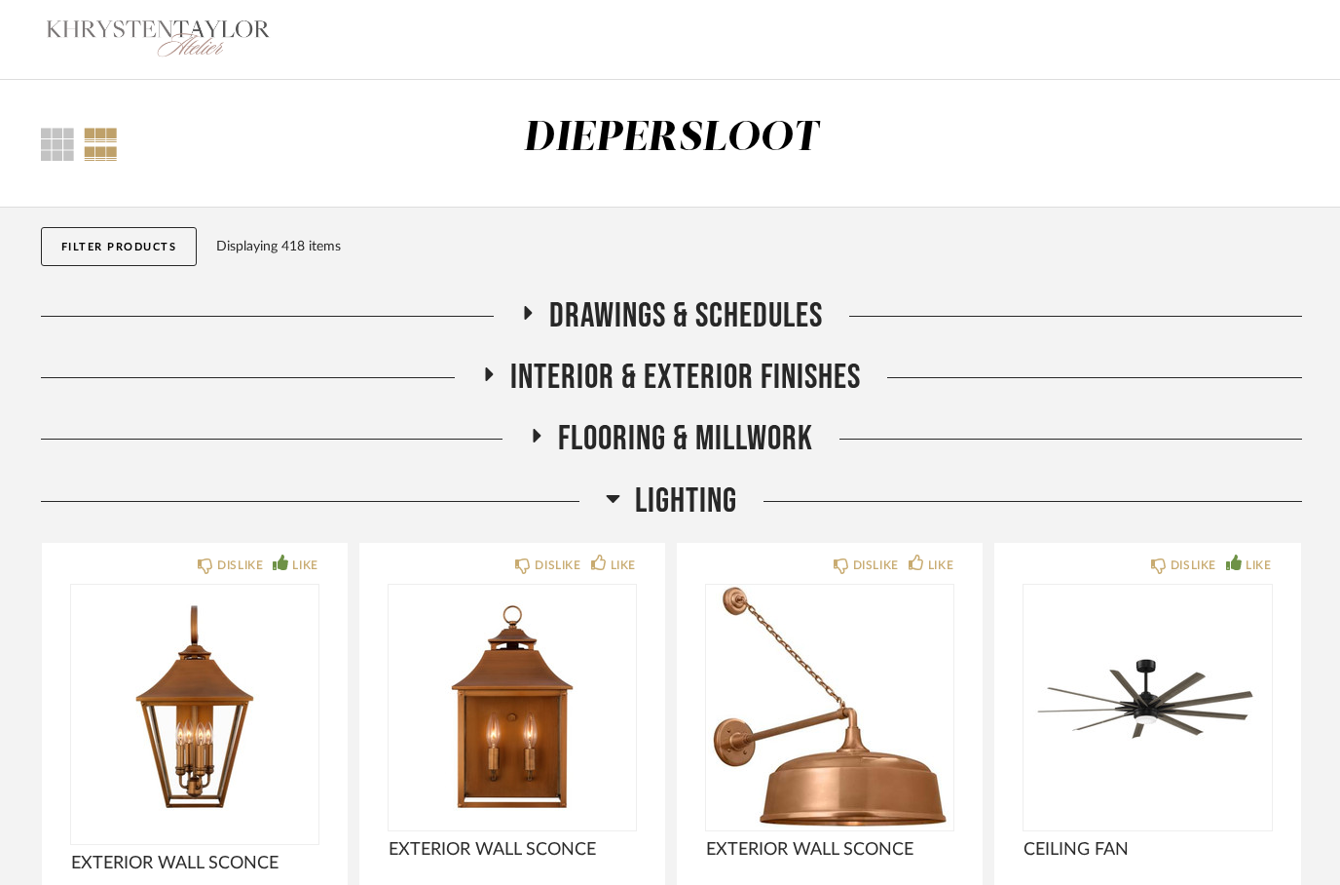
click at [109, 243] on button "Filter Products" at bounding box center [119, 246] width 157 height 39
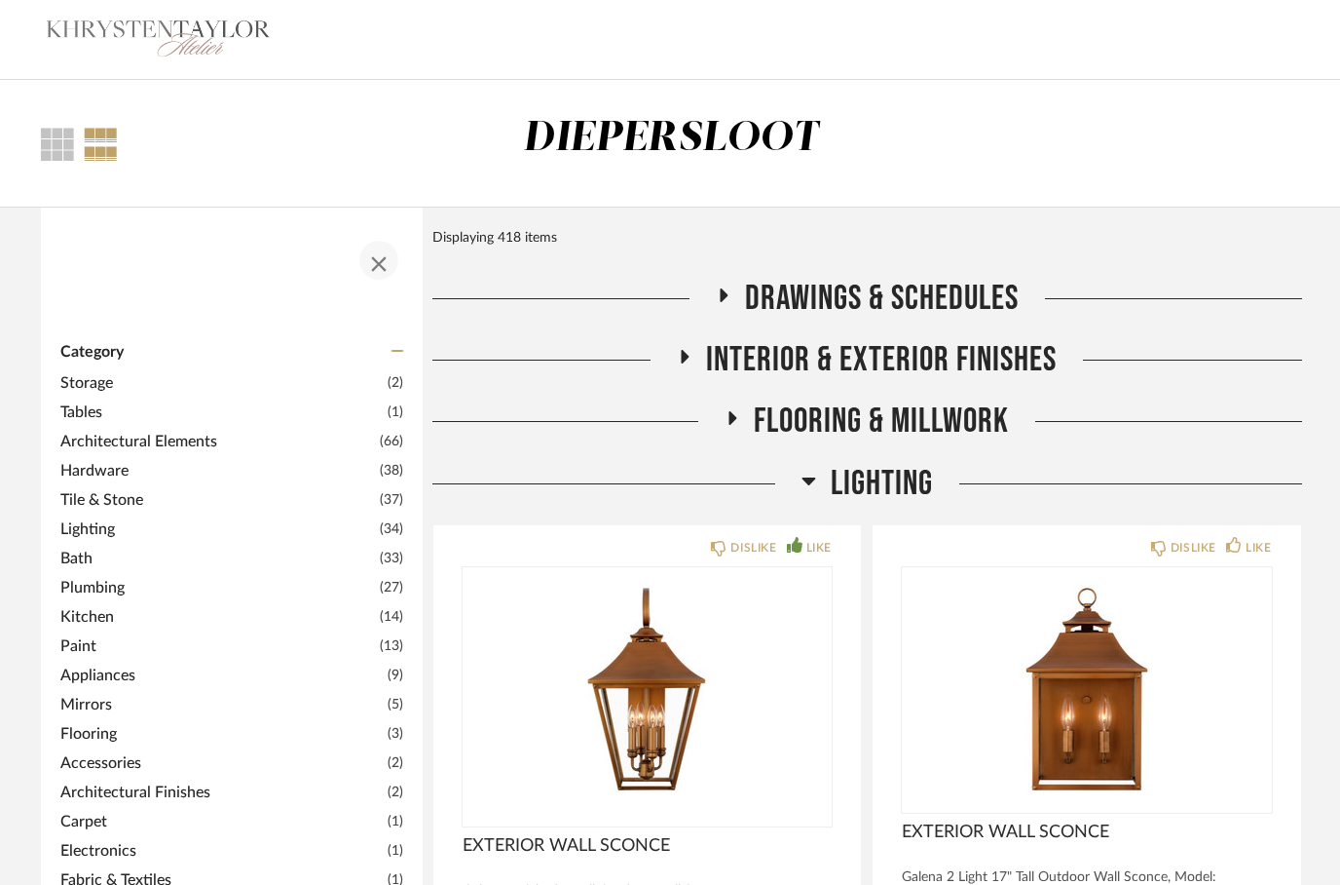
click at [391, 258] on span "button" at bounding box center [379, 260] width 47 height 47
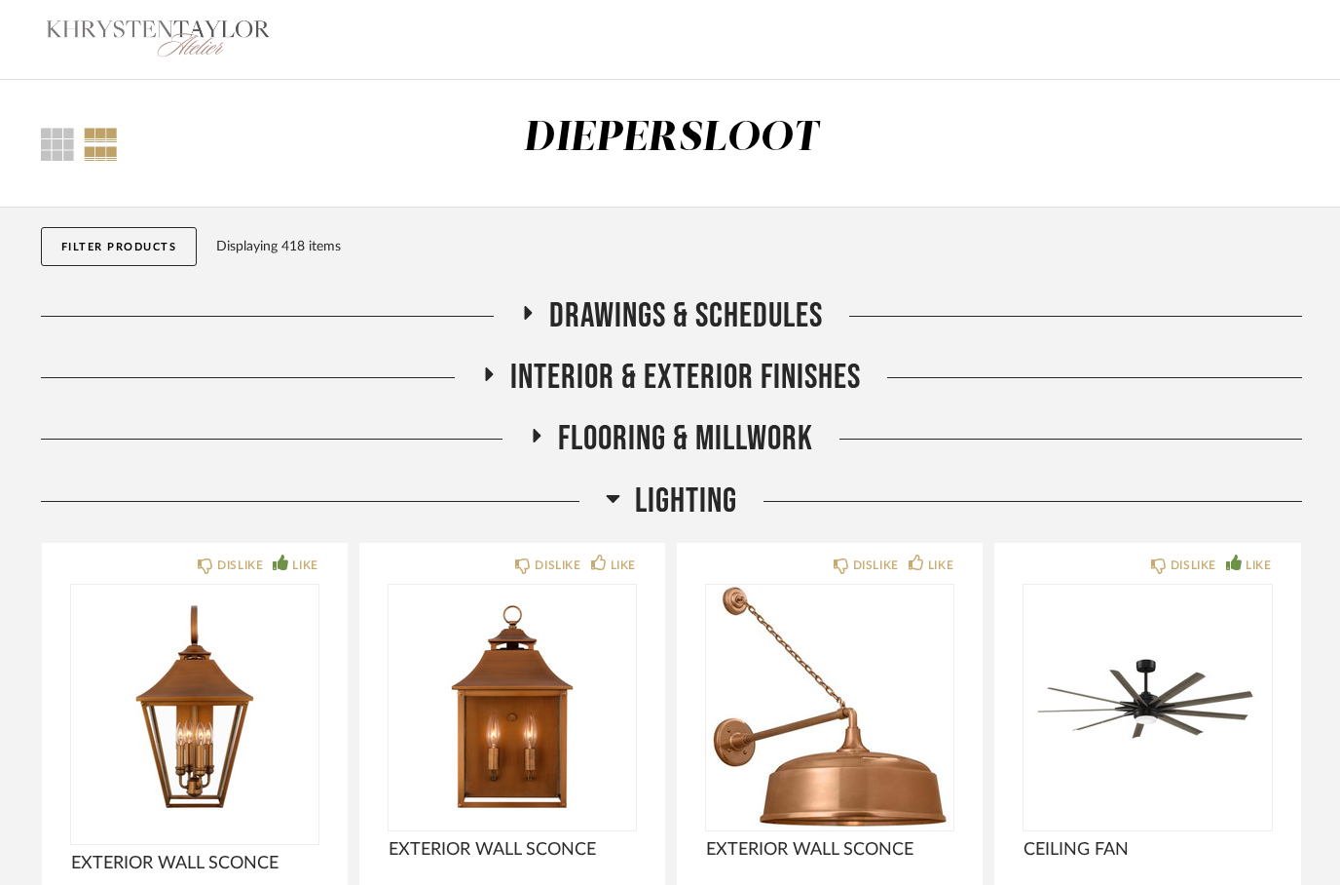
click at [117, 249] on button "Filter Products" at bounding box center [119, 246] width 157 height 39
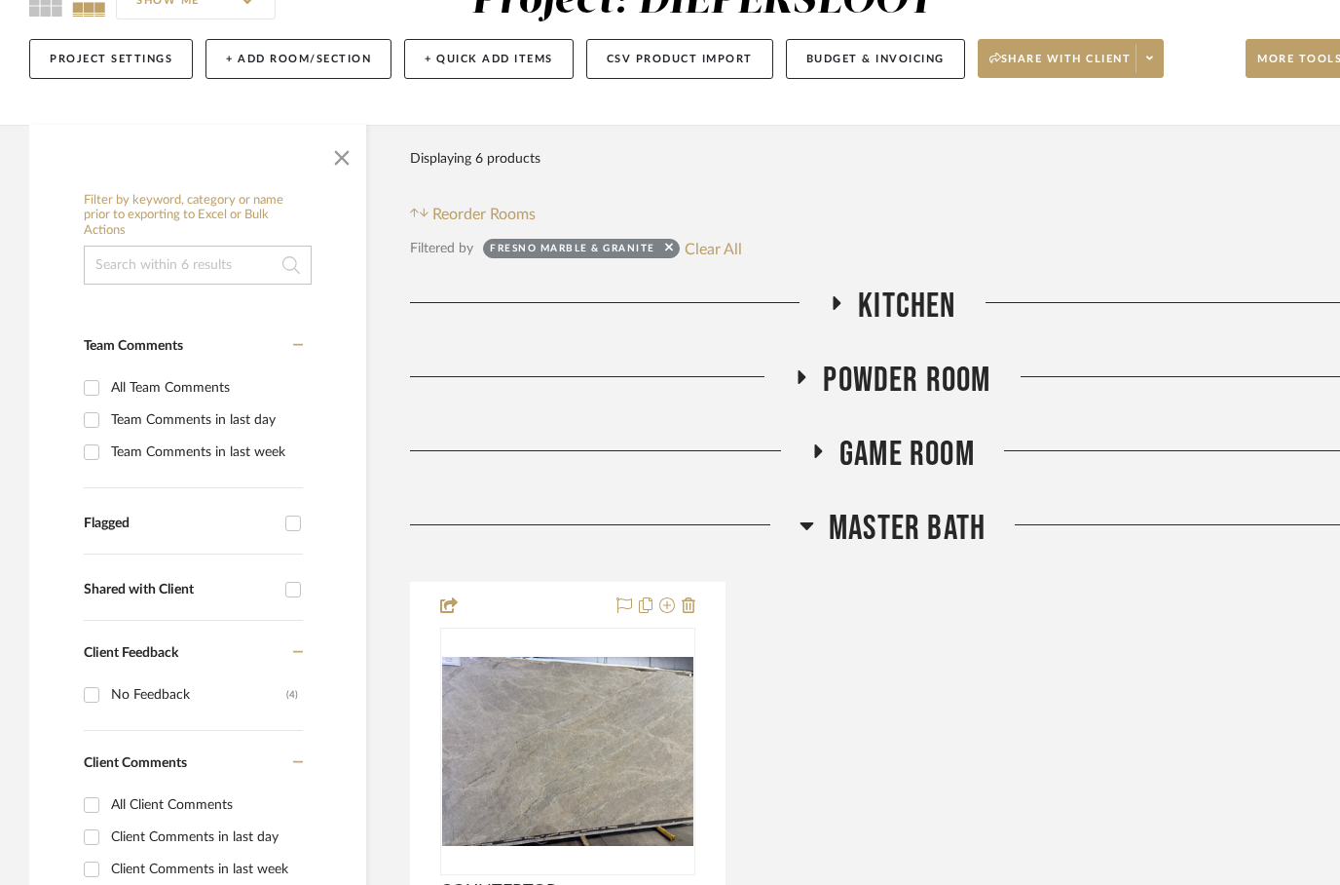
click at [148, 264] on input at bounding box center [198, 264] width 228 height 39
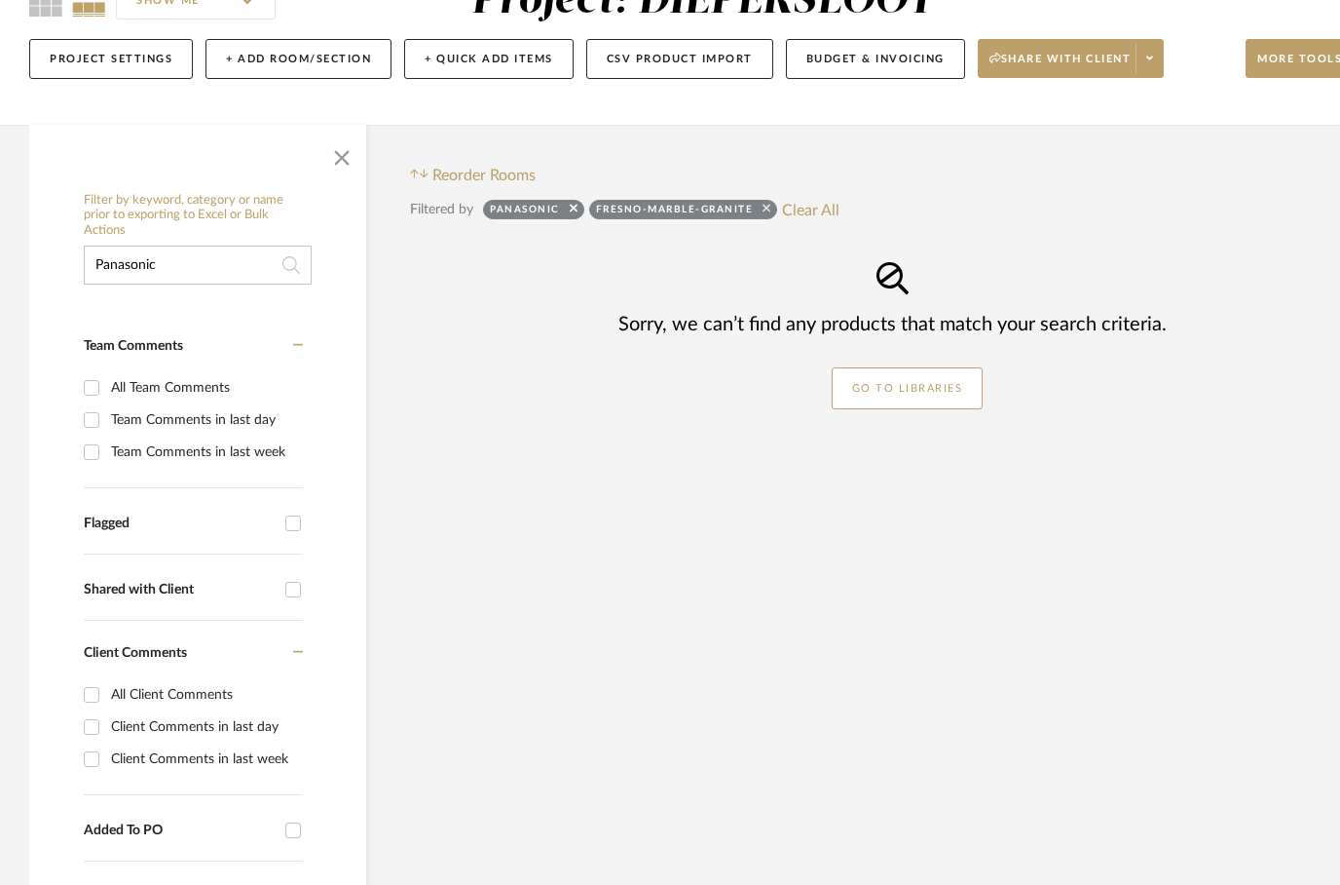
type input "Panasonic"
click at [766, 212] on icon at bounding box center [767, 209] width 8 height 8
click at [910, 406] on link "GO TO LIBRARIES" at bounding box center [908, 388] width 152 height 42
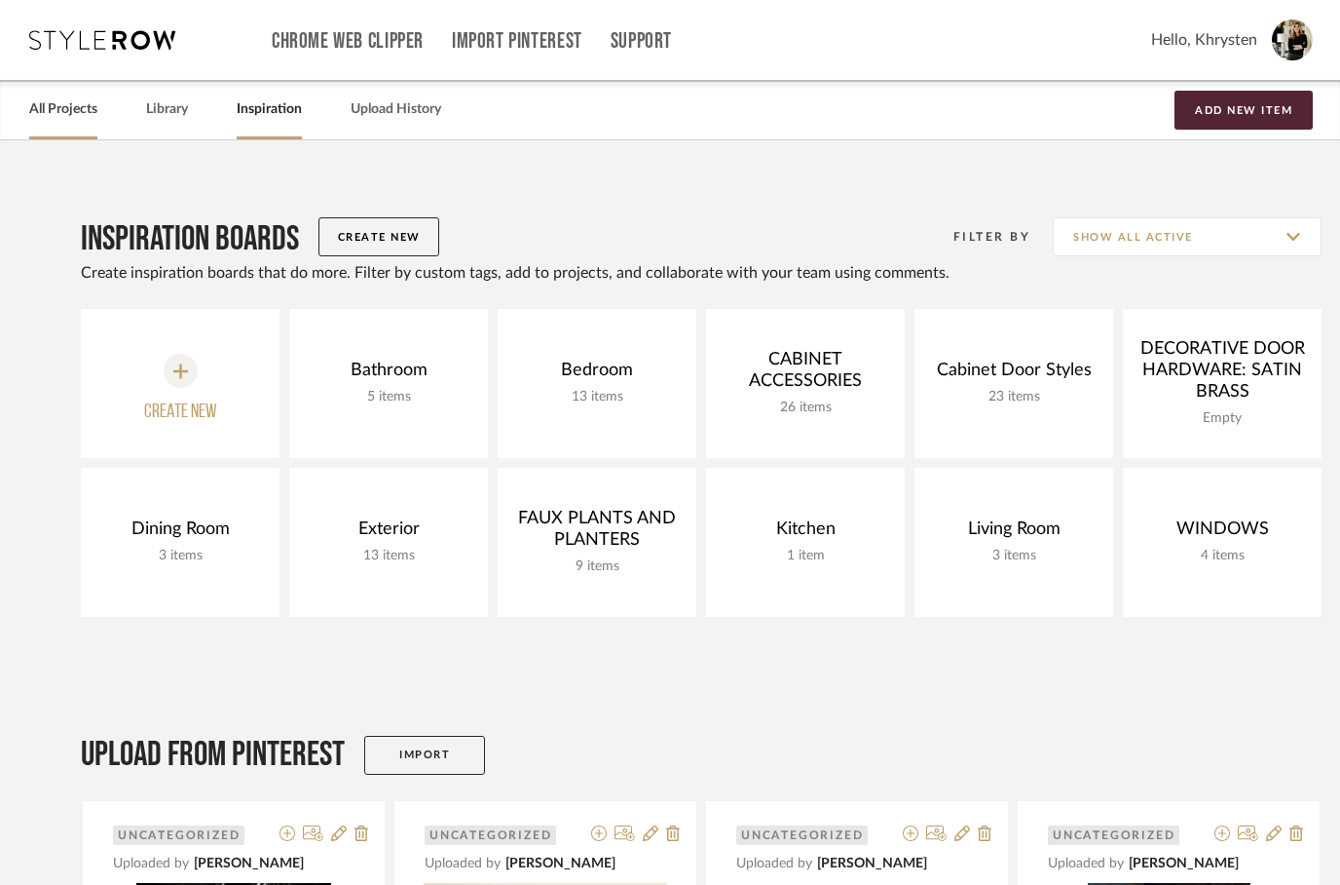
click at [77, 111] on link "All Projects" at bounding box center [63, 109] width 68 height 26
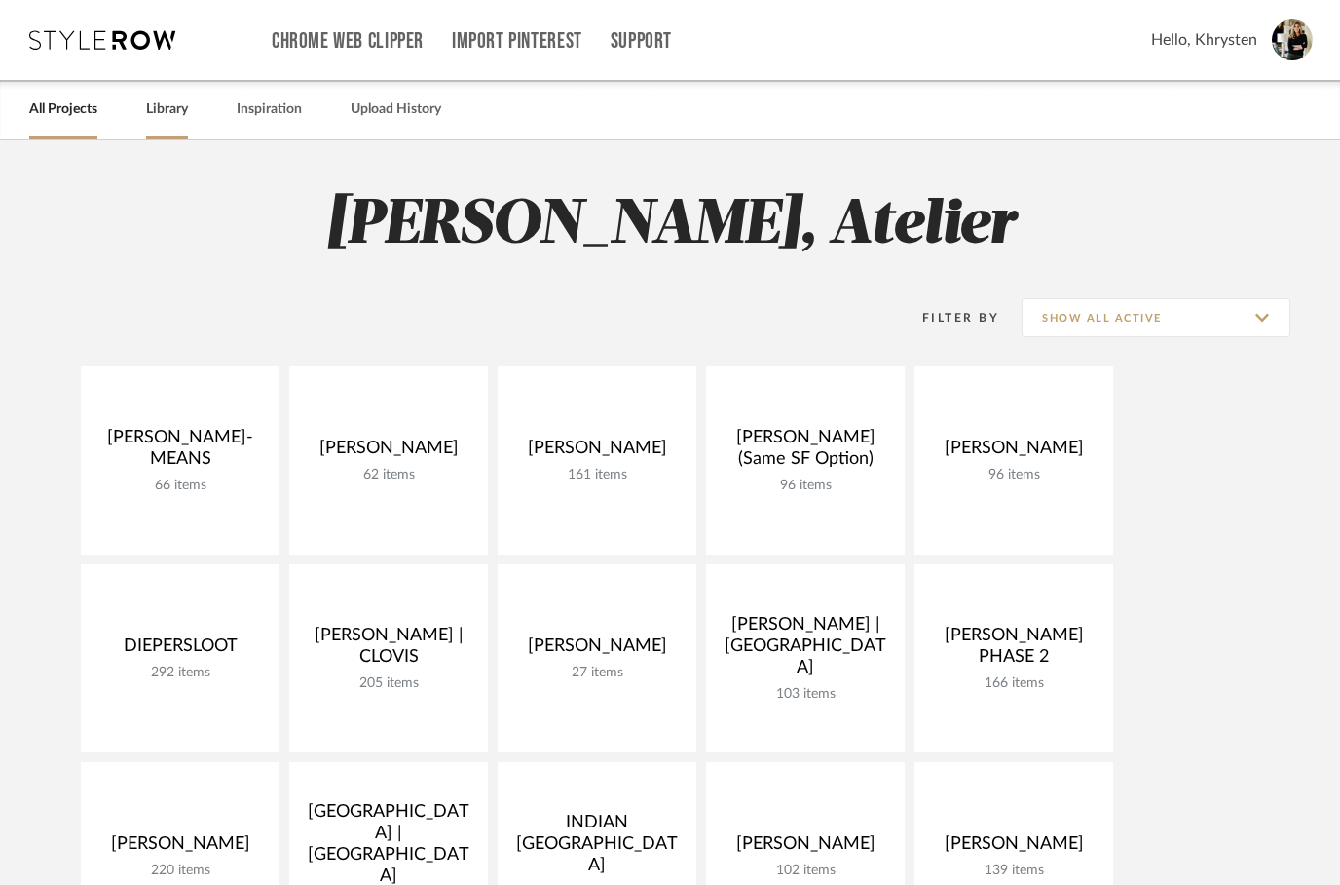
click at [172, 111] on link "Library" at bounding box center [167, 109] width 42 height 26
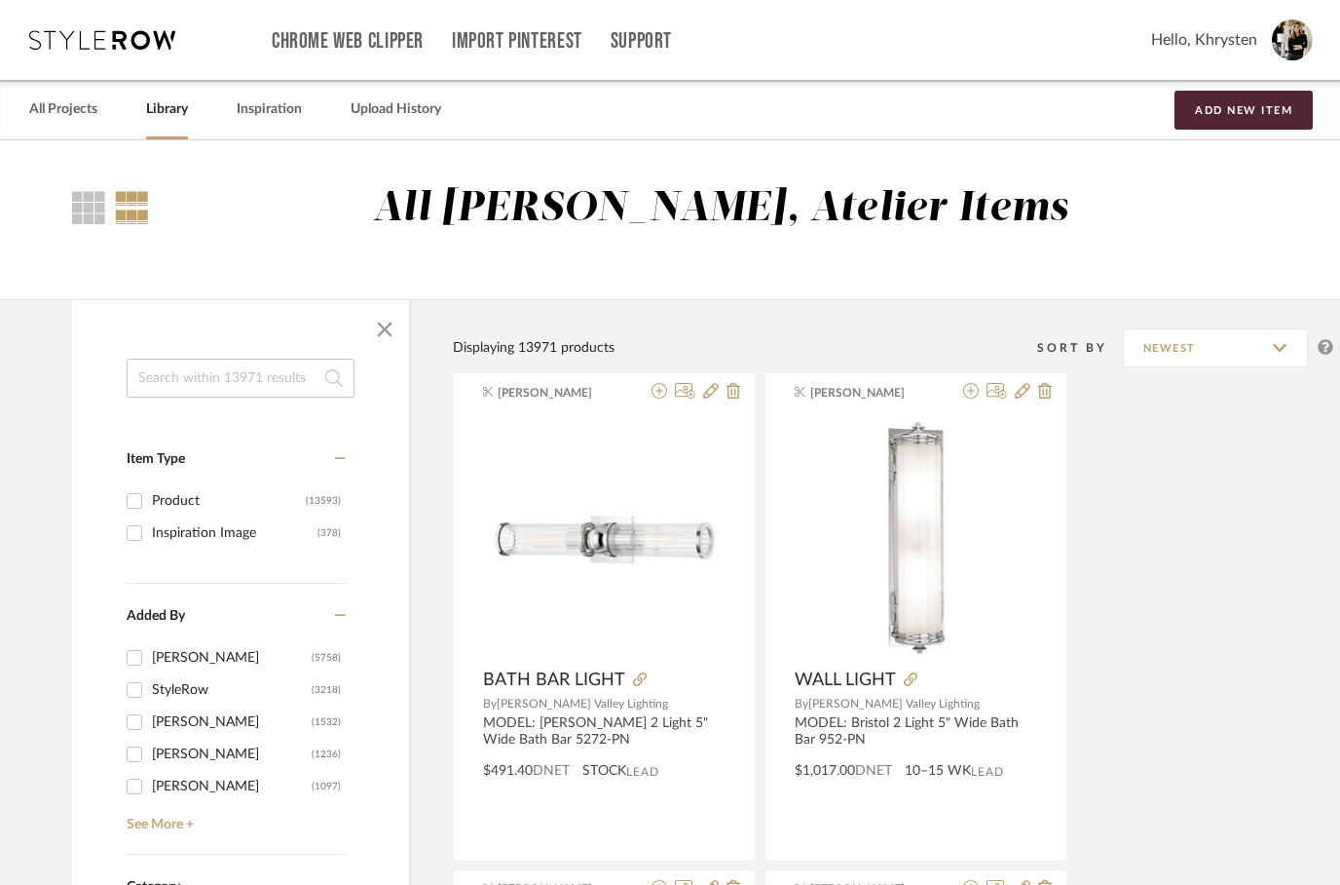
click at [201, 384] on input at bounding box center [241, 377] width 228 height 39
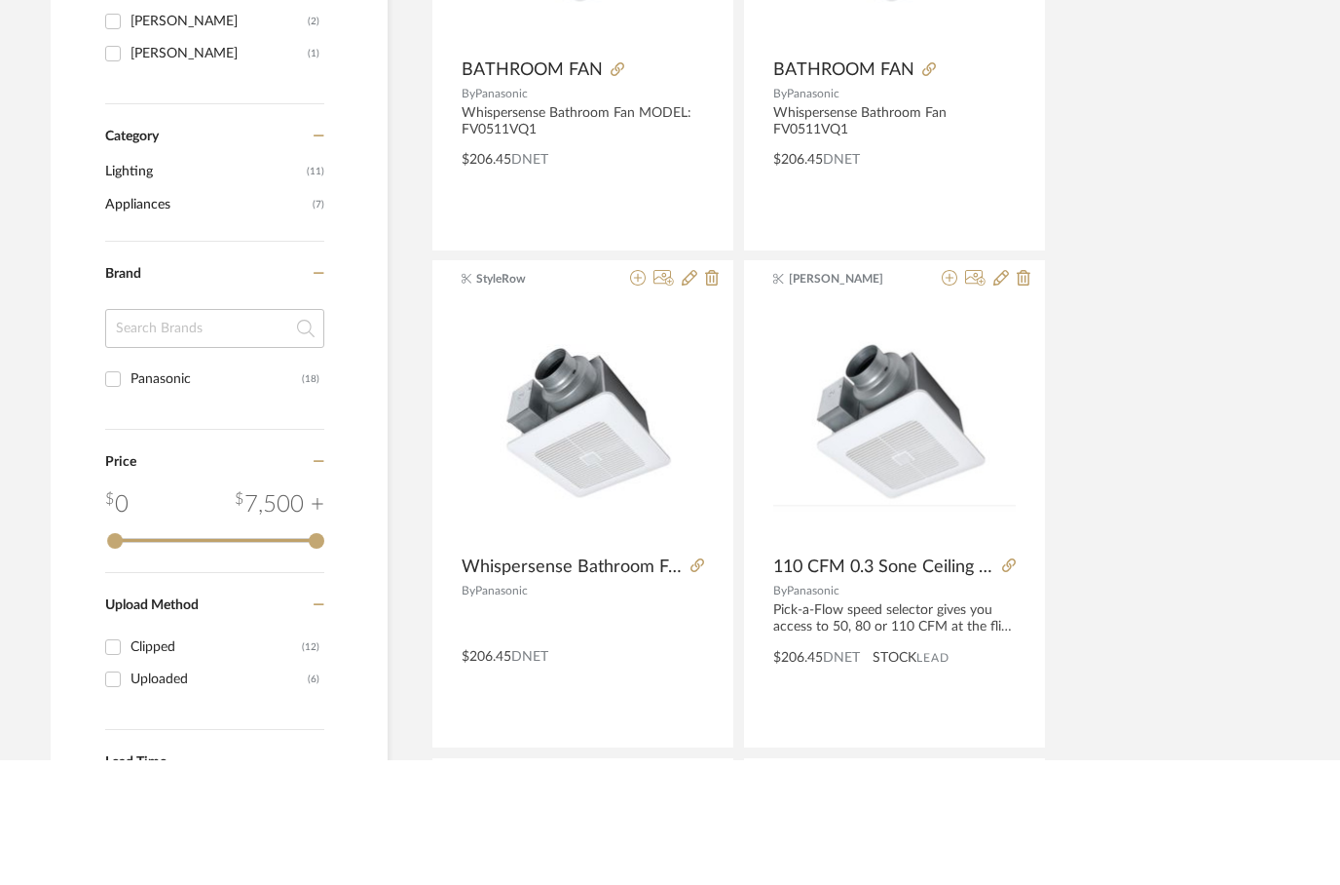
scroll to position [545, 21]
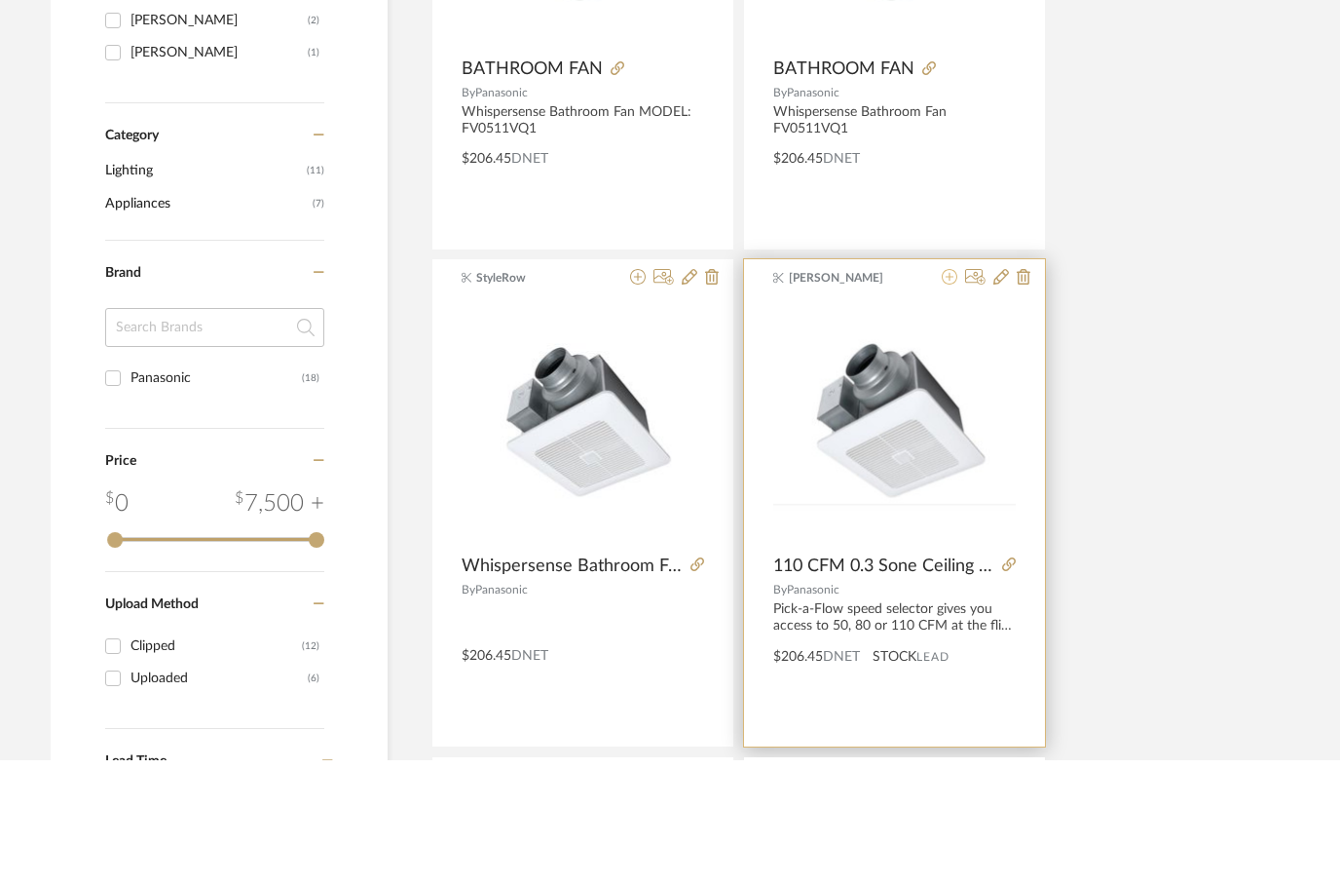
type input "Panasonic"
click at [943, 394] on icon at bounding box center [950, 402] width 16 height 16
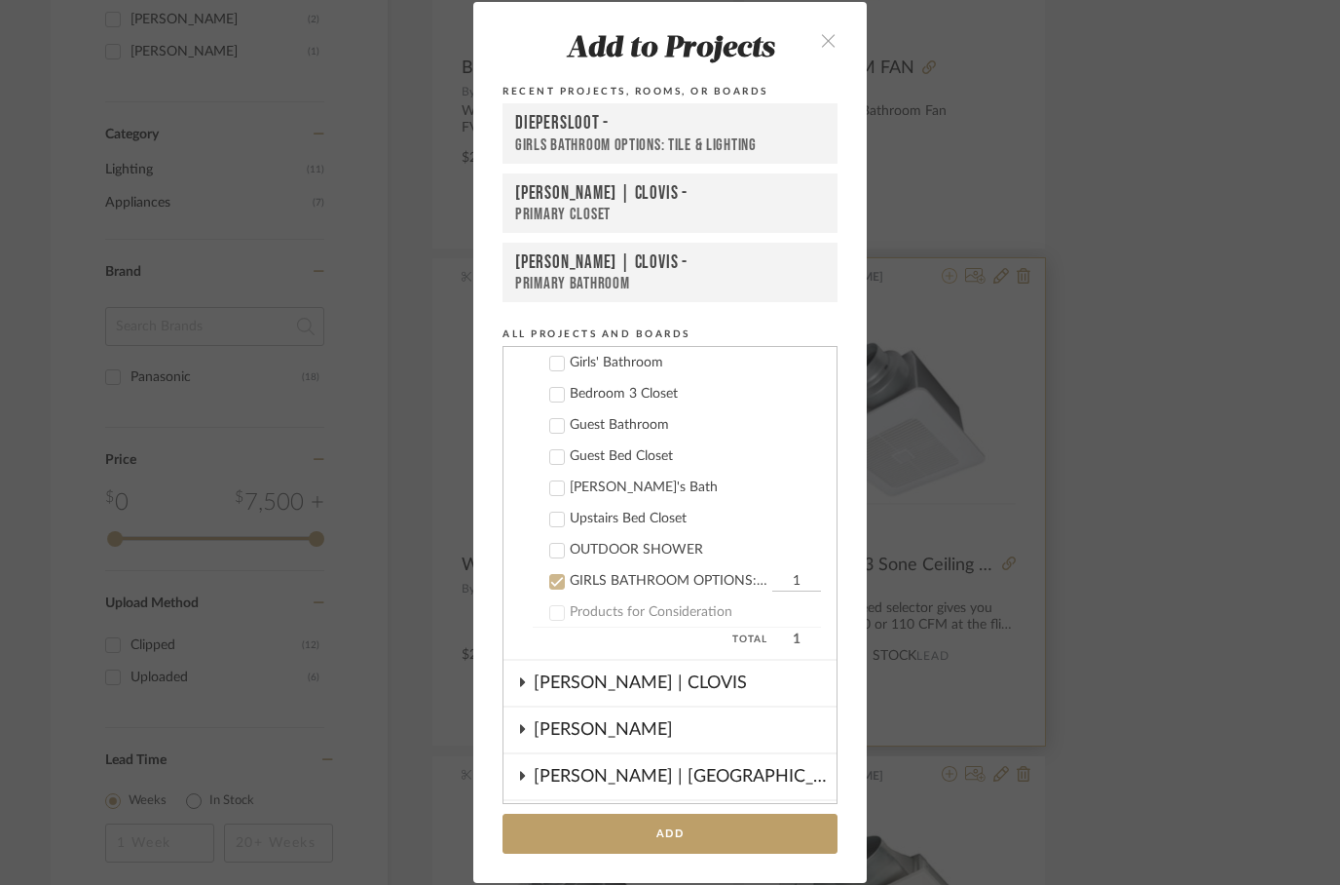
scroll to position [937, 0]
click at [555, 584] on icon at bounding box center [557, 582] width 14 height 14
checkbox input "false"
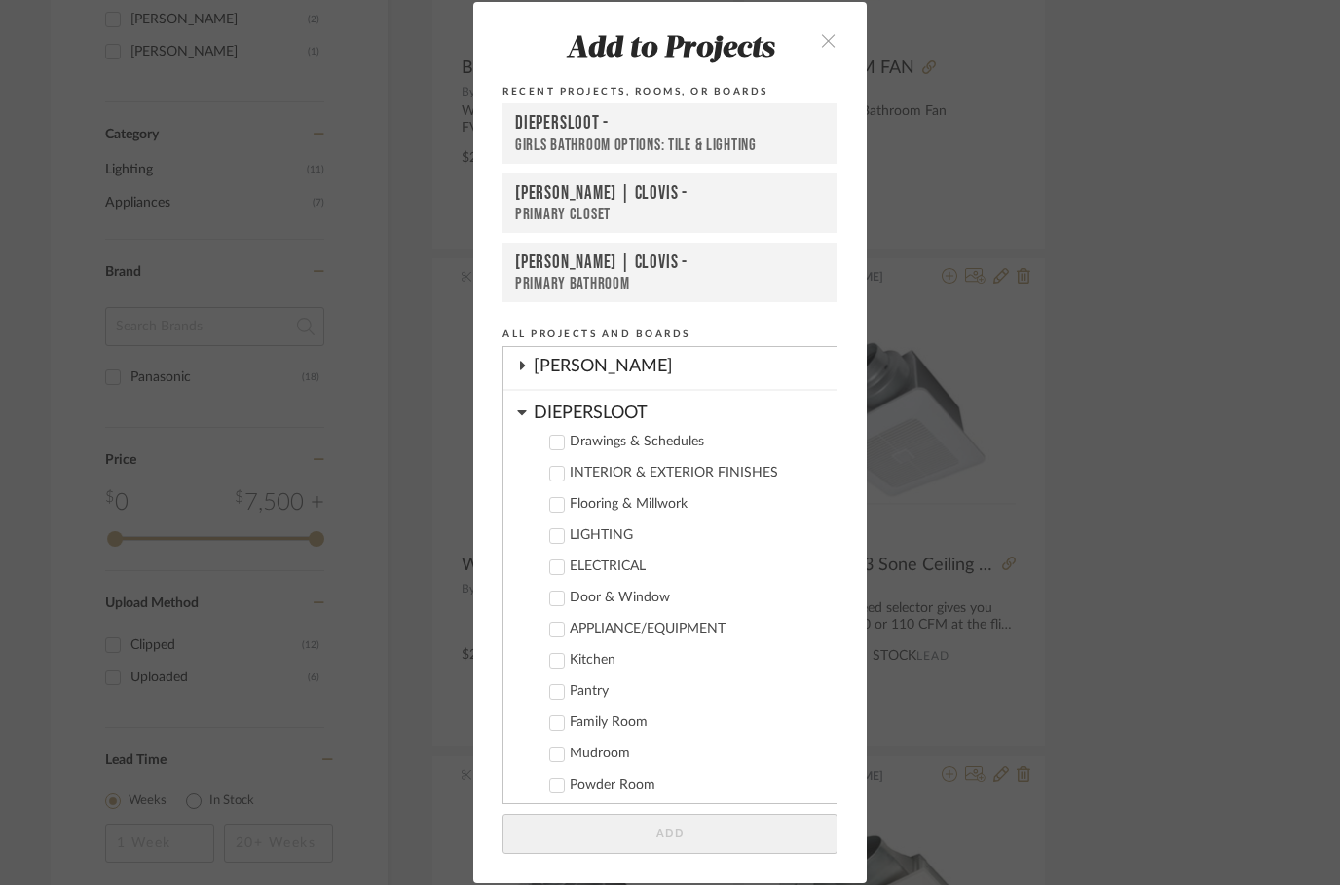
scroll to position [234, 0]
click at [561, 536] on icon at bounding box center [557, 537] width 13 height 10
checkbox input "true"
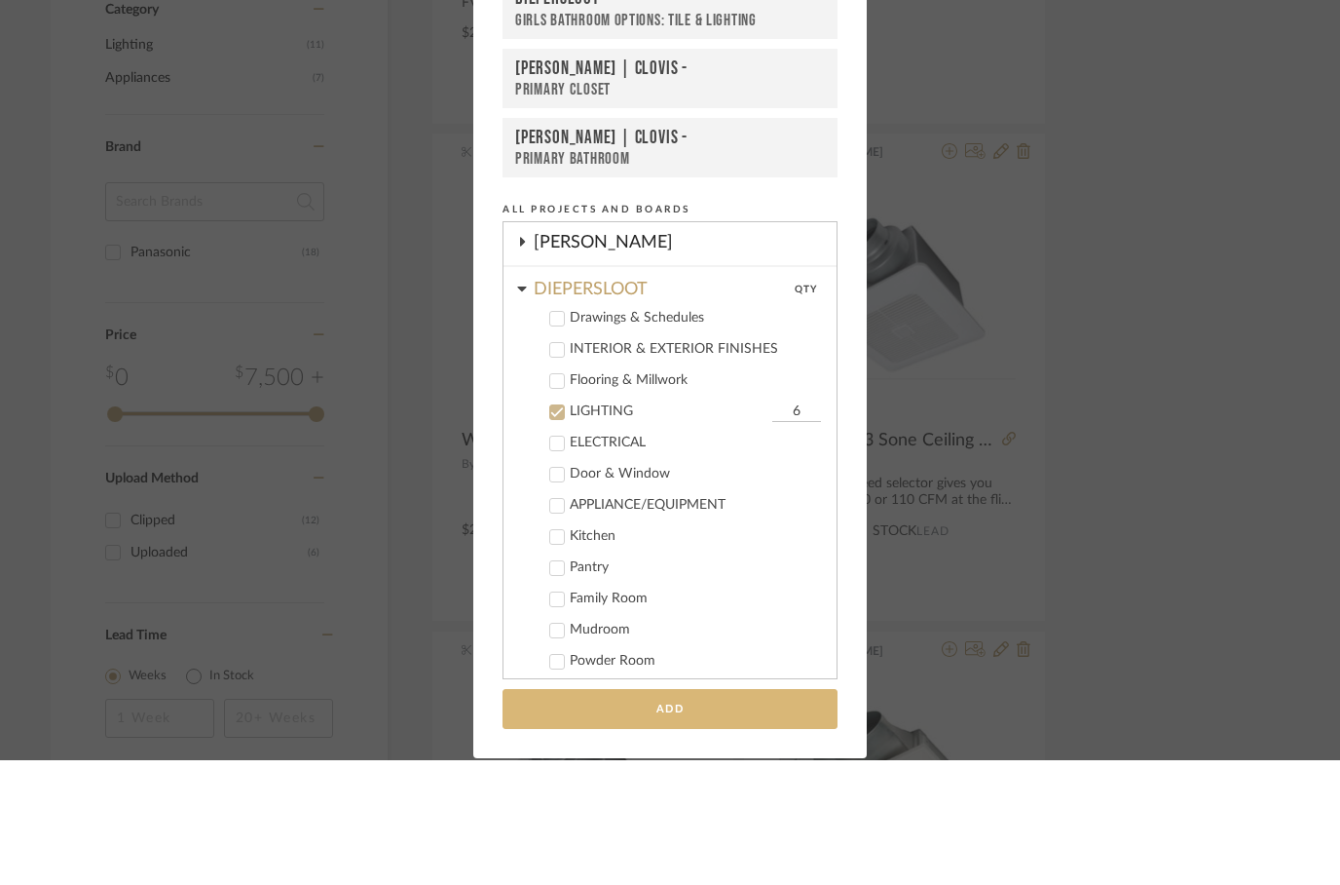
type input "6"
click at [678, 813] on button "Add" at bounding box center [670, 833] width 335 height 40
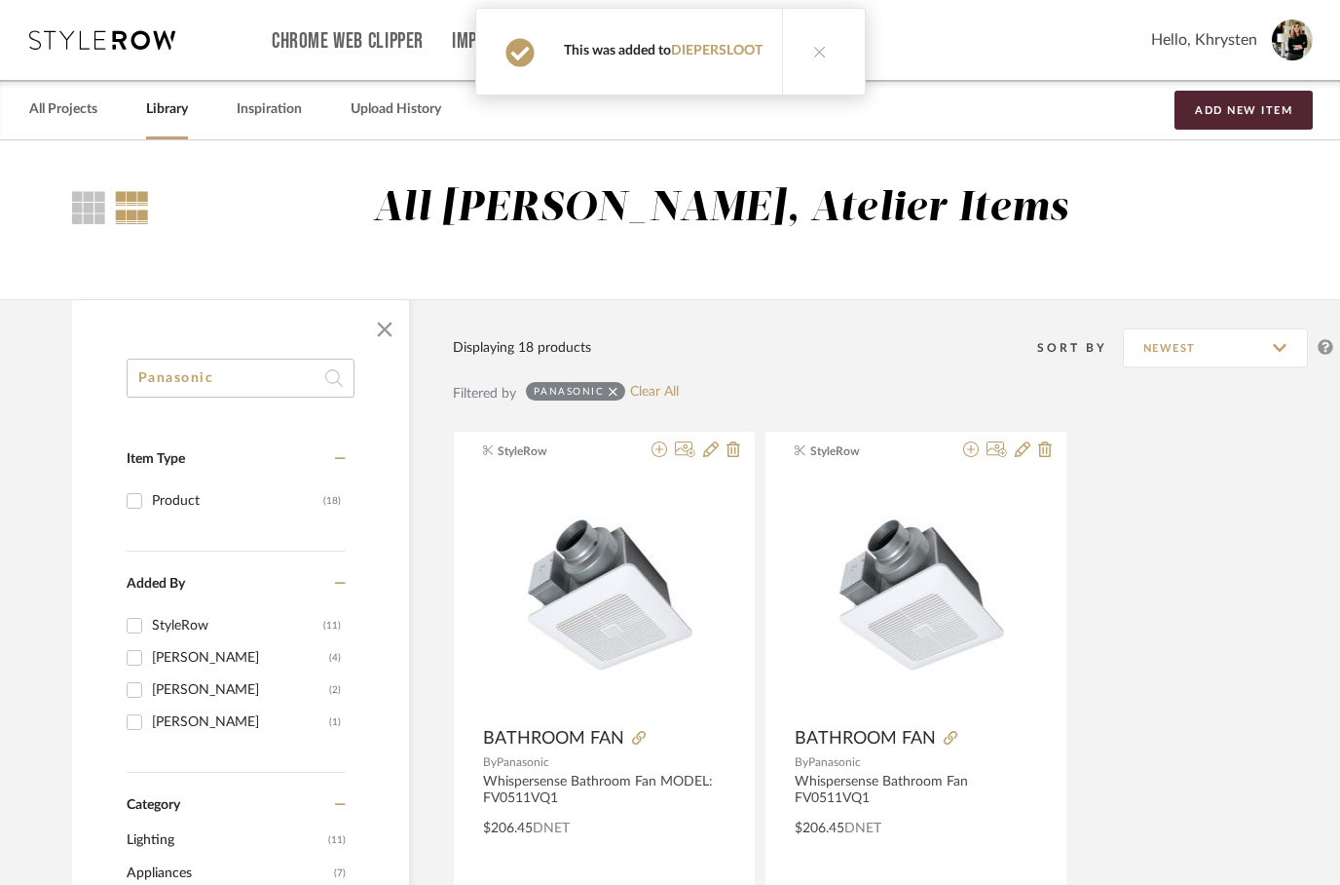
scroll to position [670, 21]
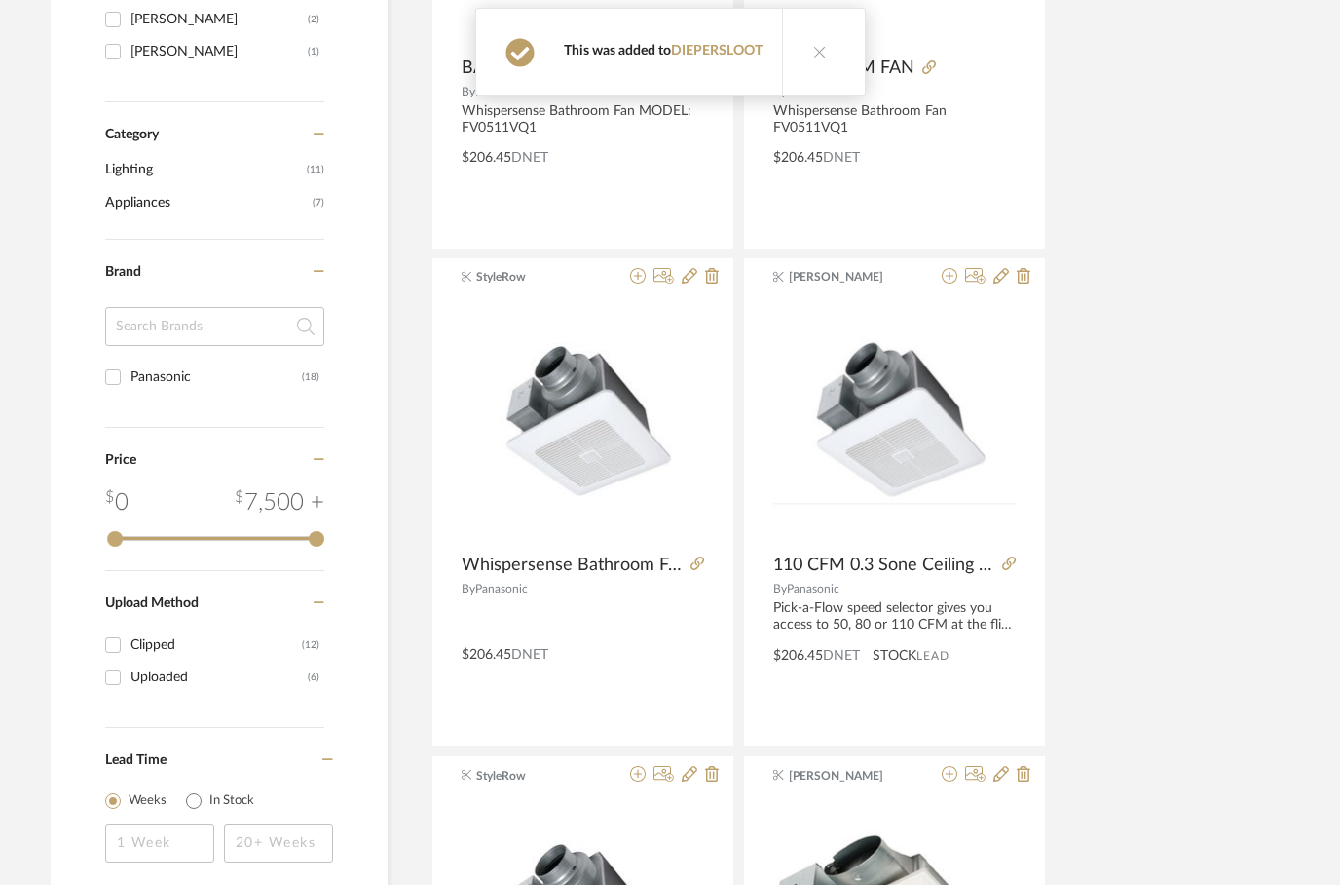
click at [818, 52] on icon at bounding box center [820, 52] width 14 height 14
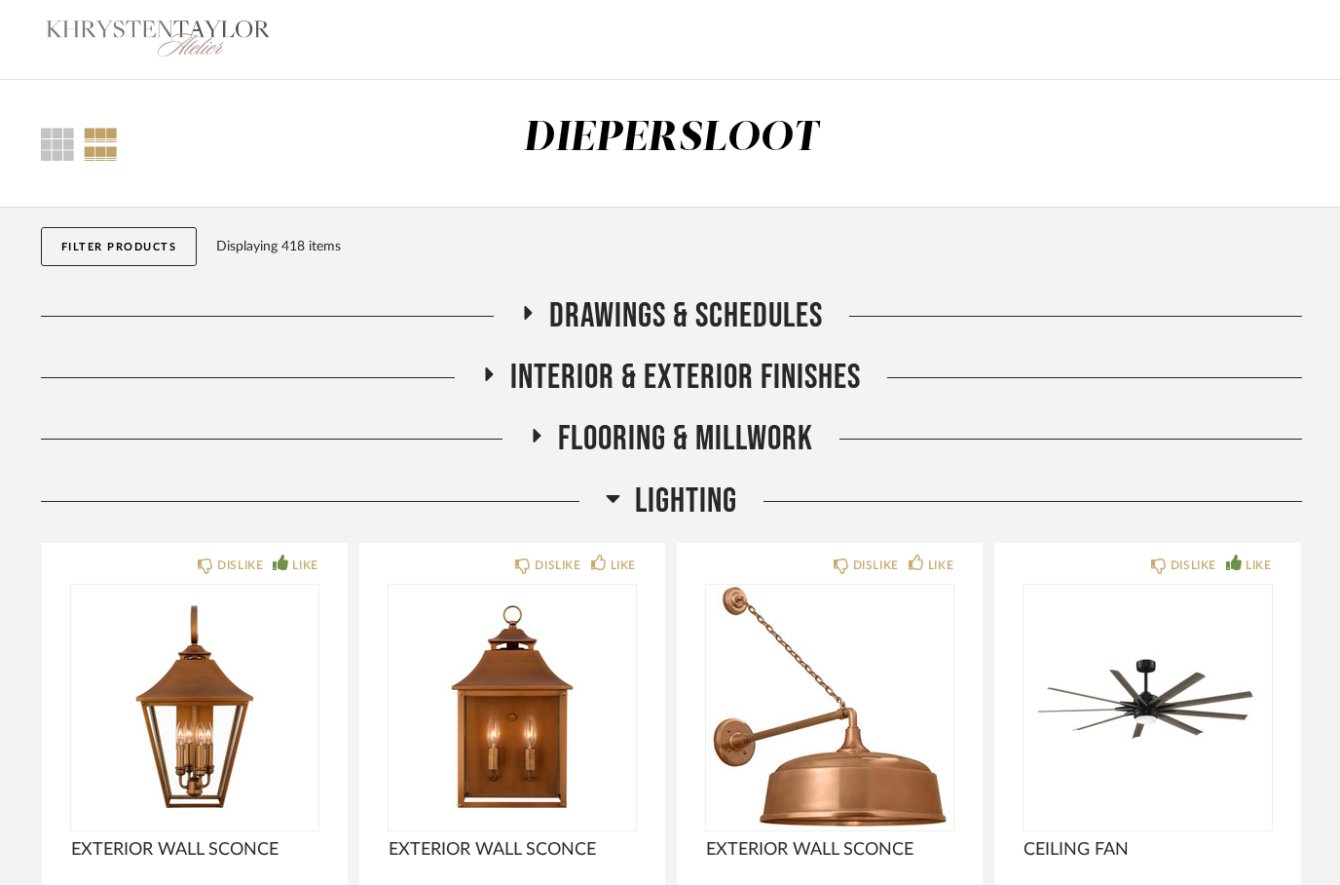
click at [621, 496] on h2 "LIGHTING" at bounding box center [672, 501] width 132 height 42
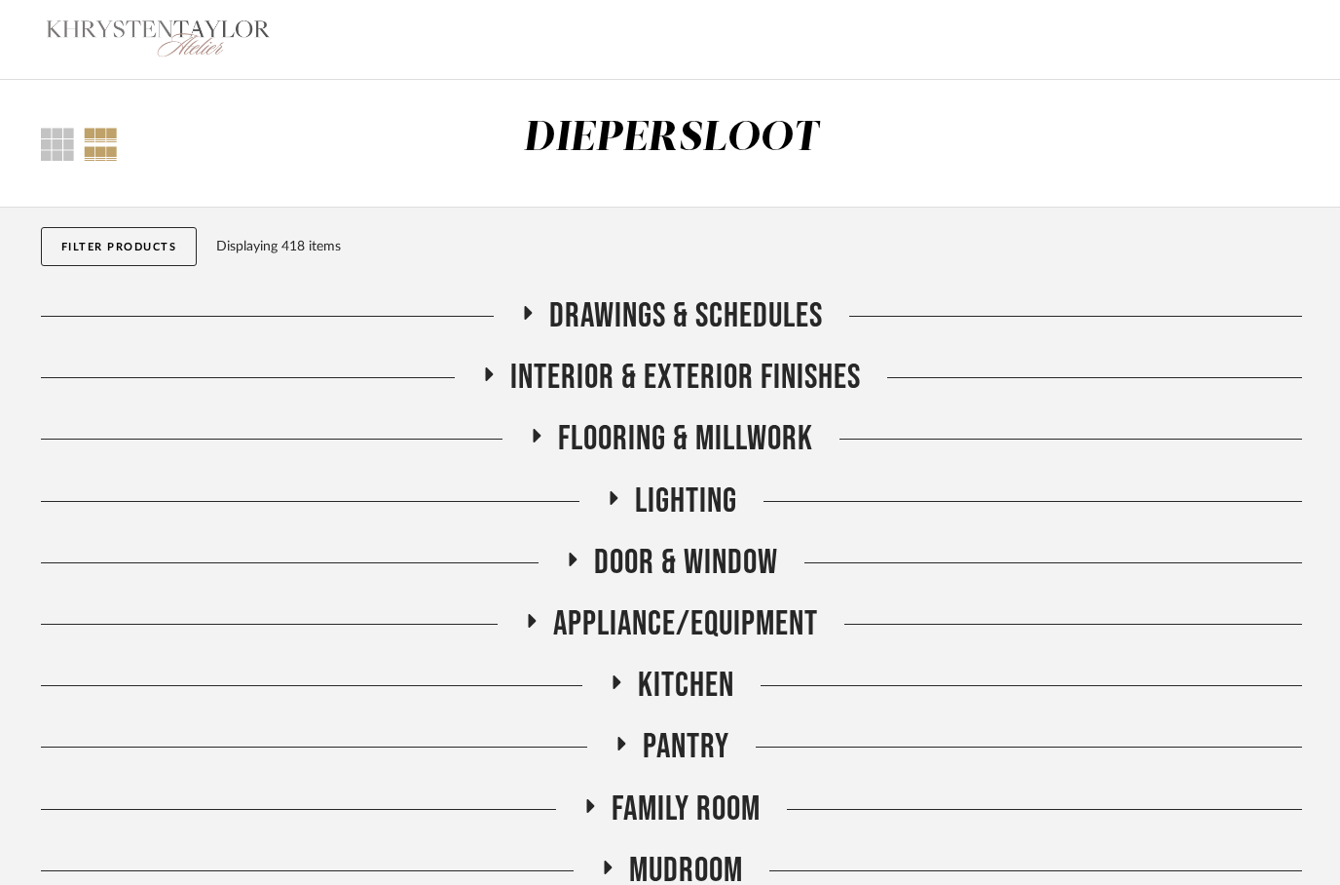
click at [115, 247] on button "Filter Products" at bounding box center [119, 246] width 157 height 39
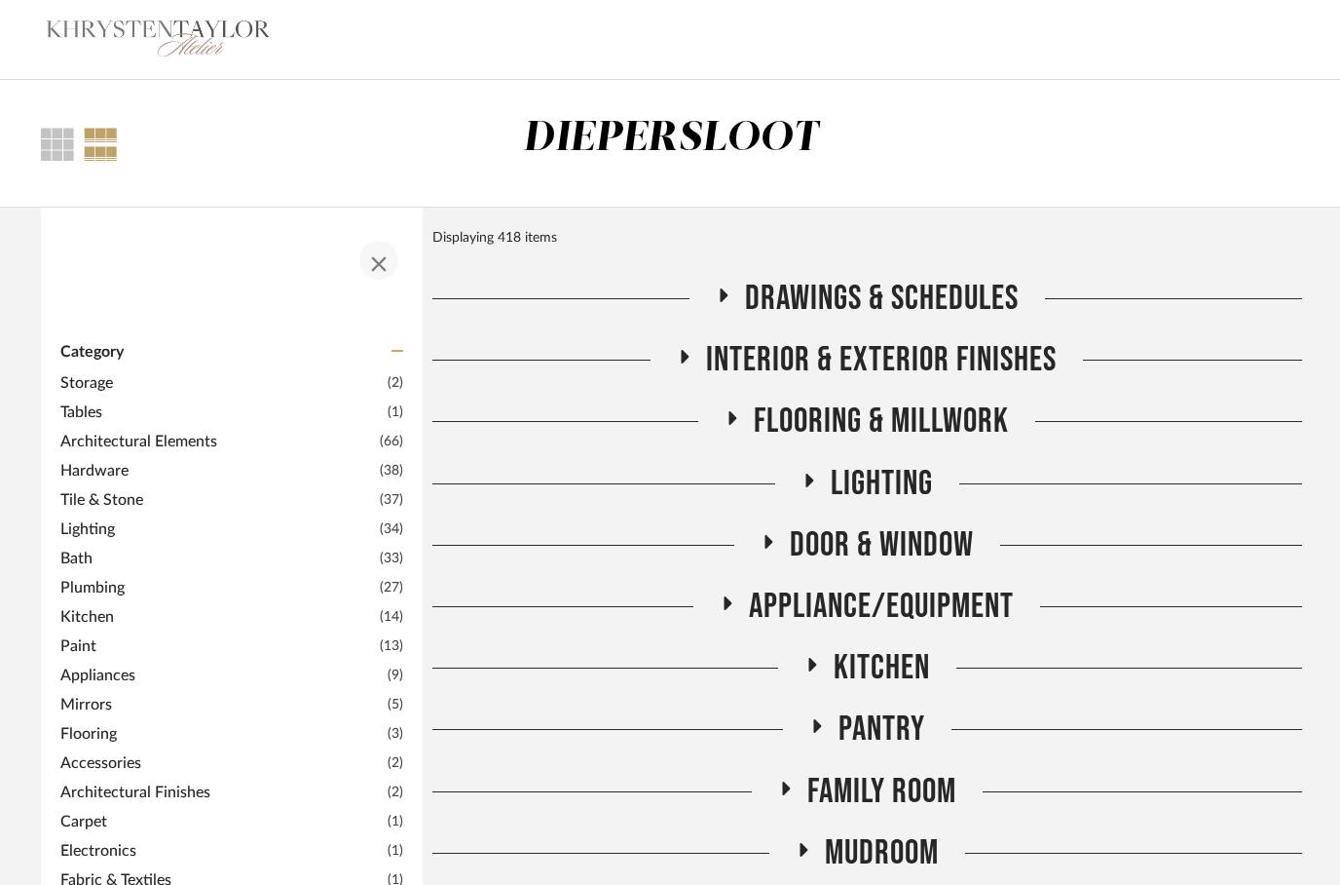
click at [368, 278] on span "button" at bounding box center [379, 260] width 47 height 47
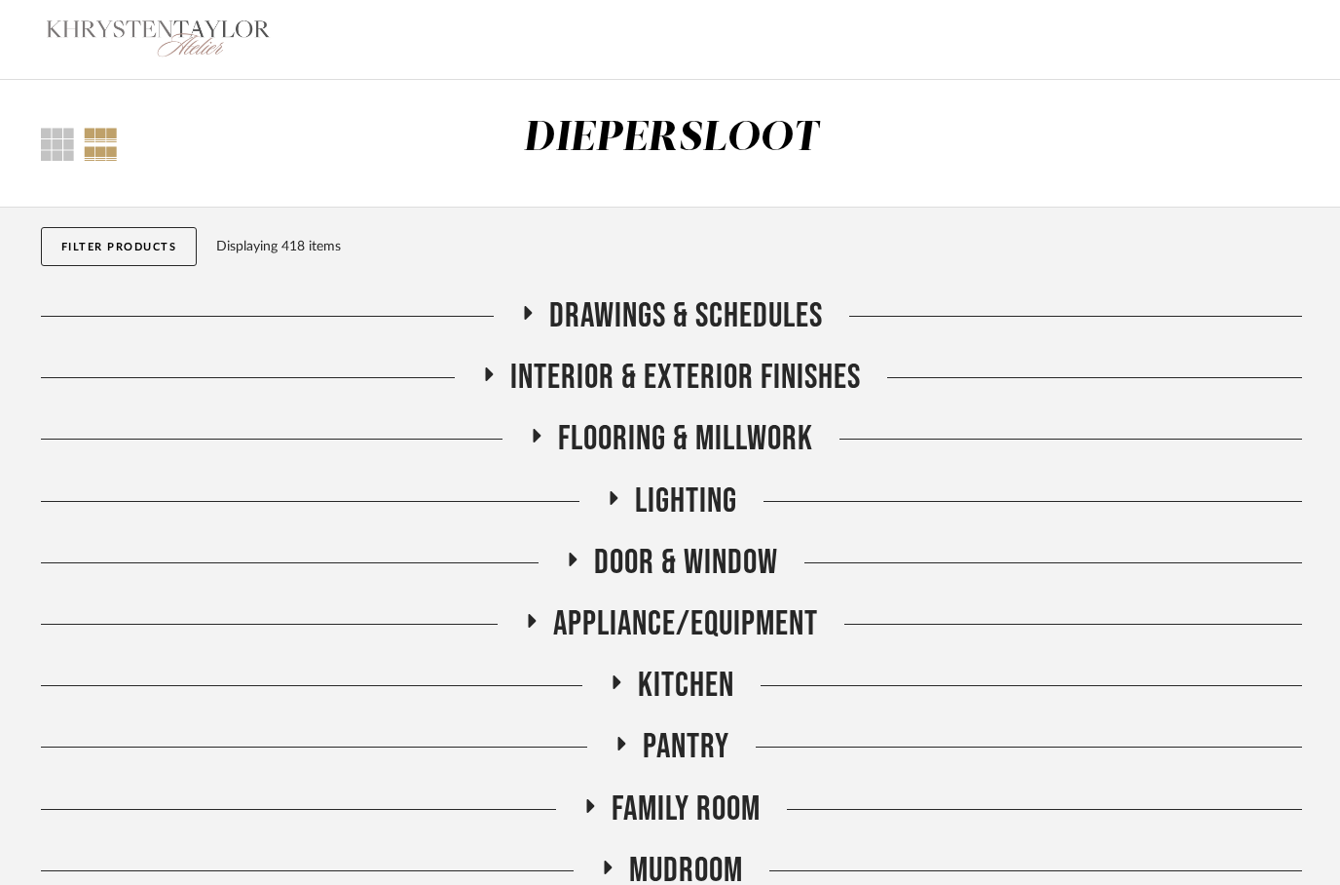
click at [527, 318] on icon at bounding box center [528, 313] width 8 height 14
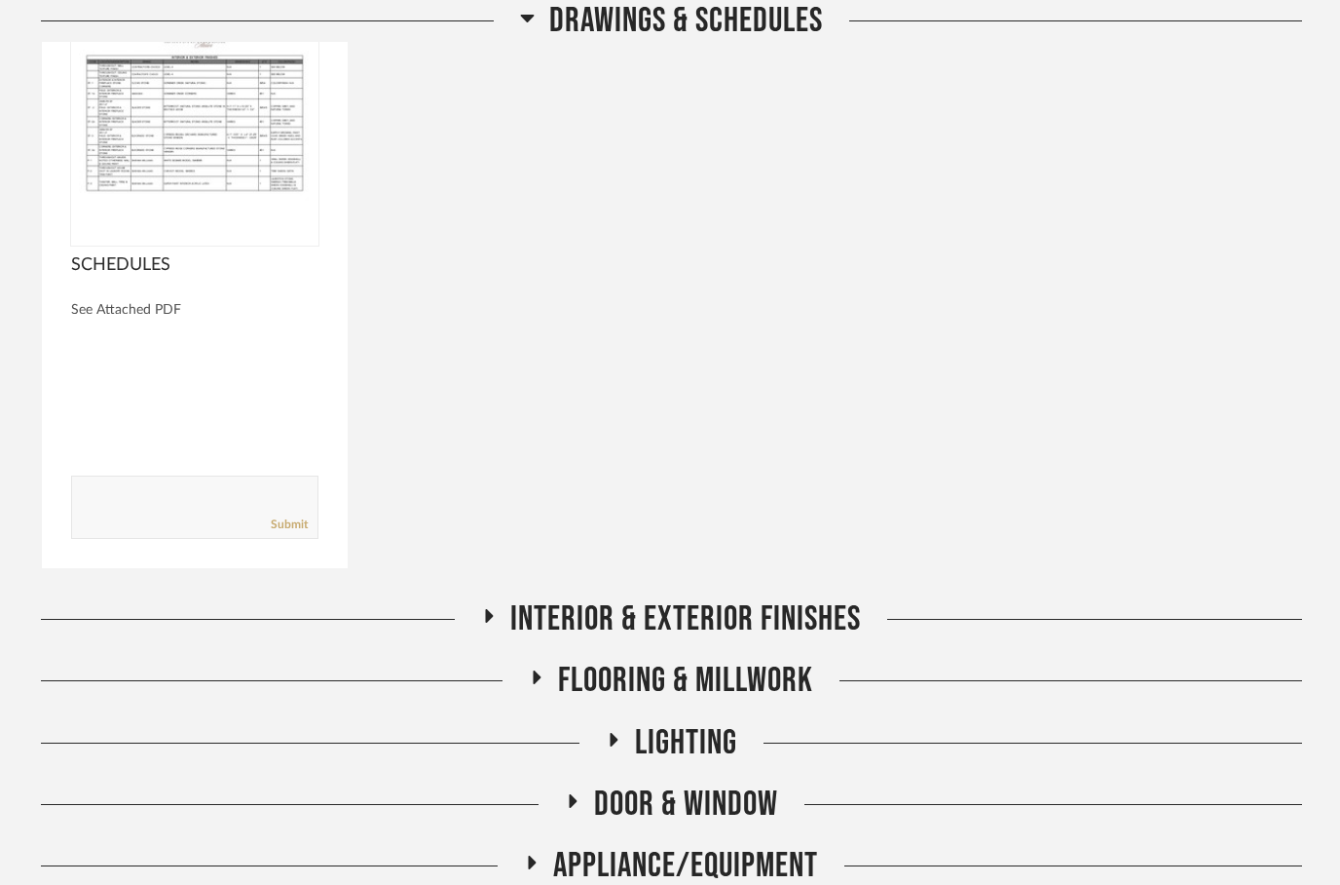
scroll to position [622, 0]
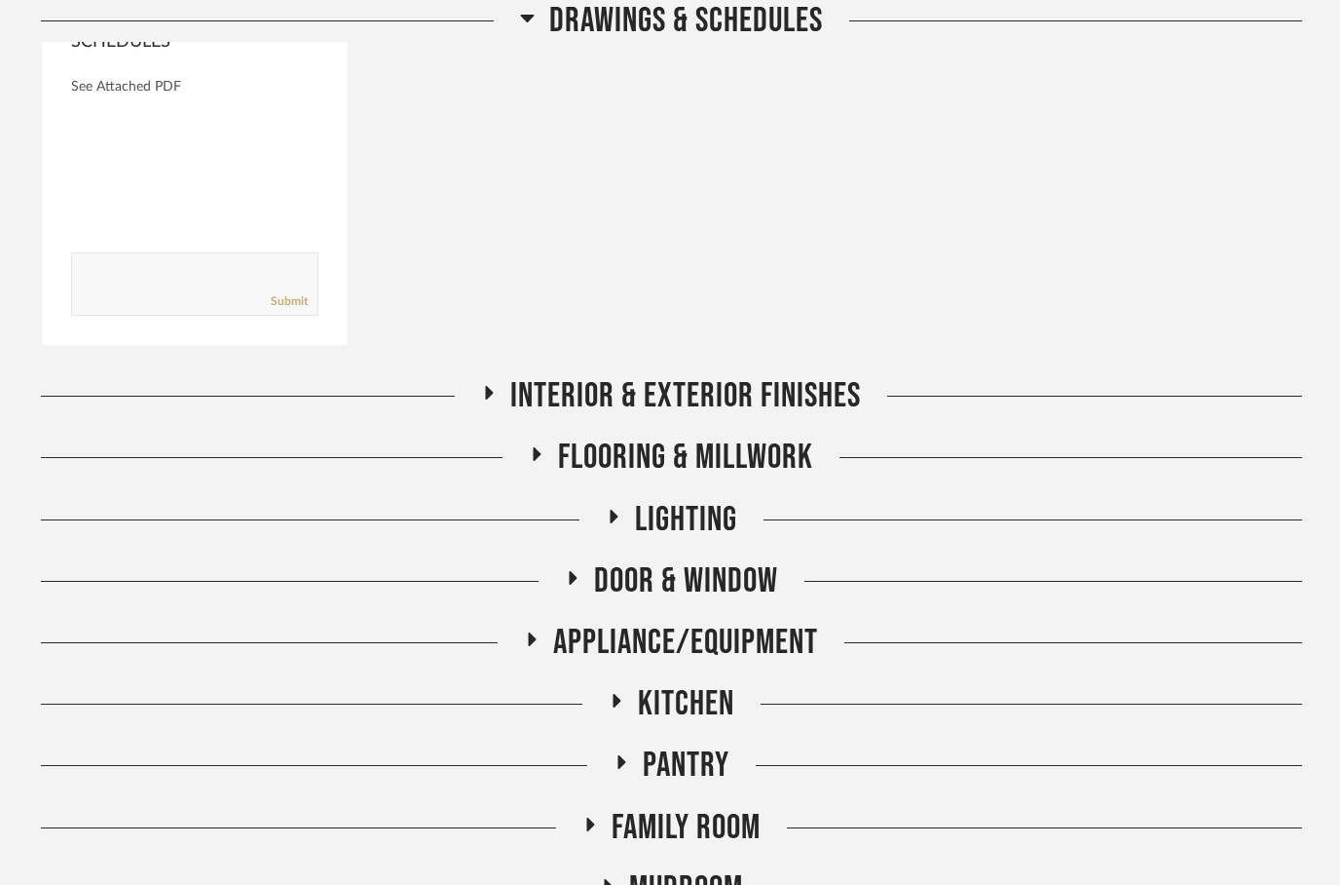
click at [488, 397] on icon at bounding box center [490, 393] width 8 height 14
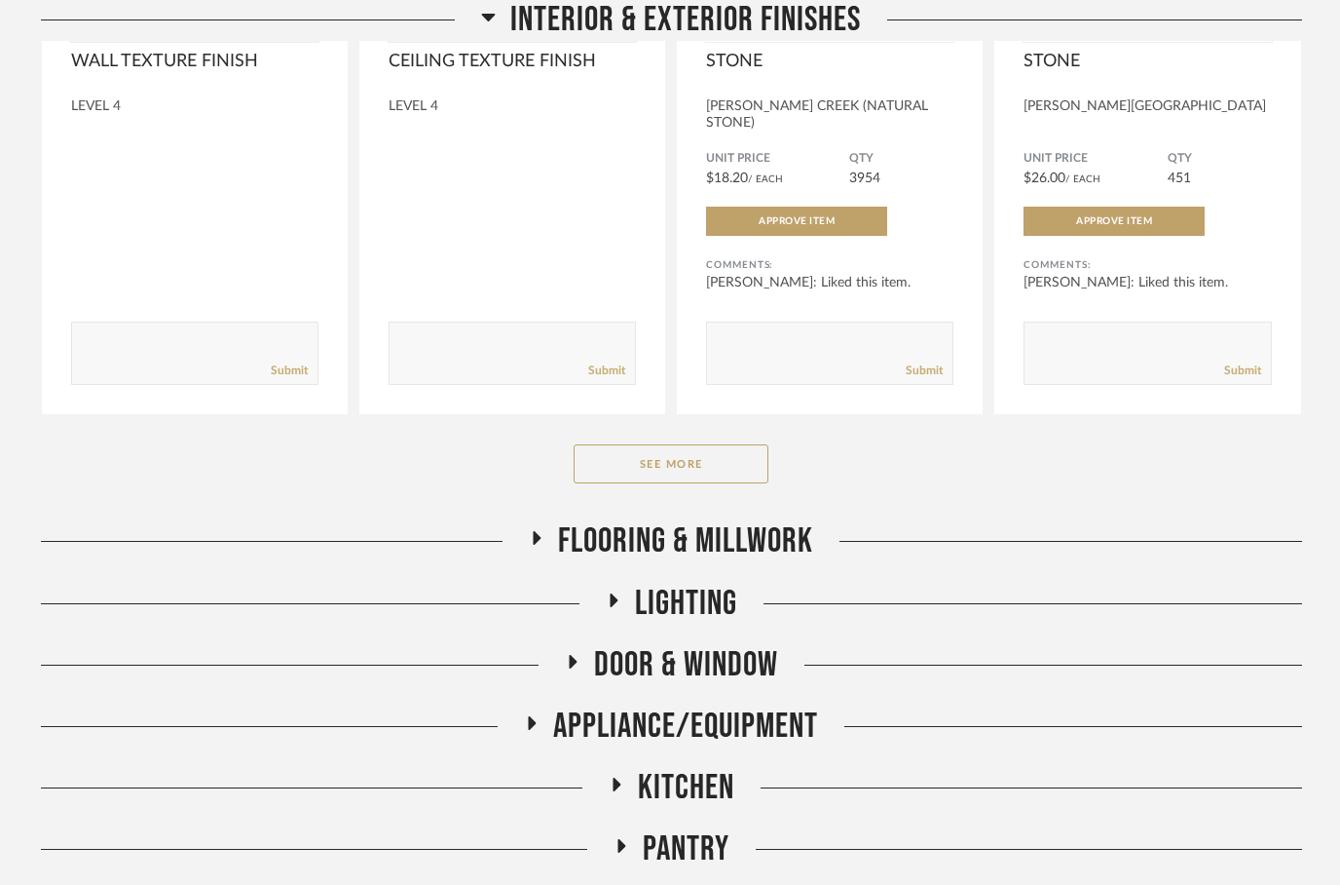
scroll to position [1305, 0]
click at [553, 525] on h2 "Flooring & Millwork" at bounding box center [671, 541] width 284 height 42
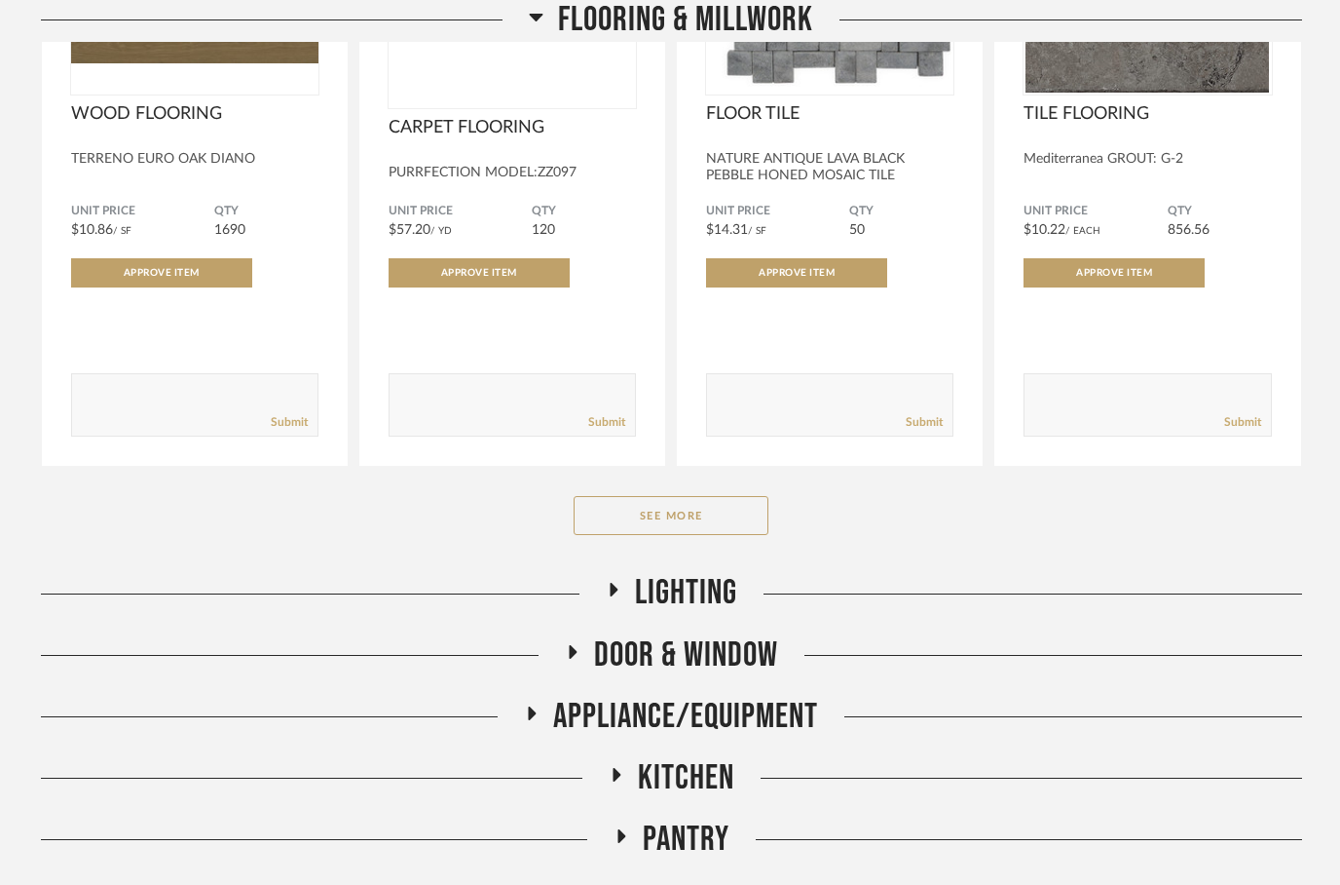
scroll to position [2119, 0]
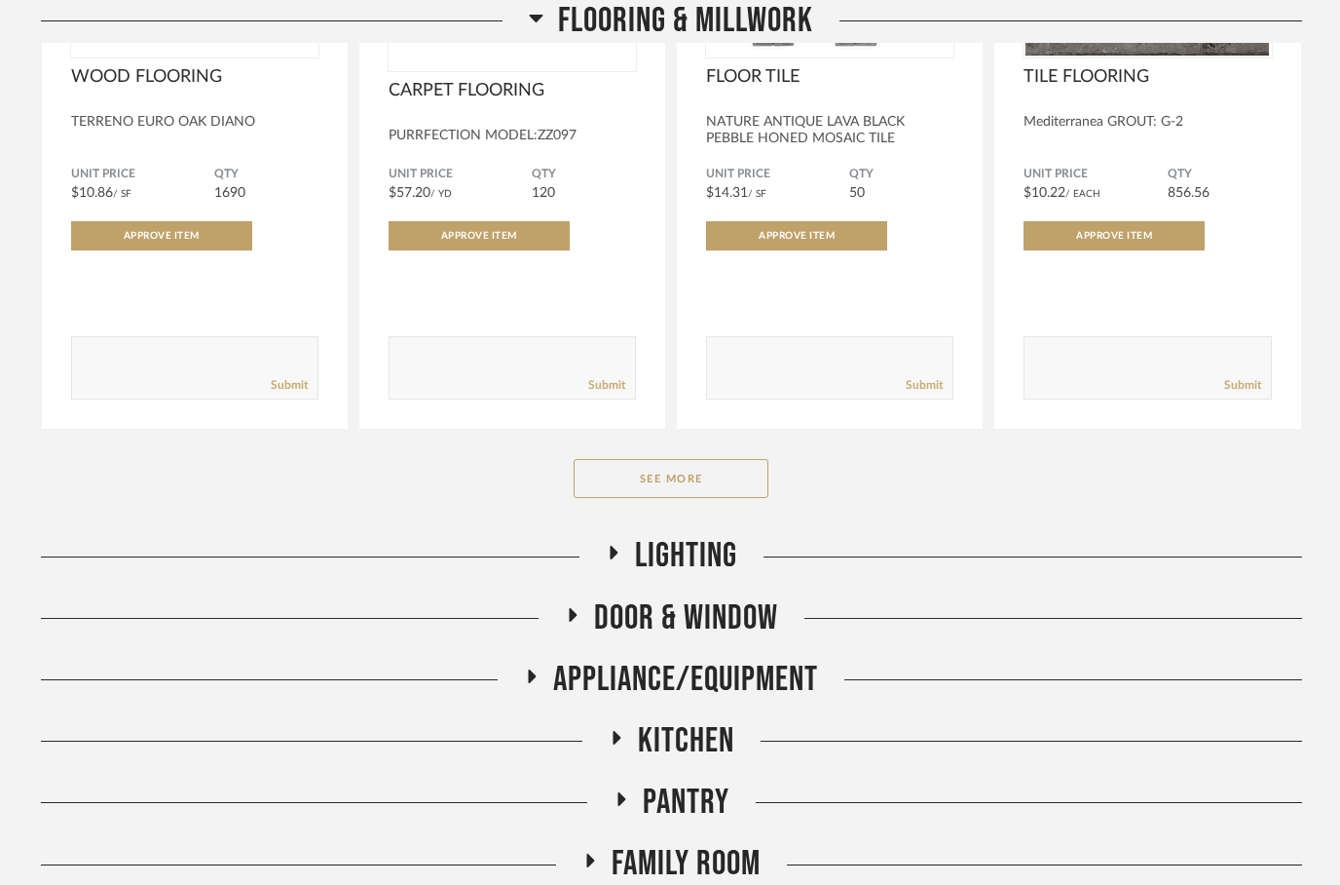
click at [612, 546] on icon at bounding box center [614, 553] width 8 height 14
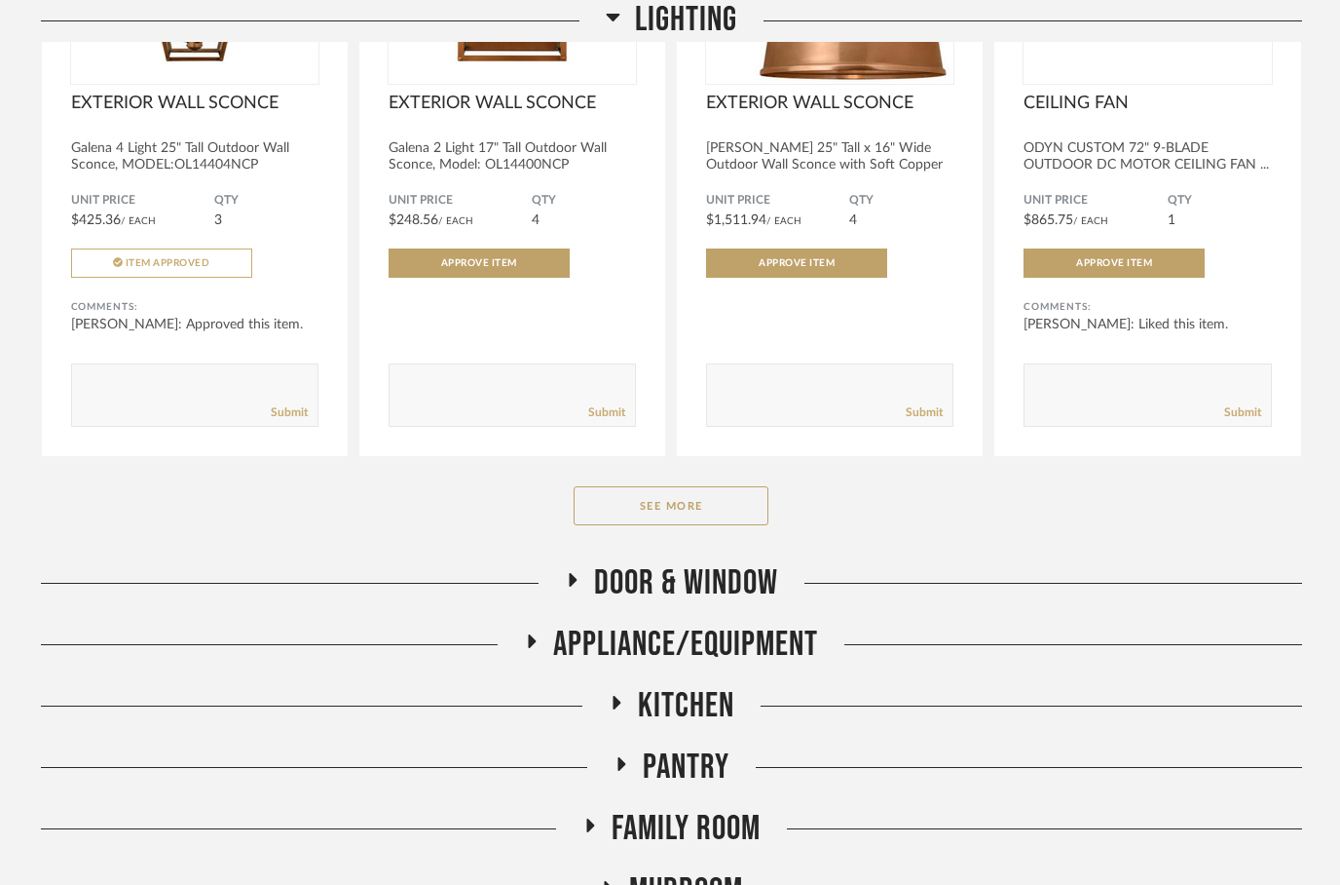
scroll to position [2921, 0]
click at [575, 578] on fa-icon at bounding box center [572, 586] width 15 height 28
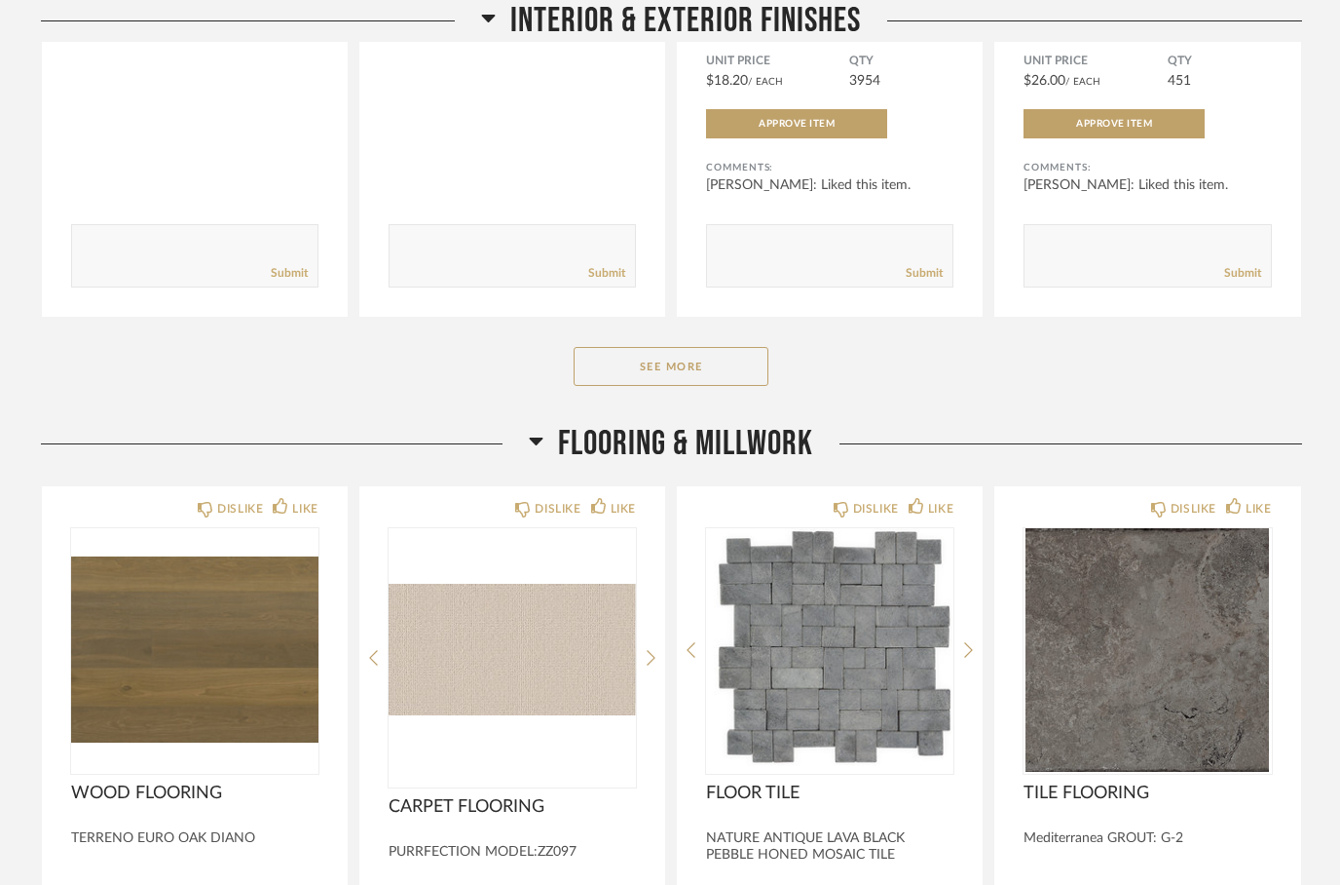
scroll to position [1402, 0]
click at [549, 424] on h2 "Flooring & Millwork" at bounding box center [671, 445] width 284 height 42
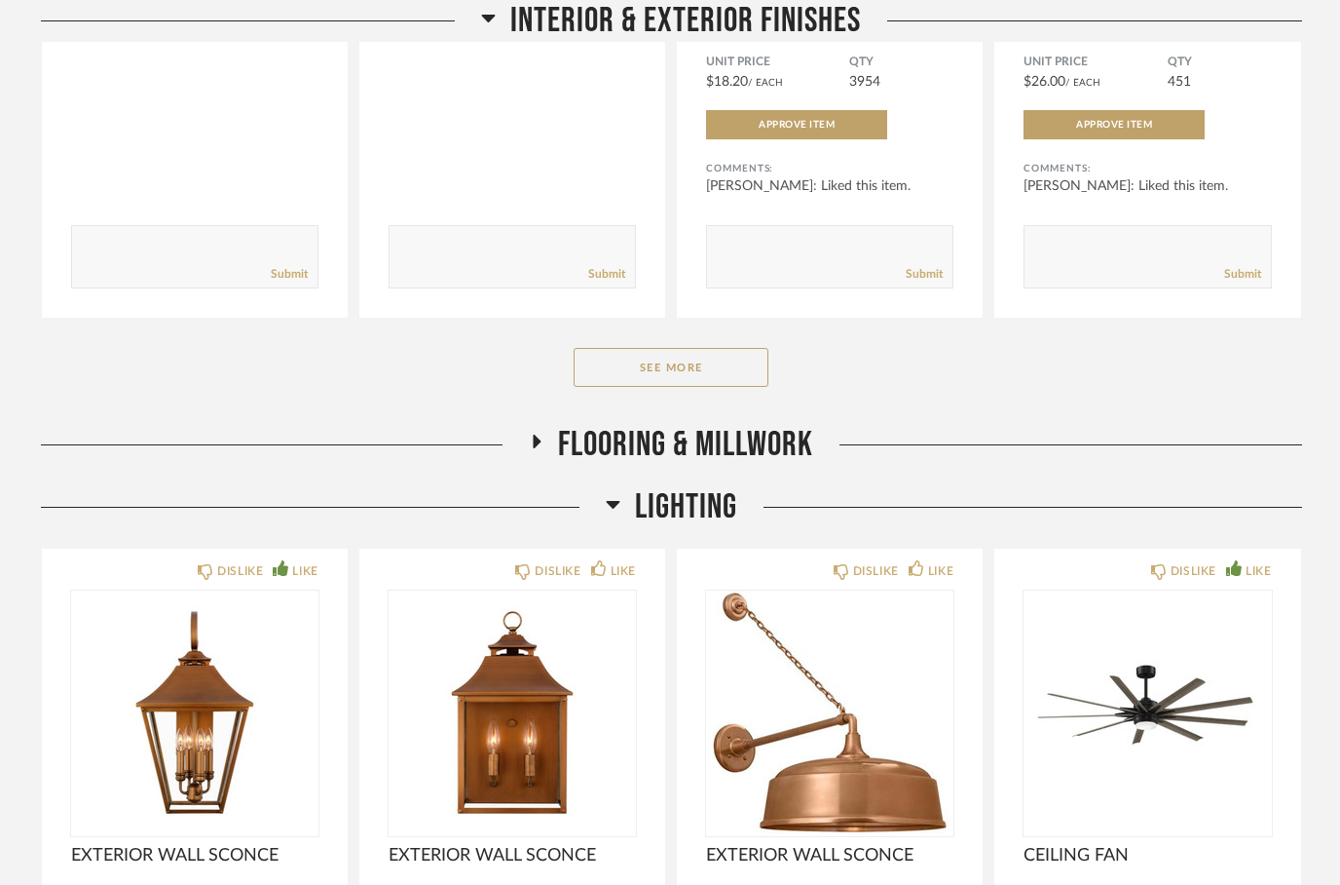
click at [613, 501] on icon at bounding box center [613, 505] width 14 height 8
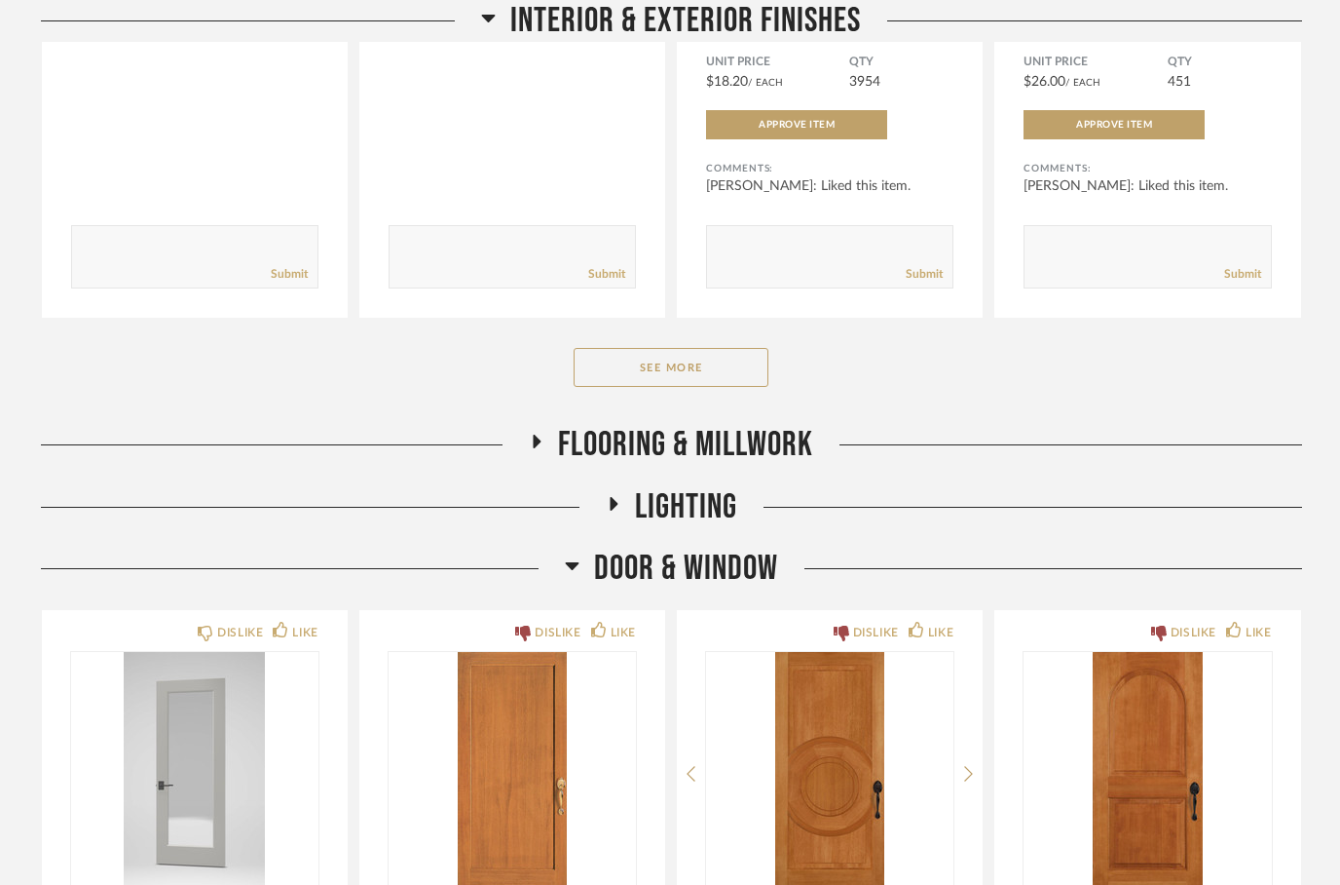
click at [574, 557] on icon at bounding box center [572, 564] width 15 height 23
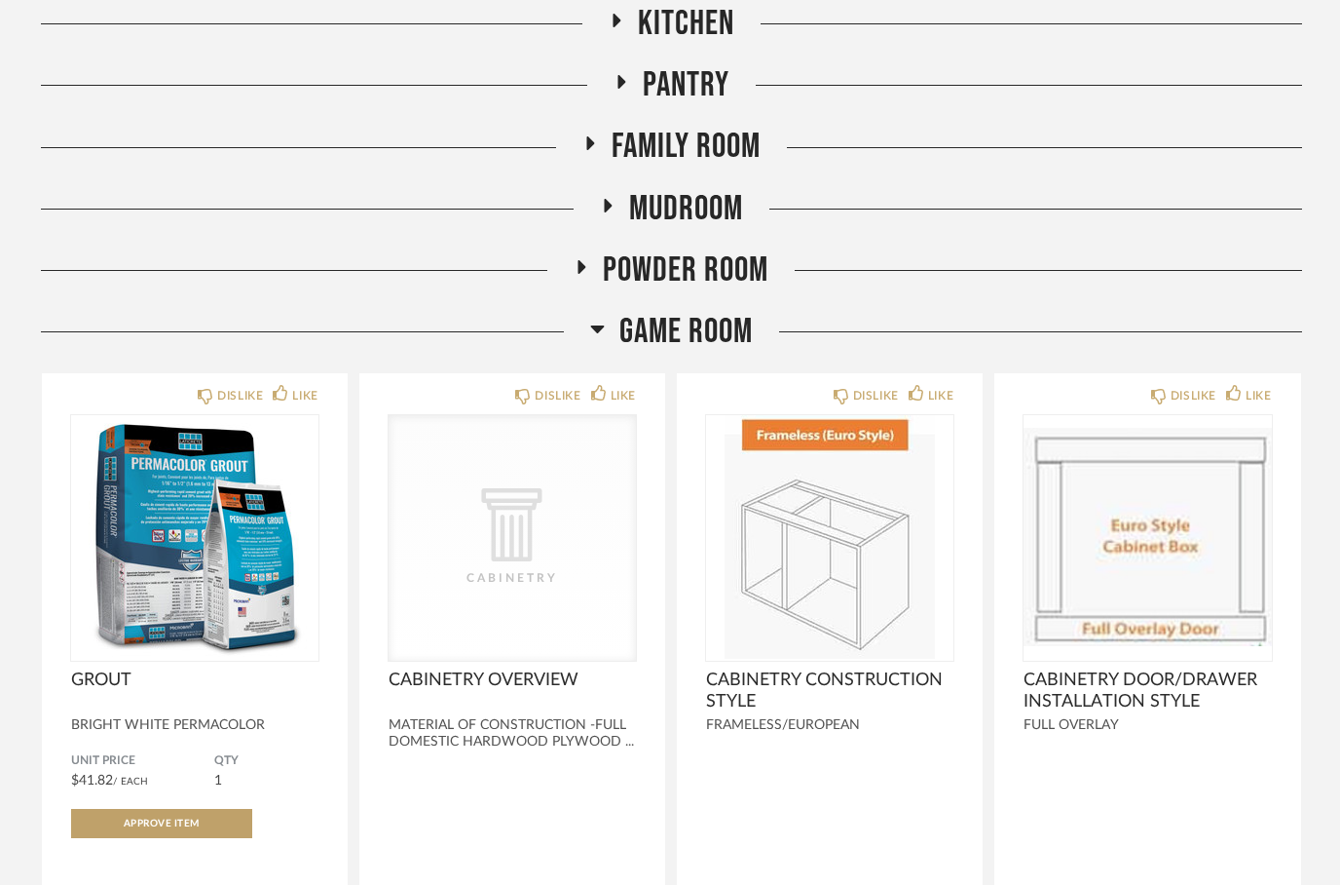
scroll to position [2070, 0]
click at [578, 258] on icon at bounding box center [581, 265] width 23 height 15
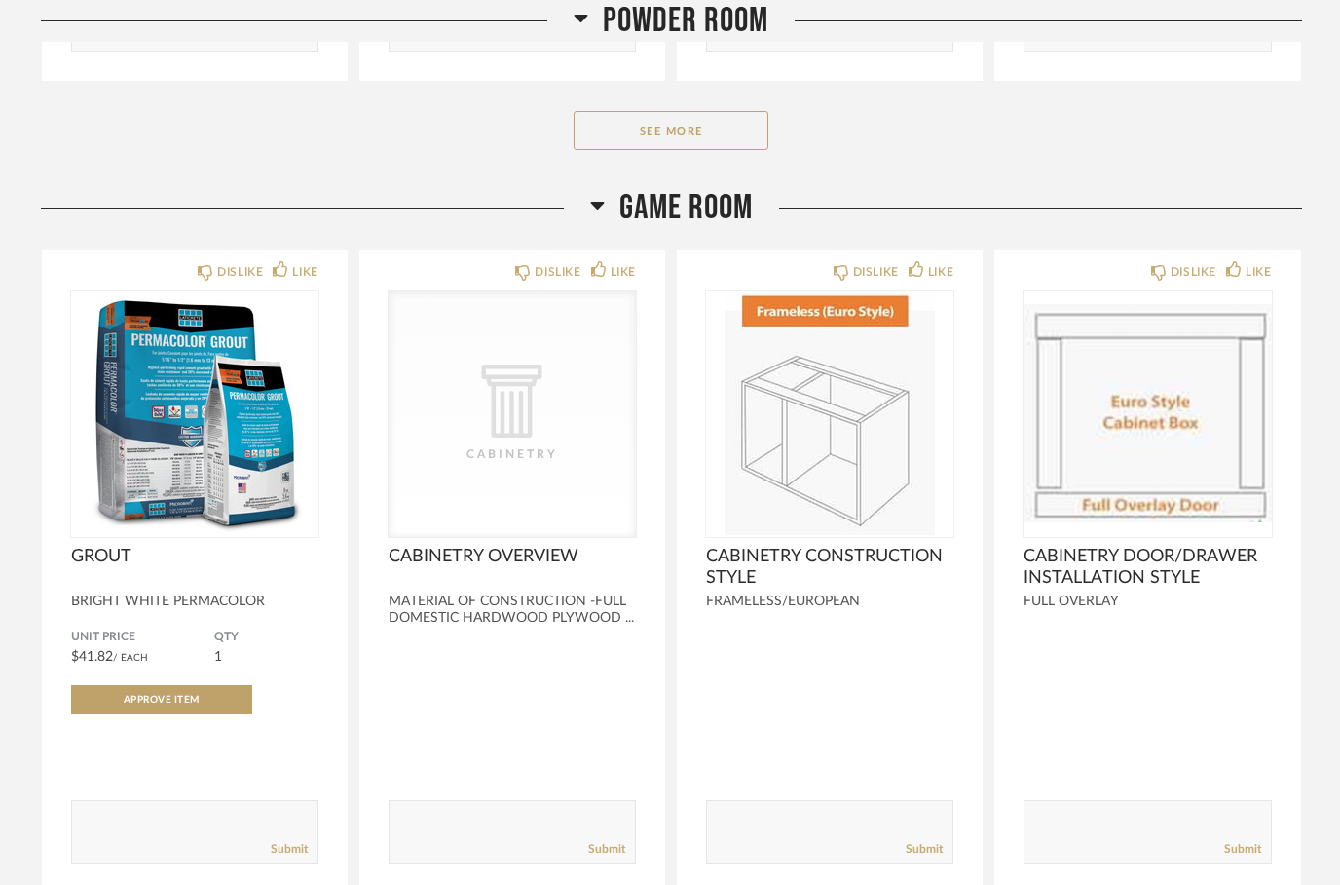
scroll to position [2959, 0]
click at [691, 120] on button "See More" at bounding box center [671, 130] width 195 height 39
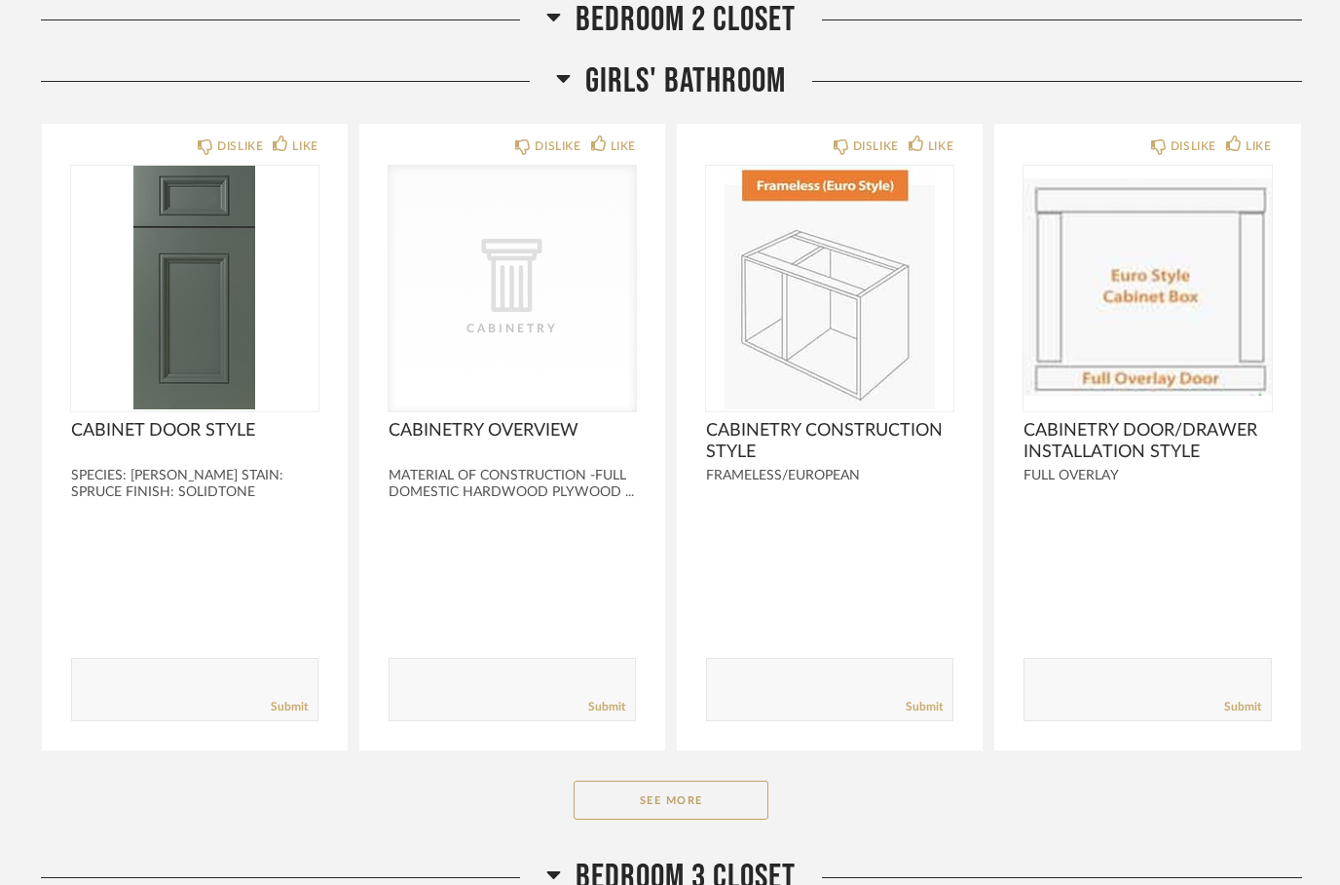
scroll to position [6401, 0]
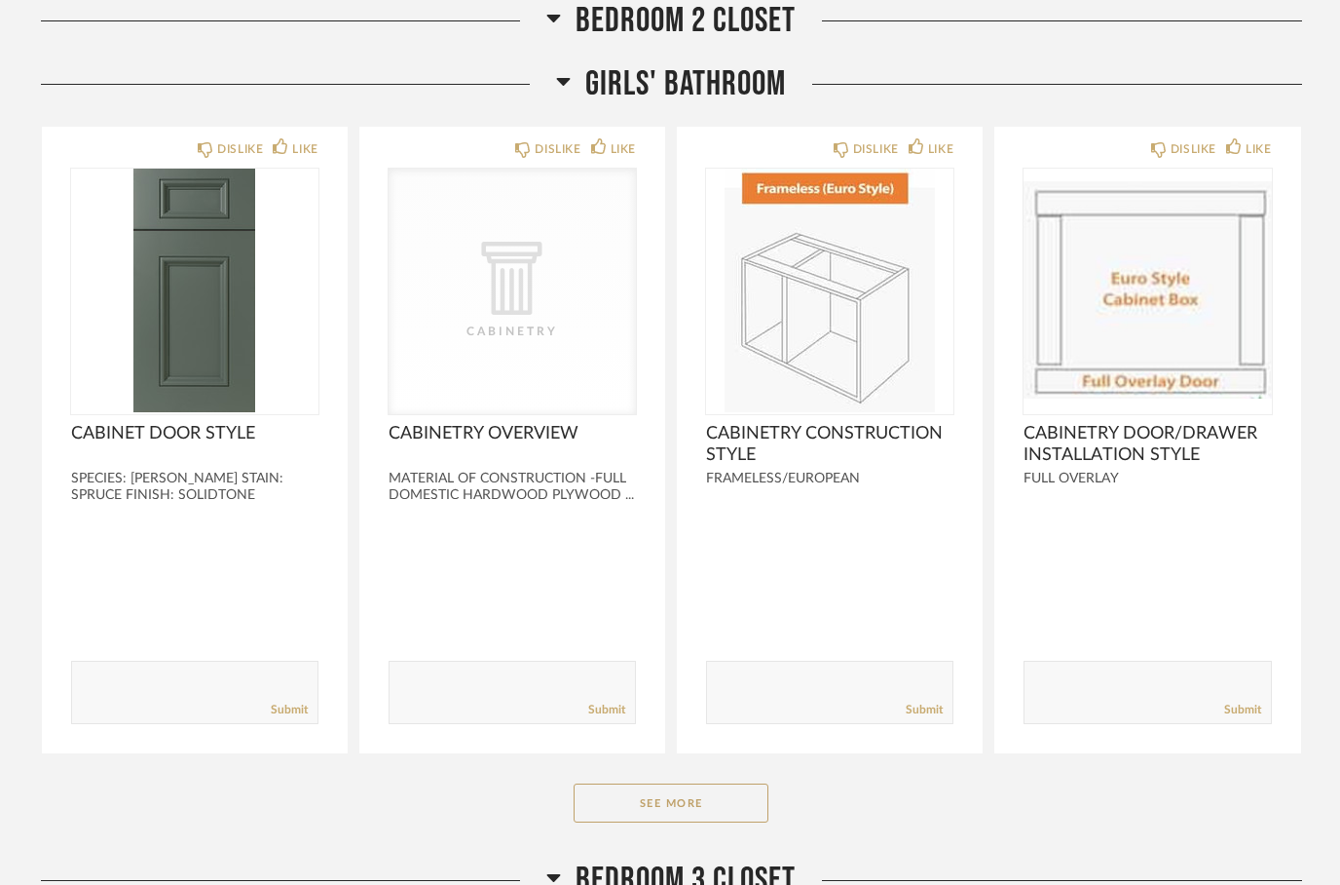
click at [567, 69] on icon at bounding box center [563, 80] width 15 height 23
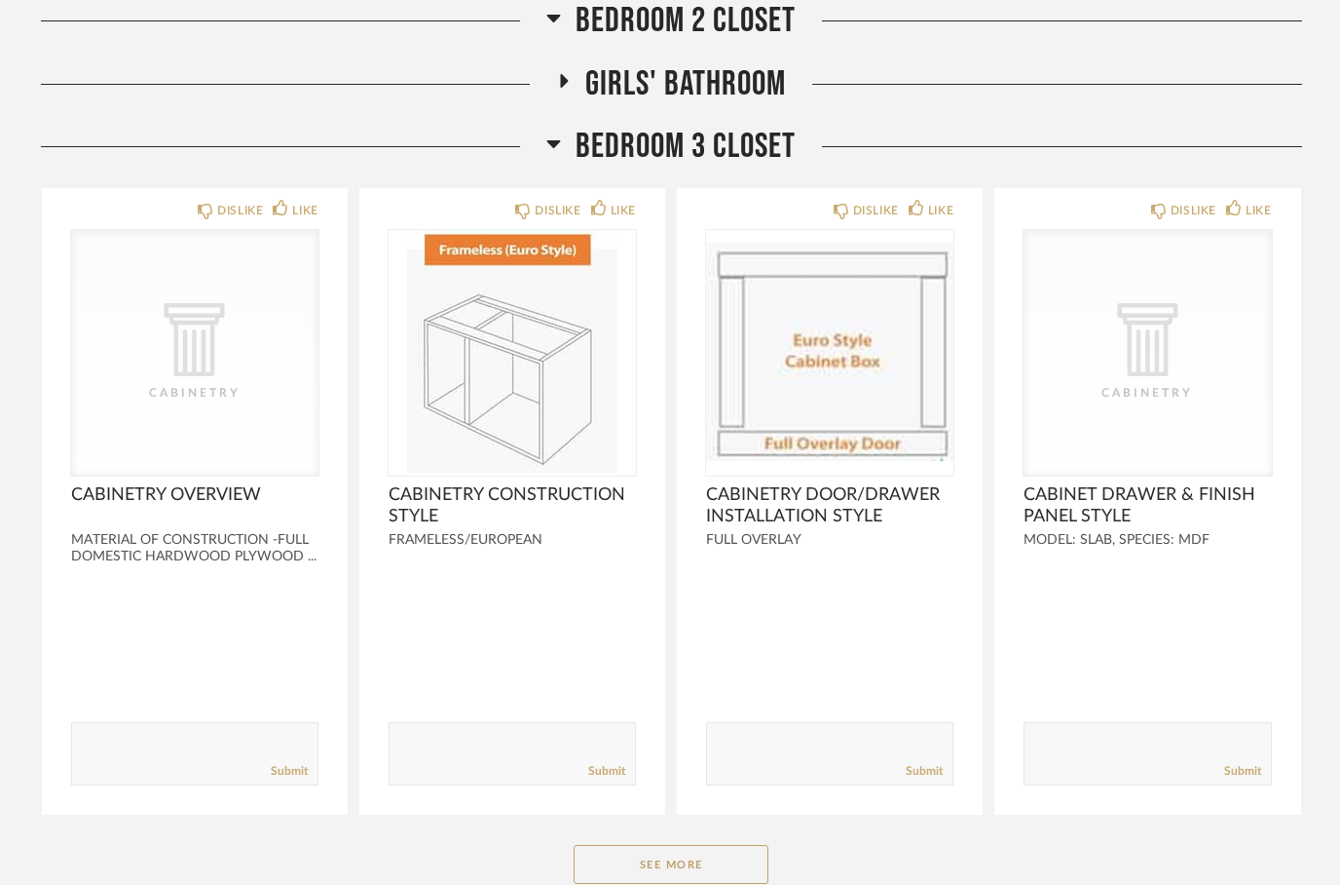
click at [563, 132] on h2 "Bedroom 3 Closet" at bounding box center [670, 147] width 249 height 42
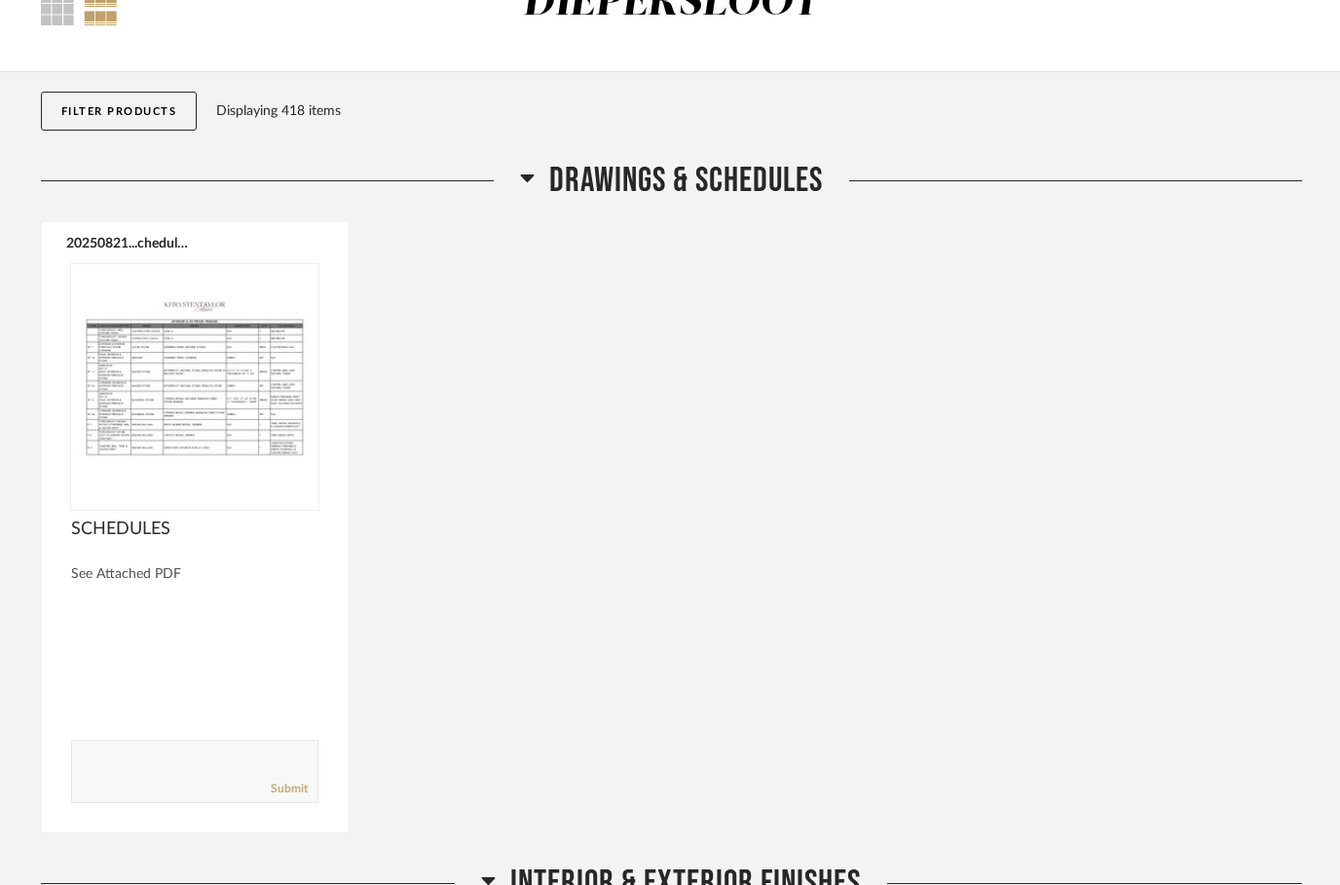
scroll to position [0, 0]
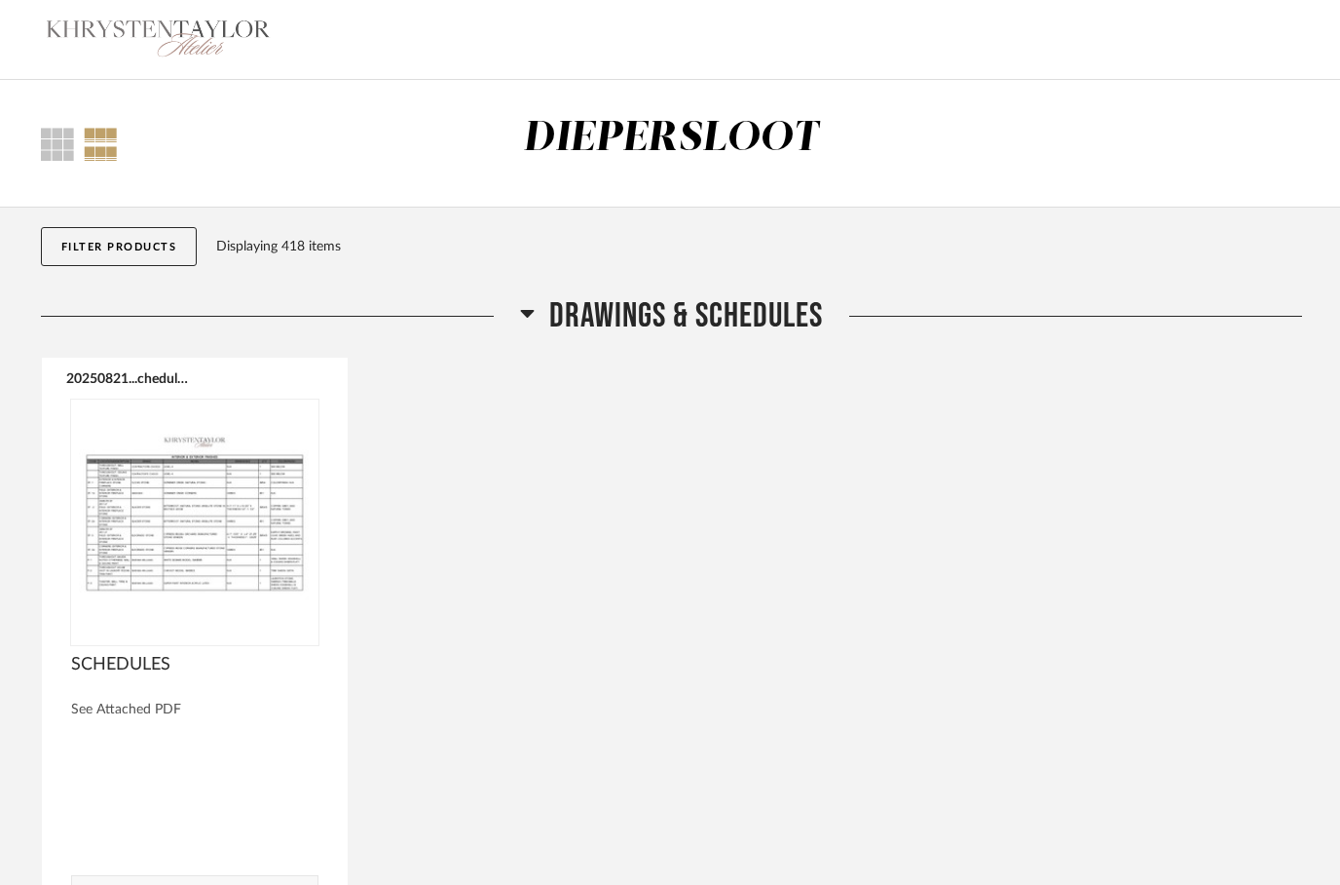
click at [117, 243] on button "Filter Products" at bounding box center [119, 246] width 157 height 39
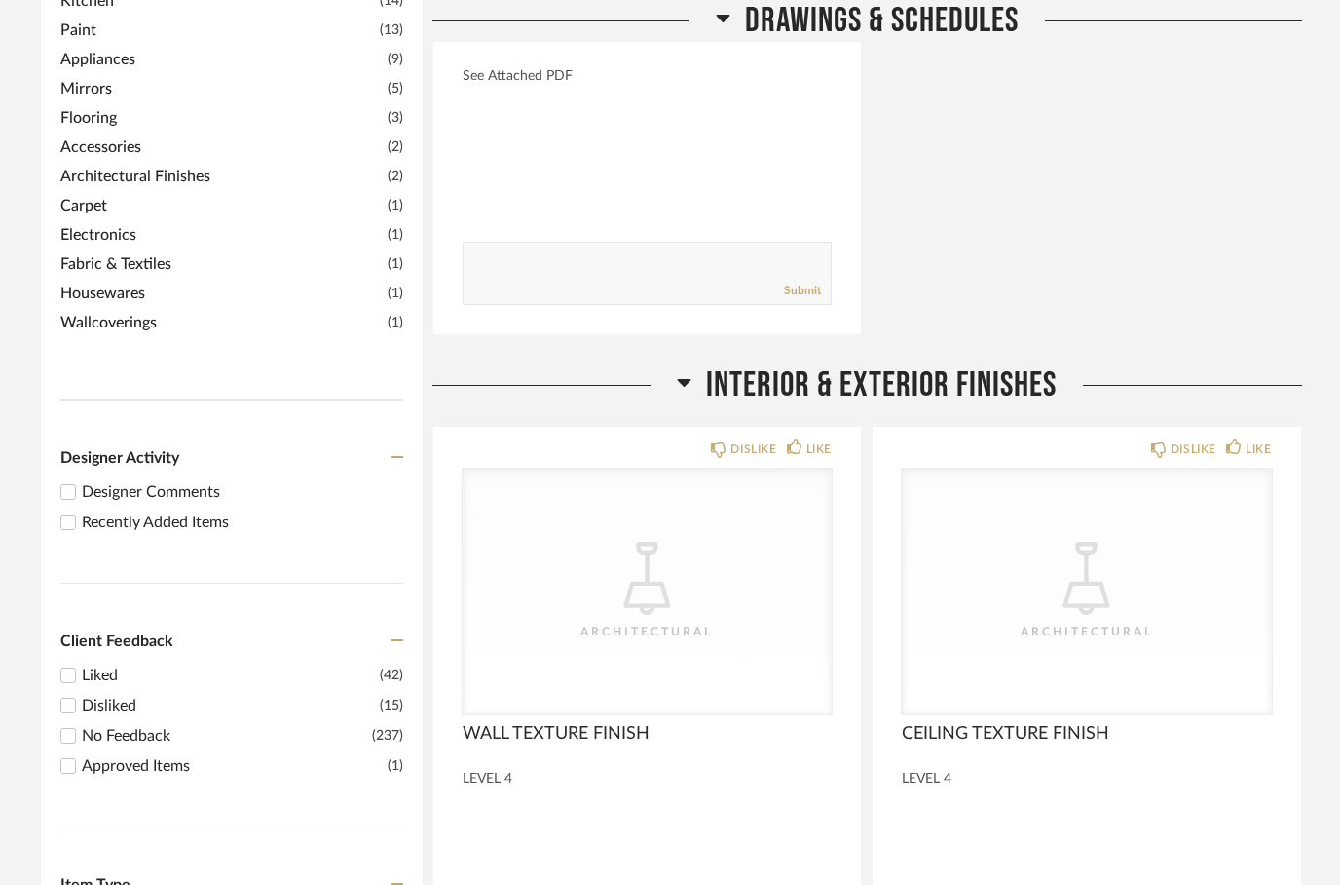
scroll to position [614, 0]
click at [67, 502] on input "Designer Comments" at bounding box center [68, 493] width 23 height 23
checkbox input "true"
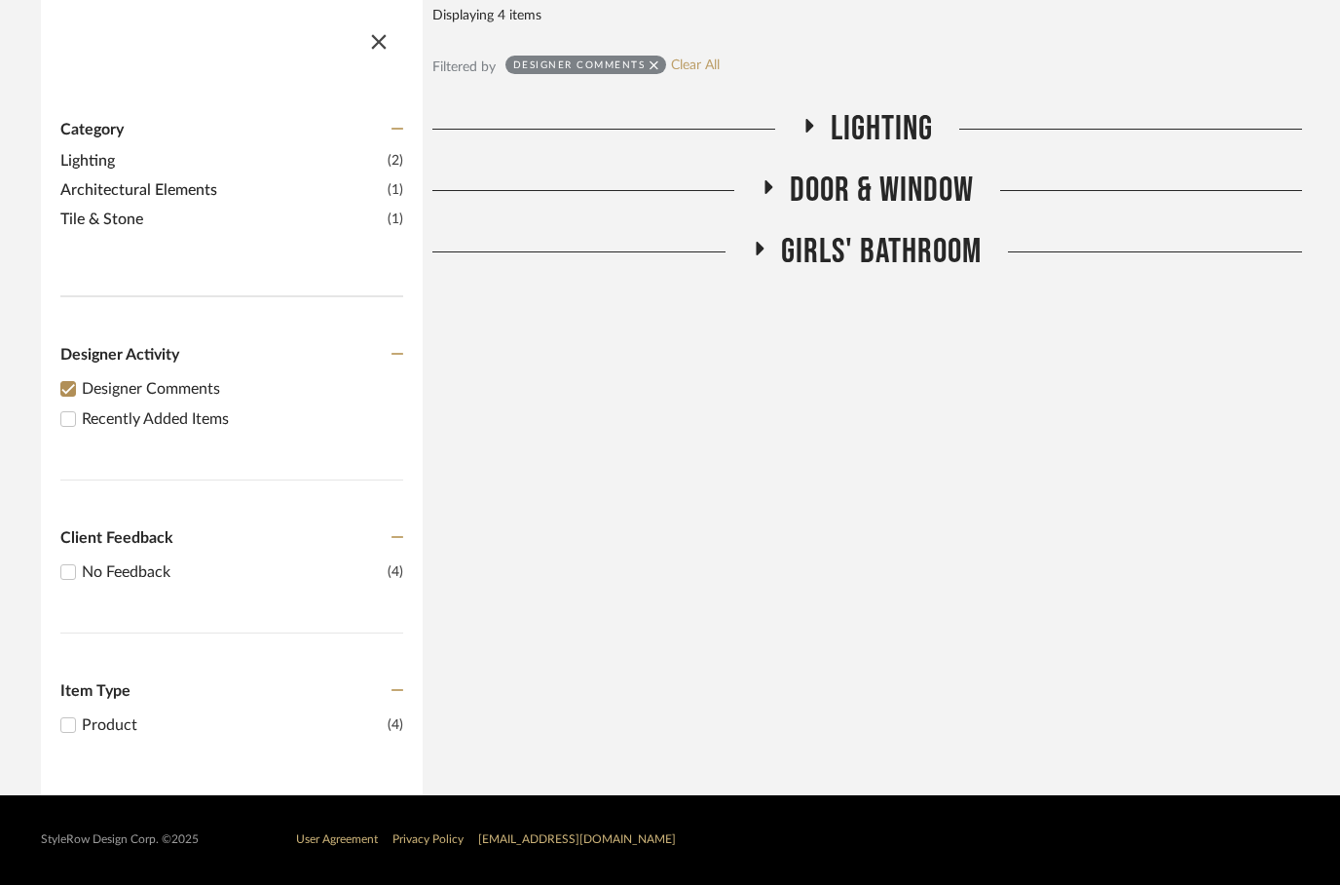
scroll to position [232, 0]
click at [70, 416] on input "Recently Added Items" at bounding box center [68, 418] width 23 height 23
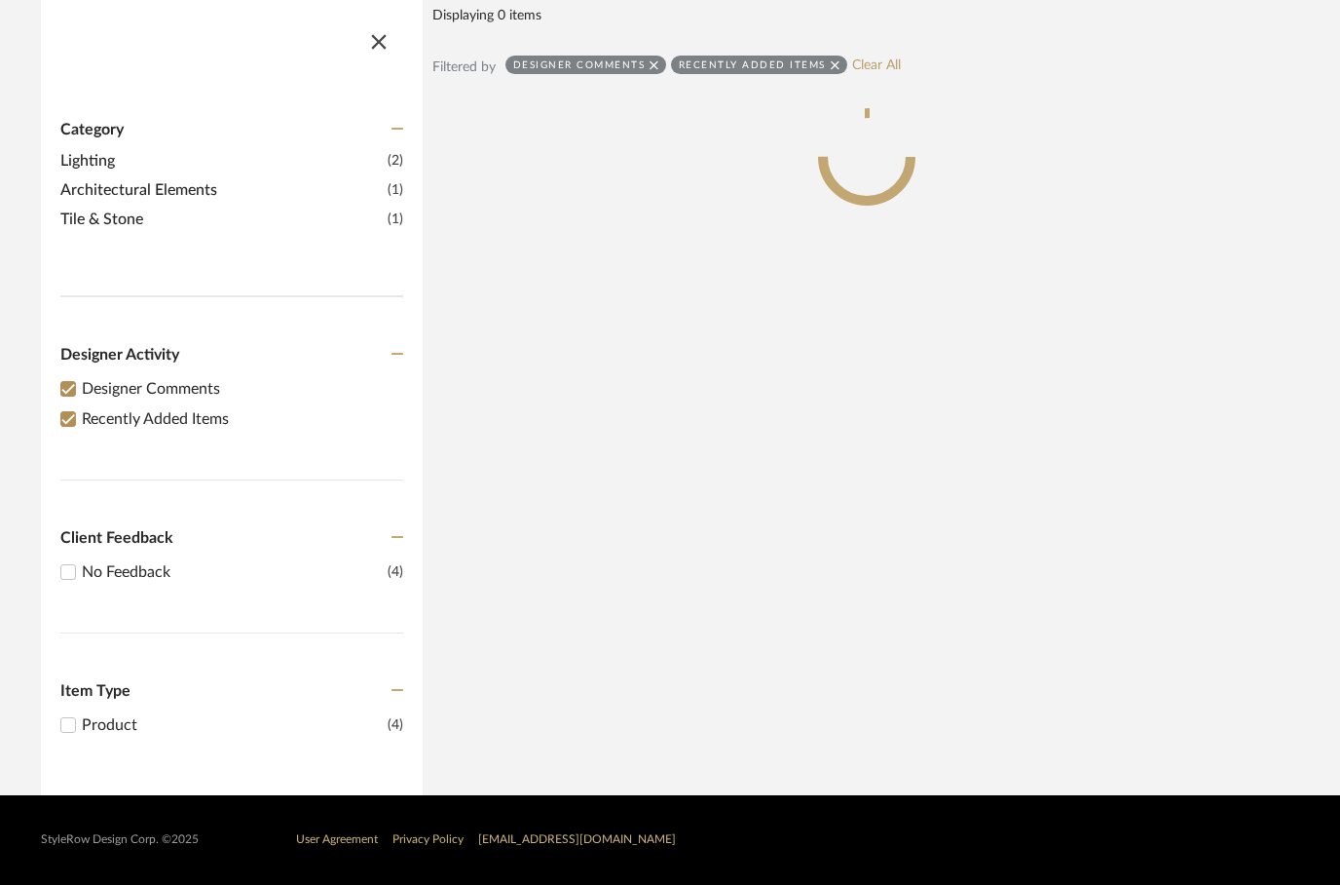
scroll to position [0, 0]
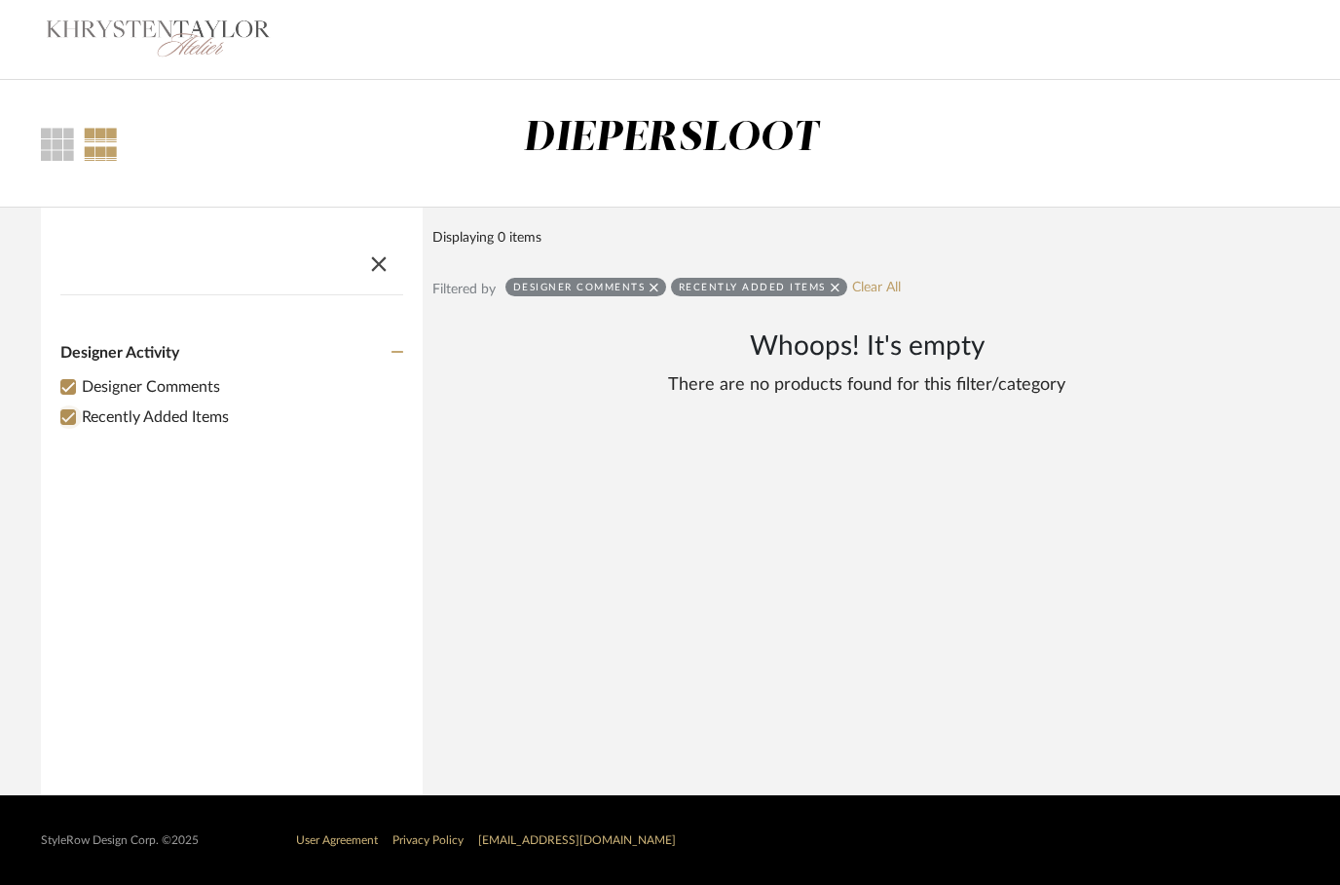
click at [67, 424] on input "Recently Added Items" at bounding box center [68, 416] width 23 height 23
checkbox input "false"
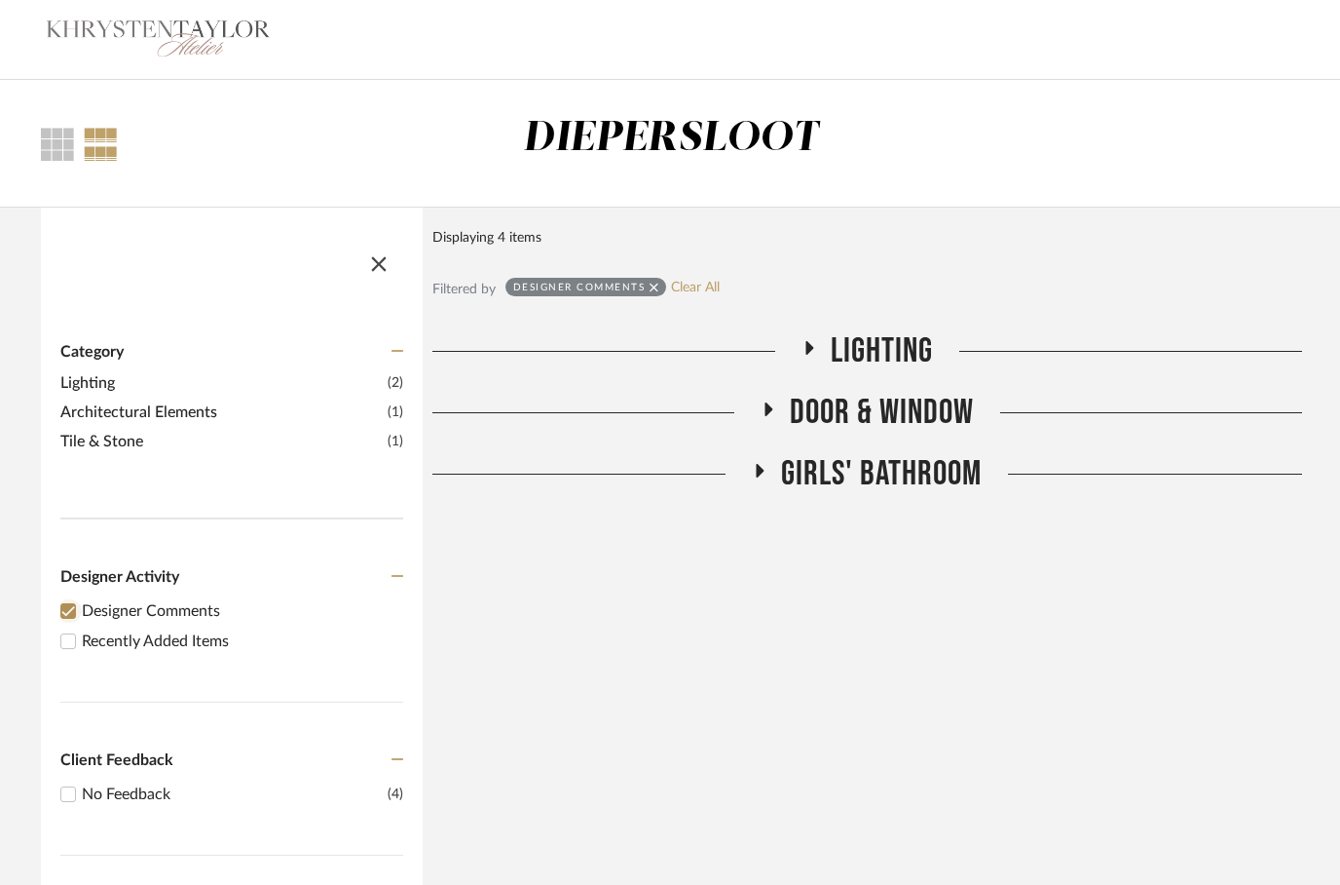
click at [73, 609] on input "Designer Comments" at bounding box center [68, 610] width 23 height 23
checkbox input "false"
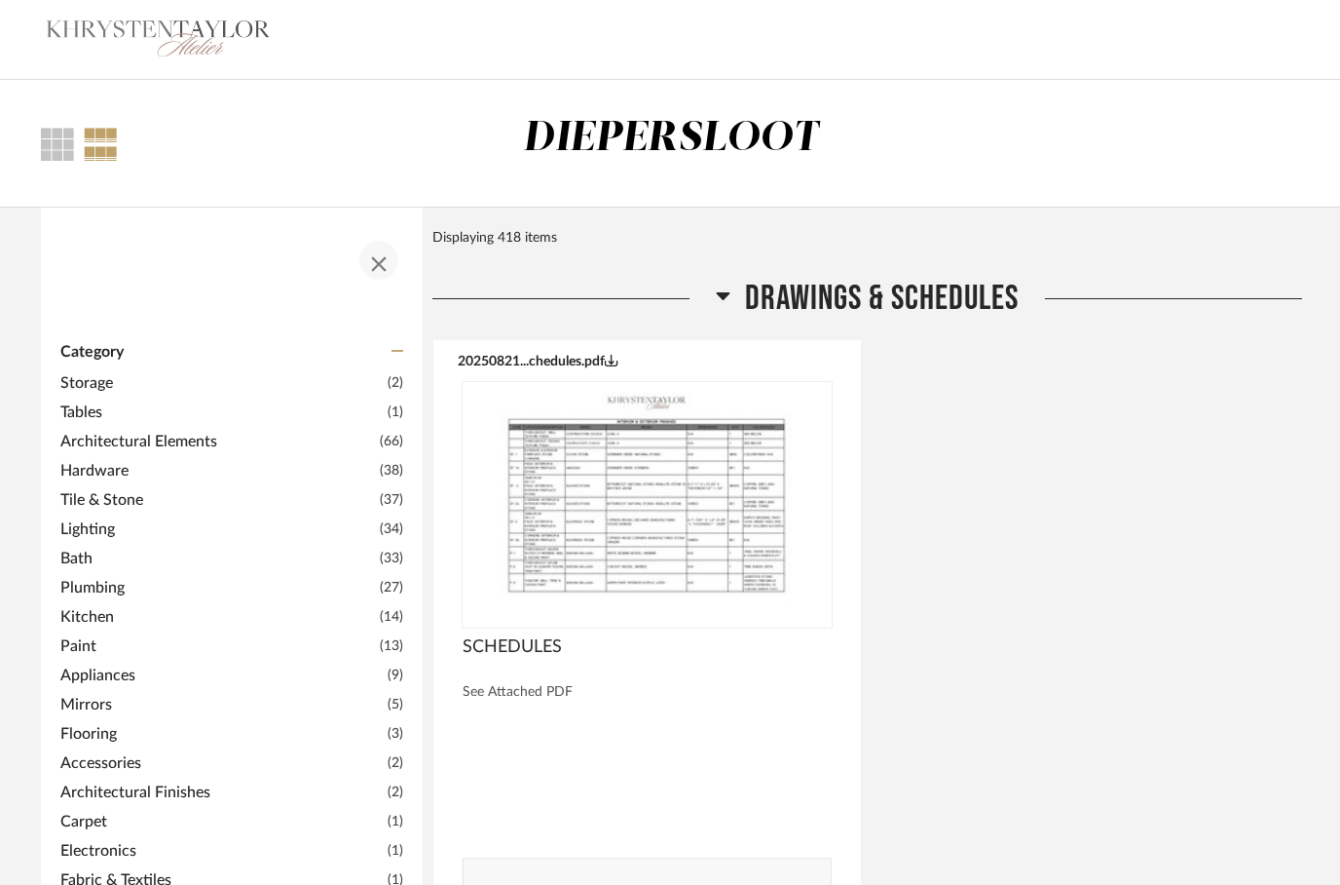
click at [386, 270] on span "button" at bounding box center [379, 260] width 47 height 47
